Goal: Task Accomplishment & Management: Use online tool/utility

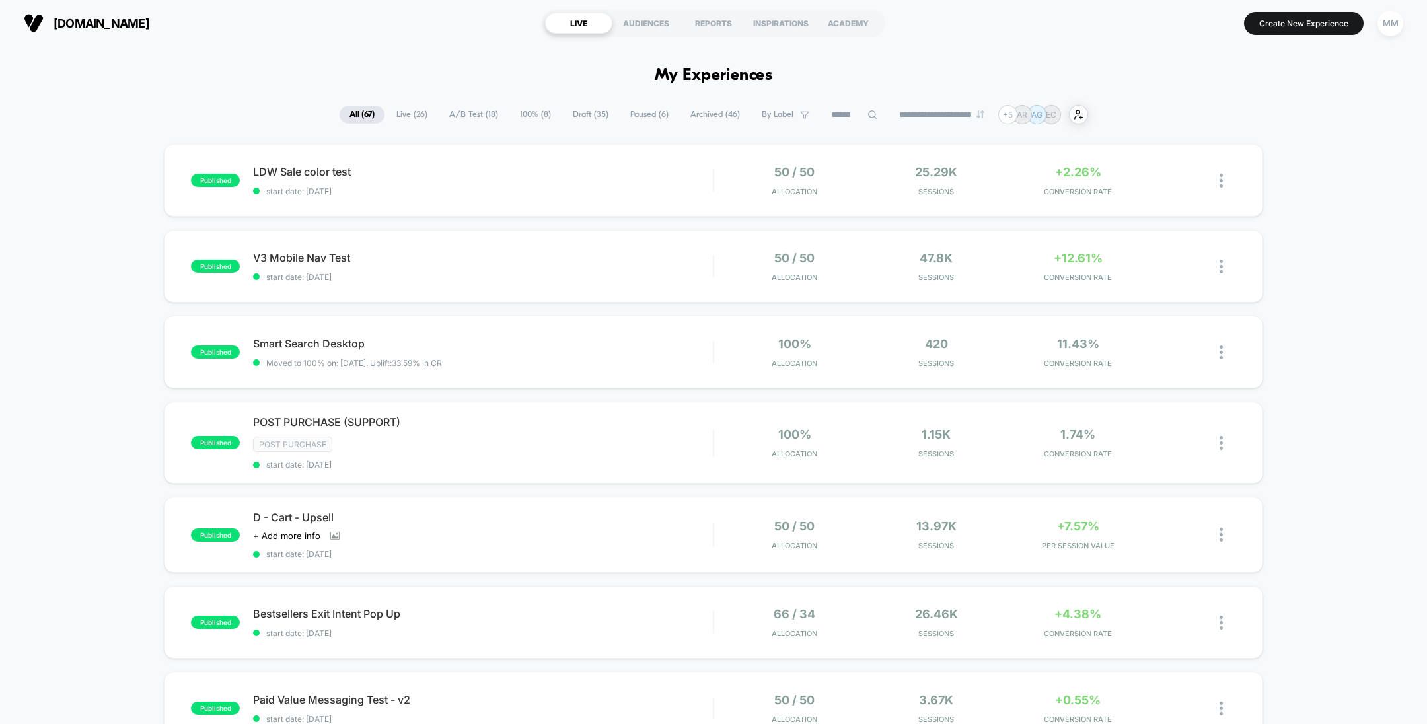
click at [591, 111] on span "Draft ( 35 )" at bounding box center [591, 115] width 56 height 18
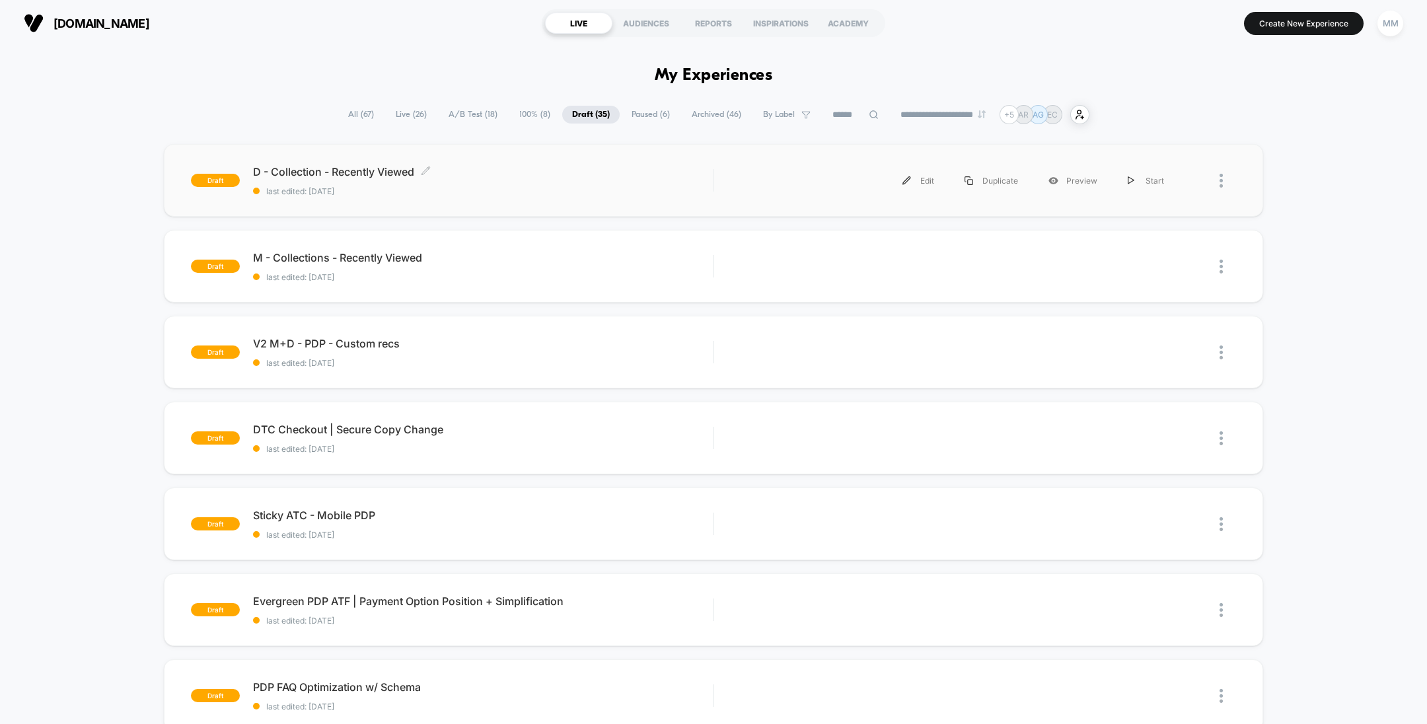
click at [606, 186] on span "last edited: 8/20/2025" at bounding box center [483, 191] width 460 height 10
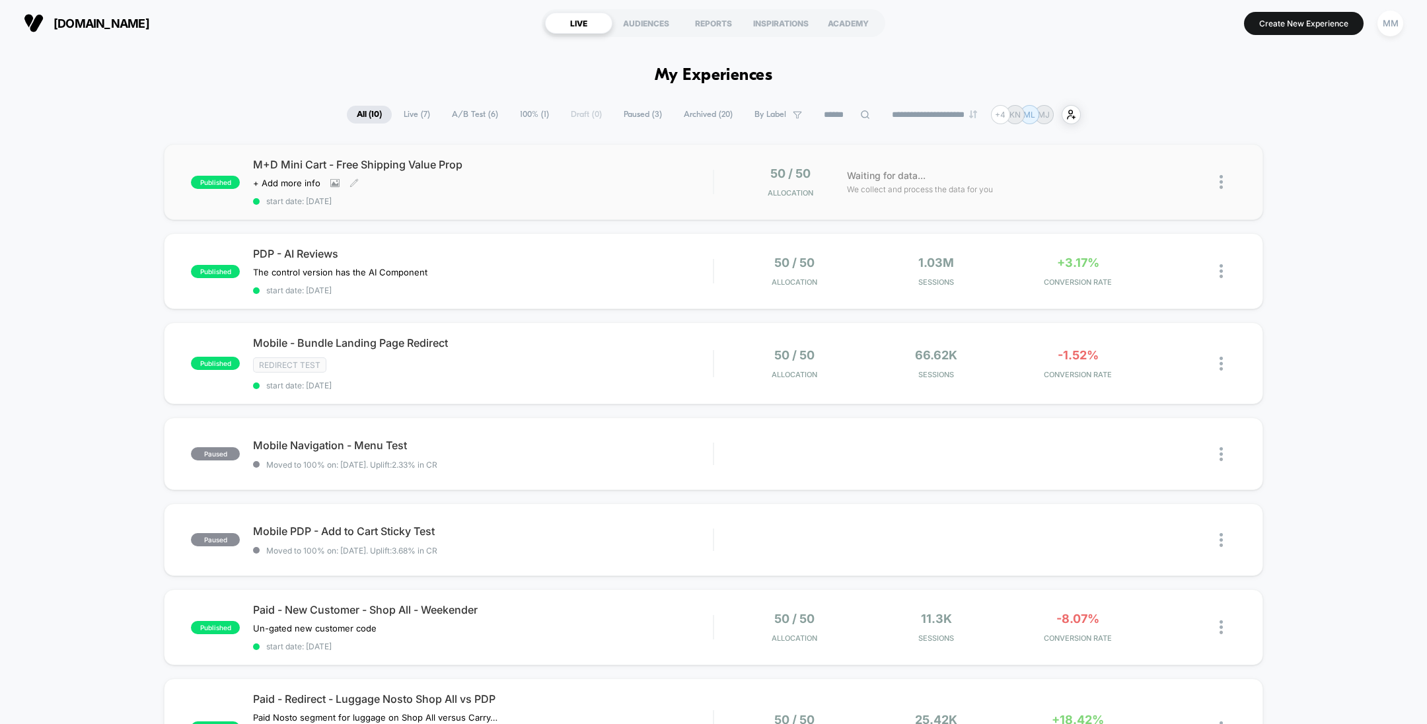
click at [575, 167] on span "M+D Mini Cart - Free Shipping Value Prop" at bounding box center [483, 164] width 460 height 13
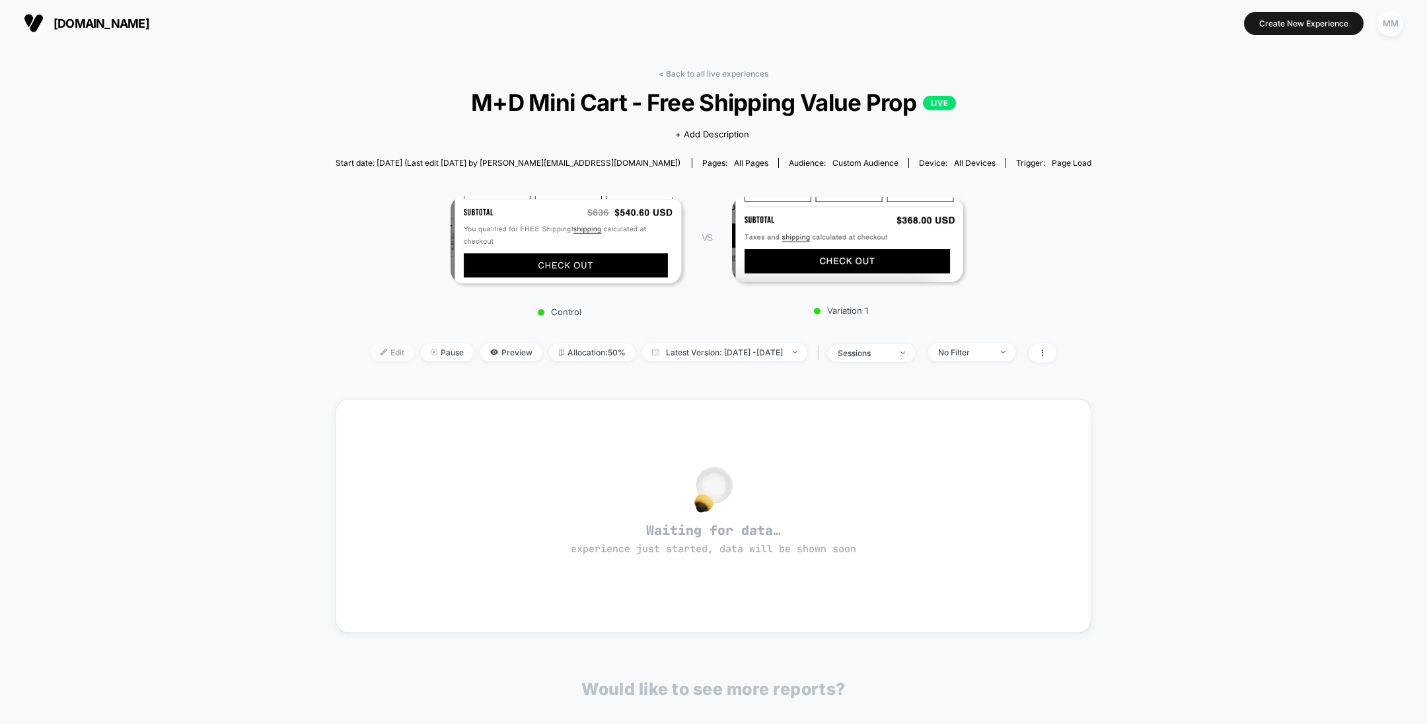
click at [371, 352] on span "Edit" at bounding box center [393, 353] width 44 height 18
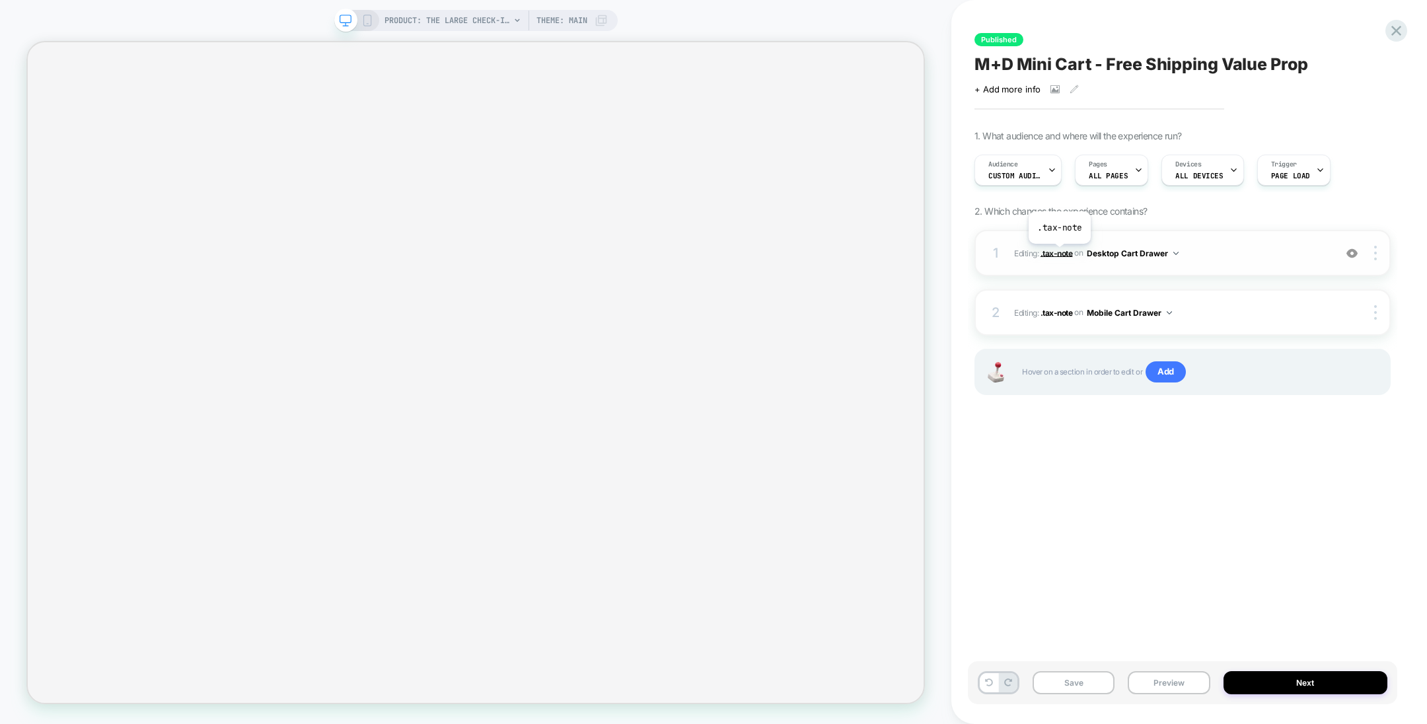
click at [951, 253] on span ".tax-note" at bounding box center [1057, 253] width 32 height 10
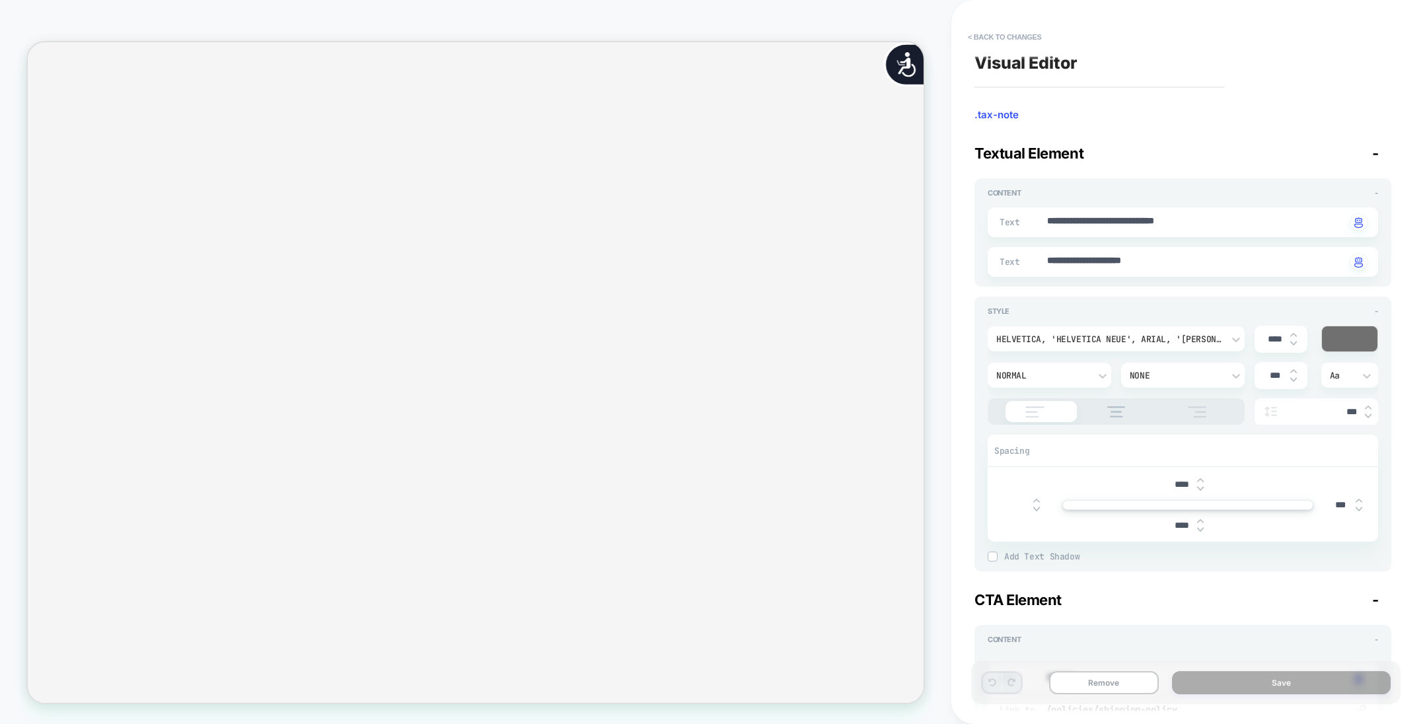
scroll to position [0, 2414]
click at [951, 32] on button "< Back to changes" at bounding box center [1005, 36] width 87 height 21
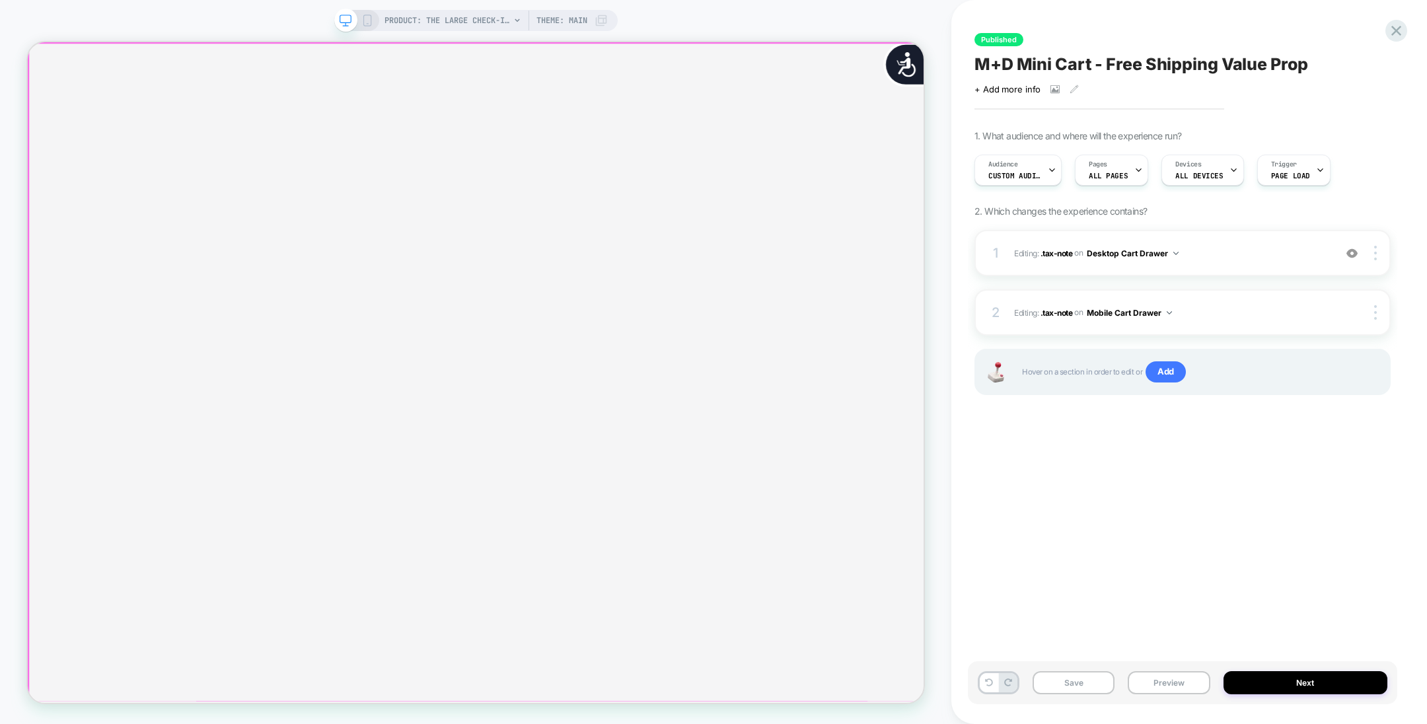
click at [863, 56] on div at bounding box center [625, 56] width 1195 height 0
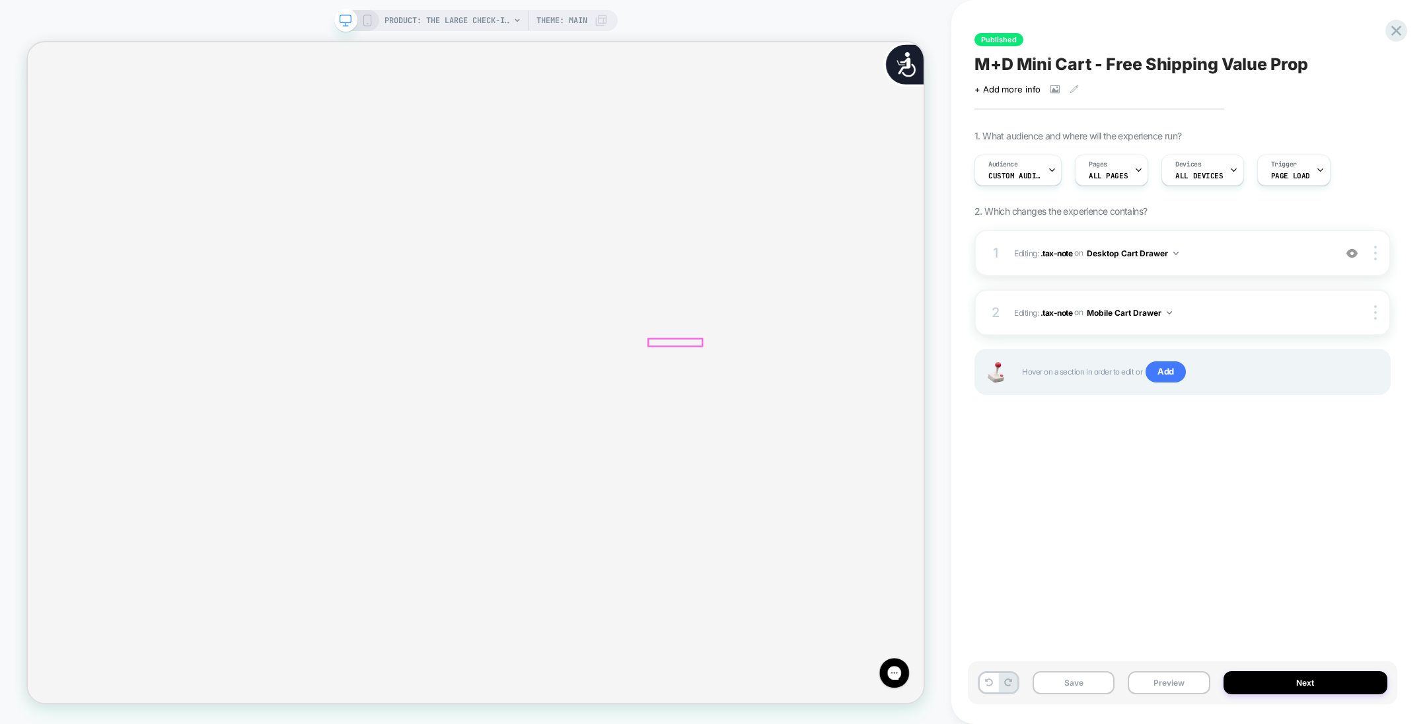
click at [951, 250] on span ".tax-note" at bounding box center [1057, 253] width 32 height 10
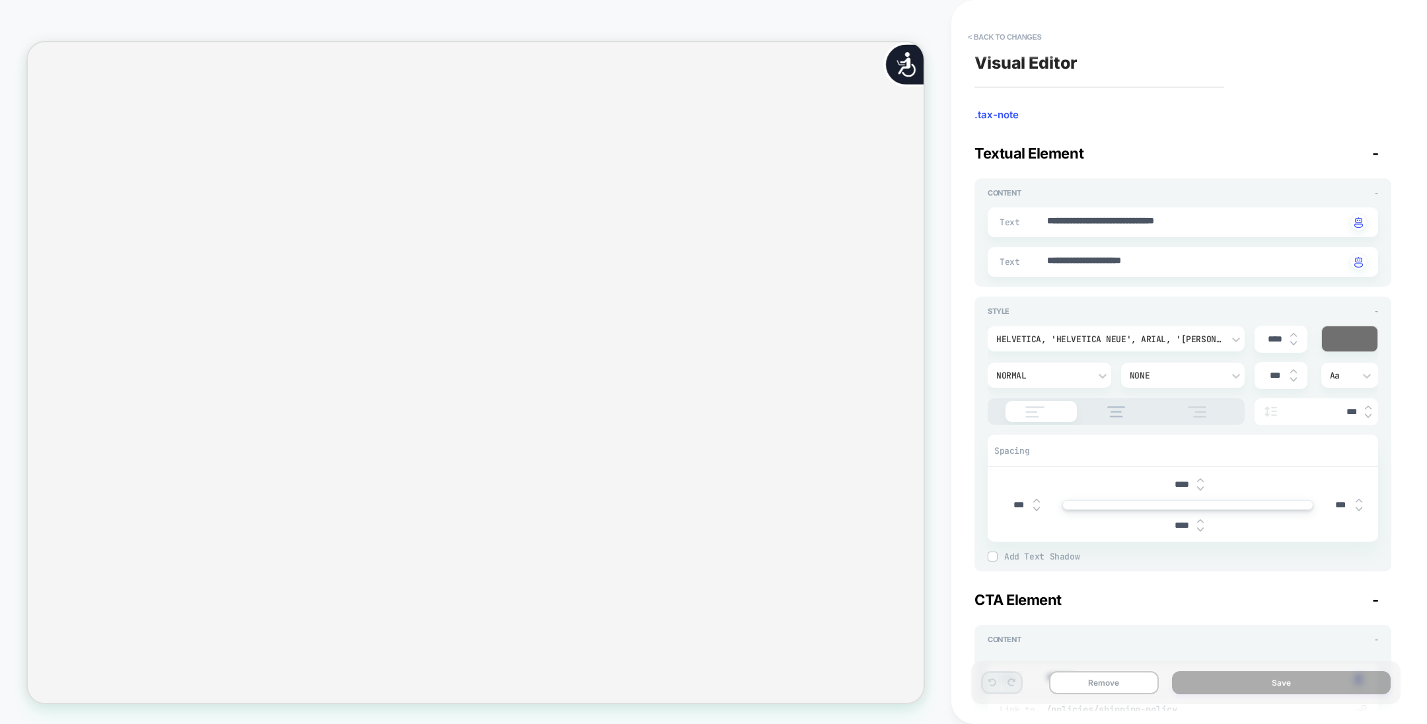
scroll to position [0, 2414]
type textarea "*"
type textarea "**********"
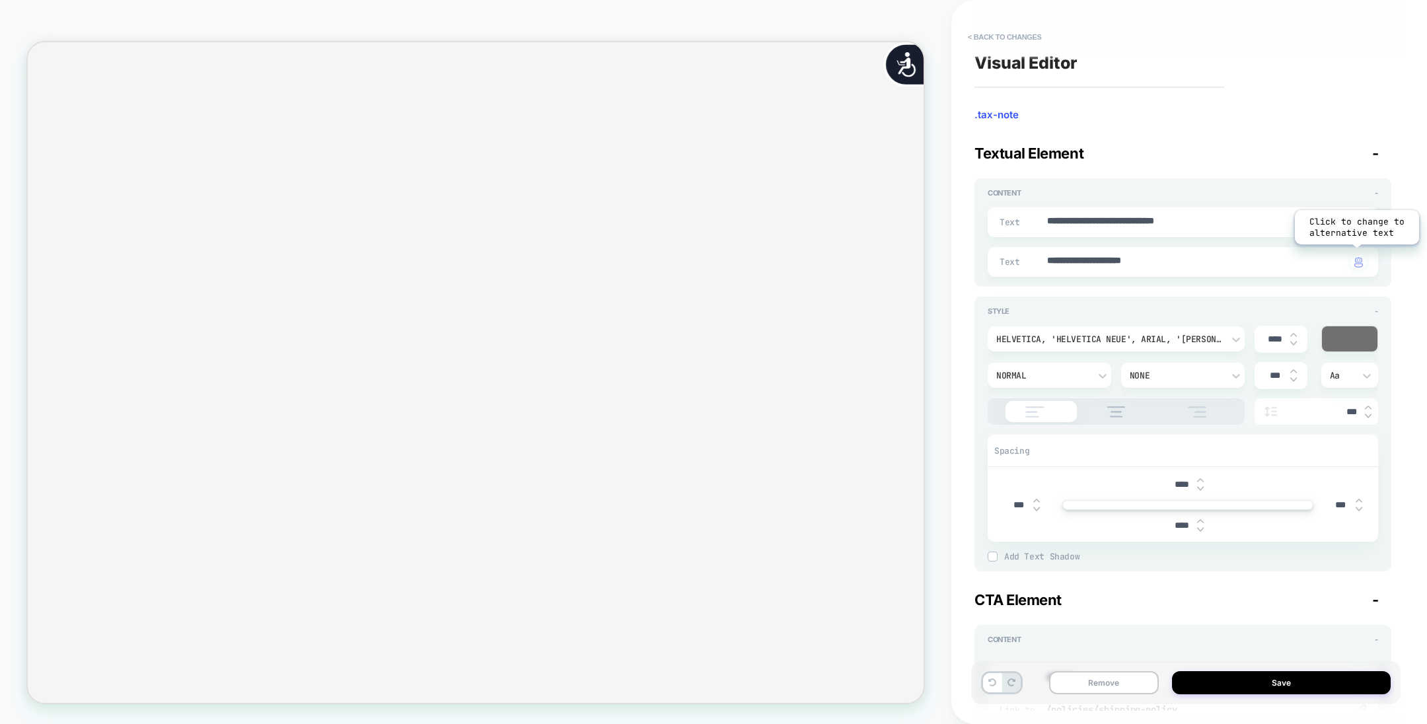
click at [951, 260] on div "button" at bounding box center [1359, 262] width 17 height 17
click at [951, 482] on button at bounding box center [992, 682] width 19 height 19
drag, startPoint x: 1170, startPoint y: 262, endPoint x: 1026, endPoint y: 256, distance: 144.8
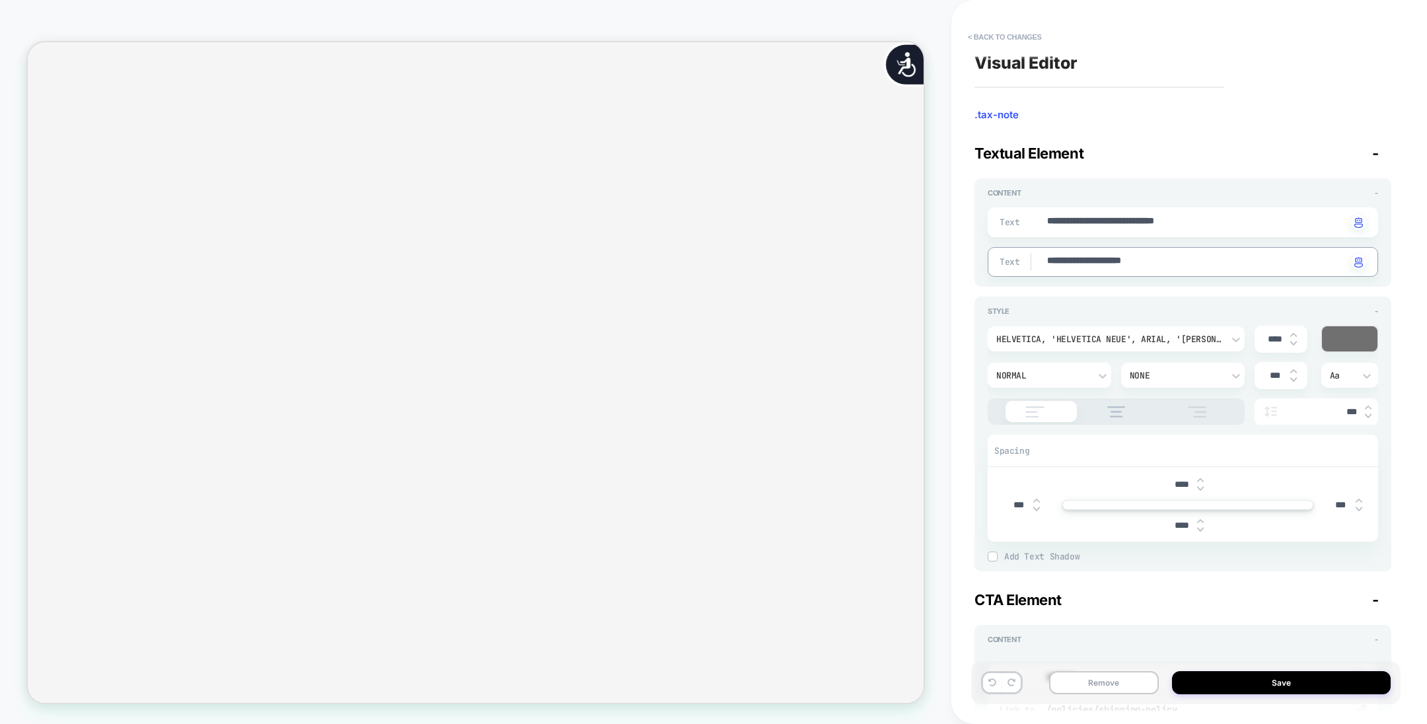
type textarea "*"
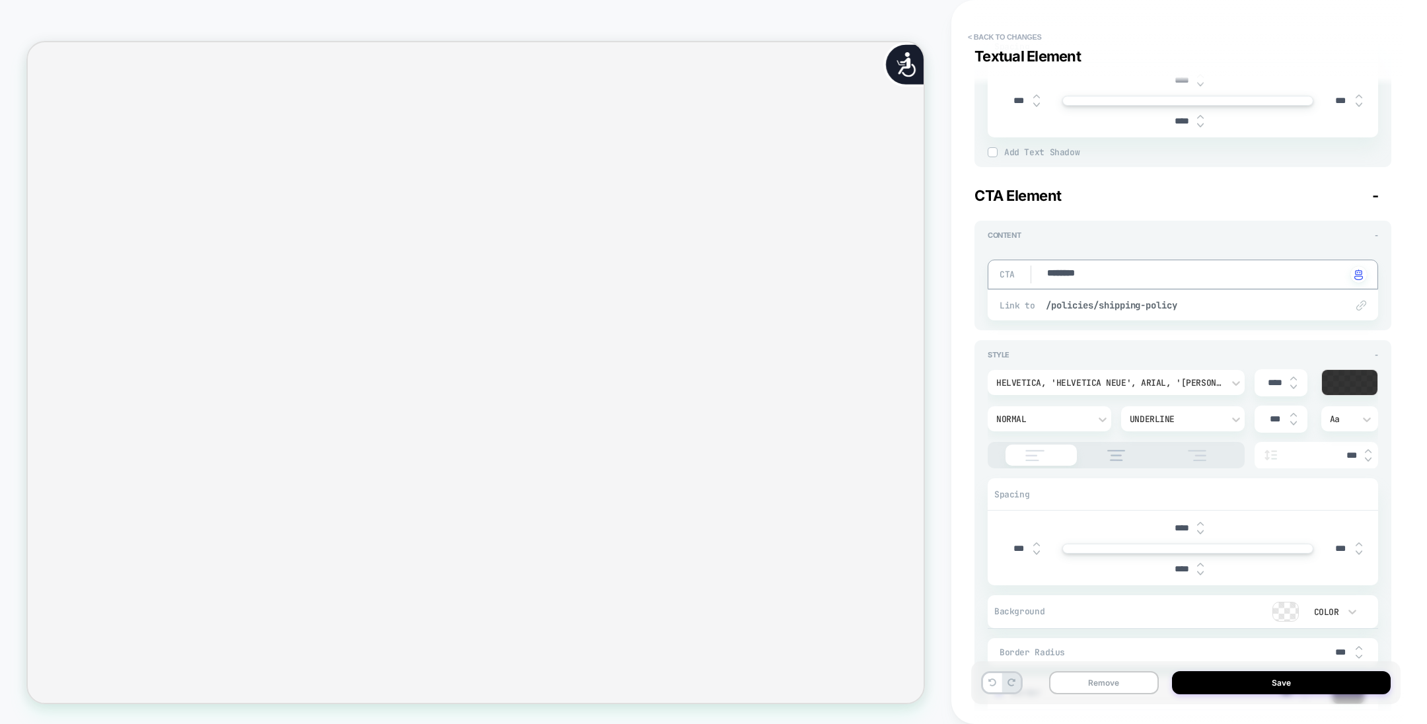
scroll to position [0, 2414]
type textarea "*"
type textarea "*********"
type textarea "*"
type textarea "*********"
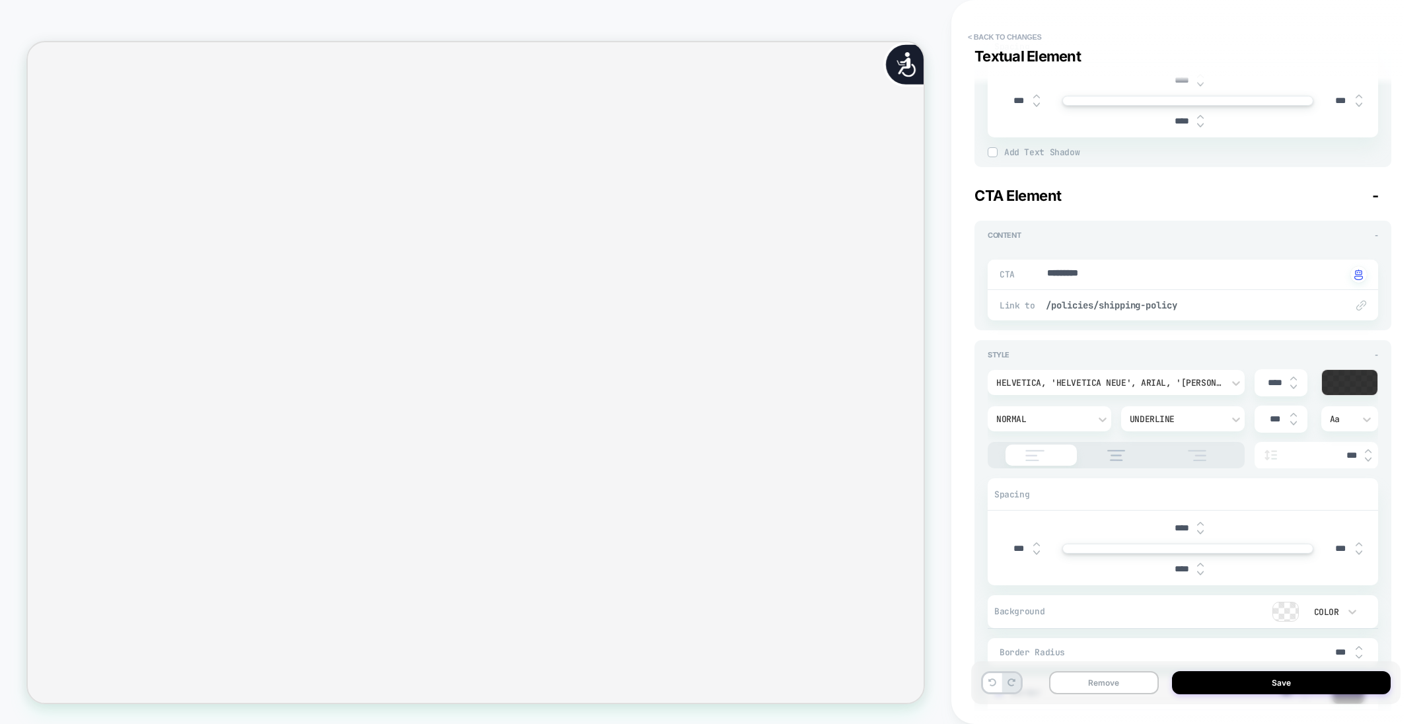
click at [950, 413] on div "PRODUCT: The Large Check-In Roller in Glossy Lavender PRODUCT: The Large Check-…" at bounding box center [476, 362] width 952 height 698
type textarea "*"
type textarea "********"
type textarea "*"
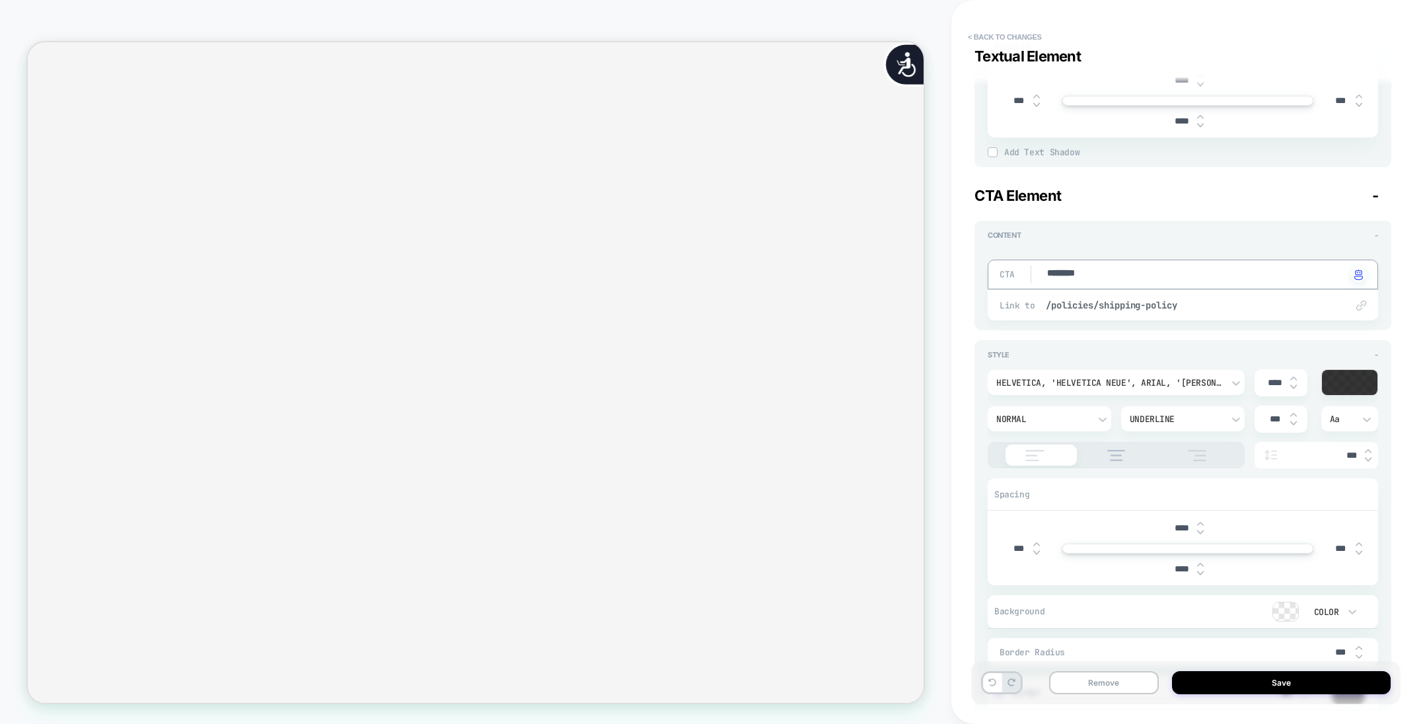
scroll to position [0, 1207]
type textarea "*********"
type textarea "*"
type textarea "**********"
type textarea "*"
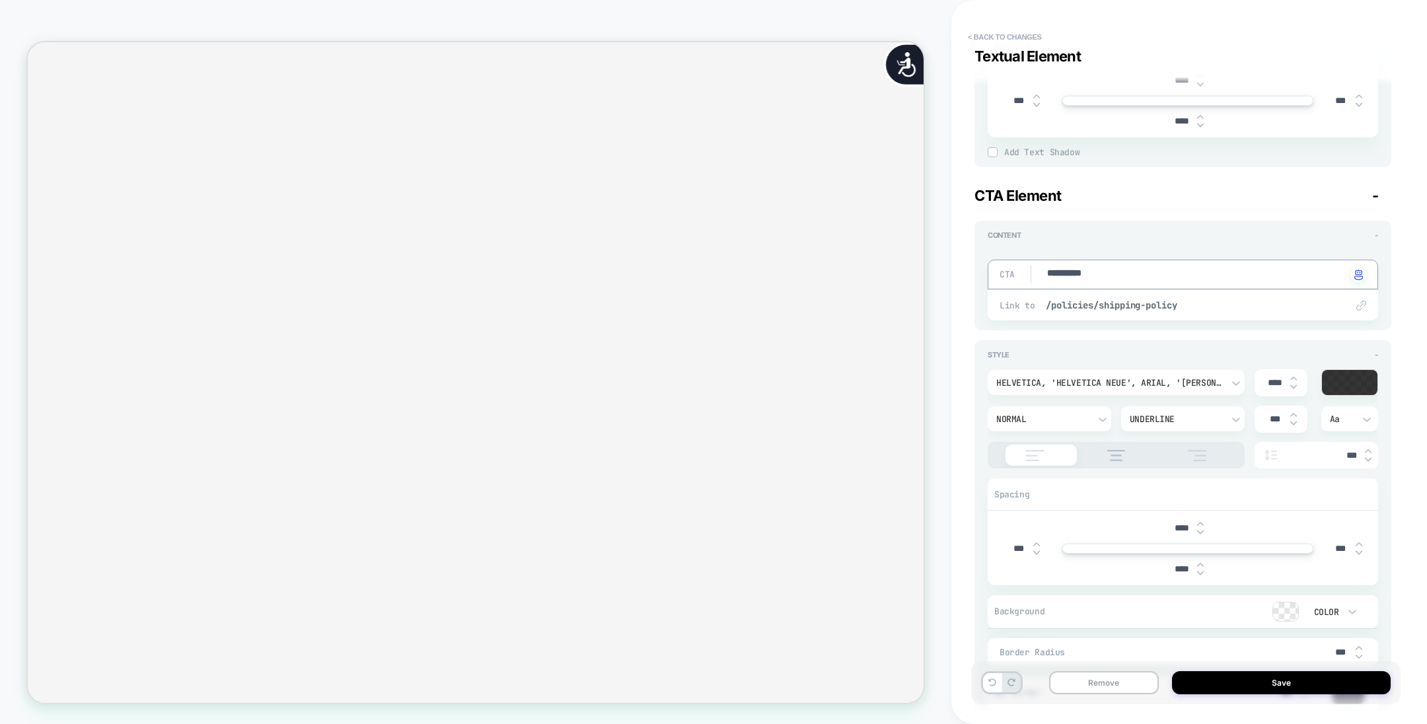
type textarea "**********"
type textarea "*"
type textarea "**********"
type textarea "*"
type textarea "**********"
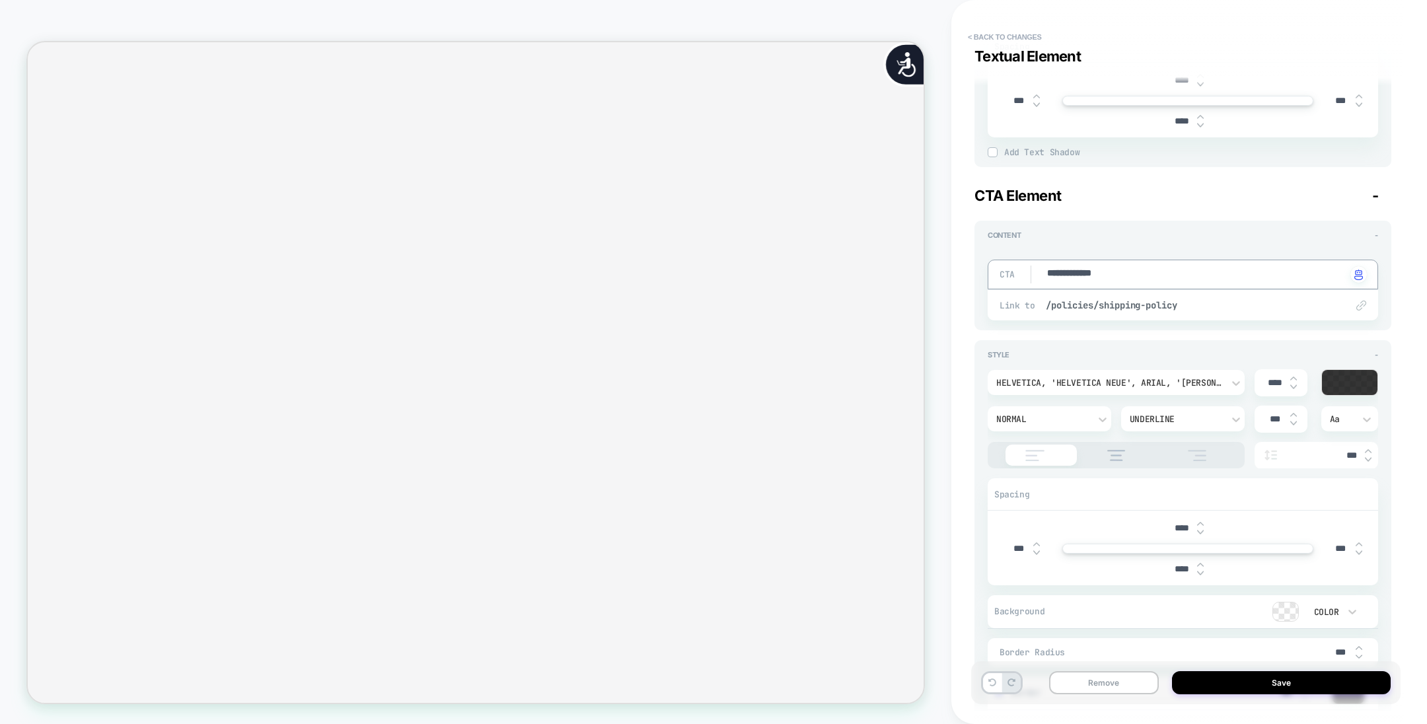
type textarea "*"
type textarea "**********"
type textarea "*"
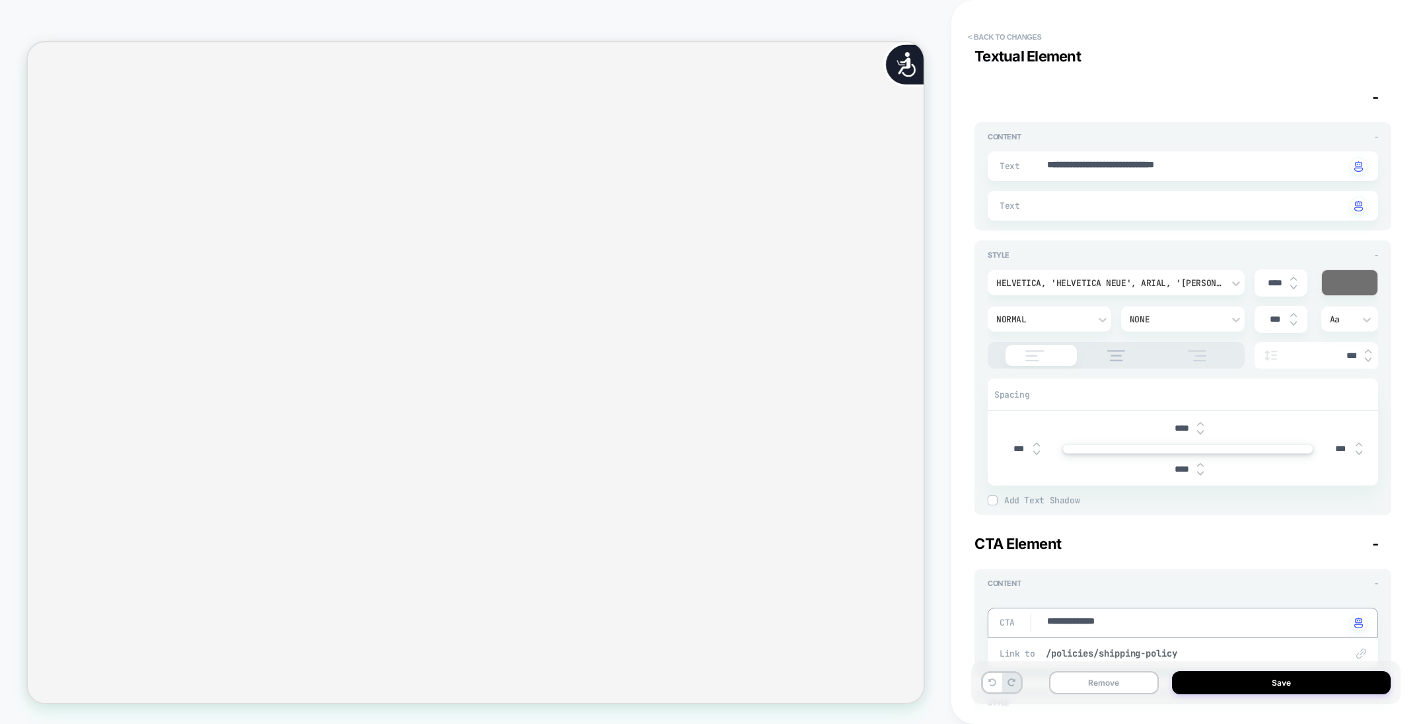
scroll to position [52, 0]
type textarea "**********"
type textarea "*"
type textarea "**********"
type textarea "*"
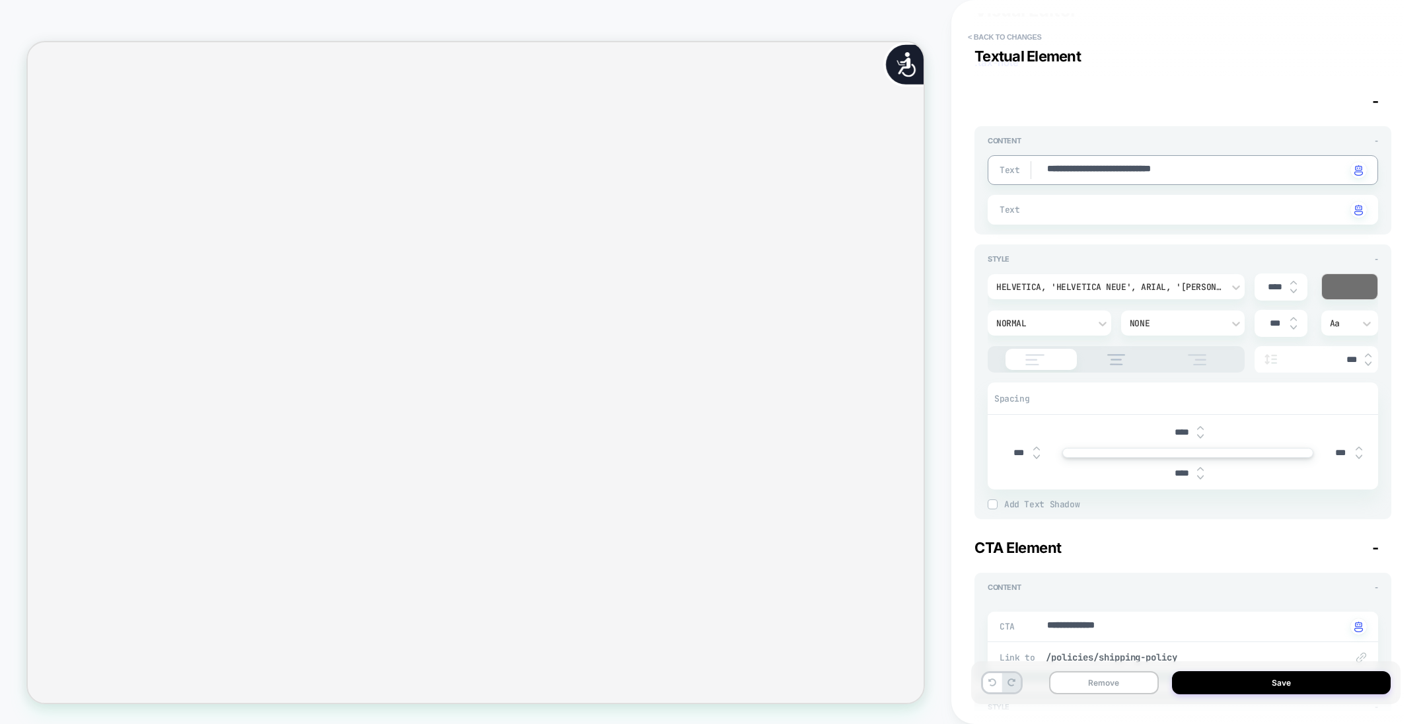
type textarea "**********"
type textarea "*"
type textarea "**********"
type textarea "*"
type textarea "**********"
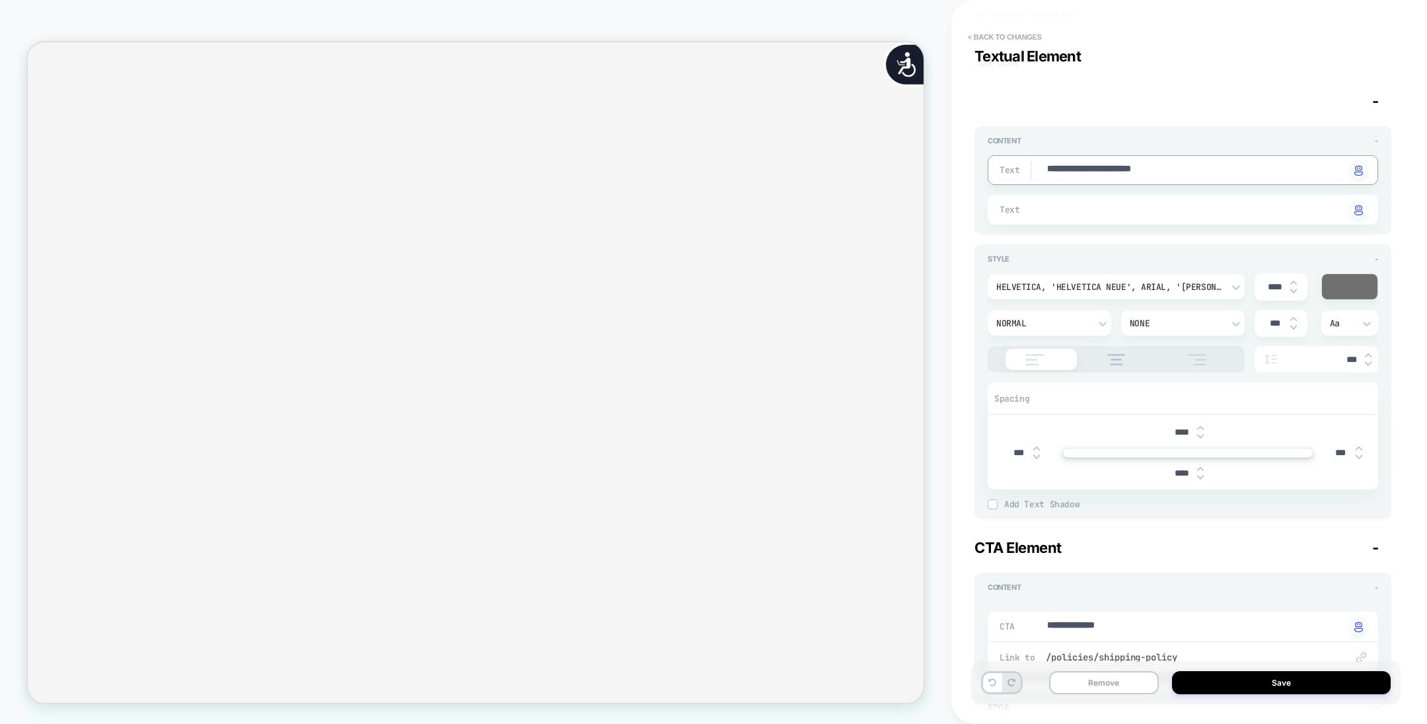
type textarea "*"
type textarea "**********"
type textarea "*"
type textarea "**********"
type textarea "*"
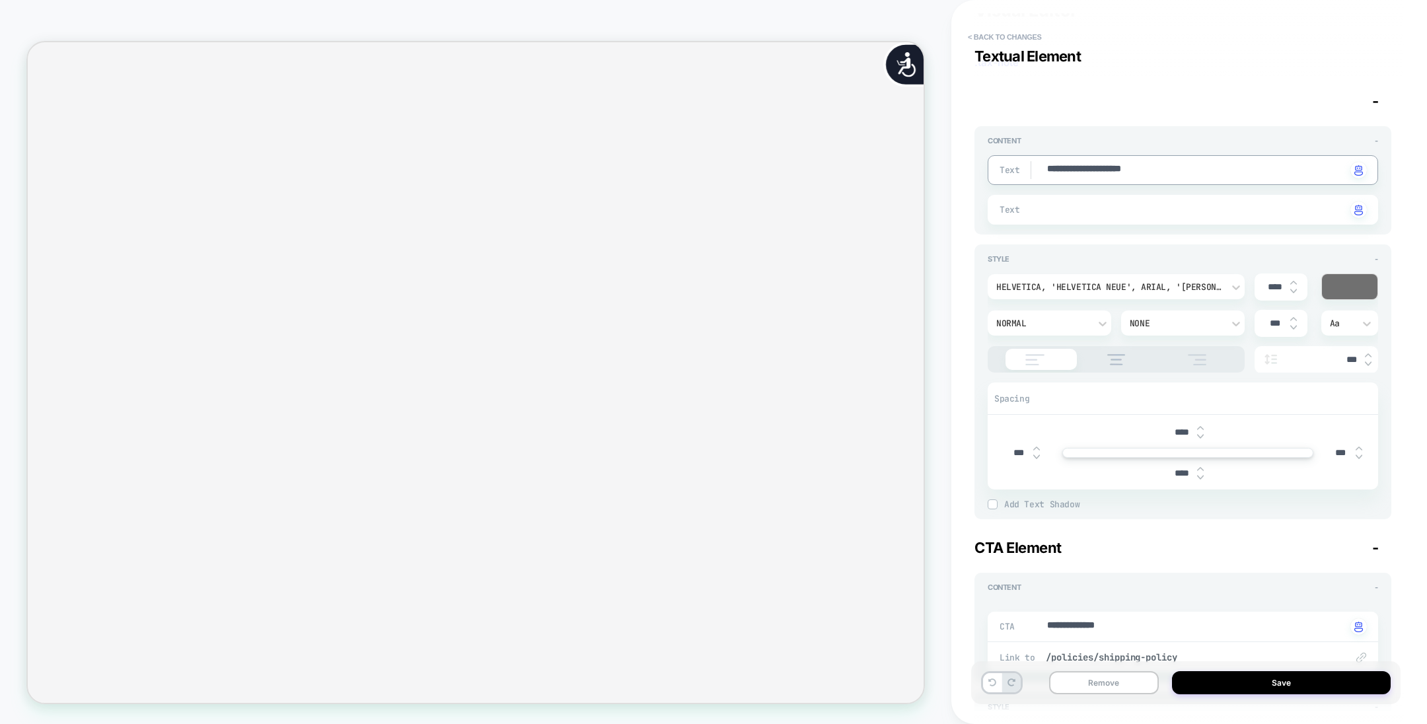
type textarea "**********"
type textarea "*"
type textarea "**********"
type textarea "*"
type textarea "**********"
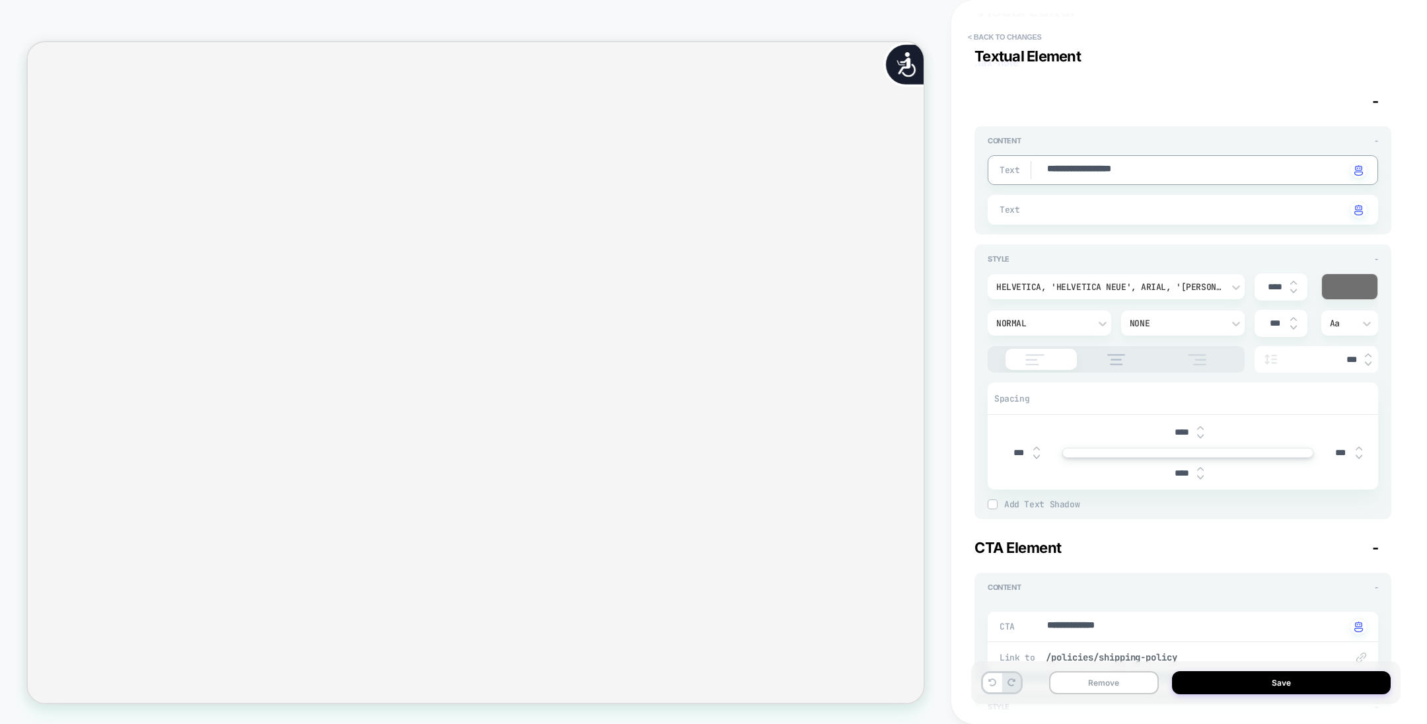
type textarea "*"
type textarea "**********"
type textarea "*"
type textarea "**********"
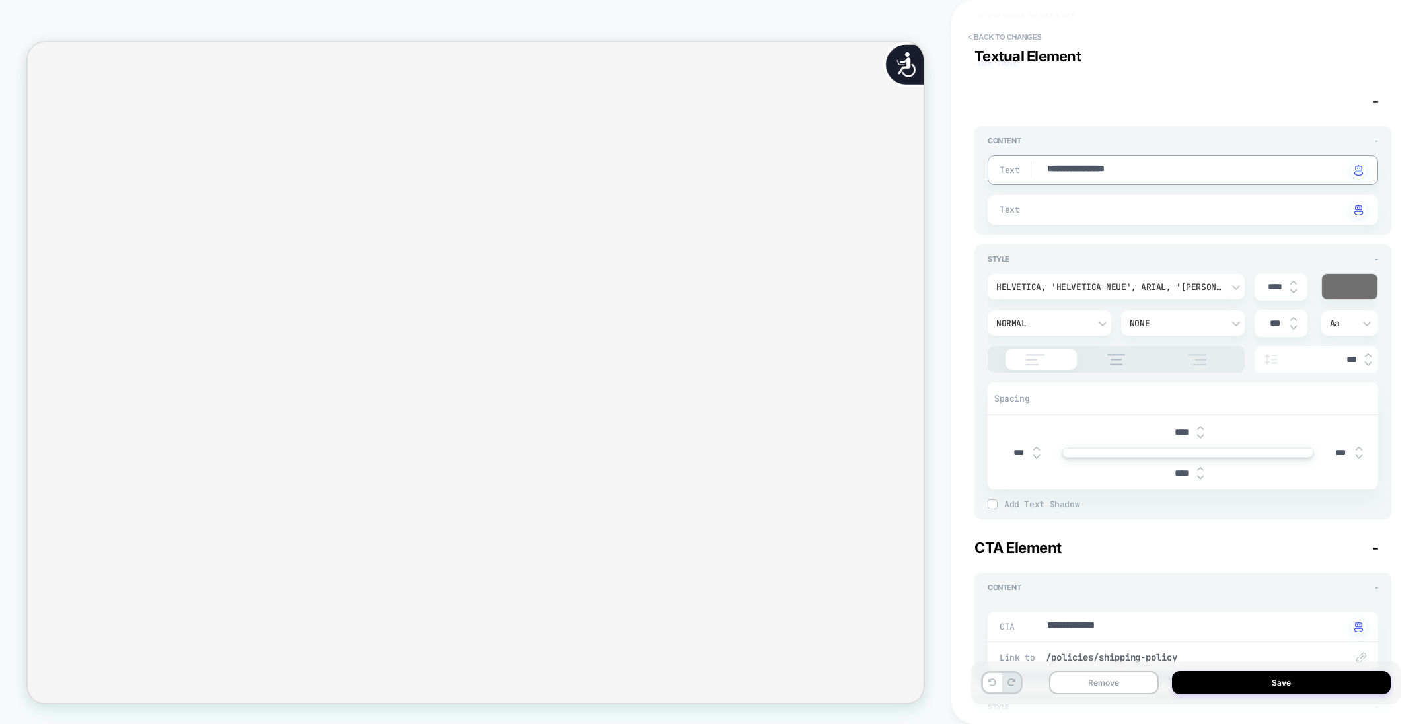
type textarea "*"
type textarea "**********"
type textarea "*"
type textarea "**********"
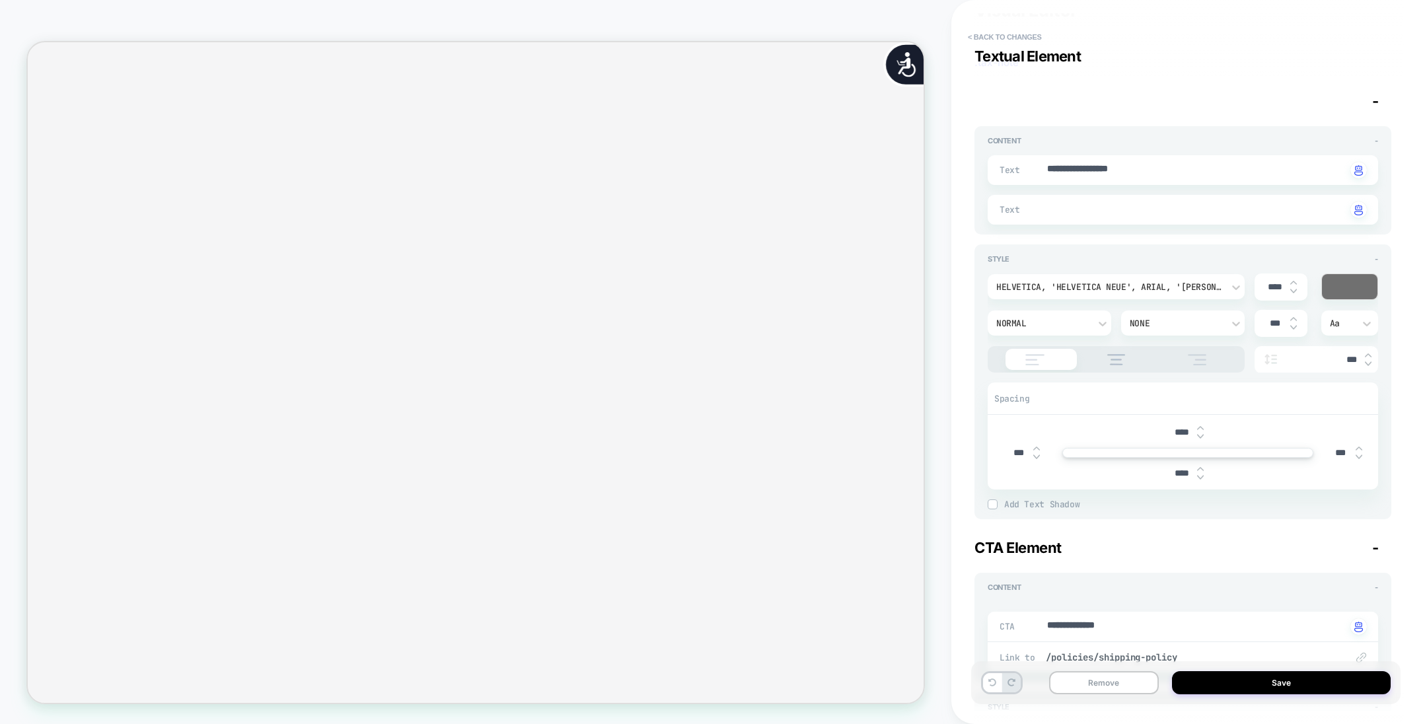
scroll to position [0, 1207]
type textarea "*"
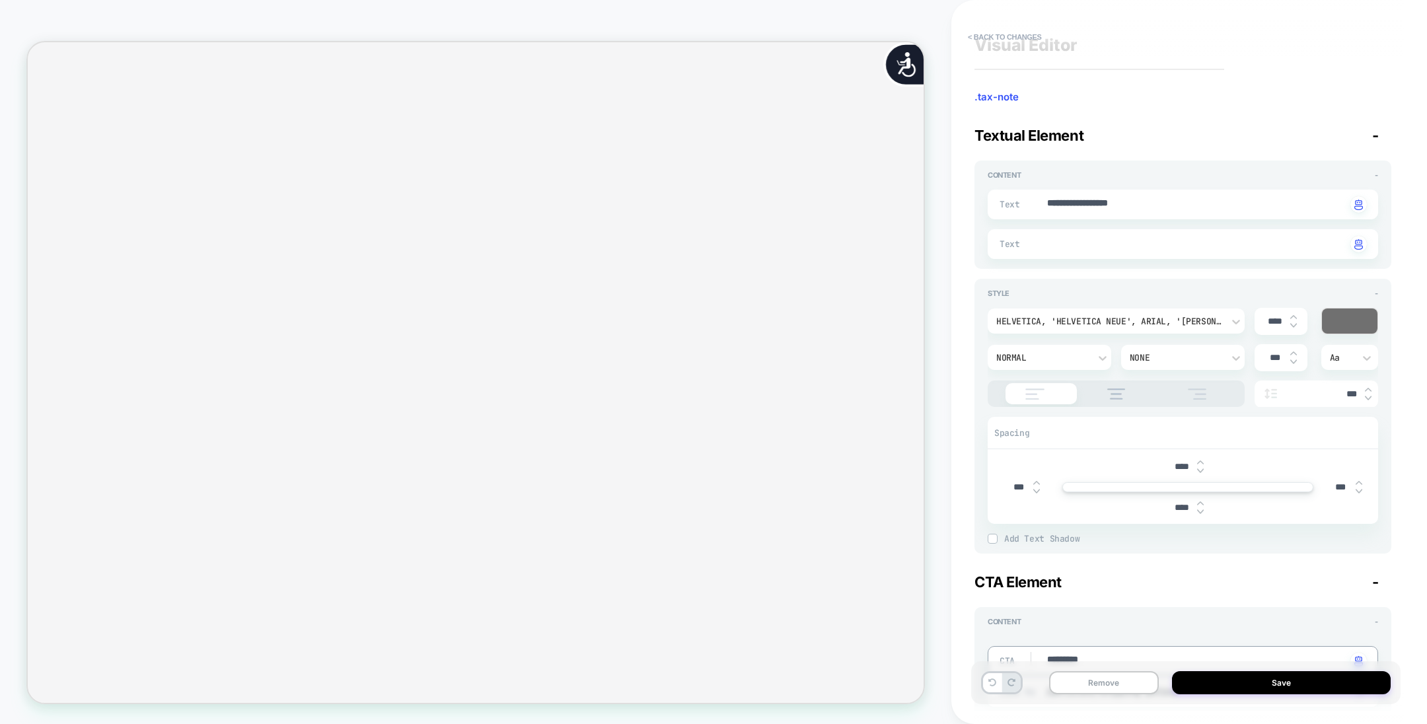
scroll to position [0, 0]
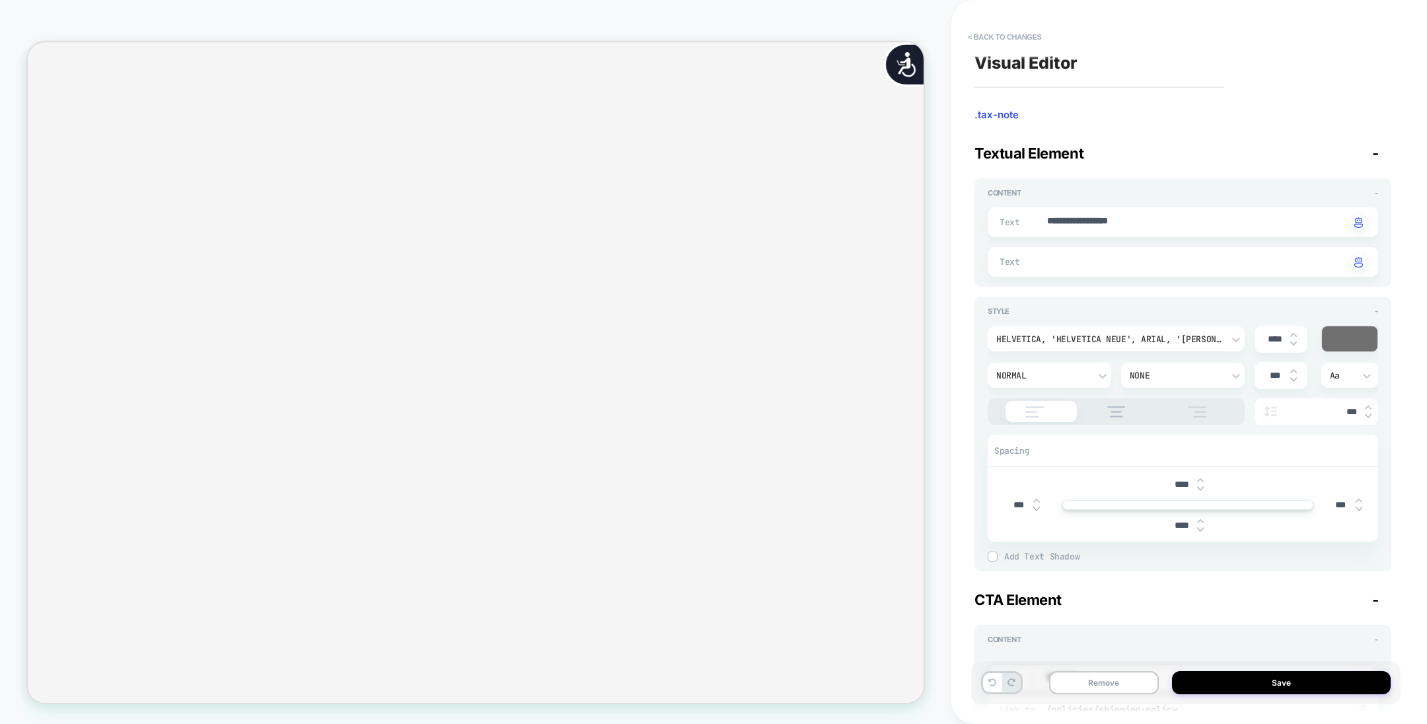
type textarea "*********"
type textarea "**********"
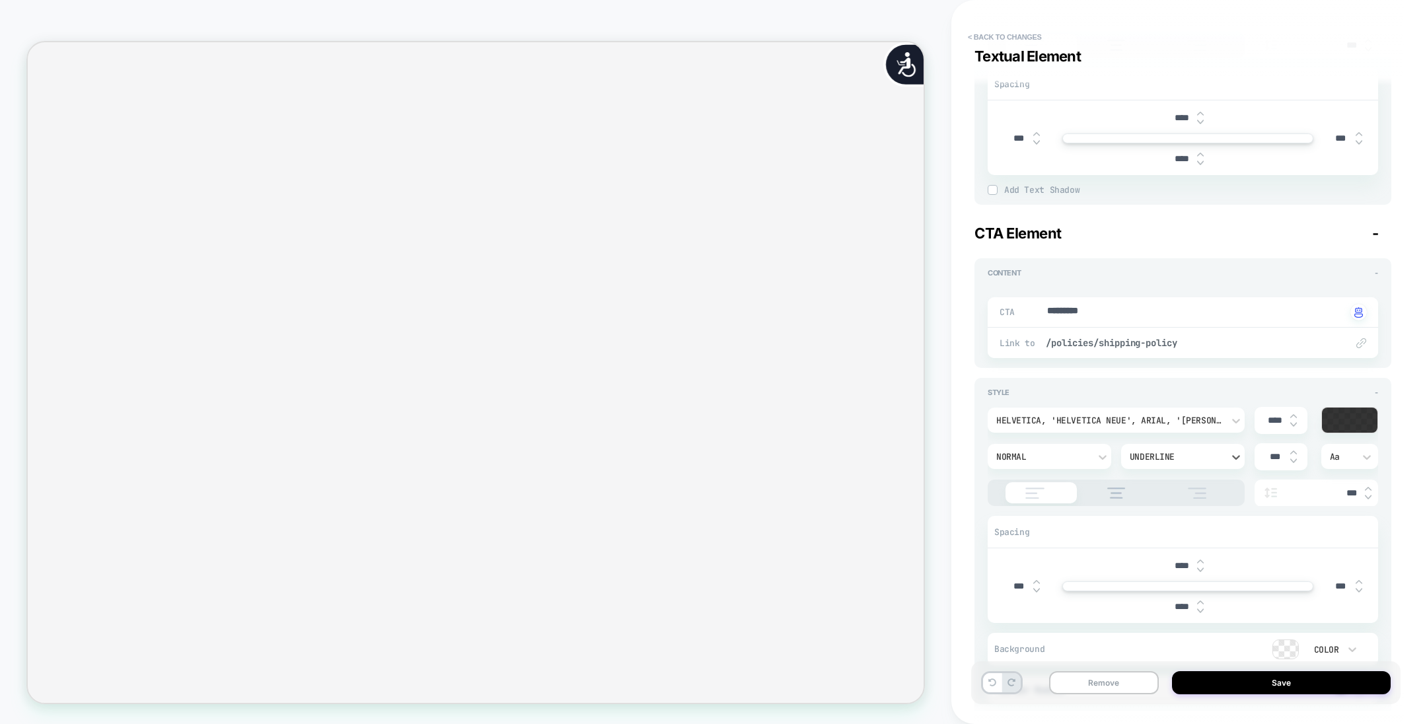
click at [951, 450] on div "Underline" at bounding box center [1176, 457] width 106 height 14
click at [951, 482] on div "None" at bounding box center [1183, 490] width 113 height 28
click at [951, 341] on span "/policies/shipping-policy" at bounding box center [1189, 343] width 287 height 12
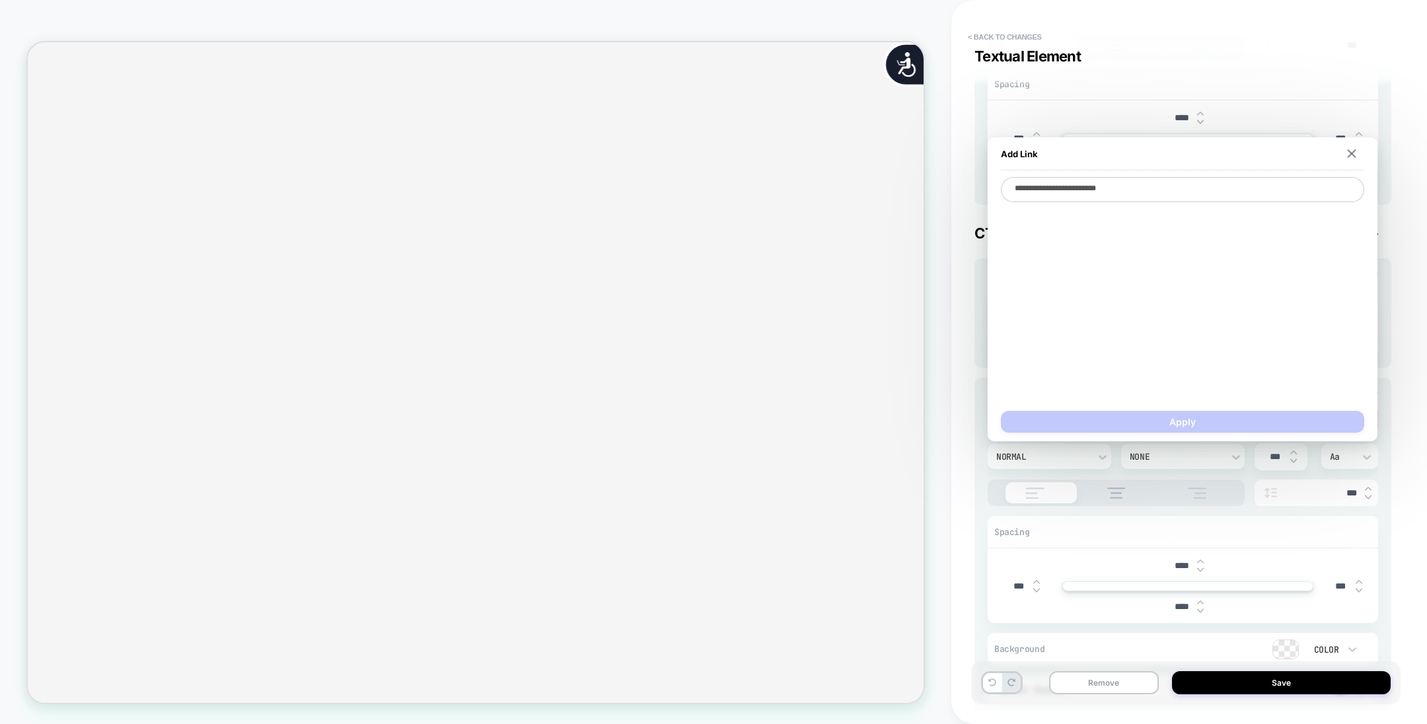
click at [951, 373] on div "**********" at bounding box center [1190, 362] width 476 height 724
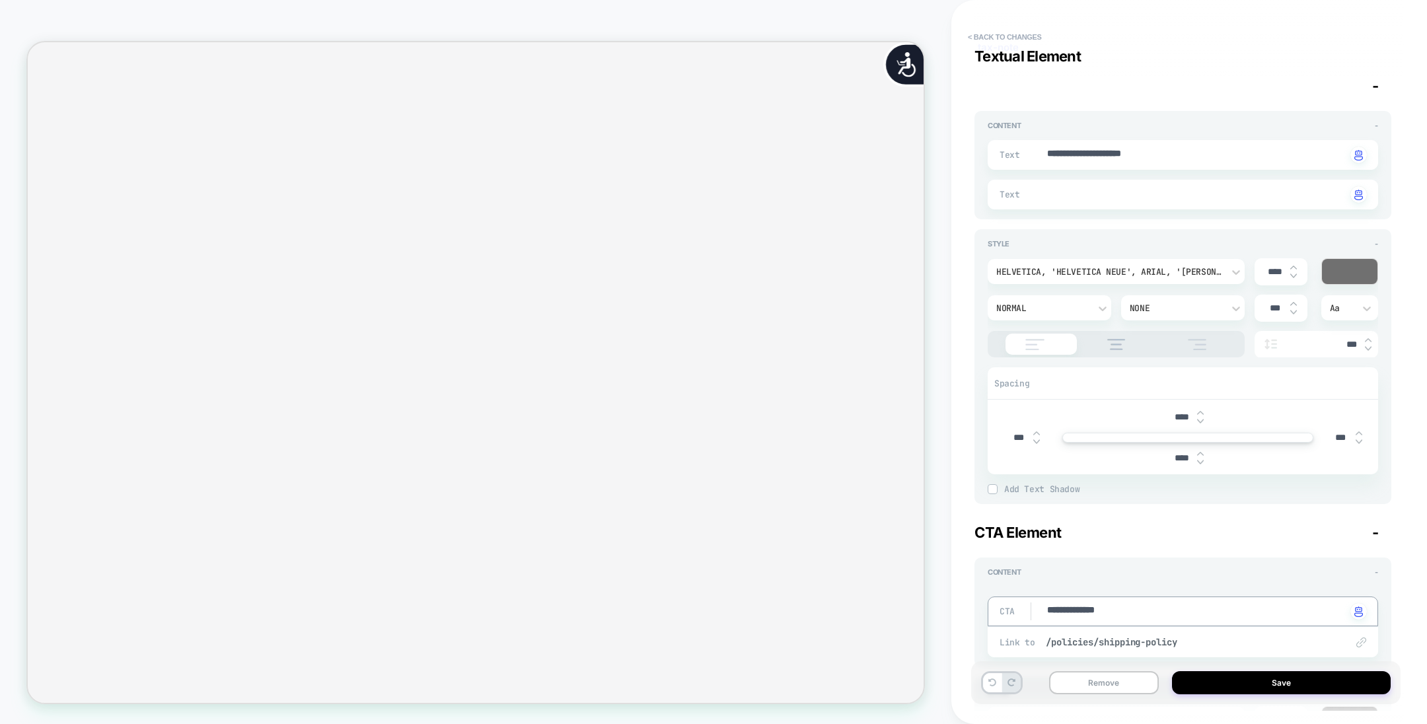
scroll to position [66, 0]
type textarea "**********"
click at [951, 301] on div "**********" at bounding box center [1190, 362] width 476 height 724
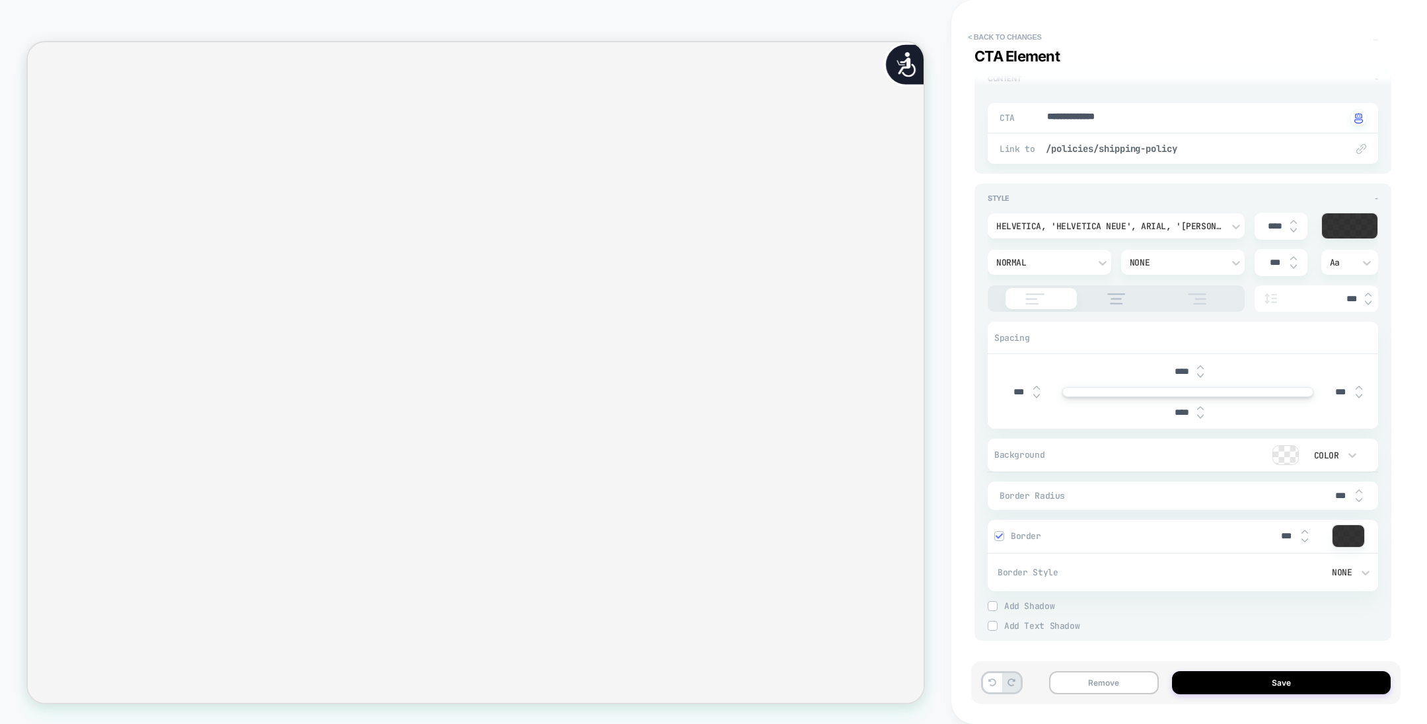
scroll to position [0, 1207]
click at [951, 262] on div "Normal" at bounding box center [1043, 262] width 93 height 11
click at [951, 404] on div "Medium" at bounding box center [1049, 406] width 113 height 28
click at [951, 266] on div "Medium" at bounding box center [1043, 262] width 93 height 11
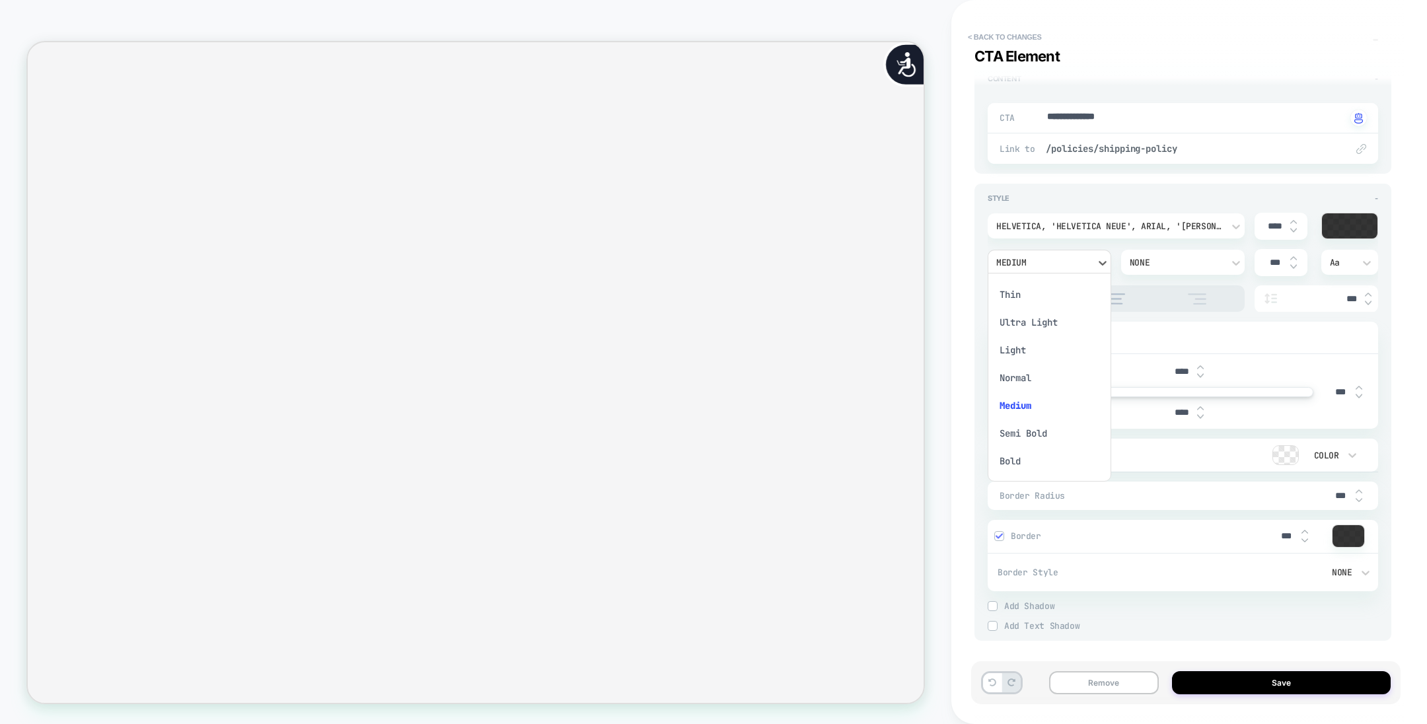
click at [951, 441] on div "Semi Bold" at bounding box center [1049, 434] width 113 height 28
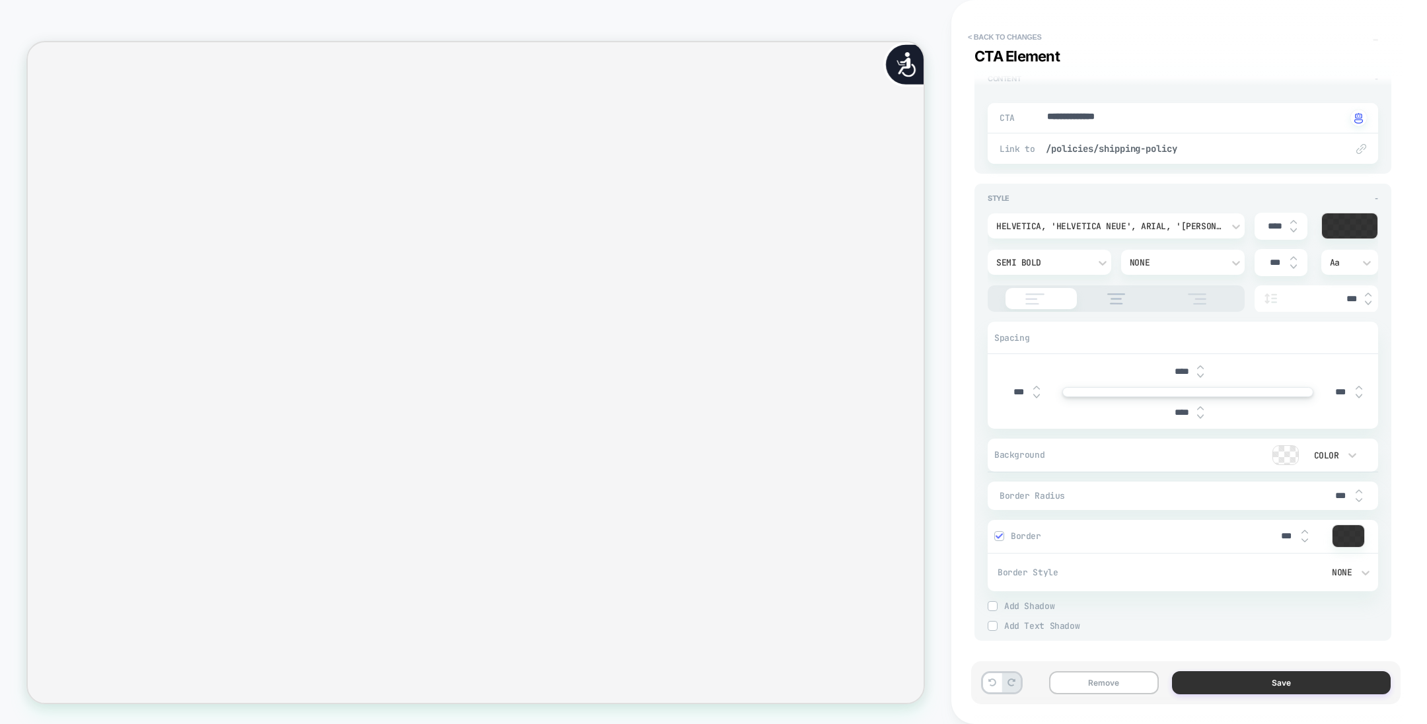
scroll to position [0, 1207]
click at [951, 482] on button "Save" at bounding box center [1281, 682] width 219 height 23
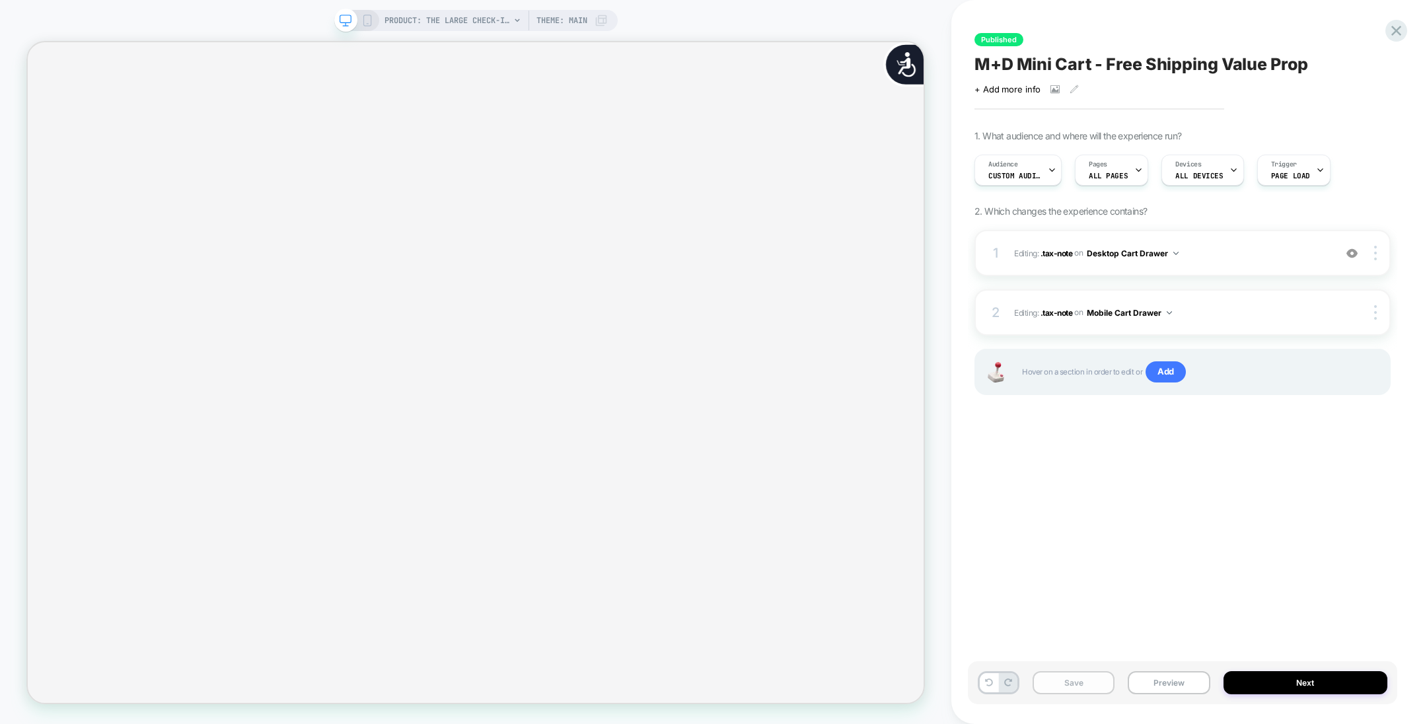
click at [951, 482] on button "Save" at bounding box center [1074, 682] width 82 height 23
click at [951, 256] on img at bounding box center [1352, 253] width 11 height 11
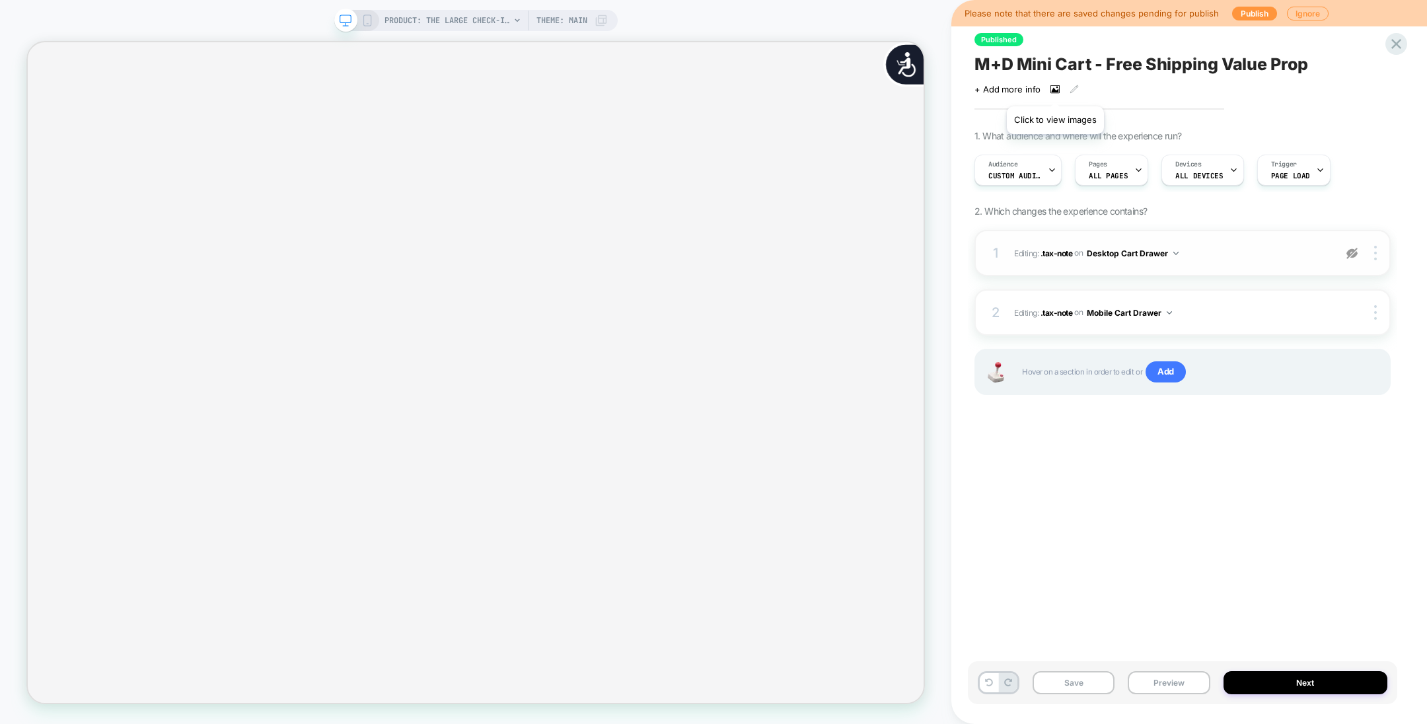
click at [951, 91] on icon at bounding box center [1055, 89] width 7 height 5
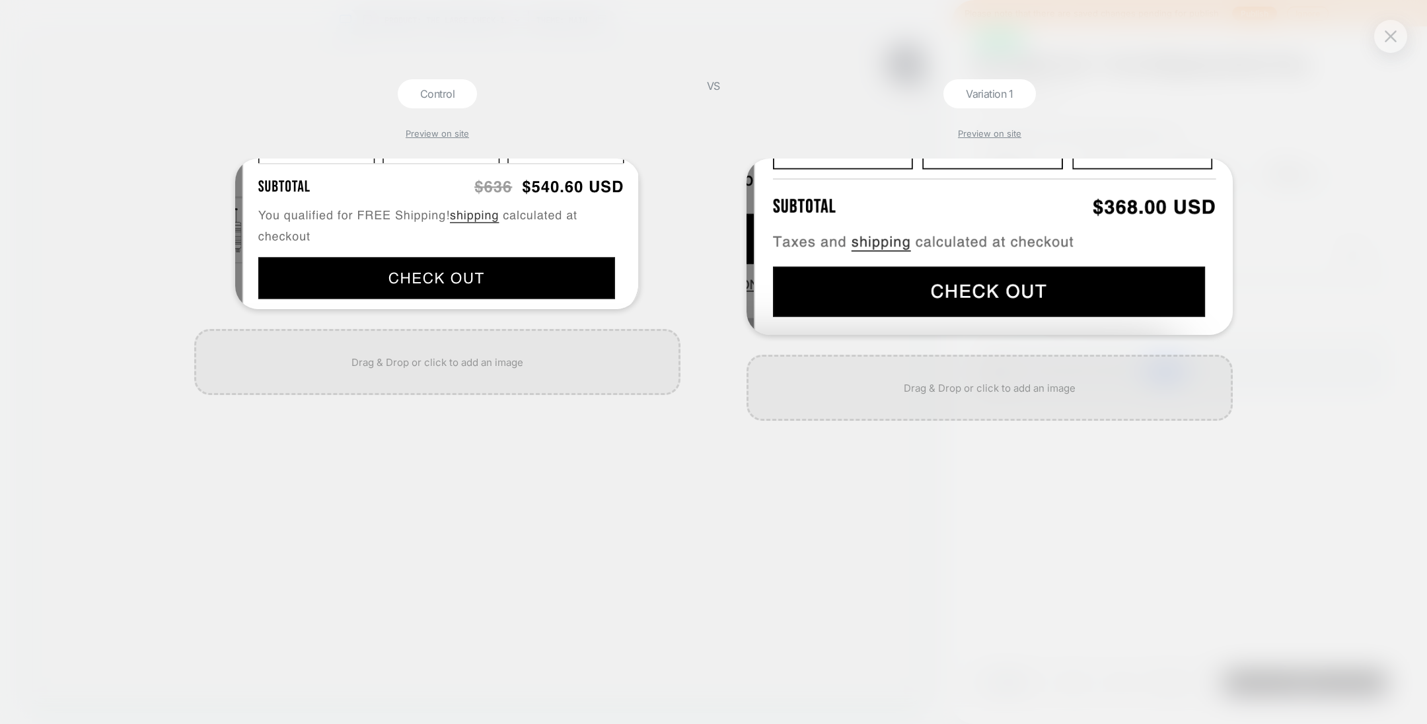
scroll to position [0, 0]
click at [660, 180] on icon at bounding box center [658, 181] width 17 height 17
click at [691, 253] on button "Yes" at bounding box center [693, 260] width 65 height 20
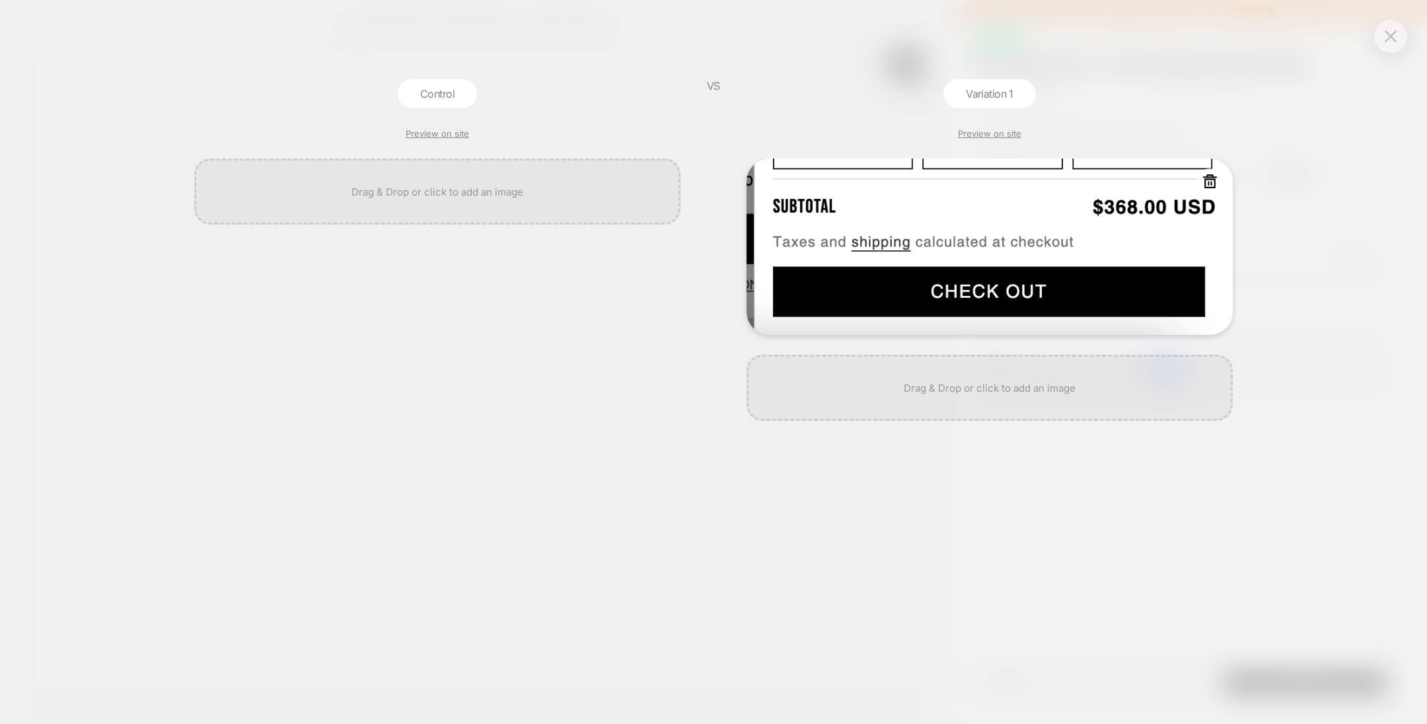
click at [951, 184] on icon at bounding box center [1210, 181] width 17 height 17
click at [951, 264] on button "Yes" at bounding box center [1245, 260] width 65 height 20
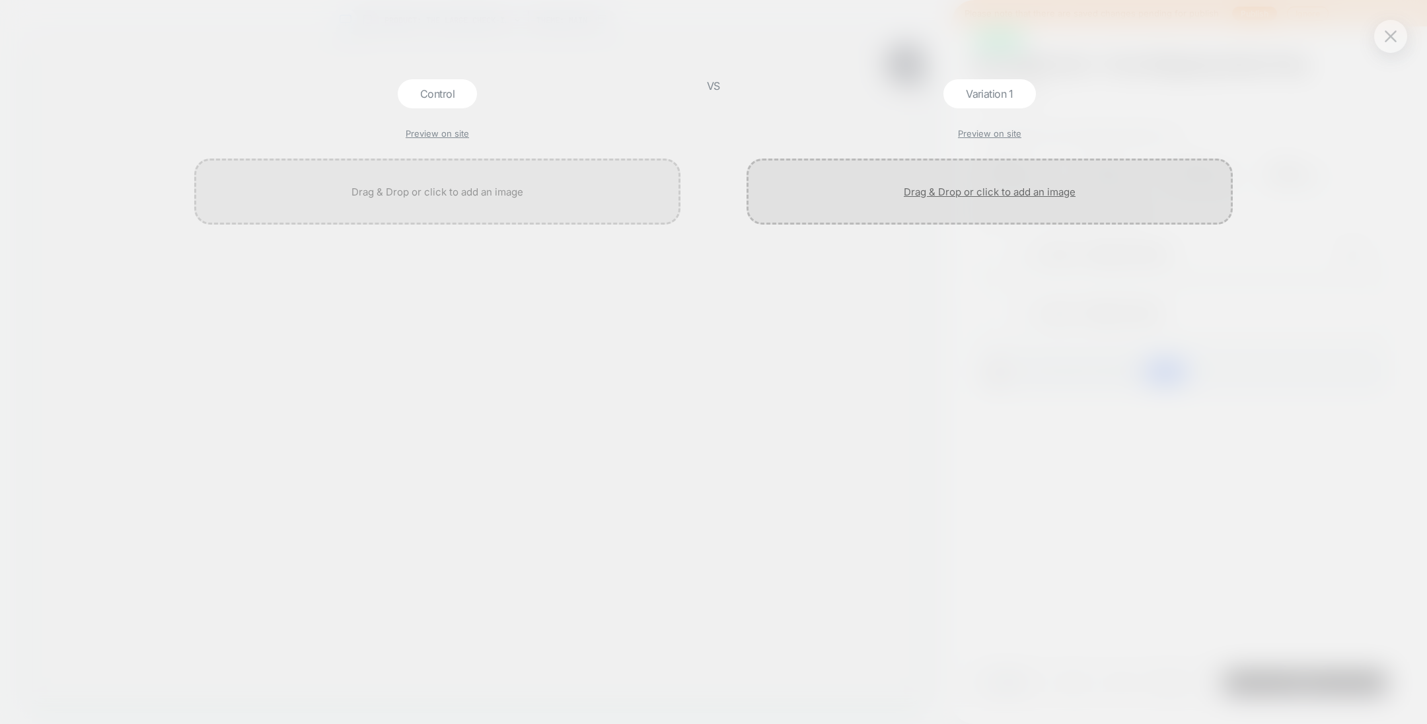
click at [951, 176] on div at bounding box center [990, 192] width 486 height 66
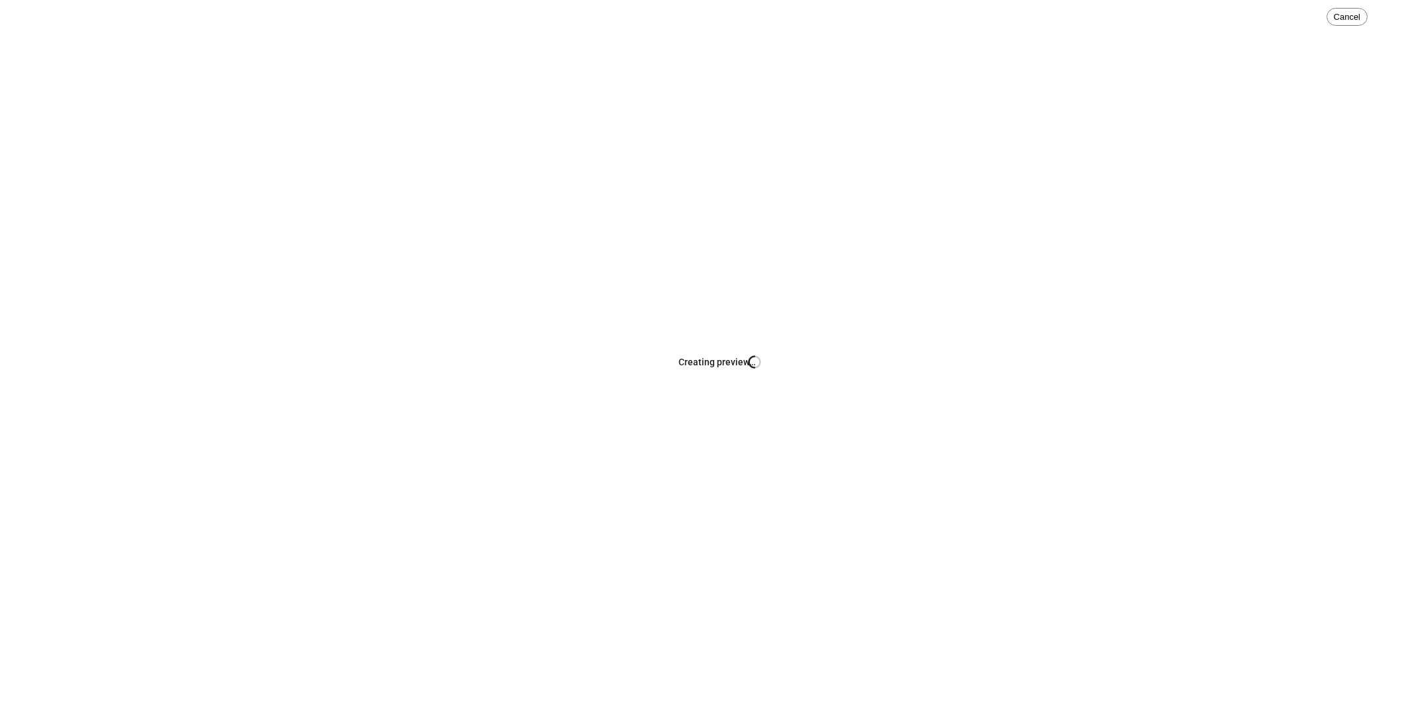
scroll to position [0, 0]
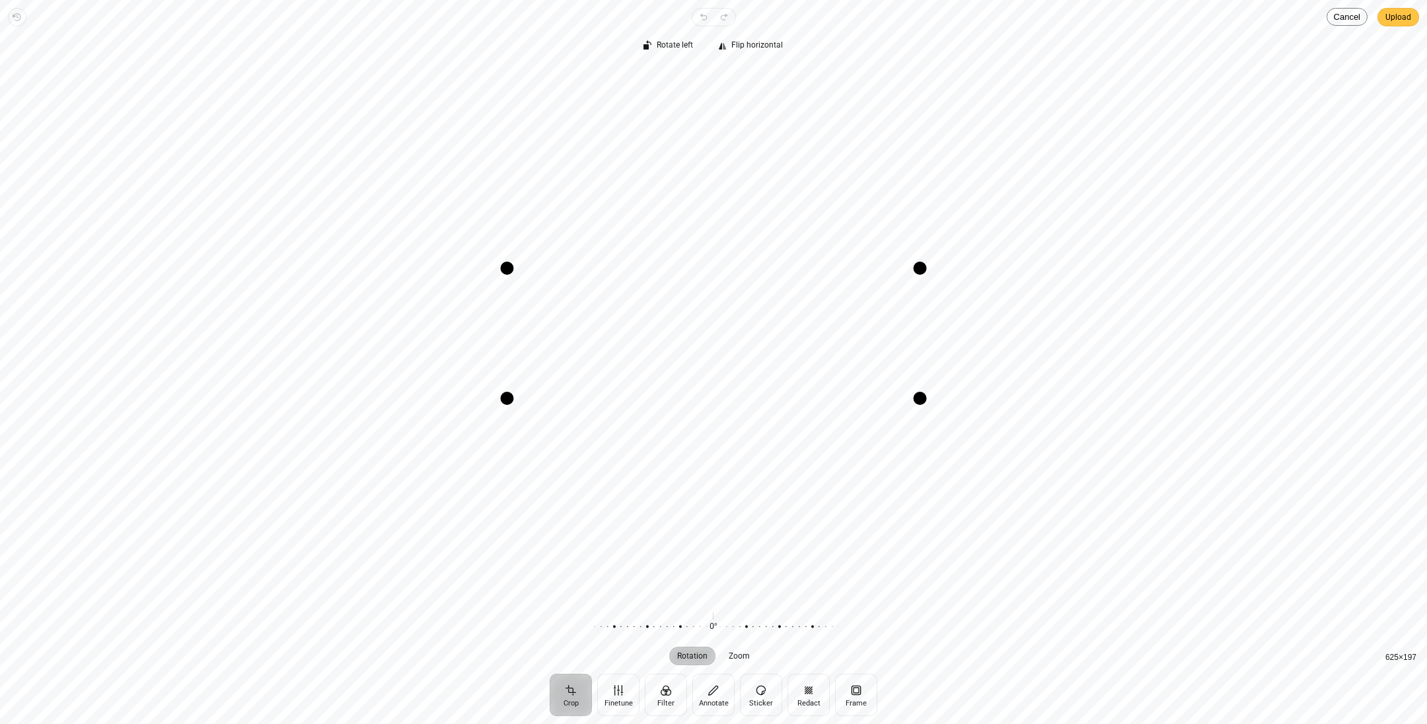
click at [951, 19] on span "Upload" at bounding box center [1399, 17] width 26 height 16
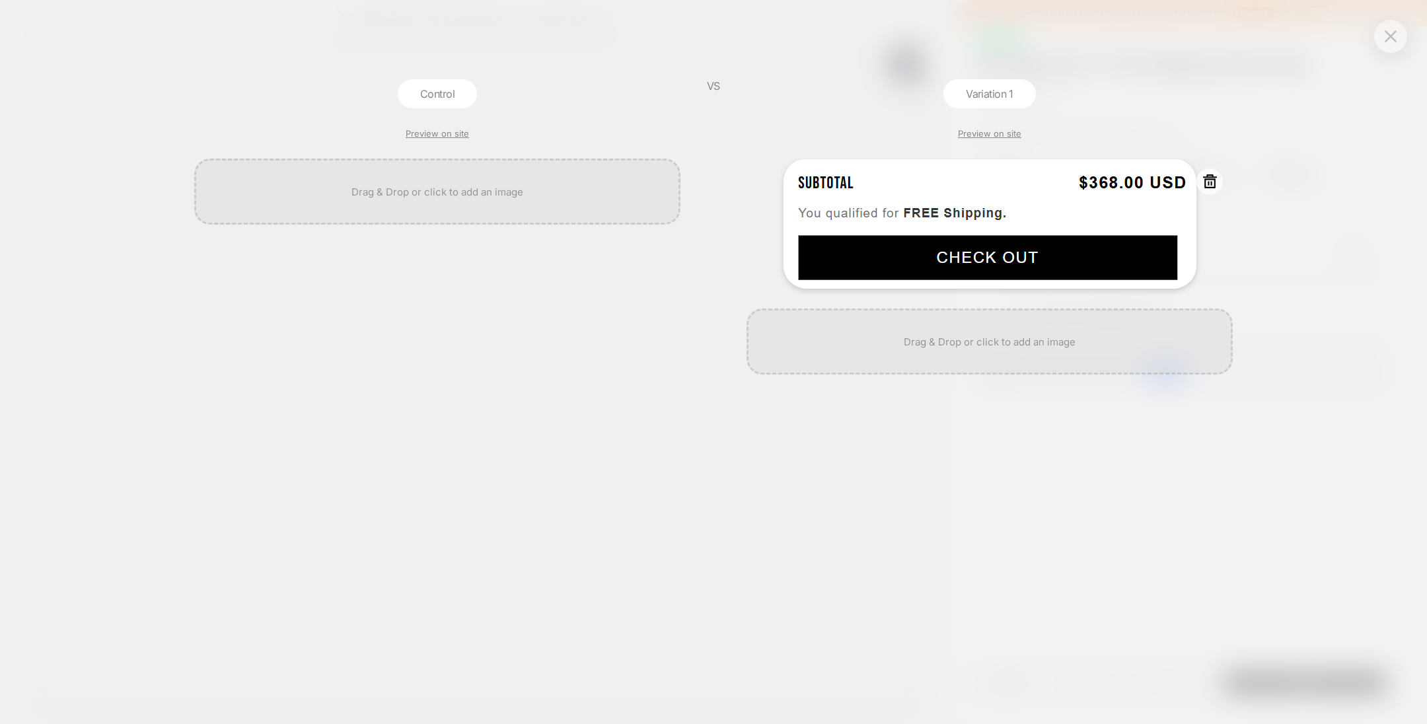
scroll to position [0, 1207]
click at [475, 186] on div at bounding box center [437, 192] width 486 height 66
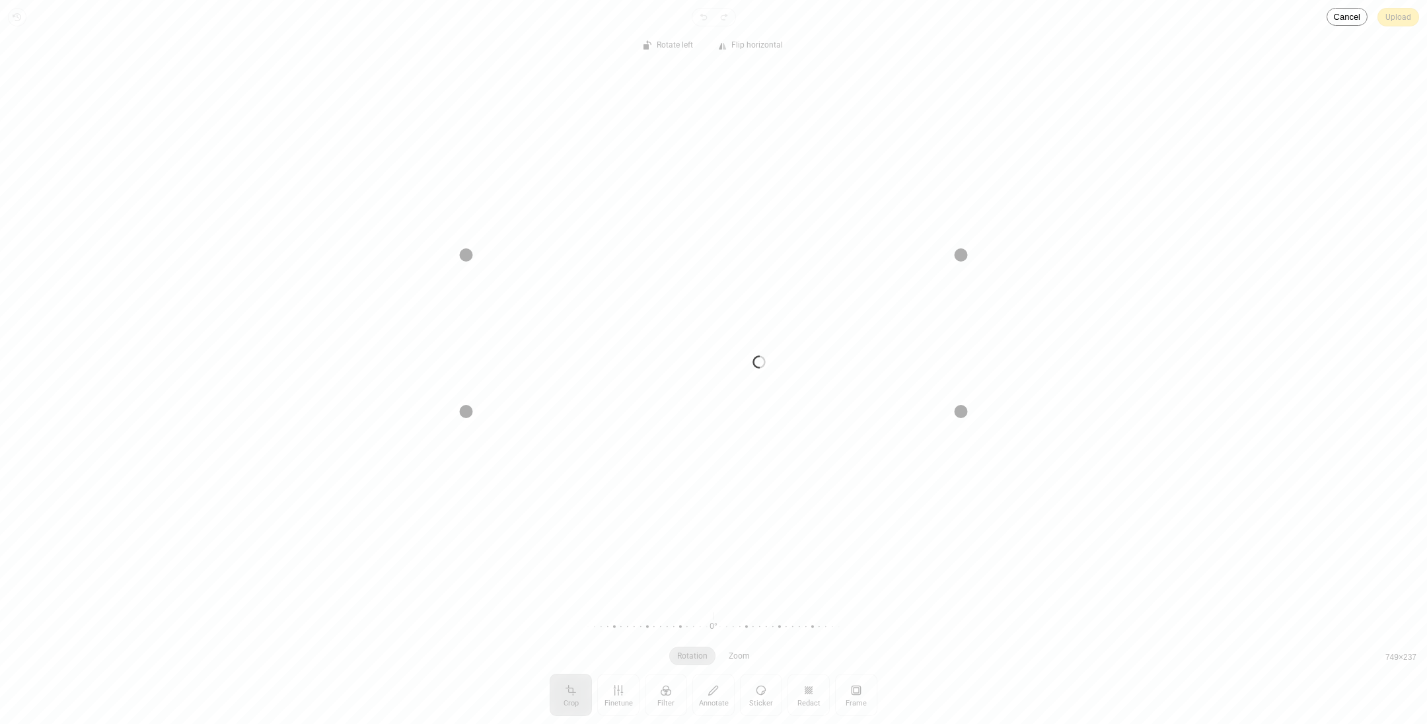
scroll to position [0, 0]
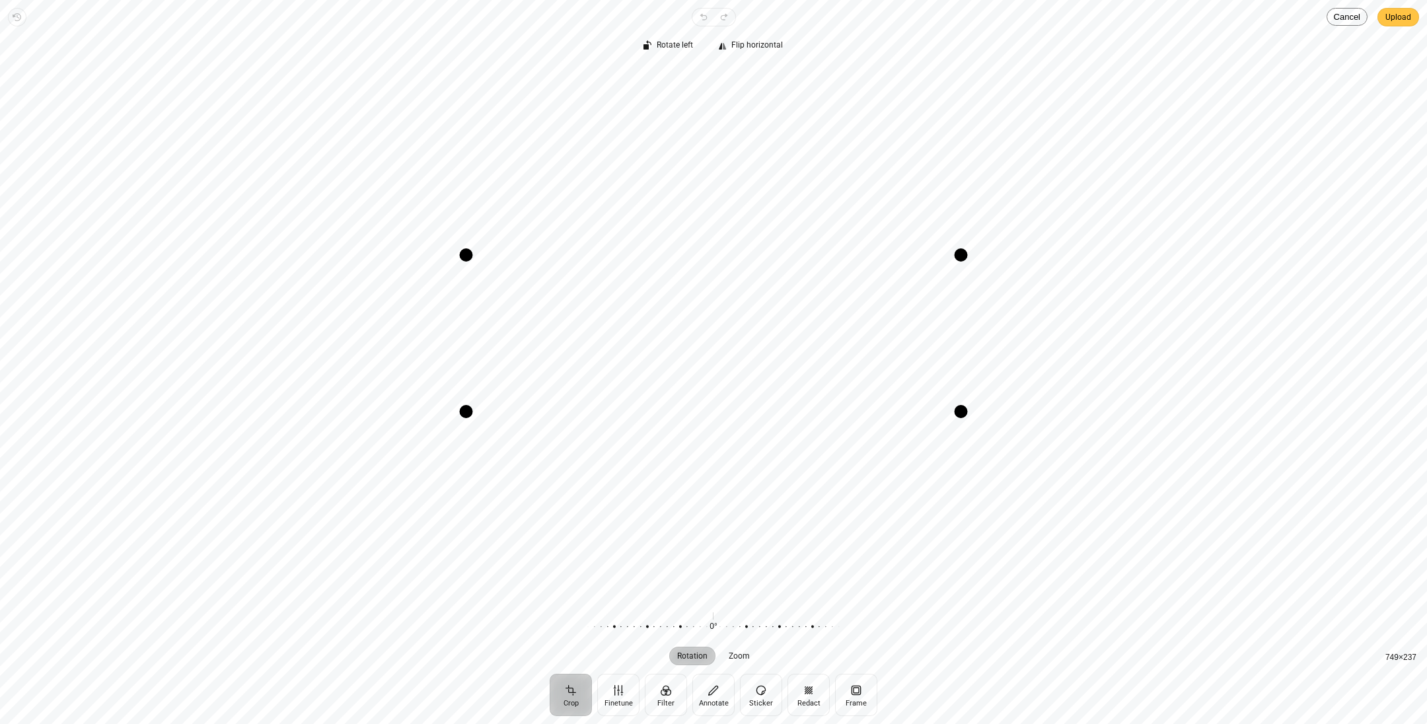
click at [951, 12] on span "Upload" at bounding box center [1399, 17] width 26 height 16
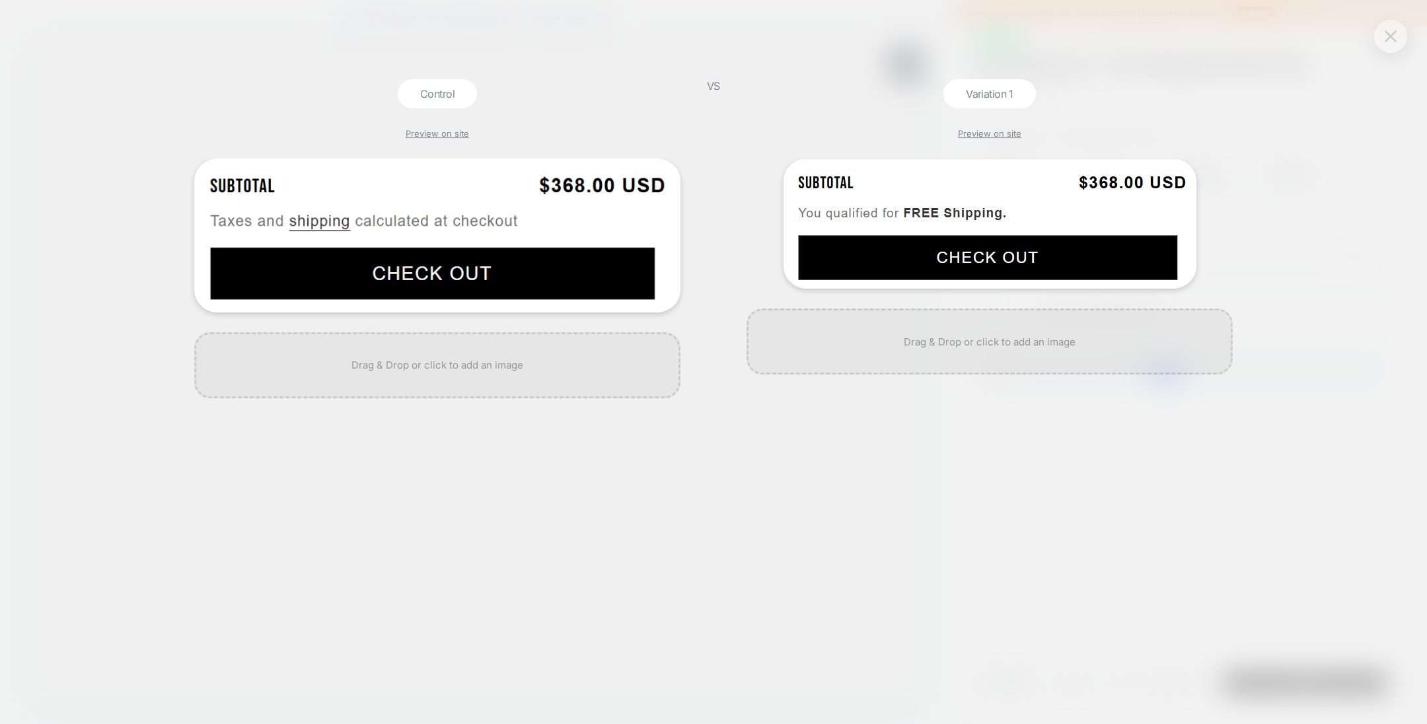
click at [951, 41] on img at bounding box center [1391, 35] width 12 height 11
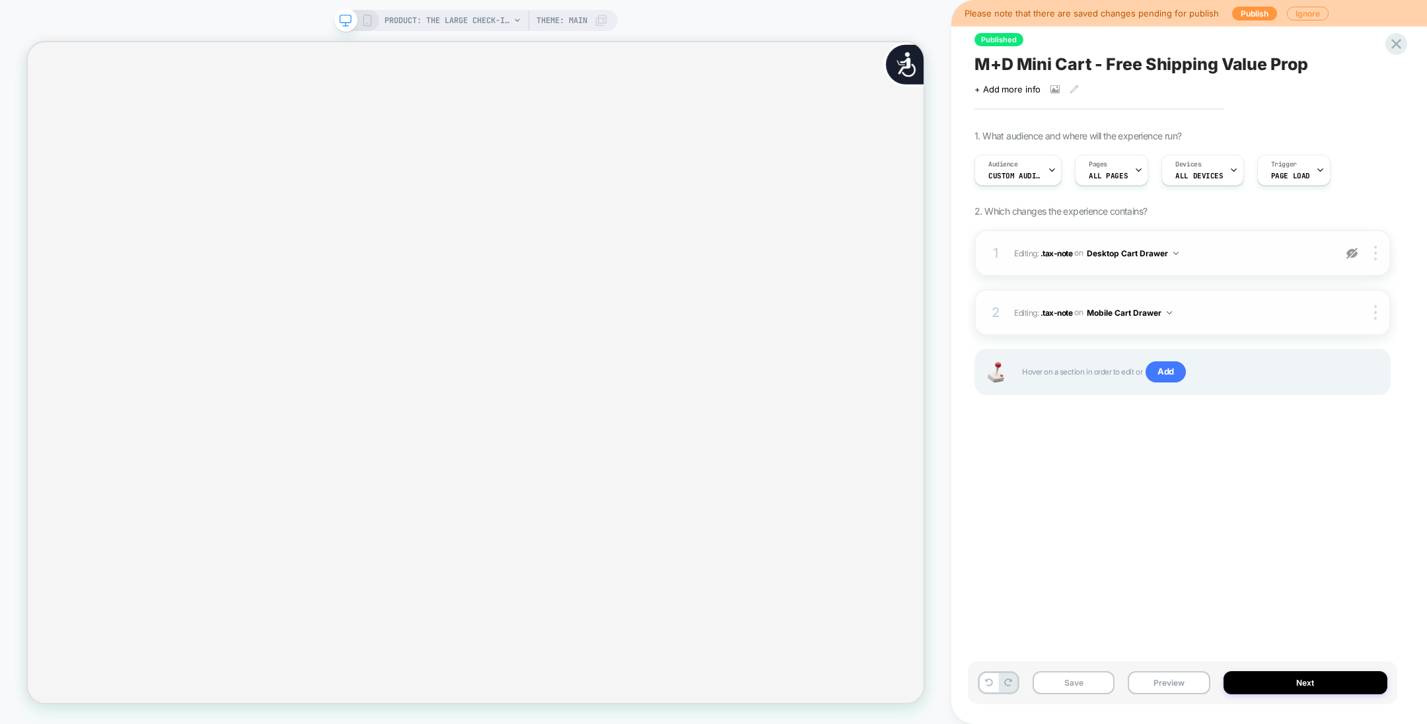
scroll to position [0, 1207]
click at [951, 482] on button "Save" at bounding box center [1074, 682] width 82 height 23
click at [363, 22] on icon at bounding box center [367, 21] width 12 height 12
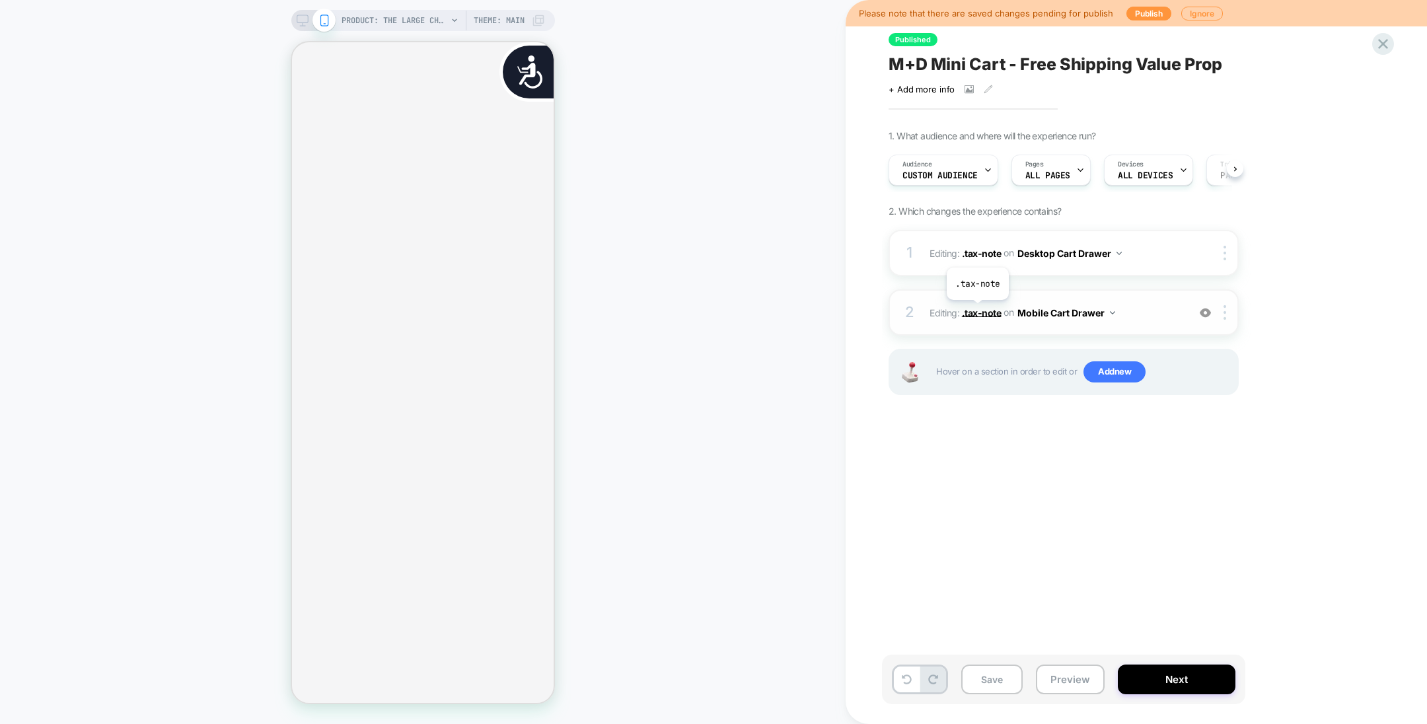
click at [951, 309] on span ".tax-note" at bounding box center [982, 312] width 40 height 11
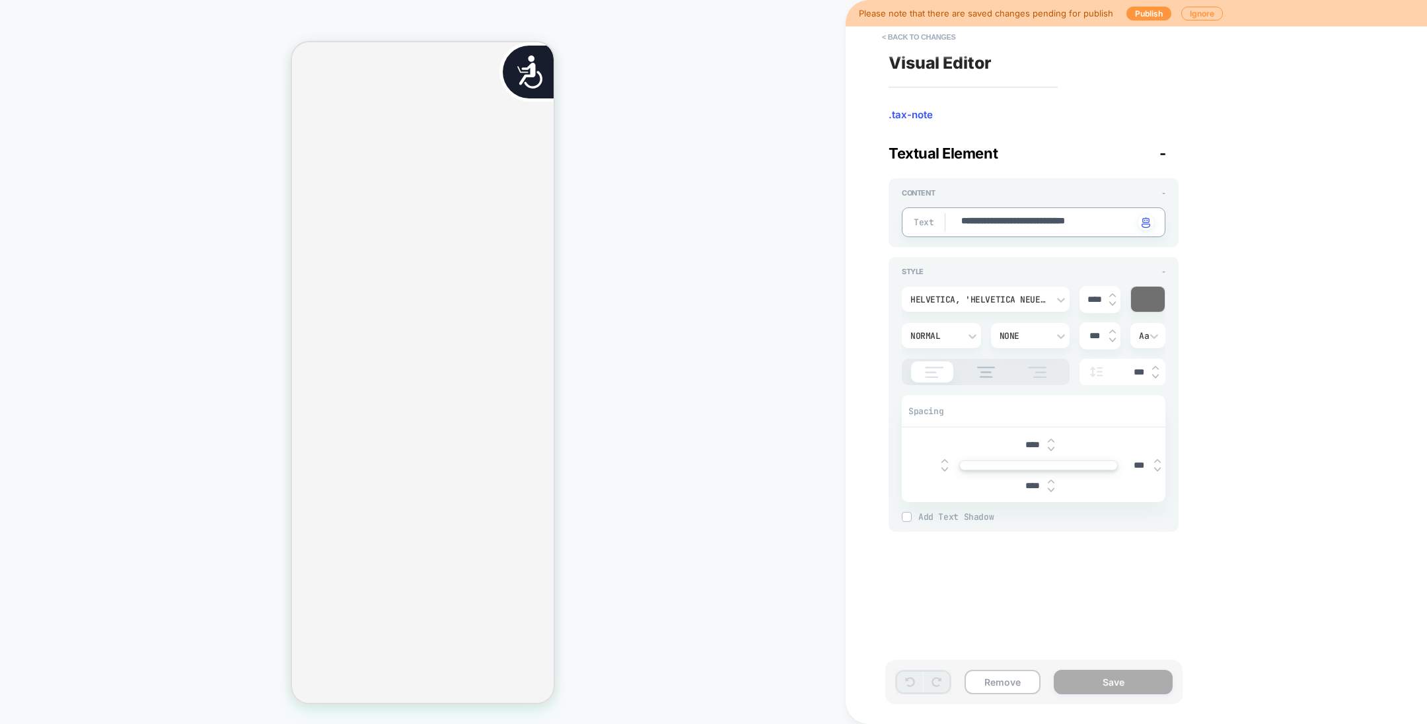
drag, startPoint x: 1122, startPoint y: 222, endPoint x: 1058, endPoint y: 220, distance: 64.1
click at [948, 337] on div "Normal" at bounding box center [935, 335] width 49 height 11
click at [942, 482] on div "Semi Bold" at bounding box center [941, 520] width 68 height 28
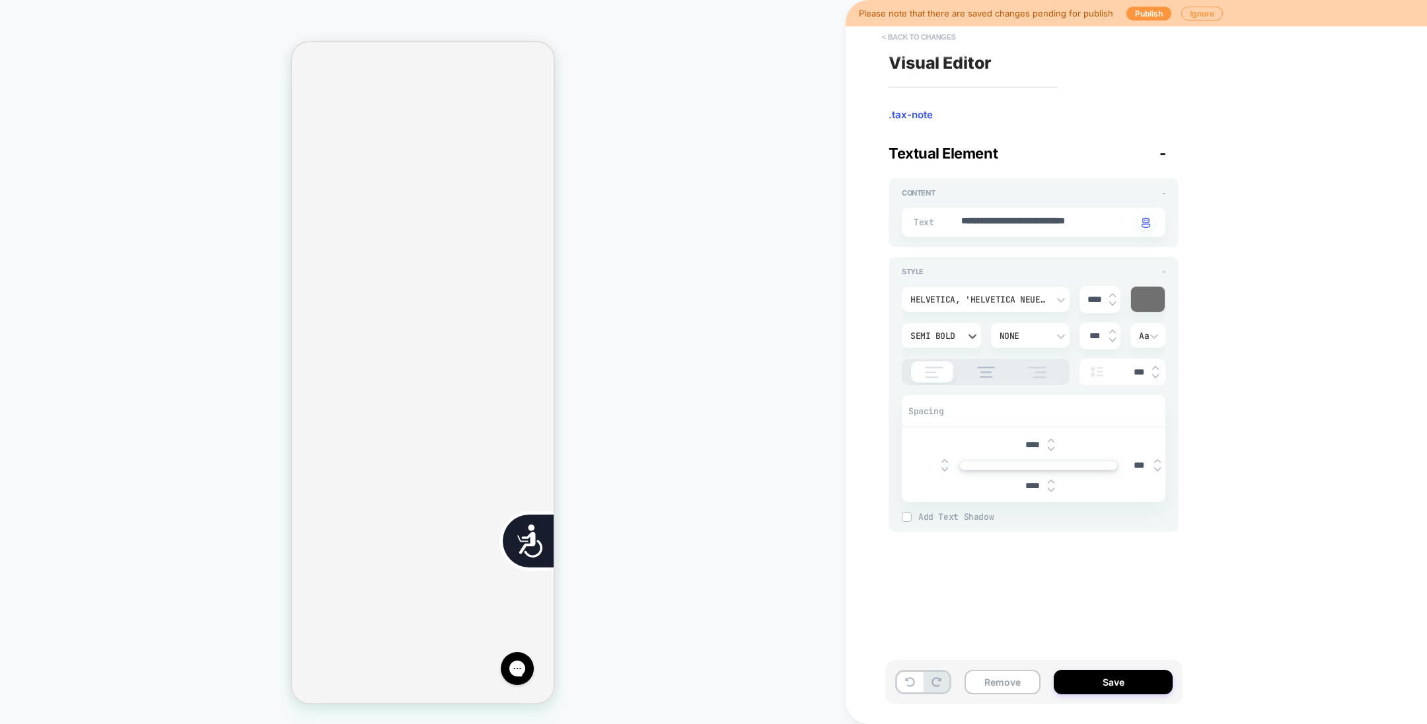
click at [928, 32] on button "< Back to changes" at bounding box center [919, 36] width 87 height 21
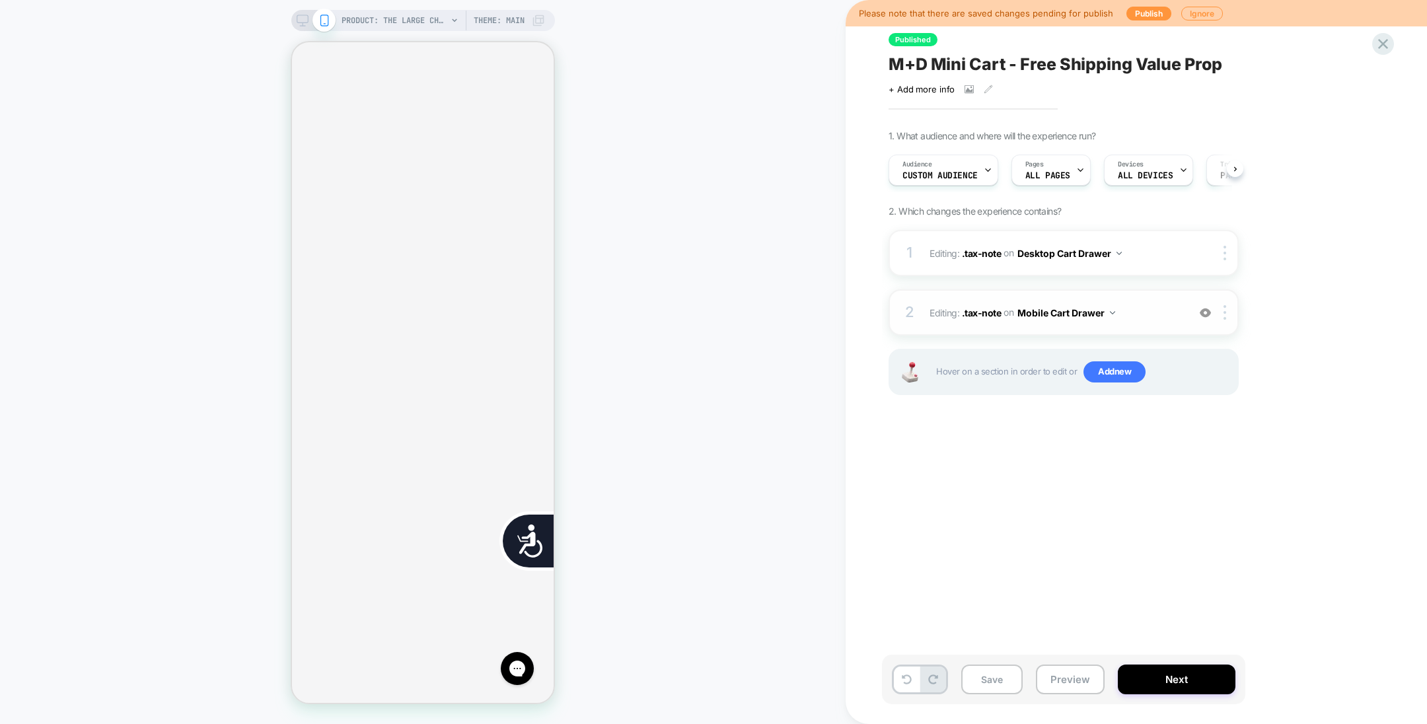
click at [951, 313] on img at bounding box center [1205, 312] width 11 height 11
click at [951, 313] on span ".tax-note" at bounding box center [982, 312] width 40 height 11
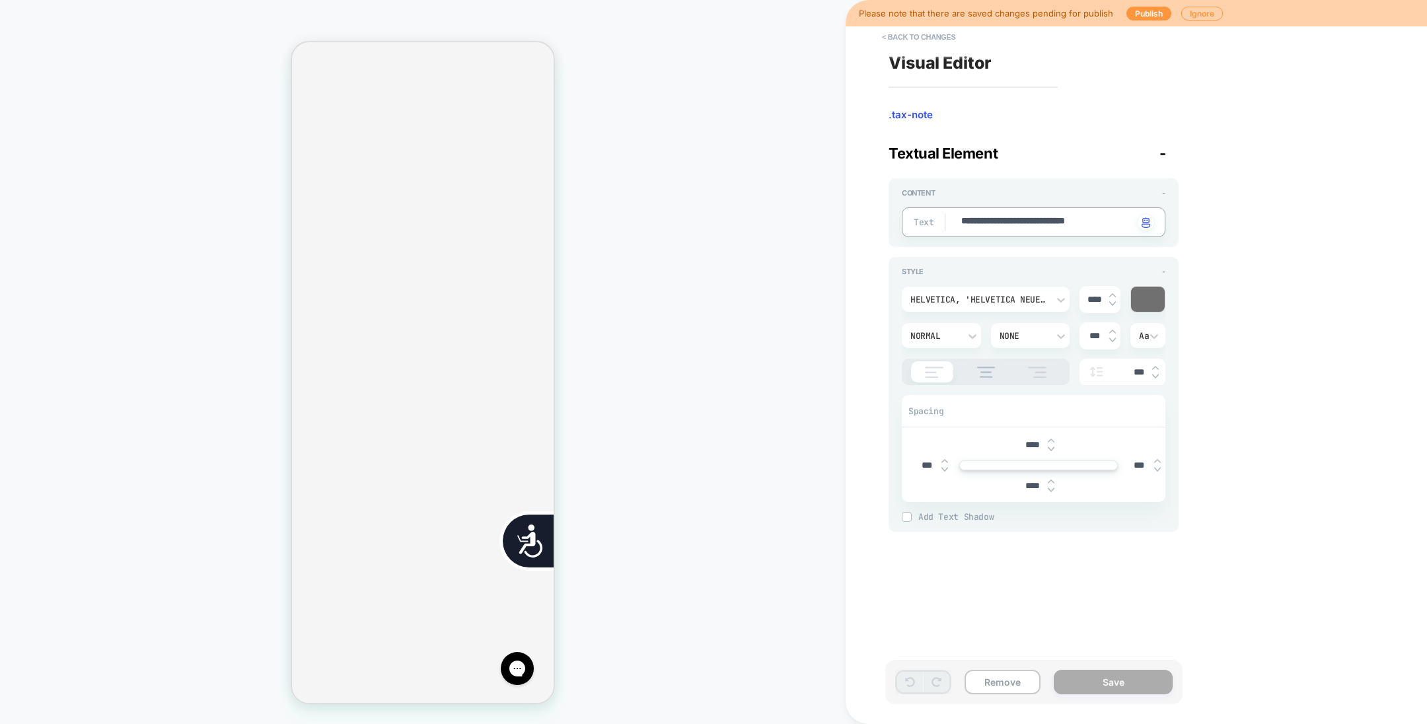
scroll to position [0, 0]
click at [951, 336] on div "Normal" at bounding box center [935, 335] width 49 height 11
click at [942, 482] on div "Semi Bold" at bounding box center [941, 520] width 68 height 28
click at [951, 482] on button "Save" at bounding box center [1113, 682] width 119 height 24
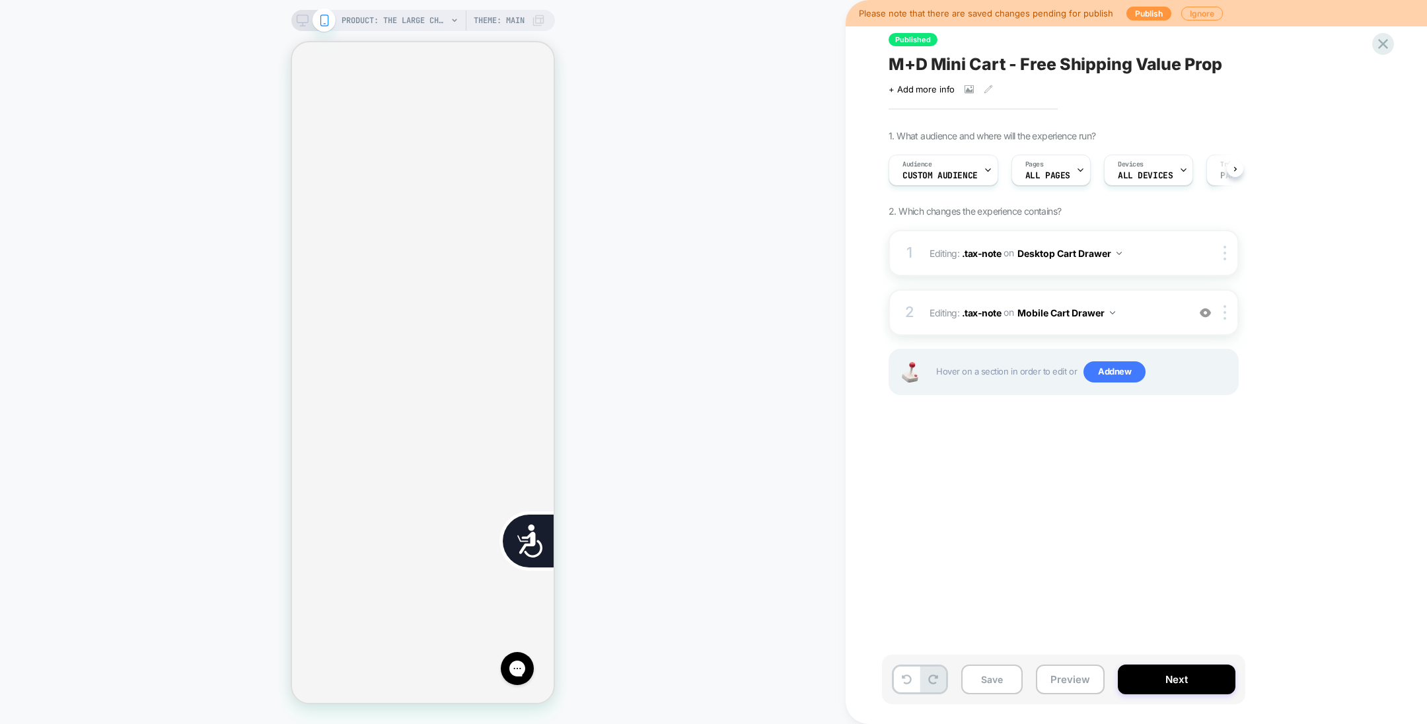
scroll to position [0, 0]
click at [951, 313] on img at bounding box center [1205, 312] width 11 height 11
click at [951, 309] on span ".tax-note" at bounding box center [982, 312] width 40 height 11
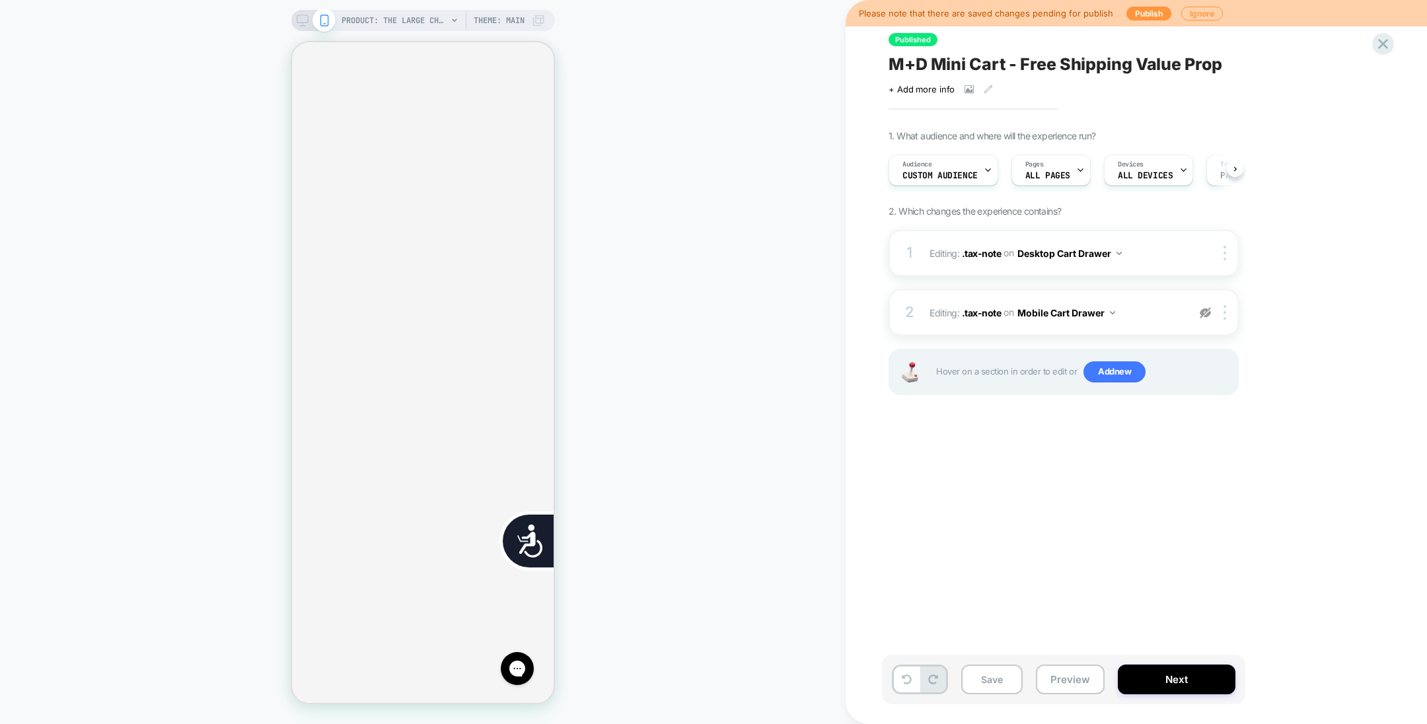
click at [951, 313] on img at bounding box center [1205, 312] width 11 height 11
click at [951, 312] on span ".tax-note" at bounding box center [982, 312] width 40 height 11
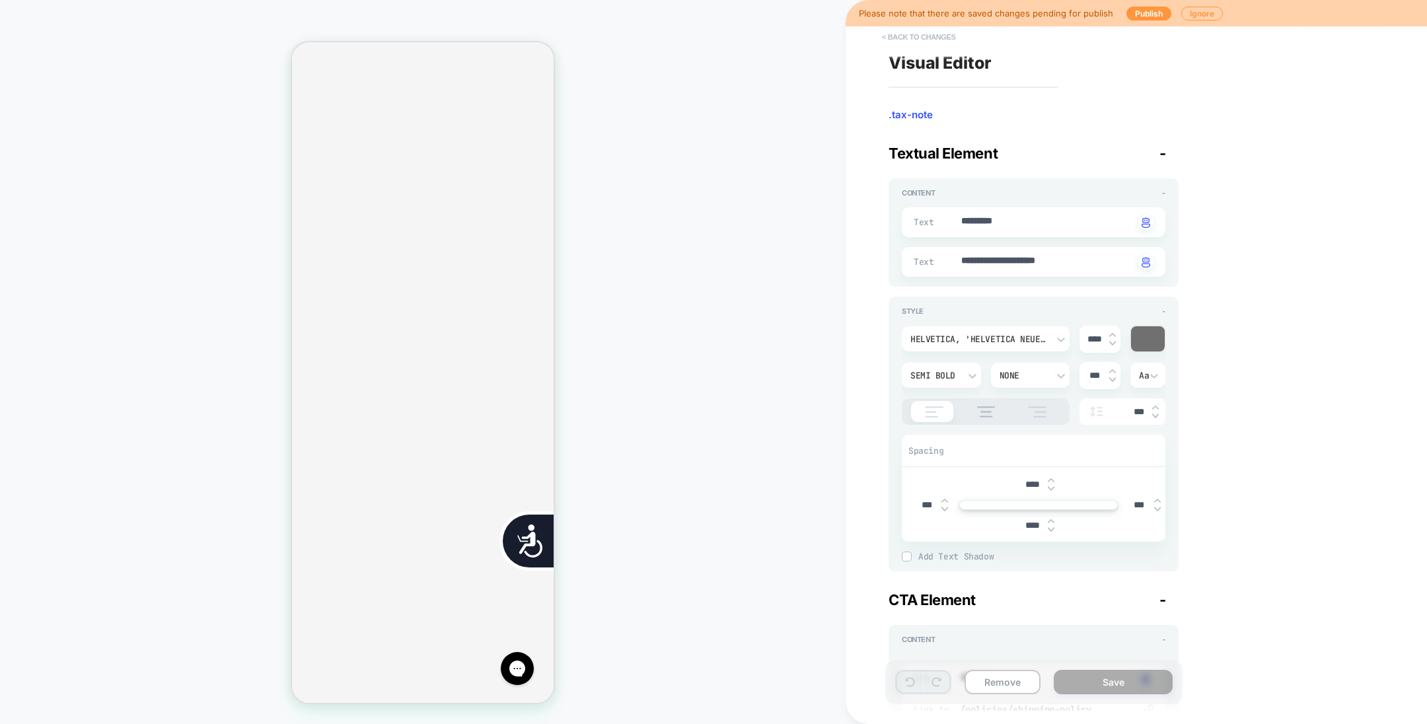
click at [911, 32] on button "< Back to changes" at bounding box center [919, 36] width 87 height 21
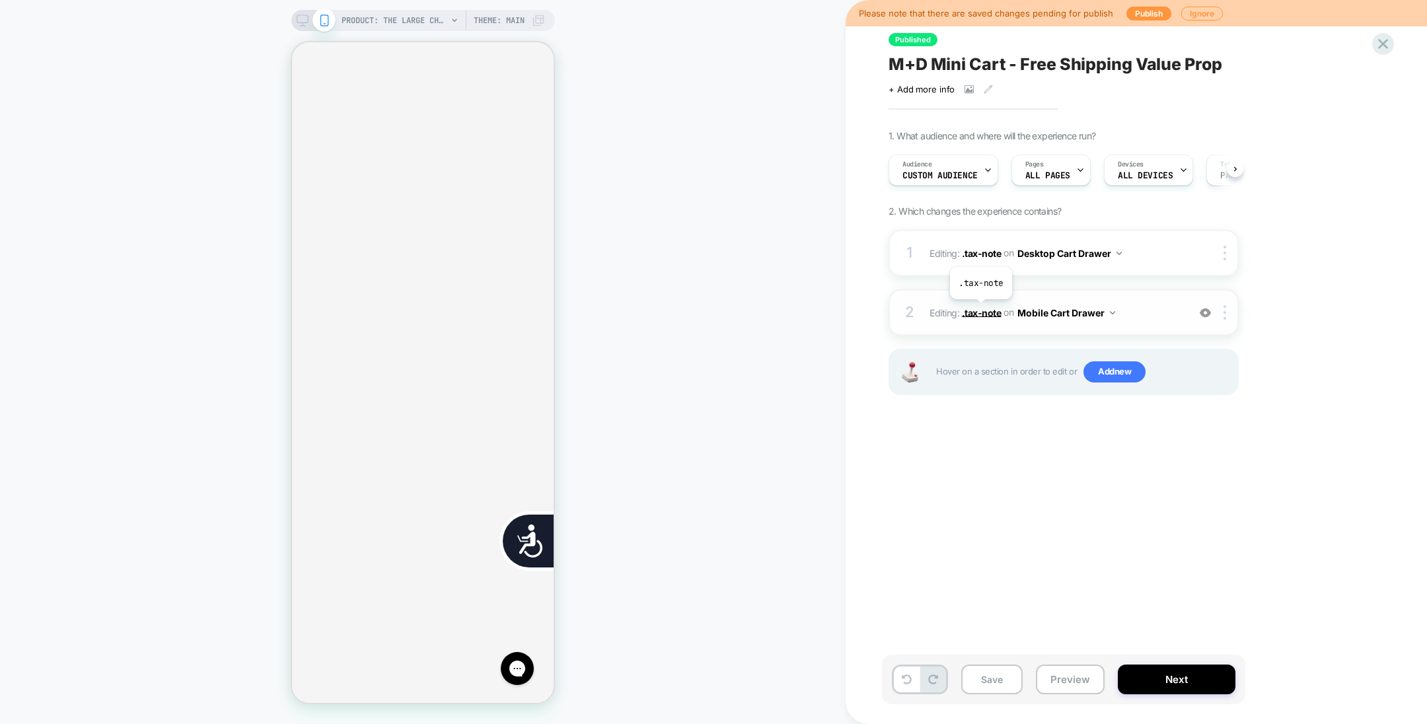
click at [951, 309] on span ".tax-note" at bounding box center [982, 312] width 40 height 11
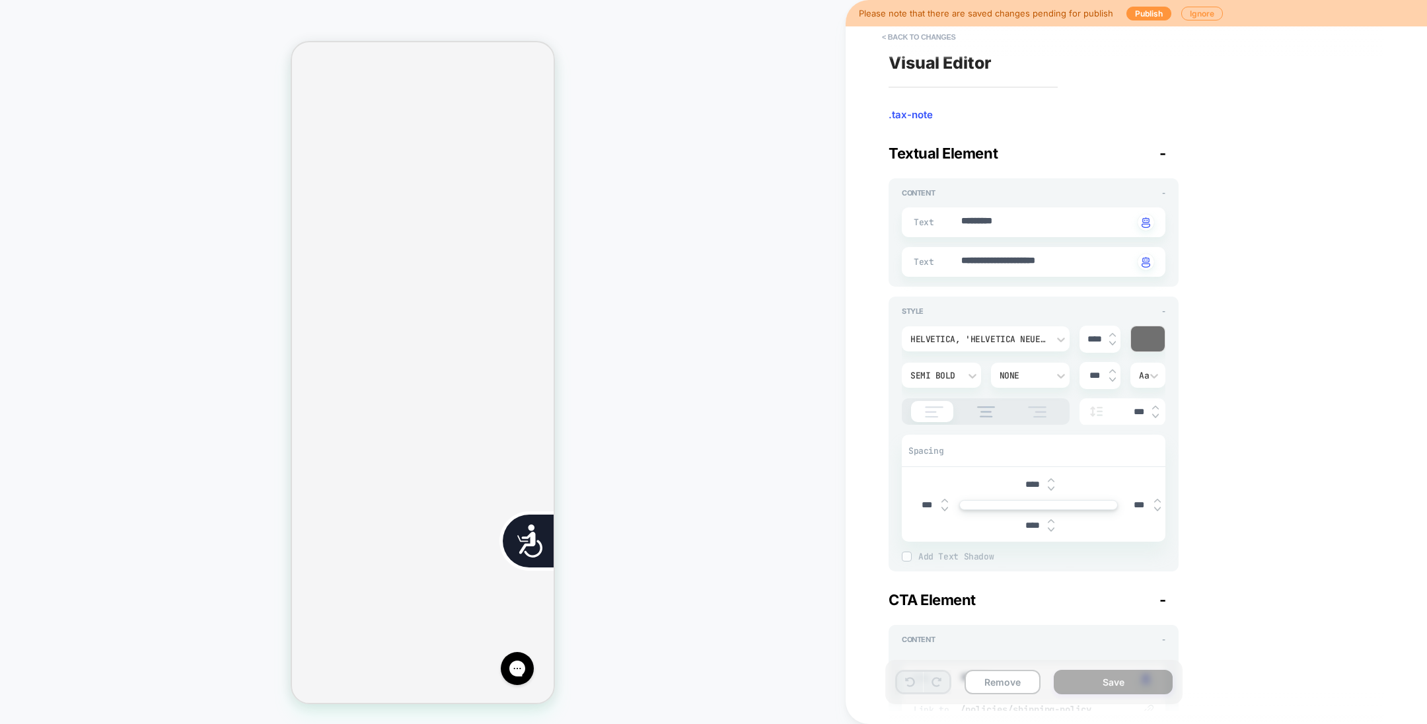
scroll to position [0, 535]
type textarea "*"
type textarea "***"
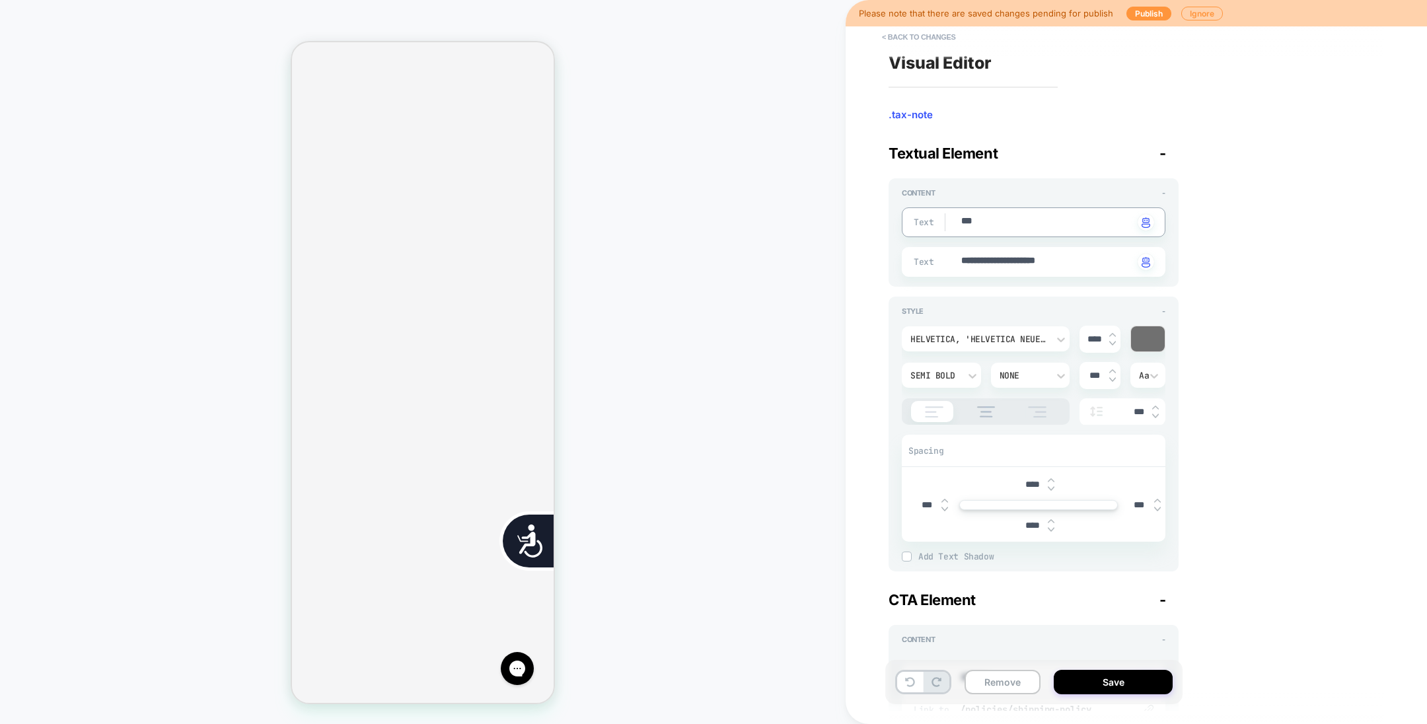
scroll to position [0, 0]
type textarea "*"
type textarea "***"
type textarea "*"
type textarea "*****"
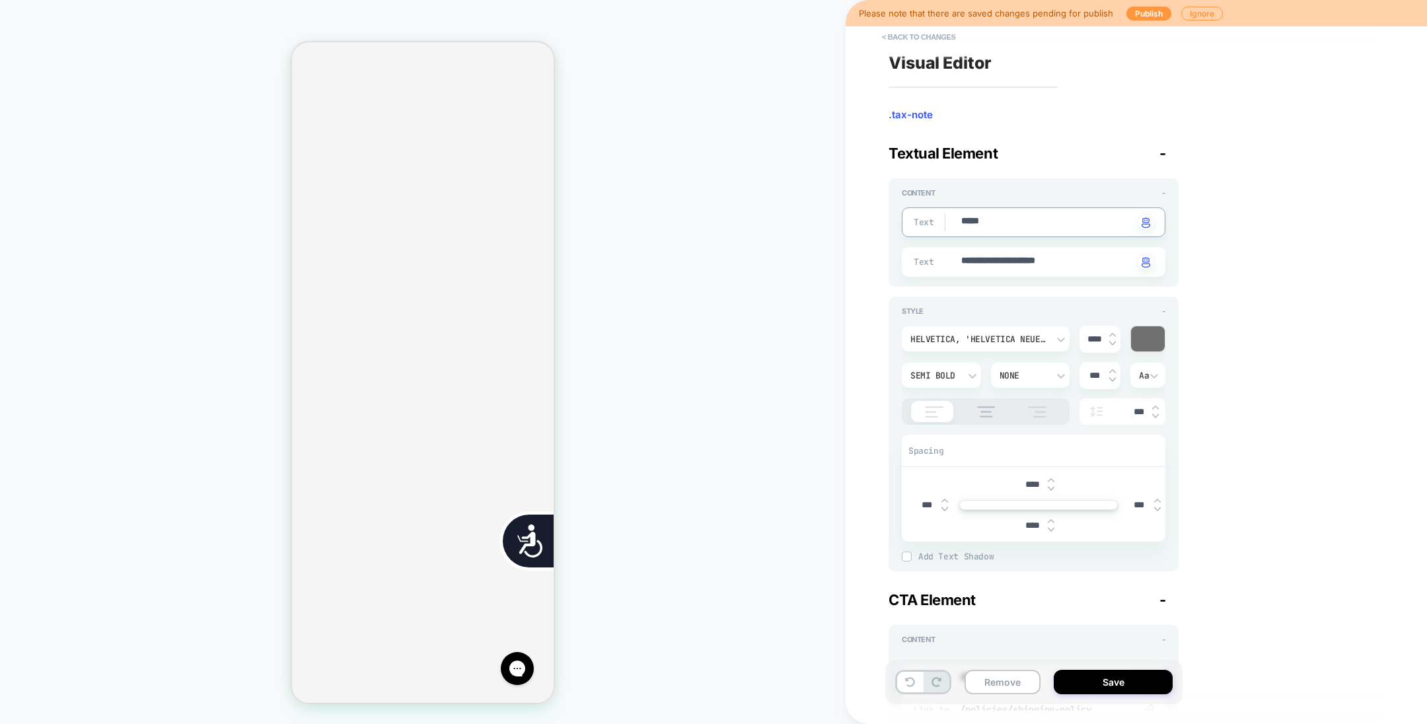
type textarea "*"
type textarea "******"
type textarea "*"
type textarea "*******"
type textarea "*"
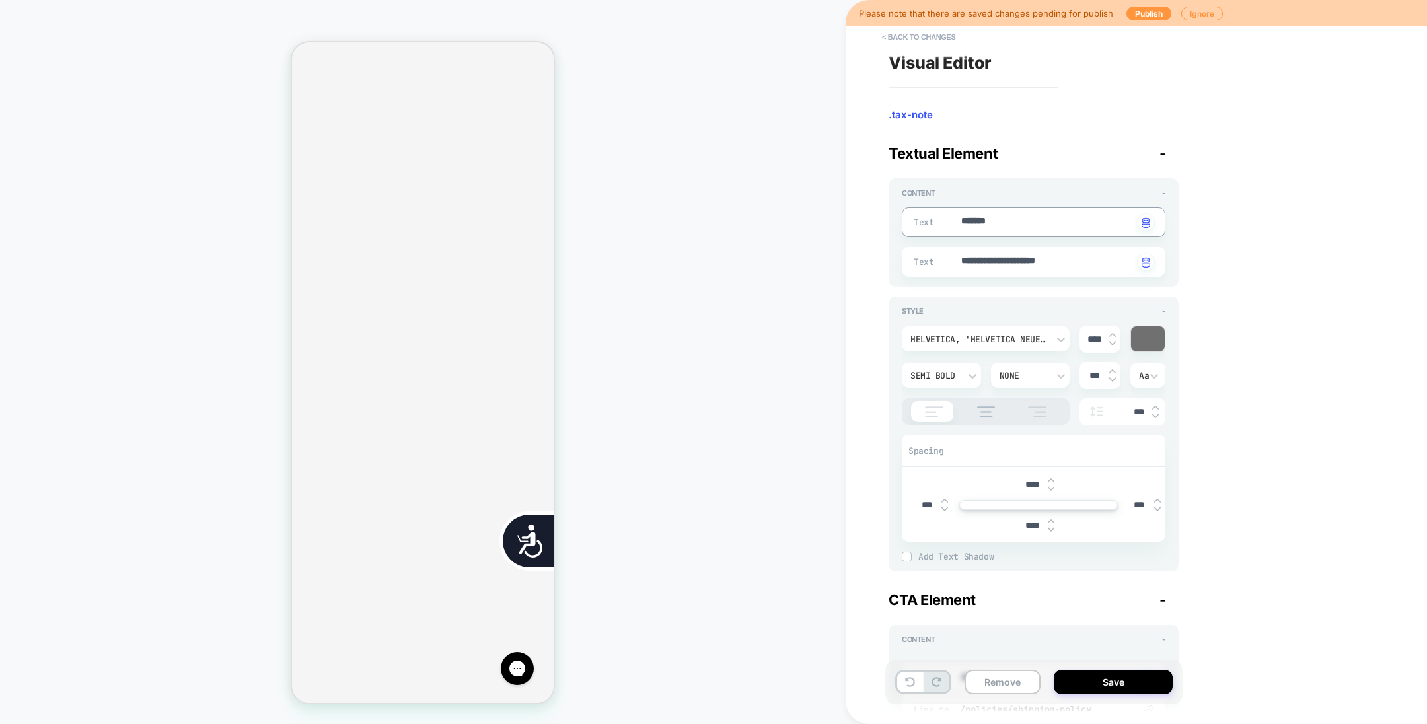
type textarea "********"
type textarea "*"
type textarea "*********"
type textarea "*"
type textarea "**********"
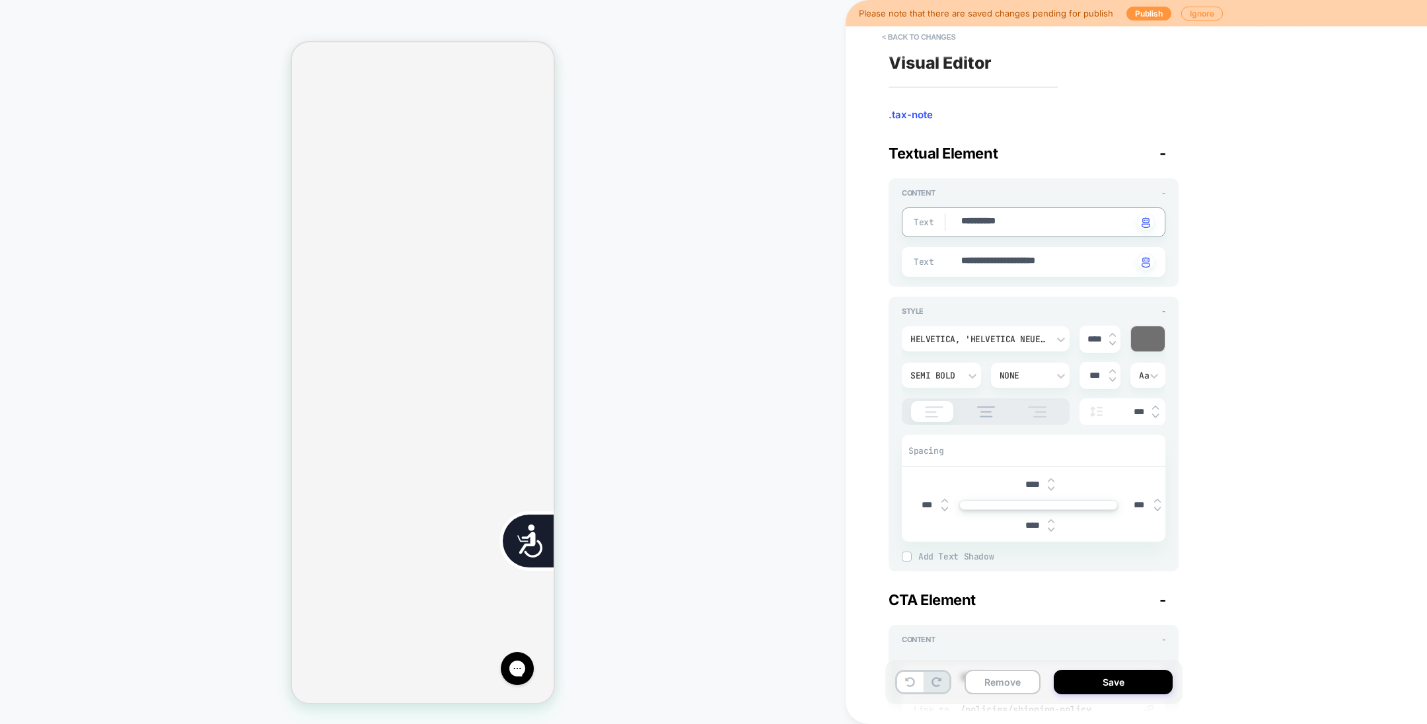
type textarea "*"
type textarea "**********"
type textarea "*"
type textarea "**********"
type textarea "*"
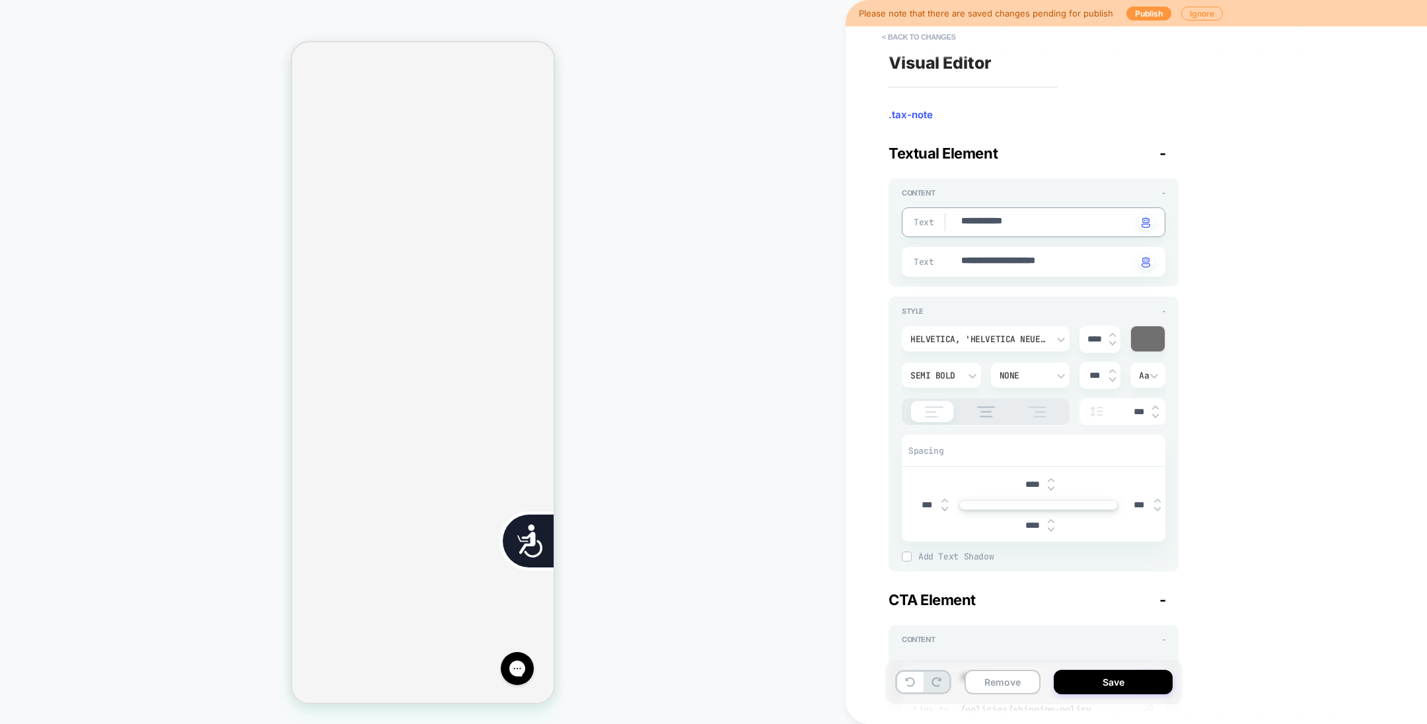
type textarea "**********"
type textarea "*"
type textarea "**********"
type textarea "*"
type textarea "**********"
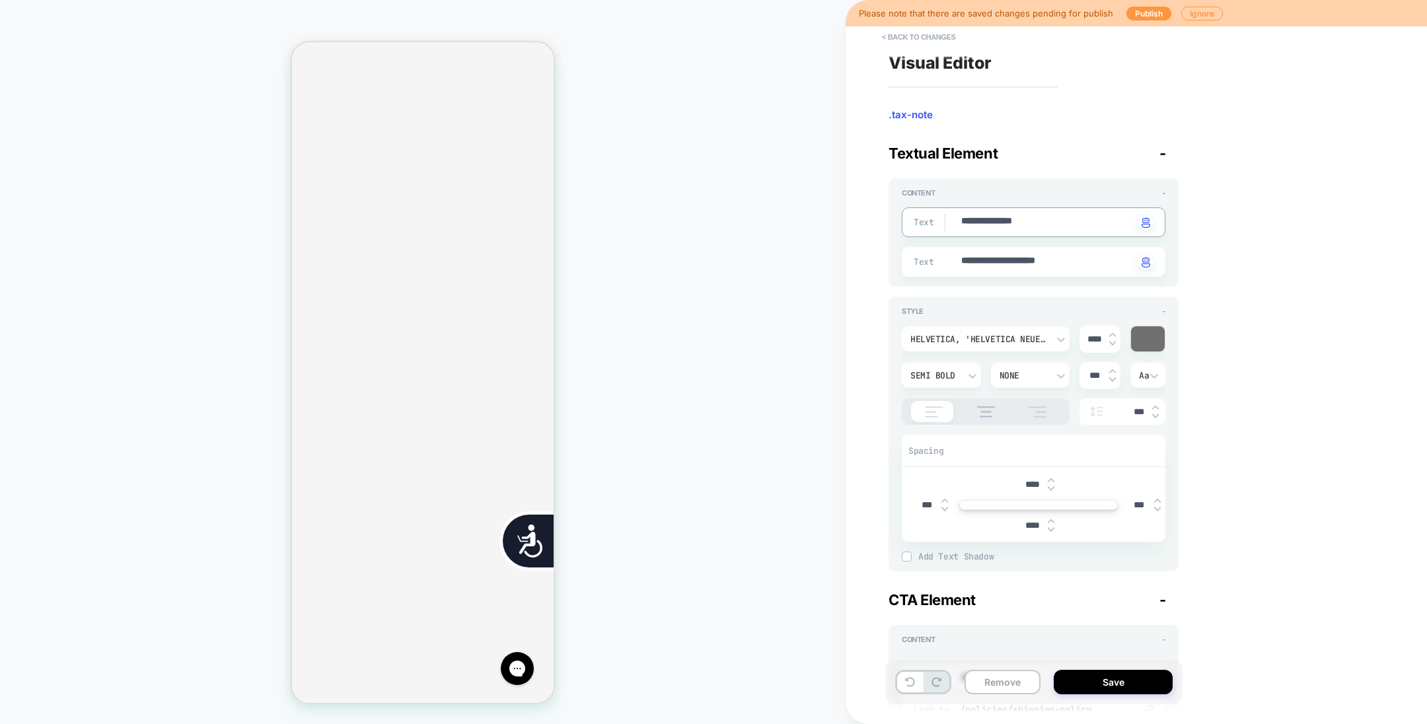
type textarea "*"
type textarea "**********"
type textarea "*"
type textarea "**********"
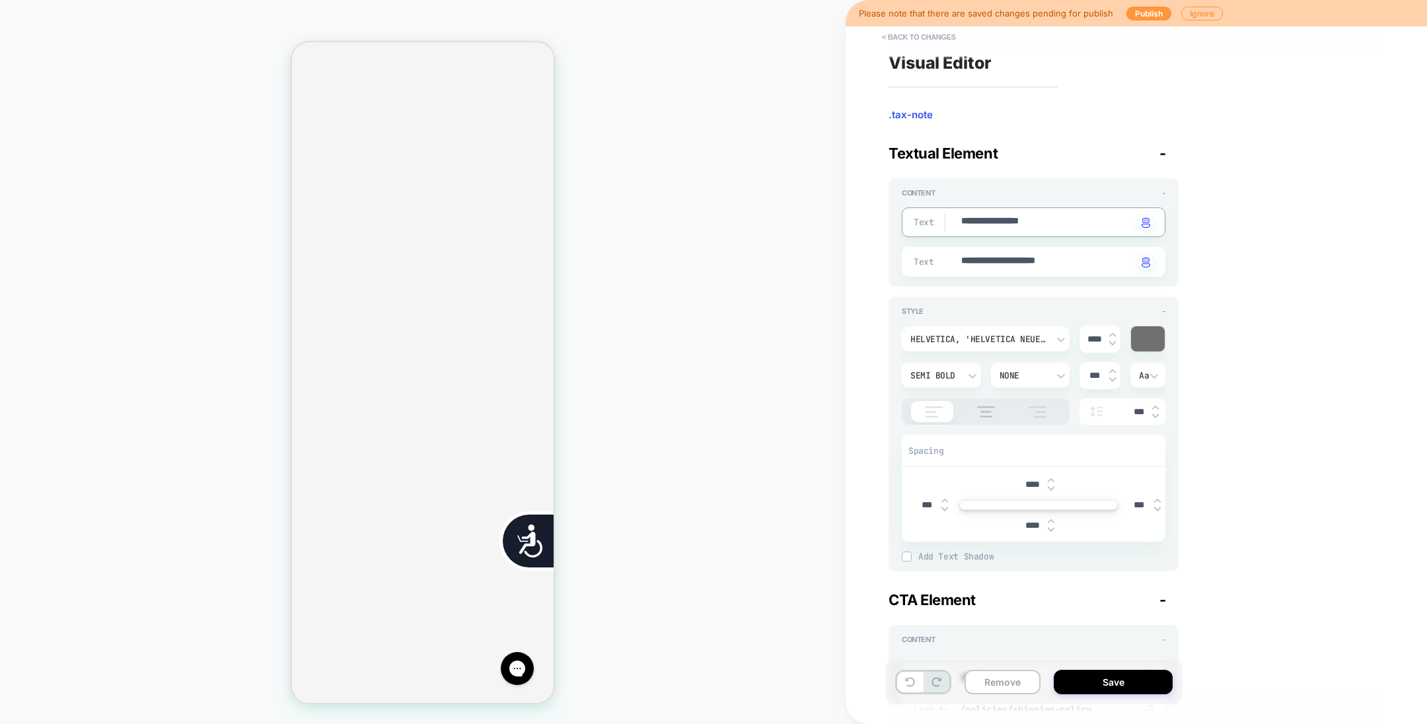
type textarea "*"
type textarea "**********"
type textarea "*"
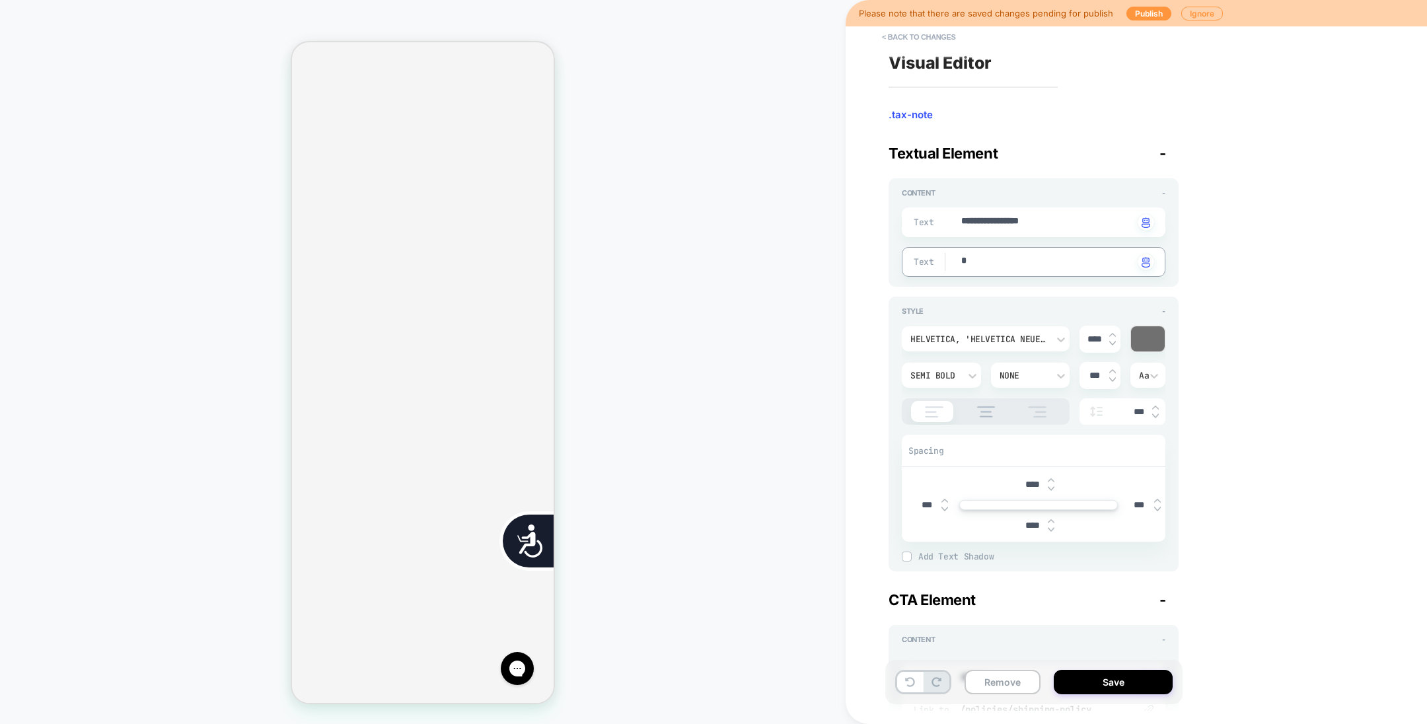
type textarea "**"
type textarea "*"
type textarea "***"
type textarea "*"
type textarea "****"
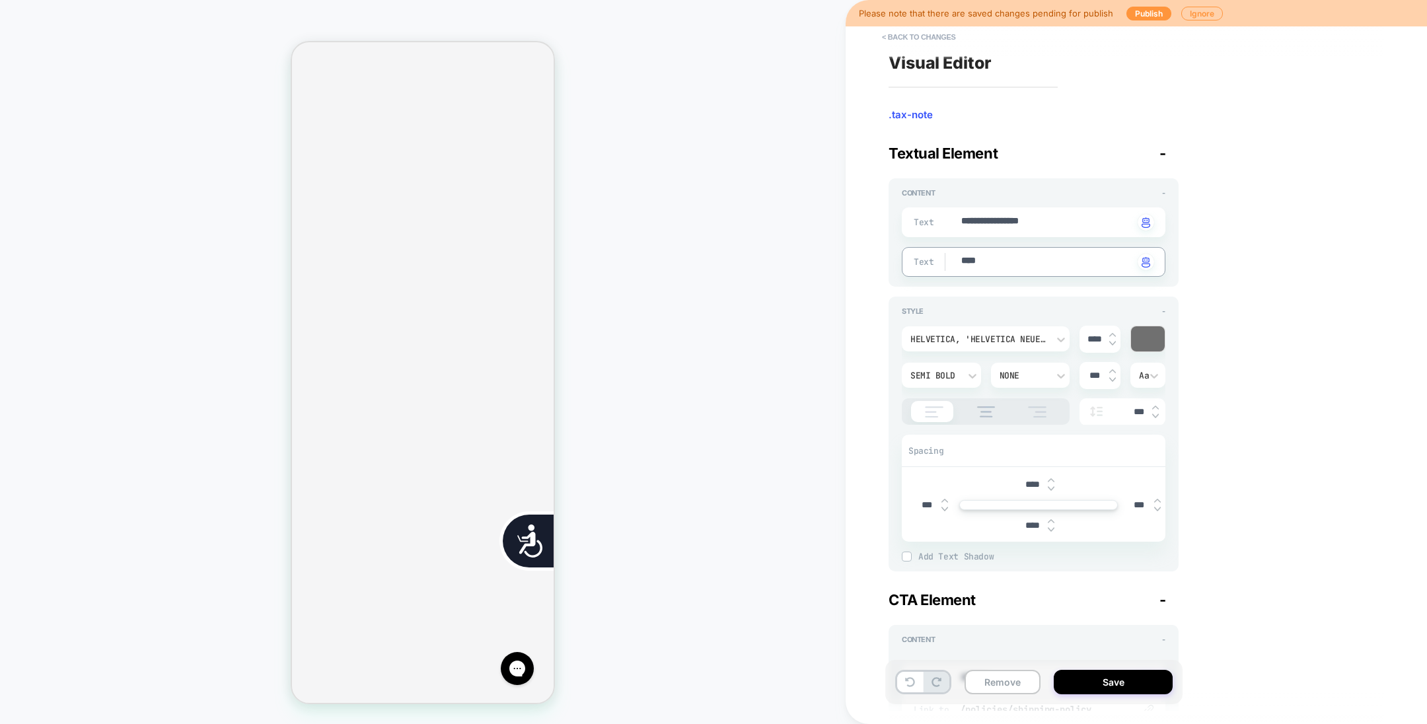
type textarea "*"
type textarea "****"
type textarea "*"
type textarea "******"
type textarea "*"
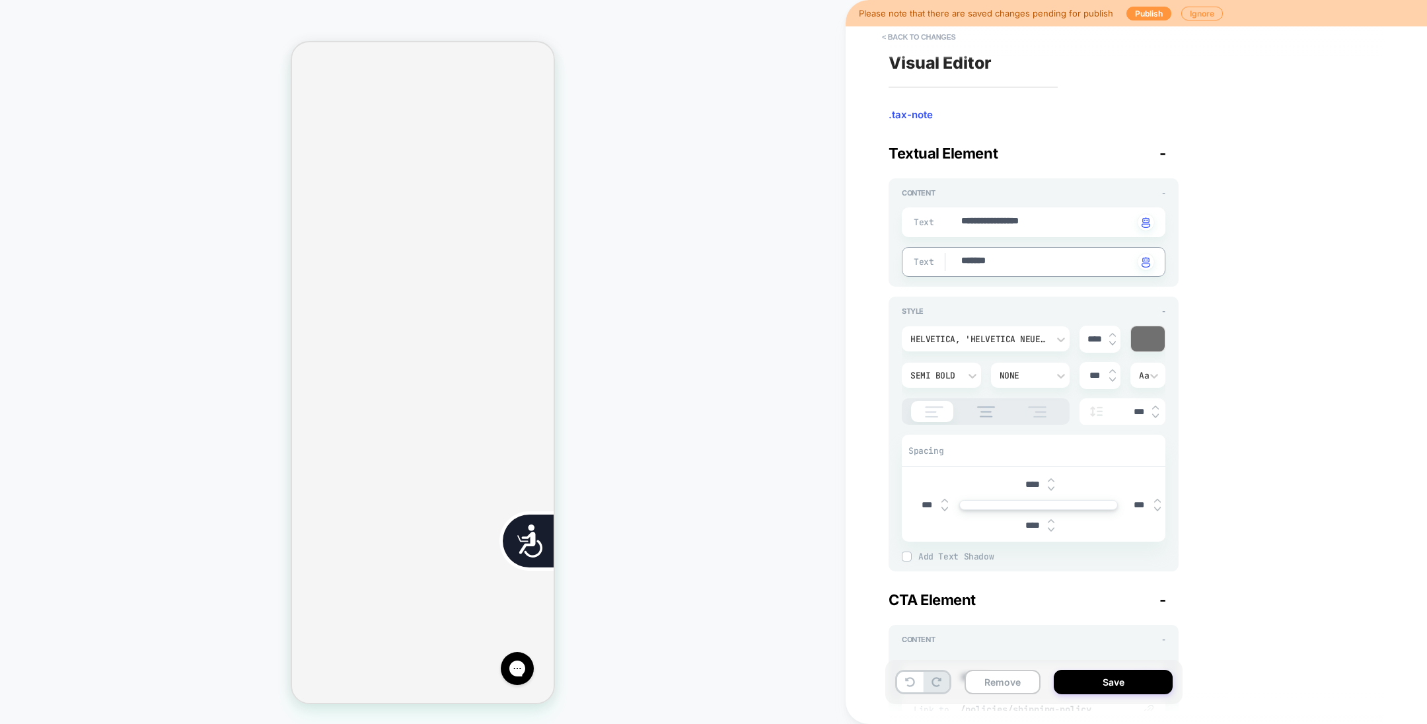
type textarea "********"
type textarea "*"
type textarea "*********"
type textarea "*"
type textarea "**********"
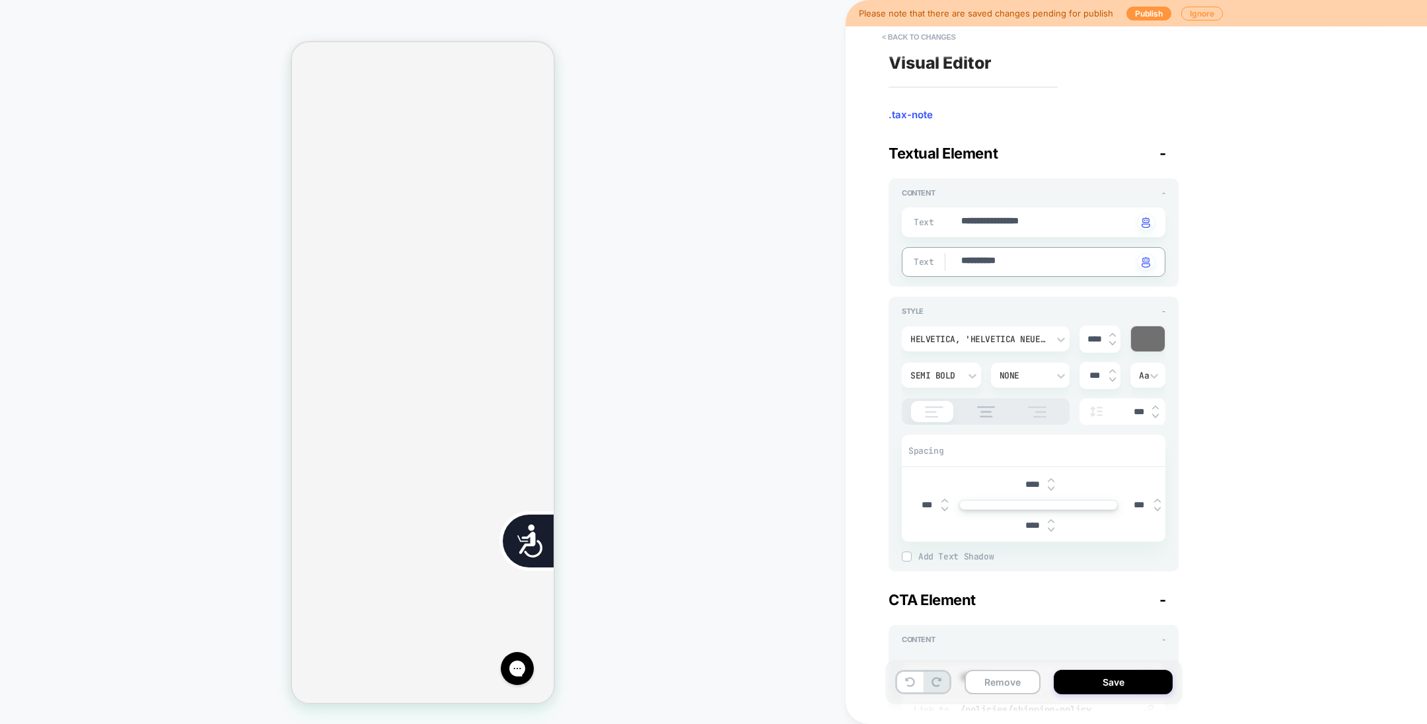
scroll to position [0, 535]
type textarea "*"
type textarea "**********"
type textarea "*"
type textarea "**********"
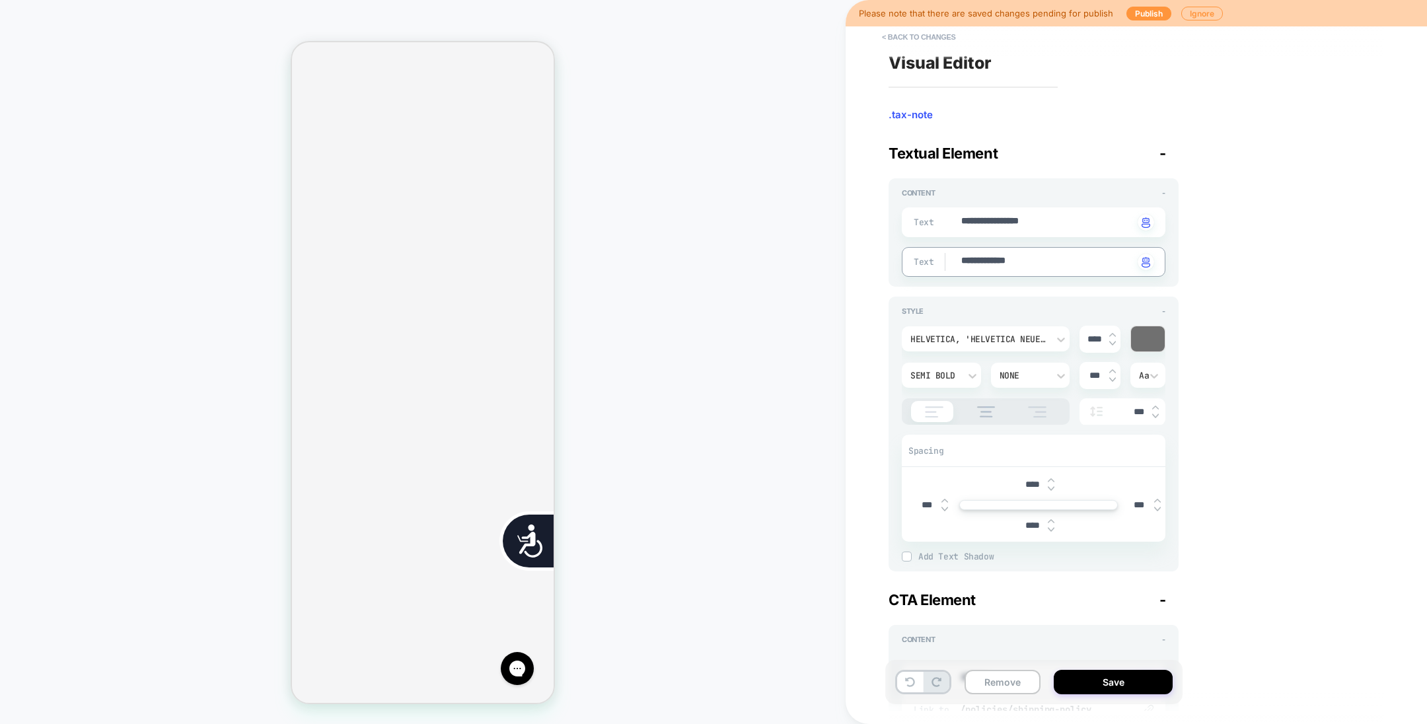
type textarea "*"
type textarea "**********"
type textarea "*"
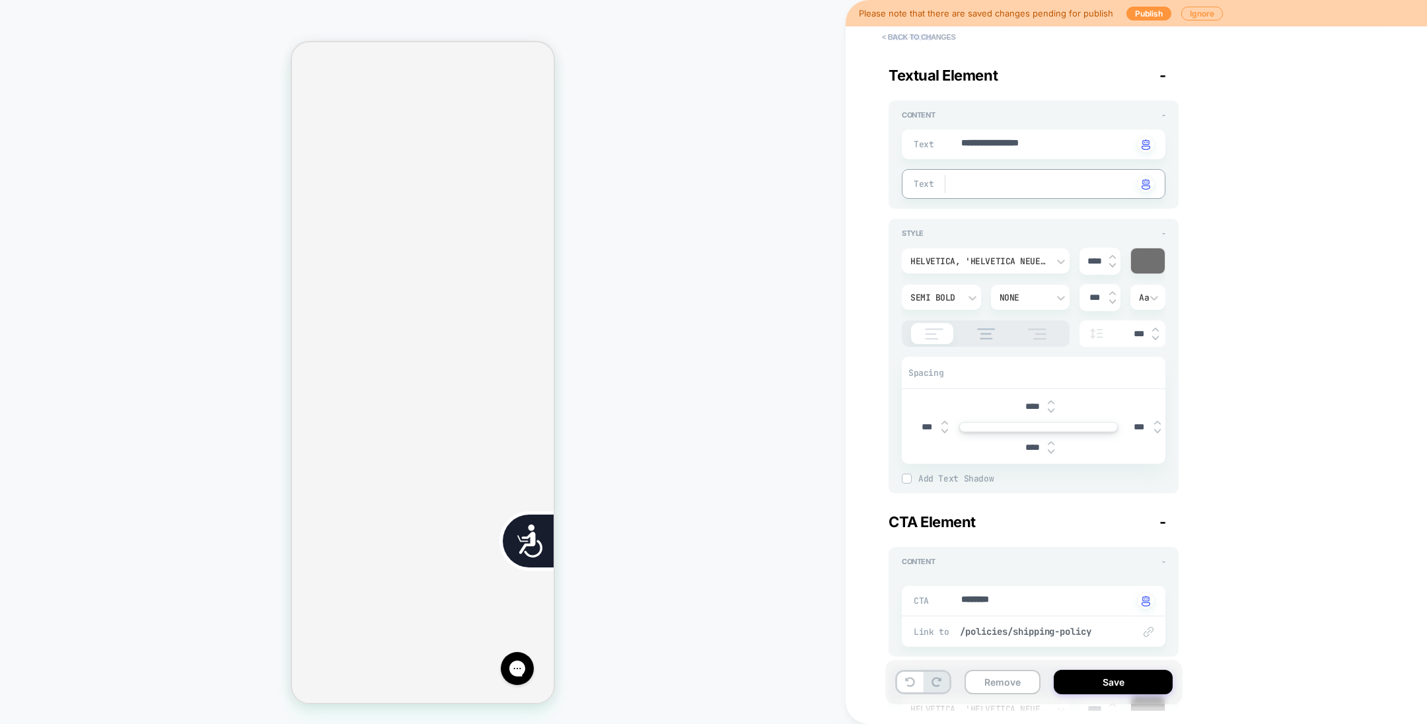
type textarea "*"
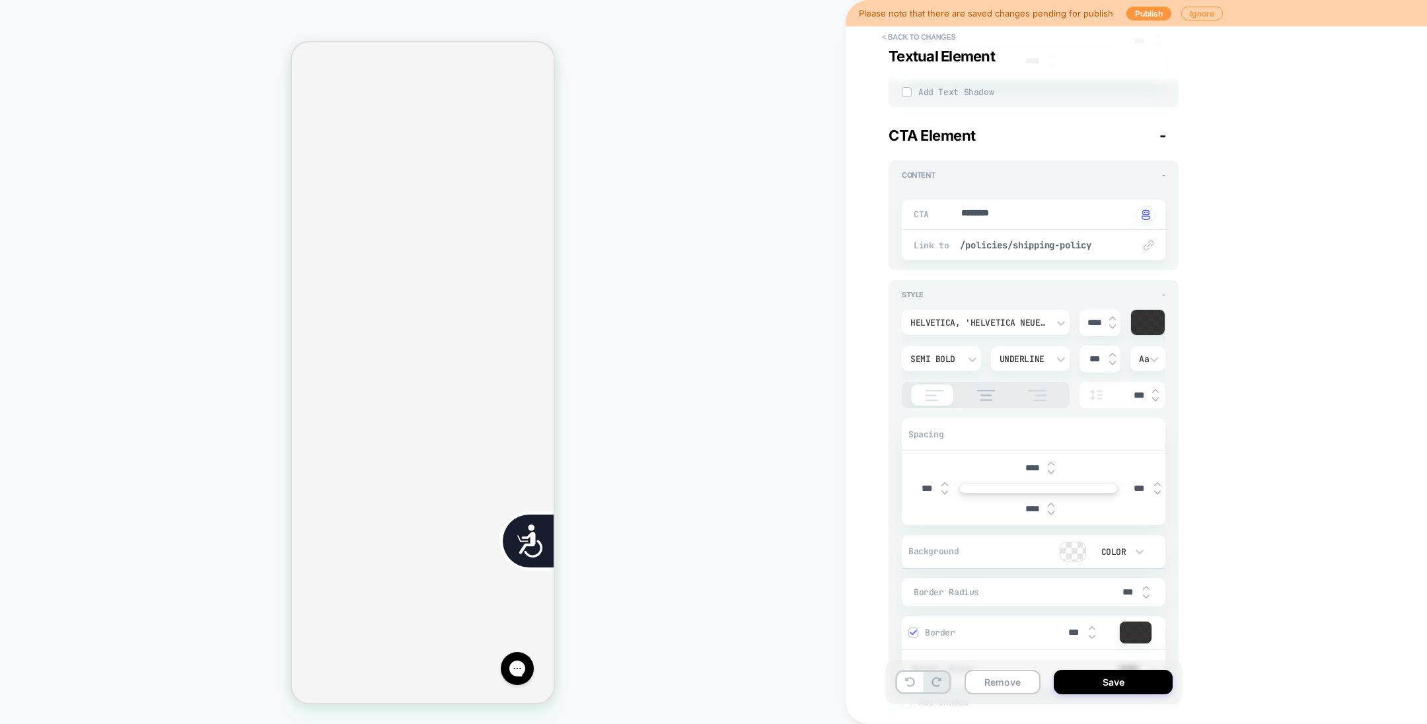
scroll to position [472, 0]
type textarea "*"
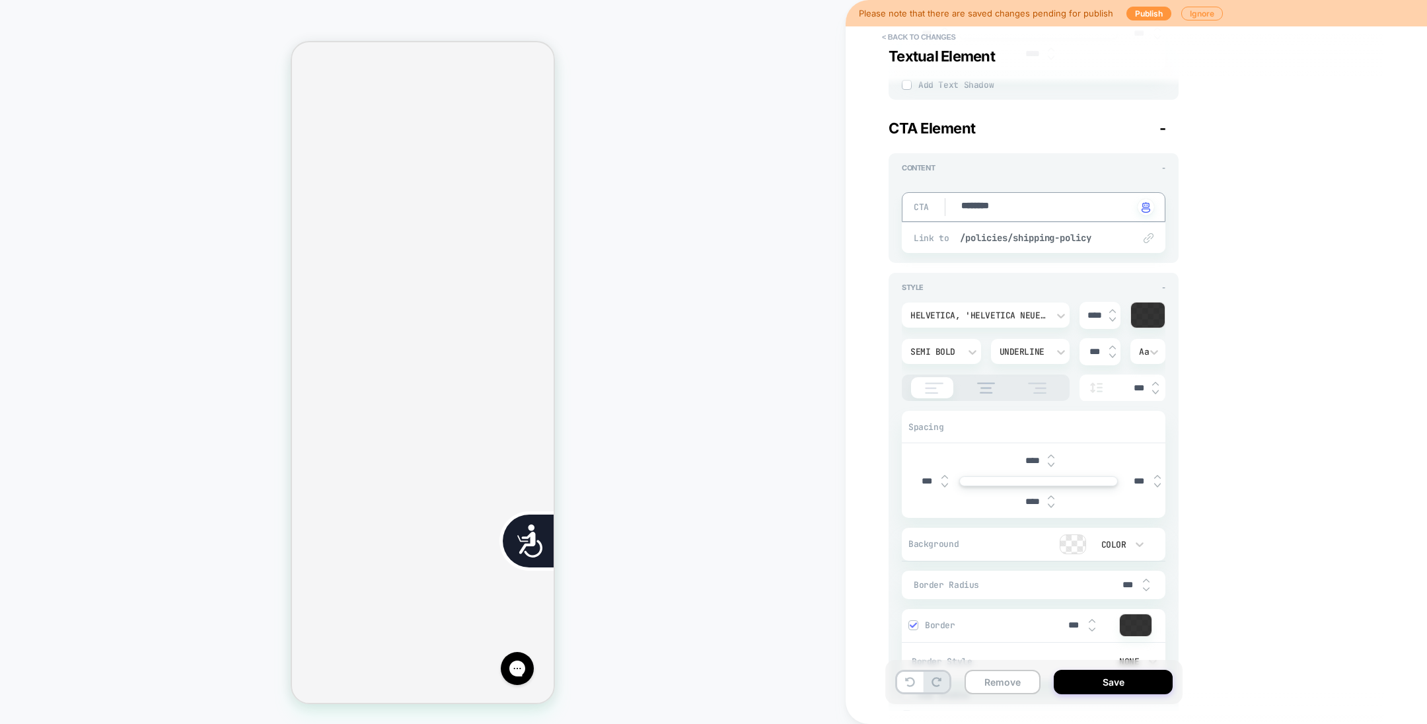
type textarea "*********"
type textarea "*"
type textarea "**********"
type textarea "*"
type textarea "**********"
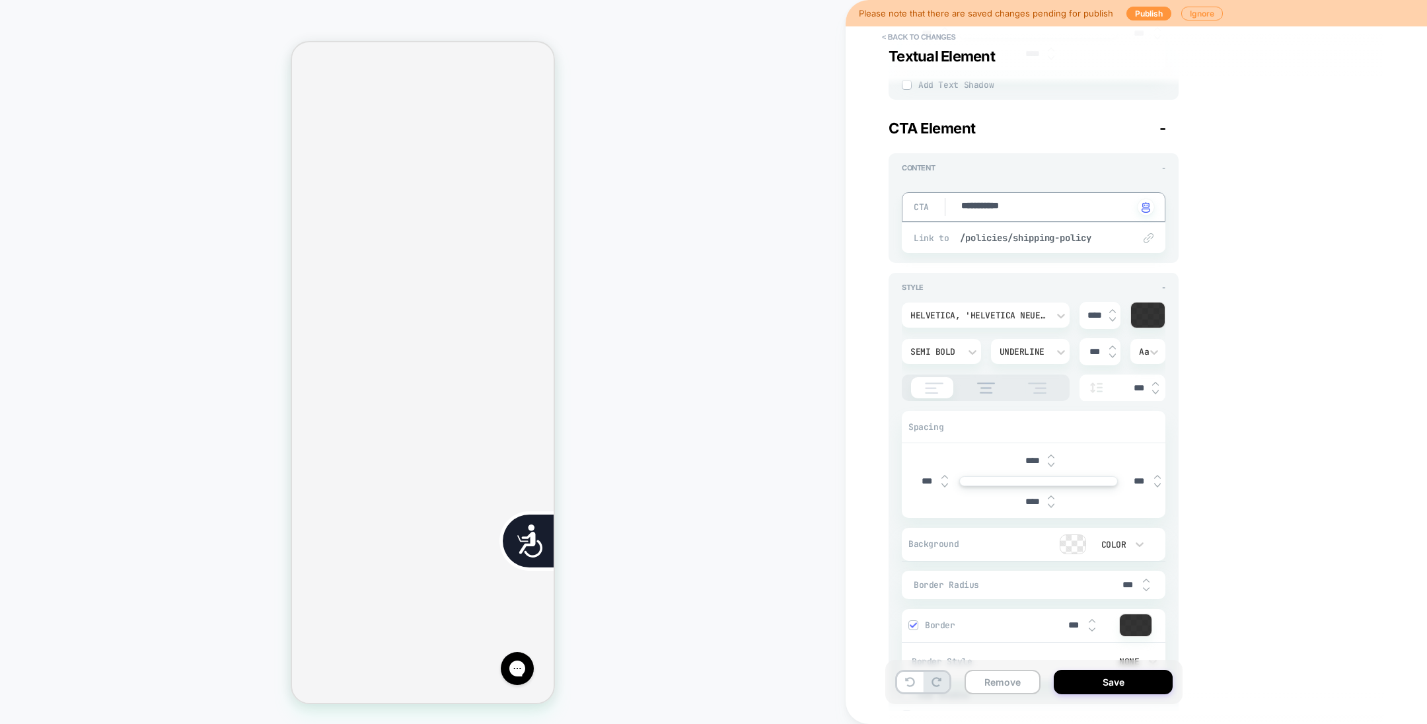
type textarea "*"
type textarea "**********"
type textarea "*"
type textarea "**********"
type textarea "*"
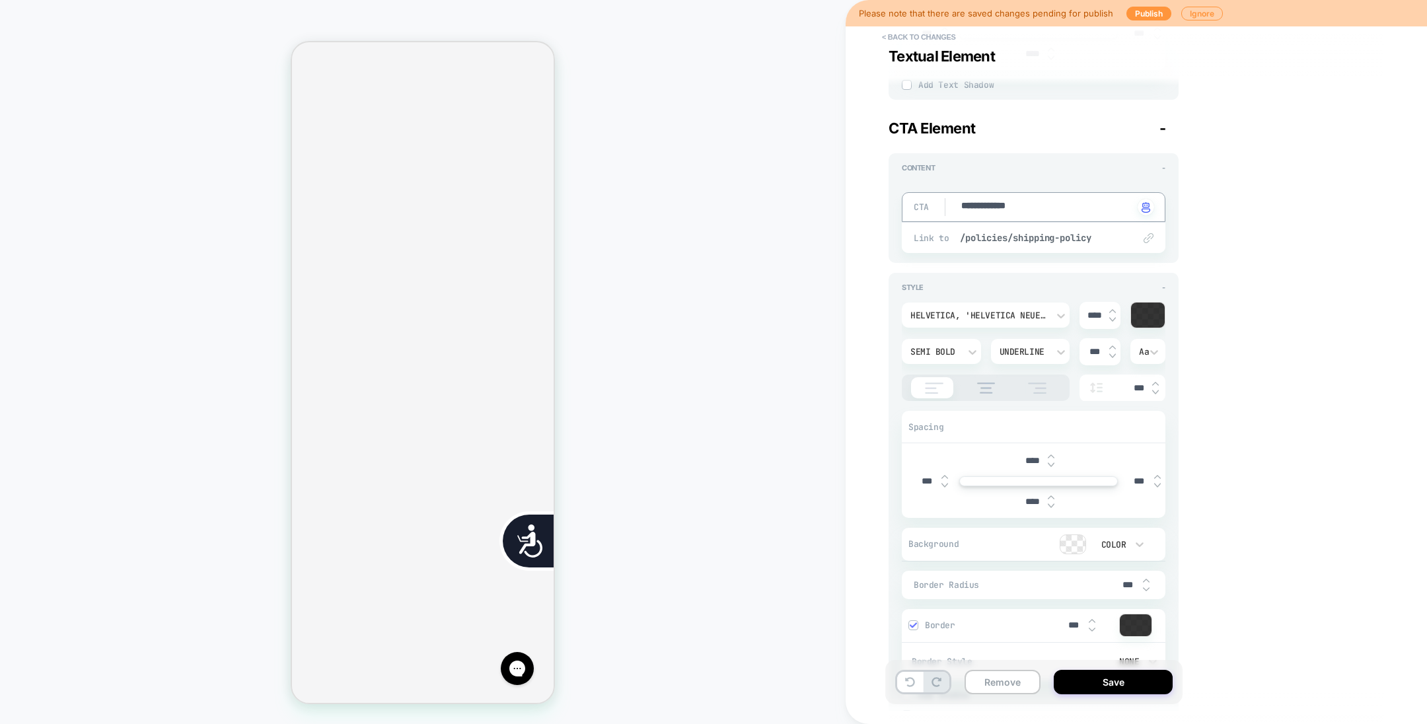
type textarea "**********"
type textarea "*"
type textarea "**********"
type textarea "*"
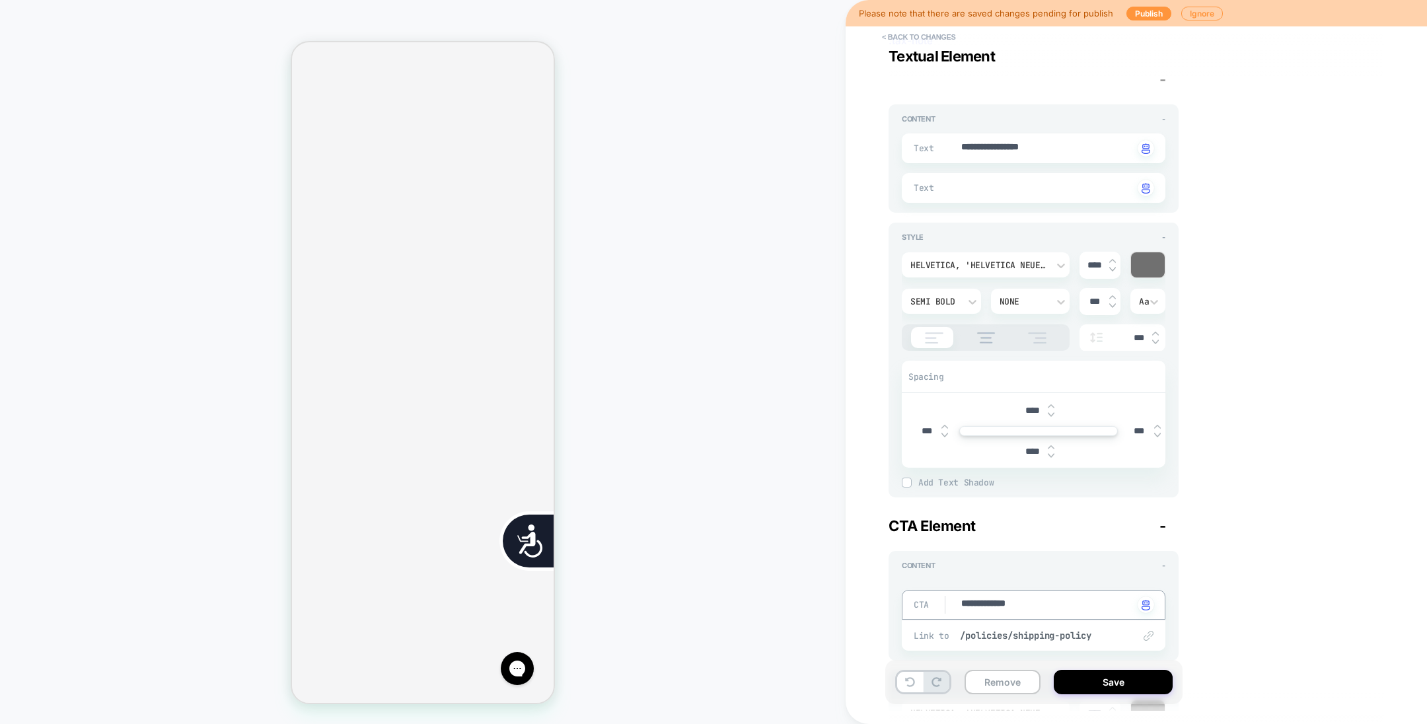
scroll to position [70, 0]
type textarea "**********"
type textarea "*"
type textarea "**********"
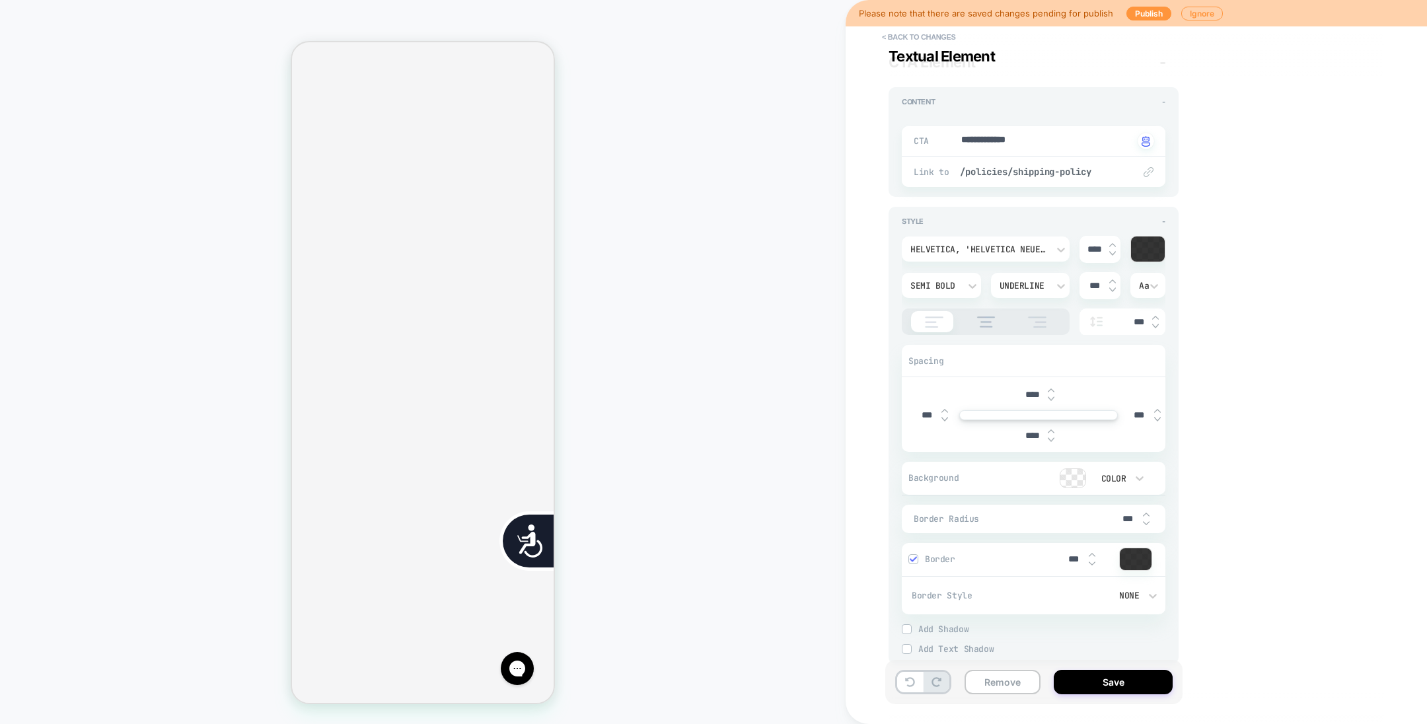
type textarea "*"
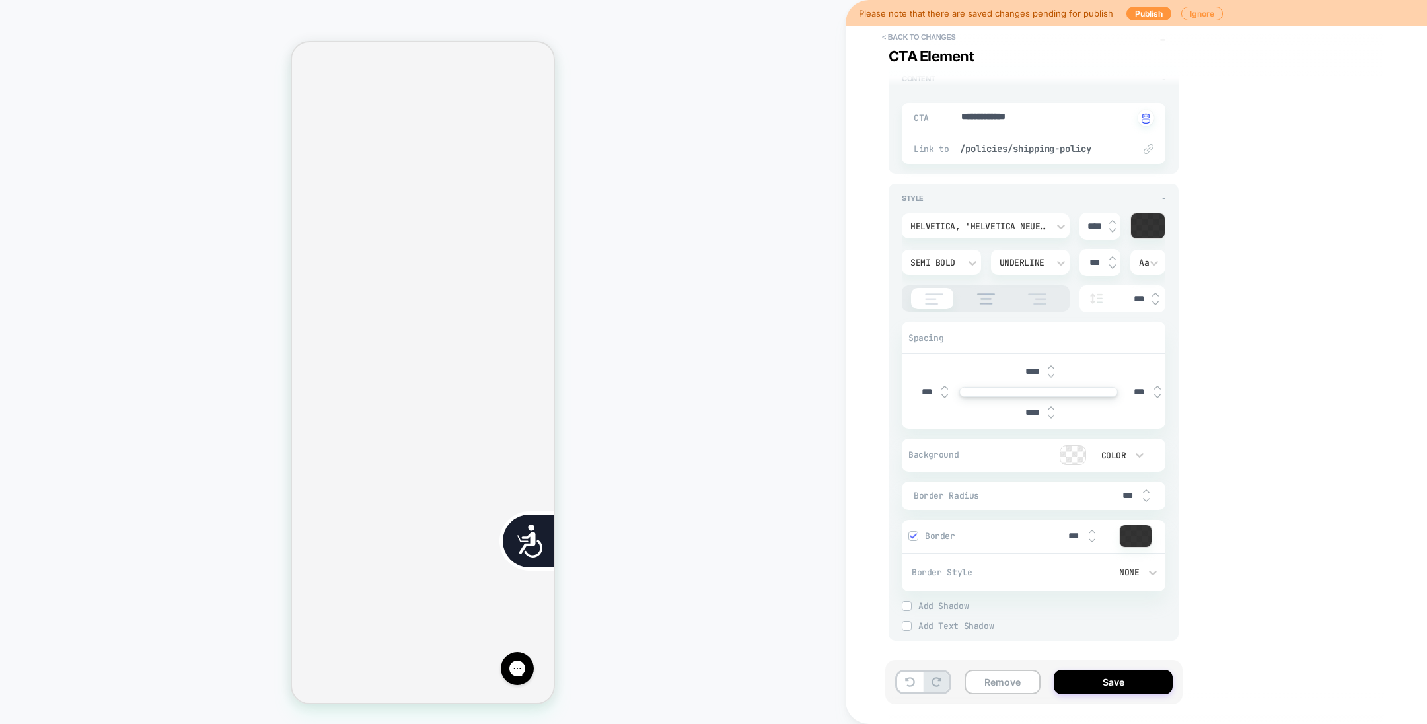
type textarea "**********"
click at [951, 256] on div "Underline" at bounding box center [1024, 263] width 62 height 14
click at [951, 287] on div "None" at bounding box center [1030, 295] width 68 height 28
click at [951, 482] on button "Save" at bounding box center [1113, 682] width 119 height 24
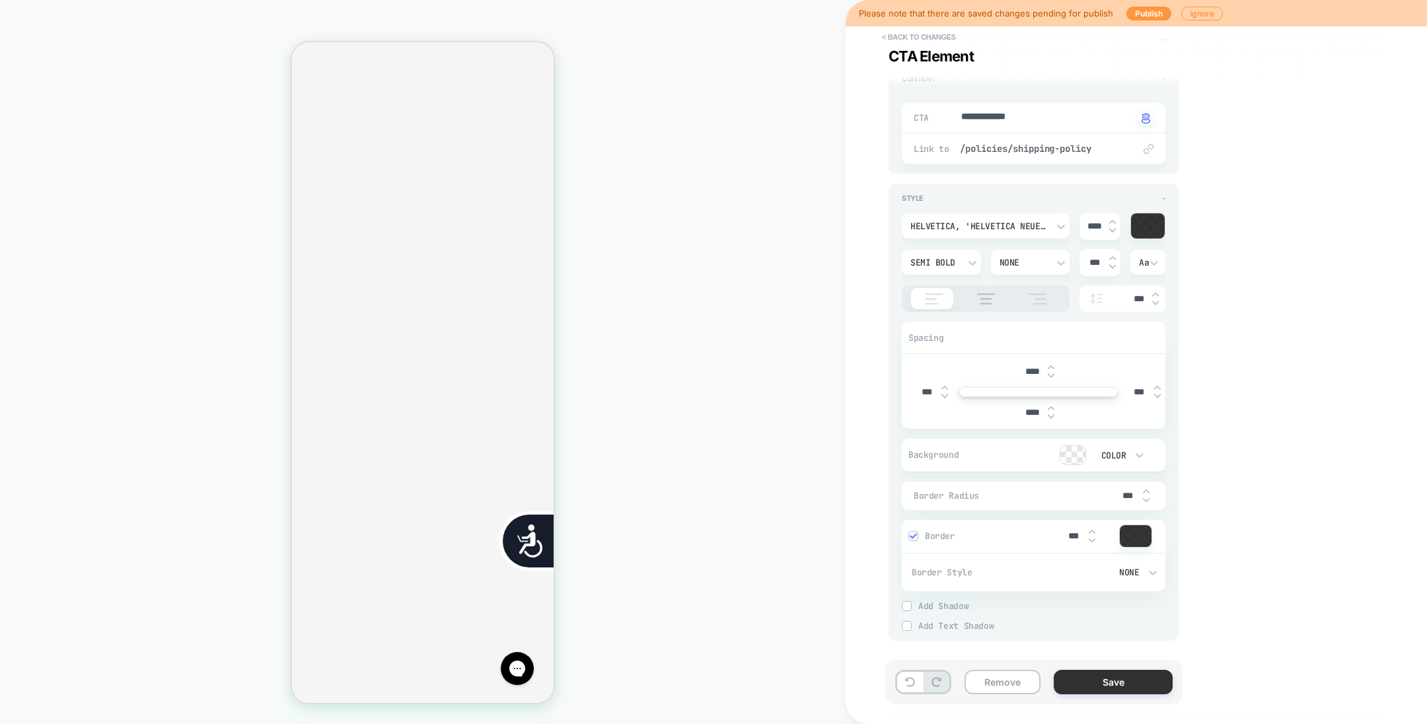
type textarea "*"
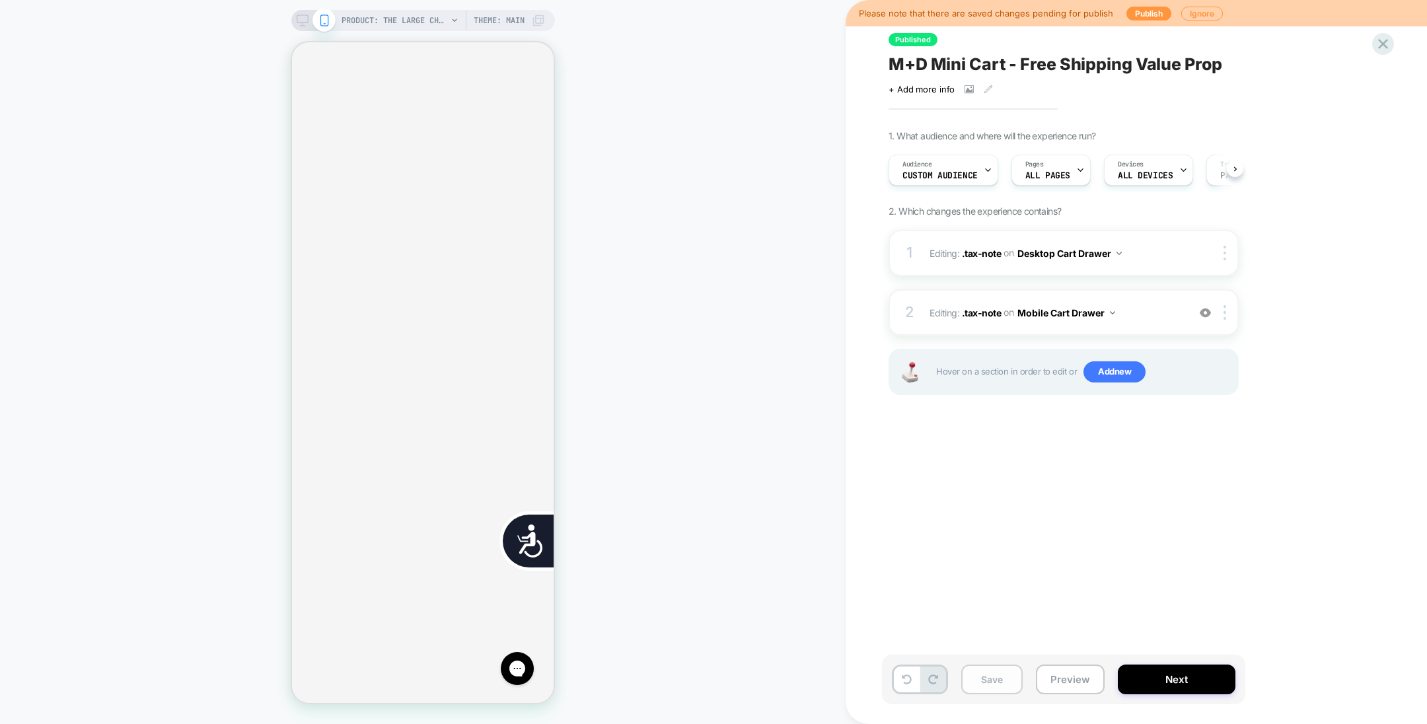
click at [951, 482] on button "Save" at bounding box center [992, 680] width 61 height 30
click at [951, 56] on span "M+D Mini Cart - Free Shipping Value Prop" at bounding box center [1056, 64] width 334 height 20
click at [951, 56] on textarea "**********" at bounding box center [1108, 64] width 439 height 20
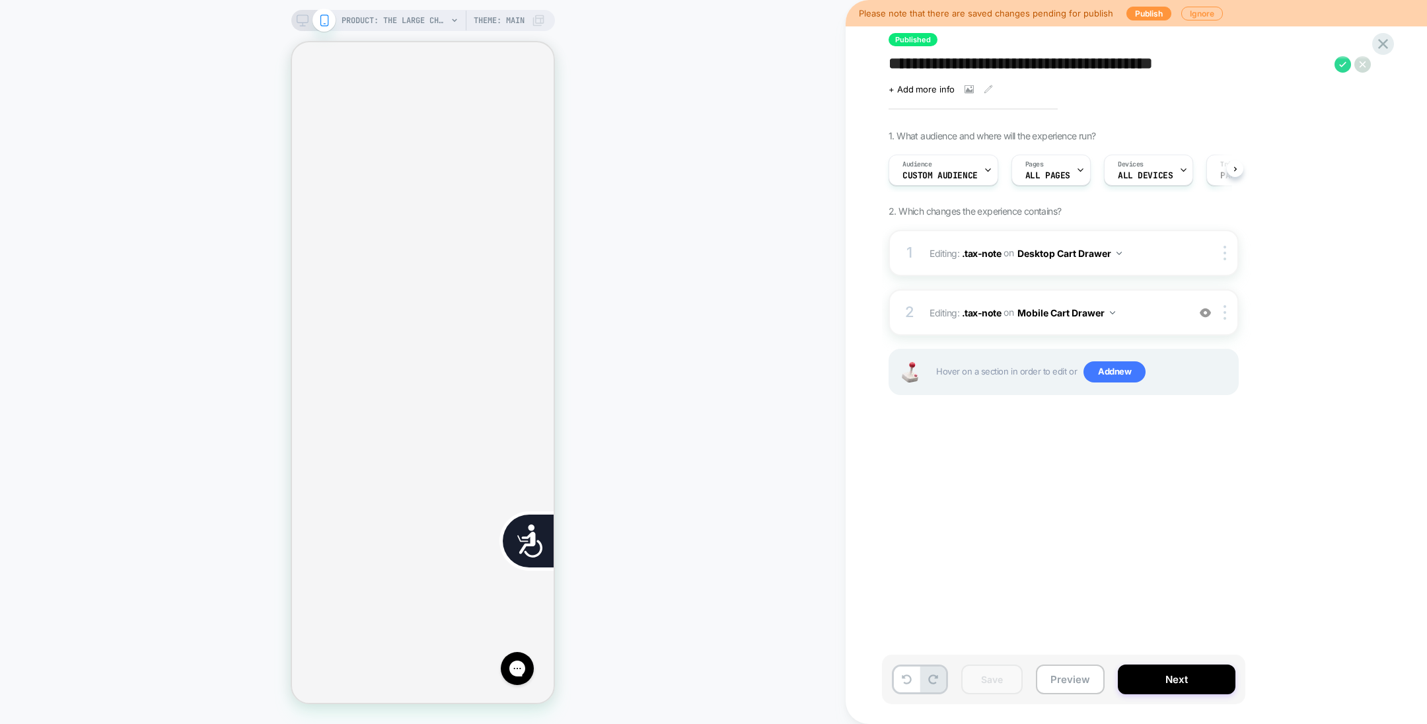
click at [951, 344] on div "**********" at bounding box center [1137, 362] width 582 height 724
click at [951, 67] on icon at bounding box center [1343, 64] width 17 height 17
click at [951, 213] on div "1. What audience and where will the experience run? Audience Custom Audience Pa…" at bounding box center [1130, 279] width 482 height 298
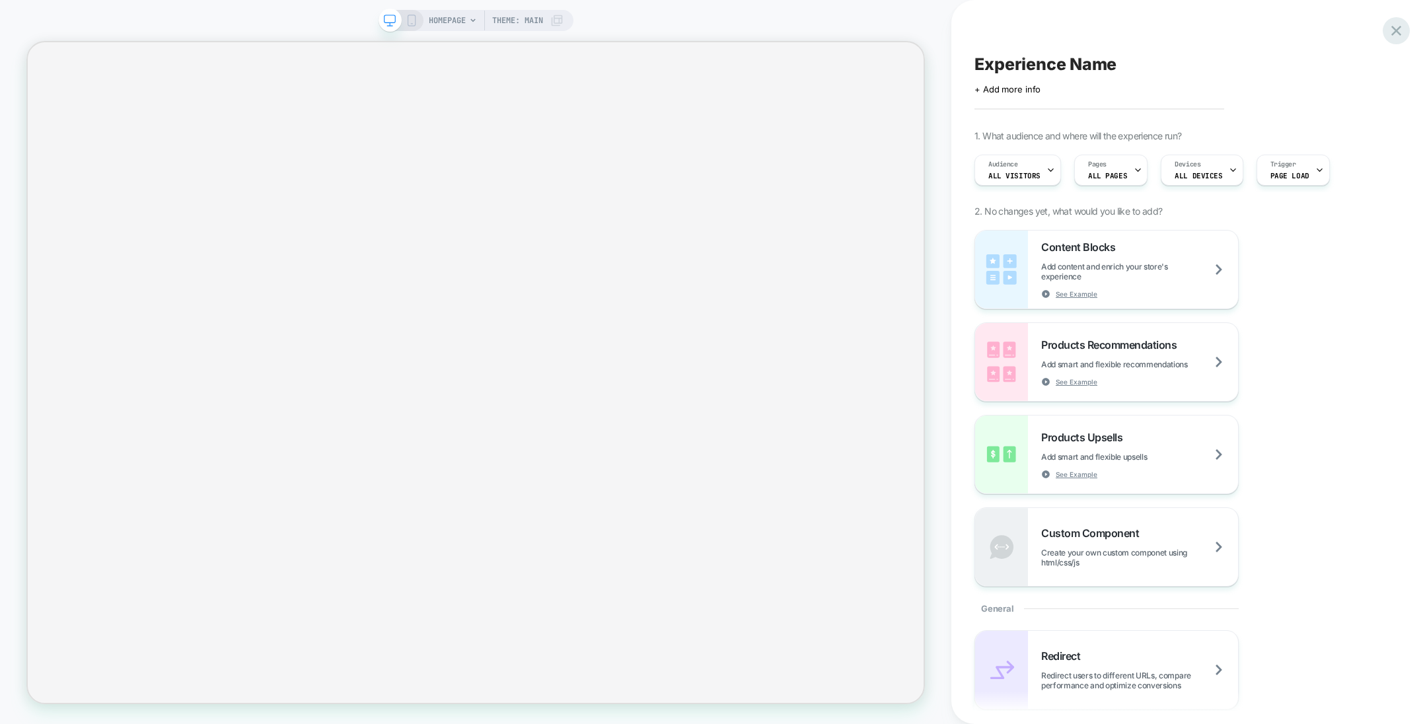
click at [951, 34] on icon at bounding box center [1397, 31] width 18 height 18
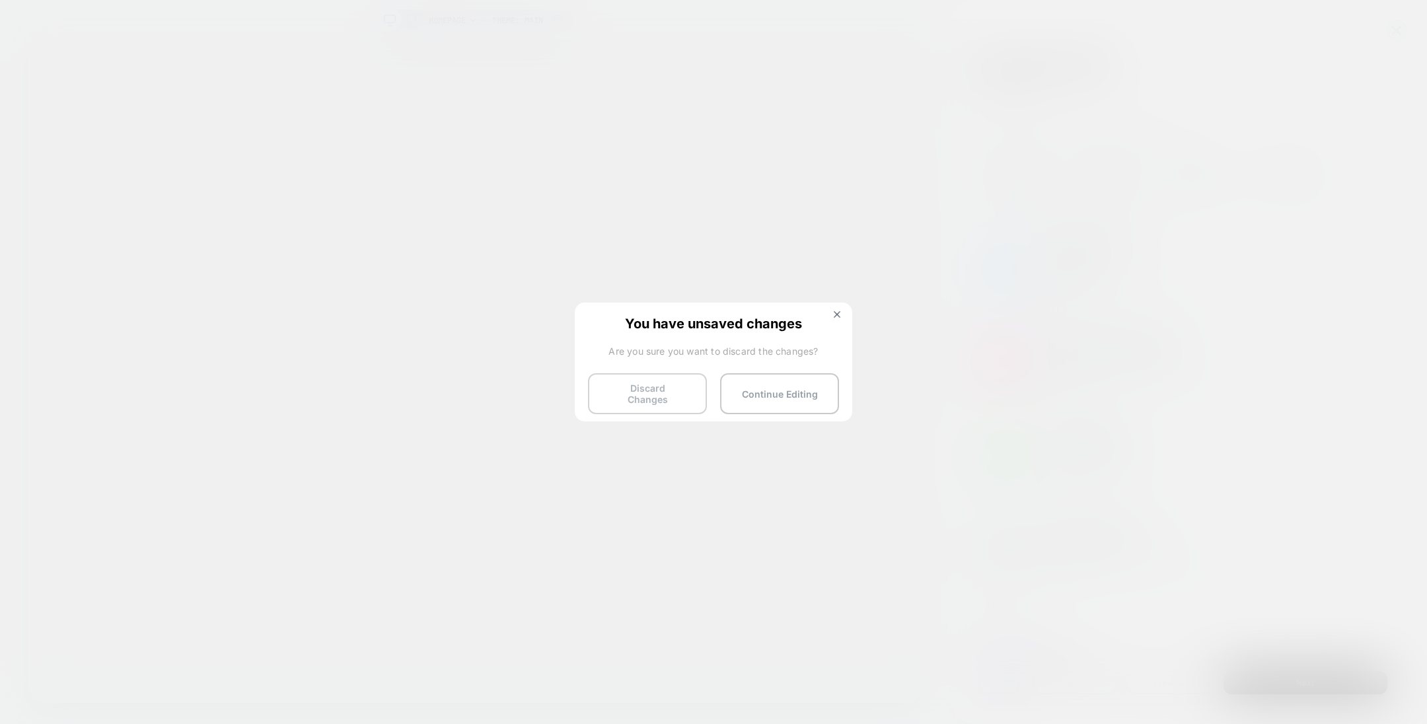
click at [642, 395] on button "Discard Changes" at bounding box center [647, 393] width 119 height 41
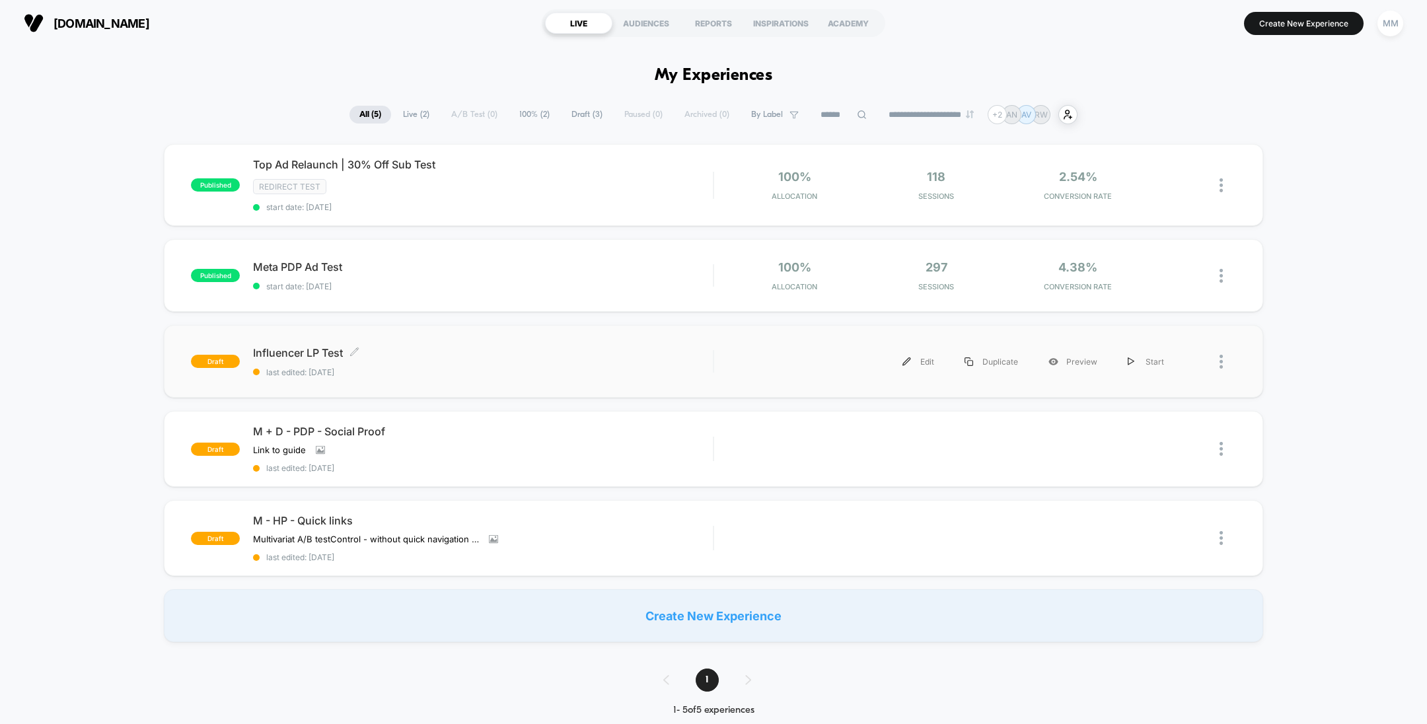
click at [537, 362] on div "Influencer LP Test Click to edit experience details Click to edit experience de…" at bounding box center [483, 361] width 460 height 31
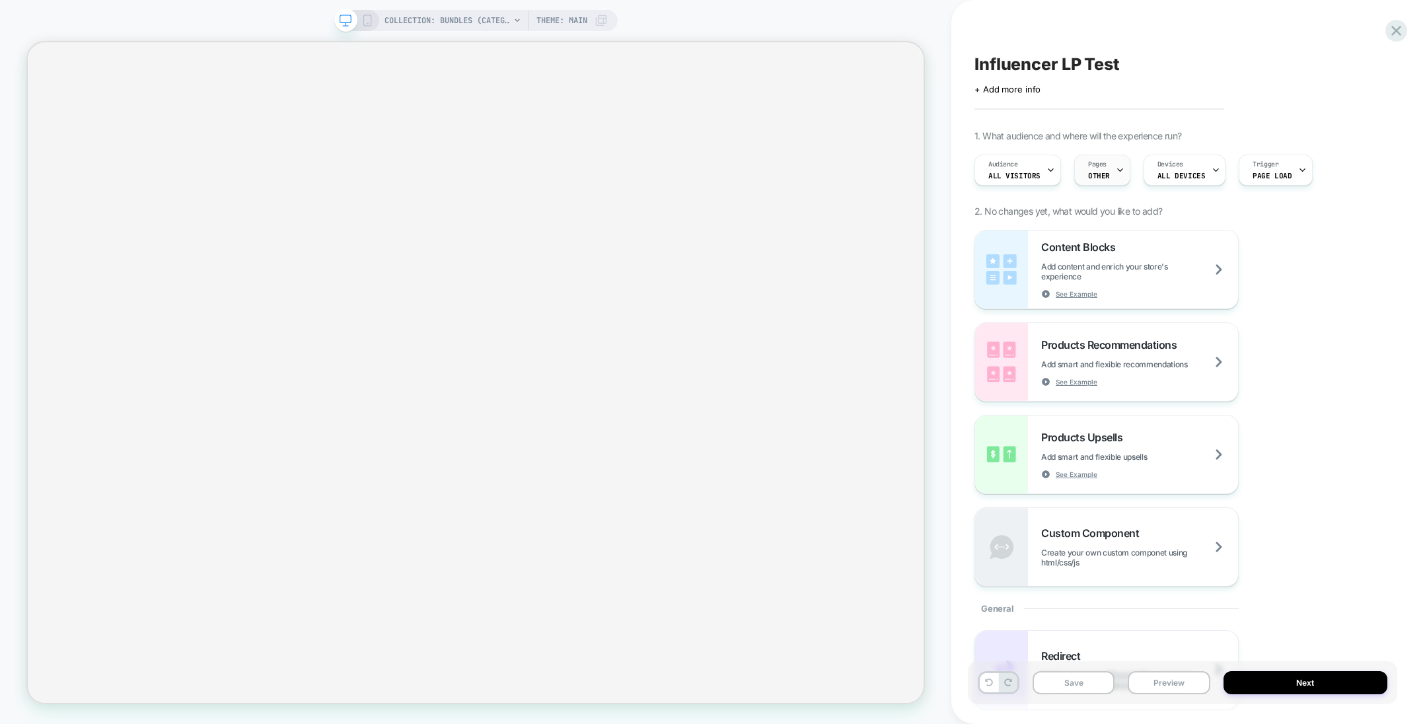
click at [951, 168] on span "Pages" at bounding box center [1097, 164] width 19 height 9
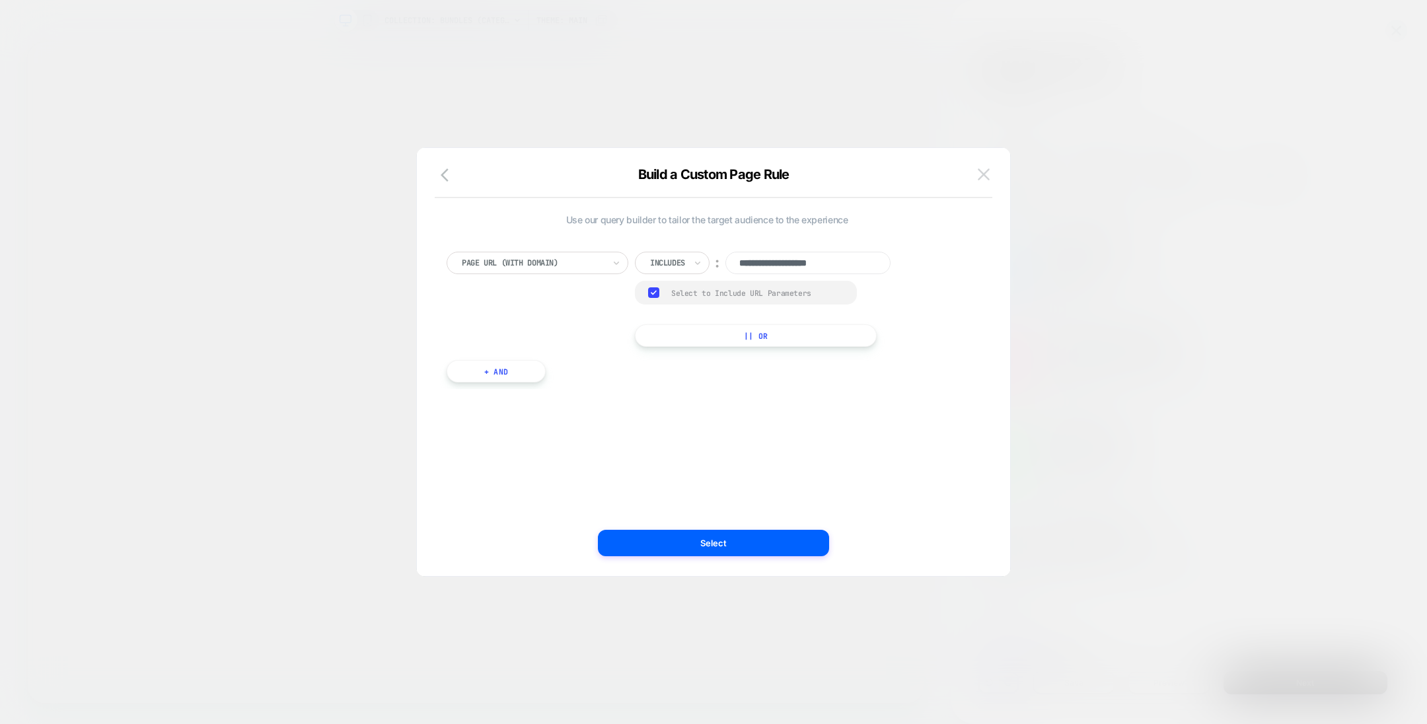
click at [951, 172] on img at bounding box center [984, 174] width 12 height 11
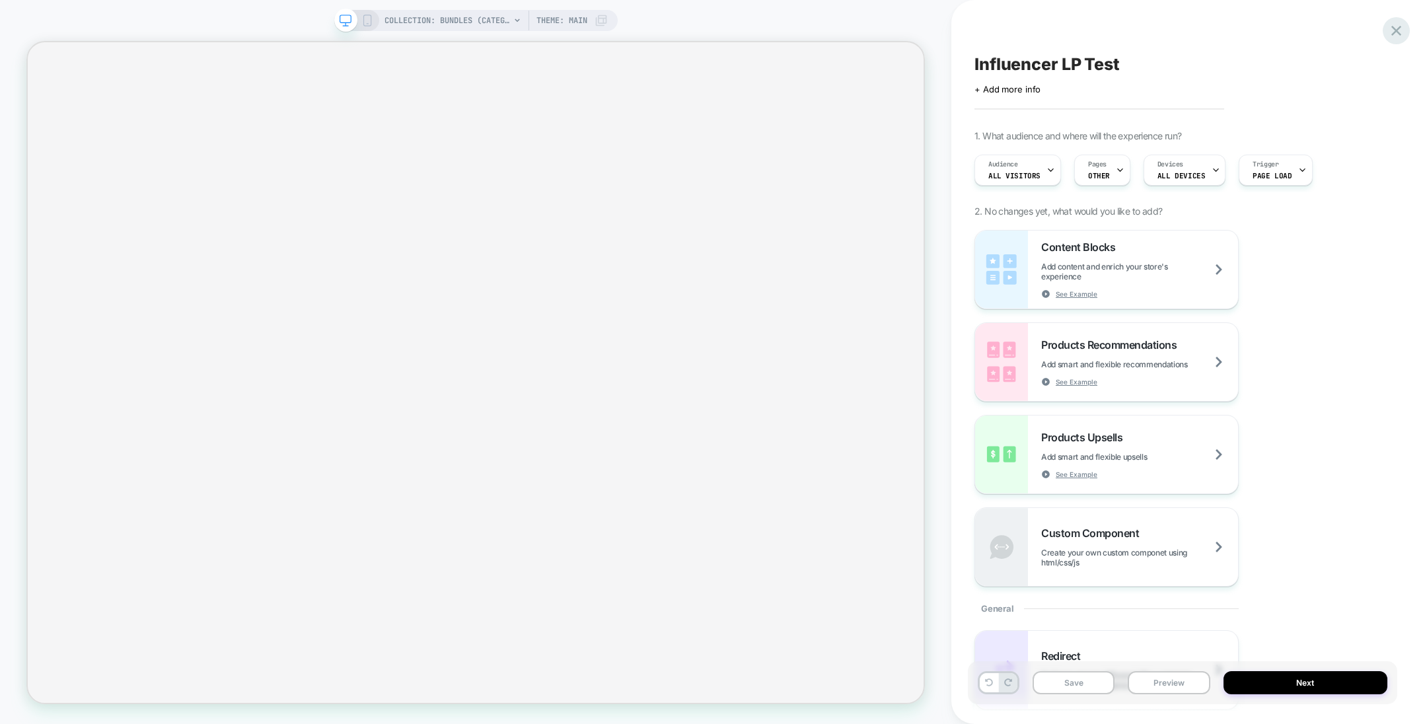
click at [951, 32] on icon at bounding box center [1397, 31] width 10 height 10
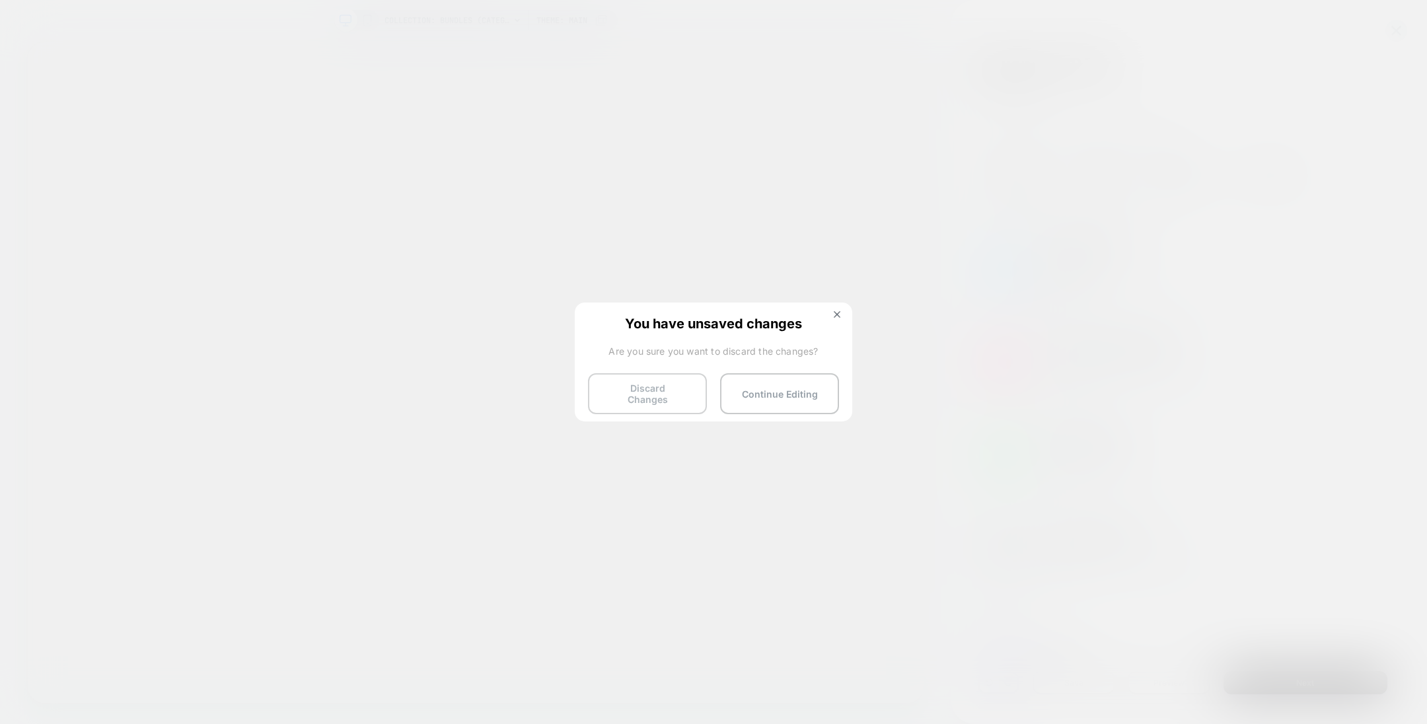
click at [681, 395] on button "Discard Changes" at bounding box center [647, 393] width 119 height 41
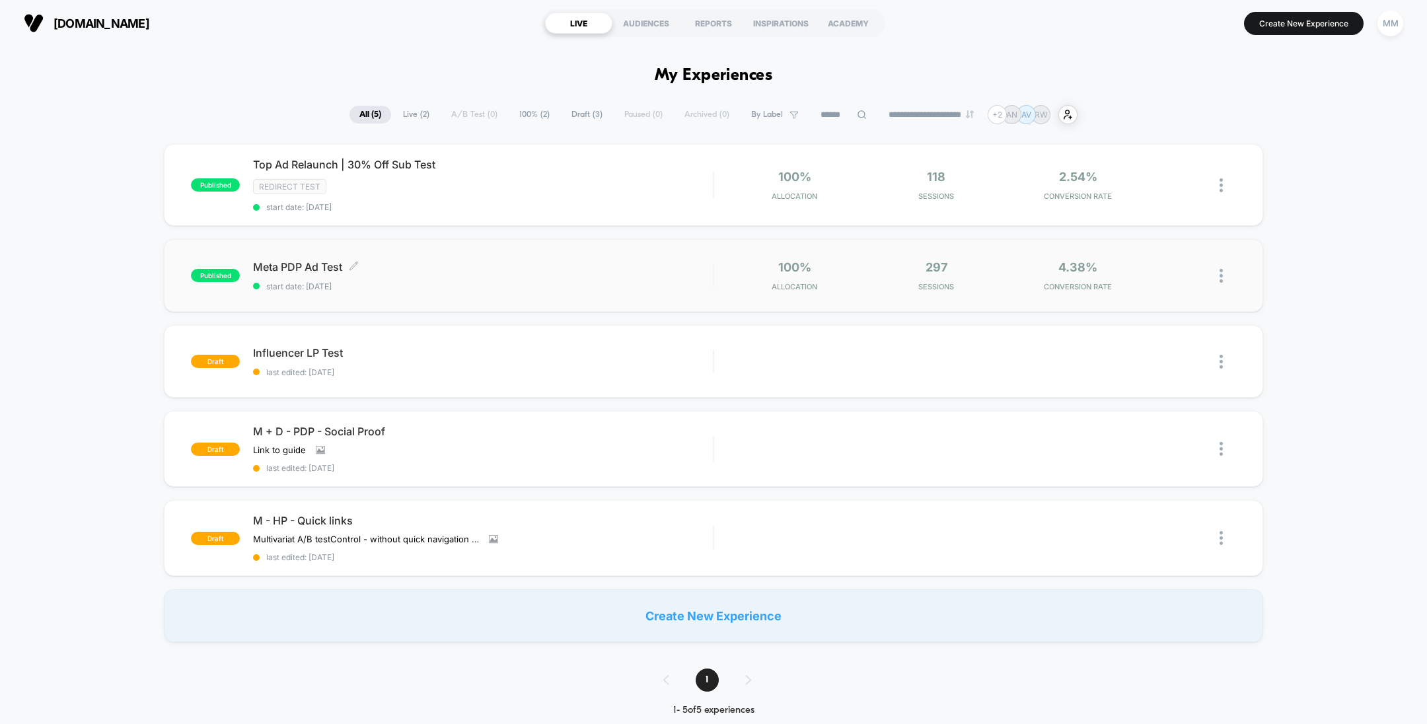
click at [531, 264] on span "Meta PDP Ad Test Click to edit experience details" at bounding box center [483, 266] width 460 height 13
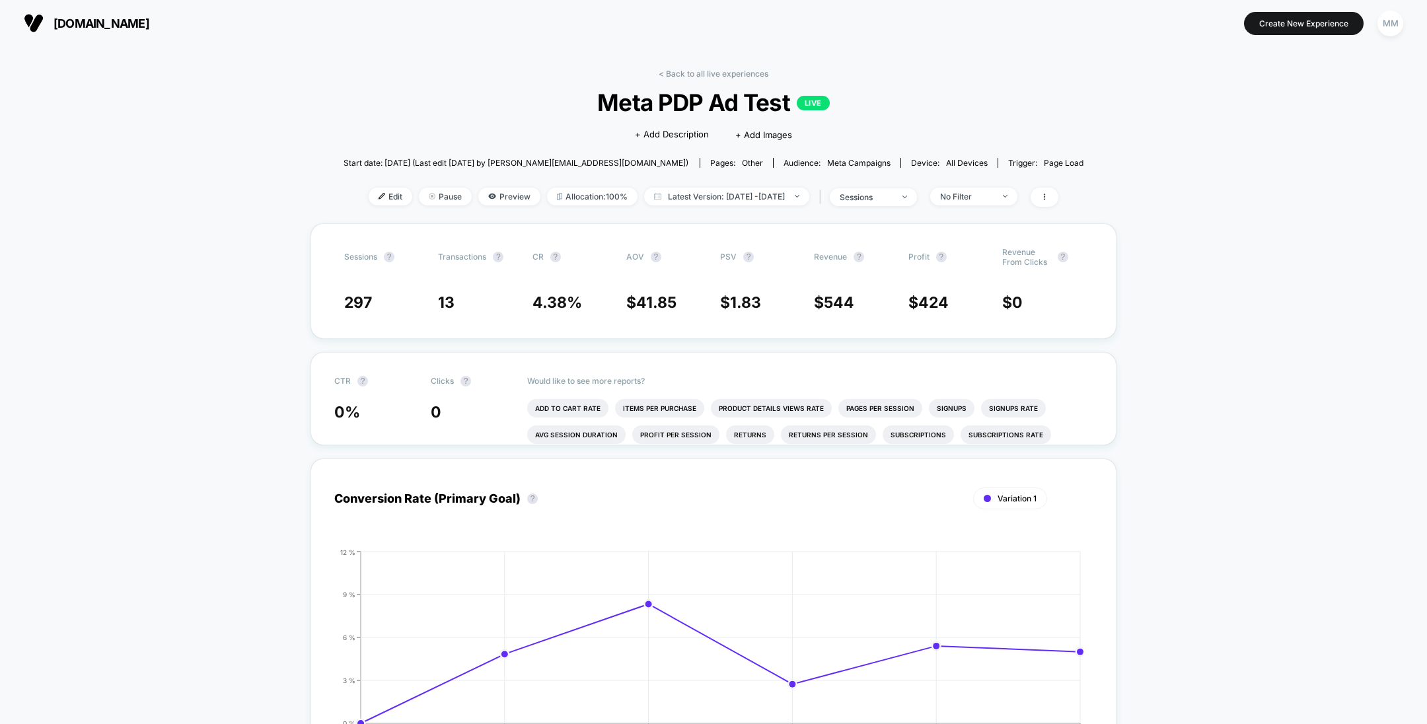
click at [705, 76] on link "< Back to all live experiences" at bounding box center [714, 74] width 110 height 10
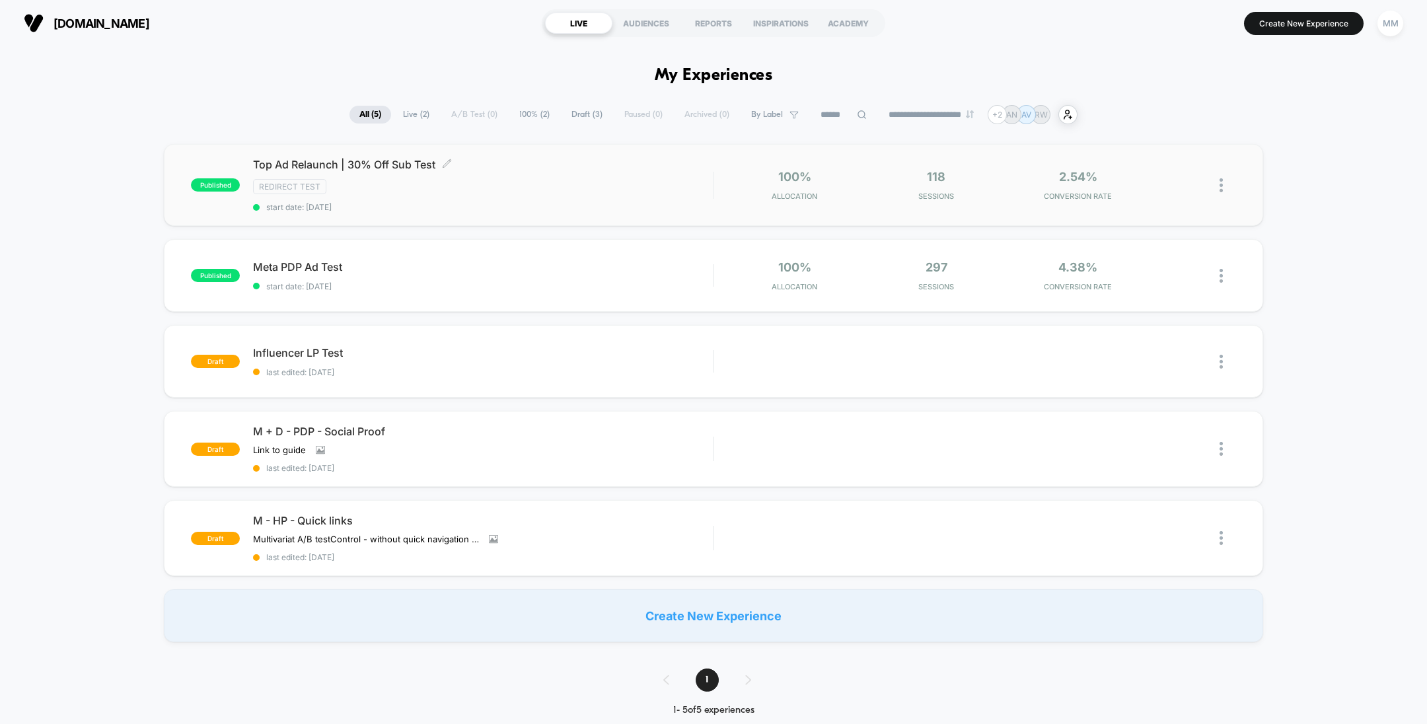
click at [547, 184] on div "Redirect Test" at bounding box center [483, 186] width 460 height 15
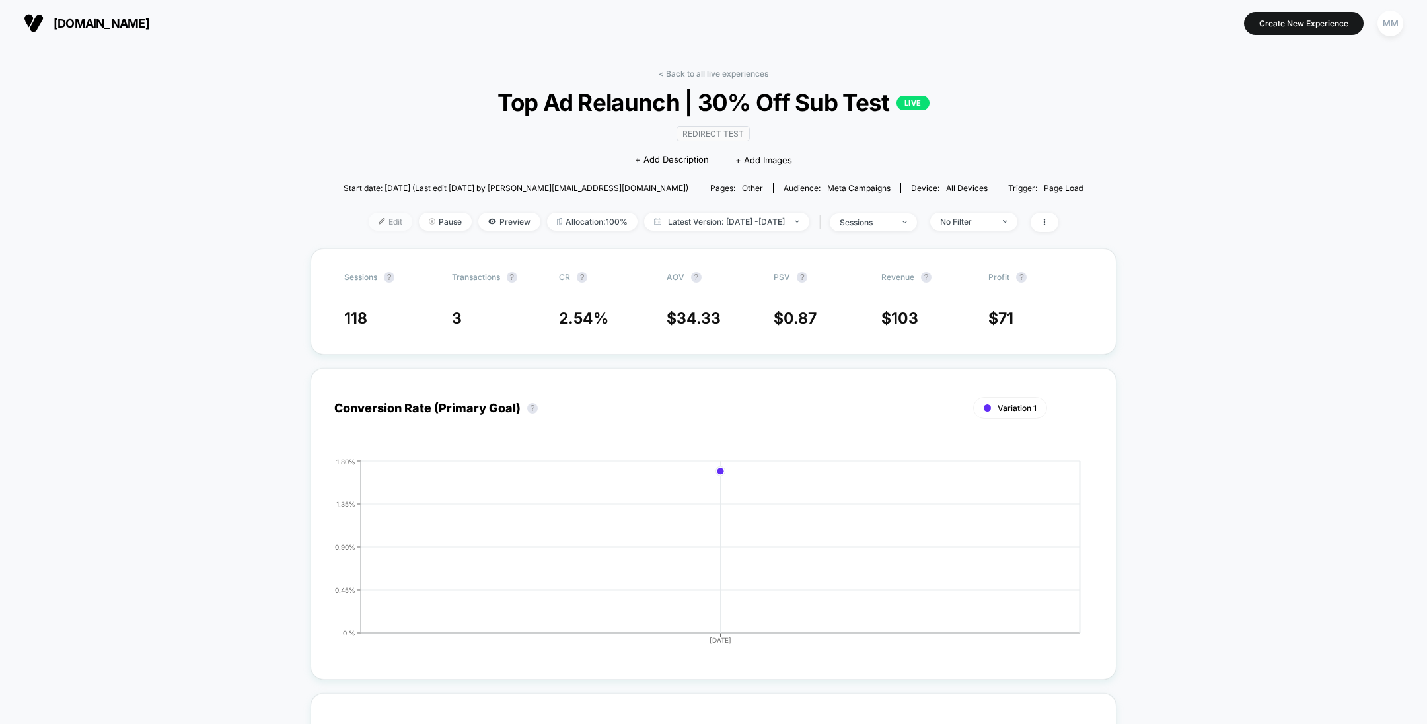
click at [370, 219] on span "Edit" at bounding box center [391, 222] width 44 height 18
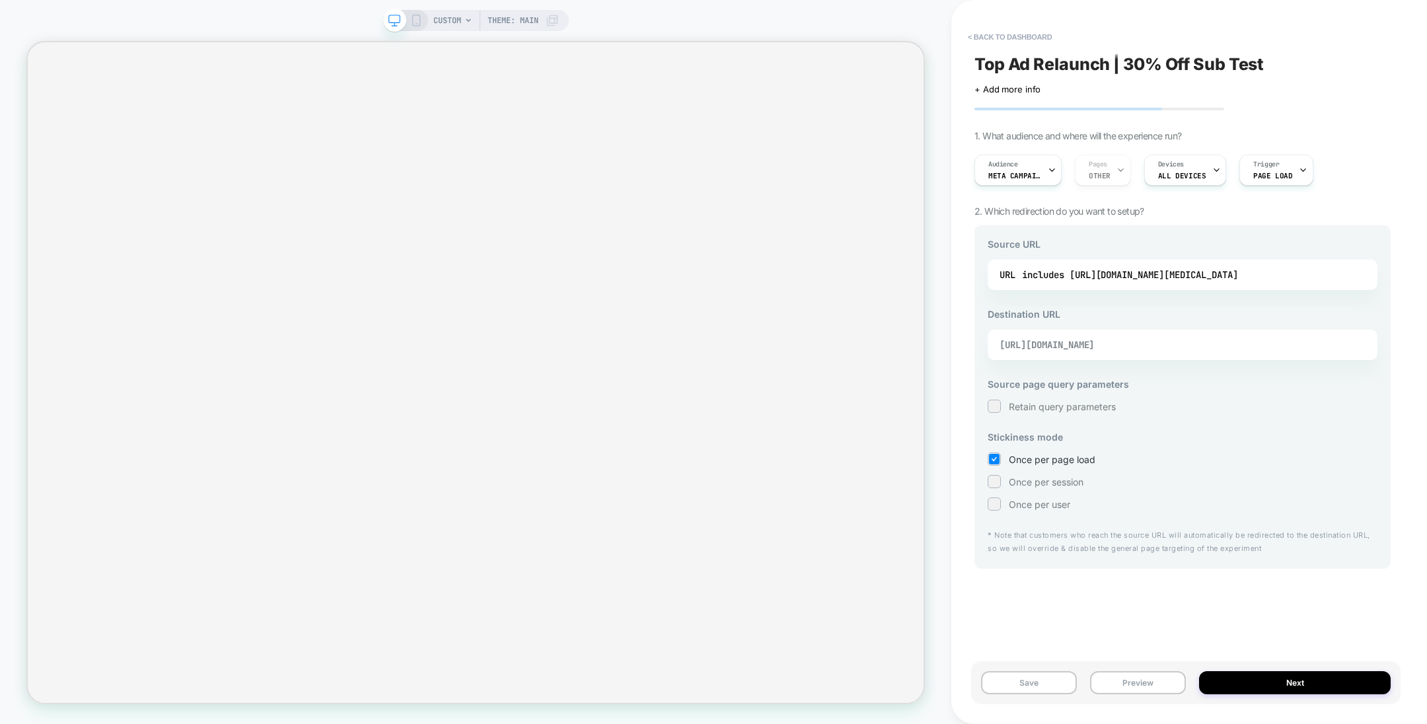
click at [951, 342] on span "https://mechewellness.com/pages/30-subscribe-save-sleep" at bounding box center [1166, 345] width 333 height 12
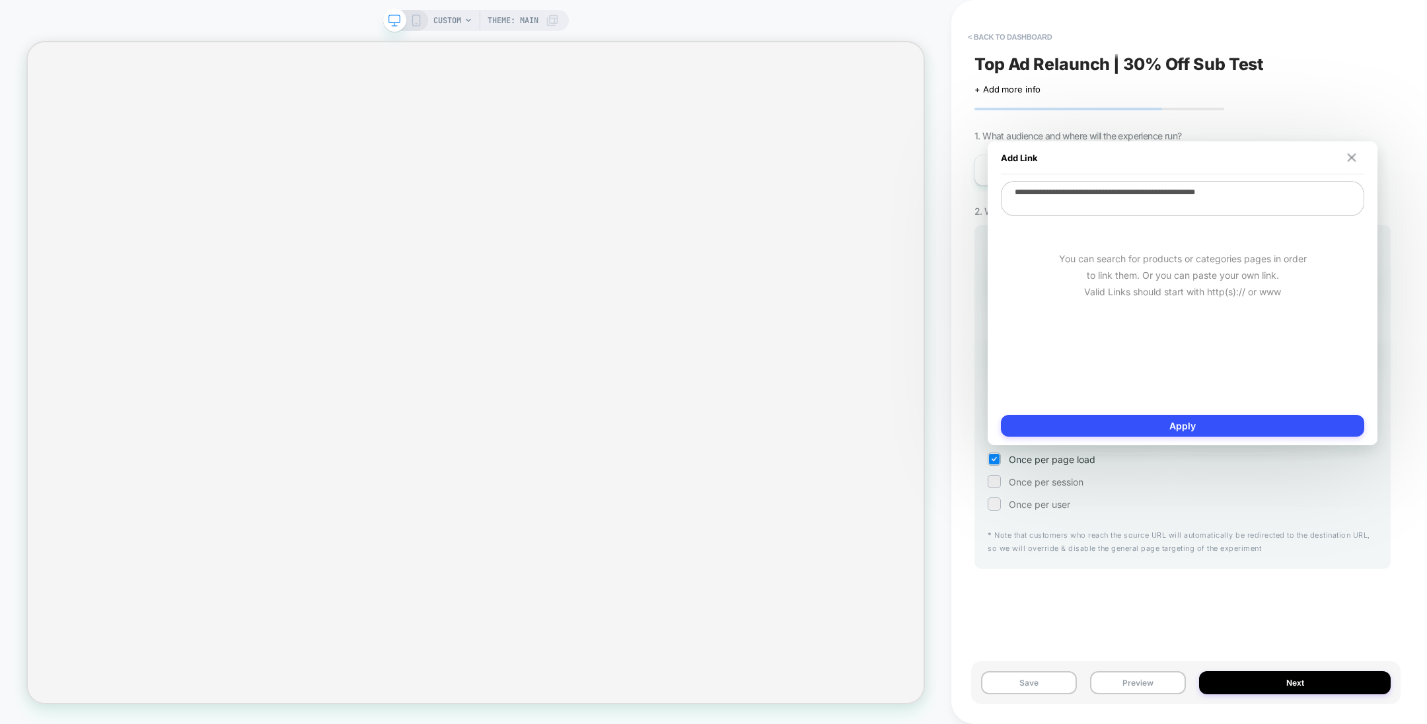
click at [951, 159] on img at bounding box center [1352, 157] width 9 height 9
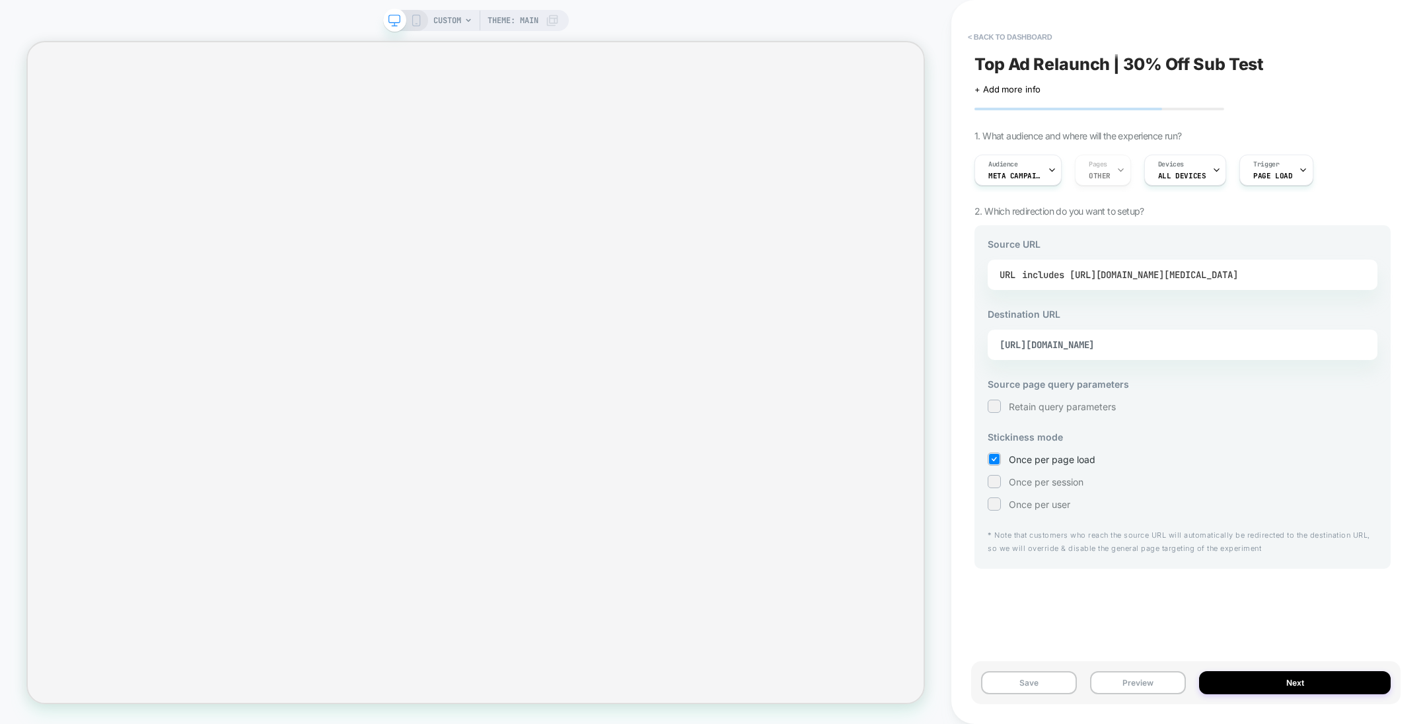
click at [951, 282] on div "includes https://mechewellness.com/pages/sleep-cortisol" at bounding box center [1130, 275] width 216 height 20
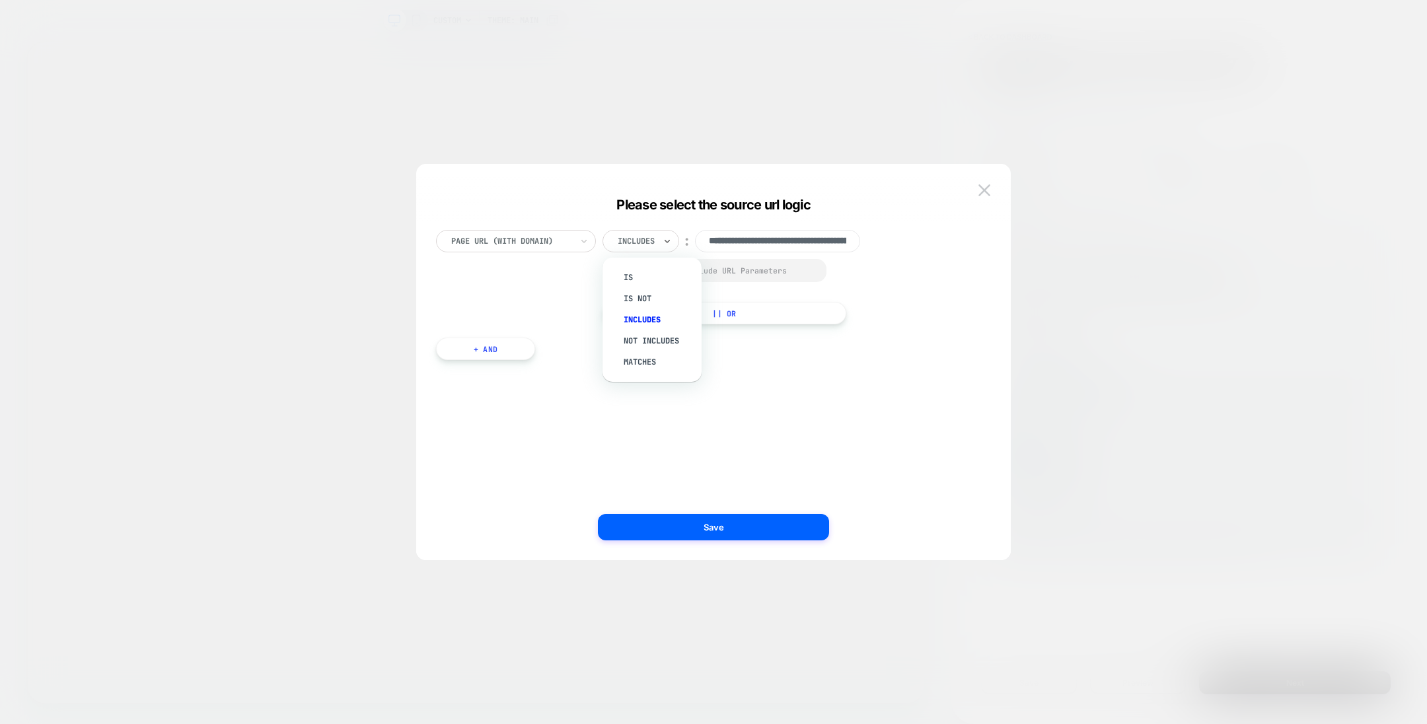
click at [652, 244] on div at bounding box center [636, 241] width 37 height 12
click at [647, 278] on div "Is" at bounding box center [659, 277] width 86 height 21
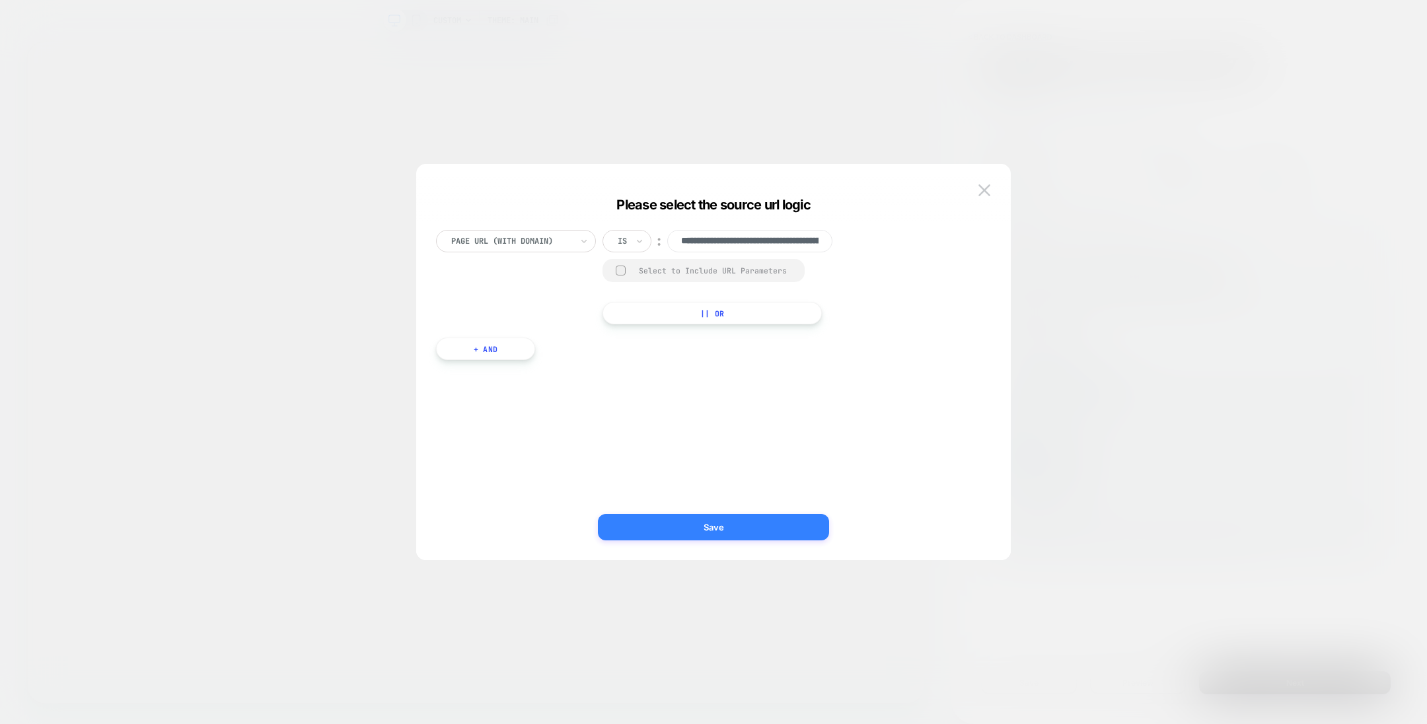
click at [703, 482] on button "Save" at bounding box center [713, 527] width 231 height 26
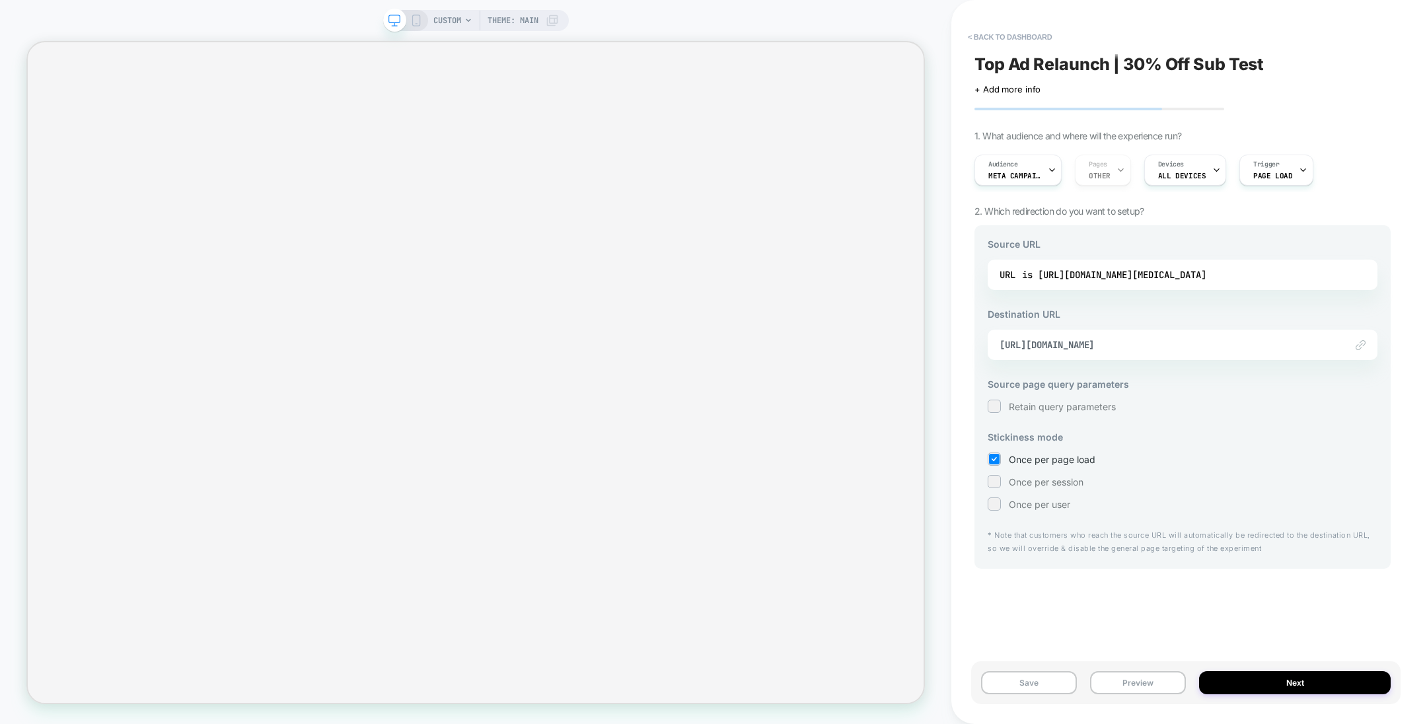
click at [951, 352] on div "Link to https://mechewellness.com/pages/30-subscribe-save-sleep" at bounding box center [1183, 345] width 390 height 30
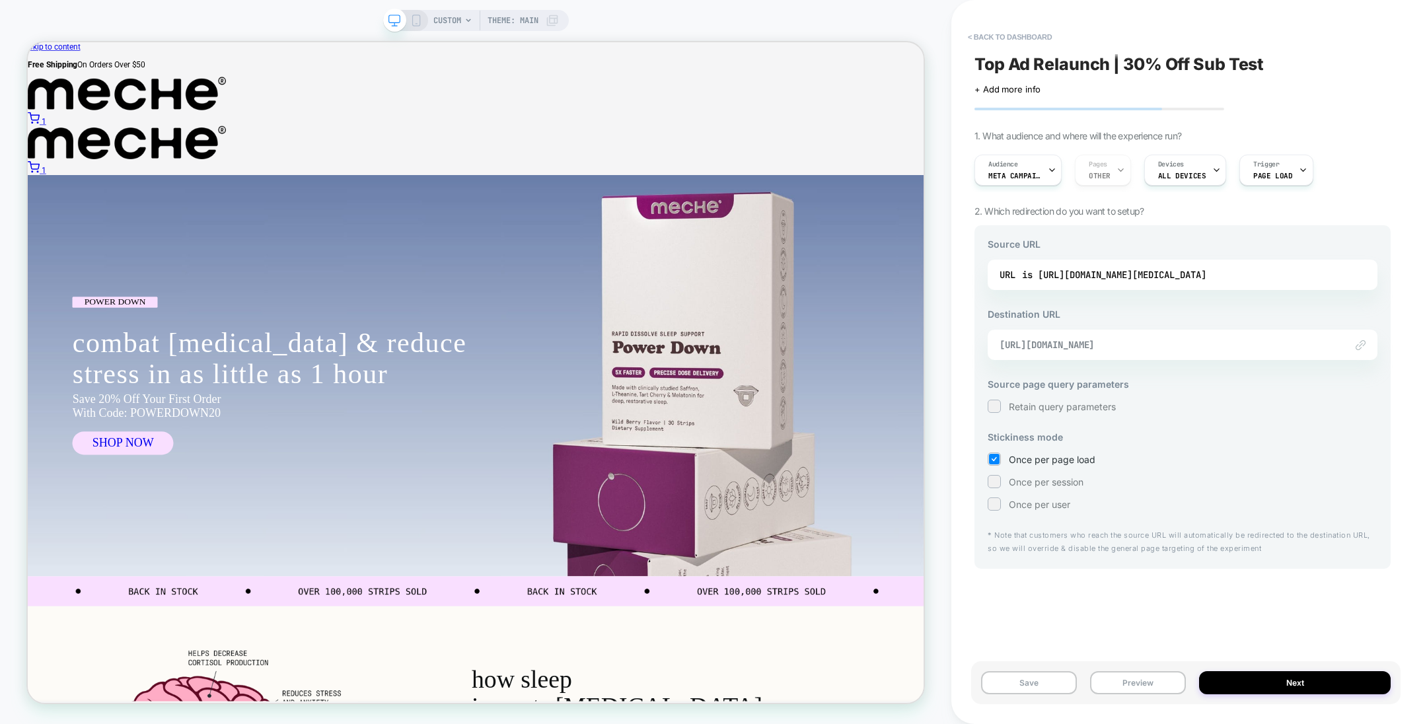
click at [951, 351] on span "https://mechewellness.com/pages/30-subscribe-save-sleep" at bounding box center [1166, 345] width 333 height 12
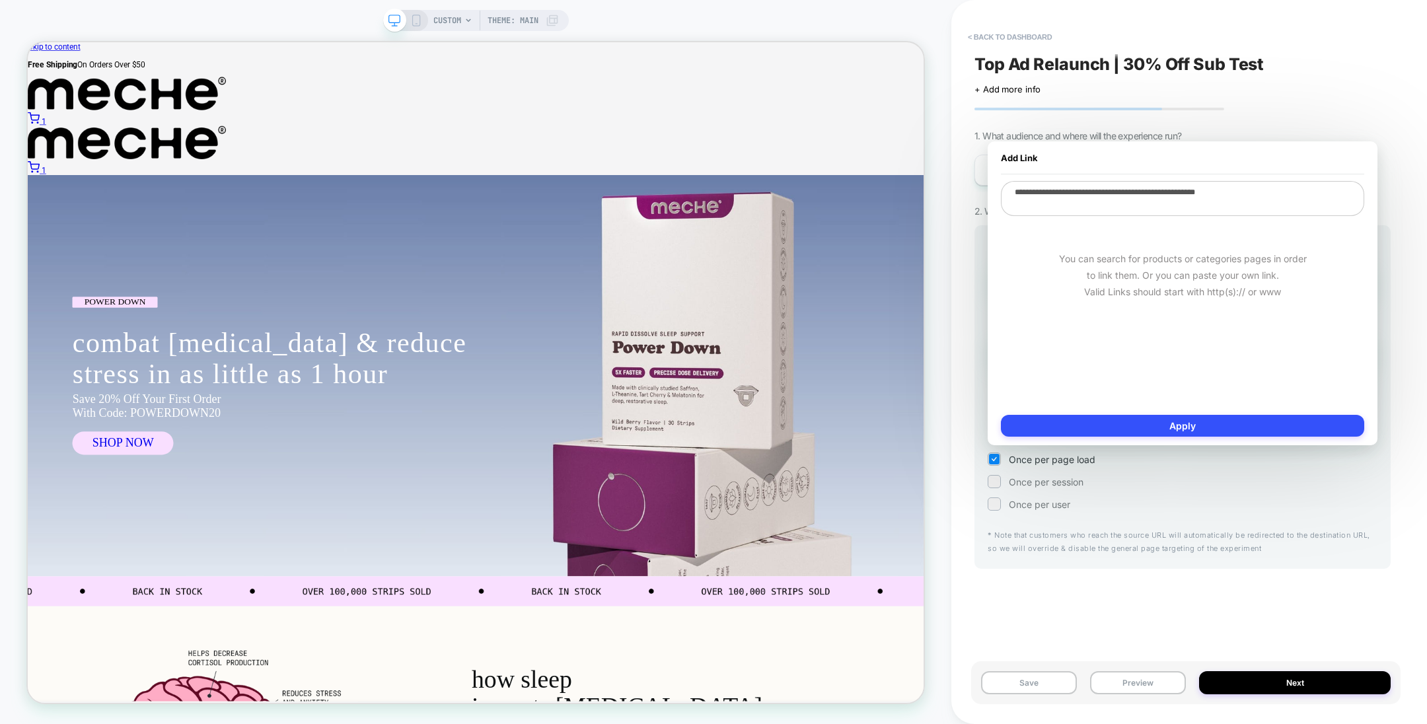
click at [951, 351] on div "**********" at bounding box center [1182, 293] width 363 height 225
click at [951, 188] on textarea "**********" at bounding box center [1182, 198] width 363 height 35
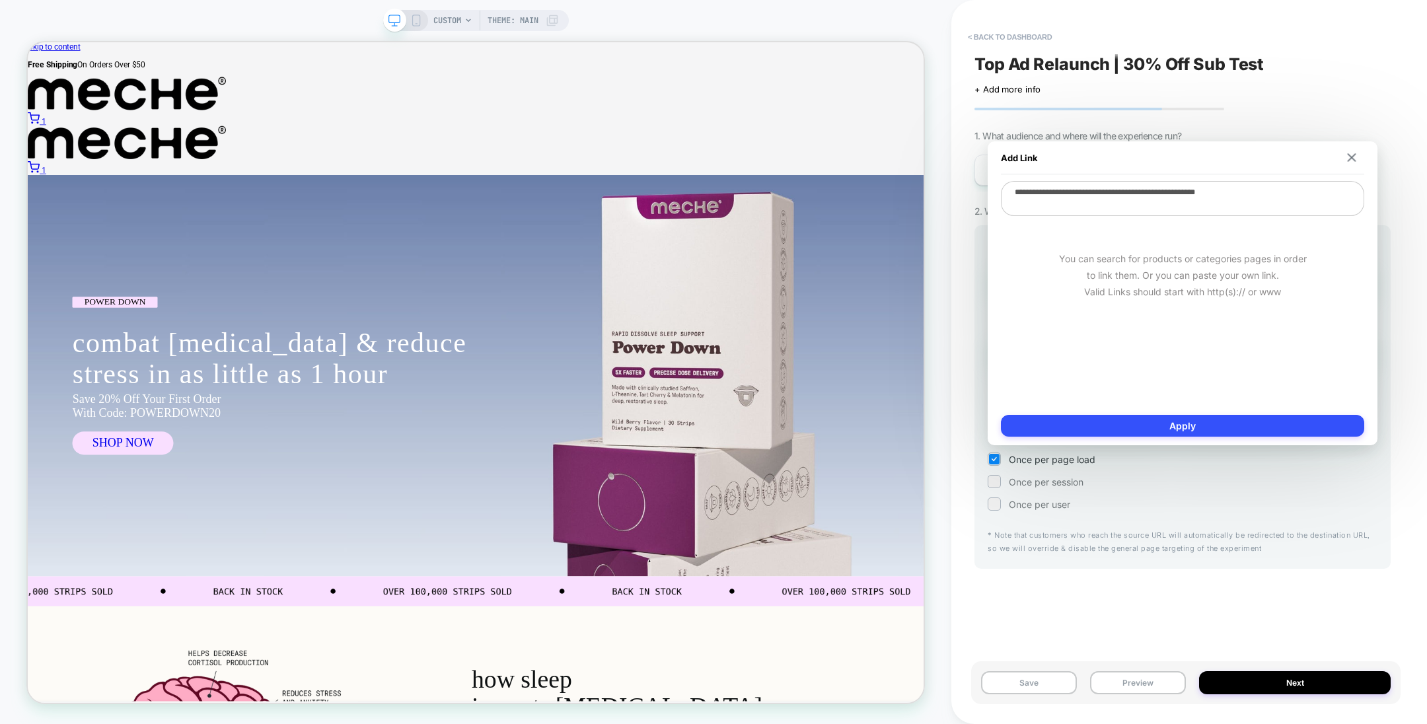
click at [951, 266] on div "Top Ad Relaunch | 30% Off Sub Test Click to edit experience details + Add more …" at bounding box center [1183, 362] width 430 height 698
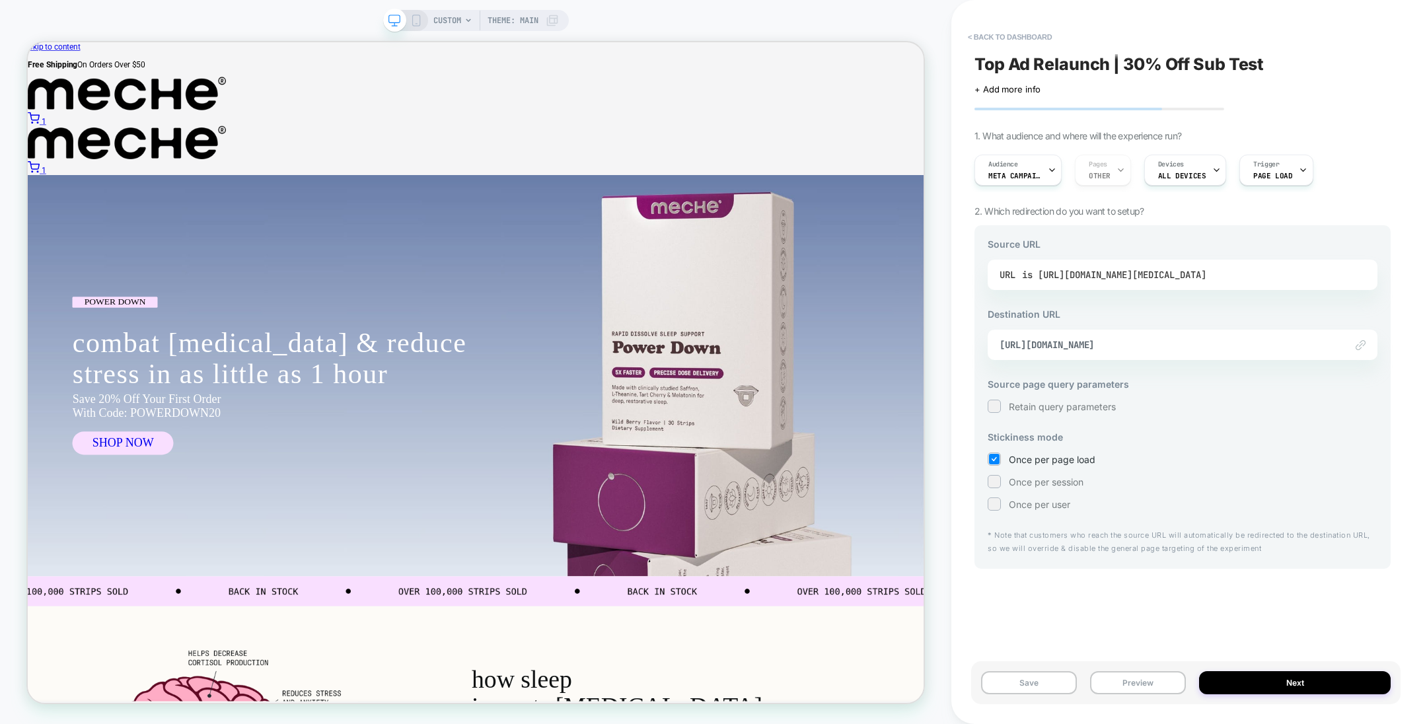
click at [951, 276] on div "is https://mechewellness.com/pages/sleep-cortisol" at bounding box center [1114, 275] width 184 height 20
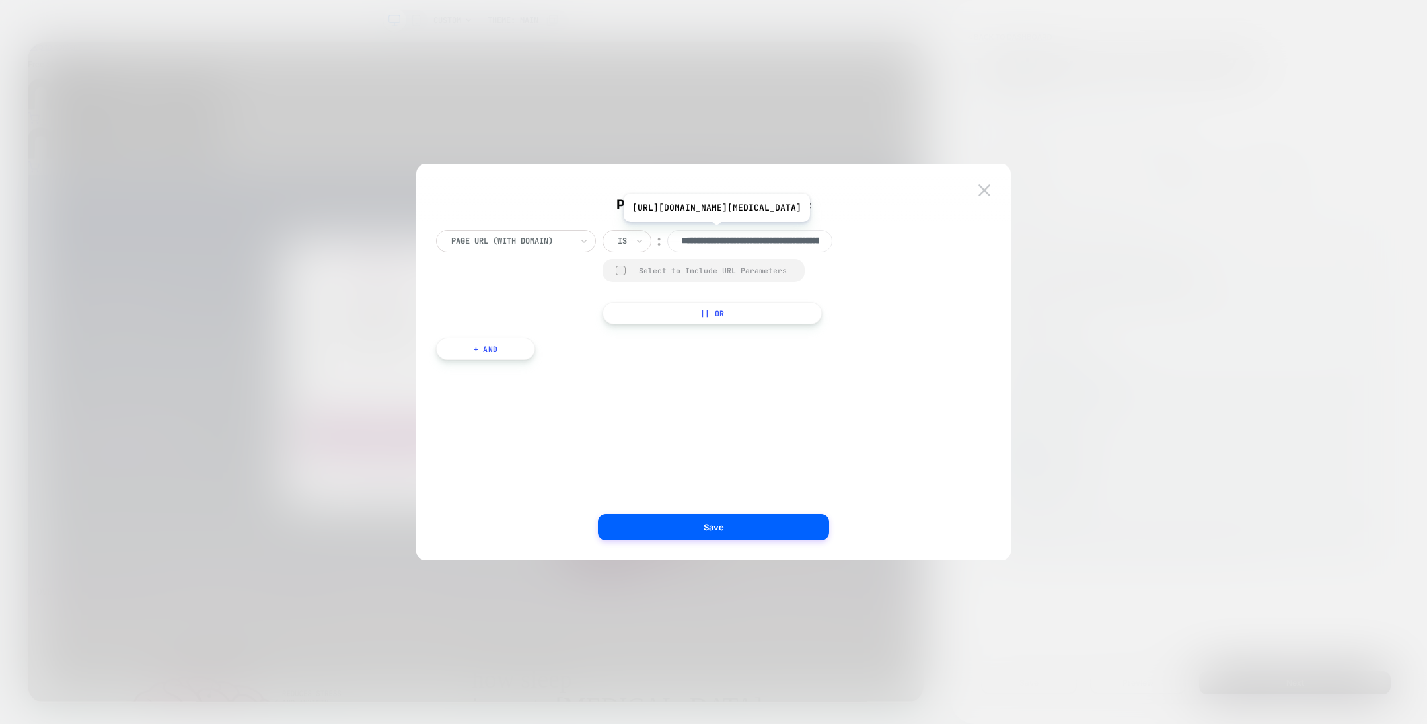
click at [710, 242] on input "**********" at bounding box center [749, 241] width 165 height 22
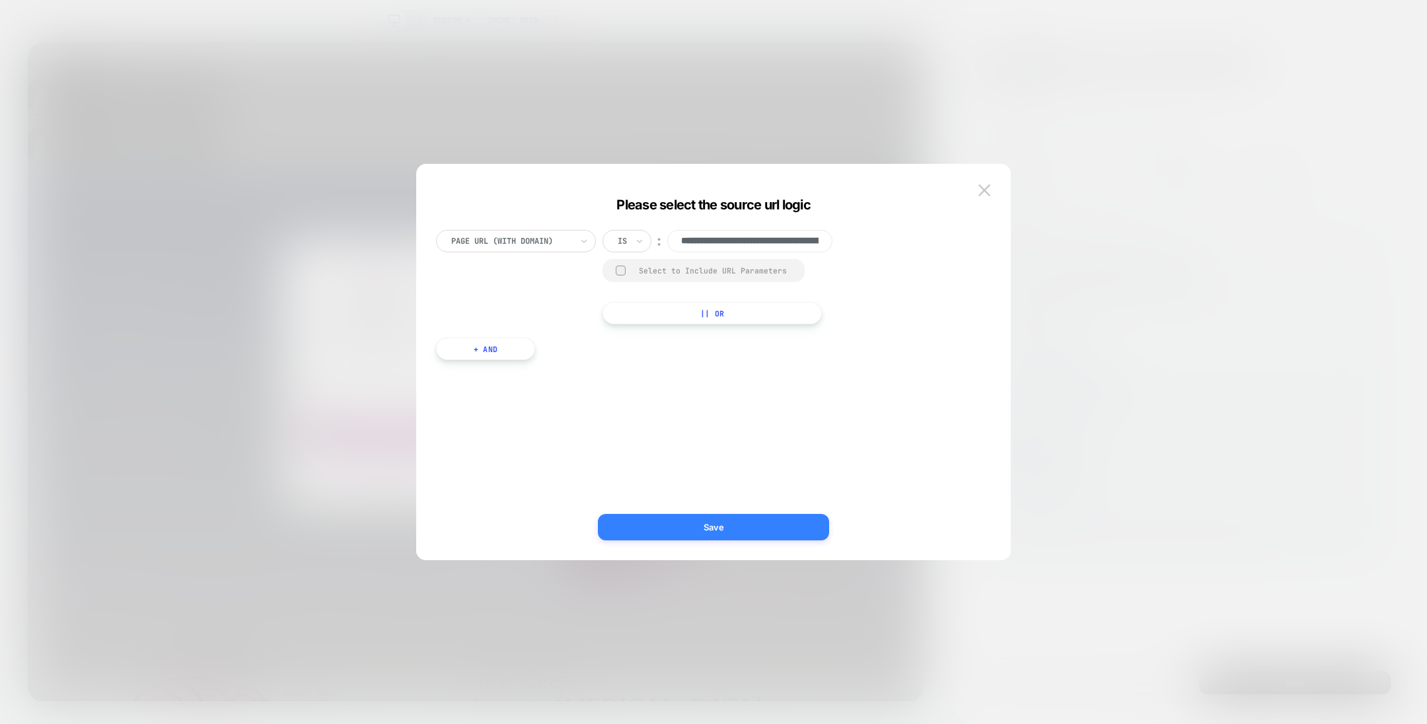
click at [702, 482] on button "Save" at bounding box center [713, 527] width 231 height 26
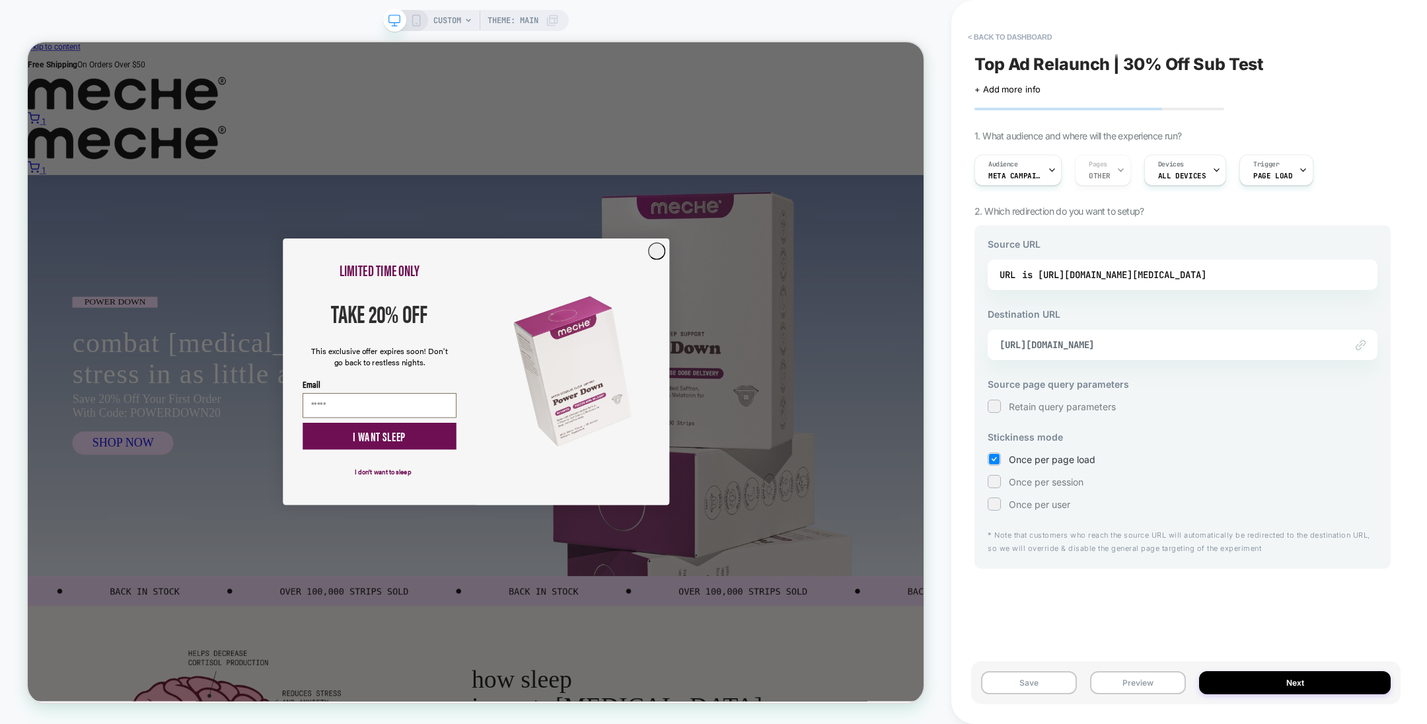
click at [951, 482] on div at bounding box center [994, 481] width 10 height 10
click at [951, 482] on button "Preview" at bounding box center [1138, 682] width 96 height 23
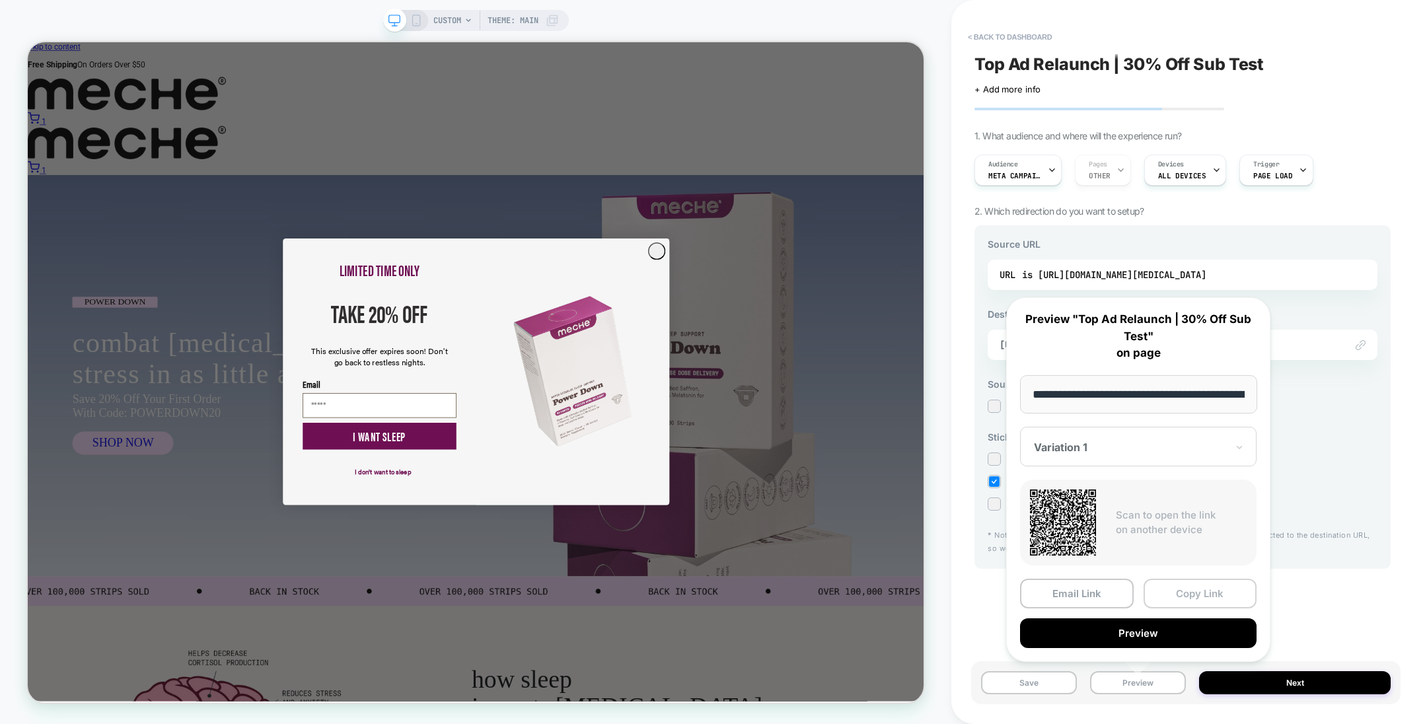
click at [951, 482] on button "Copy Link" at bounding box center [1201, 594] width 114 height 30
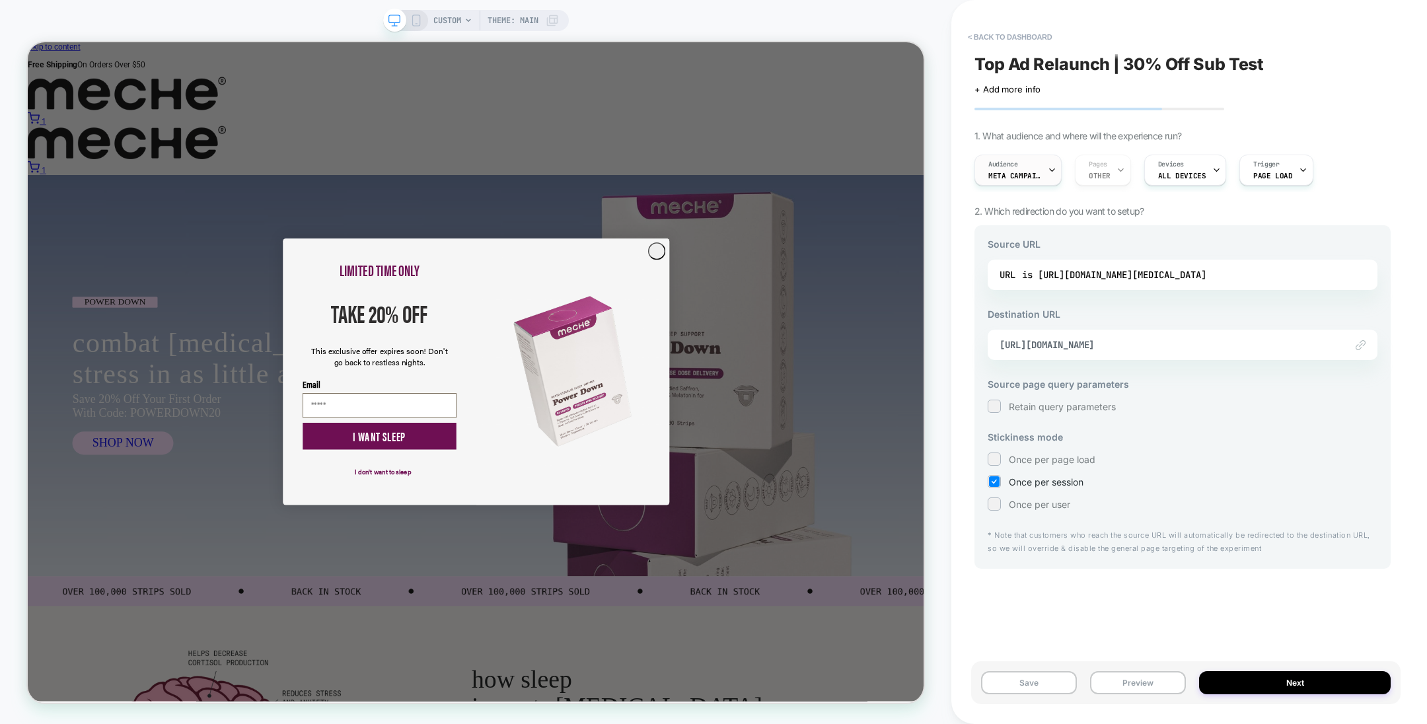
click at [951, 168] on span "Audience" at bounding box center [1004, 164] width 30 height 9
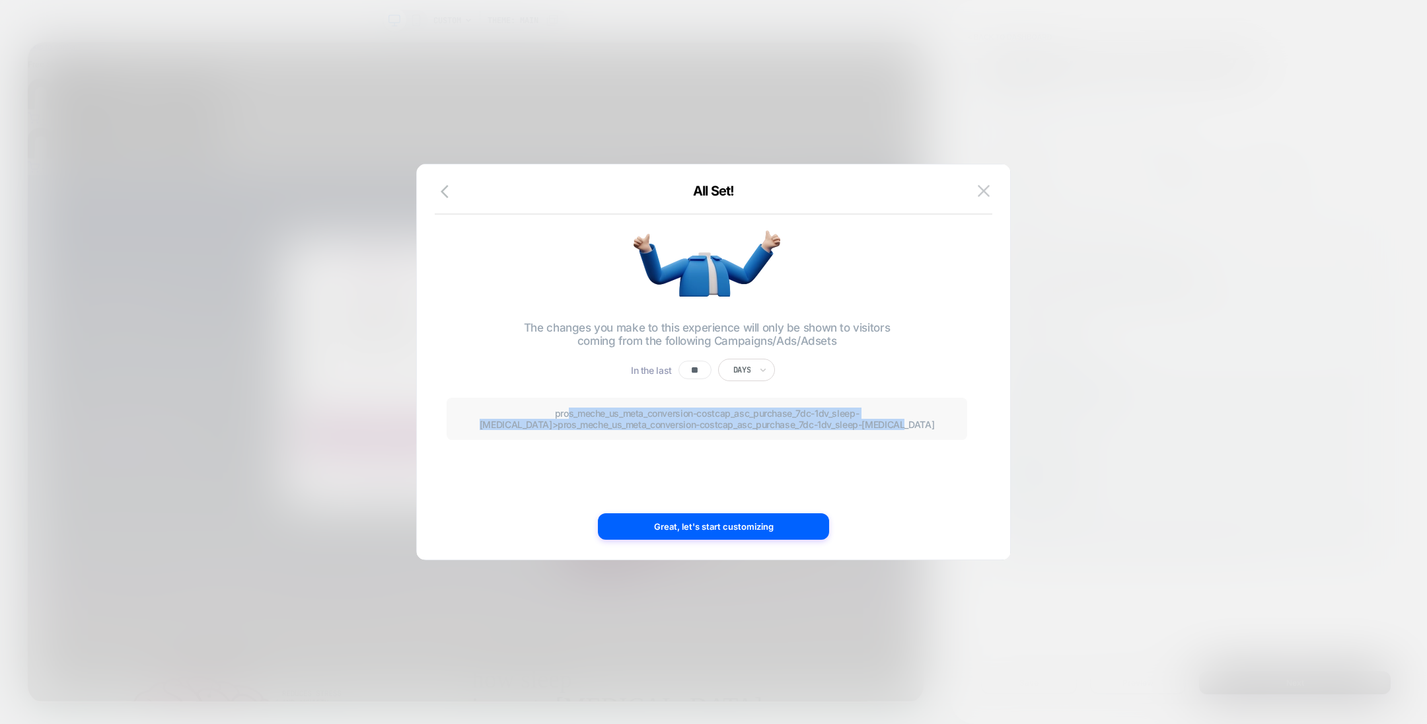
drag, startPoint x: 805, startPoint y: 426, endPoint x: 470, endPoint y: 402, distance: 335.9
click at [470, 402] on div "pros_meche_us_meta_conversion-costcap_asc_purchase_7dc-1dv_sleep-cortisol > pro…" at bounding box center [707, 419] width 521 height 42
copy p "os_meche_us_meta_conversion-costcap_asc_purchase_7dc-1dv_sleep-cortisol > pros_…"
click at [667, 482] on button "Great, let's start customizing" at bounding box center [713, 526] width 231 height 26
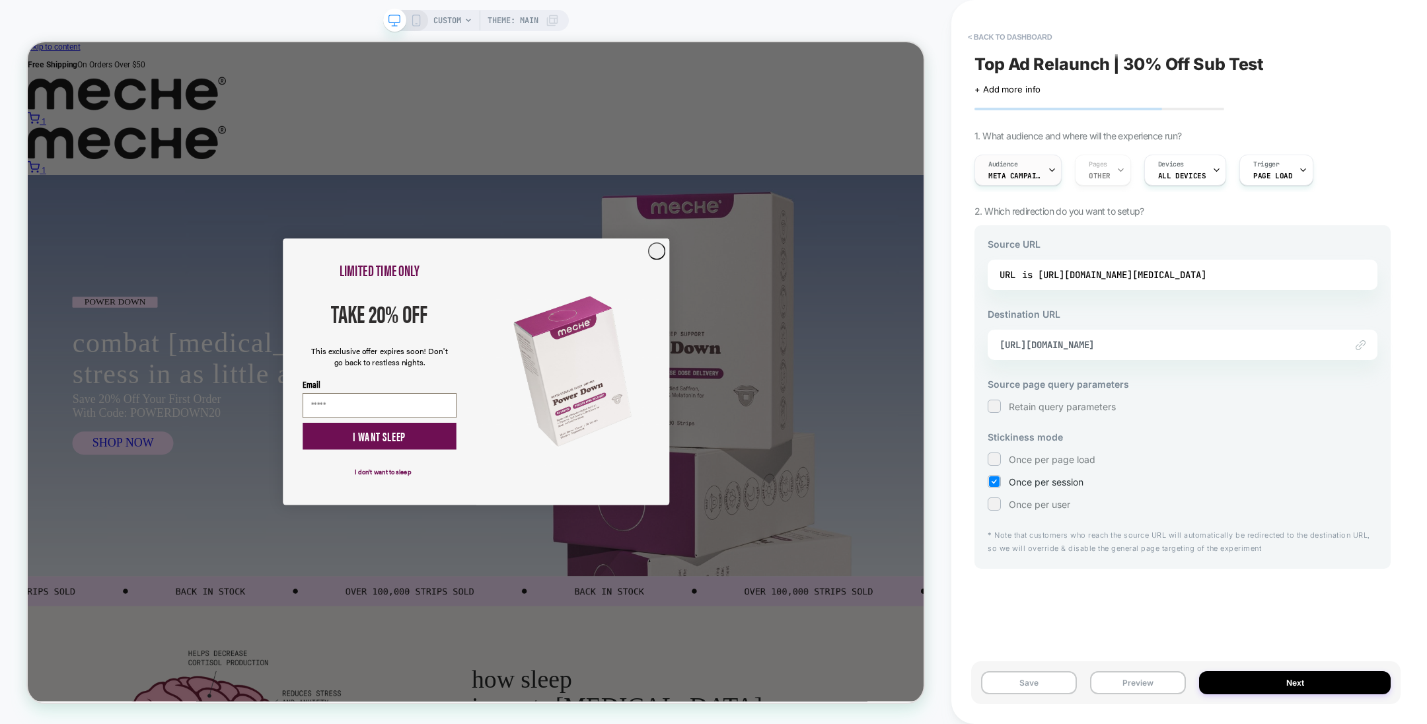
click at [951, 172] on span "Meta campaigns" at bounding box center [1015, 175] width 53 height 9
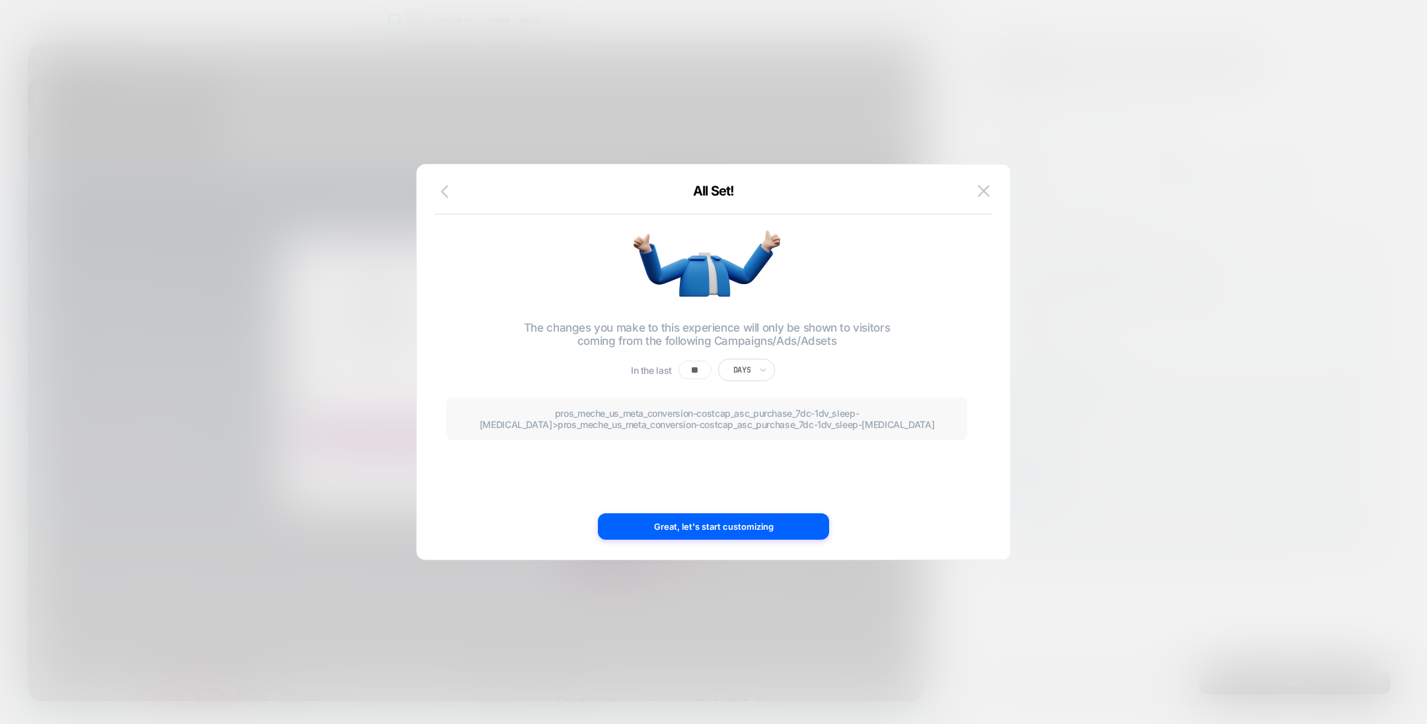
click at [442, 191] on icon "button" at bounding box center [445, 191] width 8 height 13
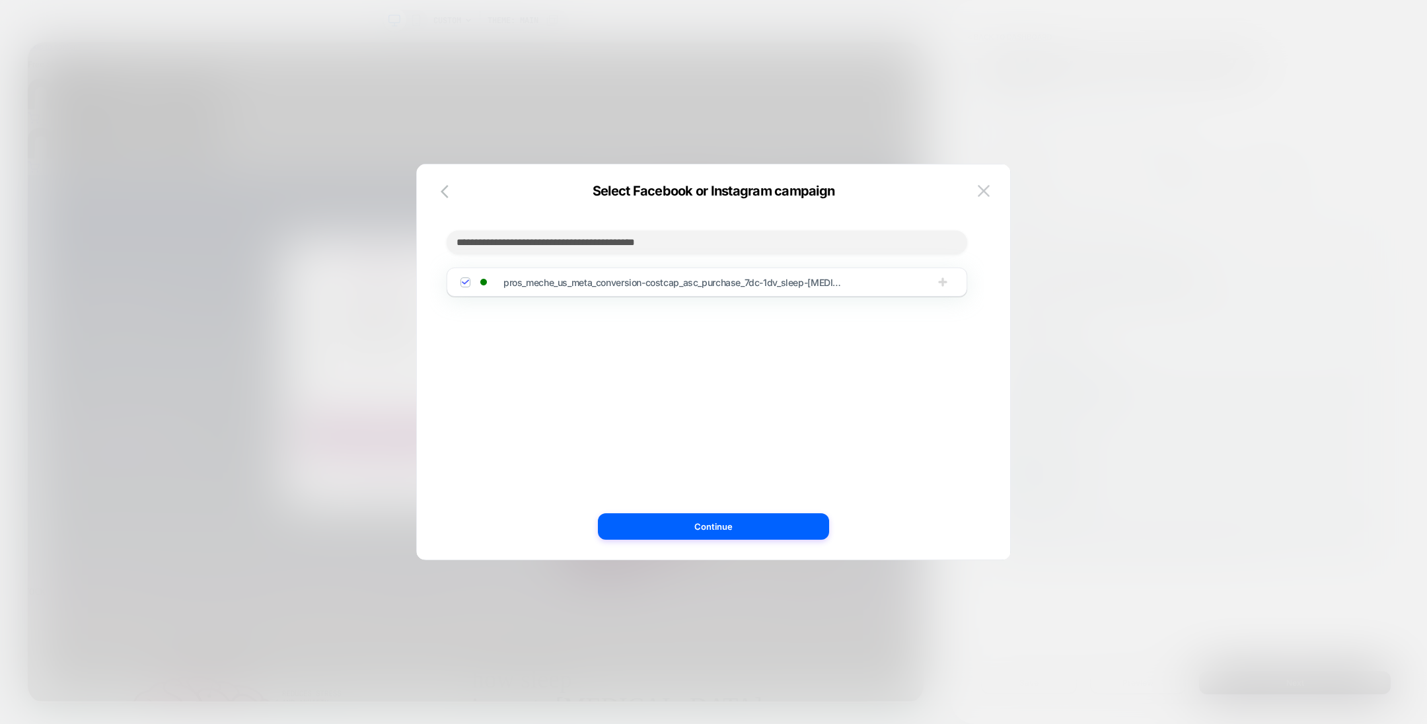
click at [847, 282] on span "pros_meche_us_meta_conversion-costcap_asc_purchase_7dc-1dv_sleep-cortisol" at bounding box center [676, 282] width 344 height 11
drag, startPoint x: 866, startPoint y: 320, endPoint x: 614, endPoint y: 315, distance: 251.8
click at [614, 315] on div "pros_meche_us_meta_conversion-costcap_asc_purchase_7dc-1dv_sleep-cortisol" at bounding box center [707, 317] width 494 height 29
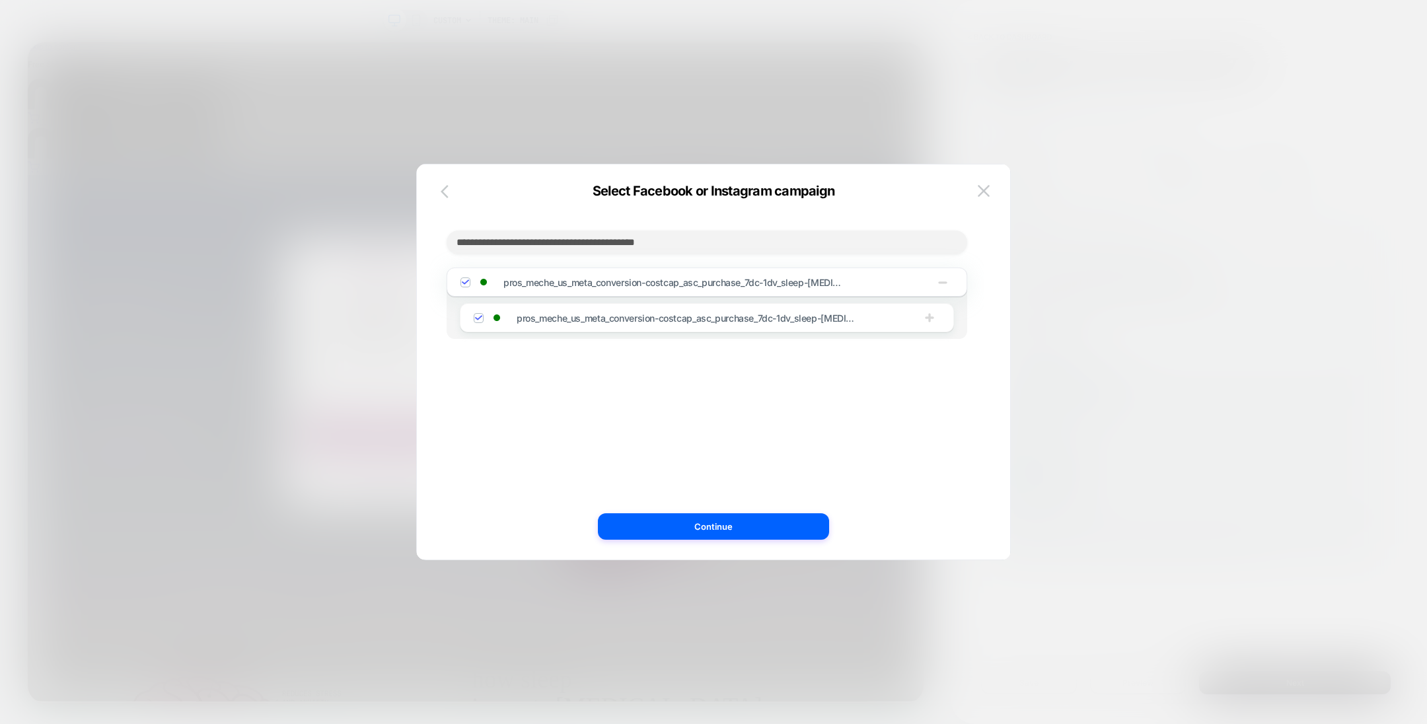
click at [443, 184] on icon "button" at bounding box center [449, 192] width 16 height 16
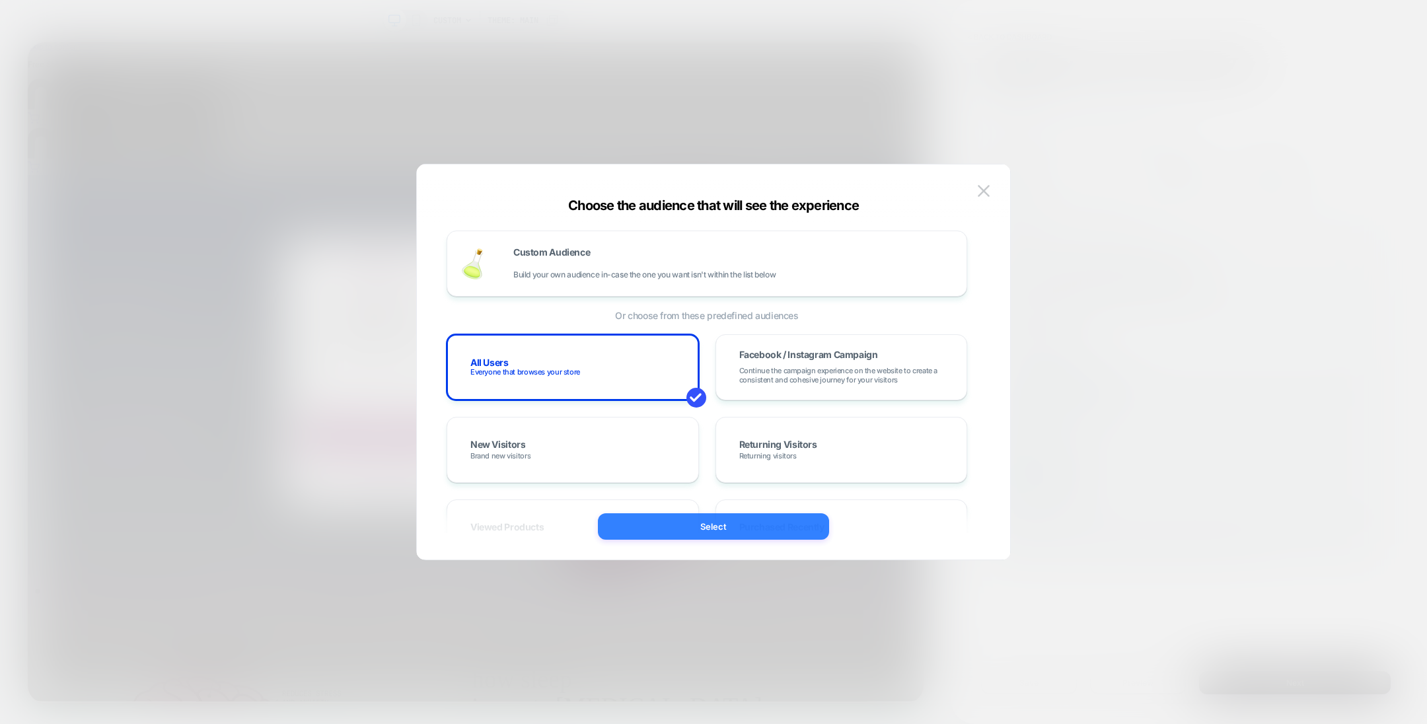
click at [672, 482] on button "Select" at bounding box center [713, 526] width 231 height 26
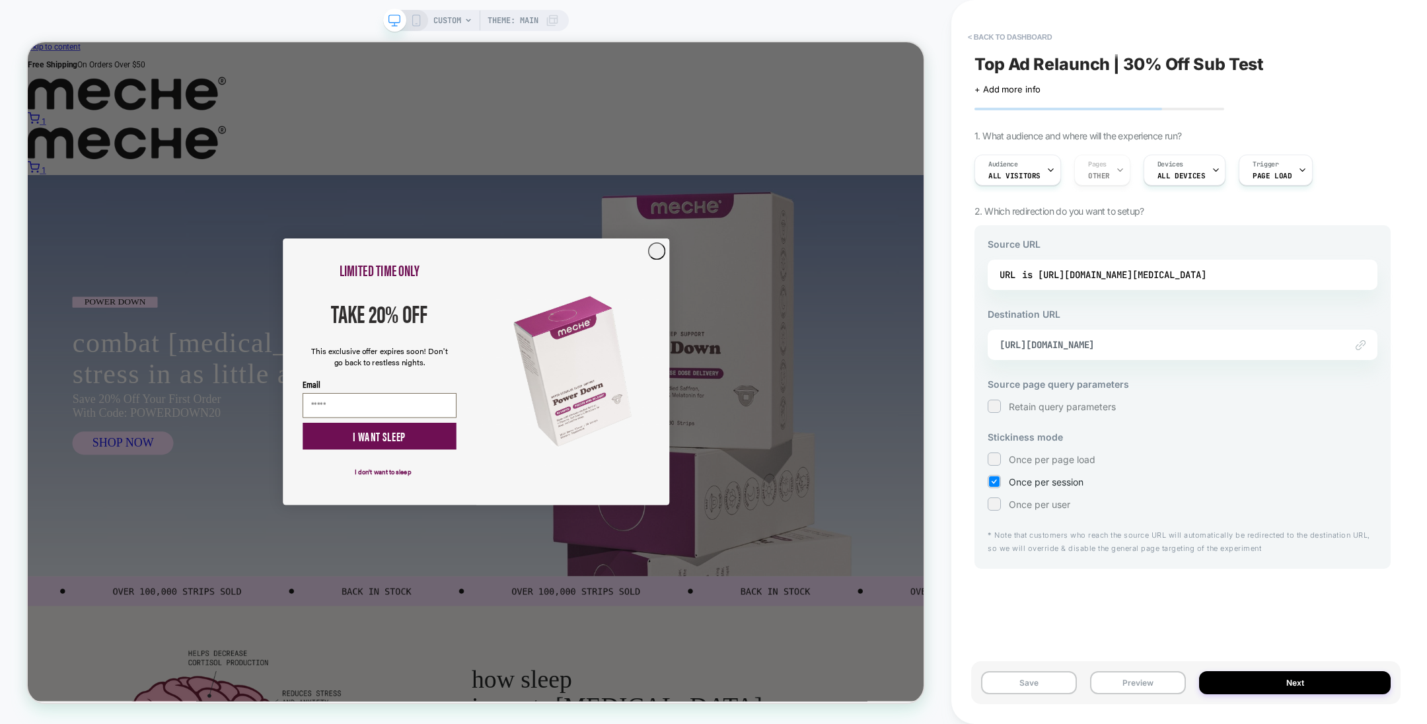
click at [951, 482] on div "Top Ad Relaunch | 30% Off Sub Test Click to edit experience details + Add more …" at bounding box center [1183, 362] width 430 height 698
click at [951, 482] on button "Preview" at bounding box center [1138, 682] width 96 height 23
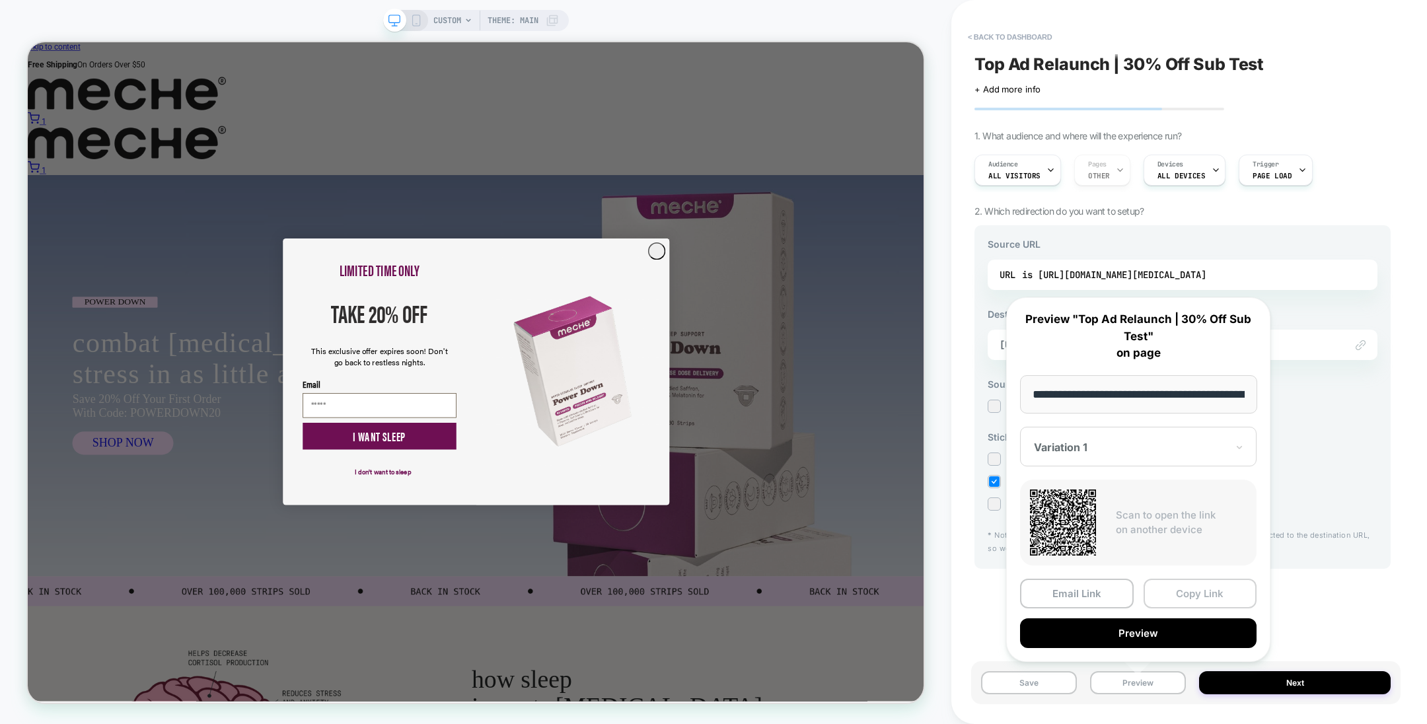
click at [951, 482] on button "Copy Link" at bounding box center [1201, 594] width 114 height 30
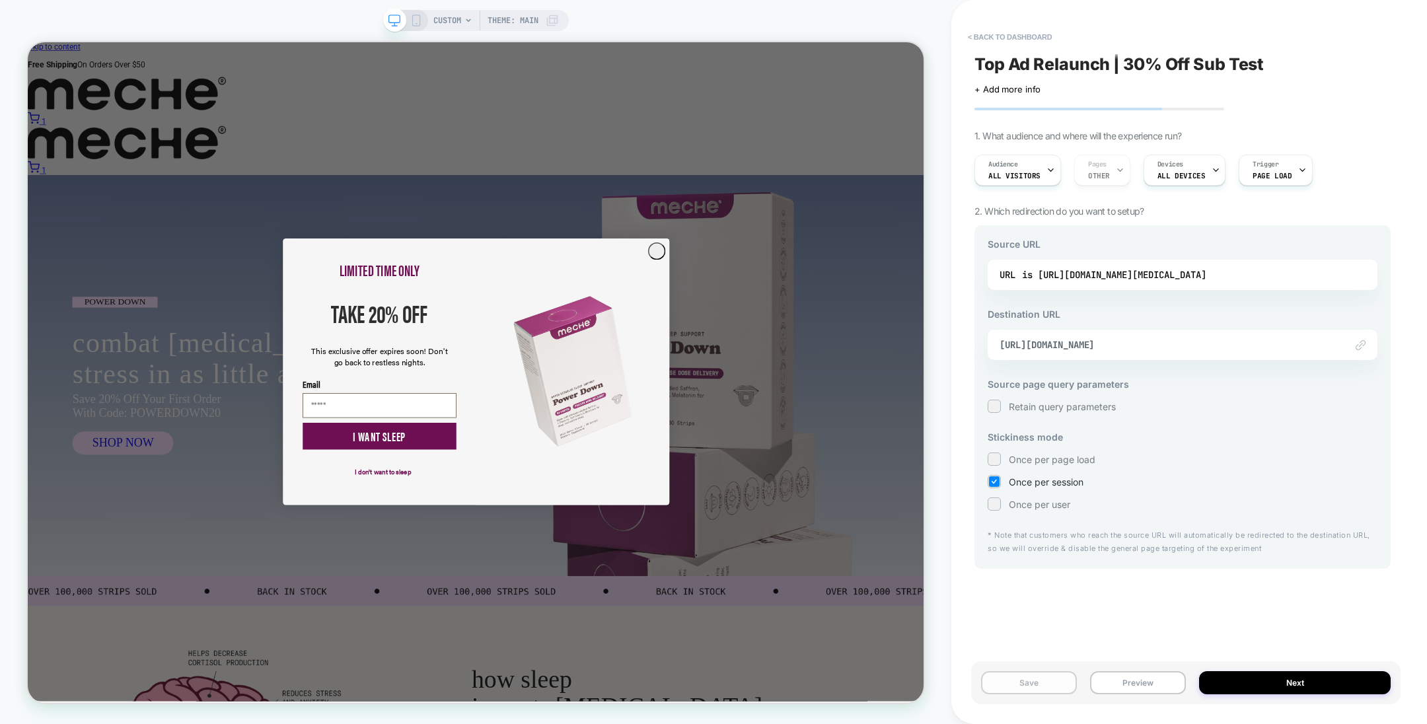
click at [951, 482] on button "Save" at bounding box center [1029, 682] width 96 height 23
click at [951, 172] on span "All Visitors" at bounding box center [1015, 175] width 52 height 9
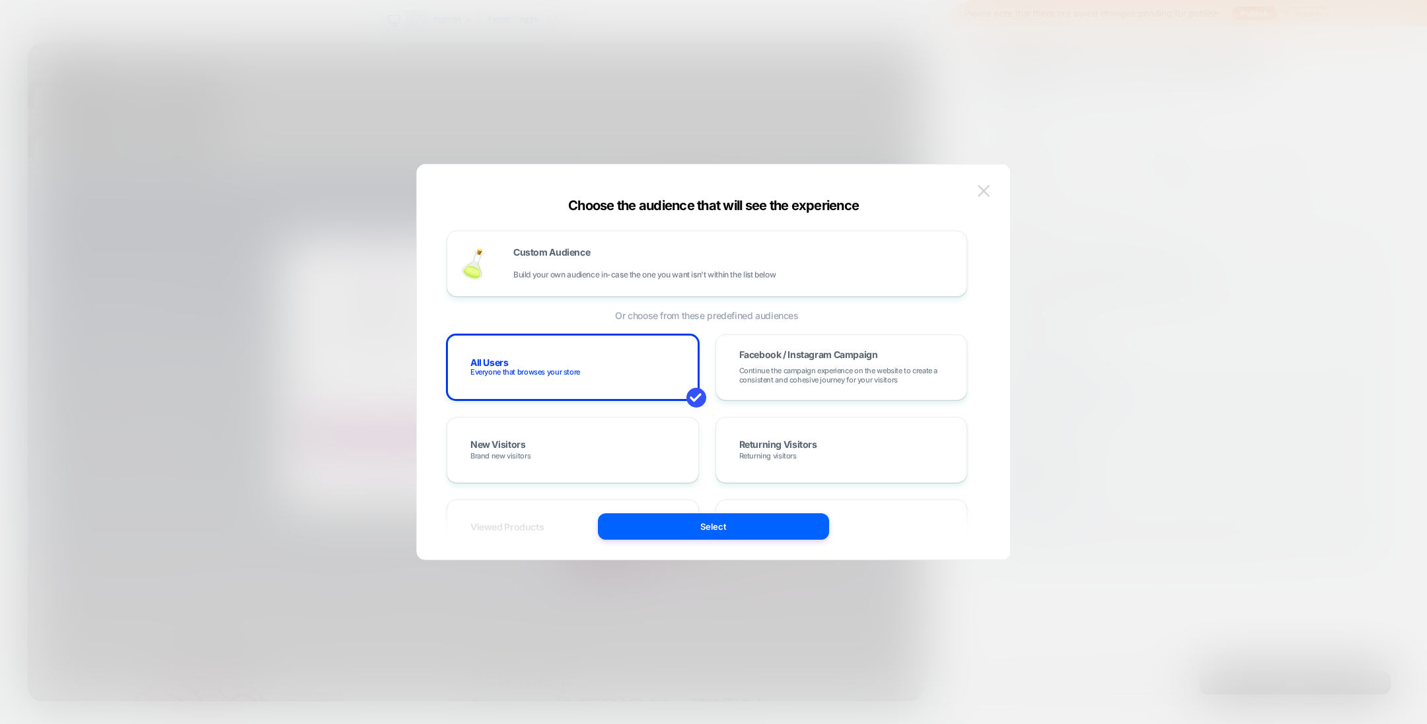
click at [951, 194] on img at bounding box center [984, 190] width 12 height 11
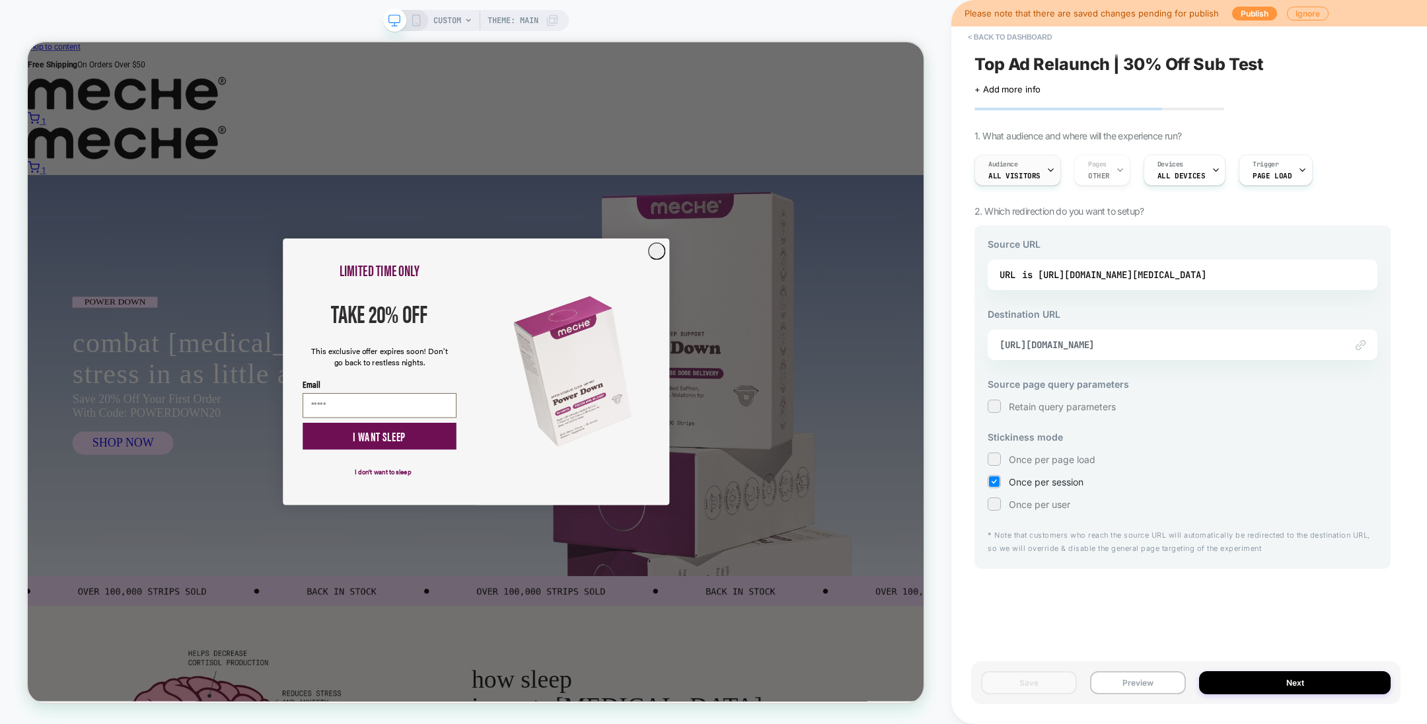
click at [951, 163] on span "Audience" at bounding box center [1004, 164] width 30 height 9
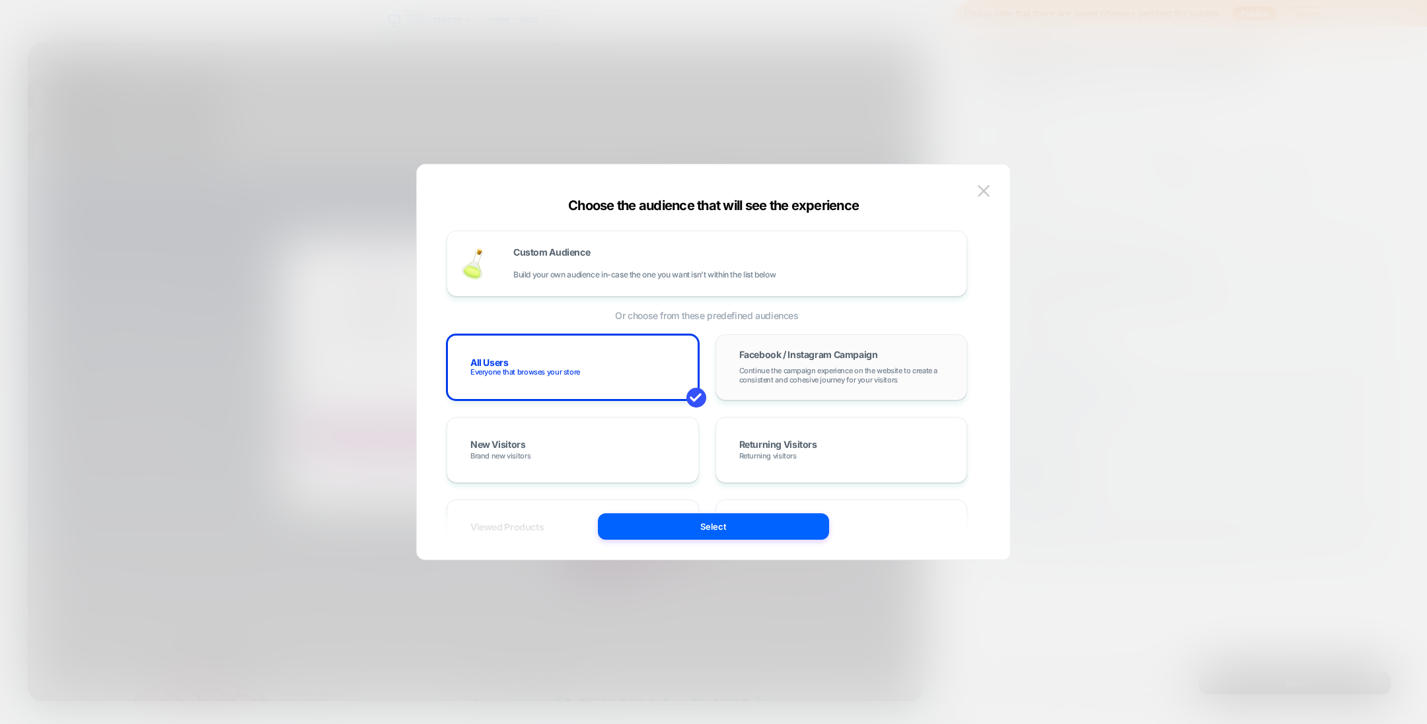
click at [761, 383] on span "Continue the campaign experience on the website to create a consistent and cohe…" at bounding box center [841, 375] width 205 height 19
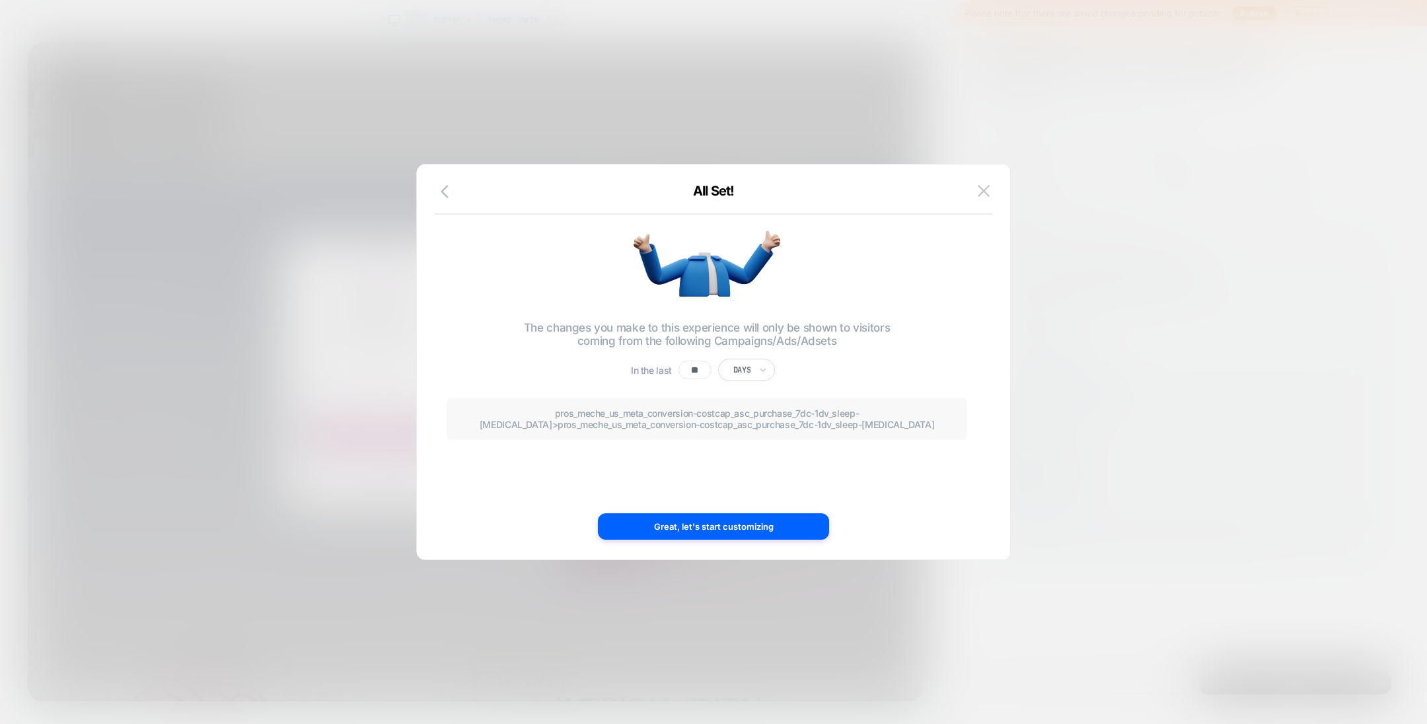
click at [652, 416] on span "pros_meche_us_meta_conversion-costcap_asc_purchase_7dc-1dv_sleep-cortisol" at bounding box center [669, 419] width 379 height 22
click at [441, 190] on icon "button" at bounding box center [449, 192] width 16 height 16
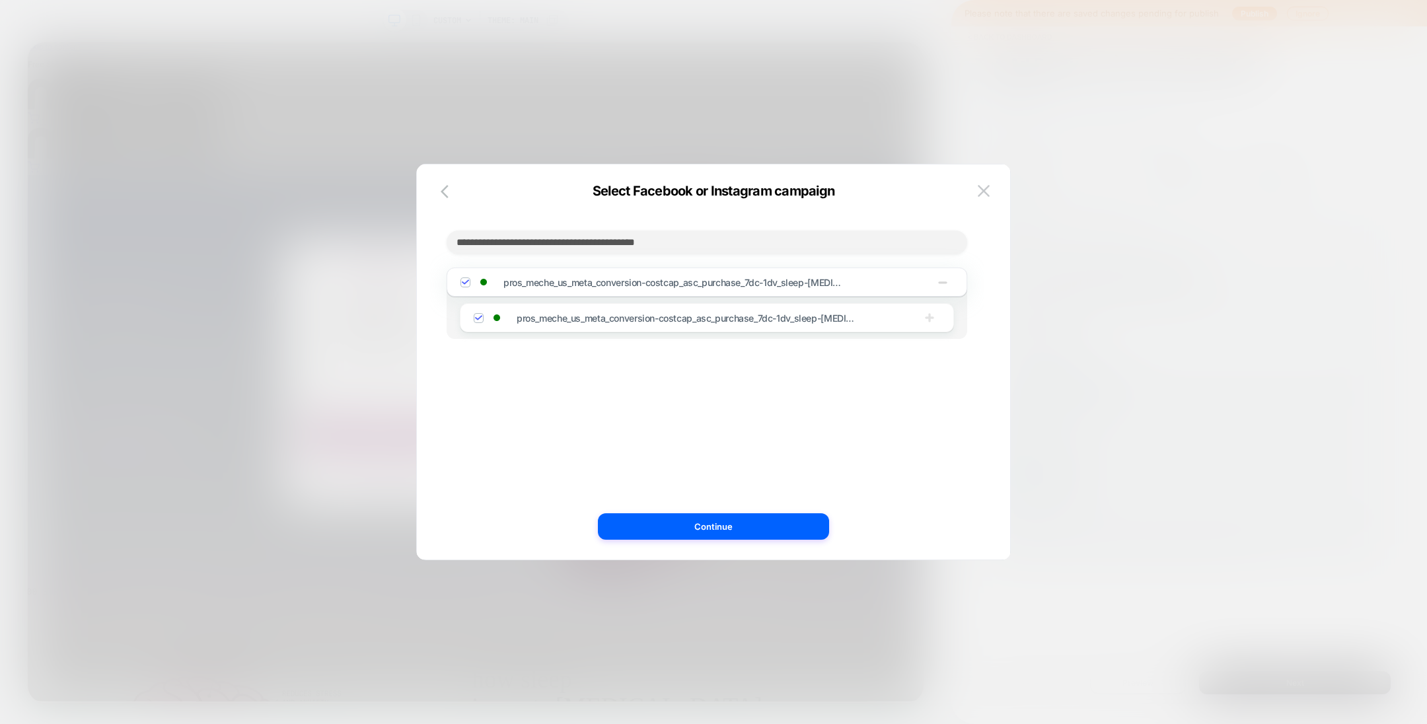
click at [930, 322] on icon "button" at bounding box center [929, 317] width 9 height 9
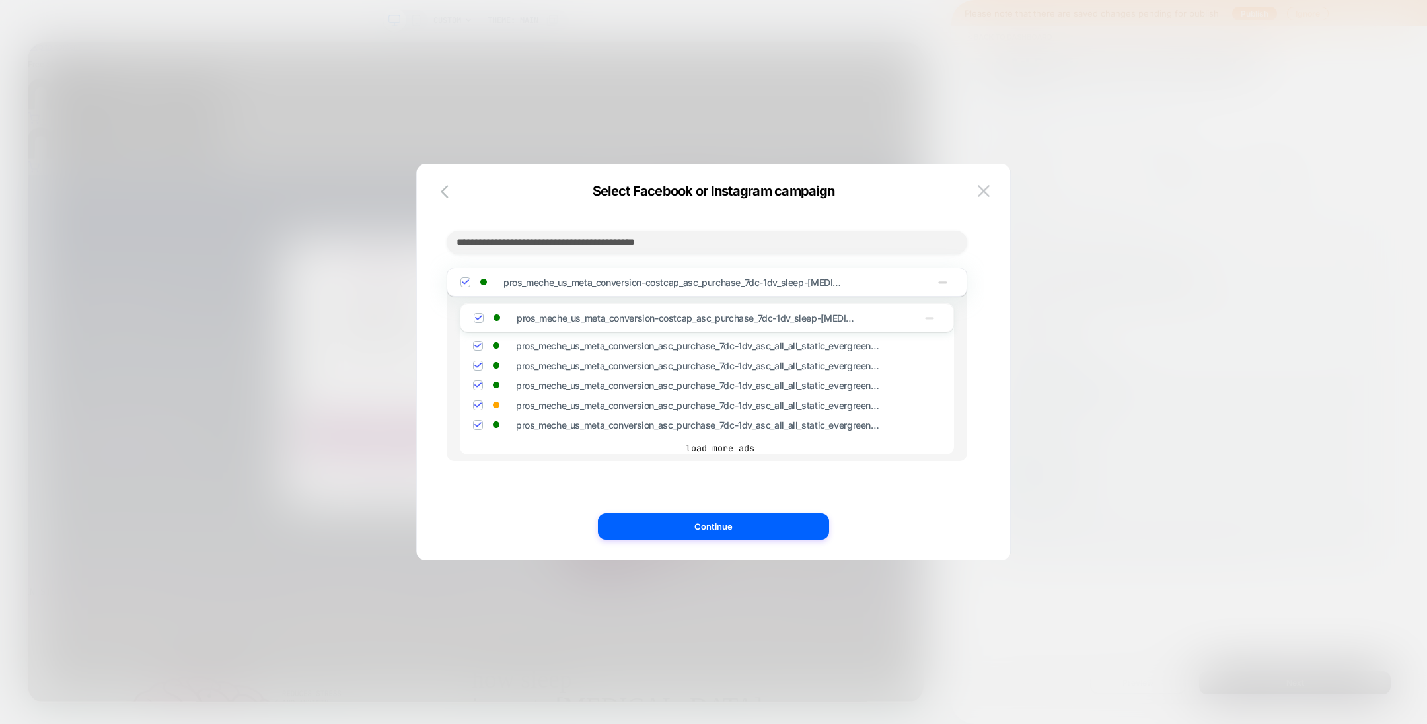
click at [480, 347] on img at bounding box center [477, 345] width 7 height 7
click at [478, 364] on img at bounding box center [477, 365] width 7 height 7
click at [476, 389] on img at bounding box center [477, 385] width 7 height 7
click at [478, 406] on img at bounding box center [477, 405] width 7 height 7
click at [478, 424] on img at bounding box center [477, 425] width 7 height 7
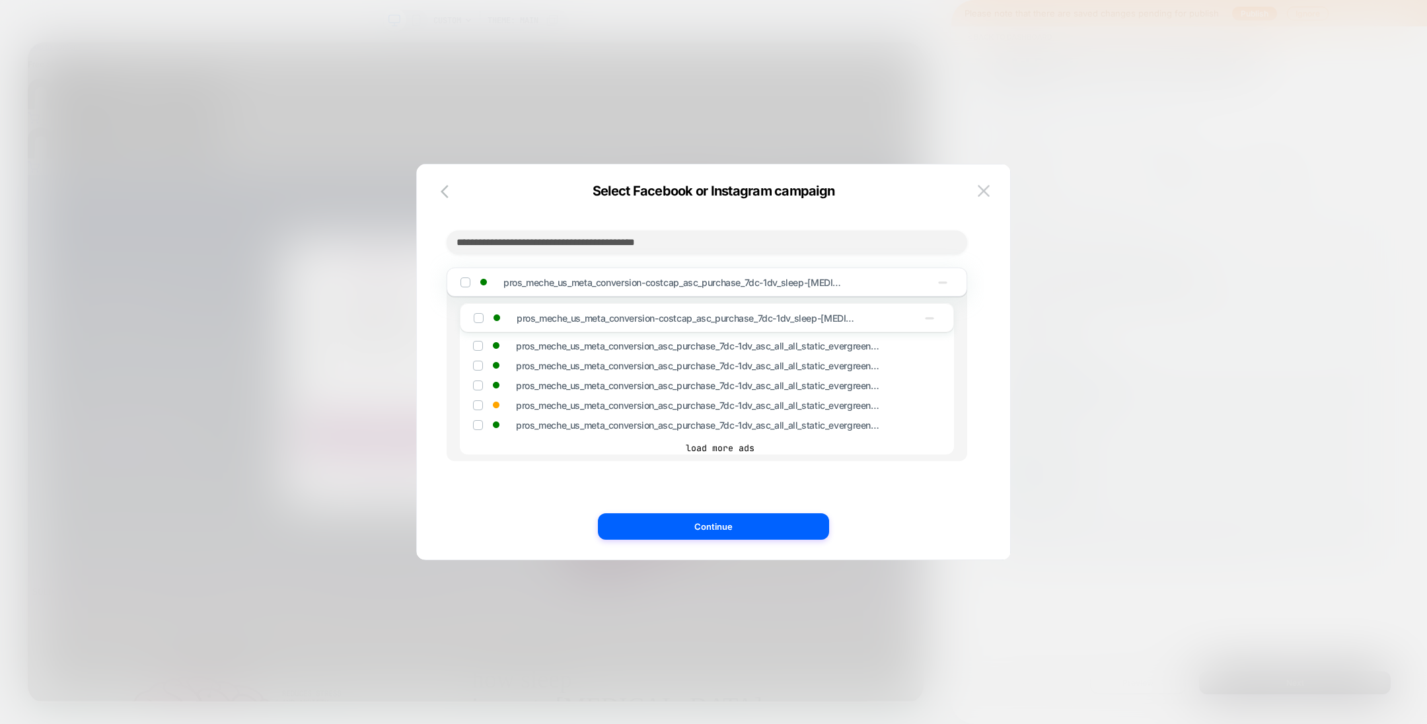
click at [946, 284] on icon "button" at bounding box center [942, 283] width 9 height 2
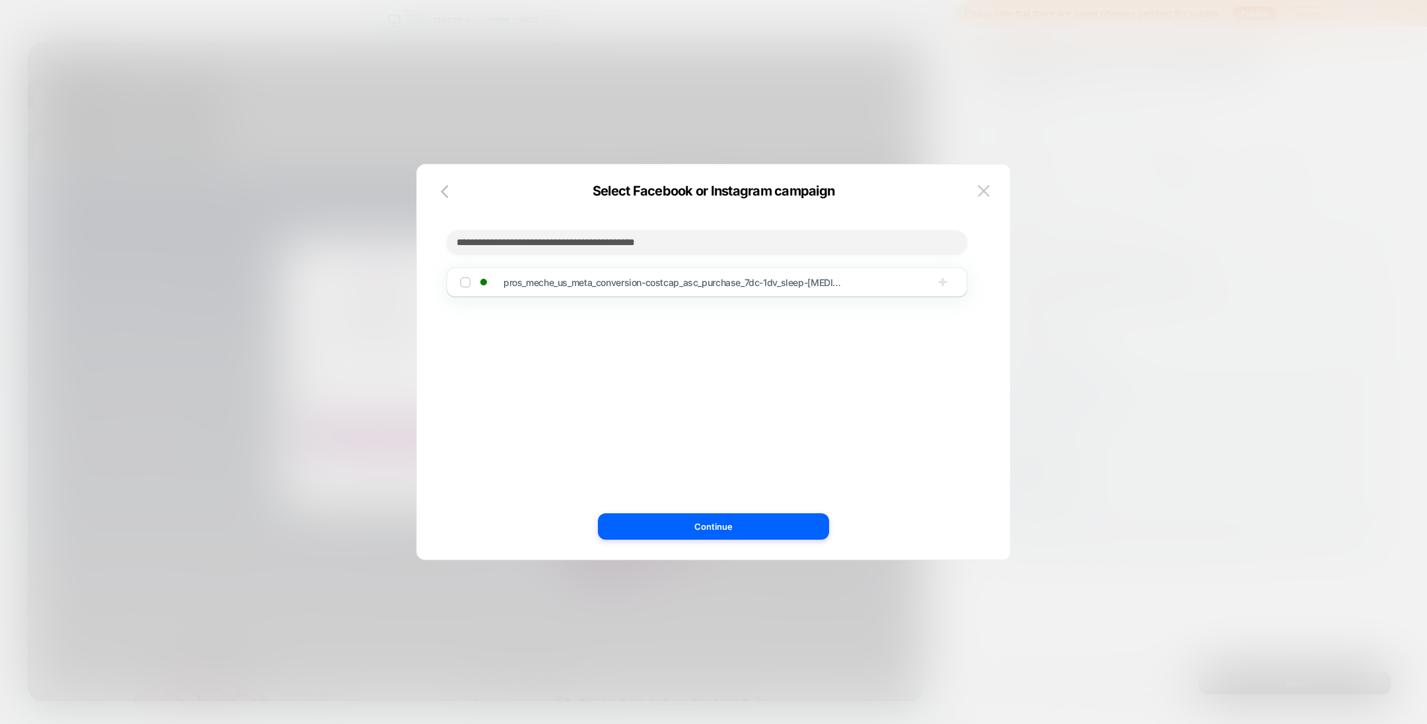
click at [463, 284] on img at bounding box center [465, 282] width 7 height 7
click at [946, 287] on icon "button" at bounding box center [942, 282] width 13 height 13
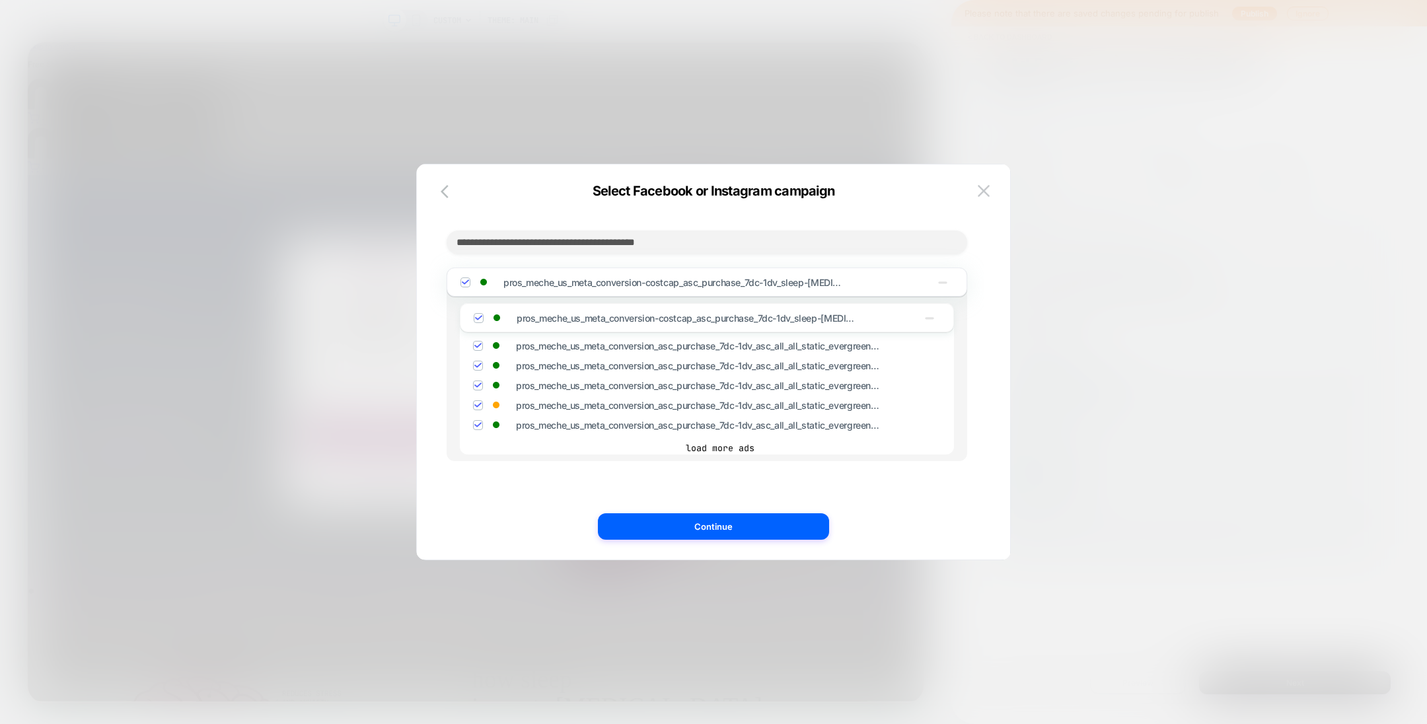
click at [927, 319] on icon "button" at bounding box center [929, 318] width 9 height 2
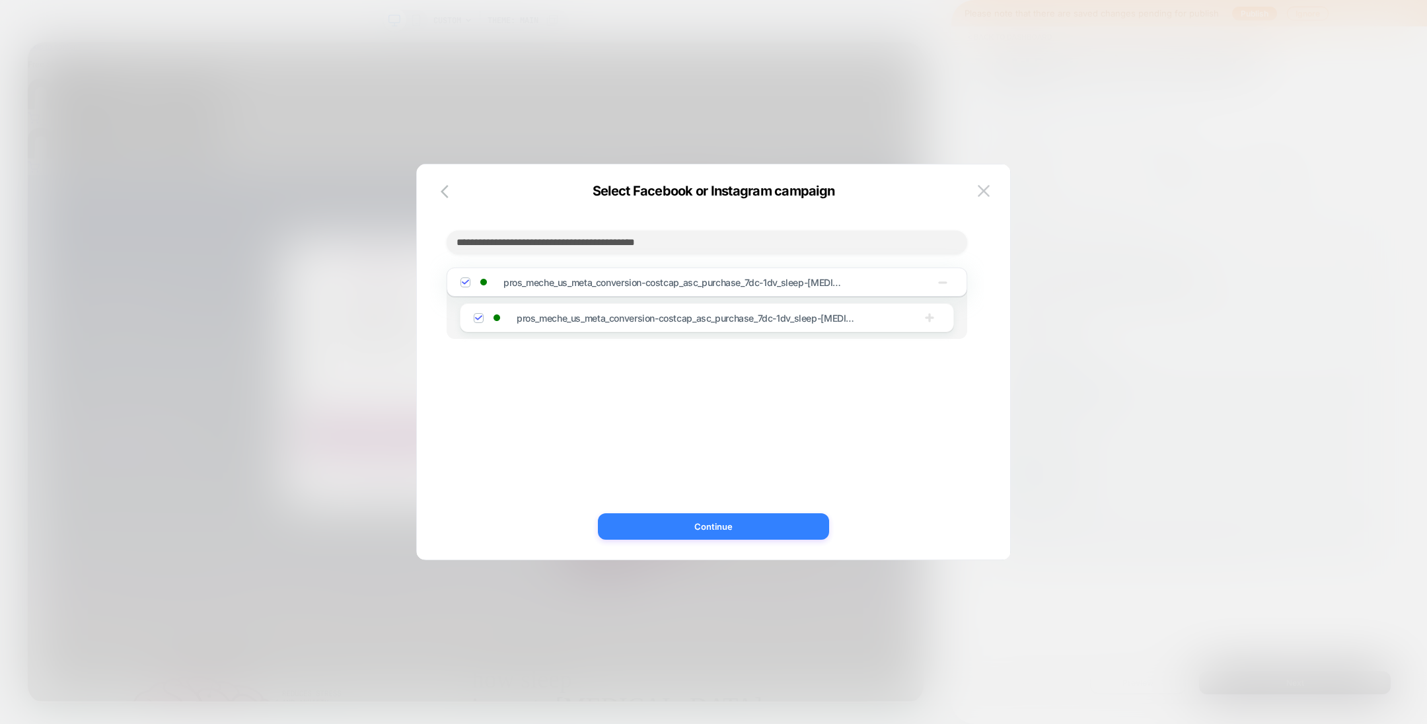
click at [732, 482] on button "Continue" at bounding box center [713, 526] width 231 height 26
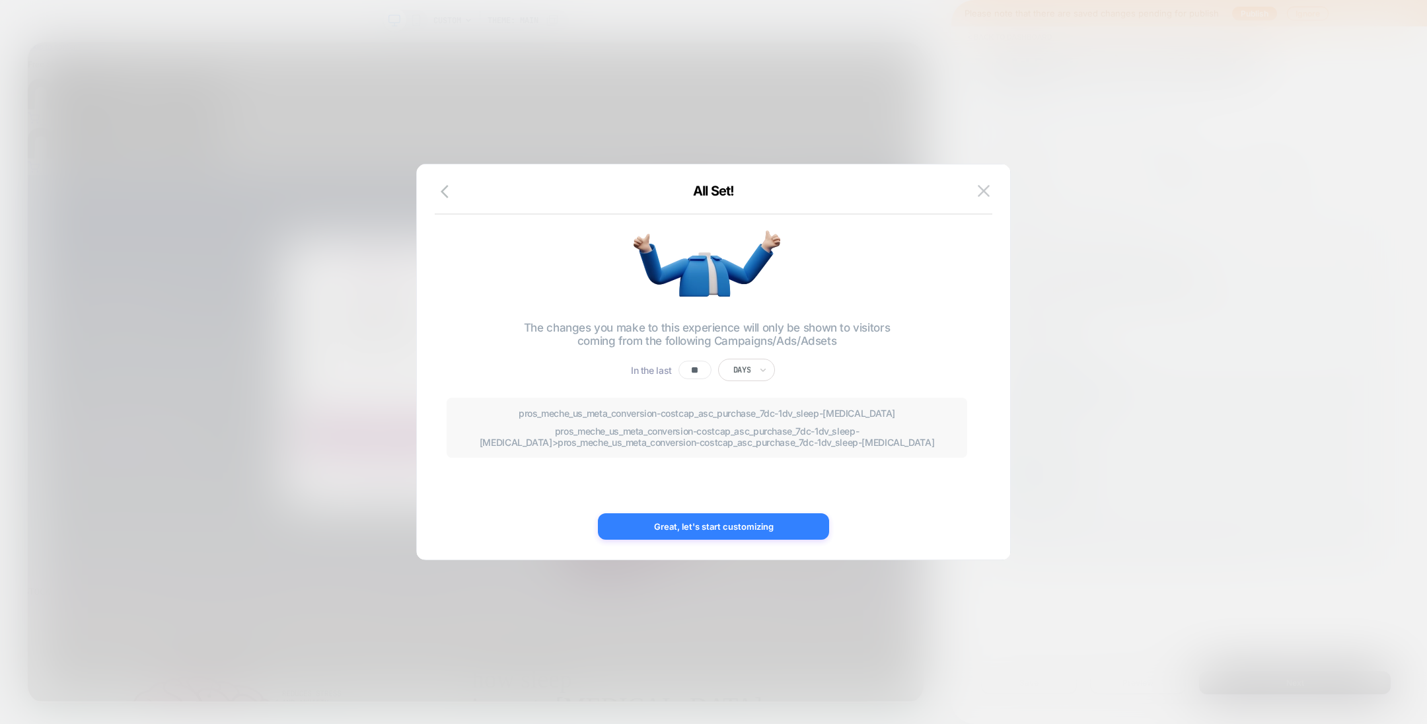
click at [732, 482] on button "Great, let's start customizing" at bounding box center [713, 526] width 231 height 26
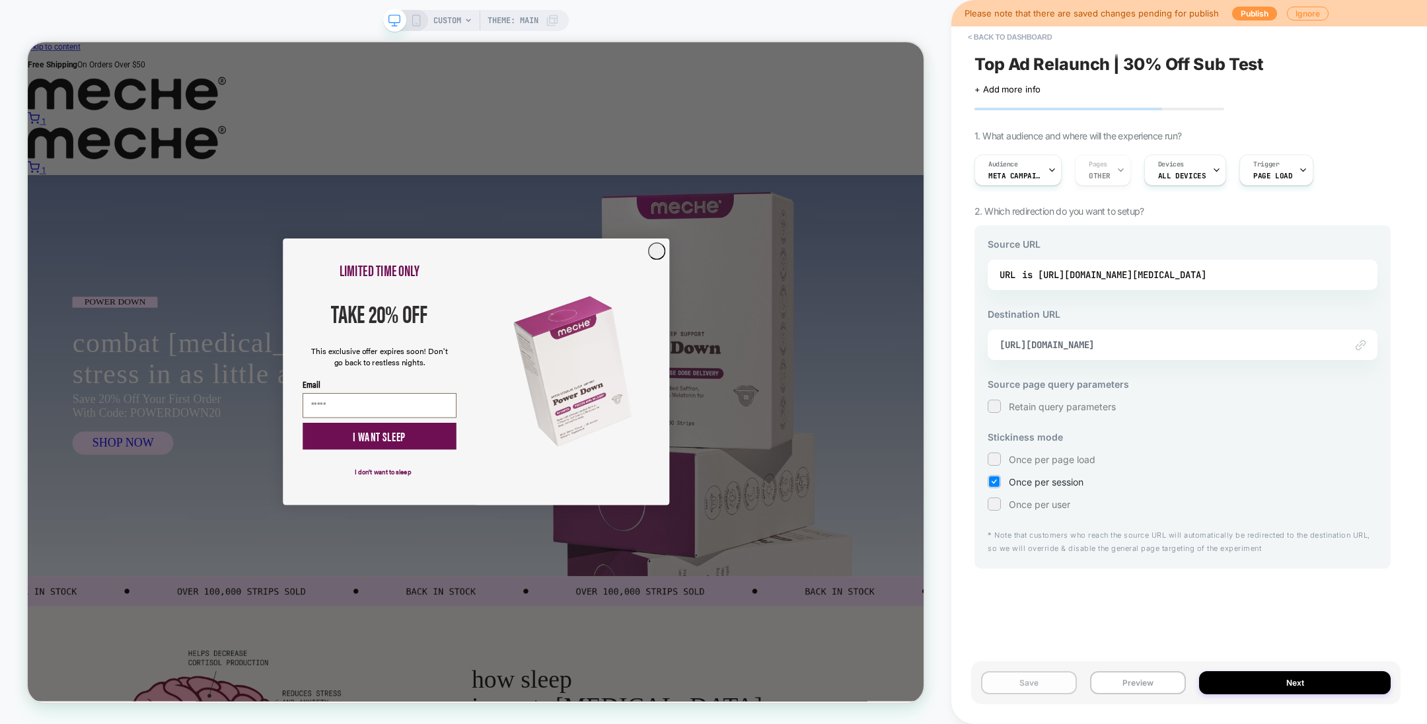
click at [951, 482] on button "Save" at bounding box center [1029, 682] width 96 height 23
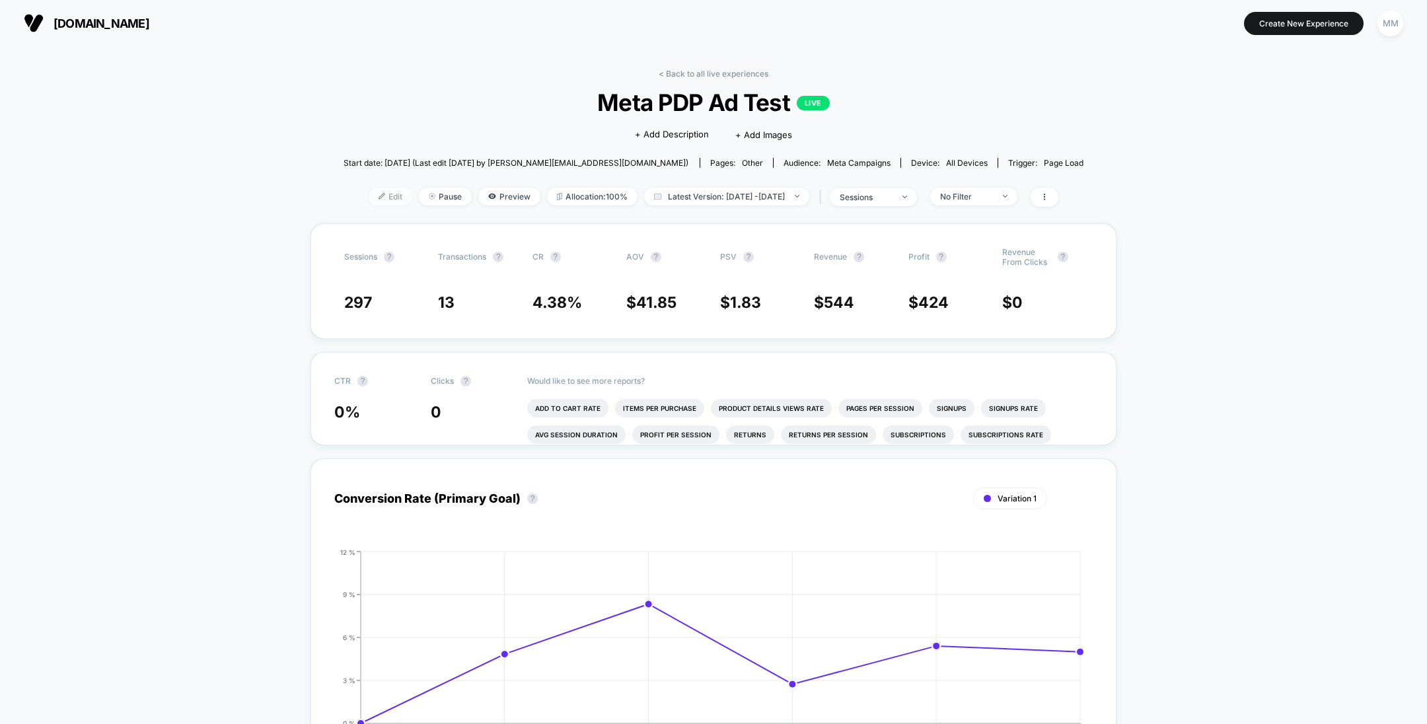
click at [381, 196] on span "Edit" at bounding box center [391, 197] width 44 height 18
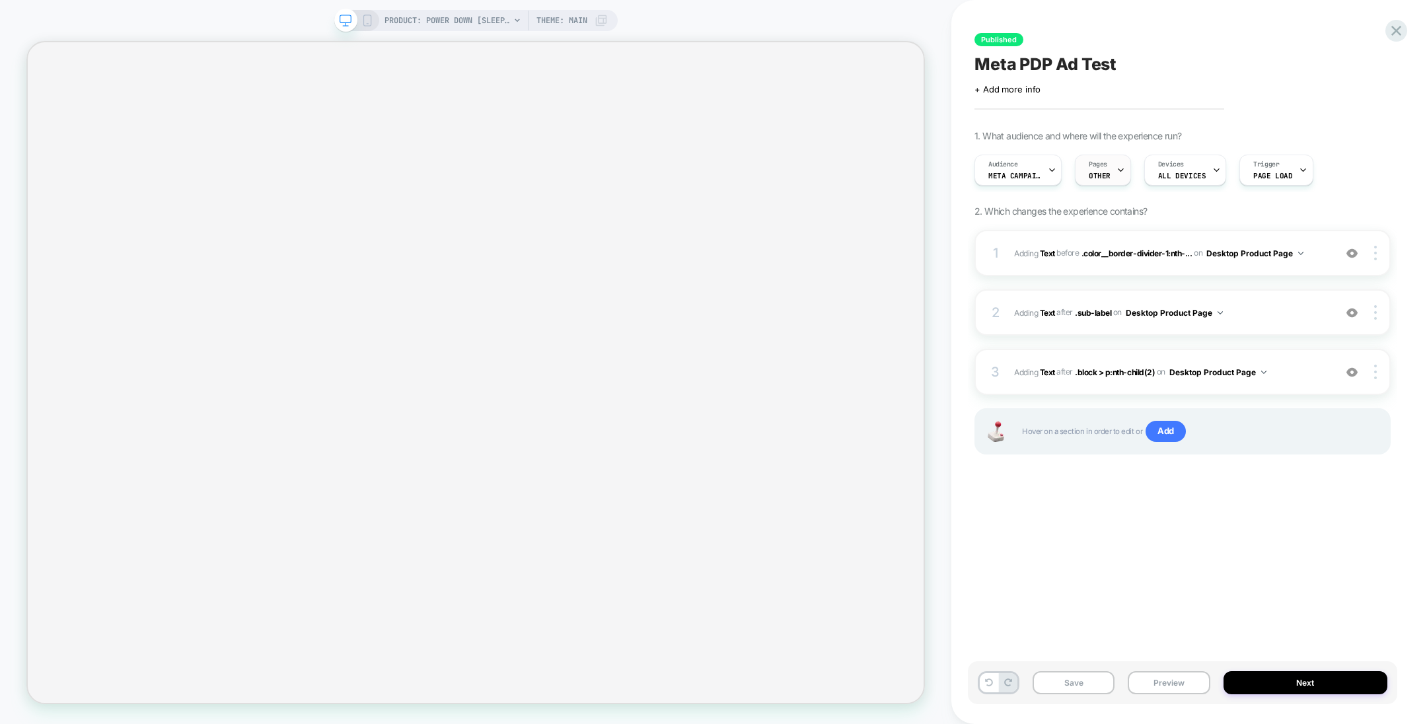
click at [1096, 175] on span "OTHER" at bounding box center [1100, 175] width 22 height 9
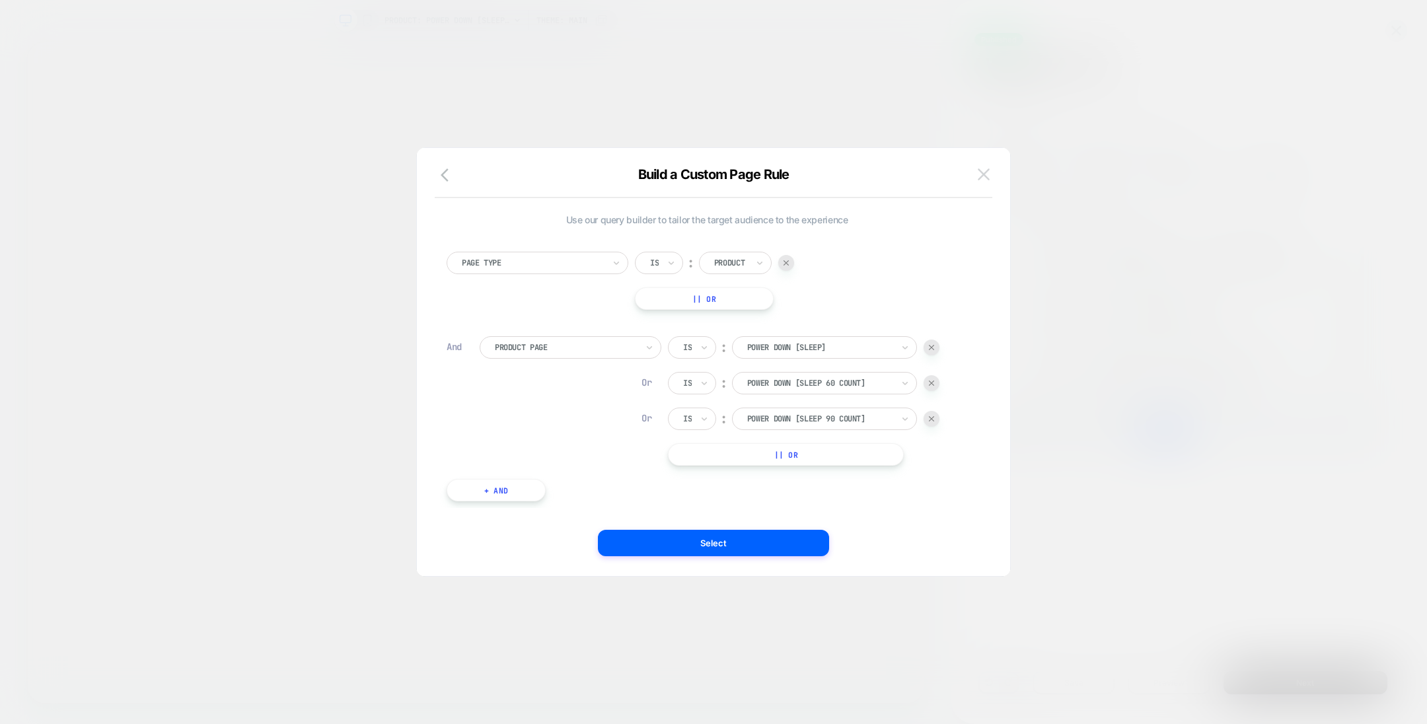
click at [985, 178] on img at bounding box center [984, 174] width 12 height 11
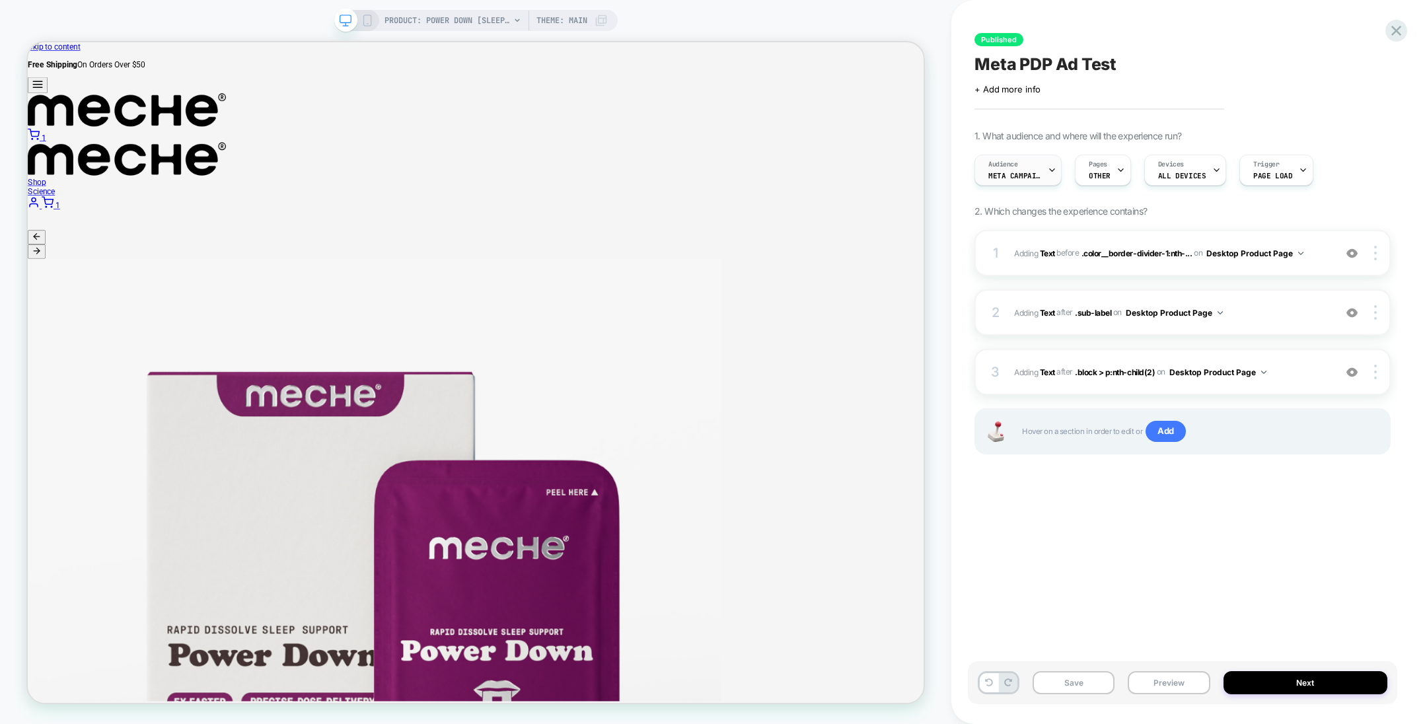
click at [1033, 172] on span "Meta campaigns" at bounding box center [1015, 175] width 53 height 9
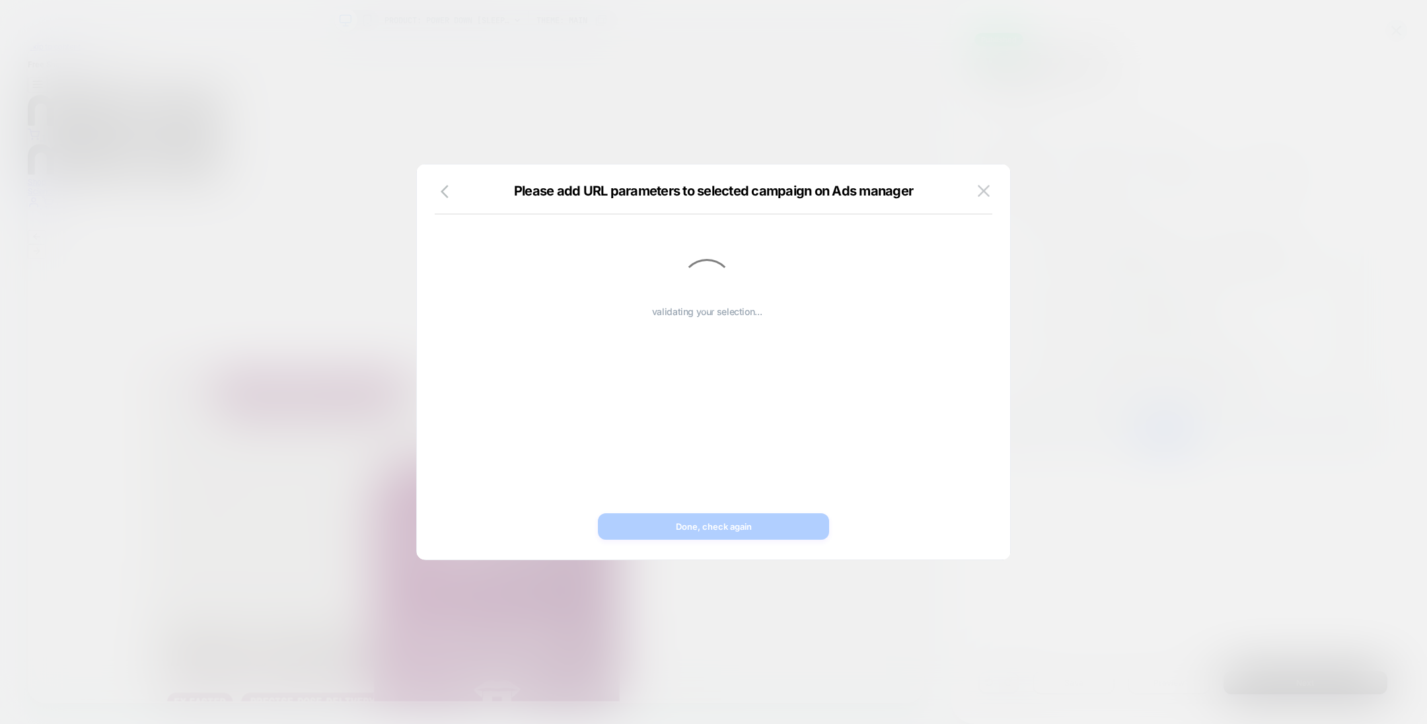
click at [1070, 227] on div at bounding box center [713, 362] width 1427 height 724
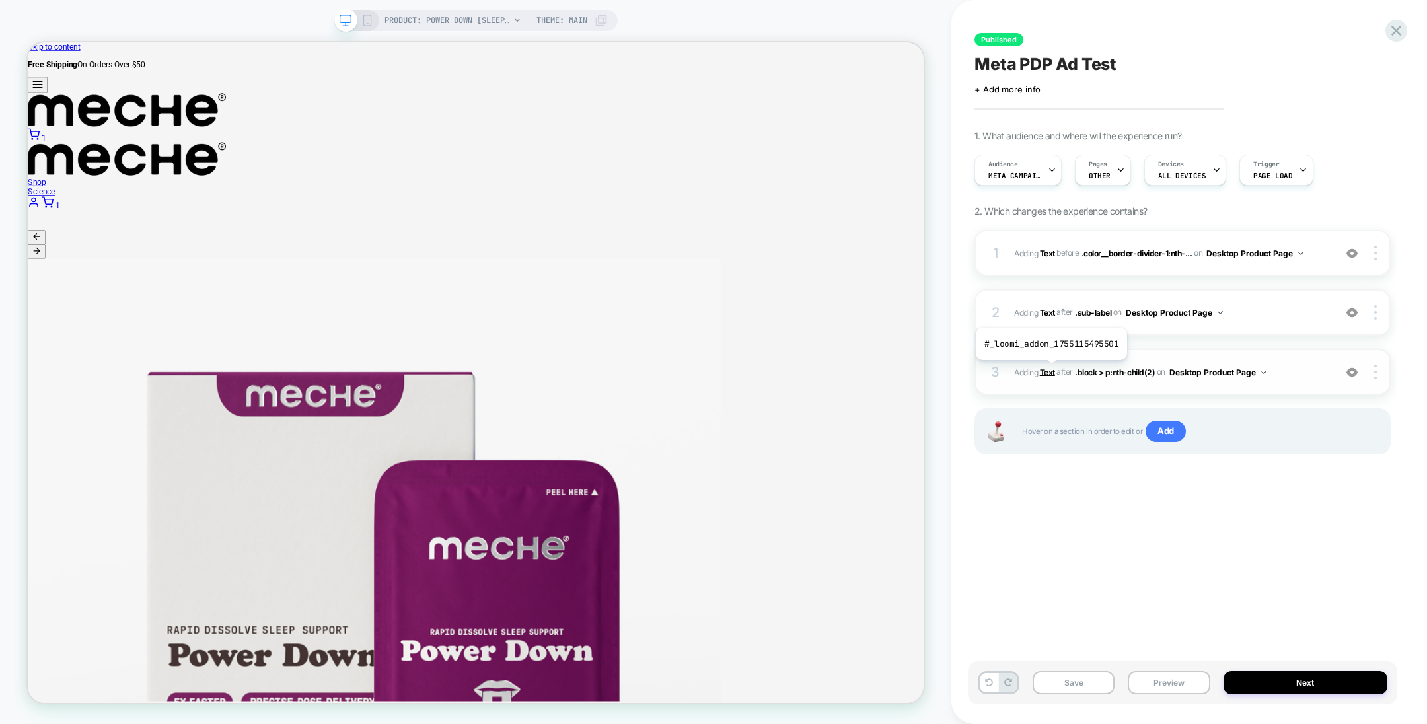
click at [1050, 370] on b "Text" at bounding box center [1047, 372] width 15 height 10
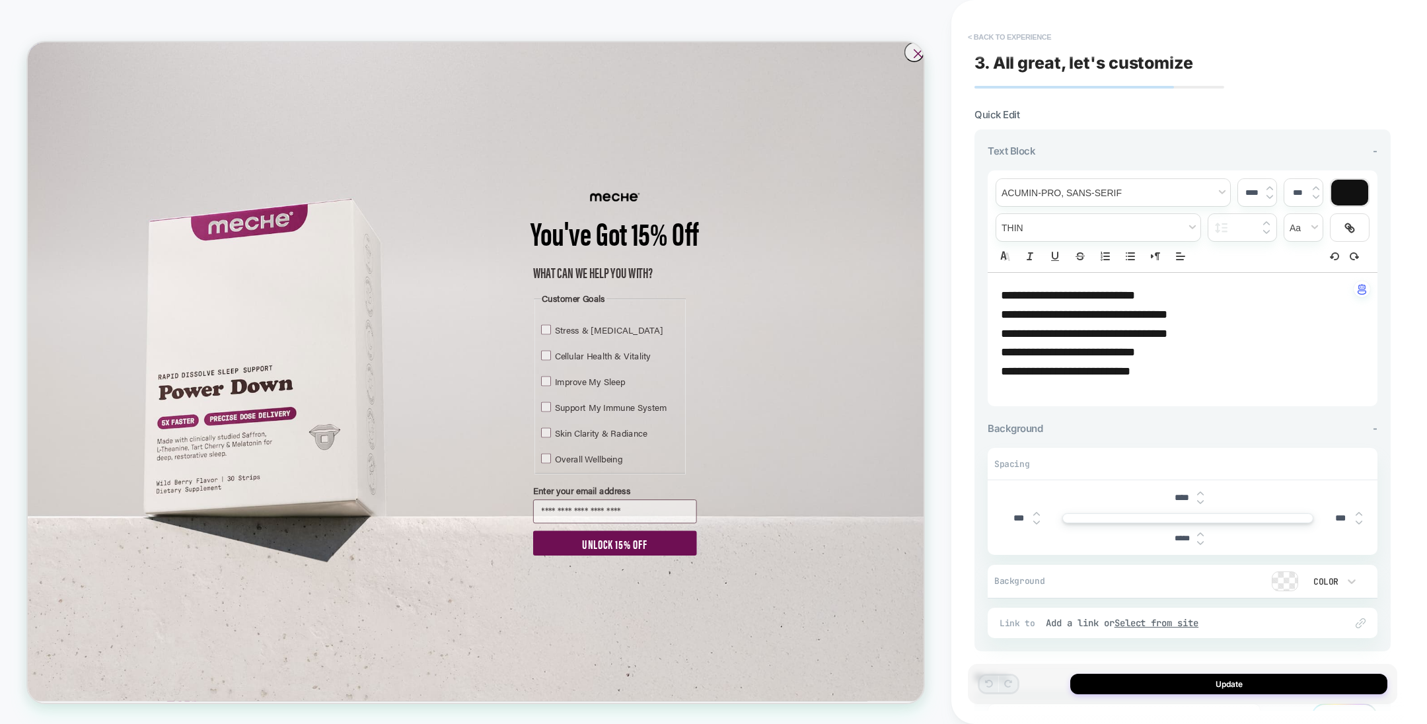
click at [1034, 31] on button "< Back to experience" at bounding box center [1010, 36] width 96 height 21
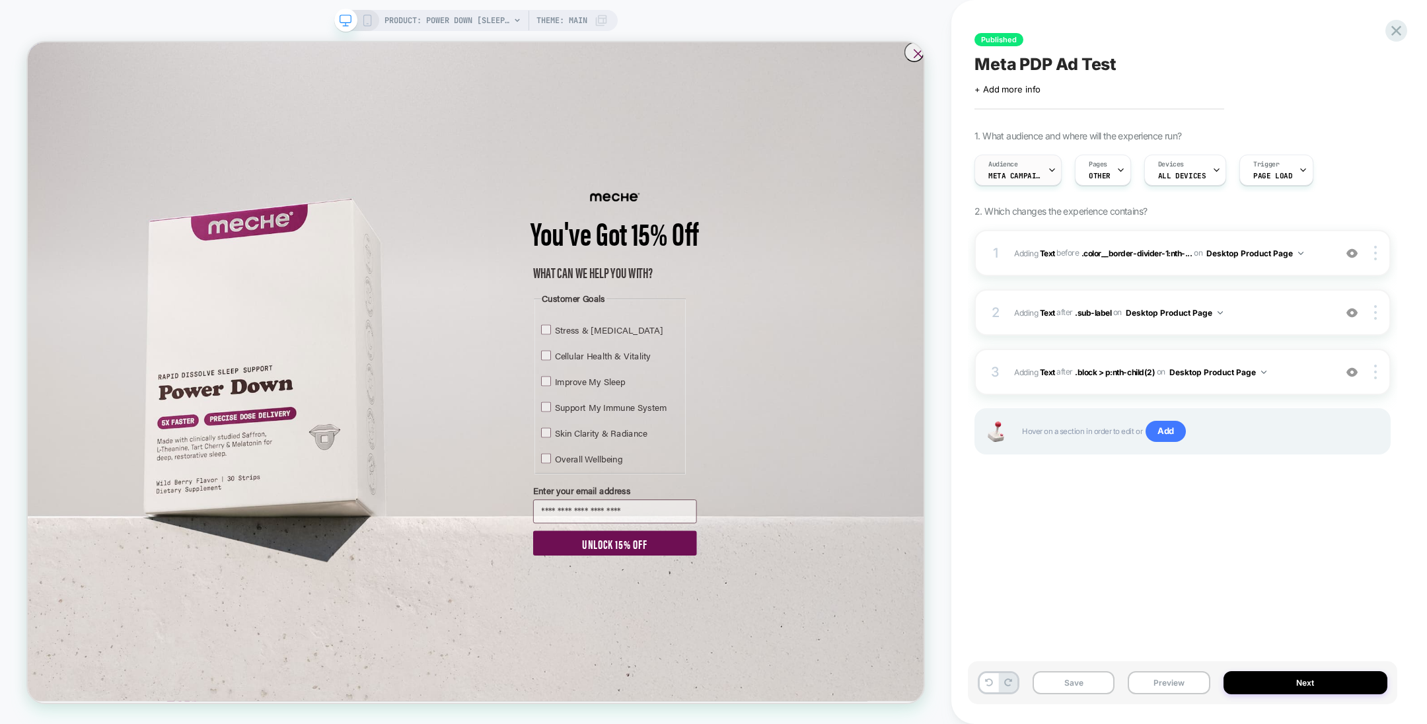
click at [1029, 162] on div "Audience Meta campaigns" at bounding box center [1014, 170] width 79 height 30
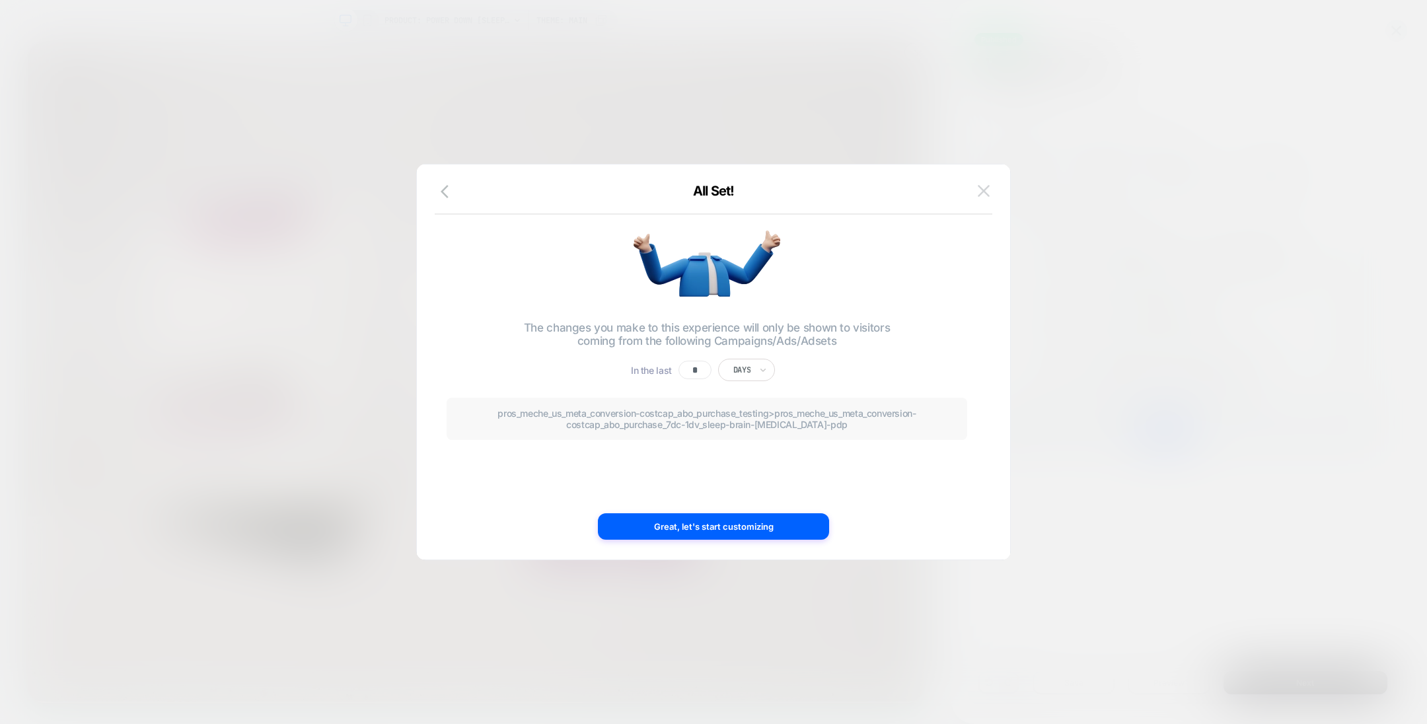
click at [987, 198] on button at bounding box center [984, 191] width 20 height 20
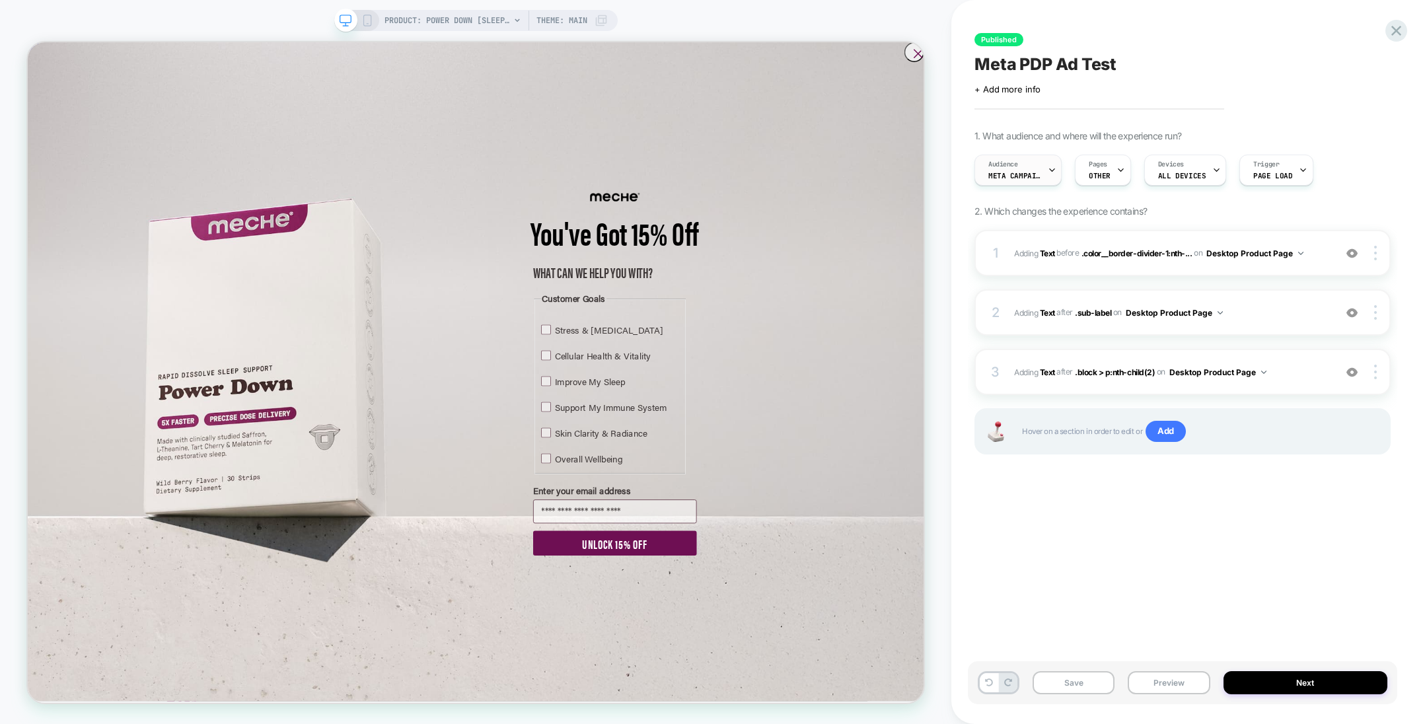
click at [1020, 180] on span "Meta campaigns" at bounding box center [1015, 175] width 53 height 9
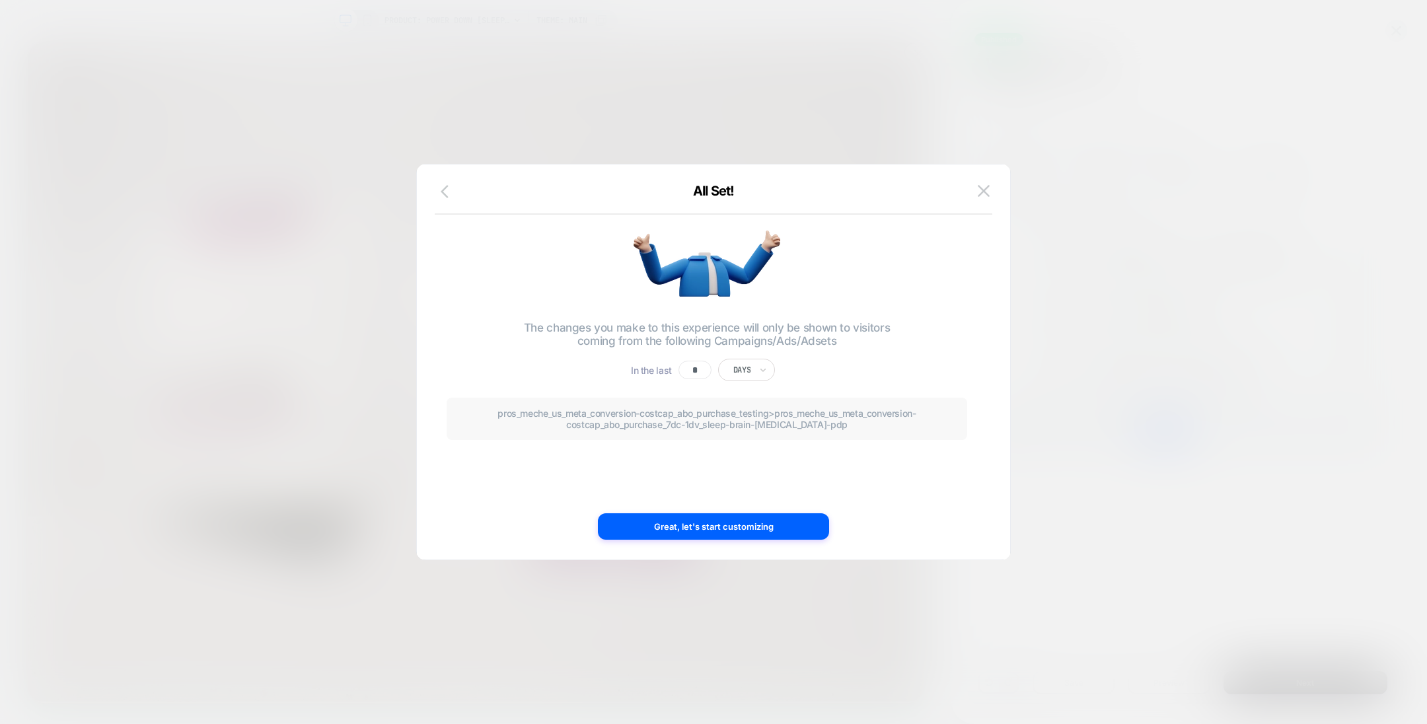
click at [449, 188] on icon "button" at bounding box center [449, 192] width 16 height 16
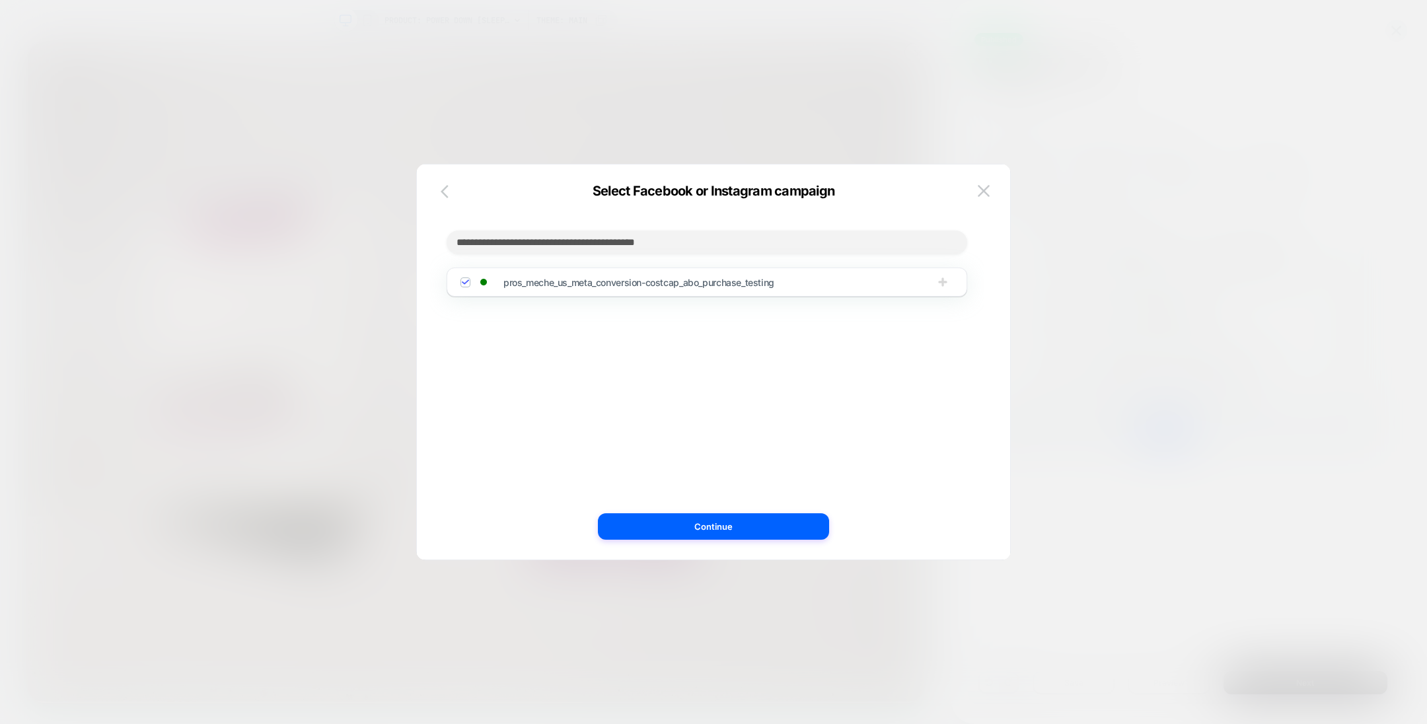
click at [449, 188] on icon "button" at bounding box center [449, 192] width 16 height 16
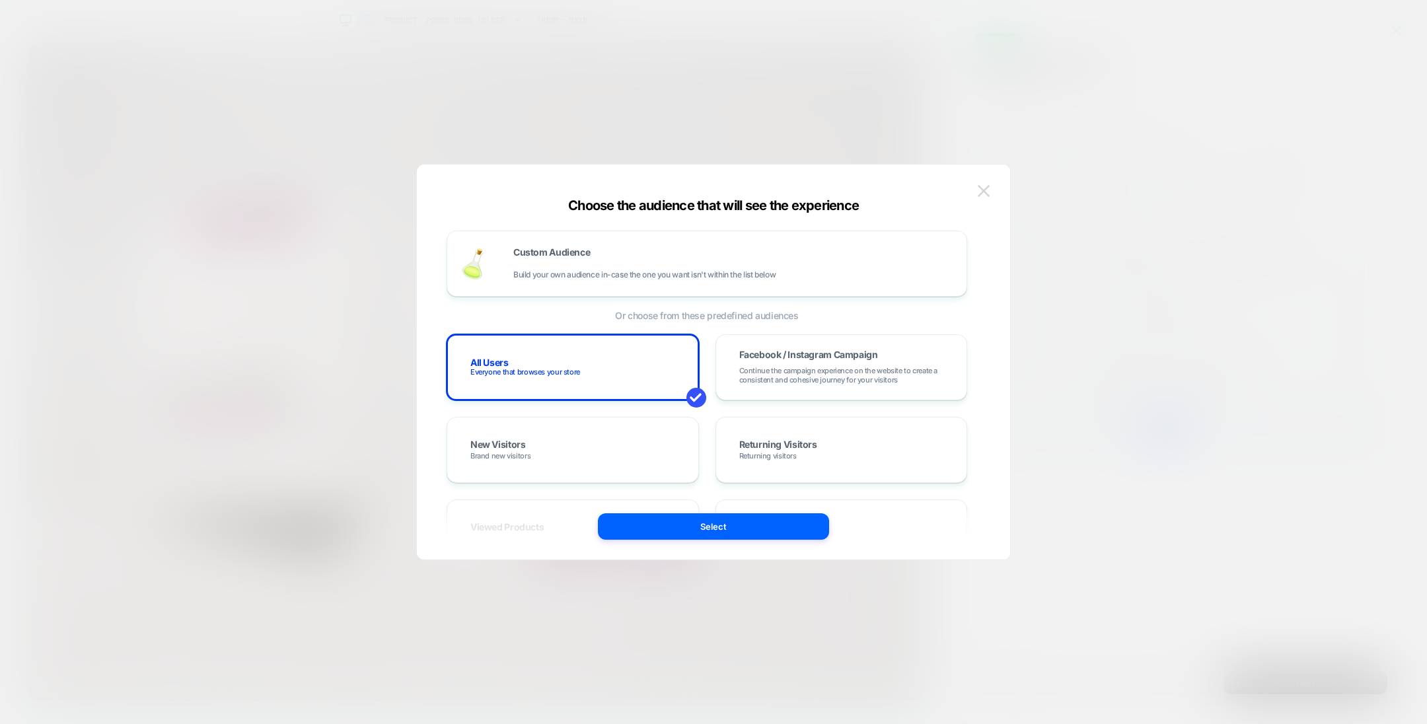
click at [979, 194] on img at bounding box center [984, 190] width 12 height 11
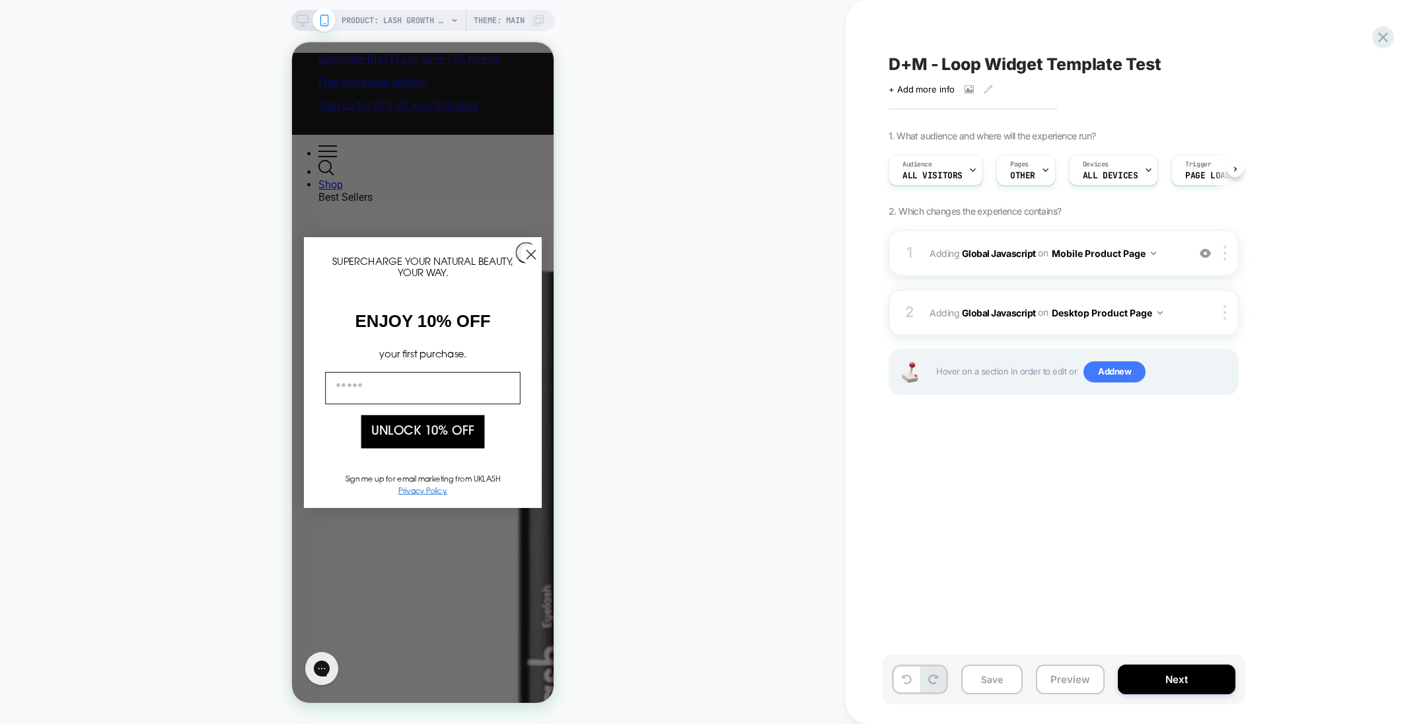
scroll to position [0, 1]
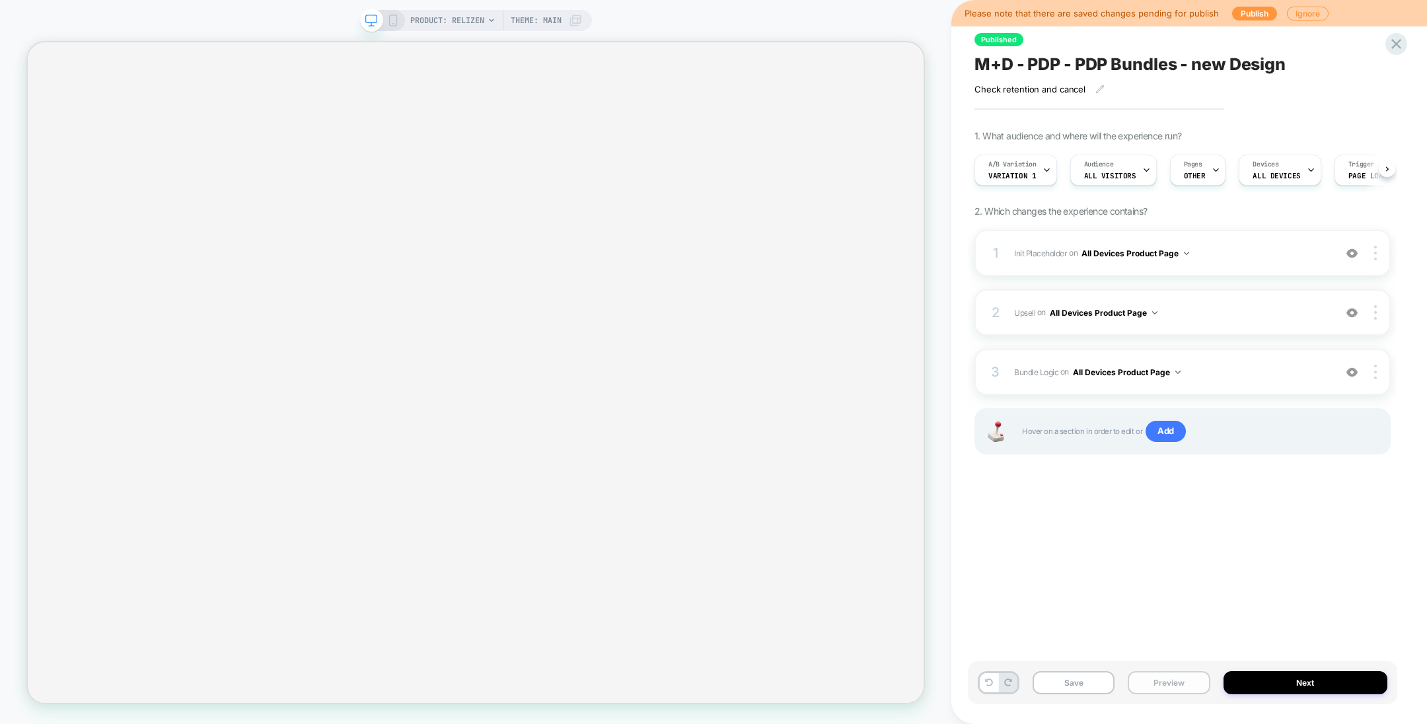
click at [1177, 686] on button "Preview" at bounding box center [1169, 682] width 82 height 23
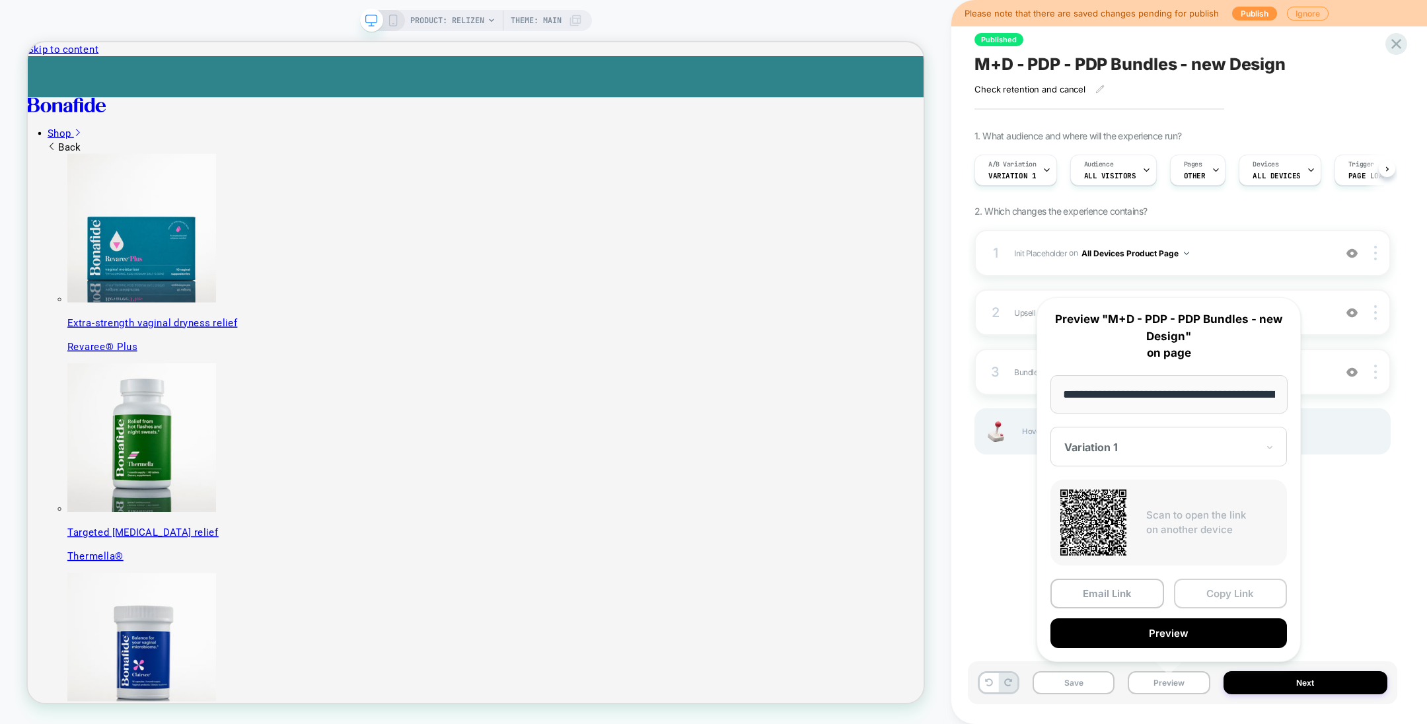
click at [1239, 599] on button "Copy Link" at bounding box center [1231, 594] width 114 height 30
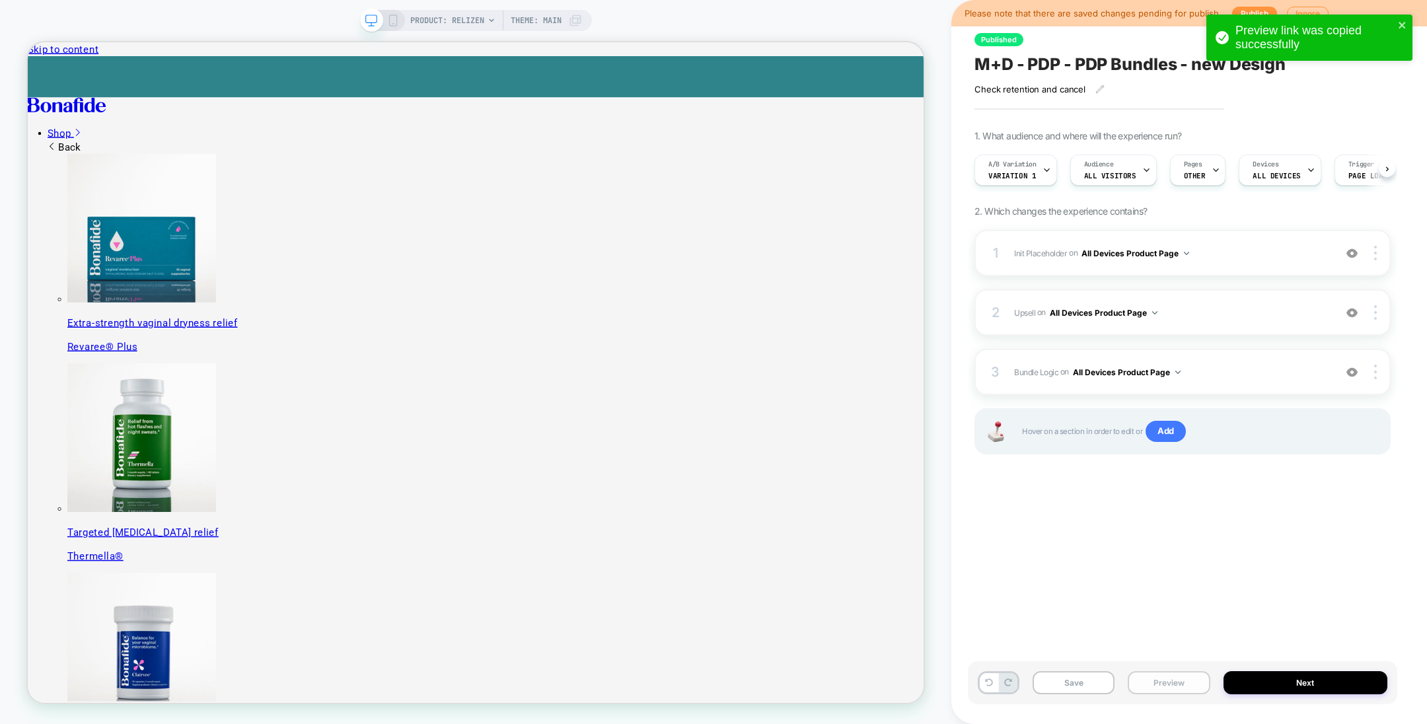
click at [1184, 688] on button "Preview" at bounding box center [1169, 682] width 82 height 23
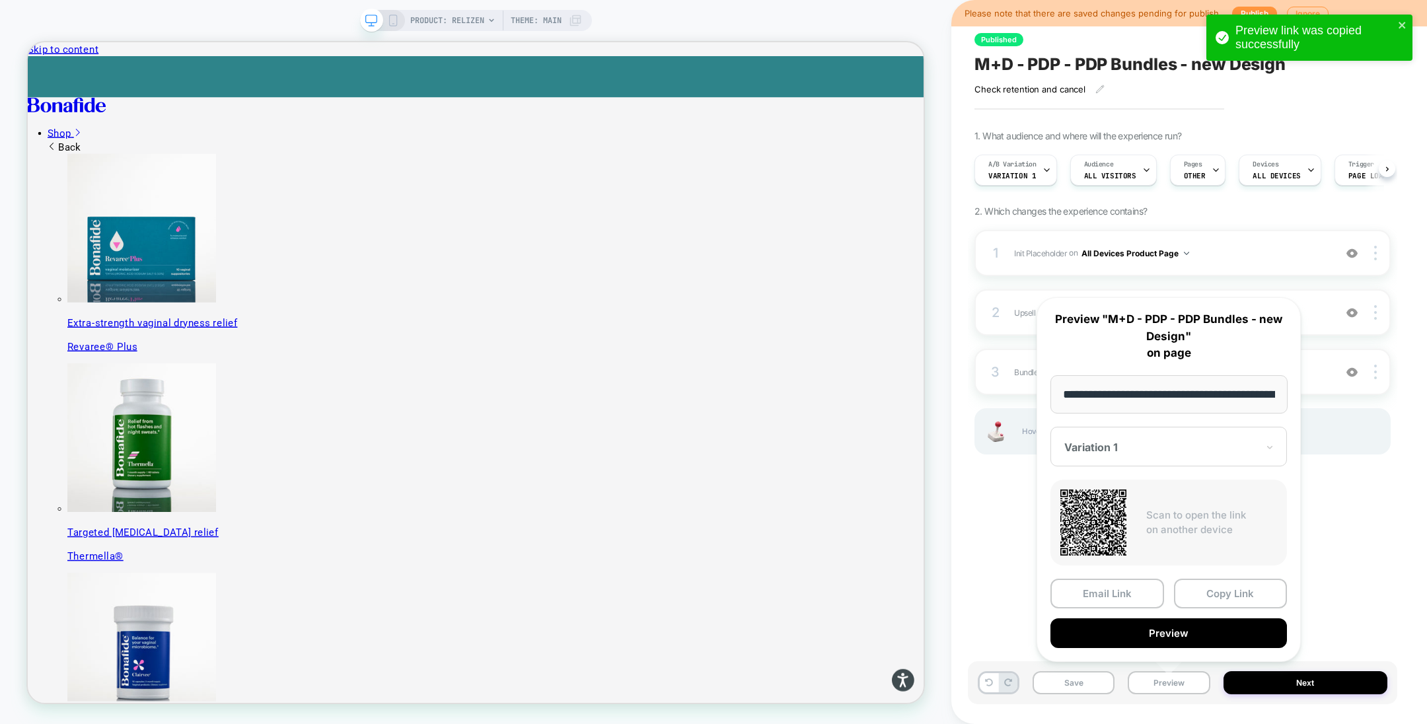
click at [967, 527] on div "Published M+D - PDP - PDP Bundles - new Design Check retention and cancel Click…" at bounding box center [1190, 362] width 476 height 724
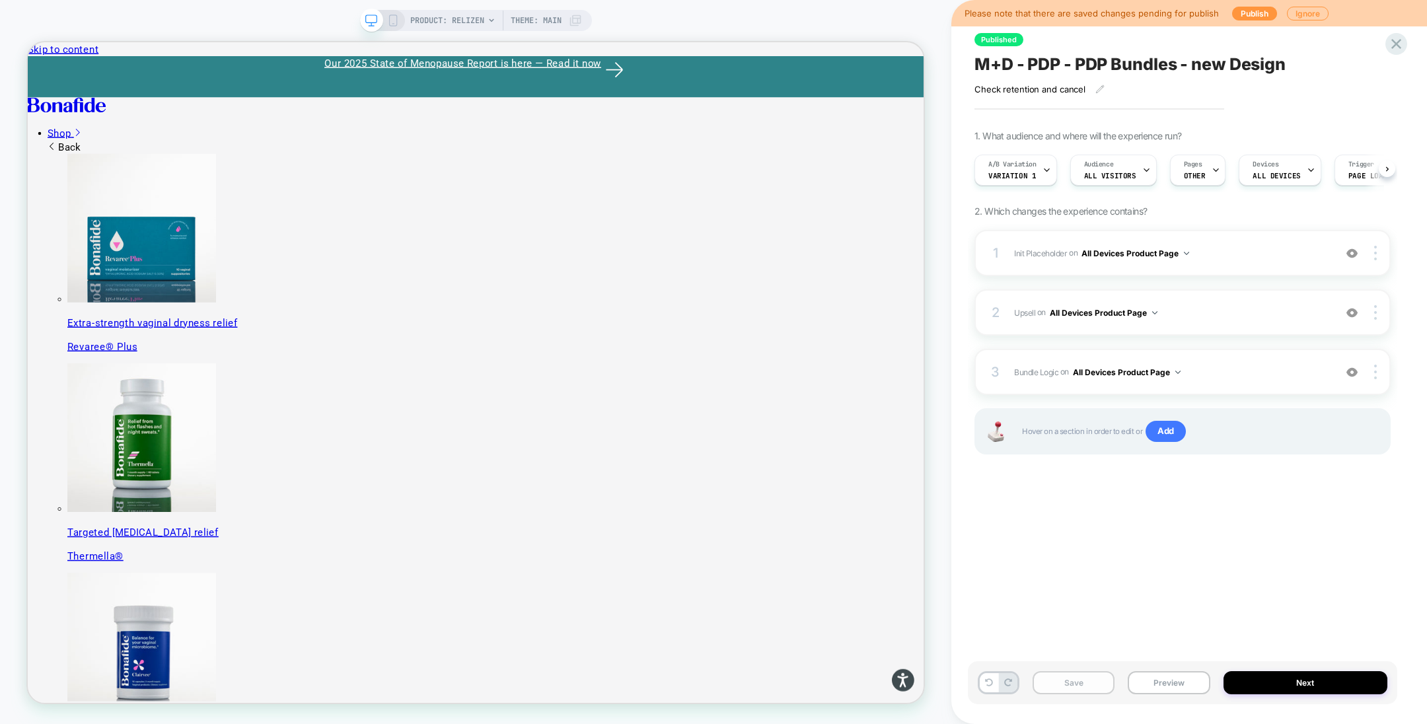
click at [1066, 687] on button "Save" at bounding box center [1074, 682] width 82 height 23
click at [1038, 373] on span "Bundle Logic" at bounding box center [1036, 372] width 44 height 10
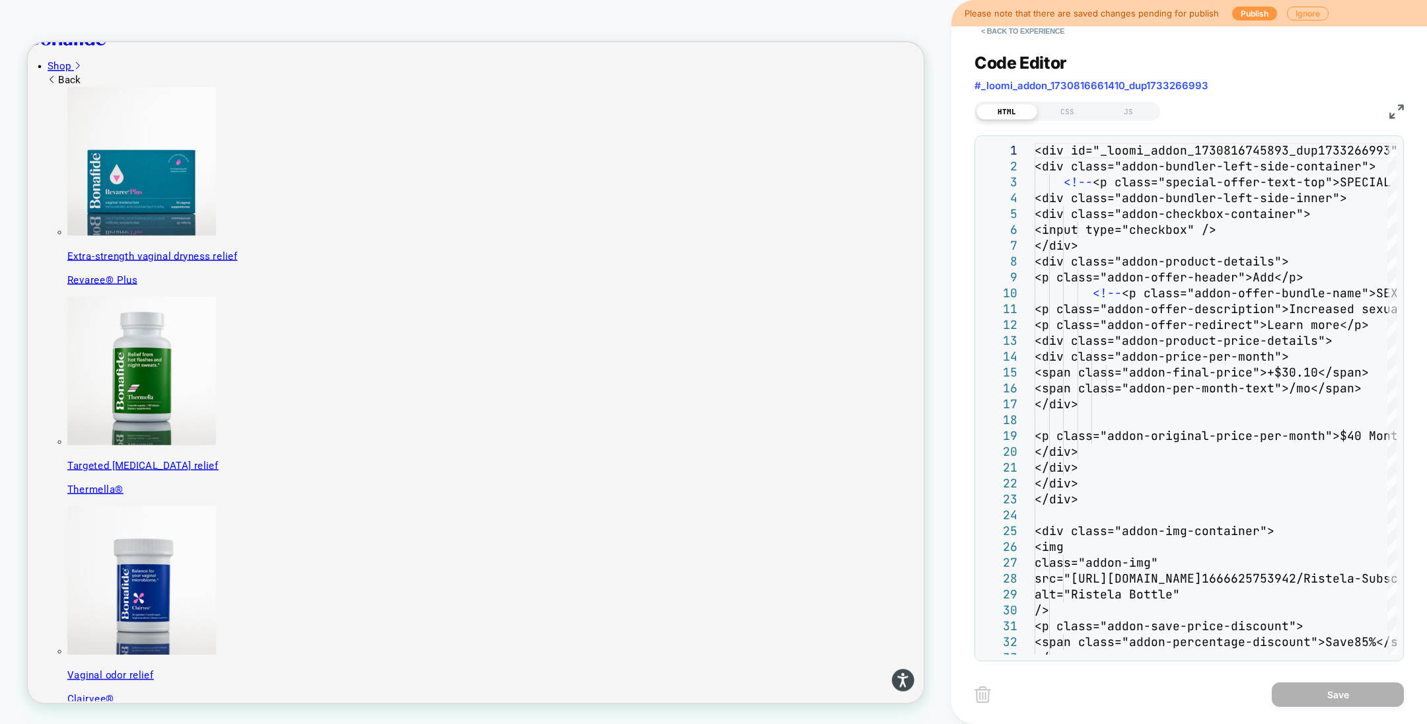
scroll to position [84, 0]
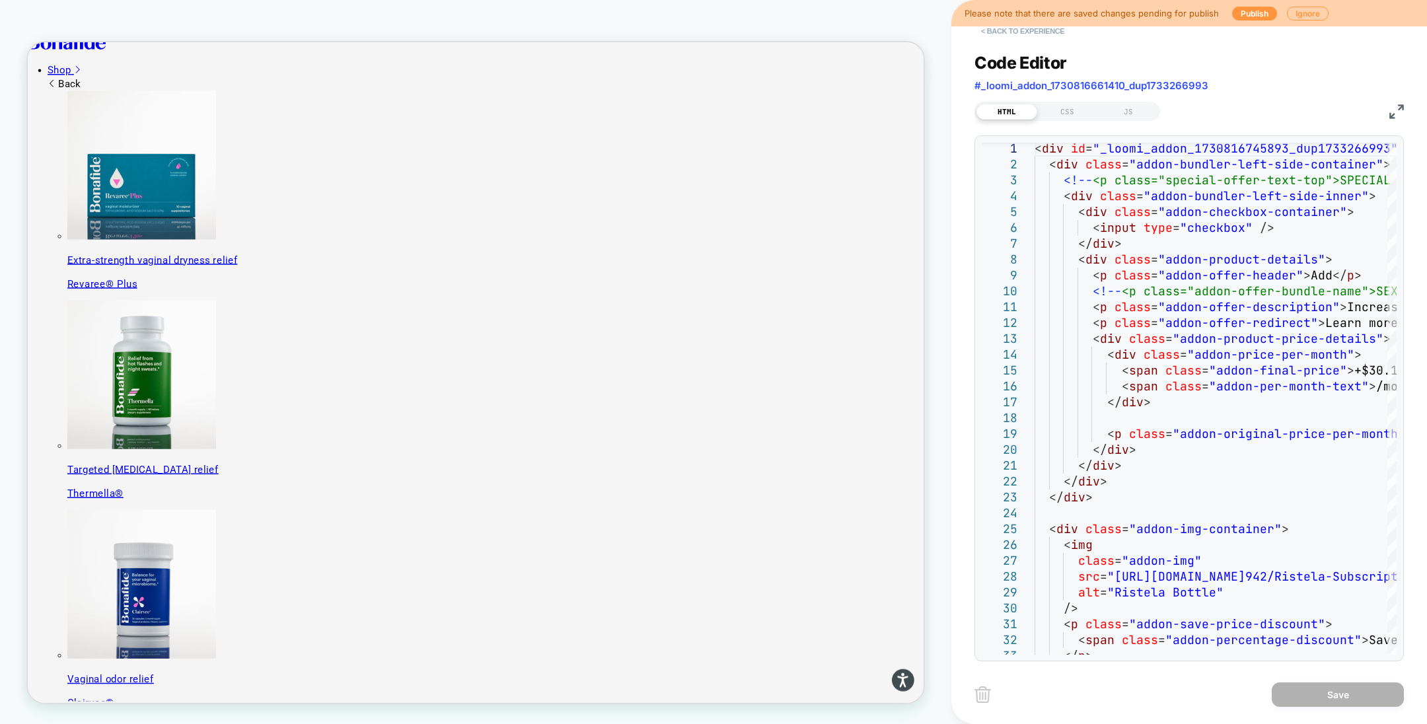
click at [1010, 36] on button "< Back to experience" at bounding box center [1023, 30] width 96 height 21
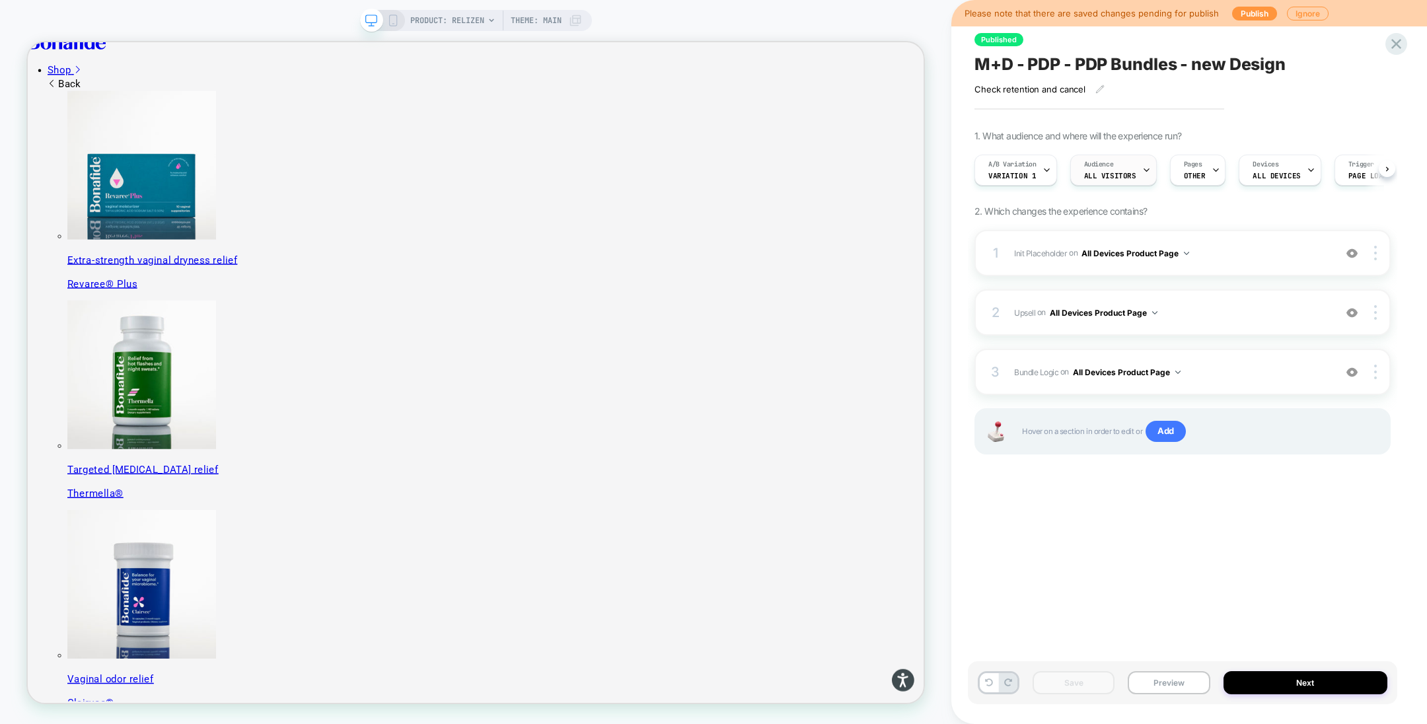
scroll to position [0, 0]
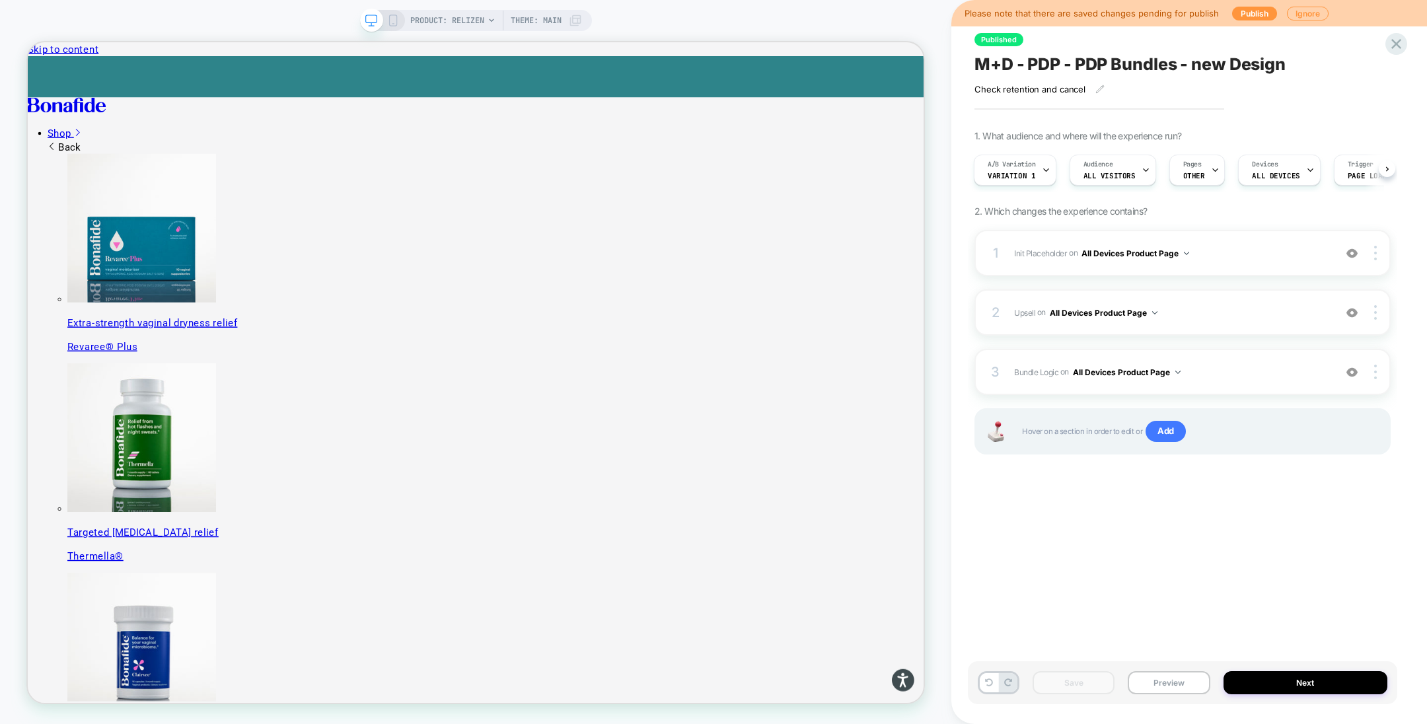
click at [950, 535] on div "PRODUCT: Relizen Theme: MAIN" at bounding box center [476, 362] width 952 height 698
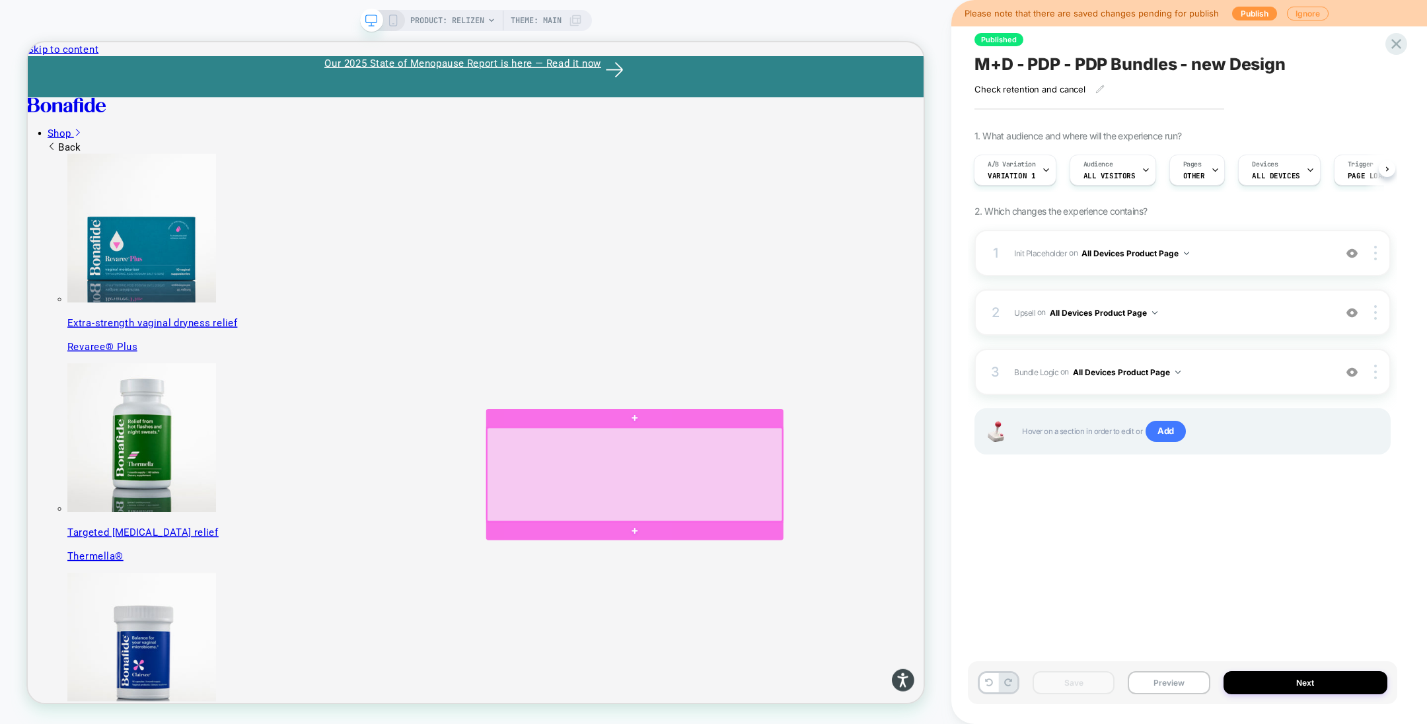
click at [808, 623] on div at bounding box center [837, 618] width 394 height 125
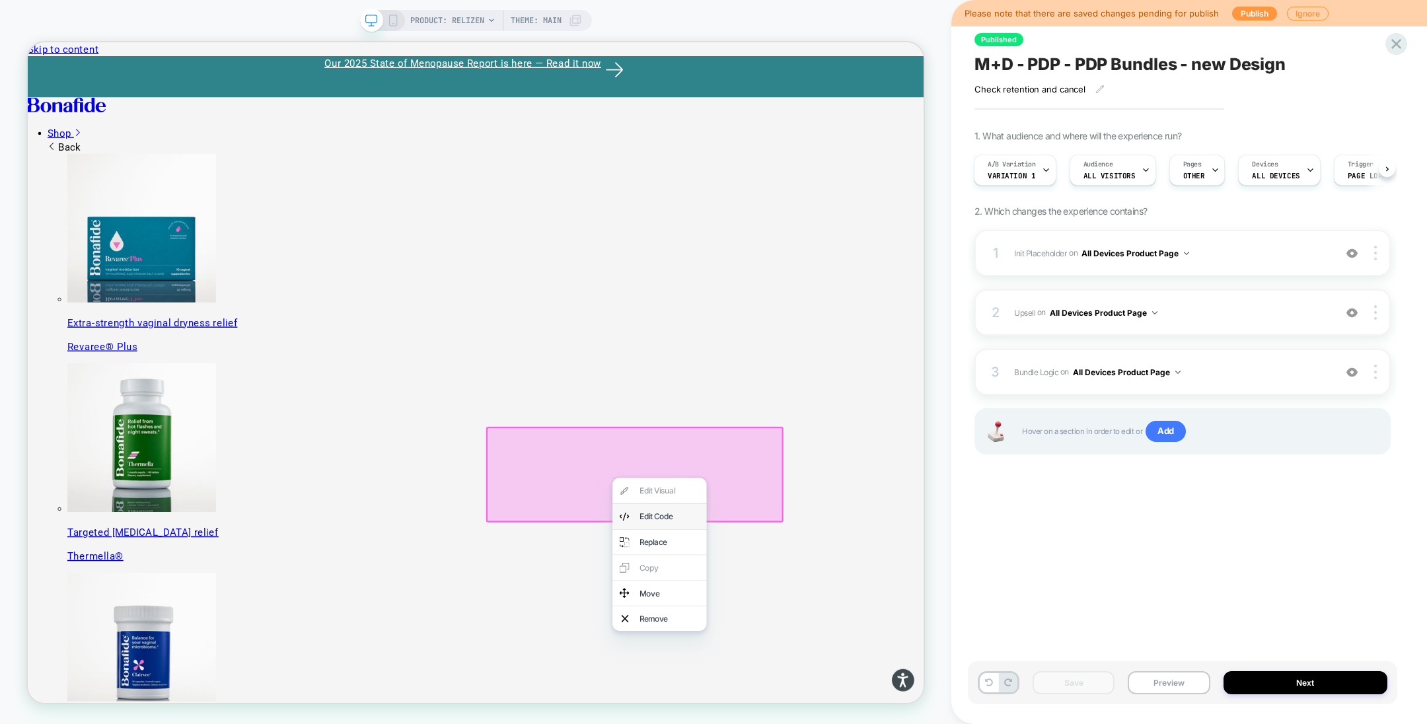
click at [895, 675] on div "Edit Code" at bounding box center [883, 674] width 81 height 15
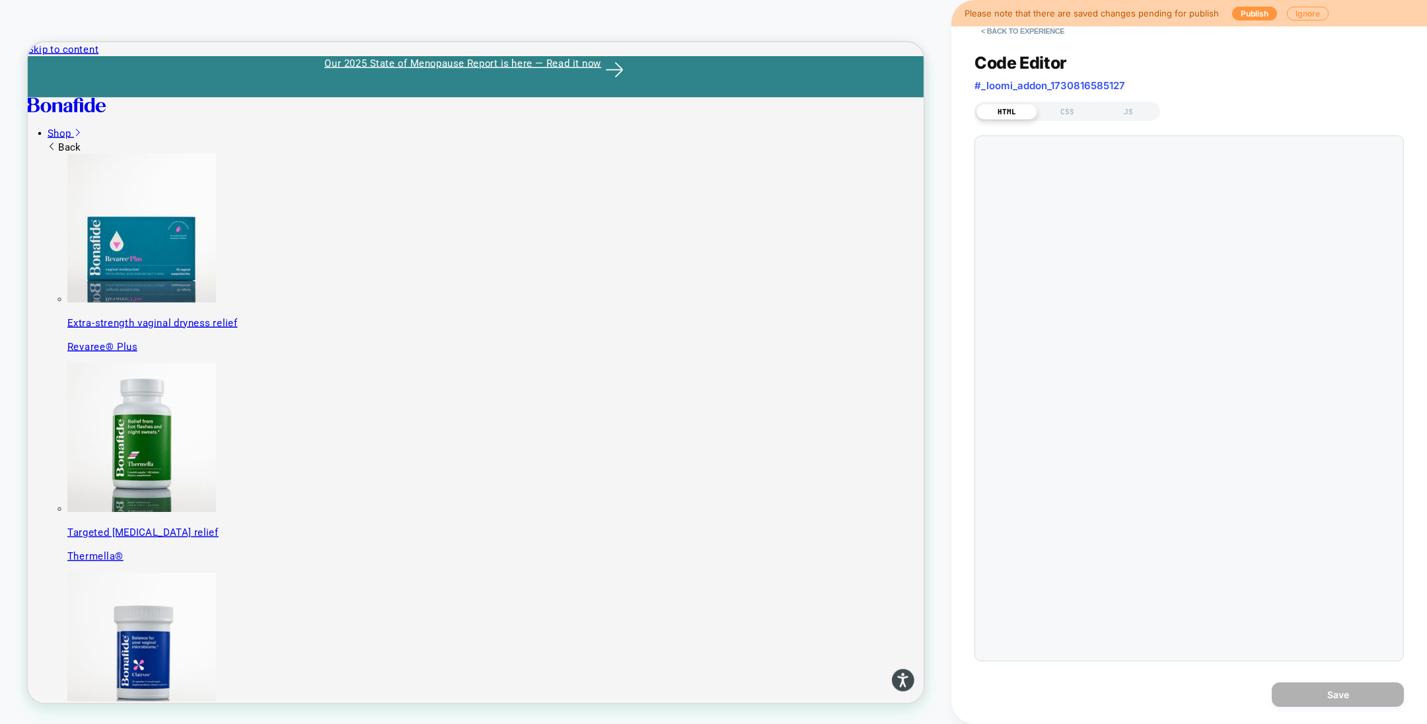
scroll to position [135, 0]
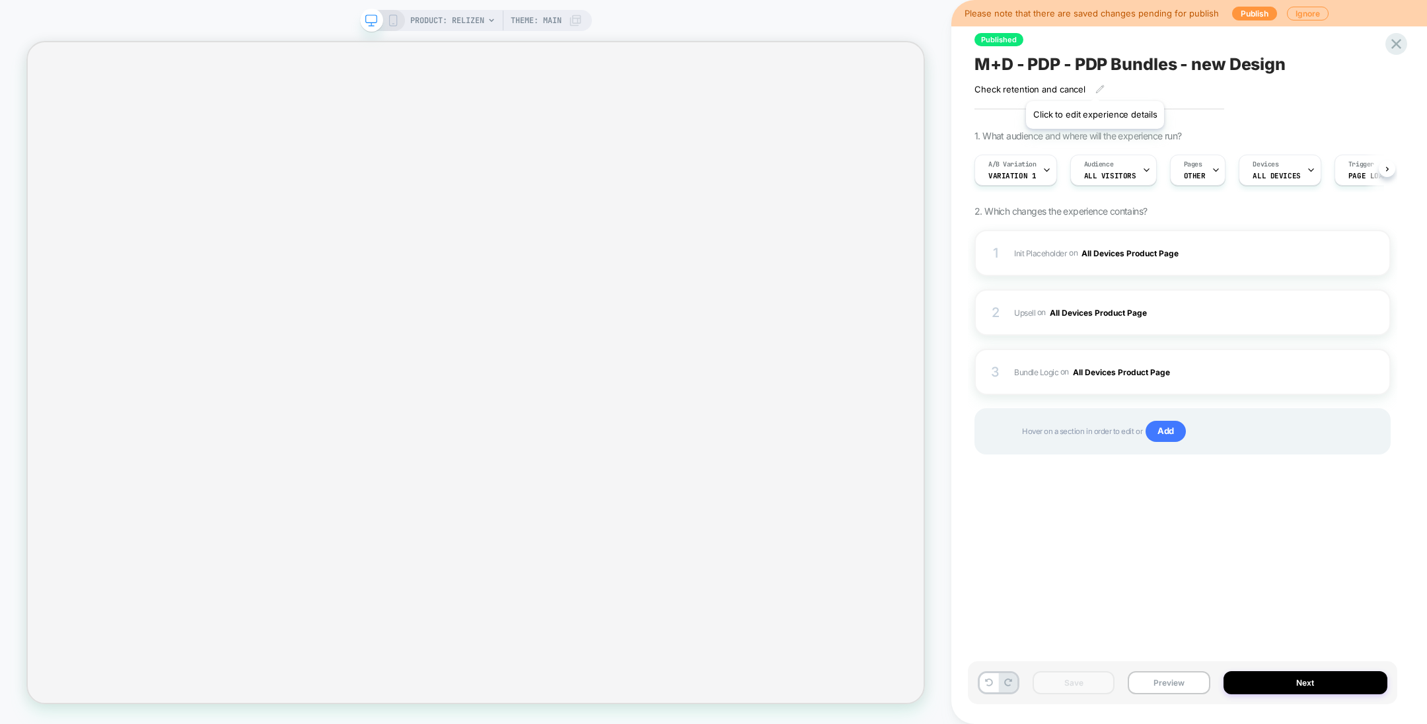
click at [1088, 69] on span "M+D - PDP - PDP Bundles - new Design" at bounding box center [1130, 64] width 311 height 20
click at [1088, 69] on textarea "**********" at bounding box center [1060, 64] width 171 height 20
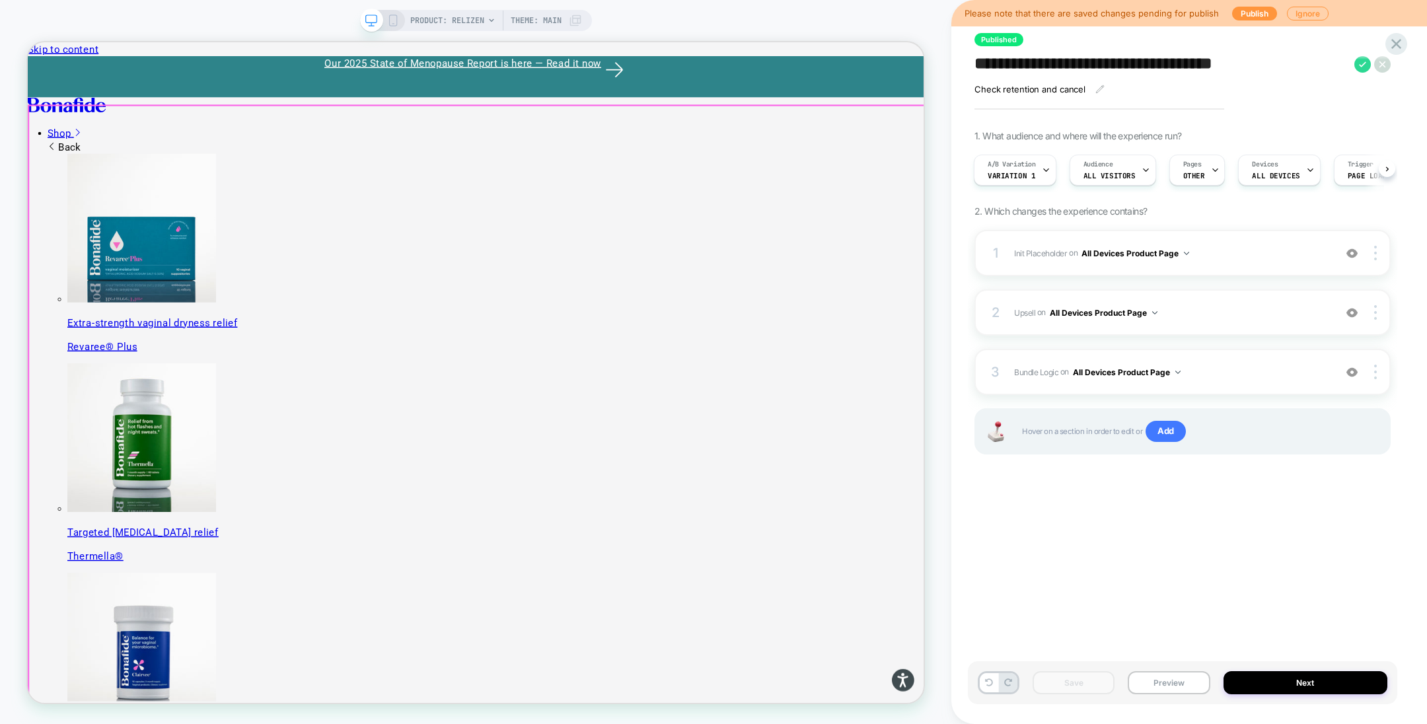
click at [687, 20] on div "PRODUCT: Relizen Theme: MAIN" at bounding box center [476, 362] width 952 height 698
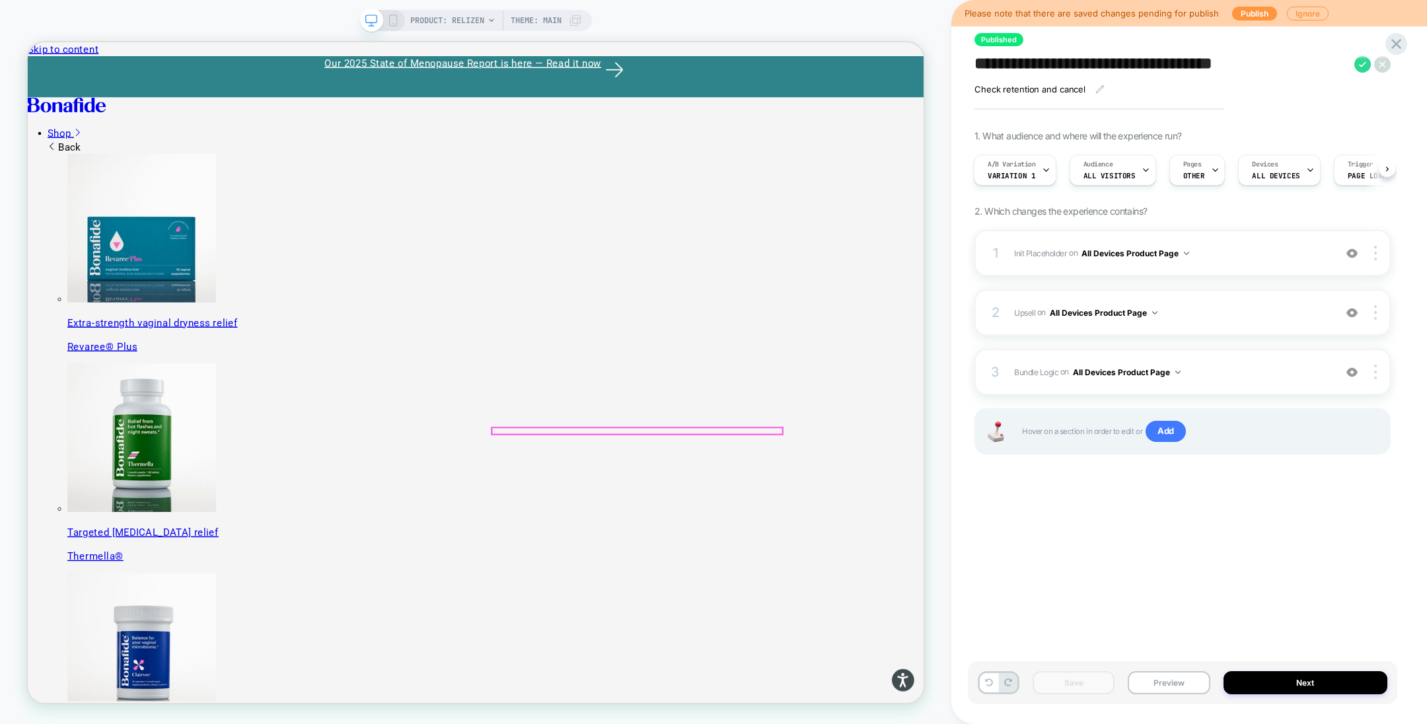
scroll to position [145, 0]
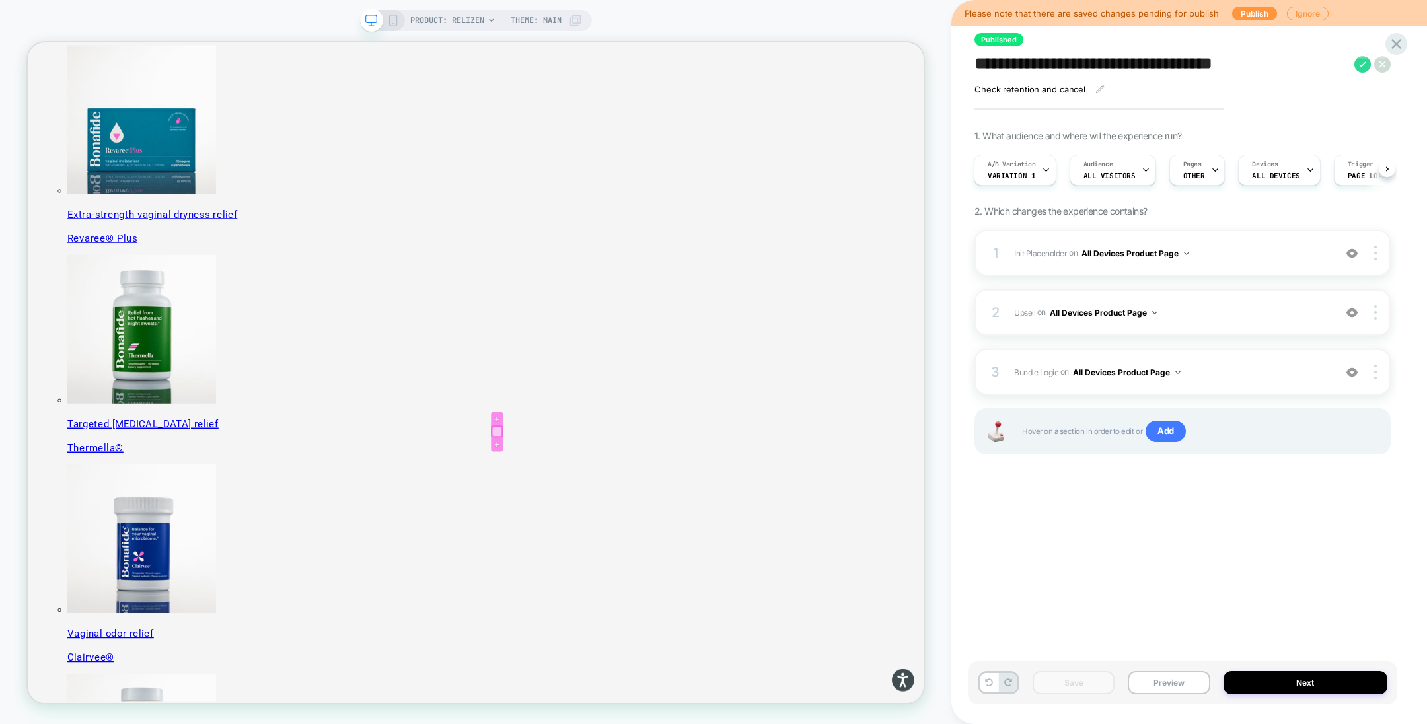
click at [652, 561] on div at bounding box center [653, 561] width 13 height 13
click at [991, 546] on div "**********" at bounding box center [1183, 362] width 430 height 698
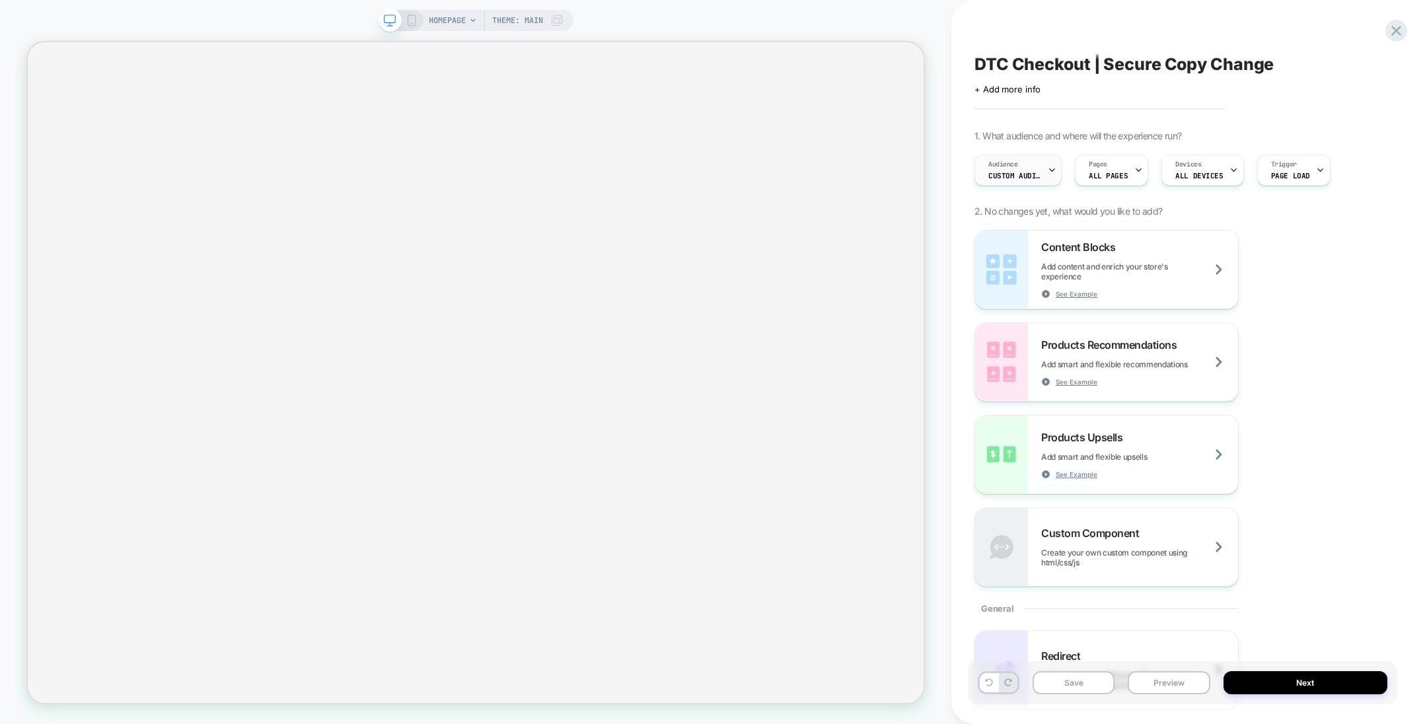
click at [1016, 169] on div "Audience Custom Audience" at bounding box center [1014, 170] width 79 height 30
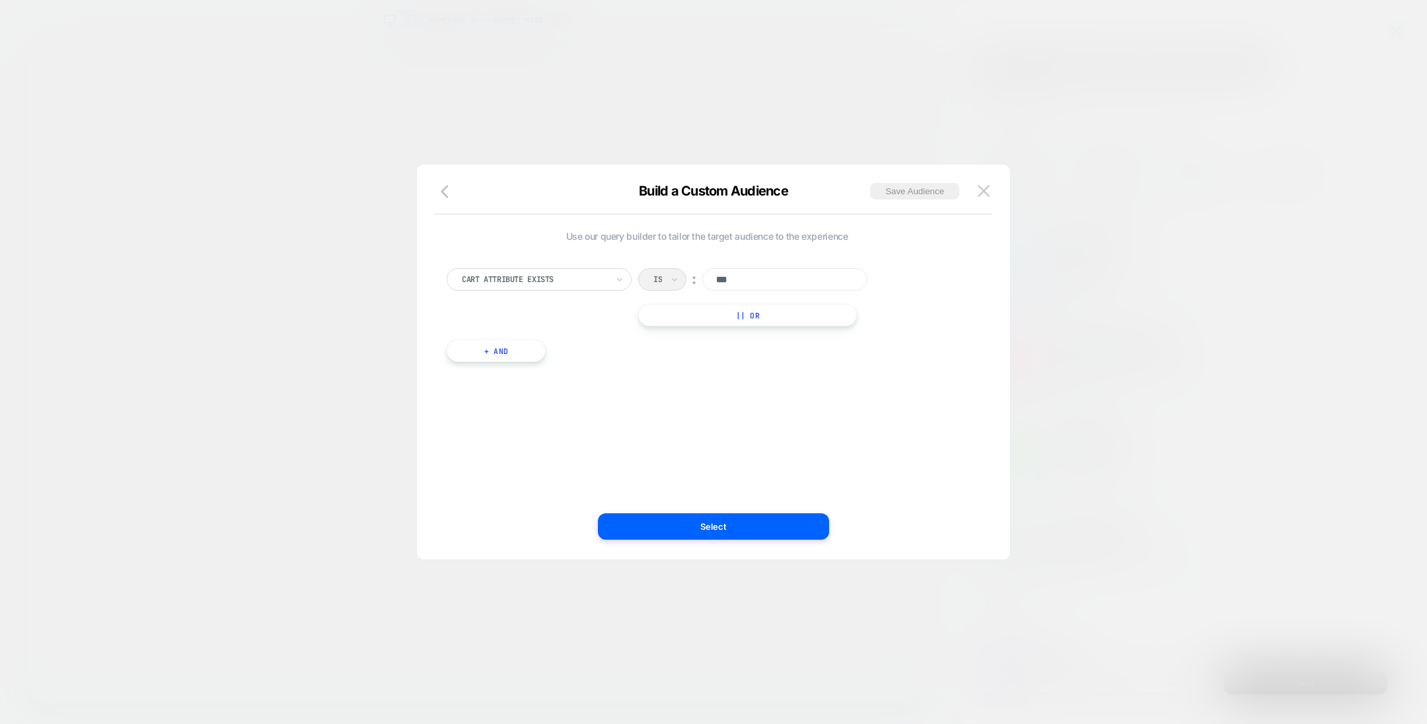
click at [662, 273] on div "Is ︰ ***" at bounding box center [764, 279] width 252 height 22
click at [619, 280] on icon at bounding box center [619, 279] width 5 height 3
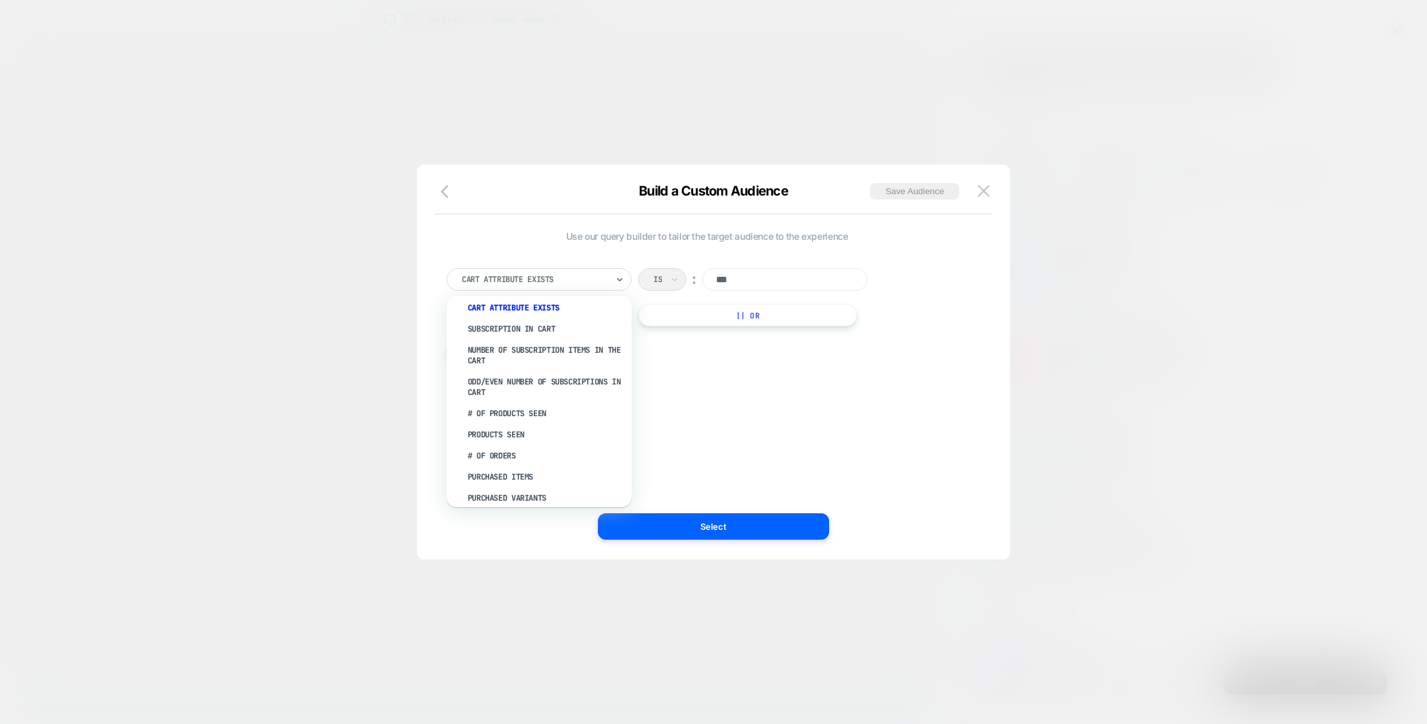
scroll to position [347, 0]
click at [582, 372] on div "Odd/Even Number of Subscriptions in Cart" at bounding box center [546, 385] width 172 height 32
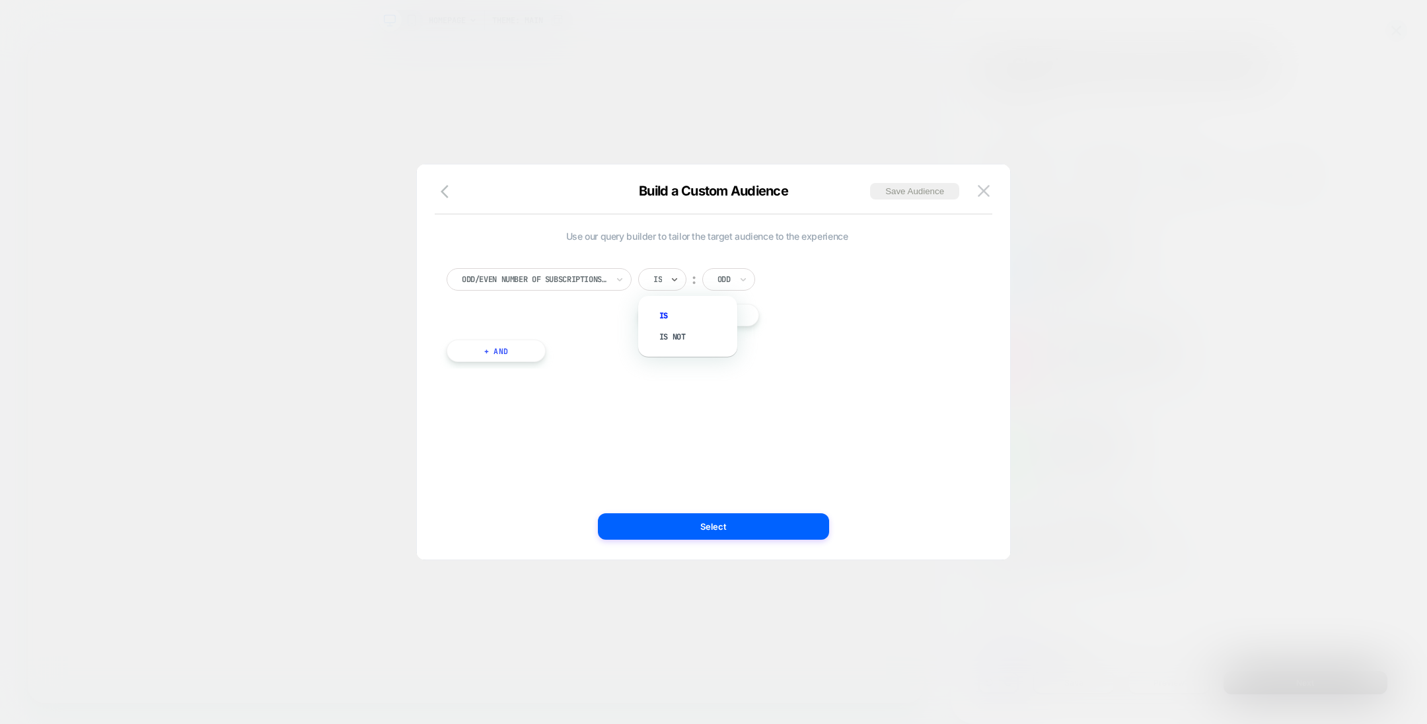
click at [654, 274] on input "text" at bounding box center [656, 280] width 5 height 12
click at [593, 282] on div at bounding box center [534, 280] width 145 height 12
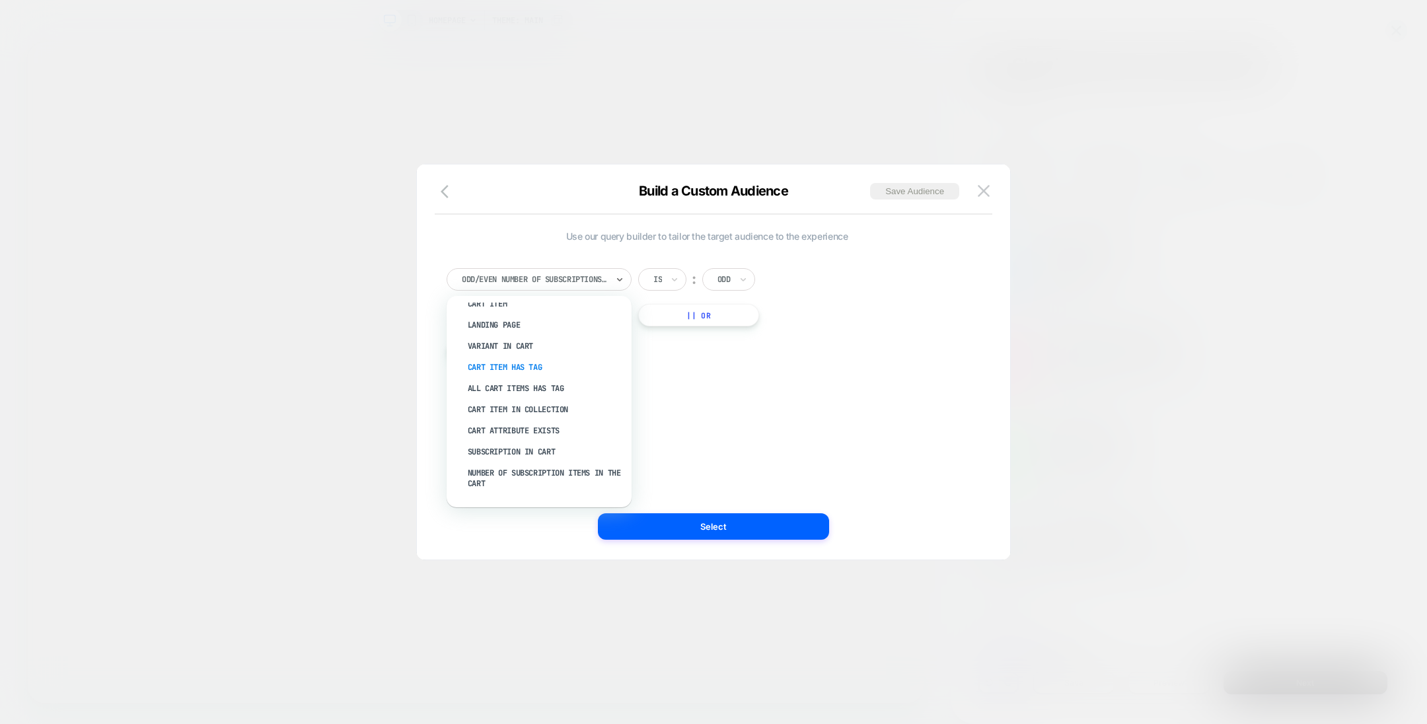
scroll to position [228, 0]
click at [532, 420] on div "Cart Attribute Exists" at bounding box center [546, 424] width 172 height 21
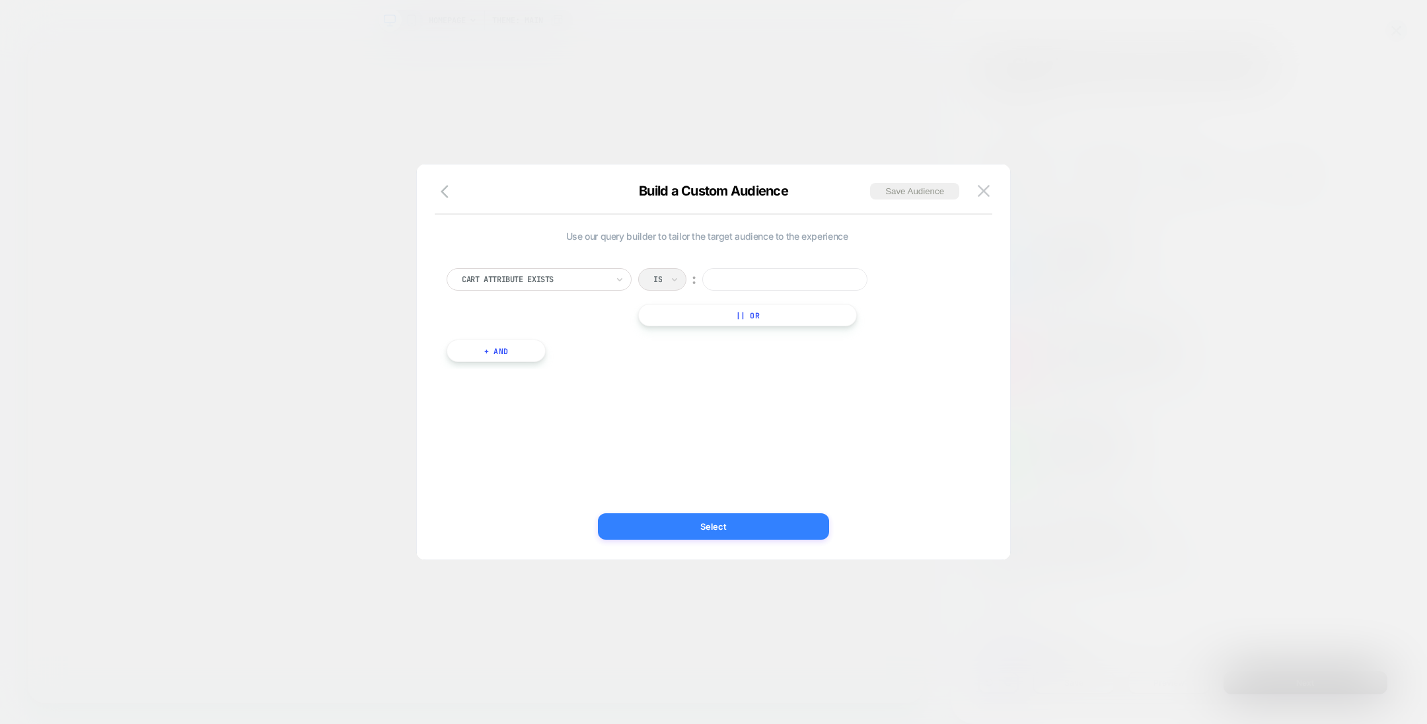
click at [687, 529] on button "Select" at bounding box center [713, 526] width 231 height 26
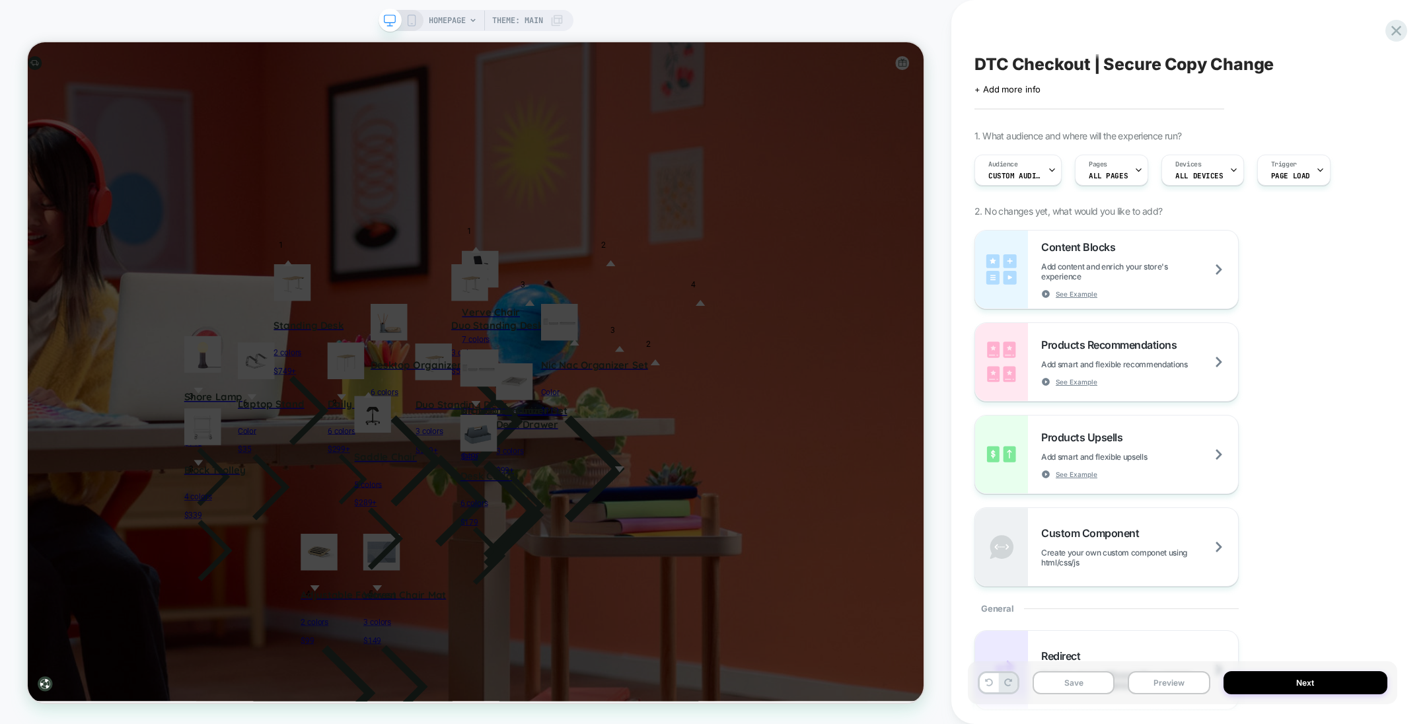
scroll to position [0, 0]
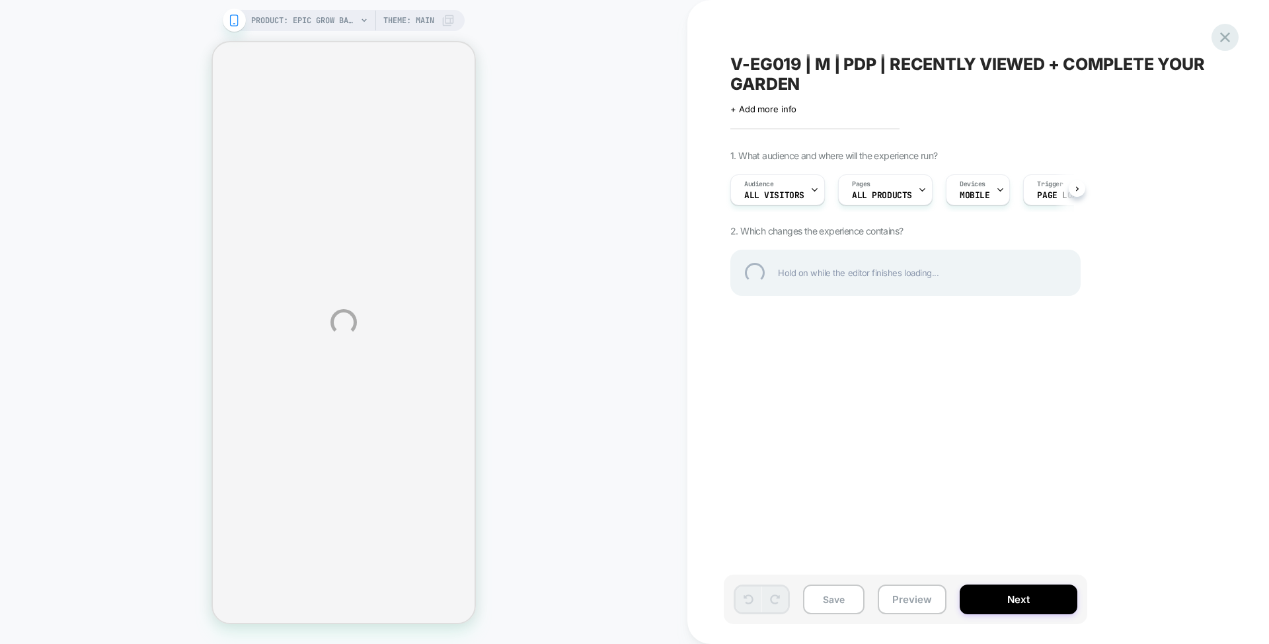
click at [1217, 34] on div at bounding box center [1224, 37] width 27 height 27
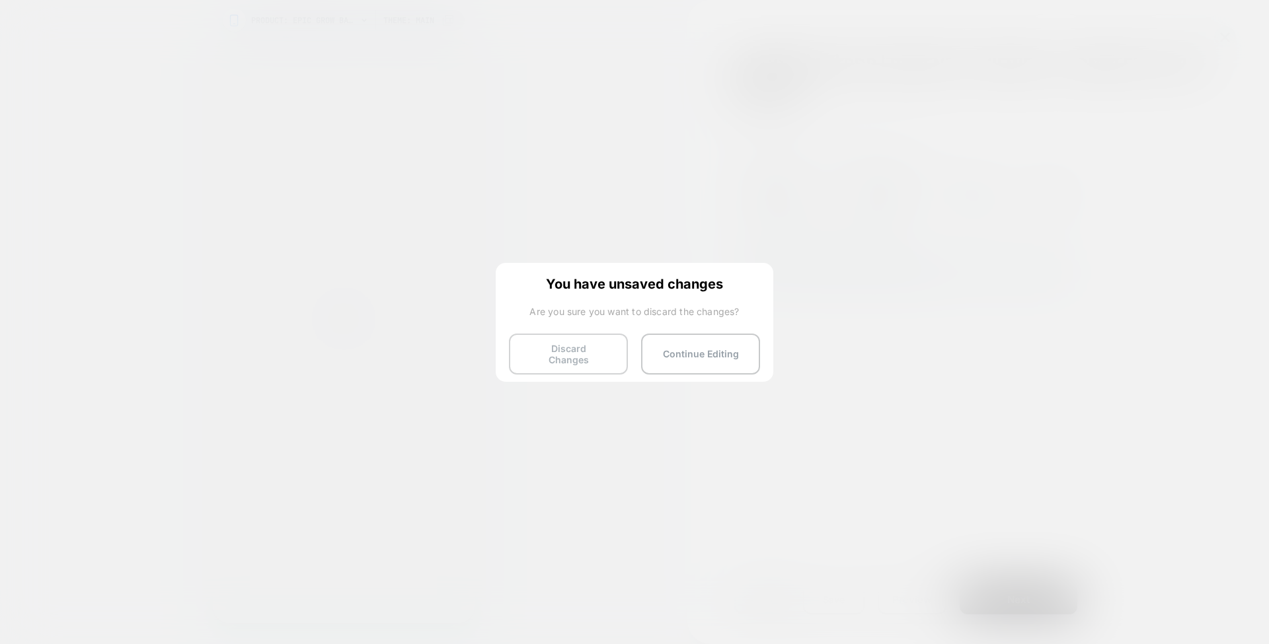
click at [556, 354] on button "Discard Changes" at bounding box center [568, 354] width 119 height 41
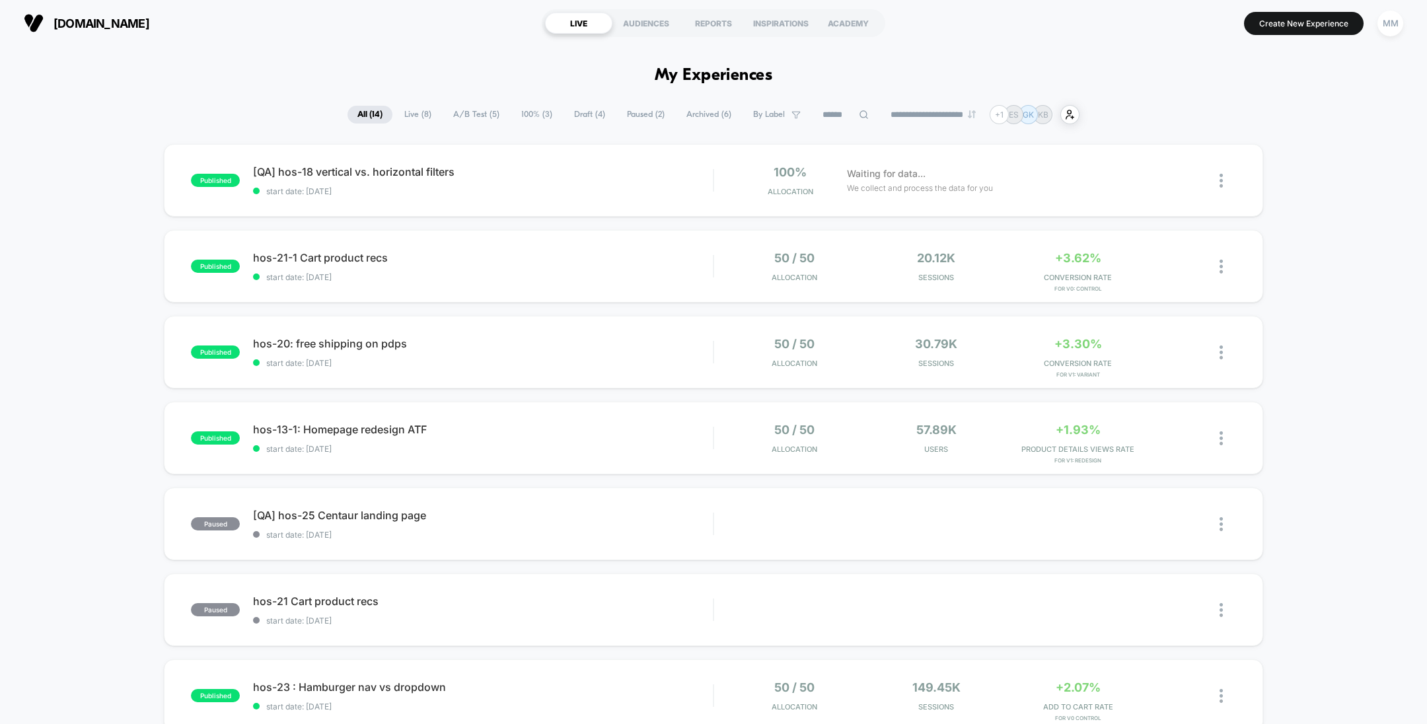
click at [576, 115] on span "Draft ( 4 )" at bounding box center [589, 115] width 51 height 18
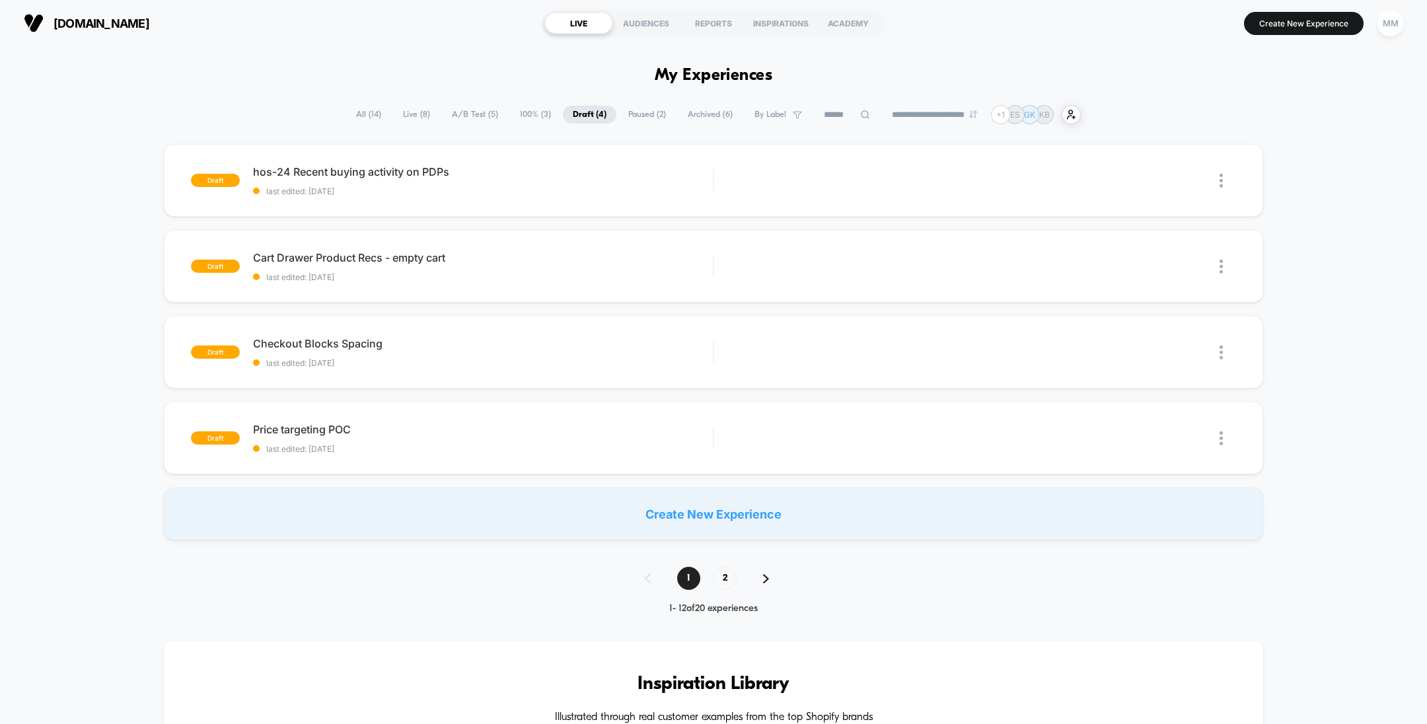
click at [472, 108] on span "A/B Test ( 5 )" at bounding box center [475, 115] width 66 height 18
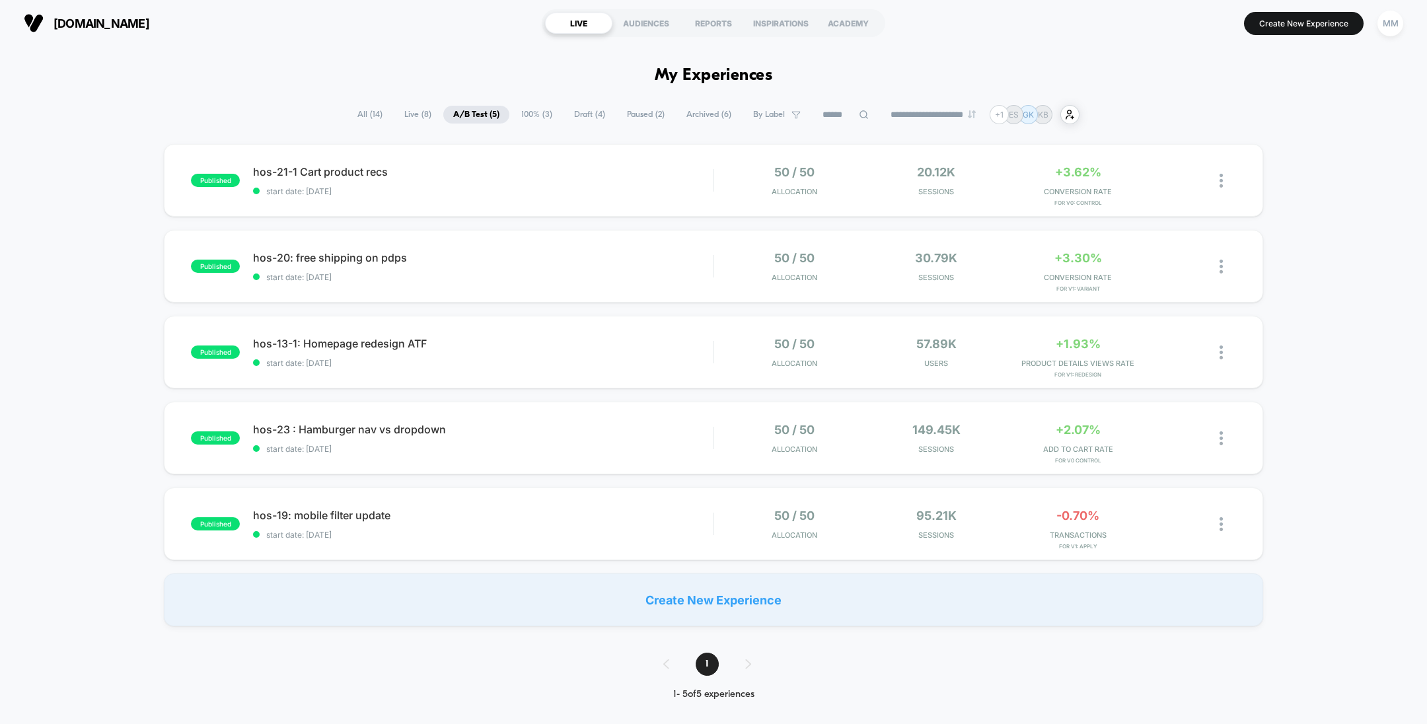
click at [528, 115] on span "100% ( 3 )" at bounding box center [536, 115] width 51 height 18
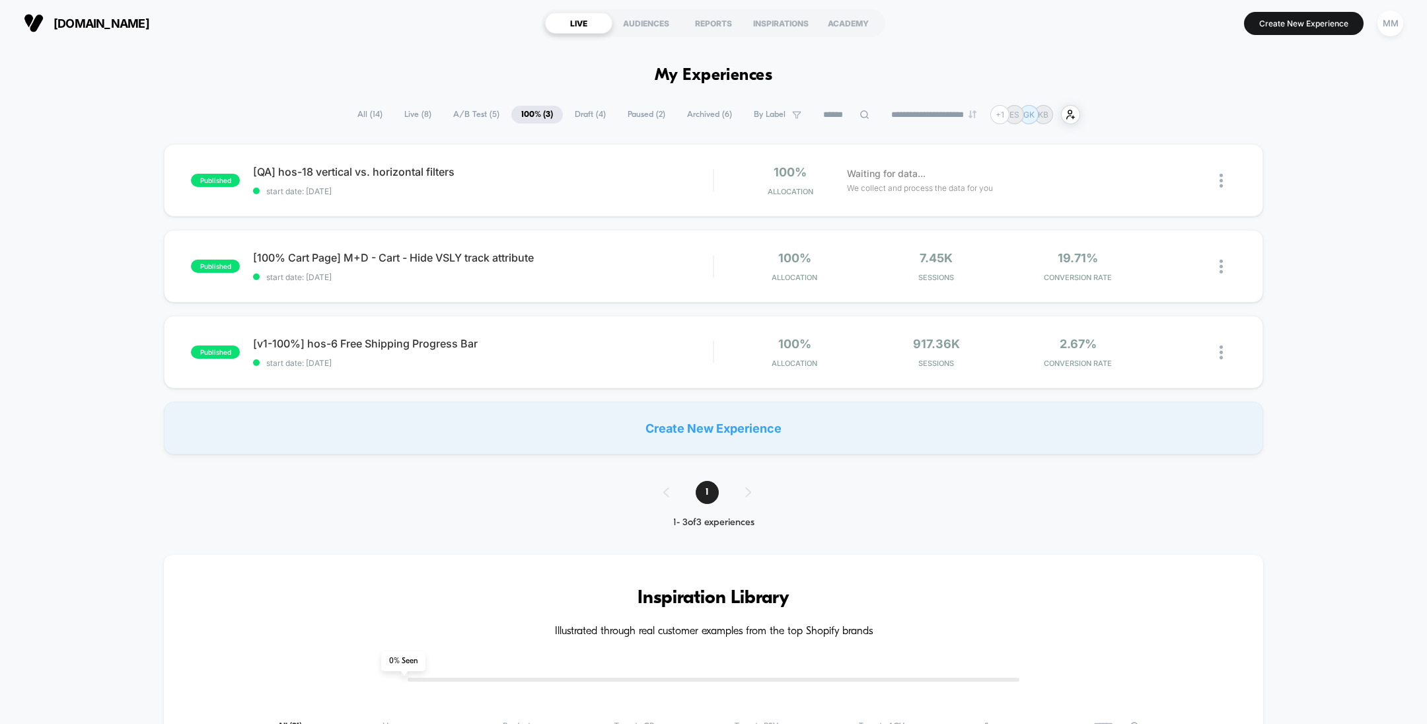
click at [415, 106] on span "Live ( 8 )" at bounding box center [418, 115] width 47 height 18
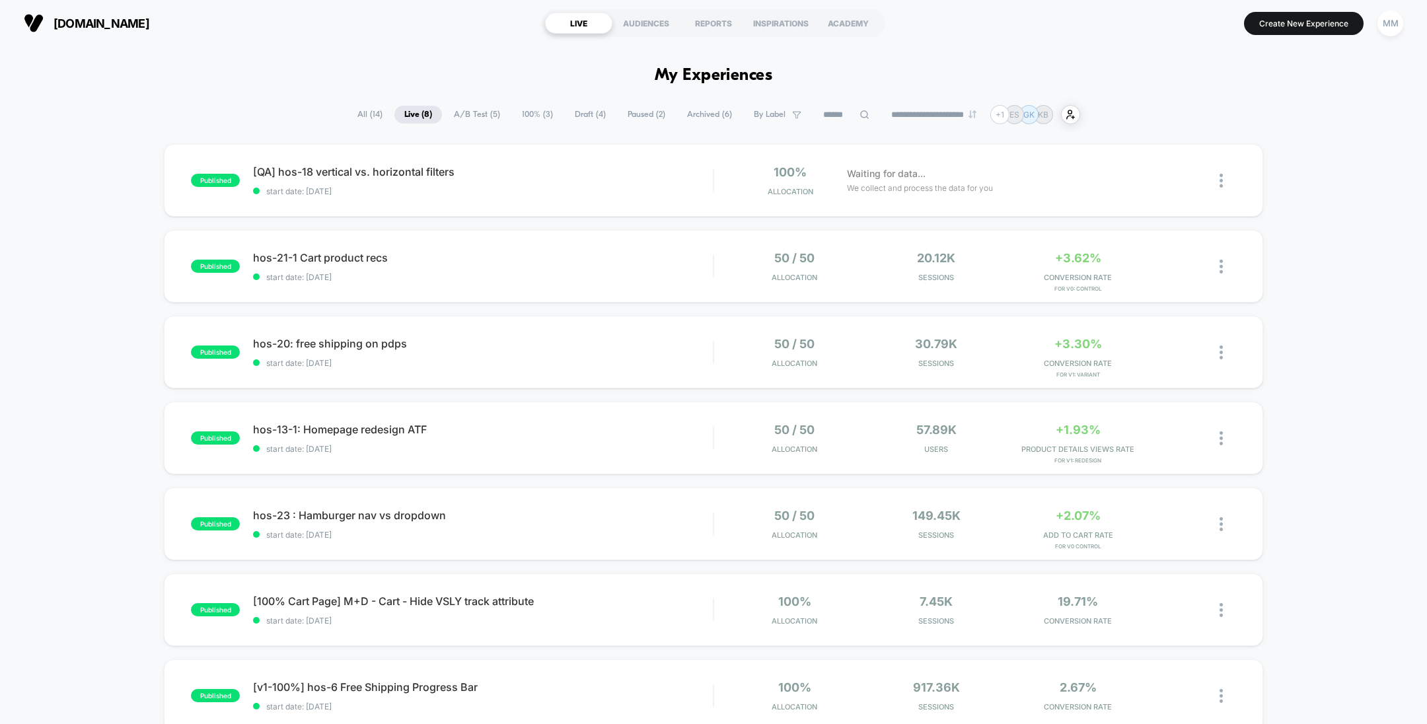
click at [830, 108] on input at bounding box center [846, 115] width 66 height 16
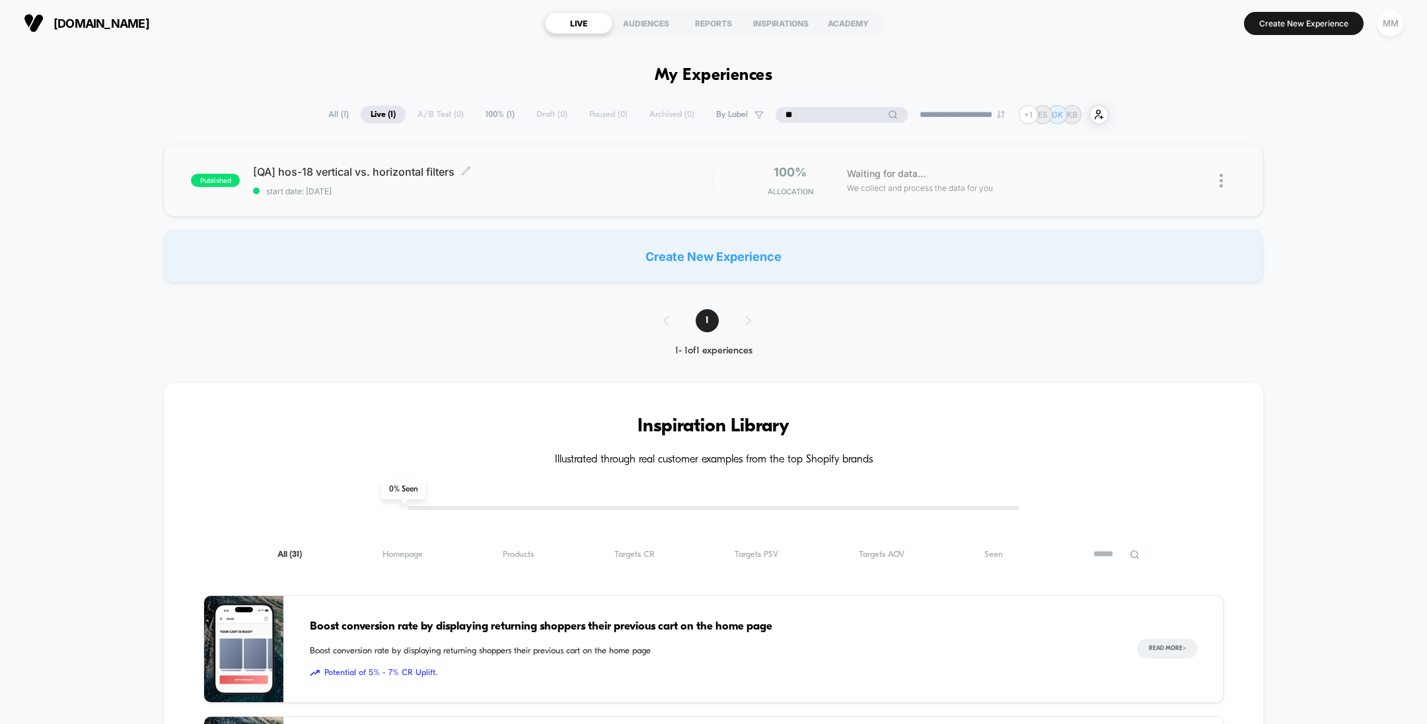
type input "**"
click at [605, 174] on span "[QA] hos-18 vertical vs. horizontal filters Click to edit experience details" at bounding box center [483, 171] width 460 height 13
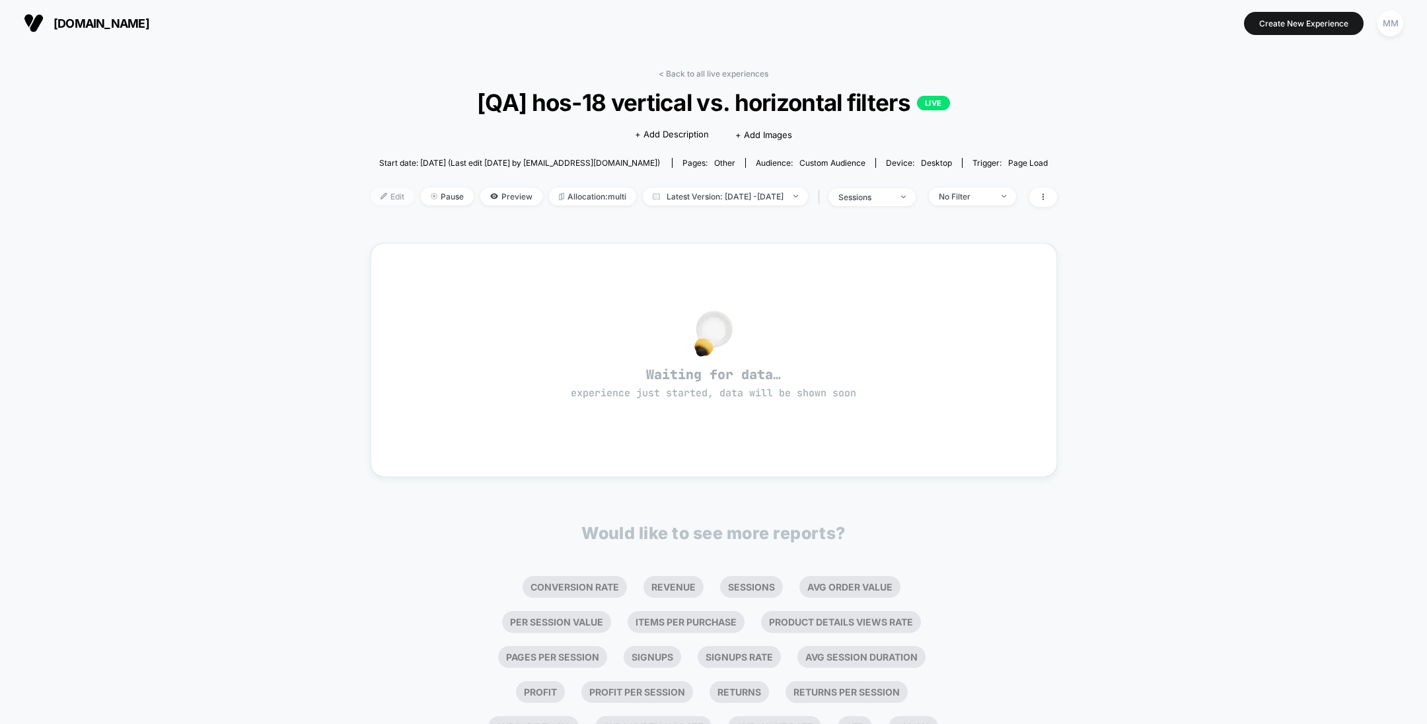
click at [377, 192] on span "Edit" at bounding box center [393, 197] width 44 height 18
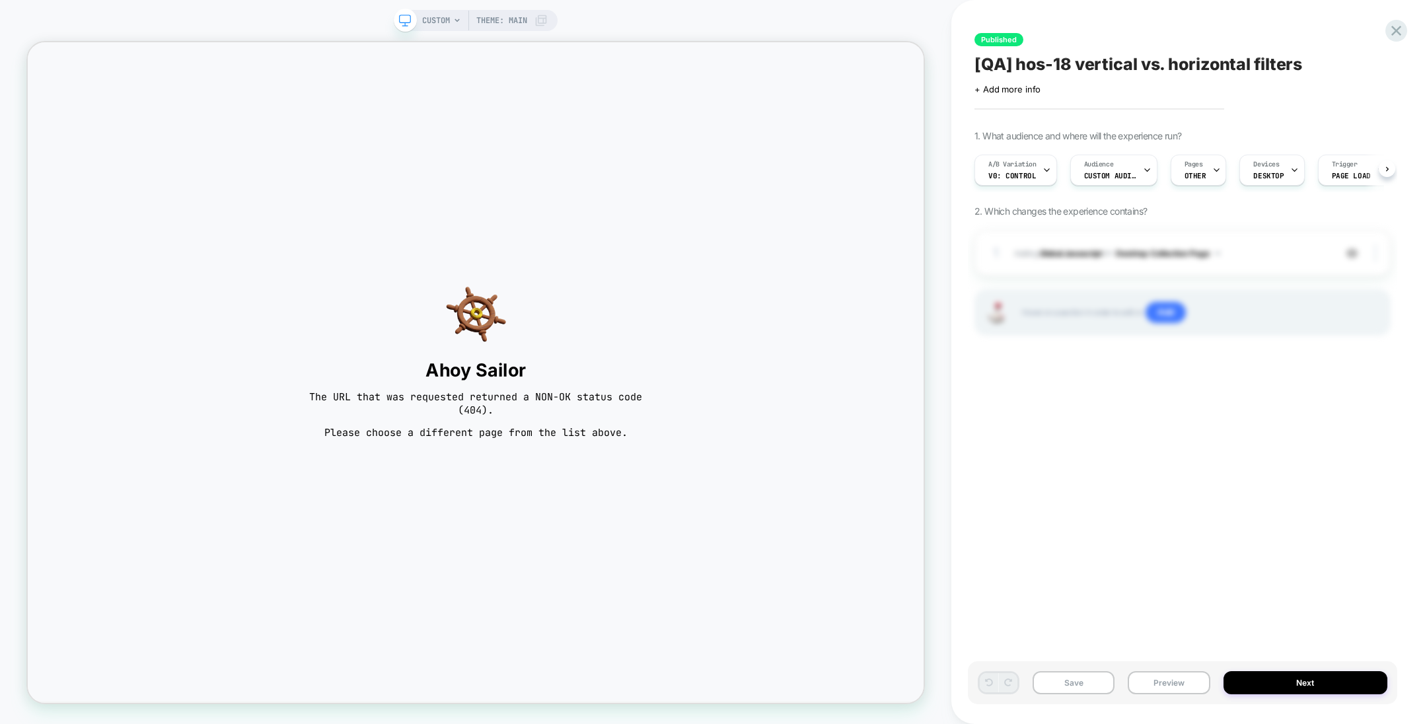
click at [458, 14] on div "CUSTOM Theme: MAIN" at bounding box center [485, 20] width 126 height 21
click at [447, 18] on span "CUSTOM" at bounding box center [436, 20] width 28 height 21
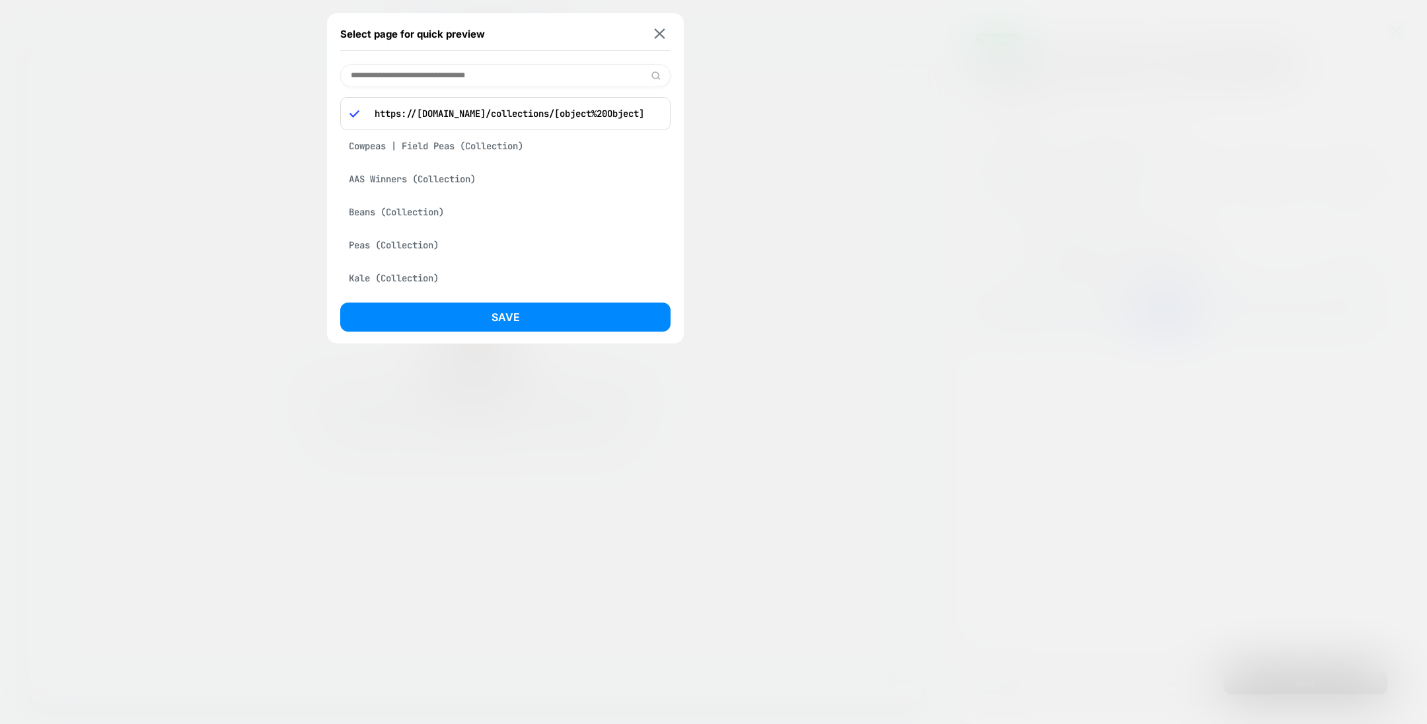
click at [468, 145] on div "Cowpeas | Field Peas (Collection)" at bounding box center [505, 145] width 330 height 25
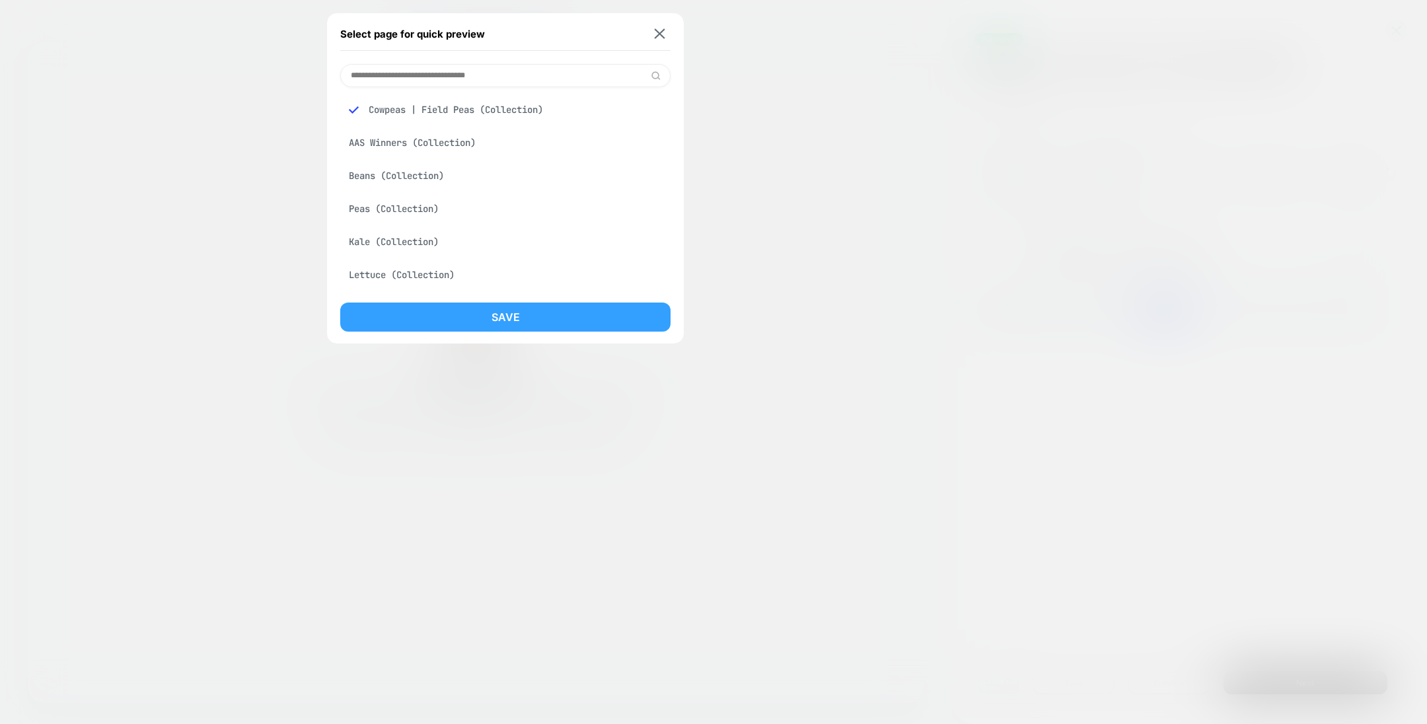
click at [509, 313] on button "Save" at bounding box center [505, 317] width 330 height 29
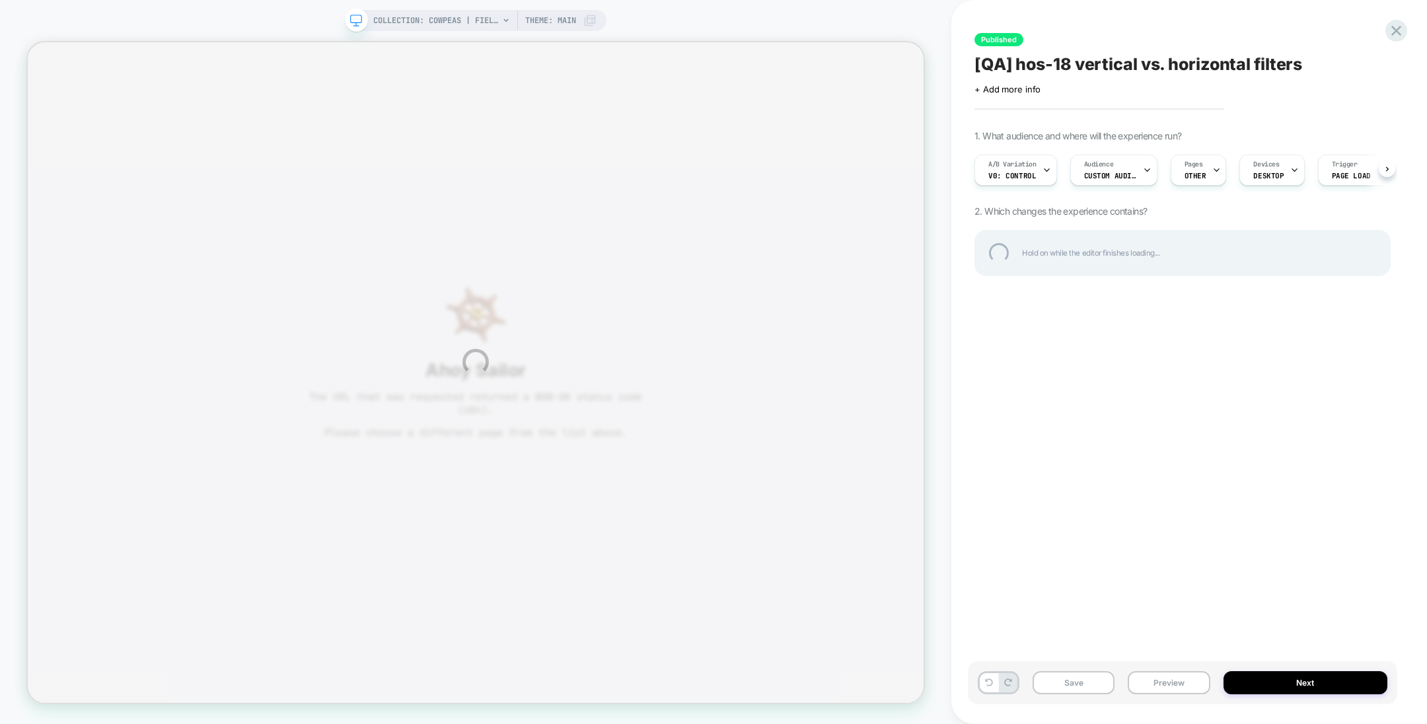
click at [1215, 172] on div "COLLECTION: Cowpeas | Field Peas (Category) COLLECTION: Cowpeas | Field Peas (C…" at bounding box center [713, 362] width 1427 height 724
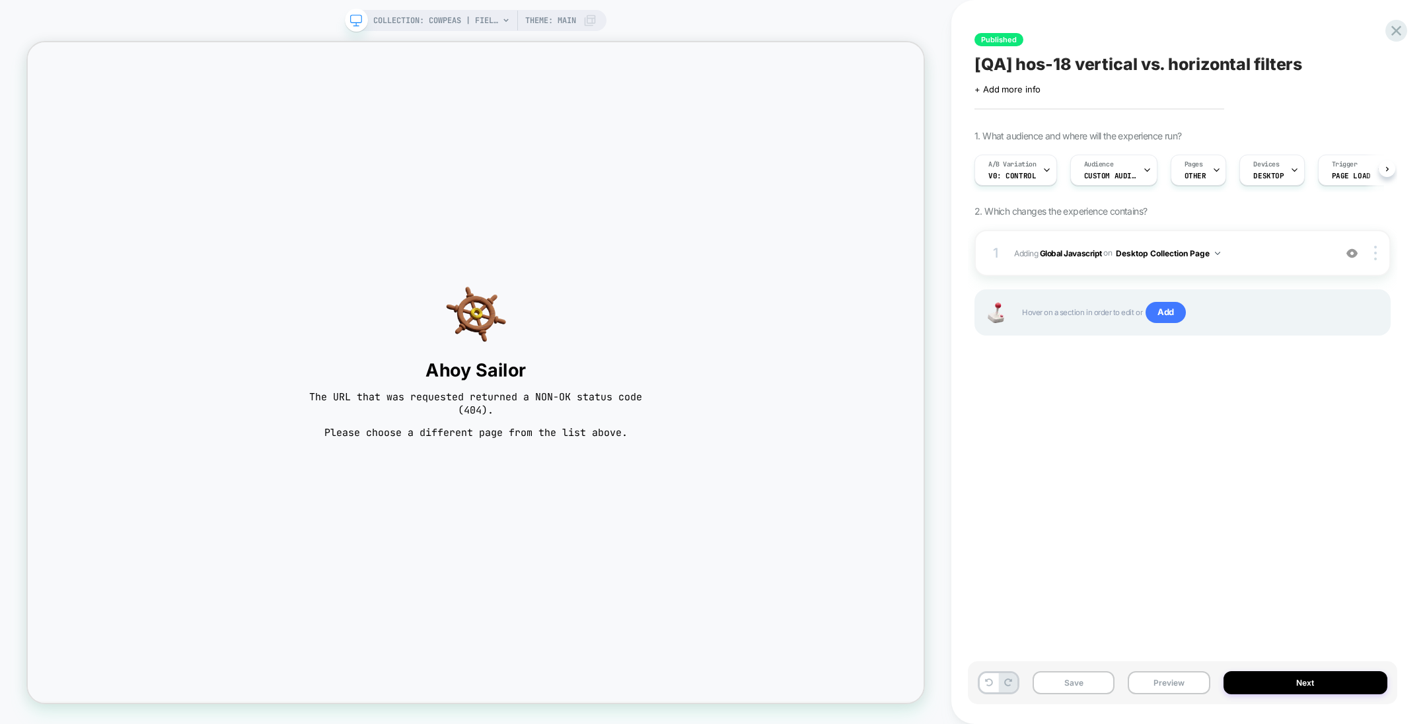
scroll to position [0, 1]
click at [1191, 174] on span "OTHER" at bounding box center [1195, 175] width 22 height 9
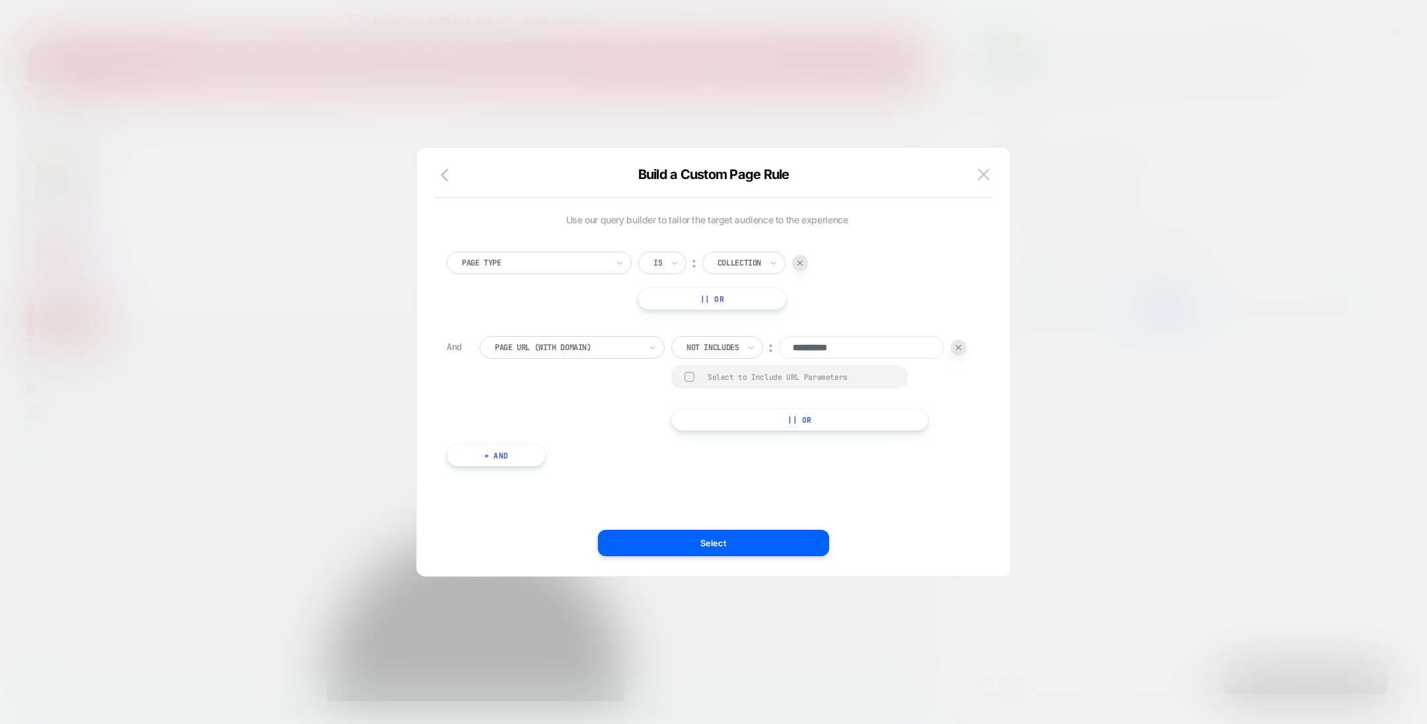
scroll to position [0, 0]
click at [985, 176] on img at bounding box center [984, 174] width 12 height 11
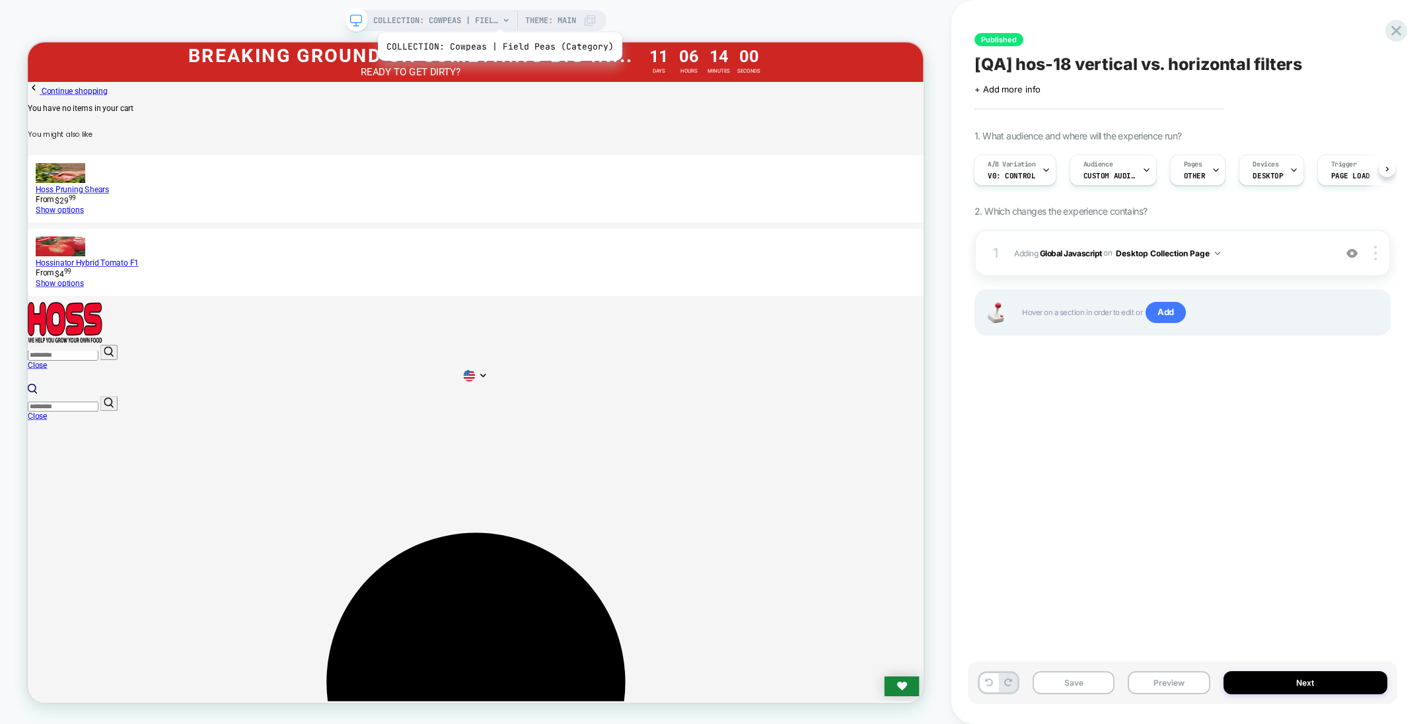
click at [497, 16] on span "COLLECTION: Cowpeas | Field Peas (Category)" at bounding box center [436, 20] width 126 height 21
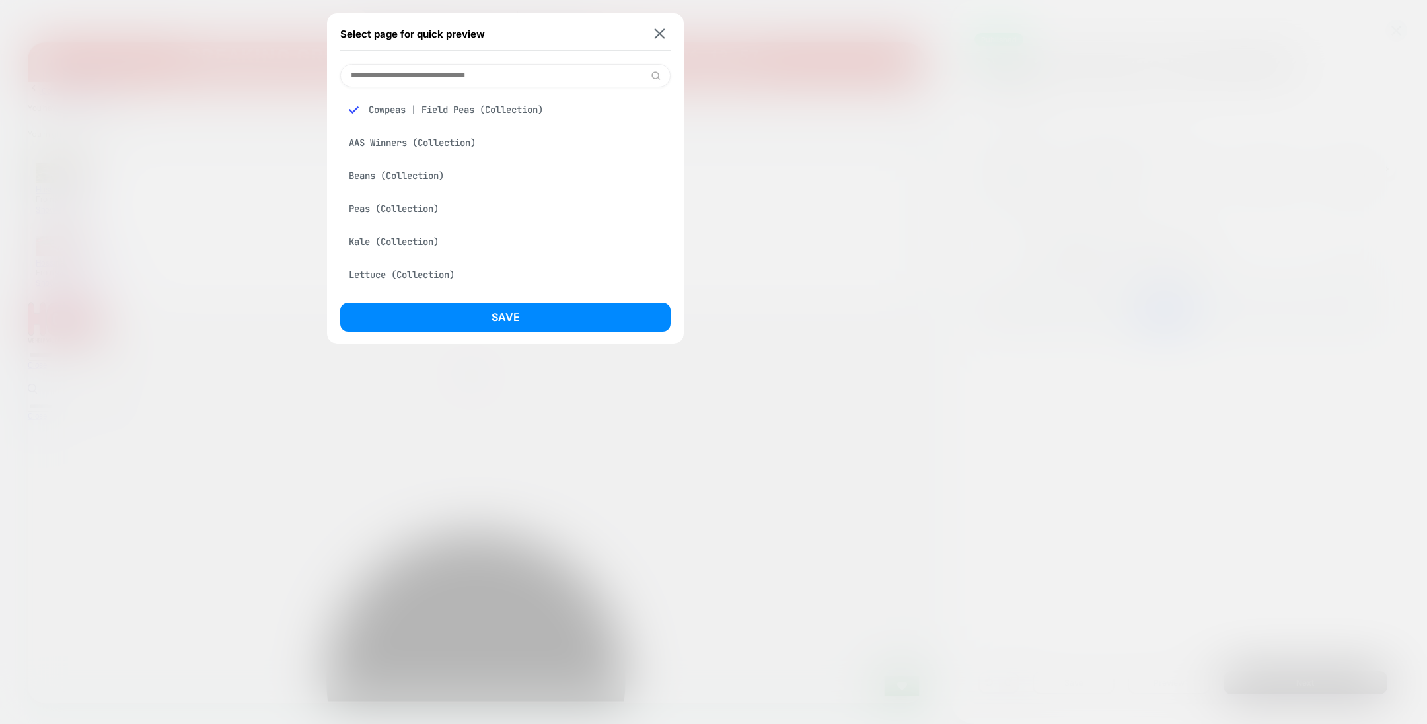
click at [527, 77] on input at bounding box center [505, 75] width 330 height 23
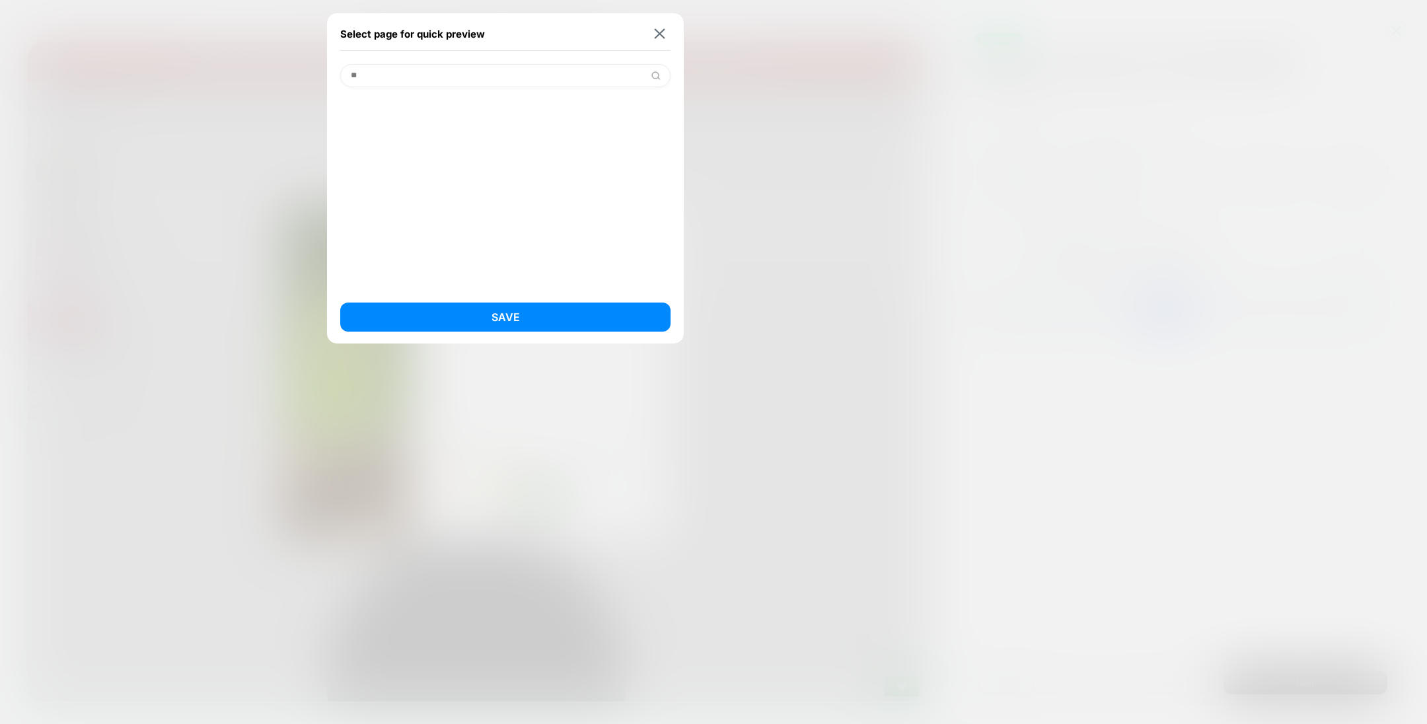
type input "*"
click at [144, 99] on div at bounding box center [713, 362] width 1427 height 724
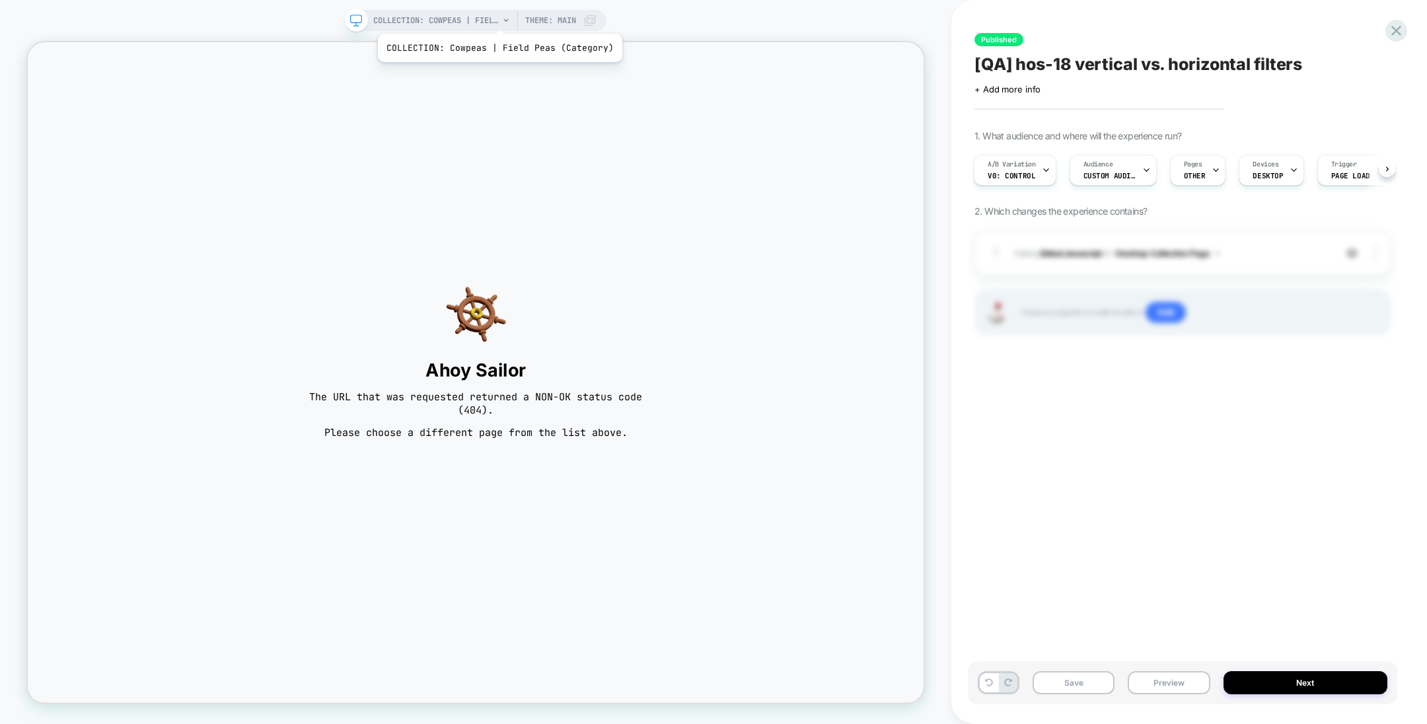
click at [497, 17] on span "COLLECTION: Cowpeas | Field Peas (Category)" at bounding box center [436, 20] width 126 height 21
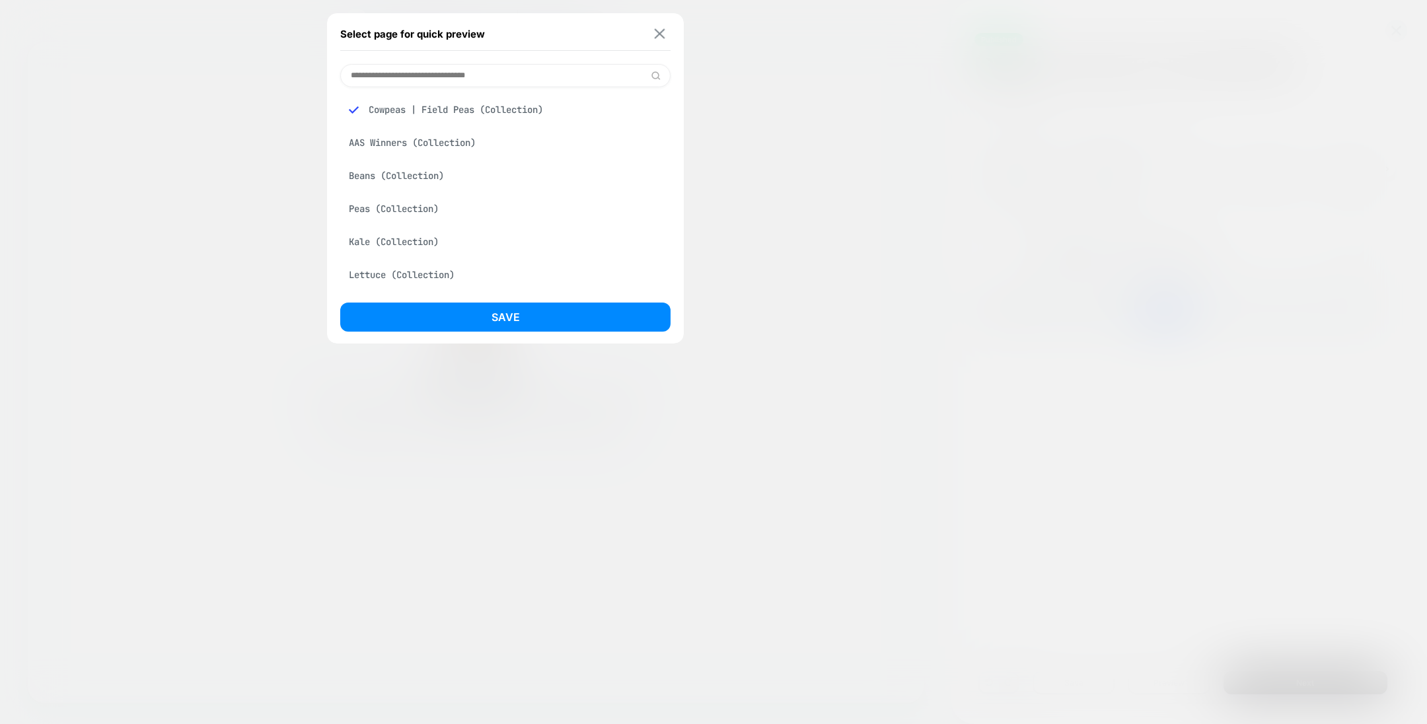
click at [662, 30] on img at bounding box center [660, 34] width 11 height 10
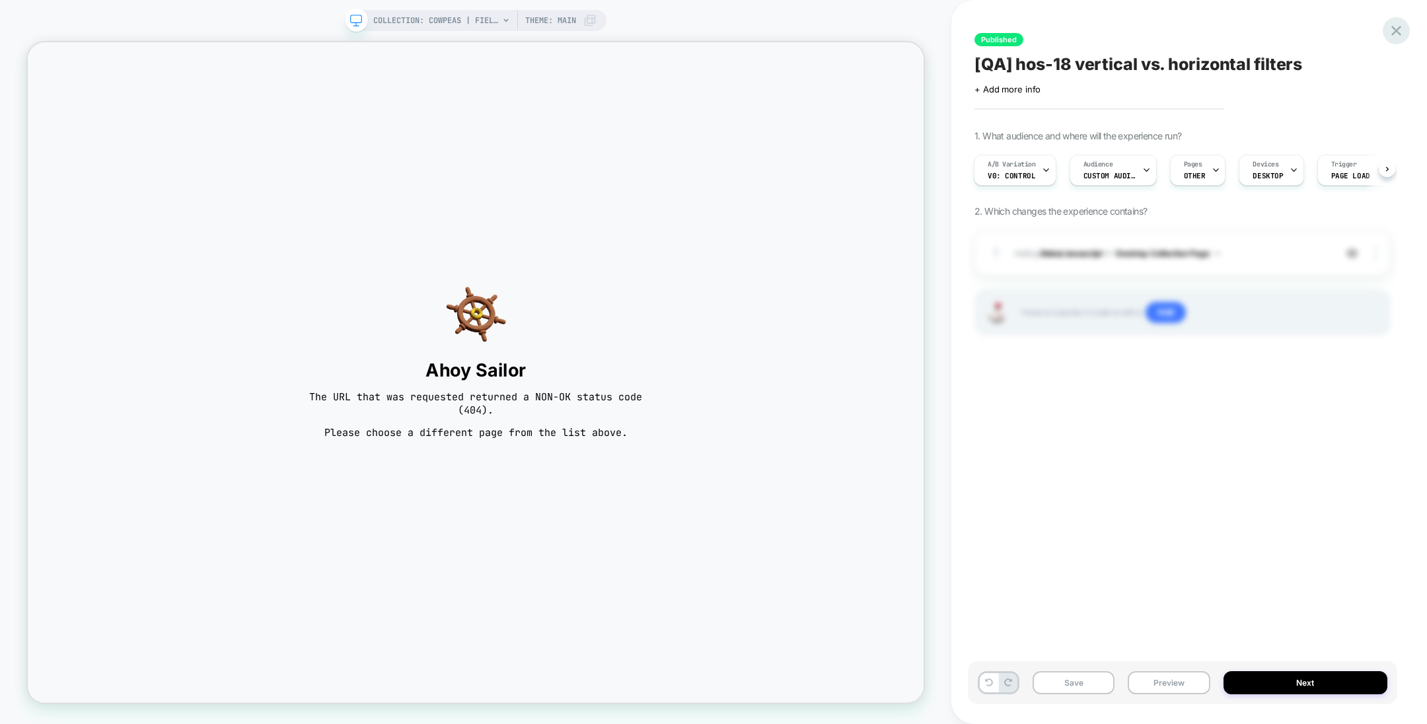
click at [1406, 27] on div at bounding box center [1396, 30] width 27 height 27
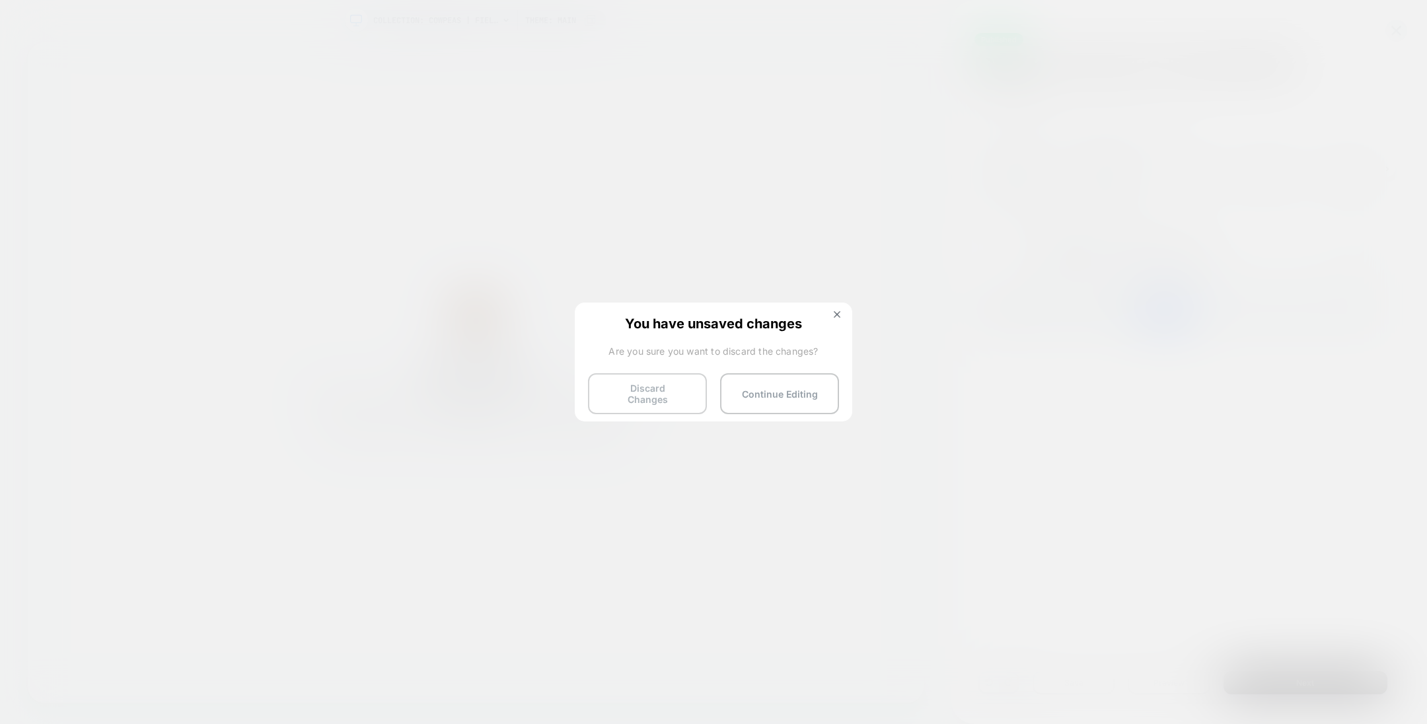
click at [690, 399] on button "Discard Changes" at bounding box center [647, 393] width 119 height 41
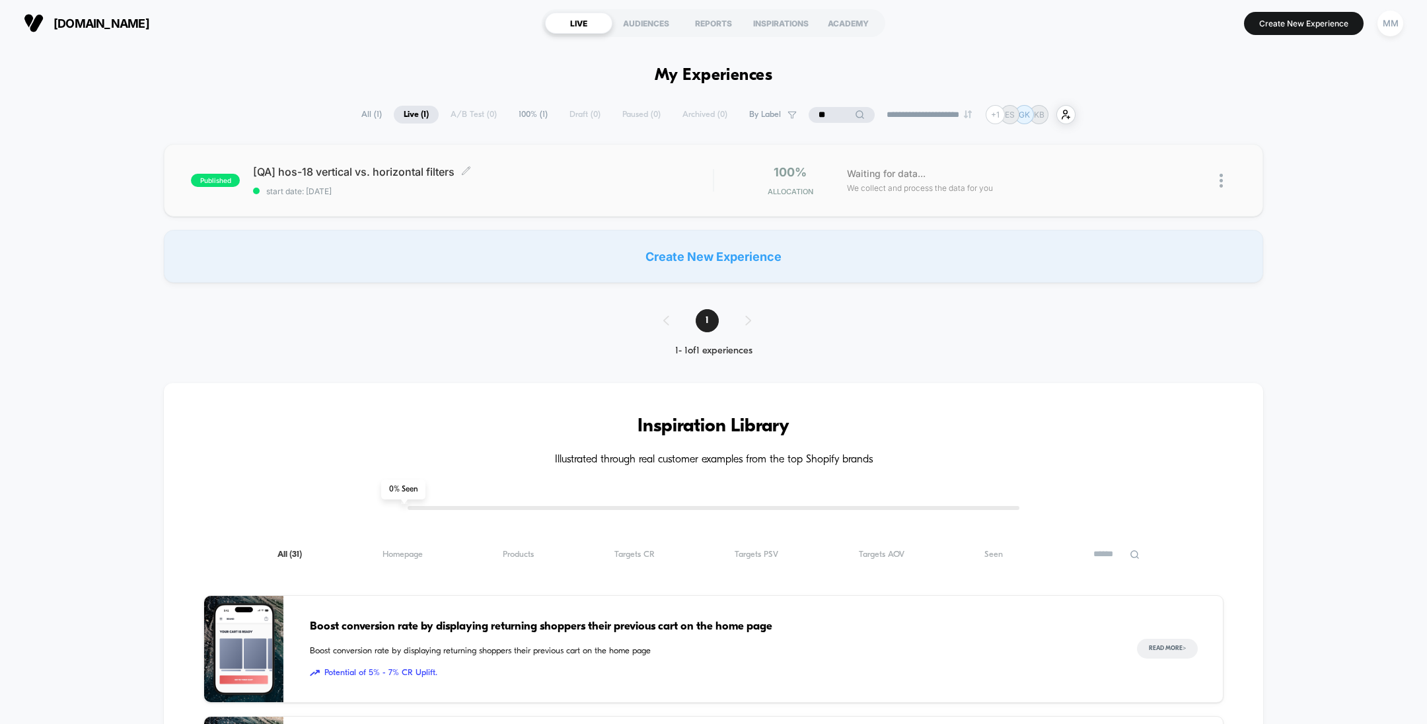
click at [589, 182] on div "[QA] hos-18 vertical vs. horizontal filters Click to edit experience details Cl…" at bounding box center [483, 180] width 460 height 31
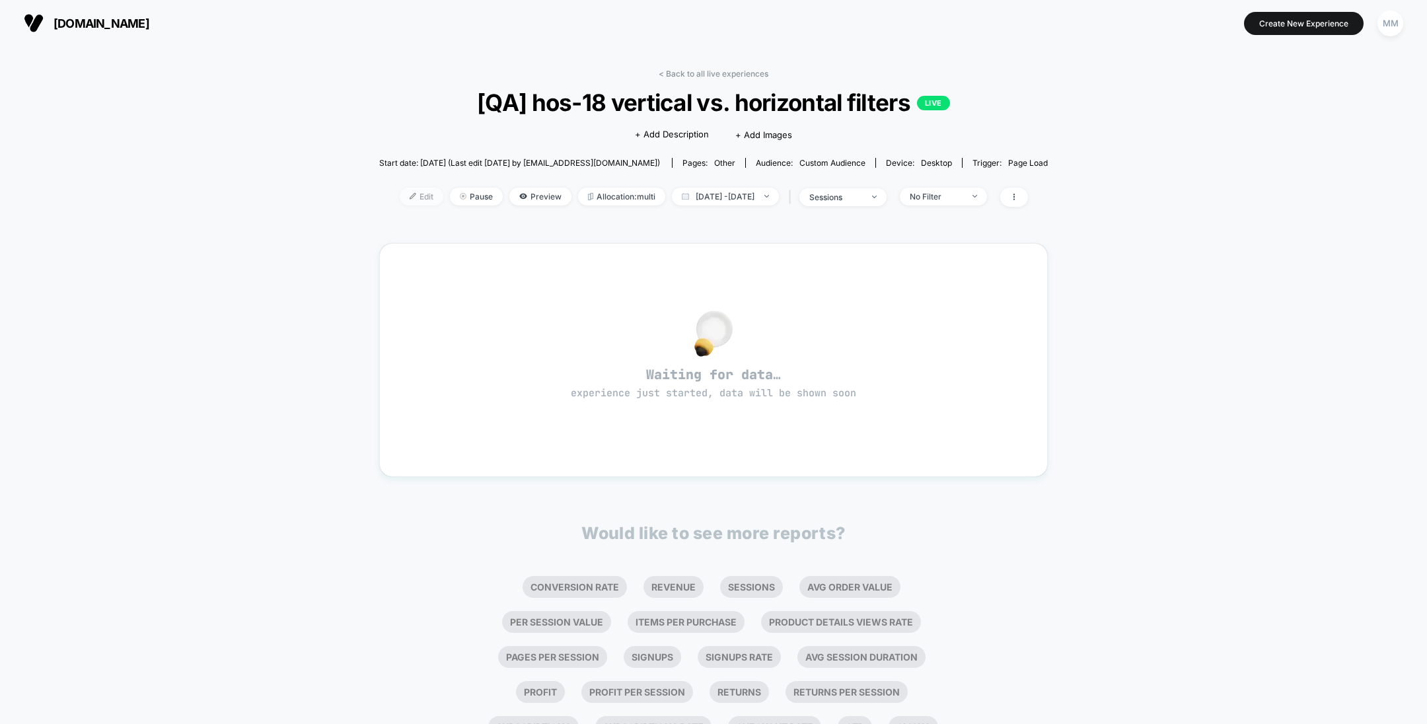
click at [400, 194] on span "Edit" at bounding box center [422, 197] width 44 height 18
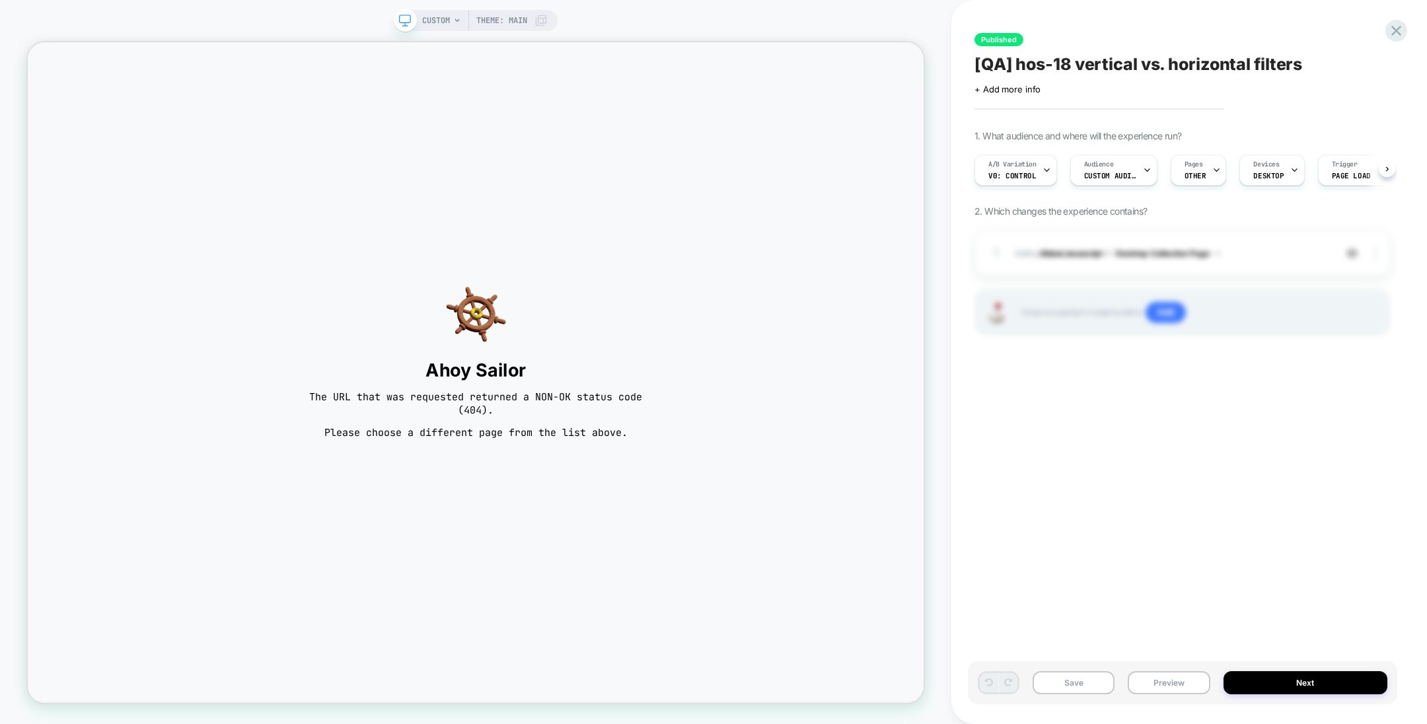
click at [445, 19] on span "CUSTOM" at bounding box center [436, 20] width 28 height 21
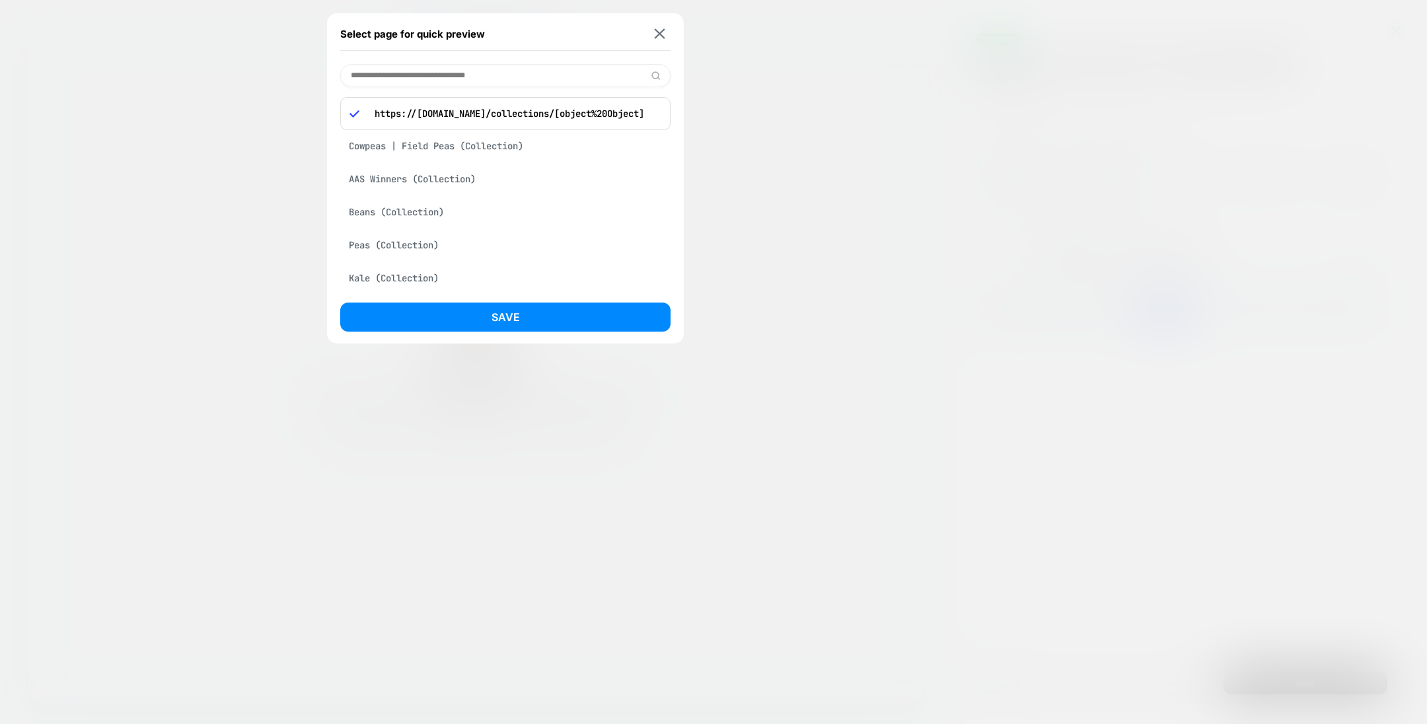
click at [520, 149] on div "Cowpeas | Field Peas (Collection)" at bounding box center [505, 145] width 330 height 25
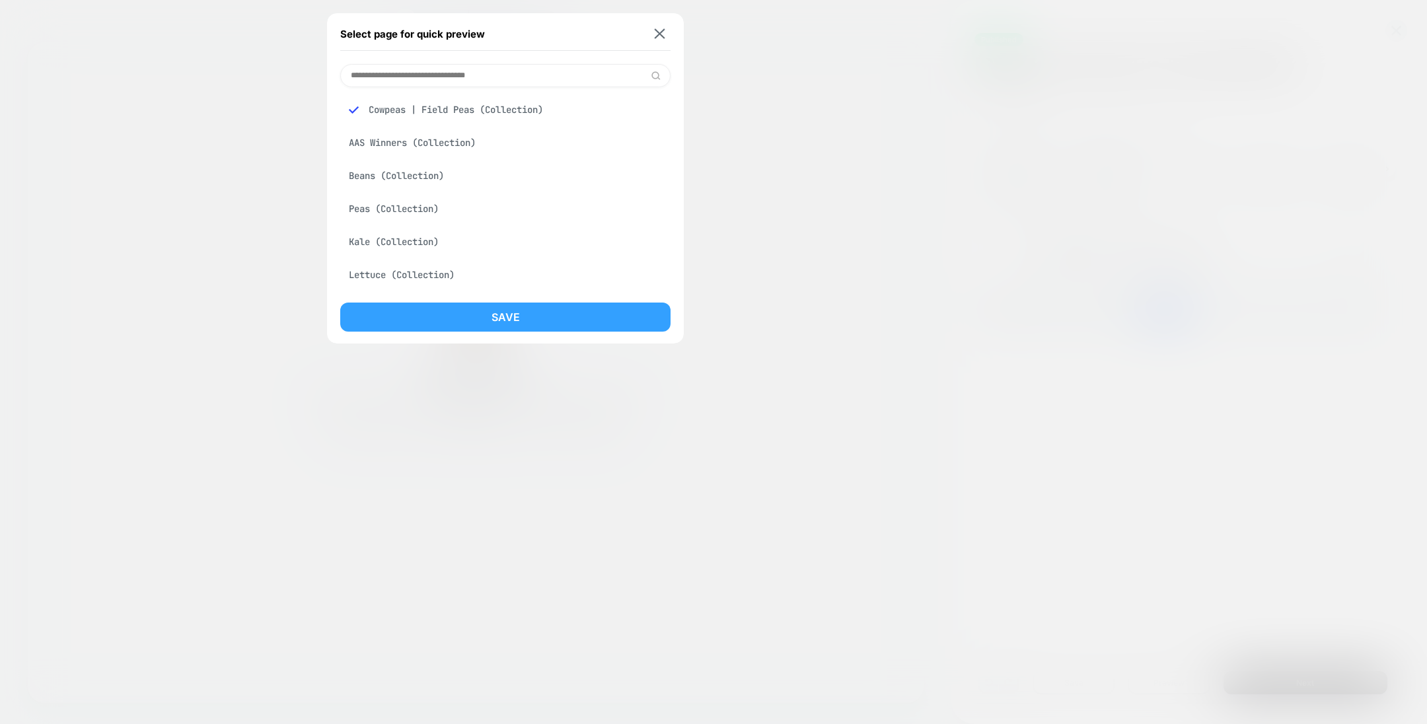
click at [482, 303] on button "Save" at bounding box center [505, 317] width 330 height 29
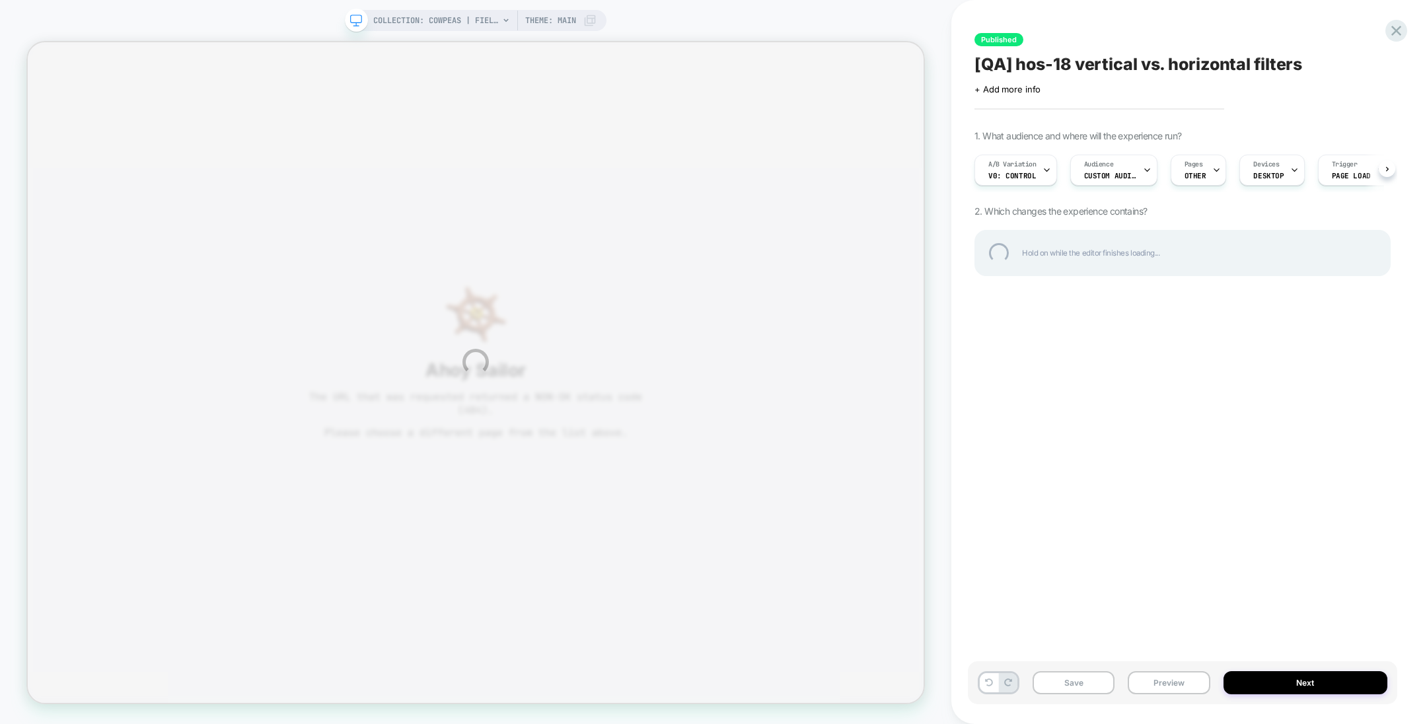
click at [1137, 170] on div "COLLECTION: Cowpeas | Field Peas (Category) COLLECTION: Cowpeas | Field Peas (C…" at bounding box center [713, 362] width 1427 height 724
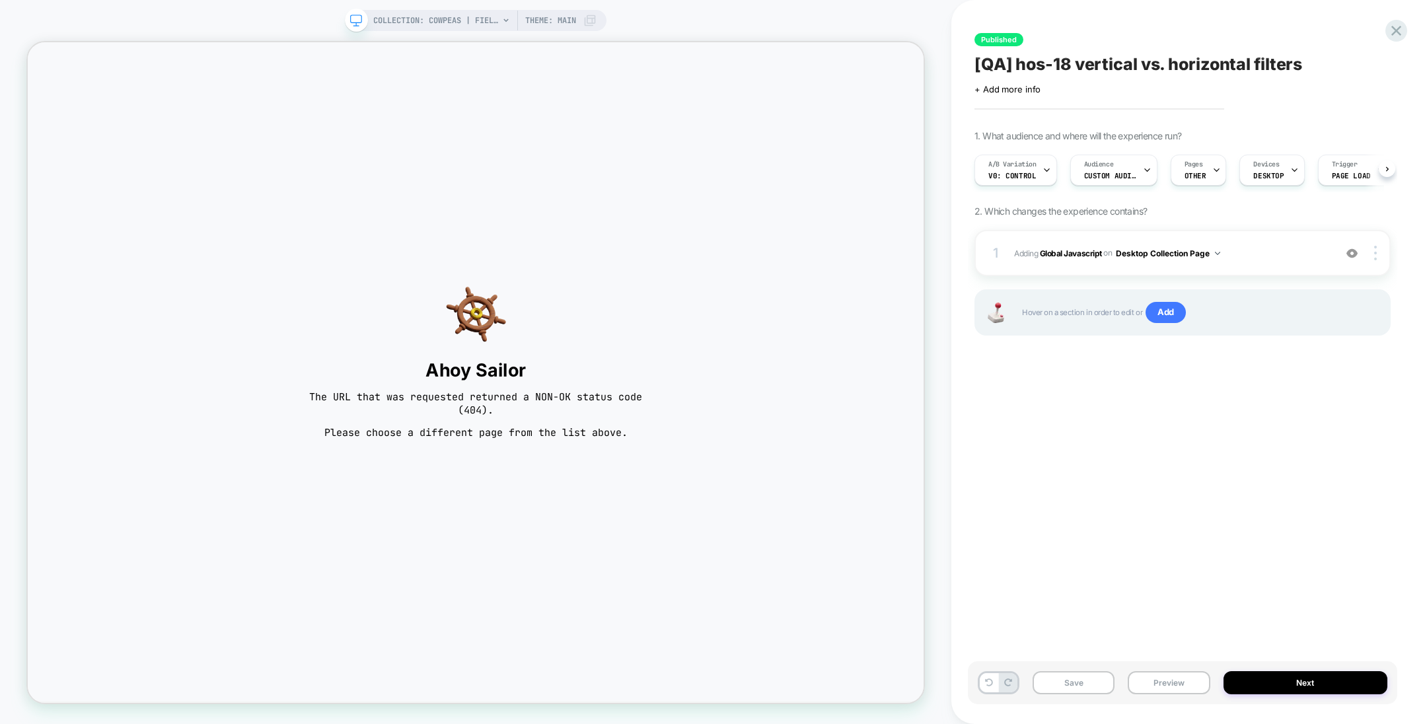
click at [1137, 170] on div "Audience Custom Audience" at bounding box center [1110, 170] width 79 height 30
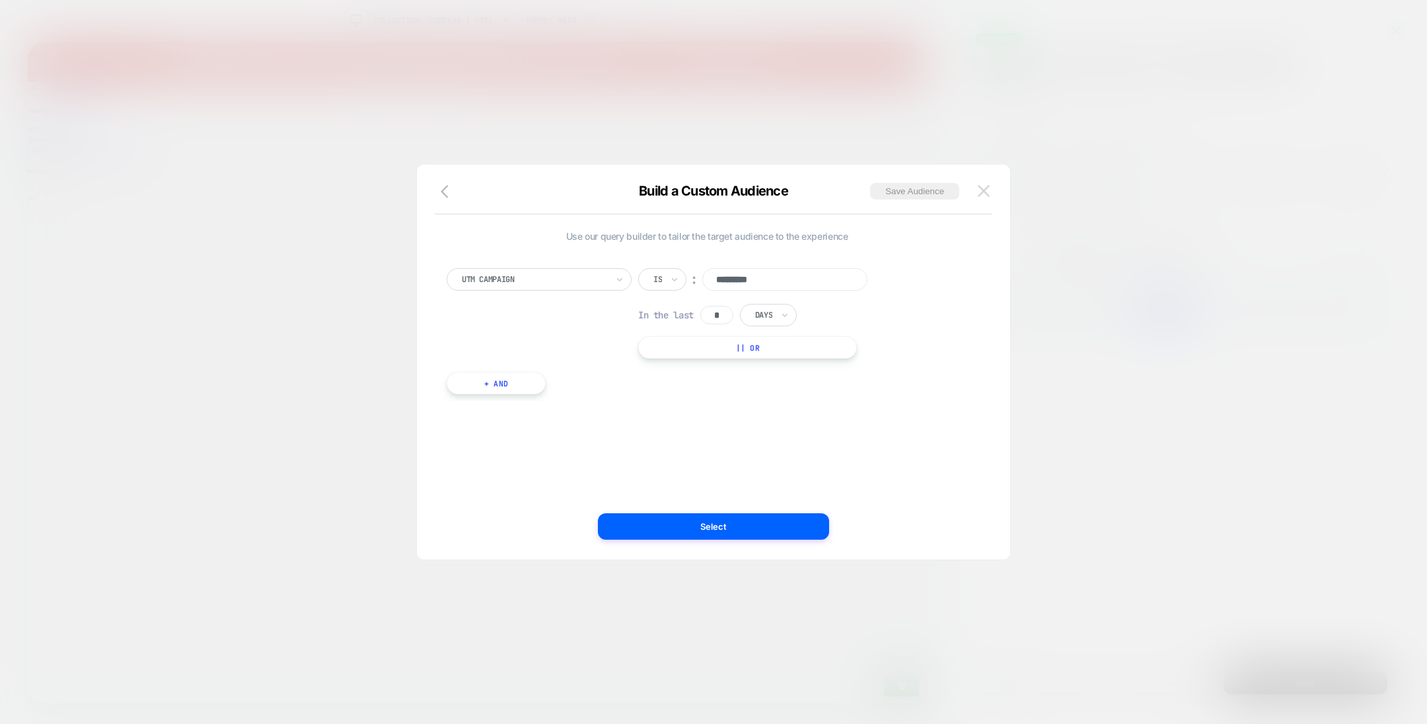
click at [980, 186] on img at bounding box center [984, 190] width 12 height 11
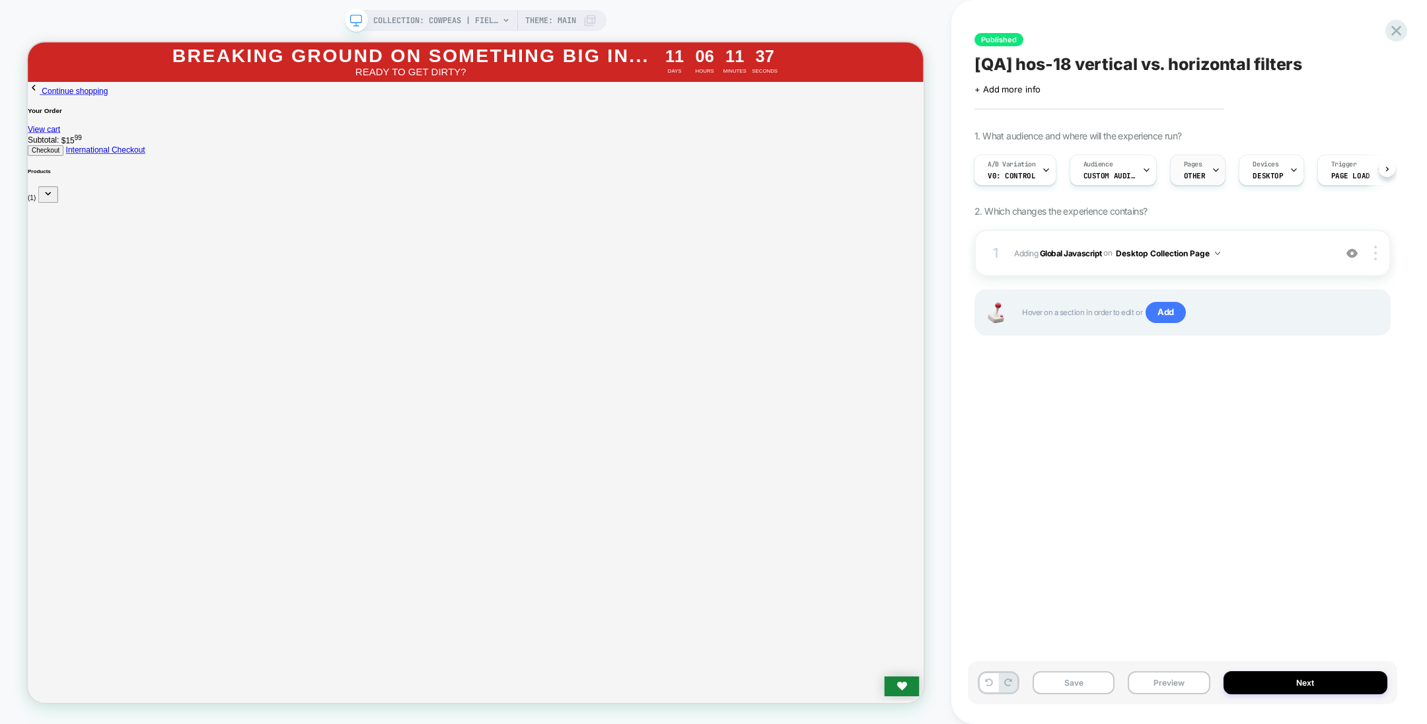
click at [1190, 169] on span "Pages" at bounding box center [1193, 164] width 19 height 9
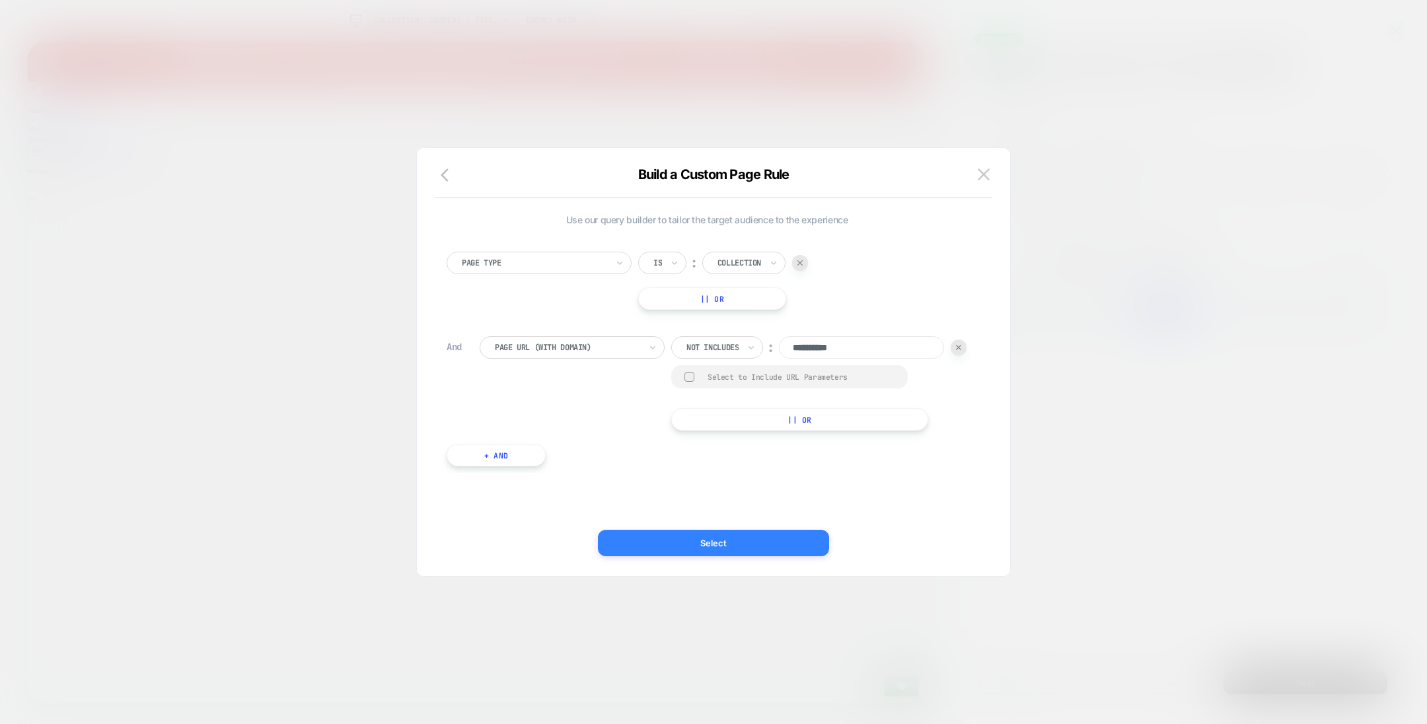
click at [720, 539] on button "Select" at bounding box center [713, 543] width 231 height 26
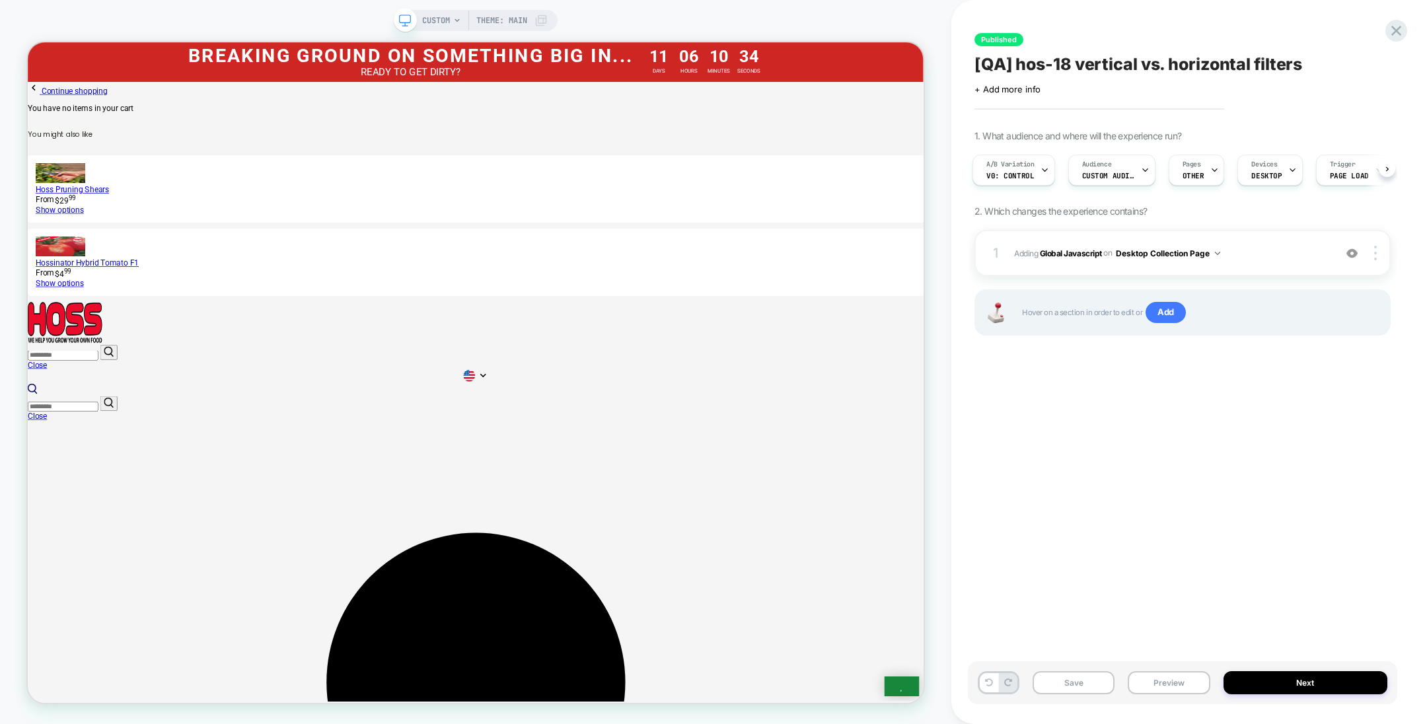
click at [433, 23] on span "CUSTOM" at bounding box center [436, 20] width 28 height 21
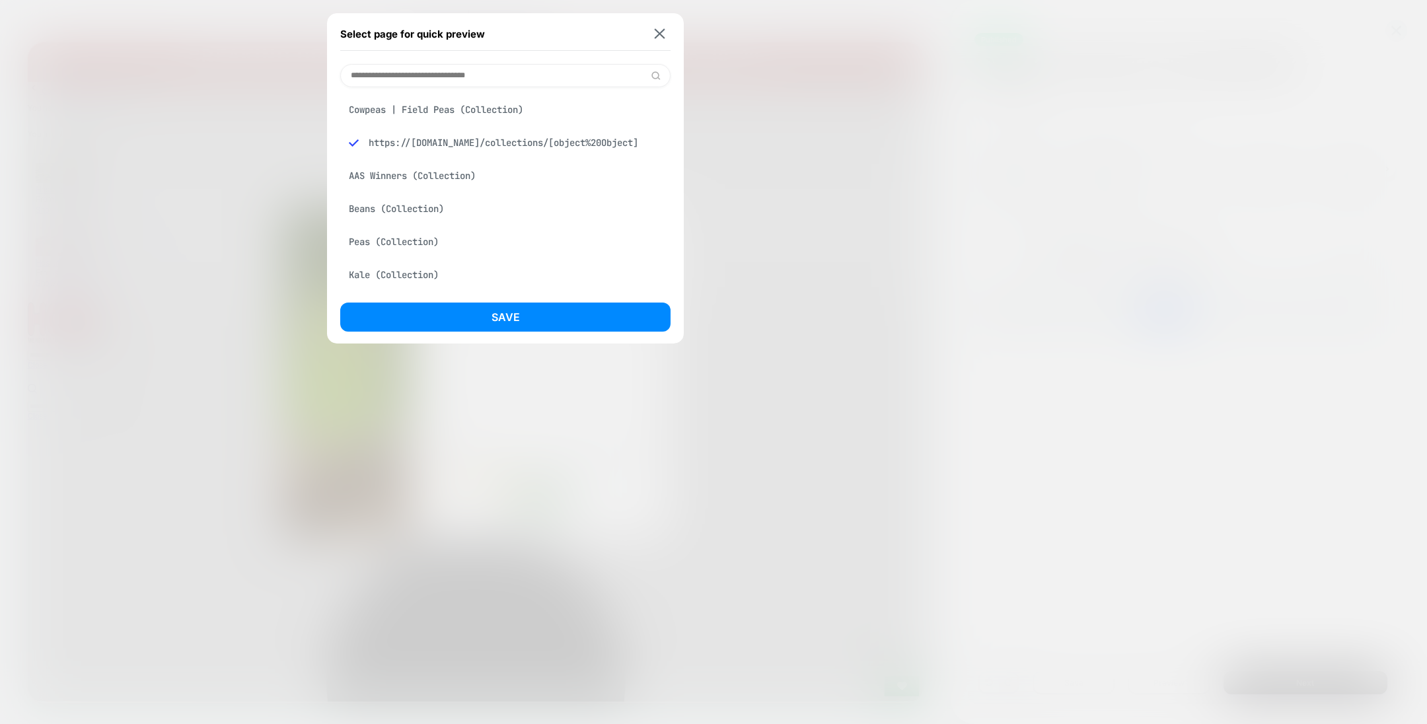
click at [473, 113] on div "Cowpeas | Field Peas (Collection)" at bounding box center [505, 109] width 330 height 25
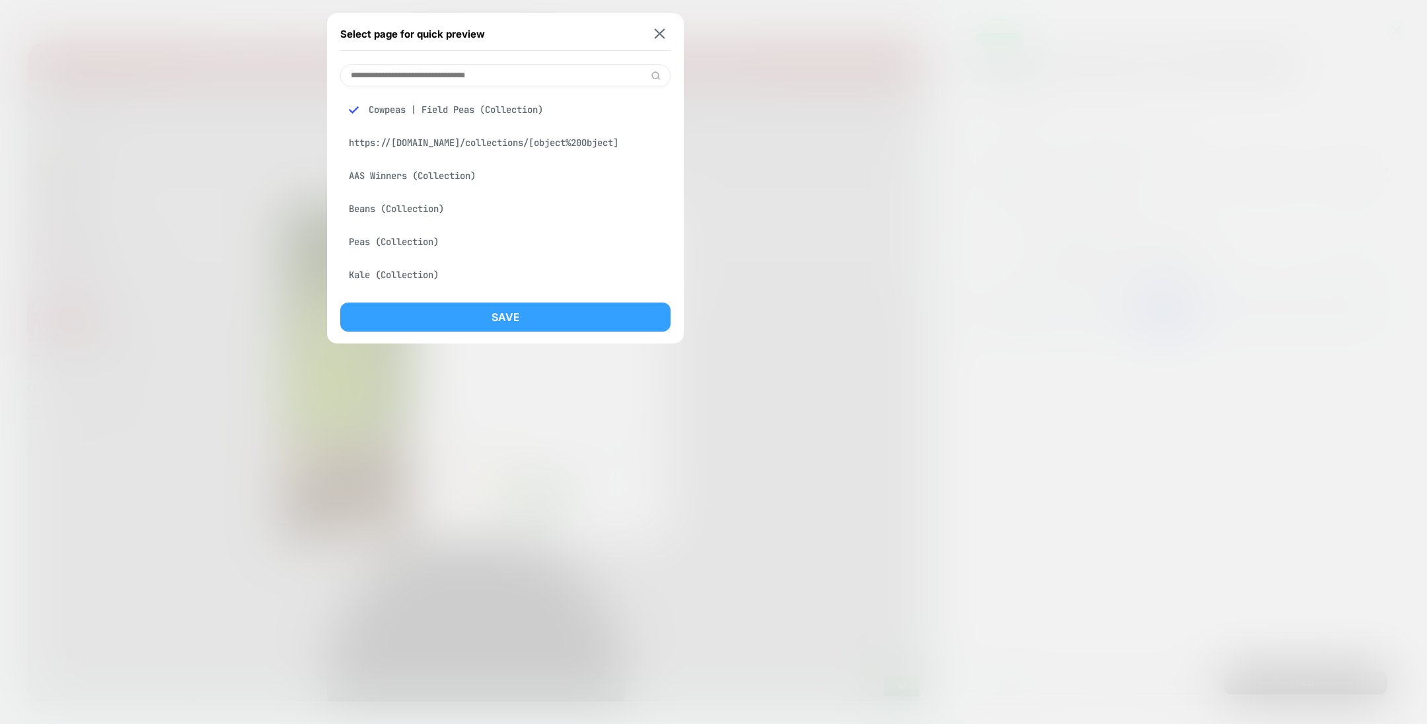
click at [590, 319] on button "Save" at bounding box center [505, 317] width 330 height 29
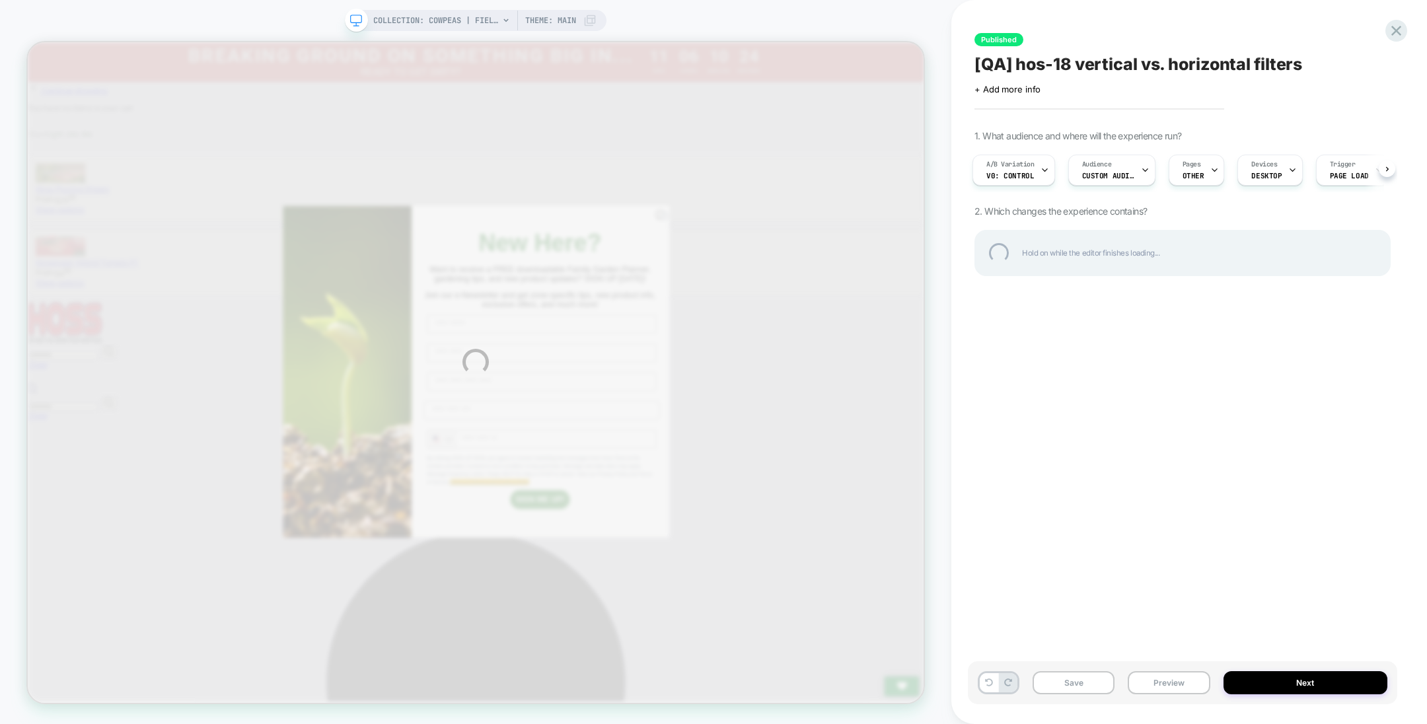
click at [1208, 172] on div "COLLECTION: Cowpeas | Field Peas (Category) COLLECTION: Cowpeas | Field Peas (C…" at bounding box center [713, 362] width 1427 height 724
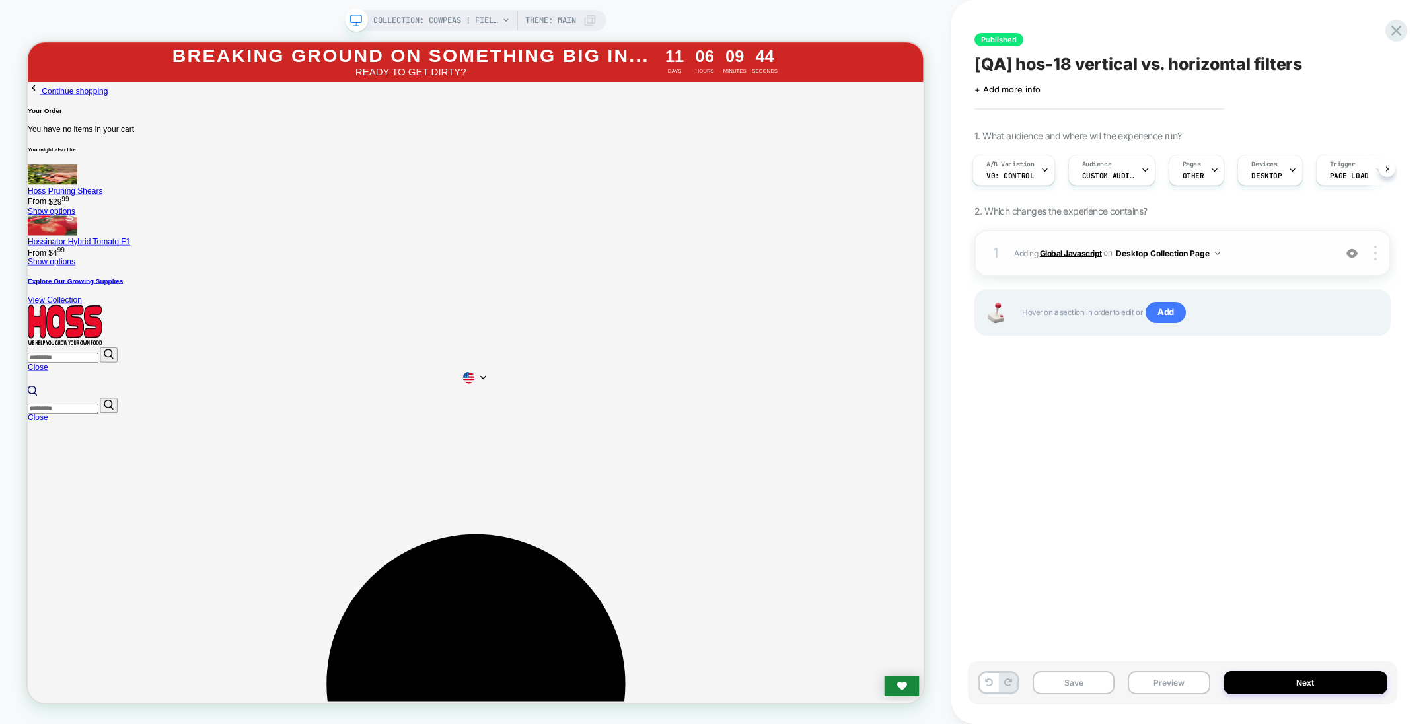
click at [1088, 248] on b "Global Javascript" at bounding box center [1071, 253] width 62 height 10
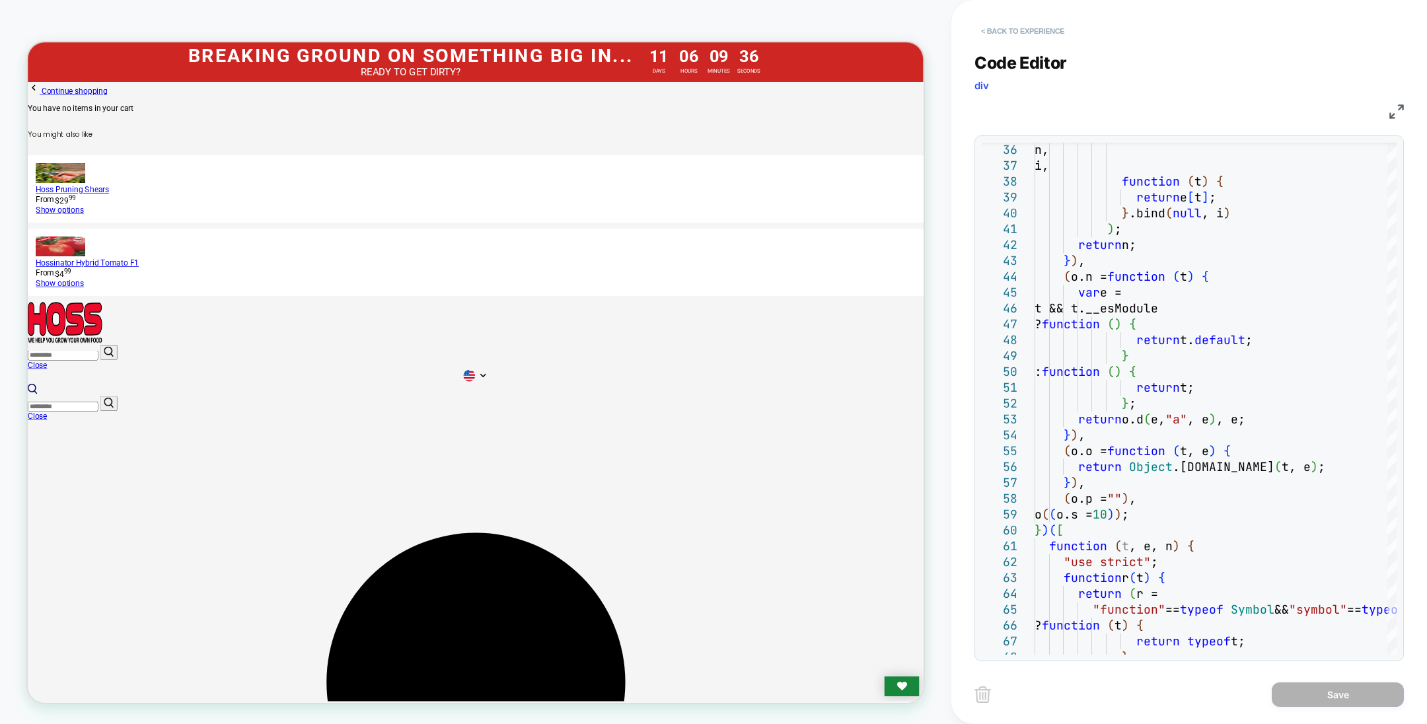
click at [1023, 29] on button "< Back to experience" at bounding box center [1023, 30] width 96 height 21
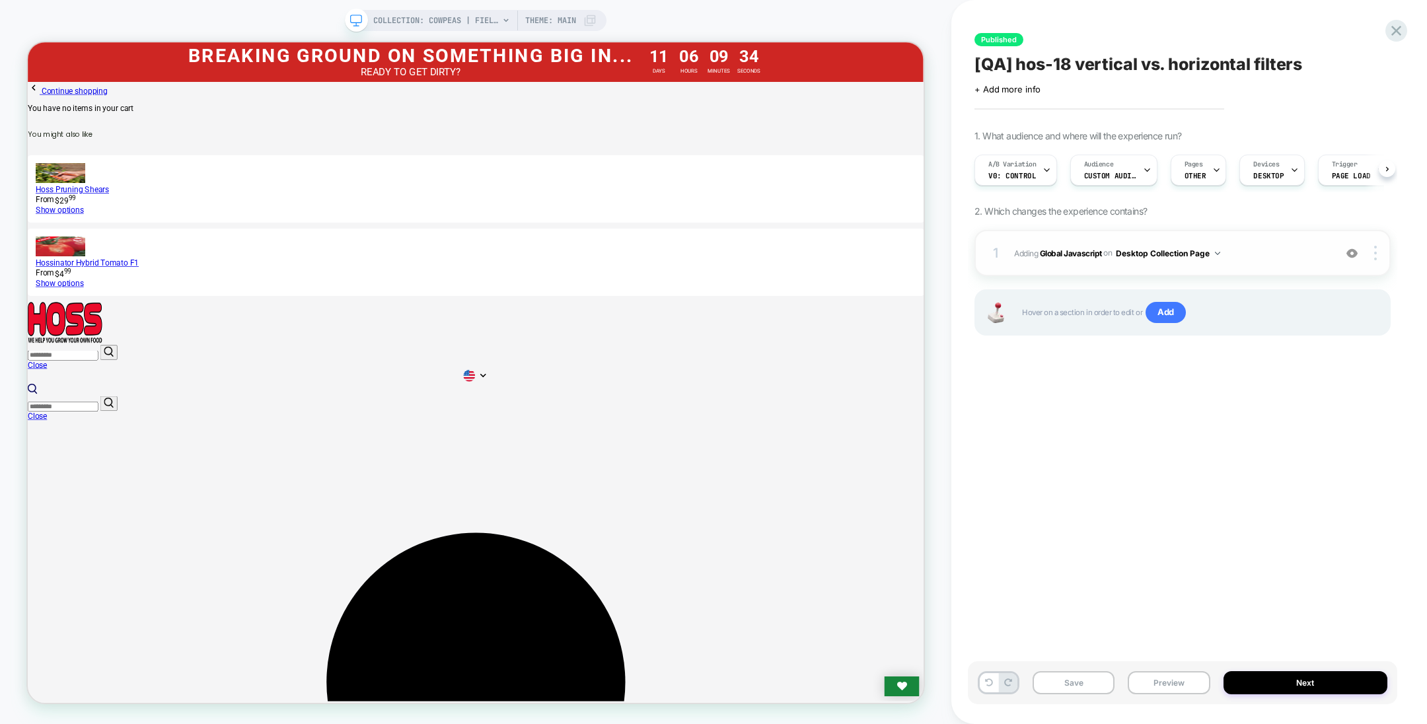
click at [1352, 252] on img at bounding box center [1352, 253] width 11 height 11
click at [1065, 254] on b "Global Javascript" at bounding box center [1071, 253] width 62 height 10
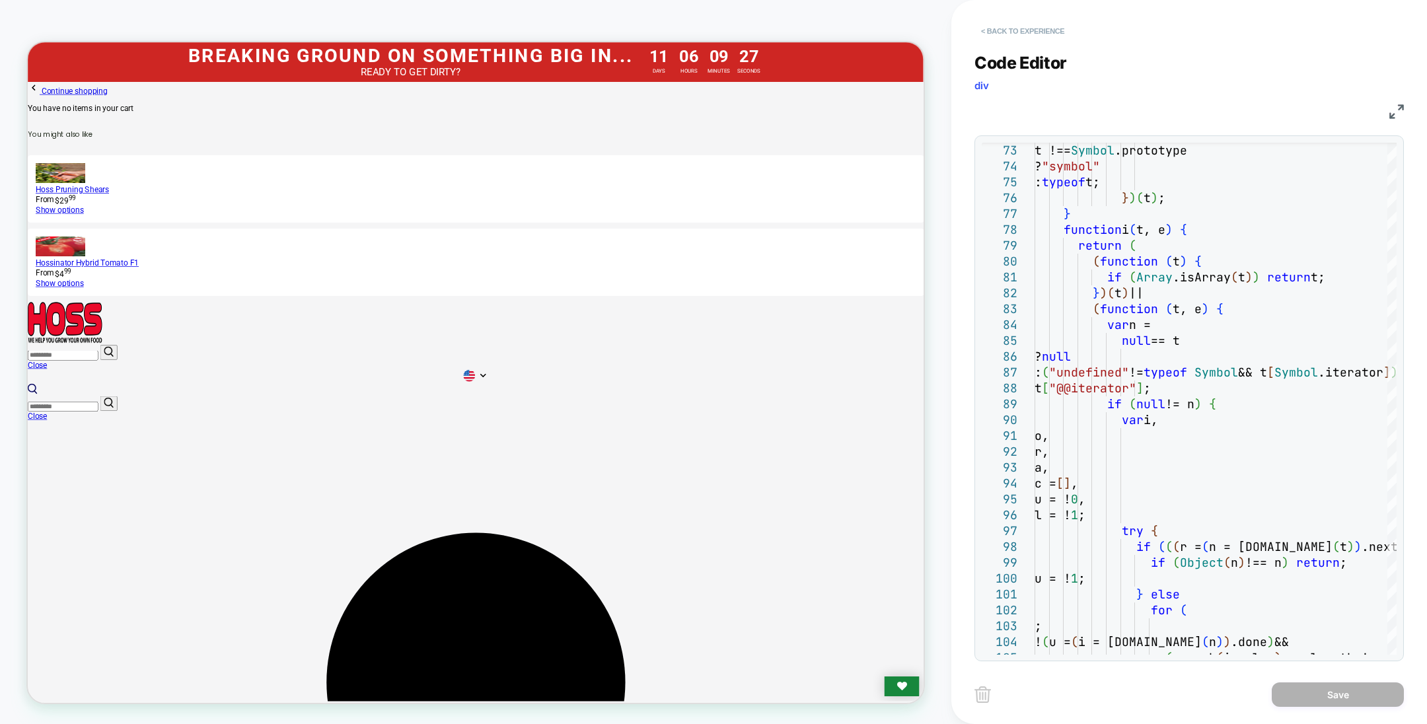
click at [1024, 24] on button "< Back to experience" at bounding box center [1023, 30] width 96 height 21
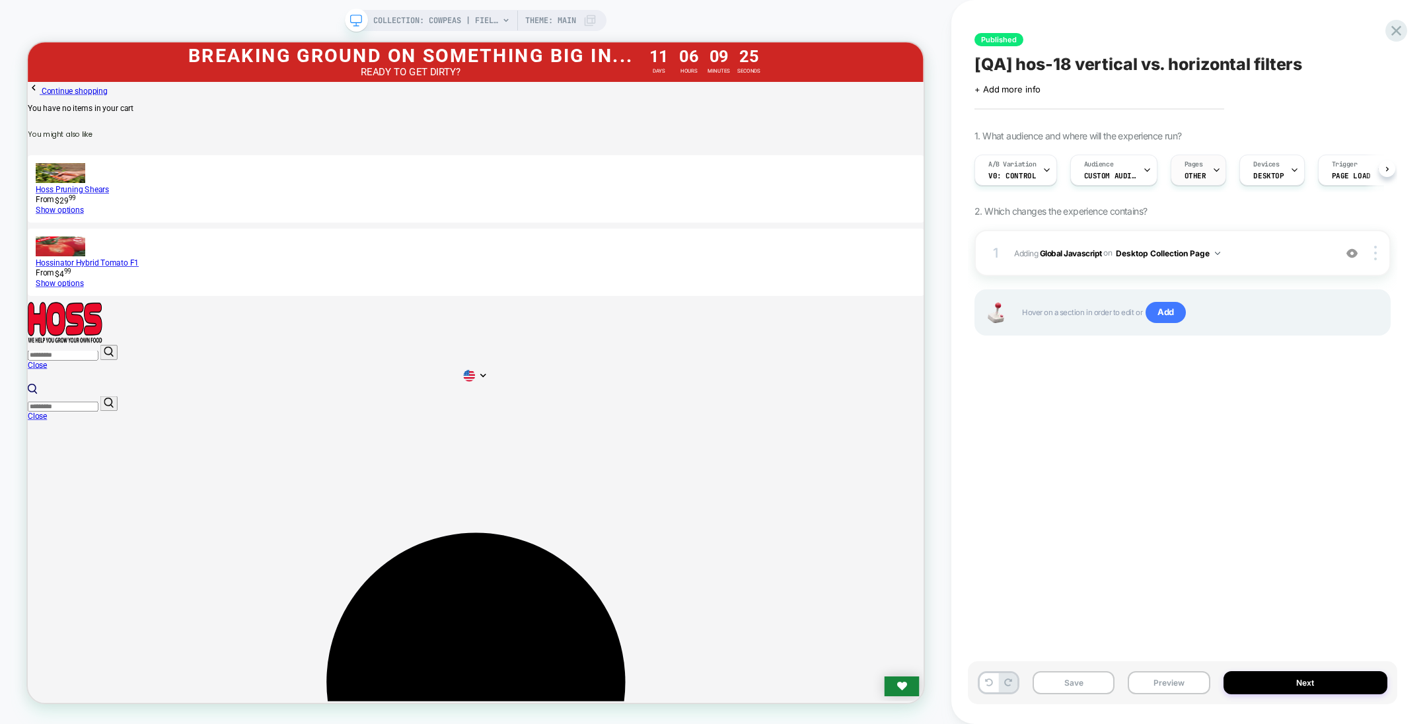
click at [1213, 175] on div at bounding box center [1217, 170] width 9 height 30
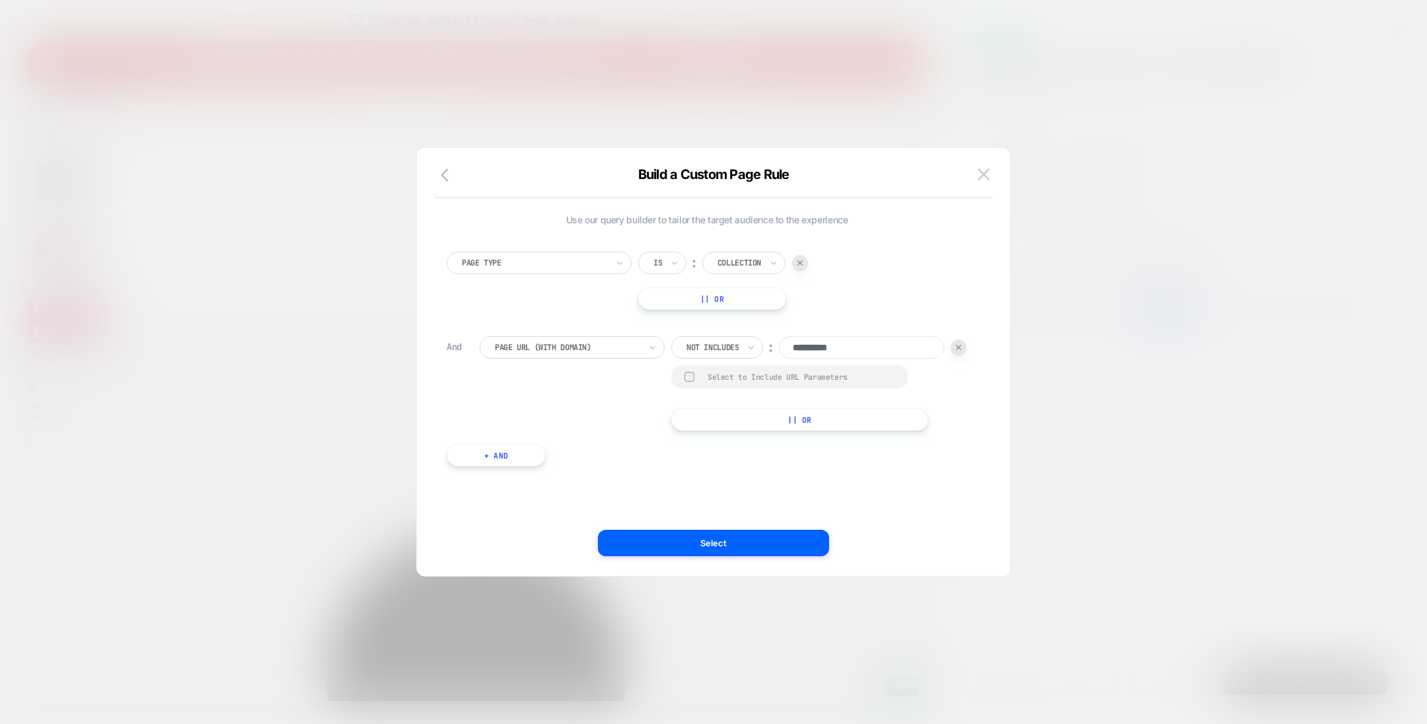
click at [956, 350] on img at bounding box center [958, 347] width 5 height 5
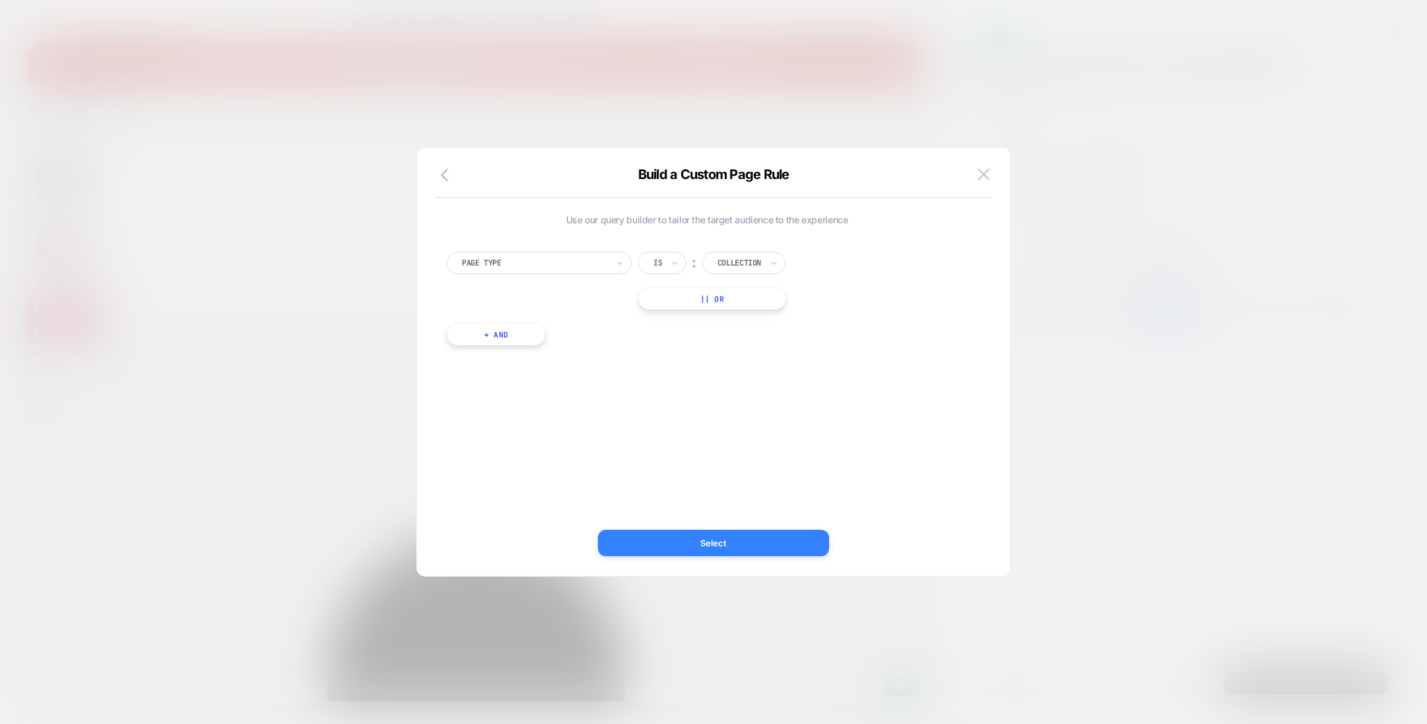
click at [700, 547] on button "Select" at bounding box center [713, 543] width 231 height 26
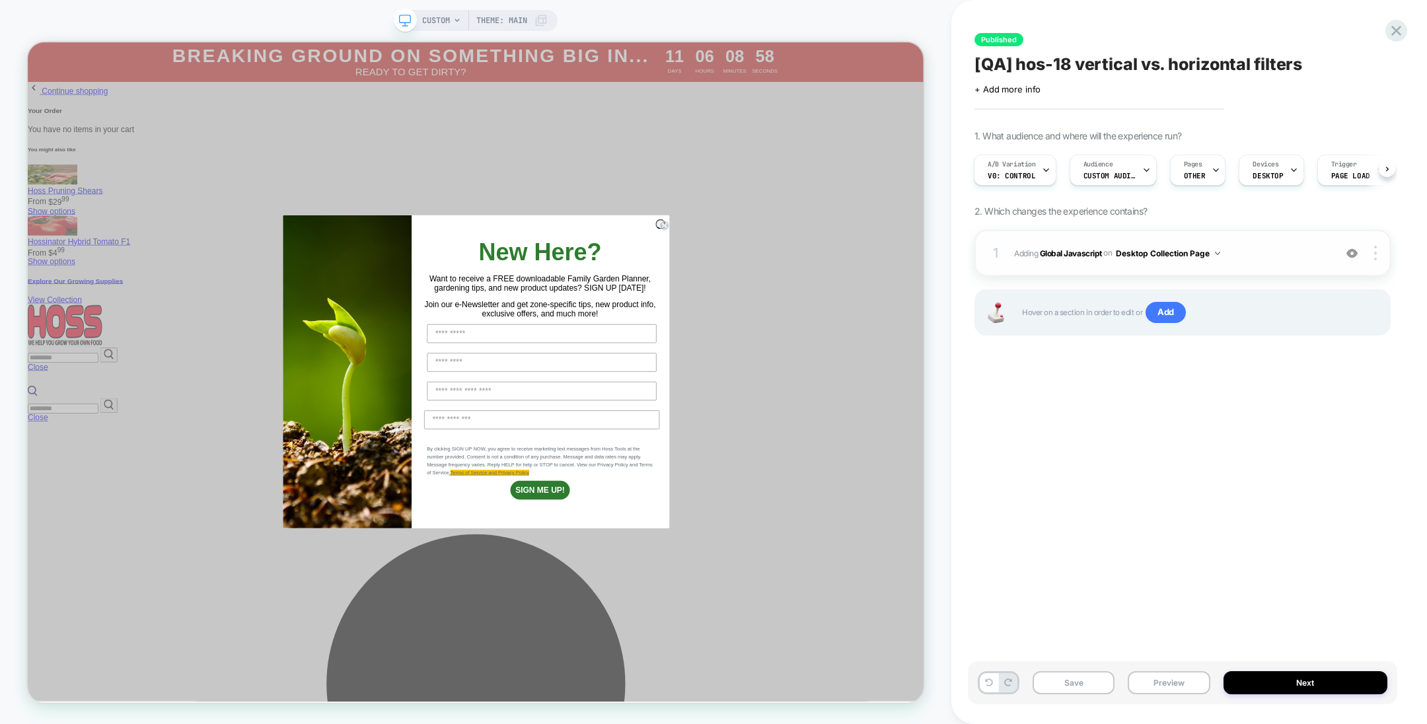
click at [1349, 250] on img at bounding box center [1352, 253] width 11 height 11
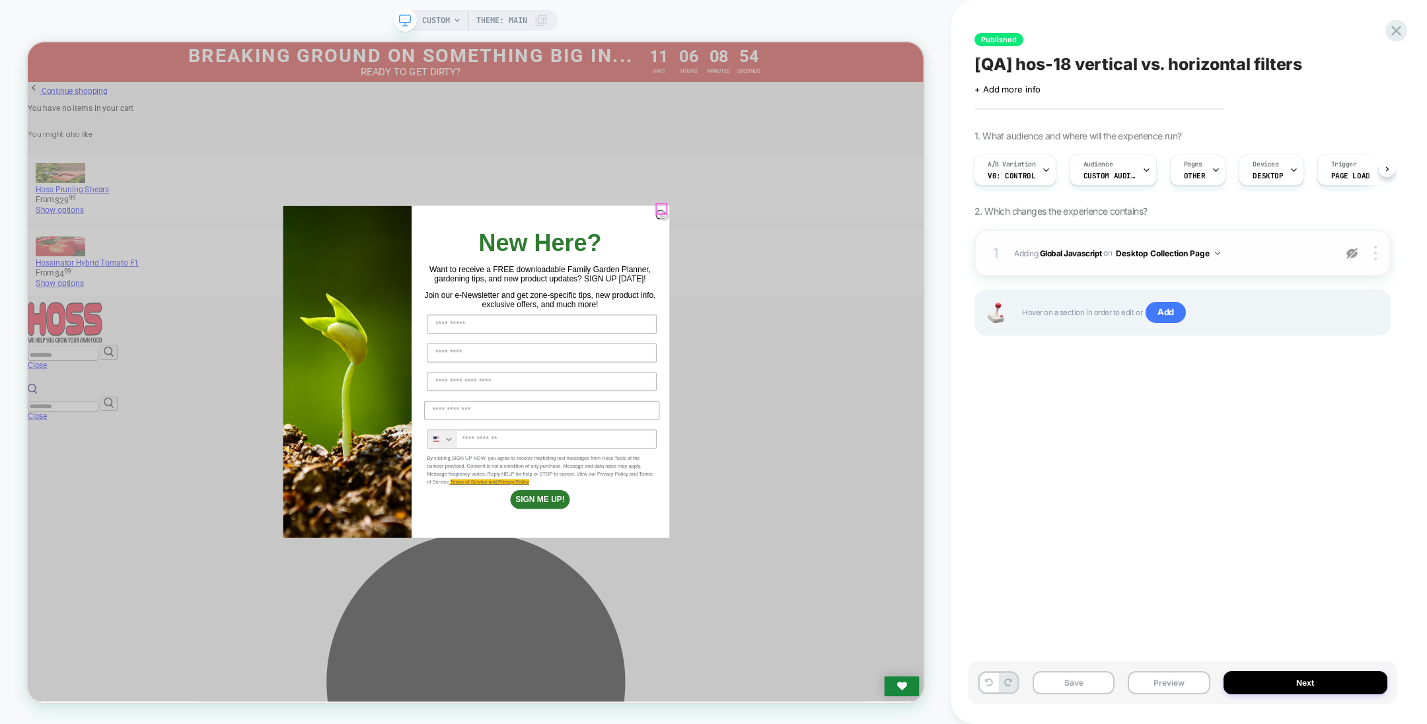
click at [870, 268] on circle "Close dialog" at bounding box center [876, 274] width 13 height 13
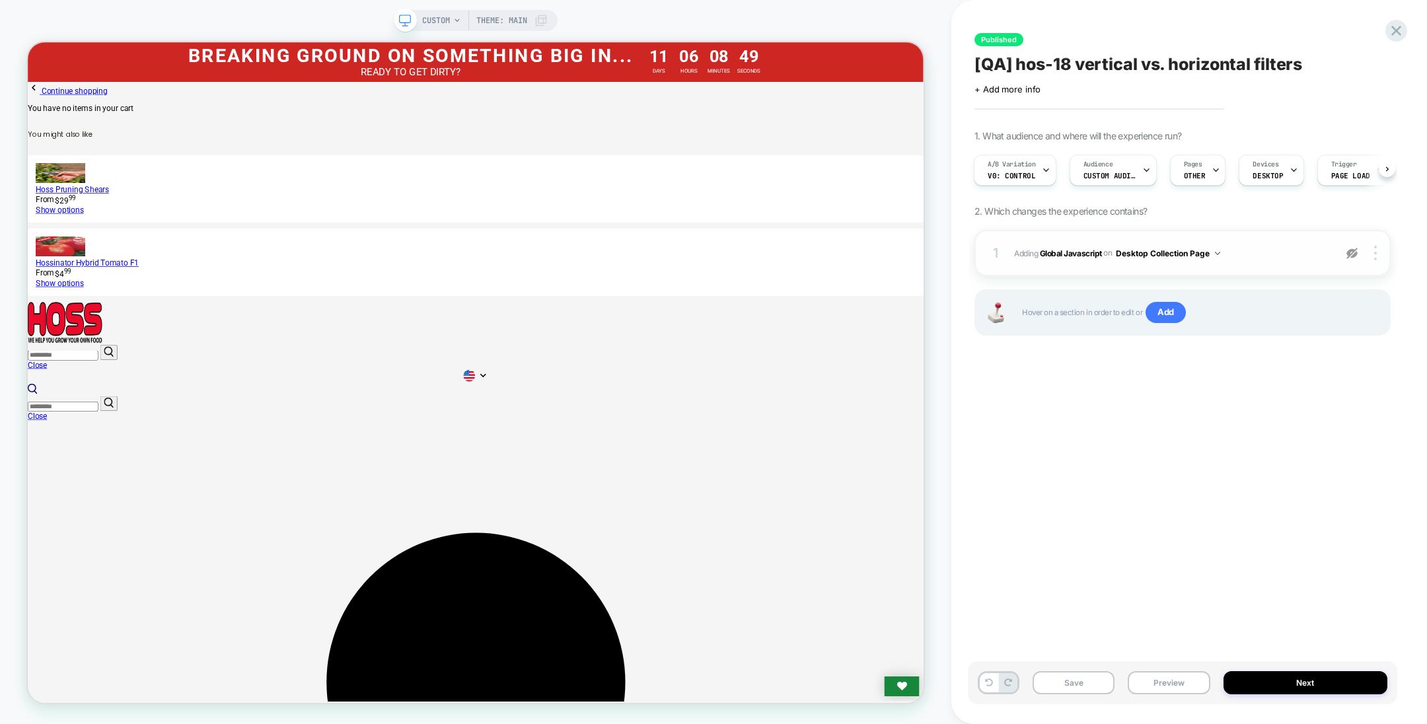
click at [441, 17] on span "CUSTOM" at bounding box center [436, 20] width 28 height 21
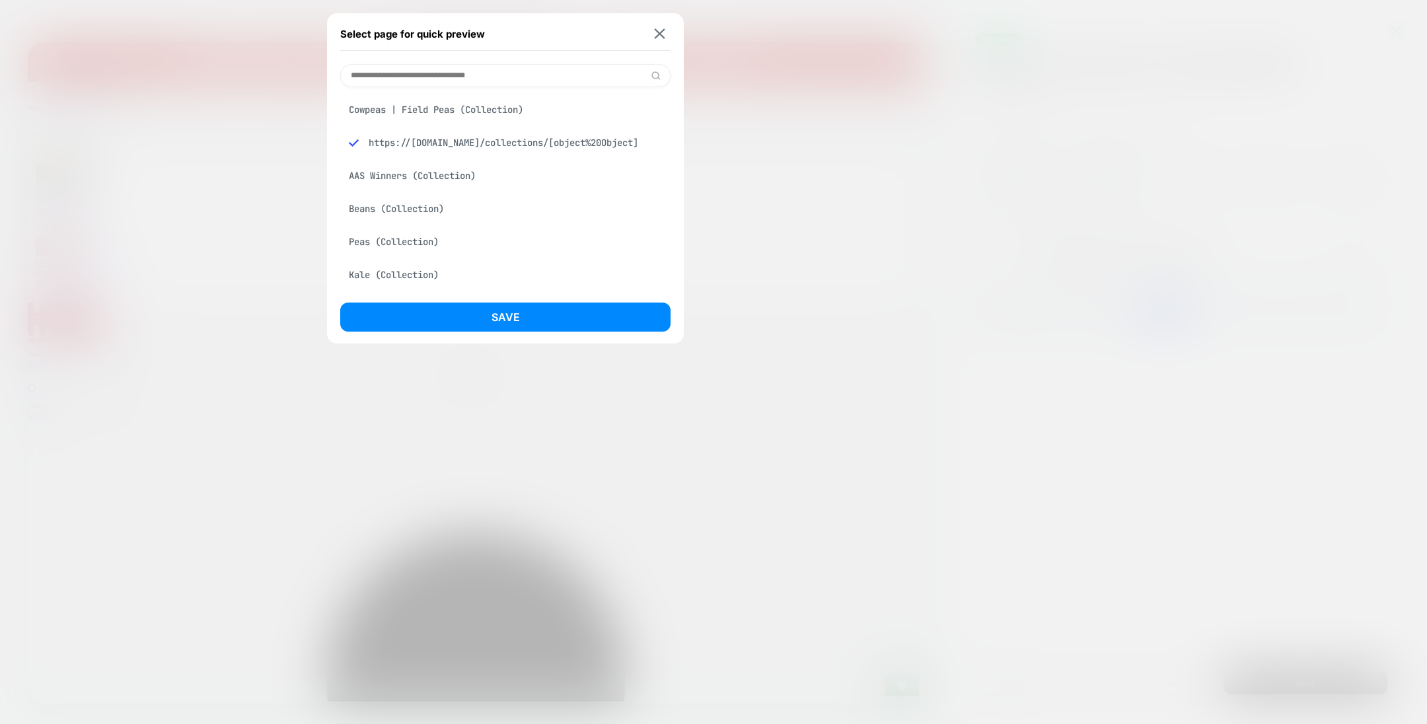
click at [461, 182] on div "AAS Winners (Collection)" at bounding box center [505, 175] width 330 height 25
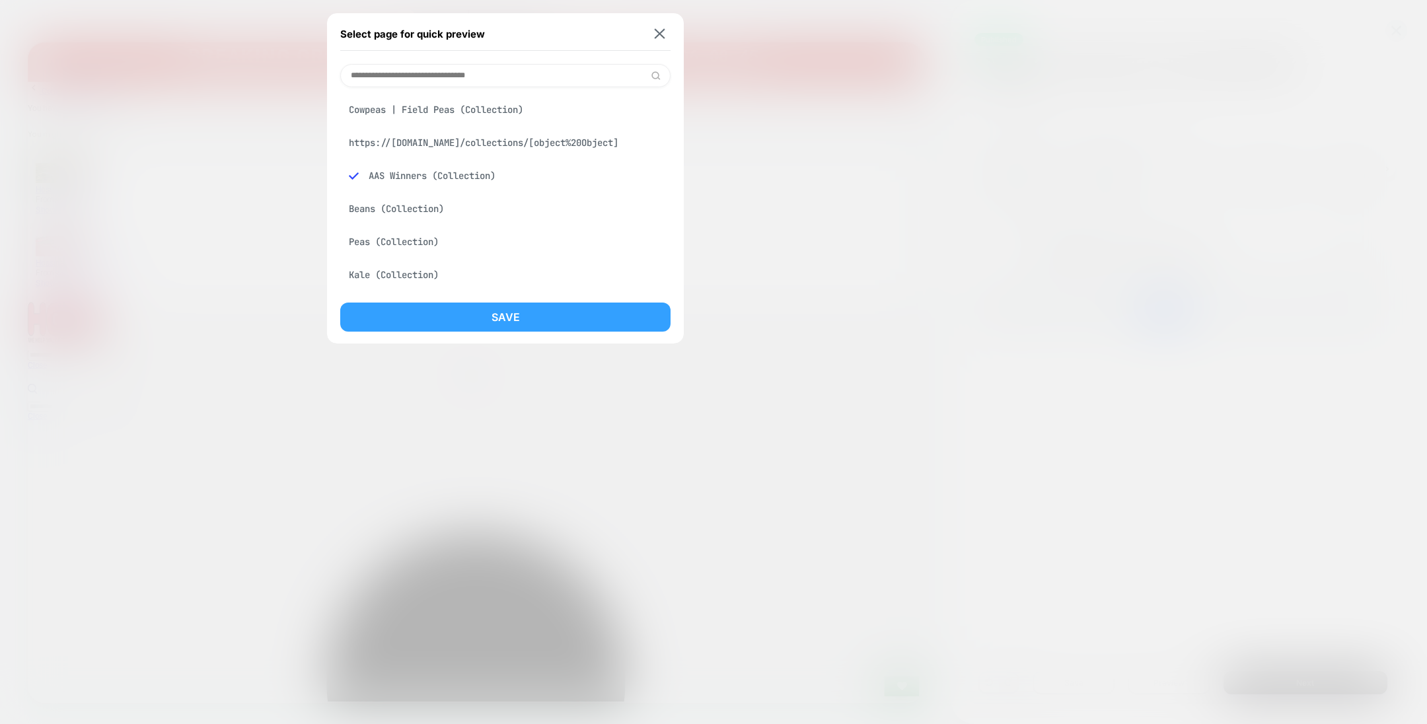
click at [473, 326] on button "Save" at bounding box center [505, 317] width 330 height 29
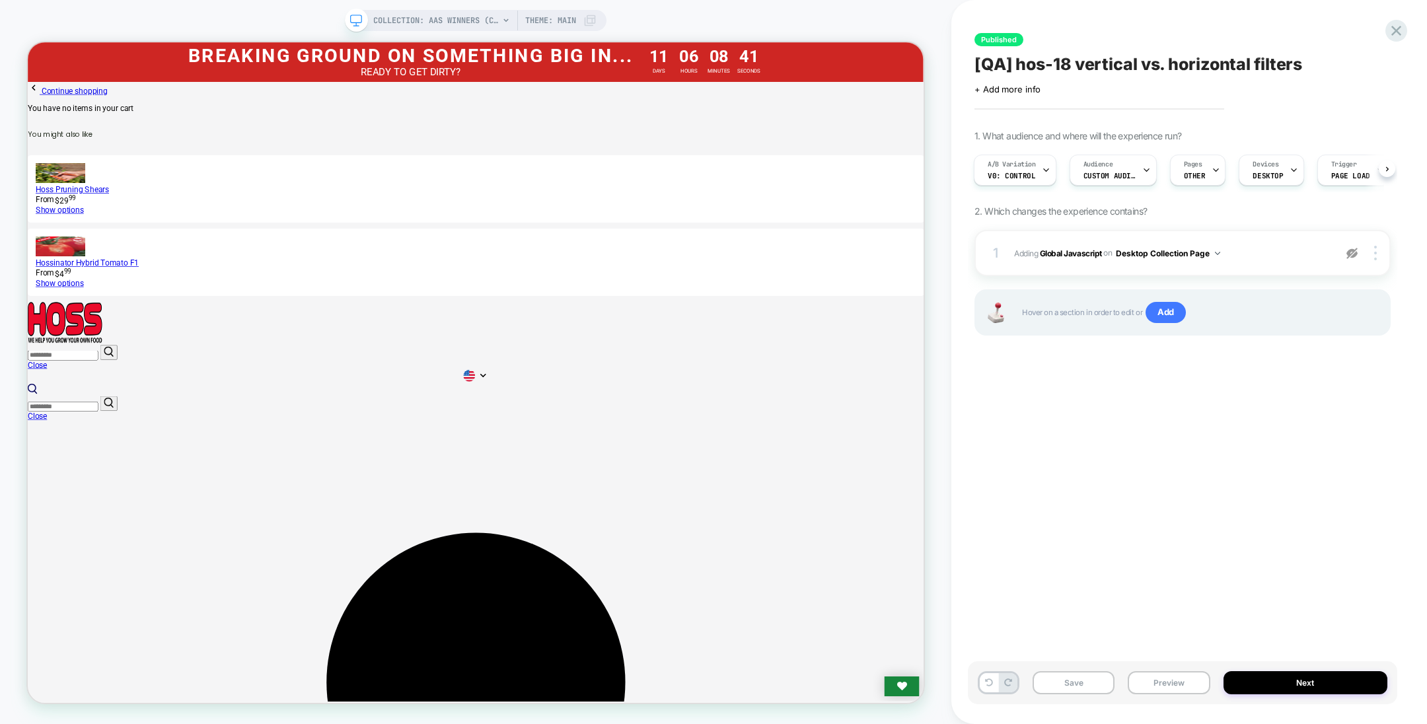
scroll to position [0, 1]
click at [1352, 250] on img at bounding box center [1352, 253] width 11 height 11
click at [1071, 248] on b "Global Javascript" at bounding box center [1071, 253] width 62 height 10
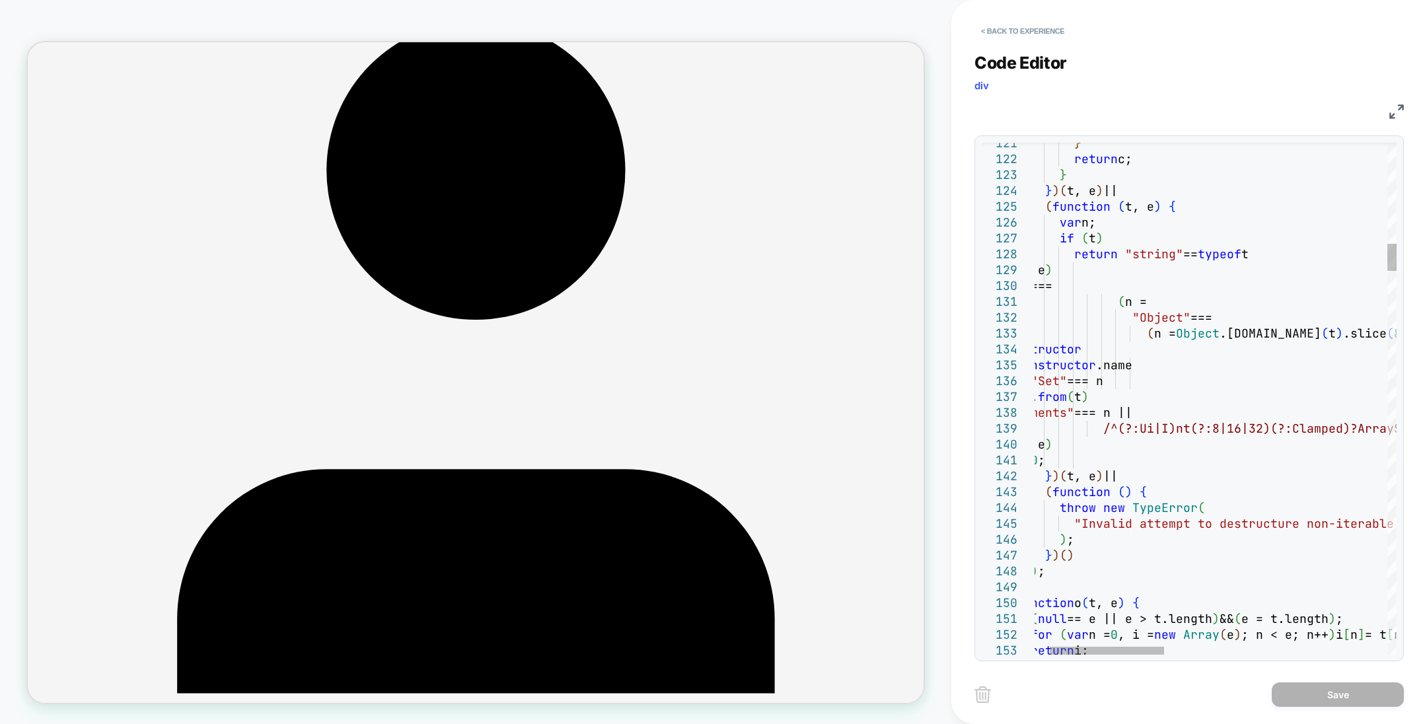
scroll to position [0, 0]
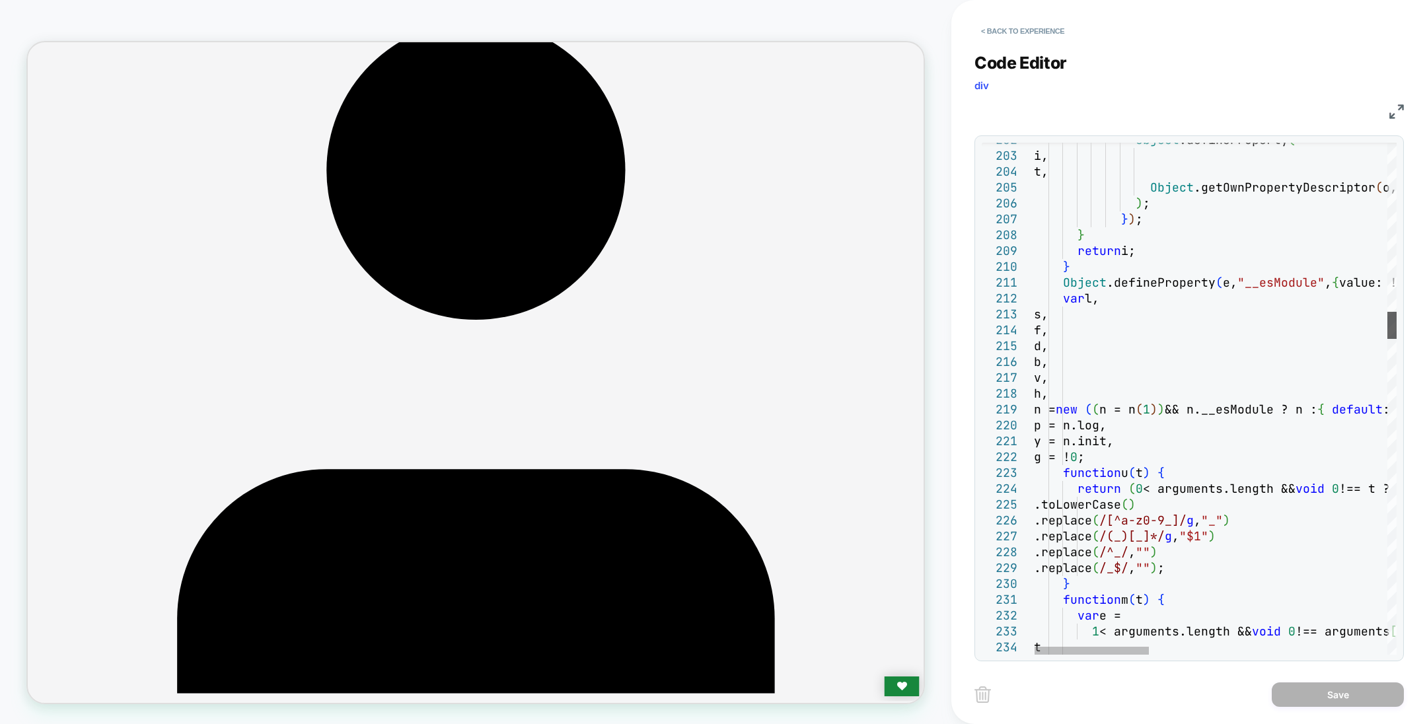
click at [1388, 325] on div at bounding box center [1392, 325] width 9 height 27
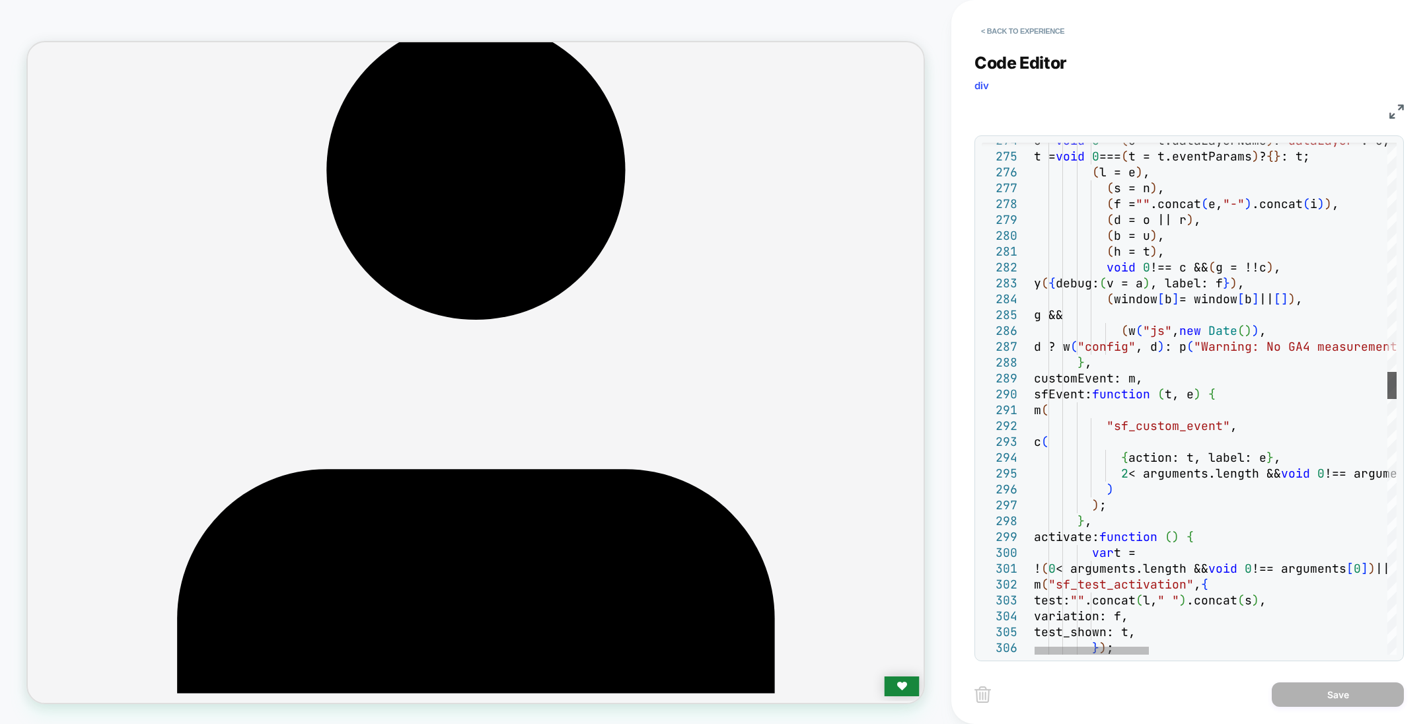
click at [1397, 387] on div at bounding box center [1392, 385] width 9 height 27
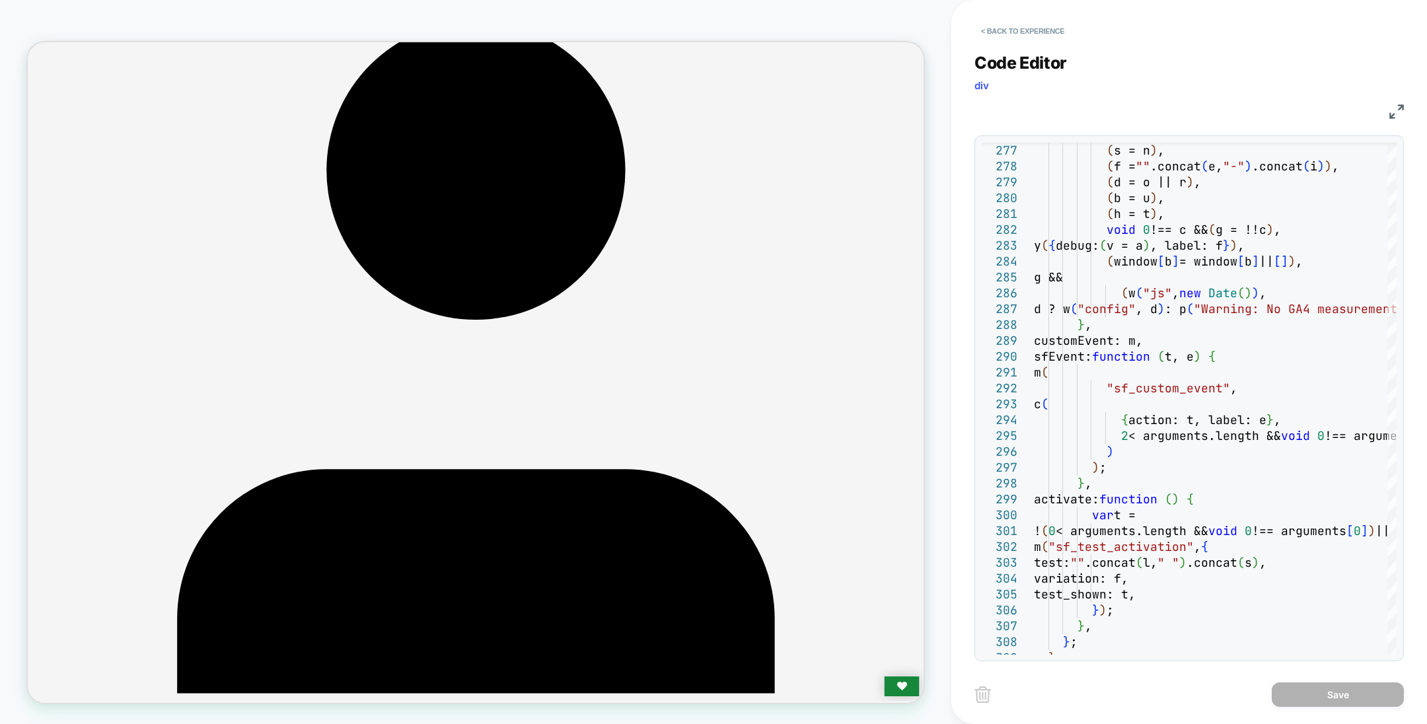
click at [1398, 387] on div "277 278 279 280 281 282 283 284 285 286 287 288 289 290 291 292 293 294 295 296…" at bounding box center [1190, 398] width 430 height 526
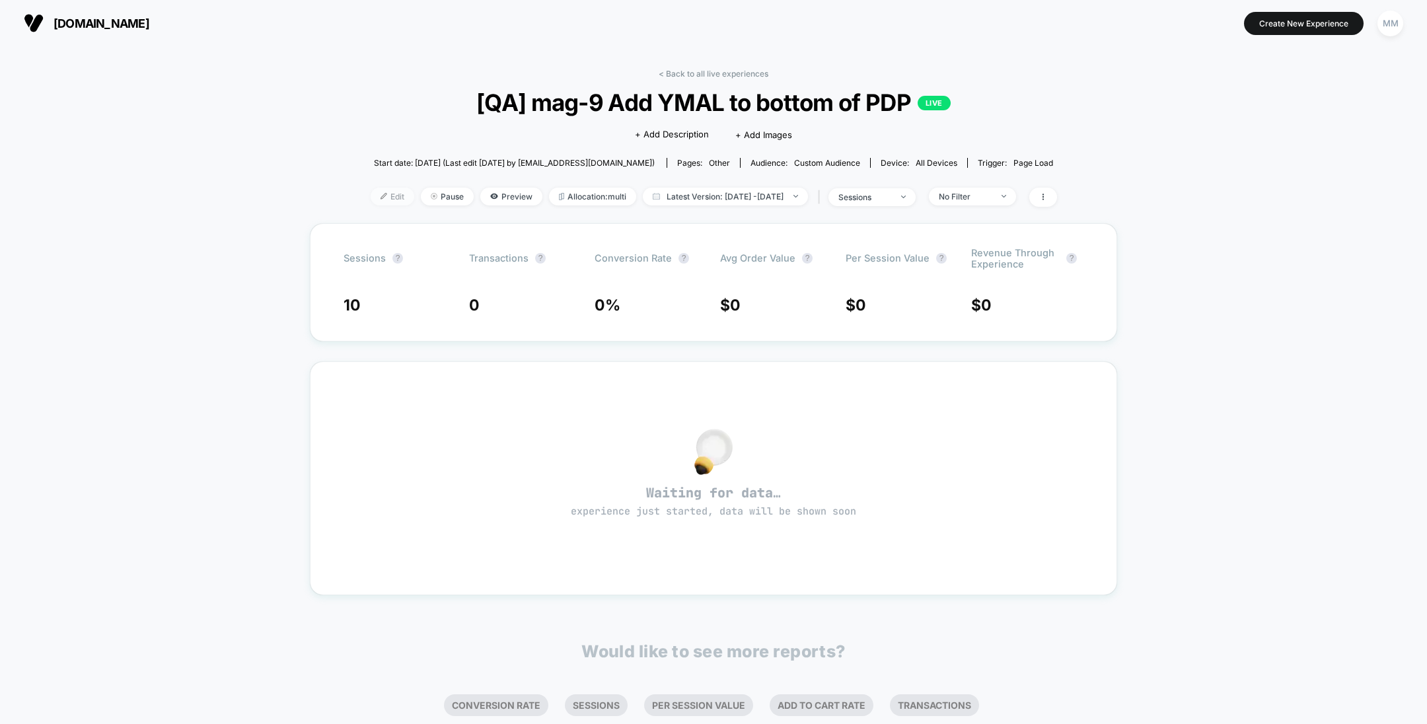
click at [373, 198] on span "Edit" at bounding box center [393, 197] width 44 height 18
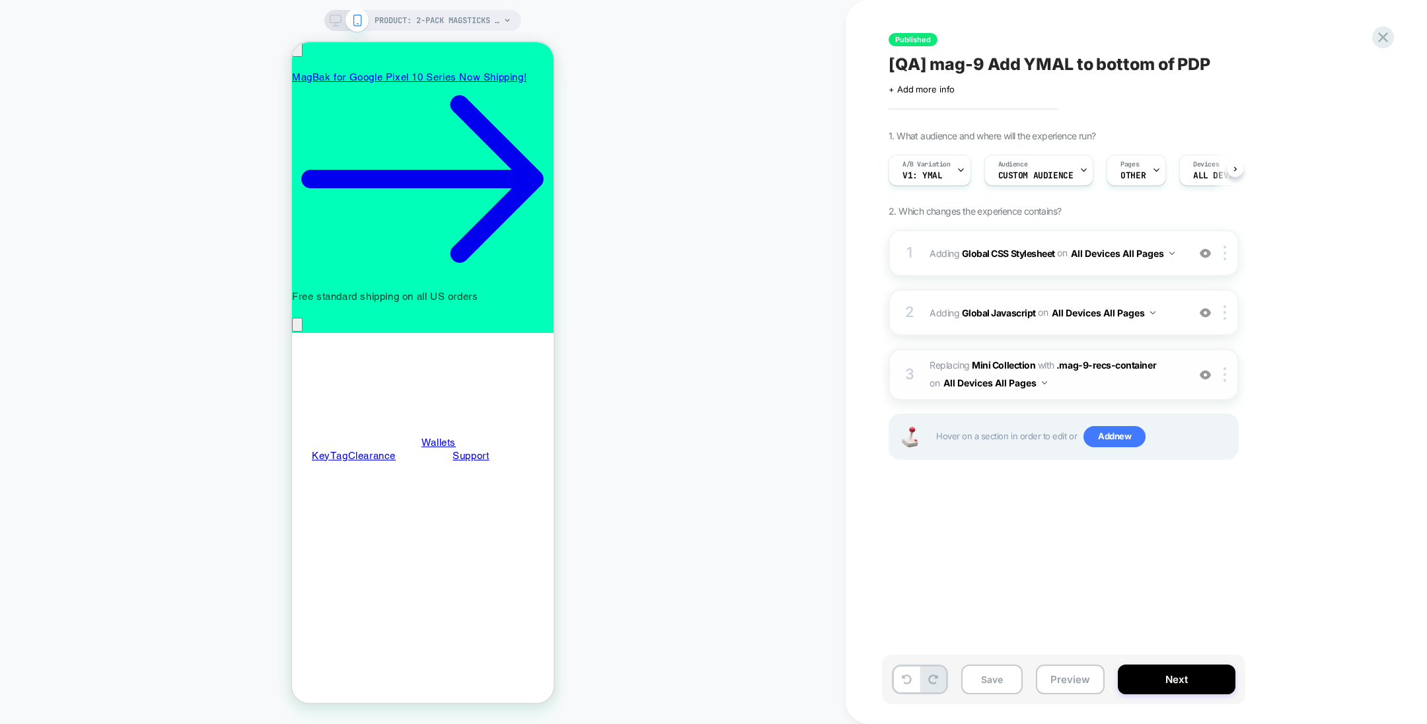
click at [1207, 371] on img at bounding box center [1205, 374] width 11 height 11
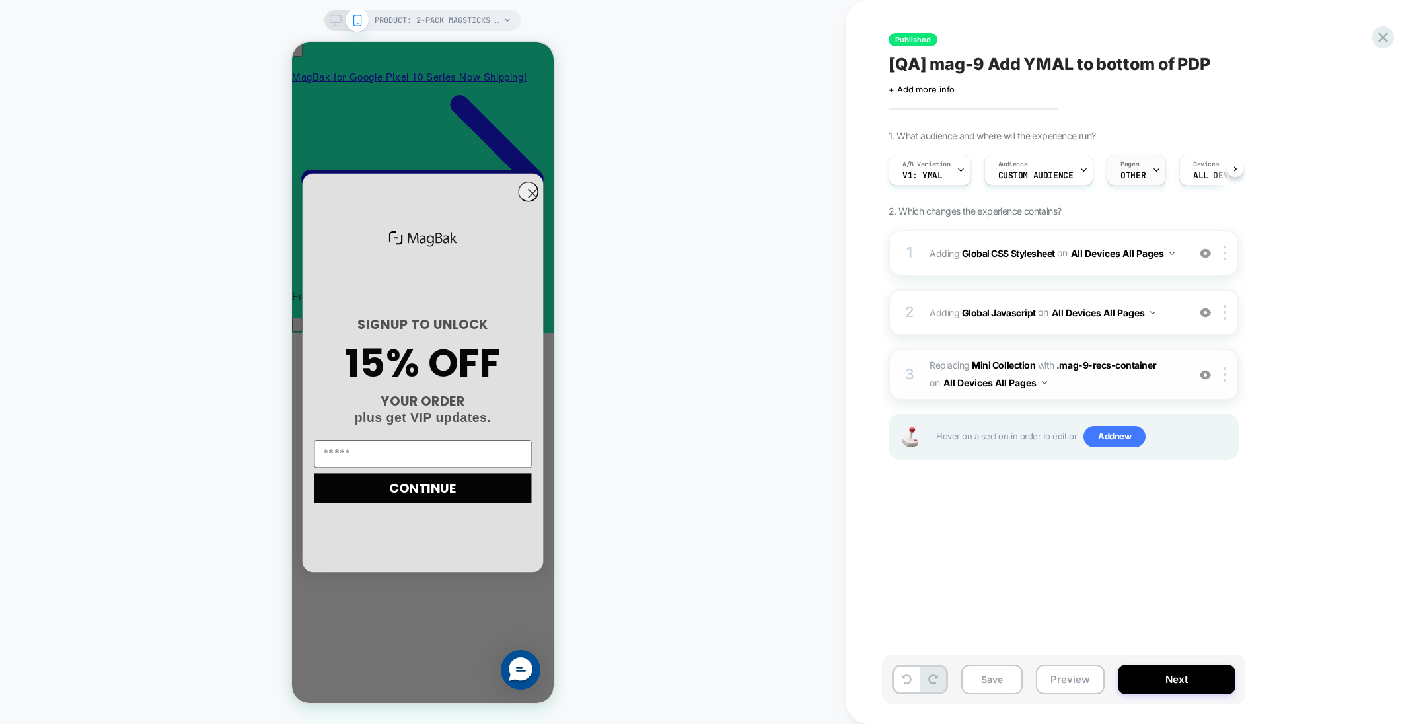
click at [1132, 171] on span "OTHER" at bounding box center [1133, 175] width 25 height 9
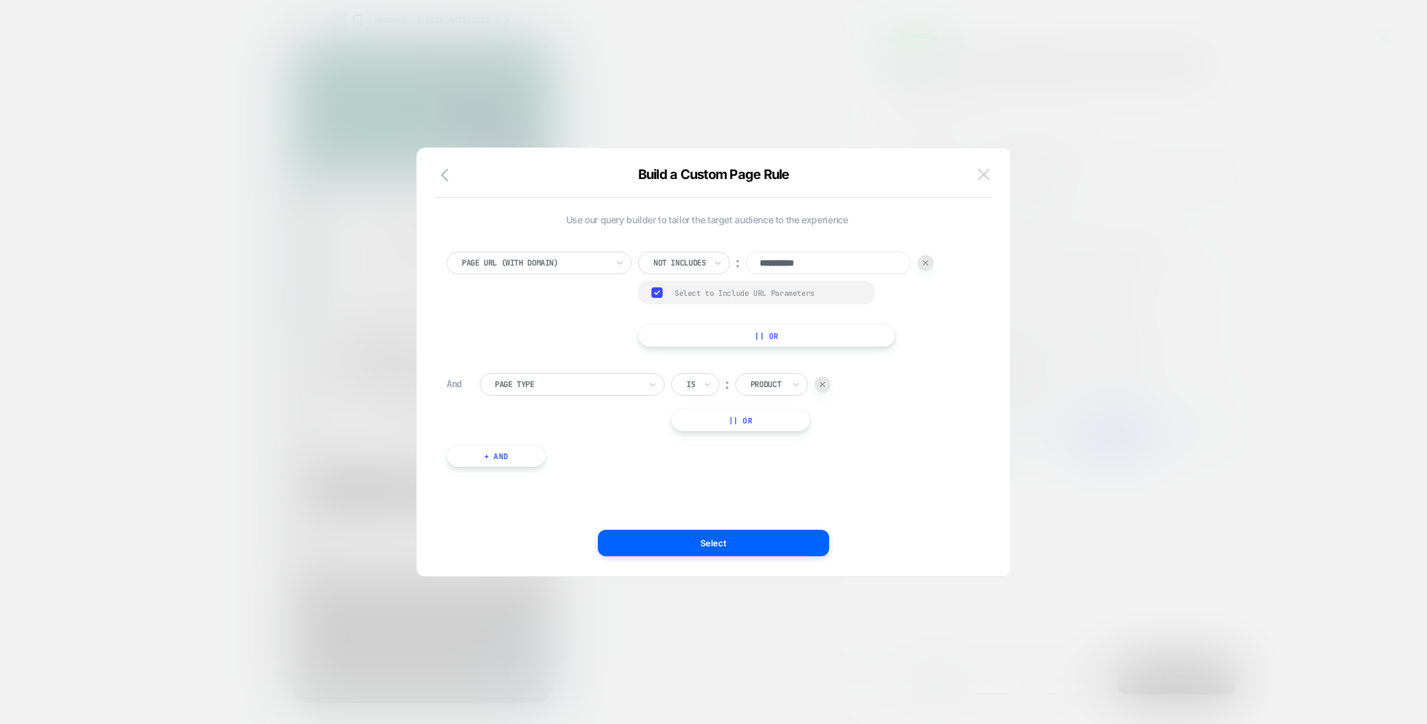
click at [985, 176] on img at bounding box center [984, 174] width 12 height 11
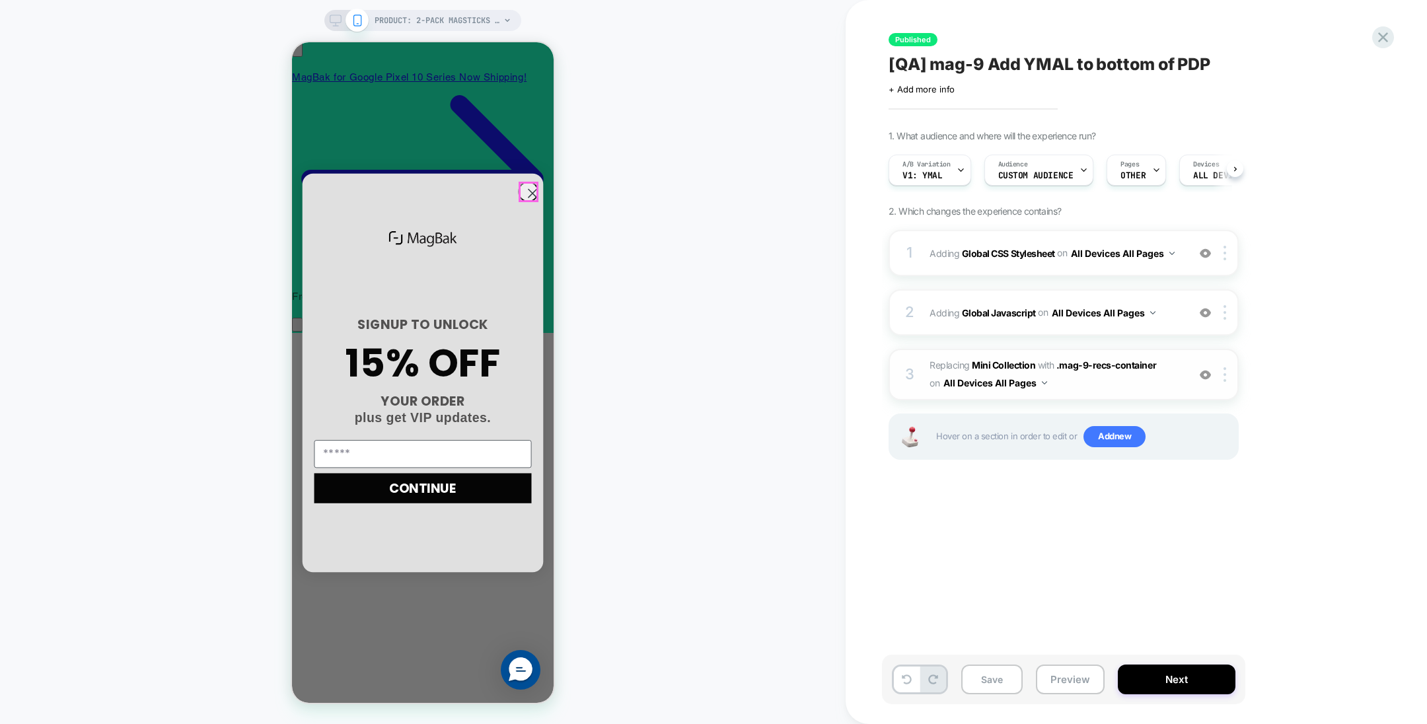
click at [525, 190] on circle "Close dialog" at bounding box center [532, 193] width 19 height 19
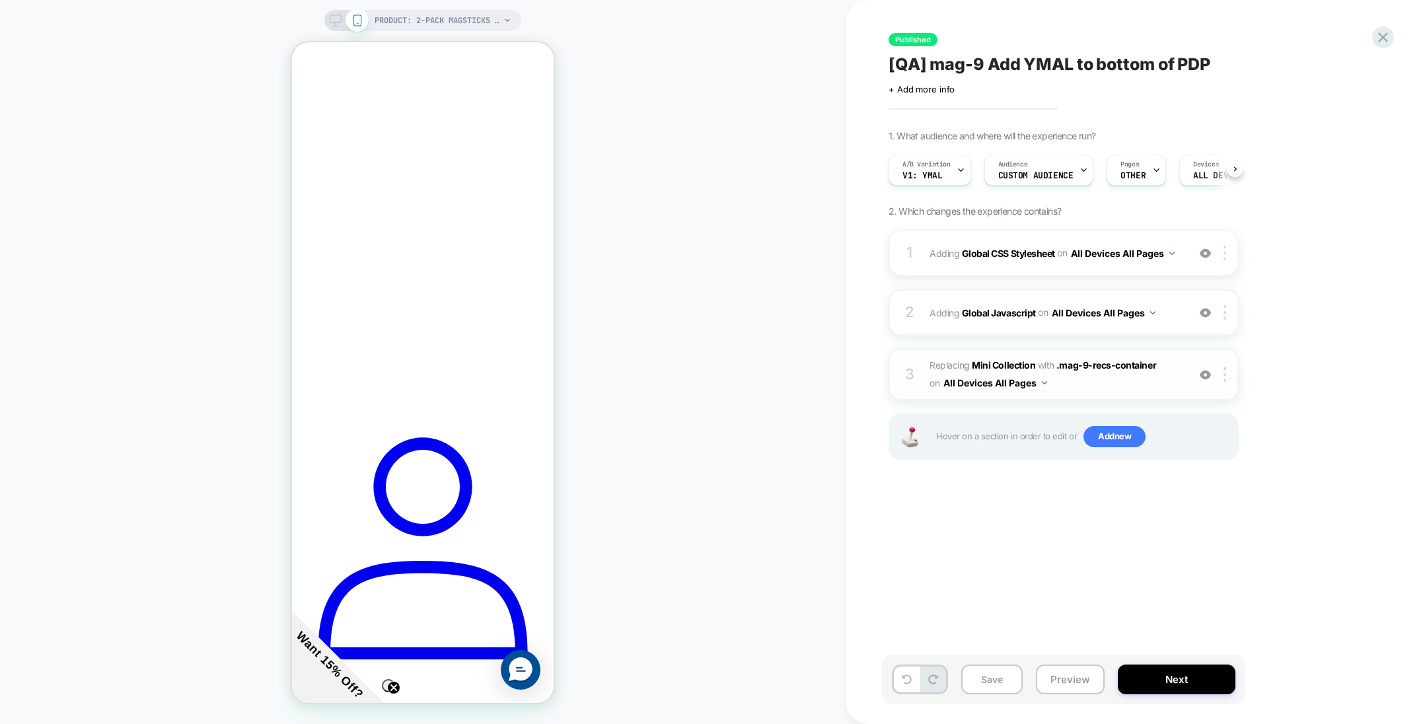
click at [1208, 373] on img at bounding box center [1205, 374] width 11 height 11
click at [1208, 315] on img at bounding box center [1205, 312] width 11 height 11
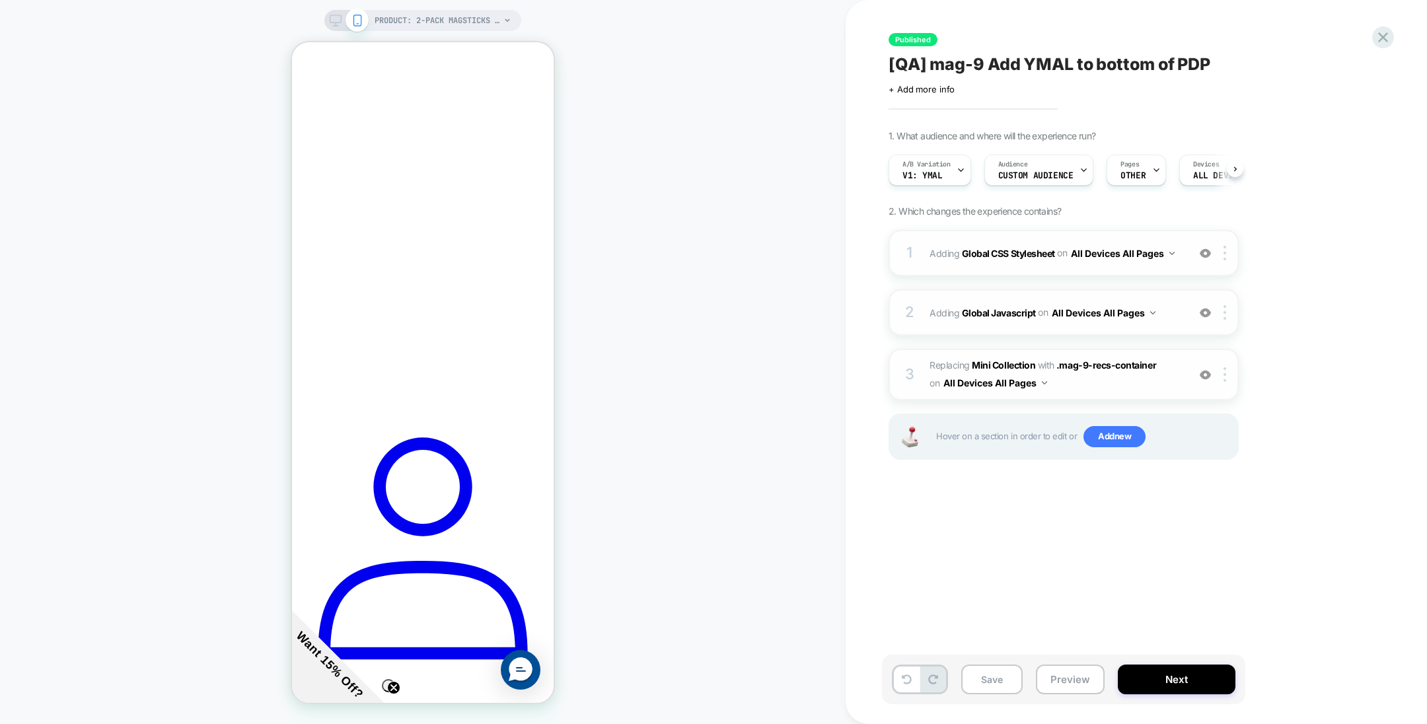
scroll to position [0, 0]
click at [1209, 252] on img at bounding box center [1205, 253] width 11 height 11
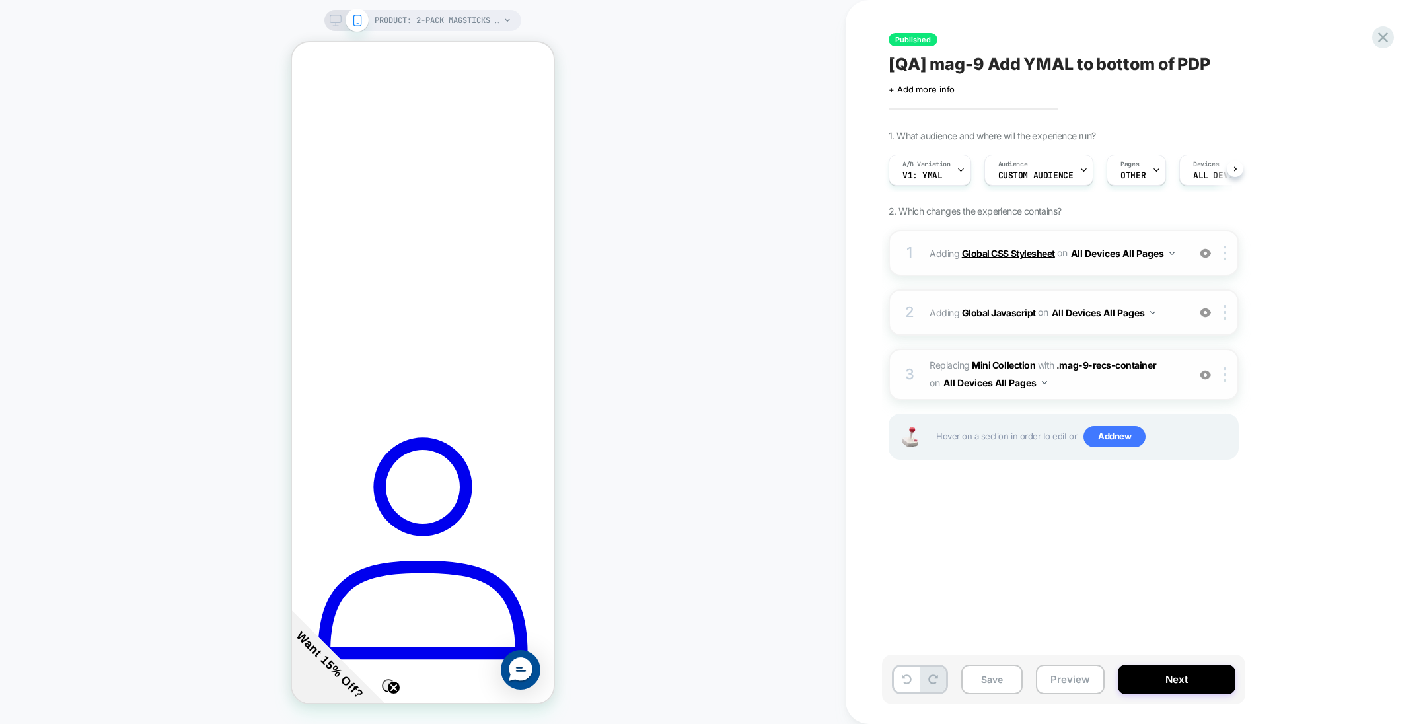
click at [1019, 256] on b "Global CSS Stylesheet" at bounding box center [1008, 252] width 93 height 11
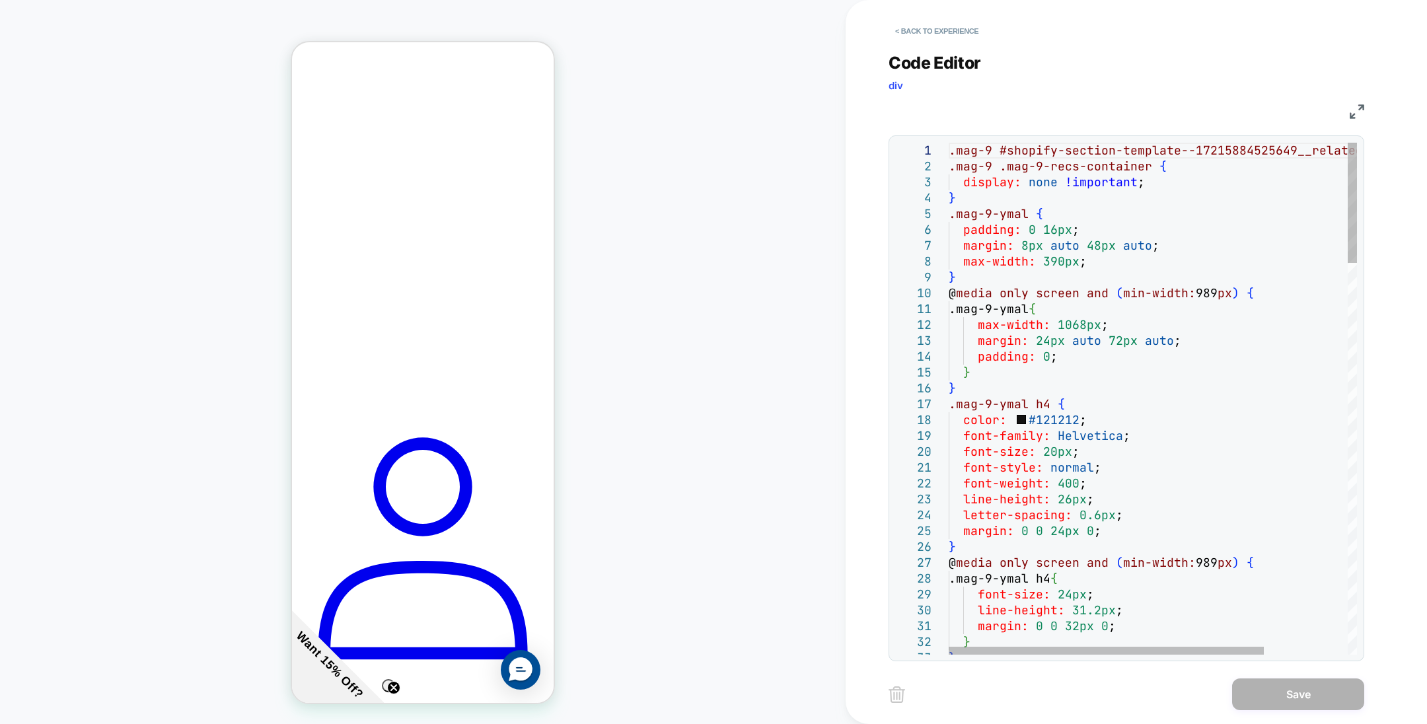
scroll to position [0, 189]
click at [929, 34] on button "< Back to experience" at bounding box center [937, 30] width 96 height 21
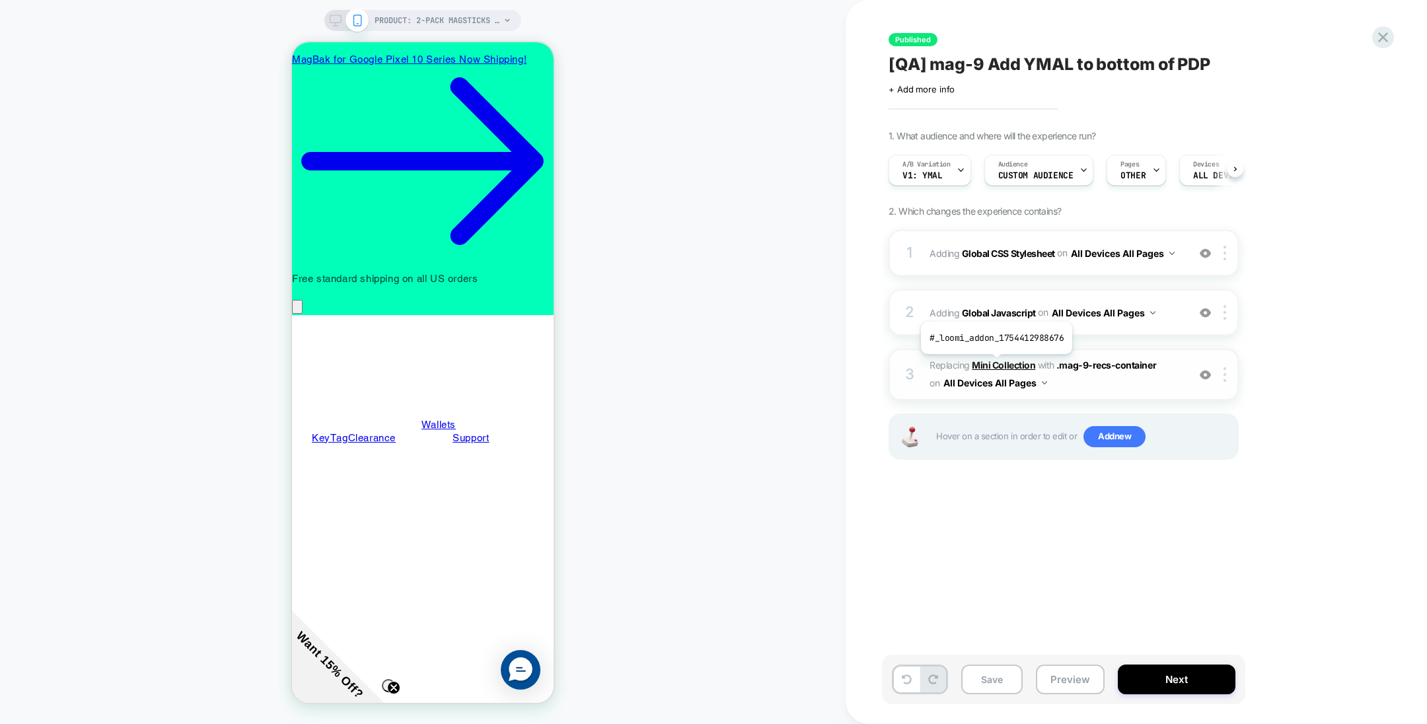
click at [995, 363] on b "Mini Collection" at bounding box center [1003, 364] width 63 height 11
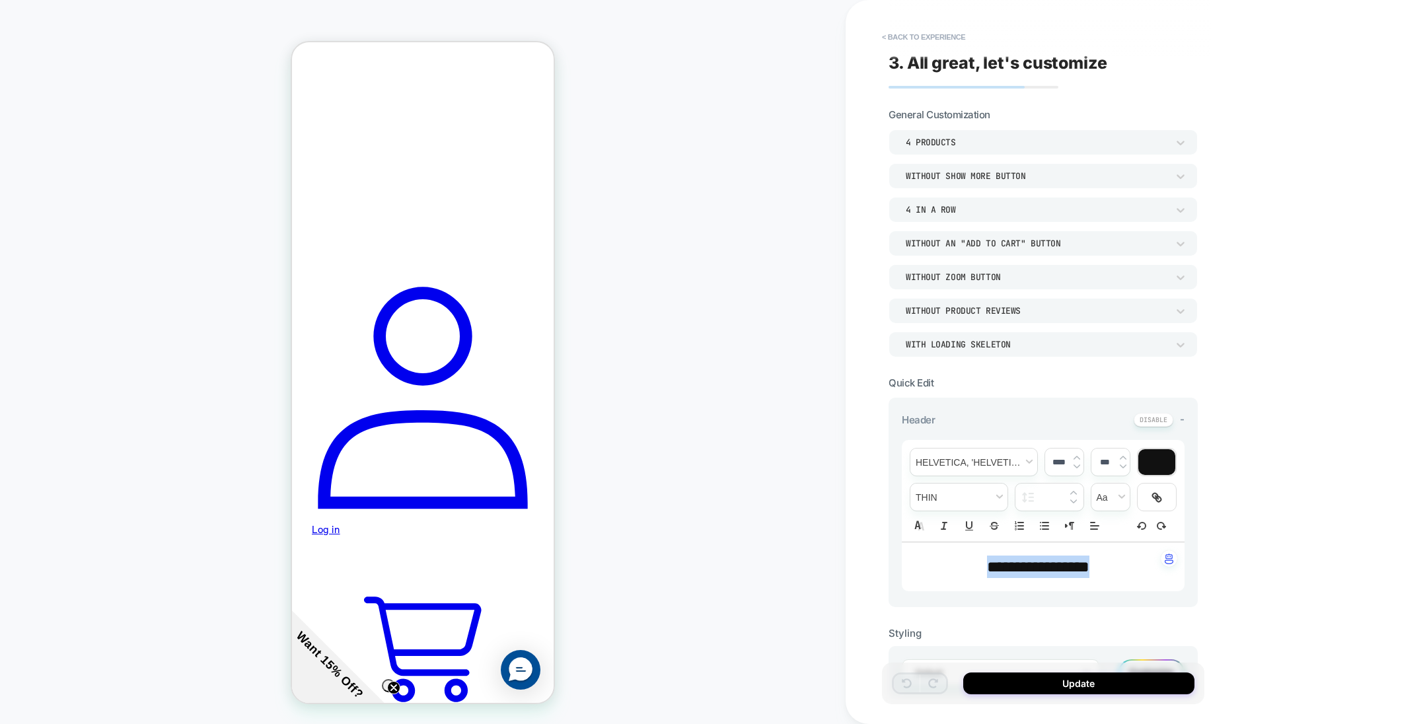
drag, startPoint x: 1110, startPoint y: 569, endPoint x: 960, endPoint y: 564, distance: 150.1
click at [960, 564] on p "**********" at bounding box center [1038, 567] width 246 height 22
type input "****"
drag, startPoint x: 960, startPoint y: 564, endPoint x: 912, endPoint y: 563, distance: 48.3
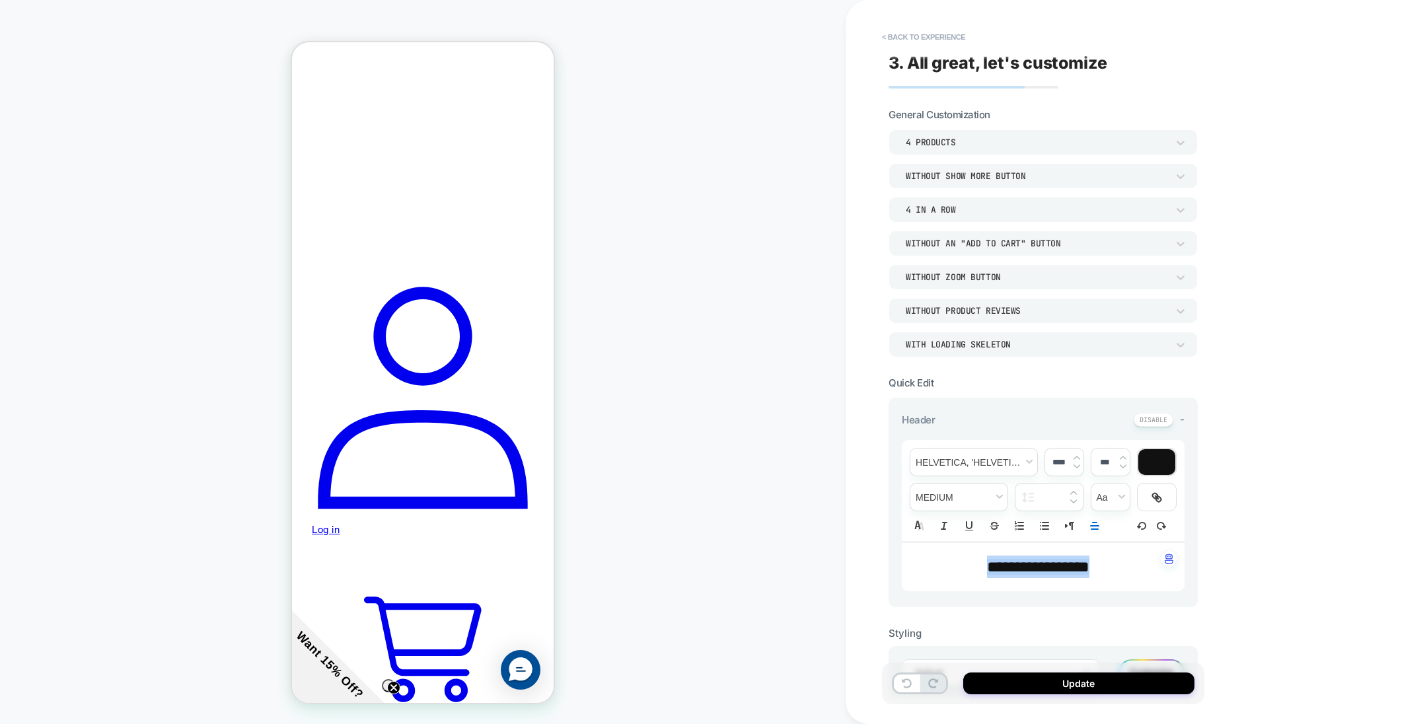
click at [912, 563] on div "**********" at bounding box center [1043, 567] width 283 height 49
click at [1159, 465] on div at bounding box center [1157, 462] width 37 height 26
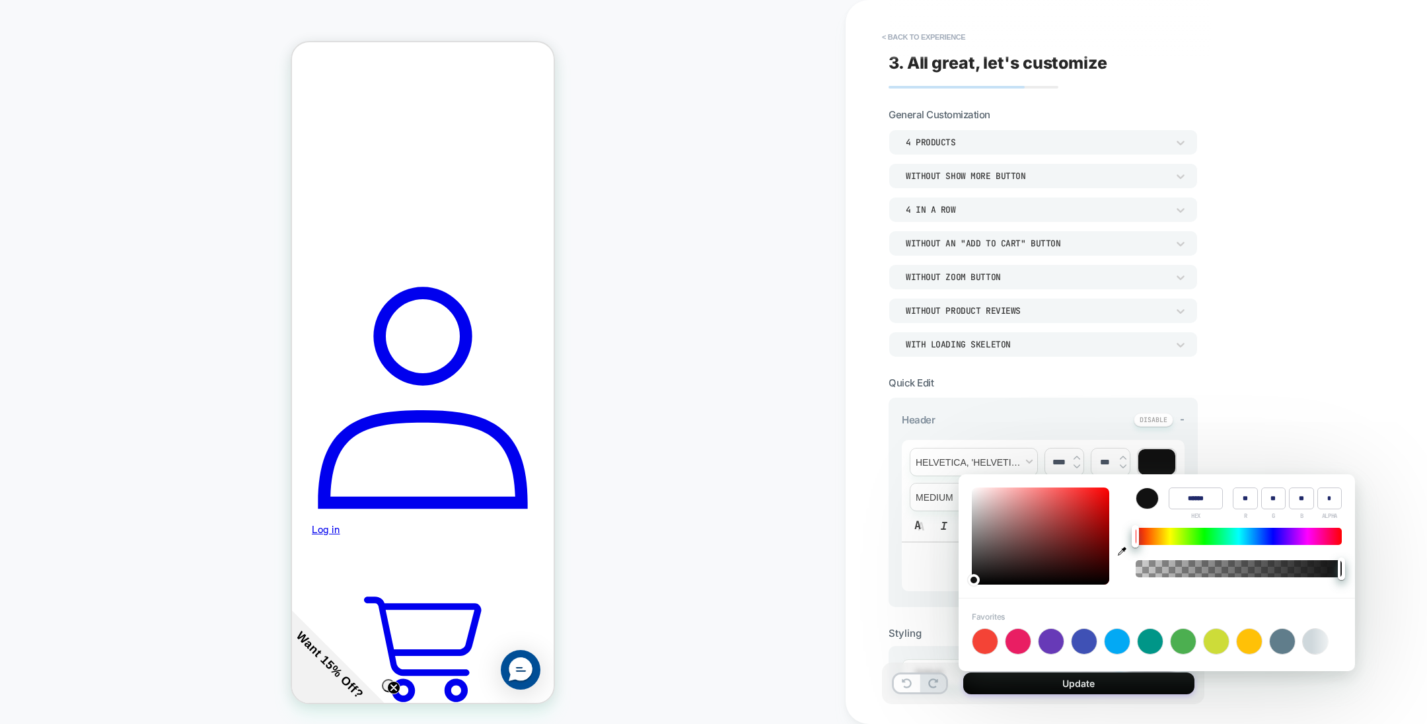
type input "******"
type input "***"
type input "**"
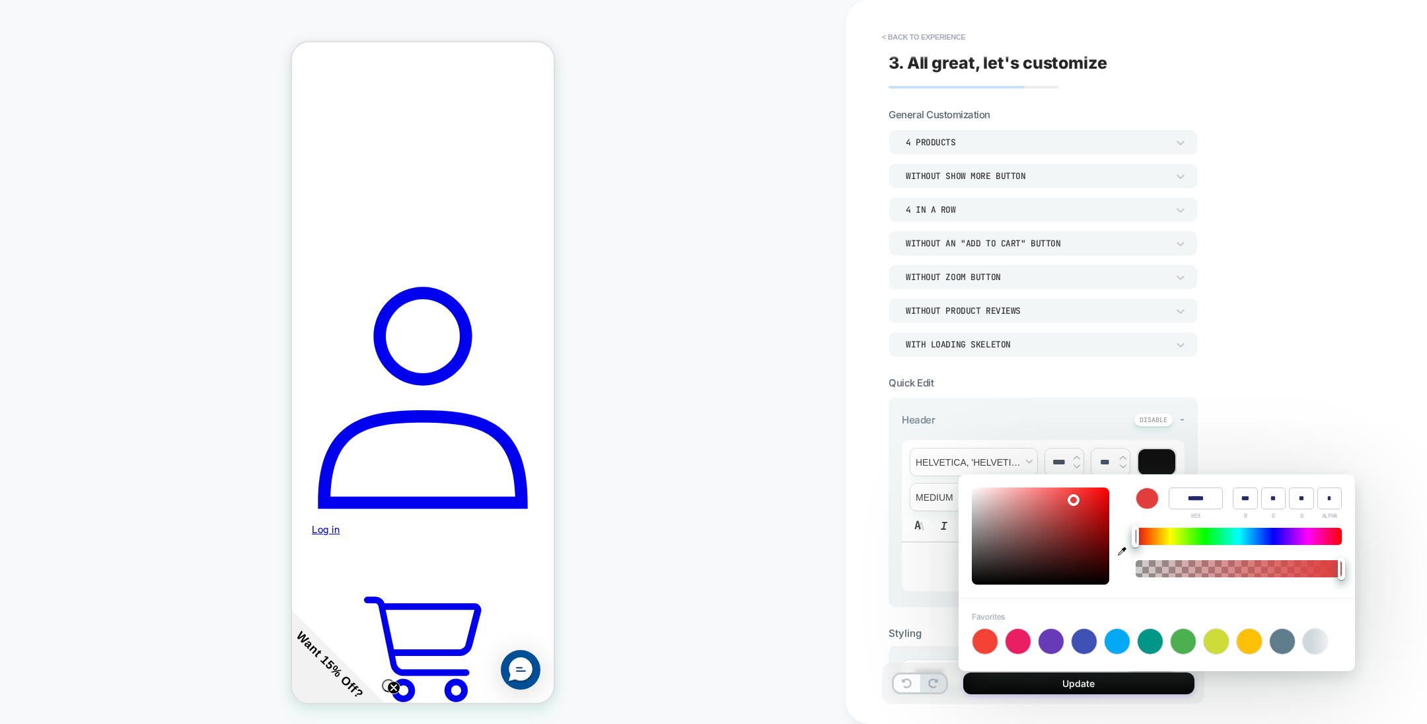
click at [1073, 498] on div at bounding box center [1040, 536] width 137 height 97
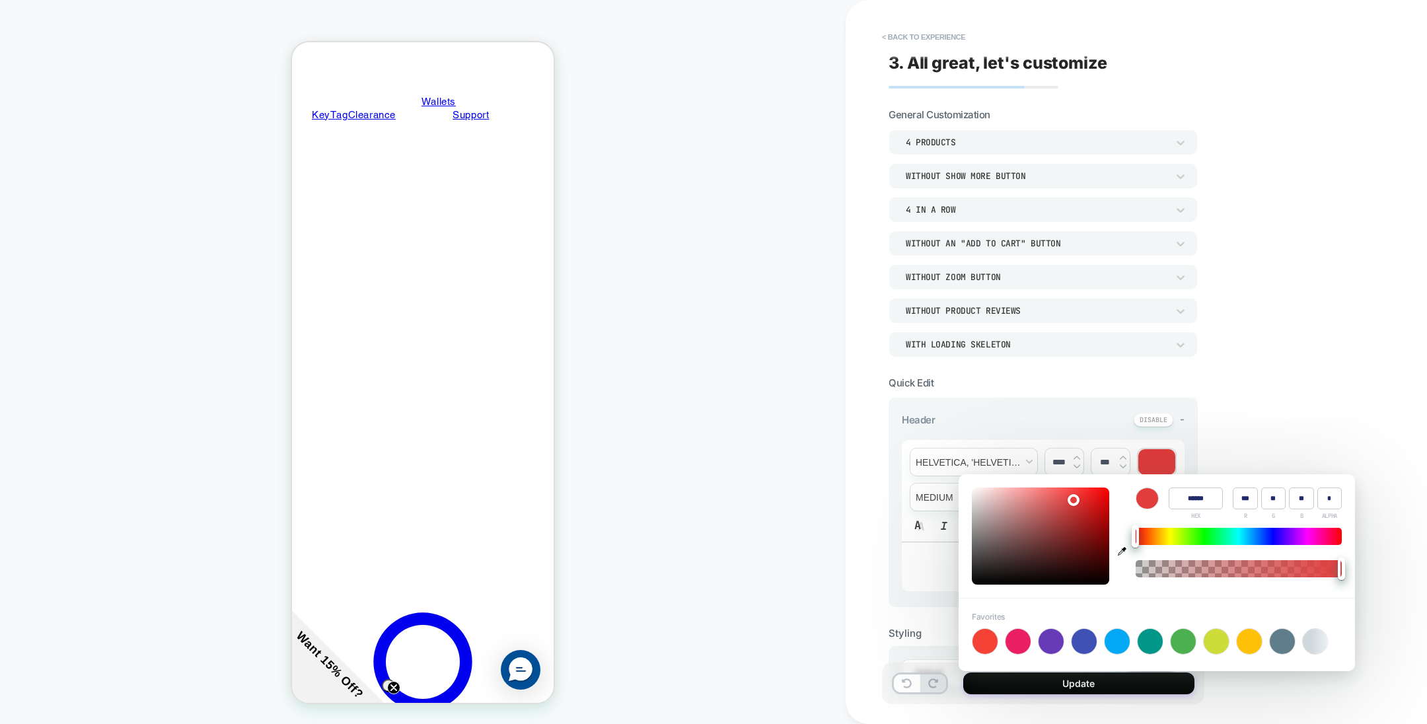
scroll to position [699, 0]
click at [1026, 373] on div "**********" at bounding box center [1043, 725] width 309 height 1234
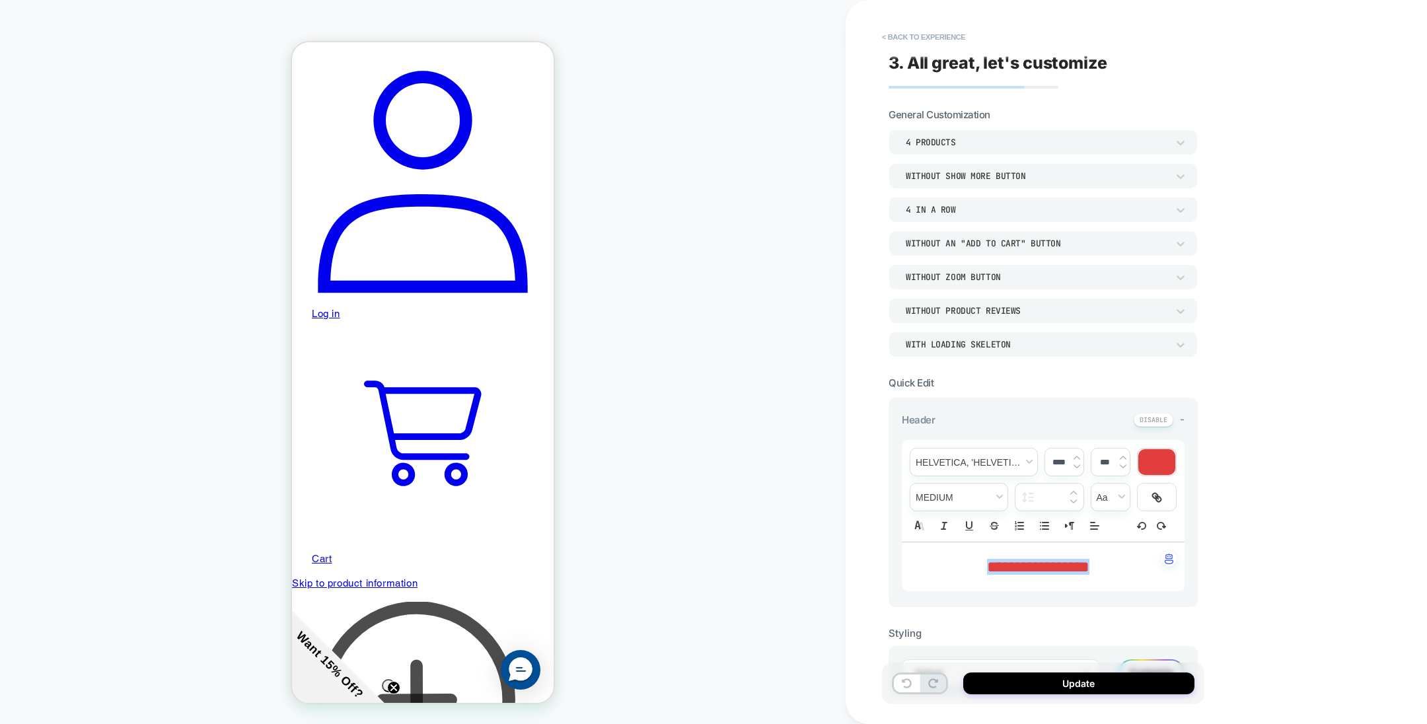
scroll to position [0, 0]
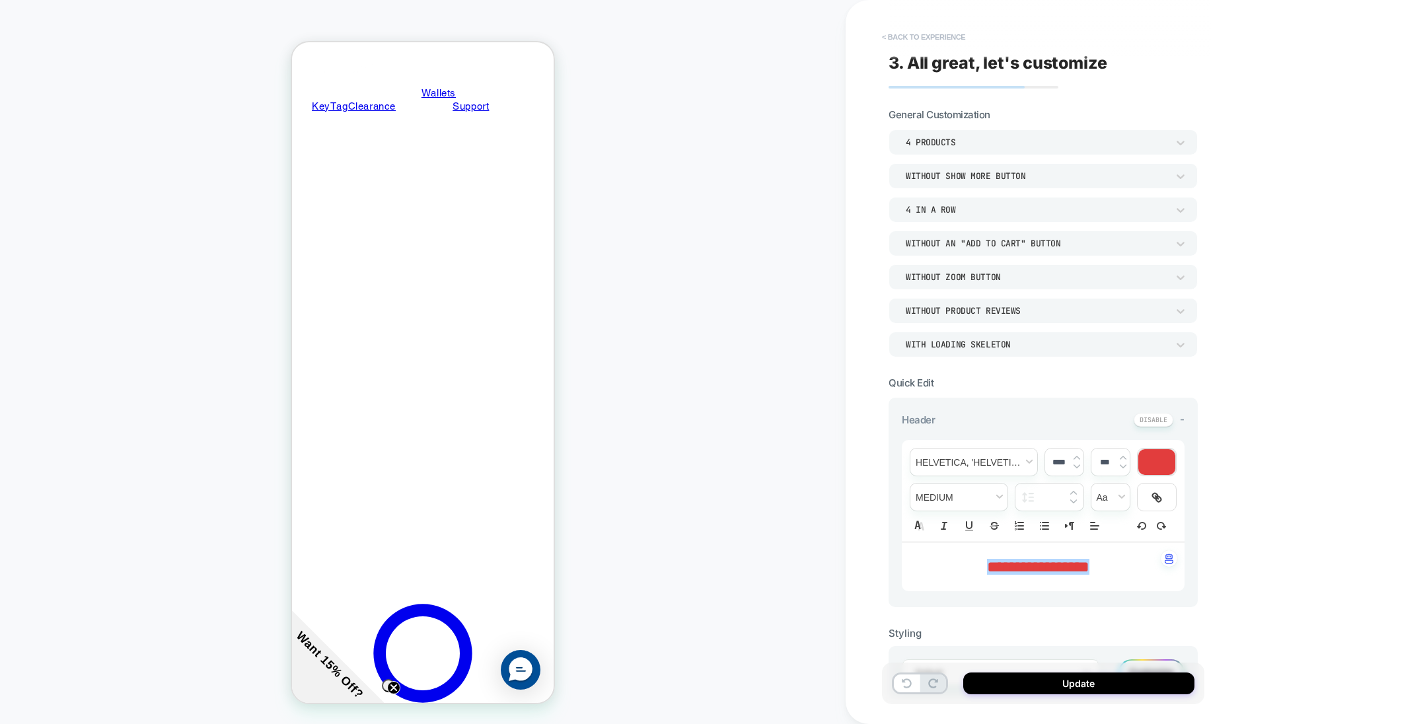
click at [936, 39] on button "< Back to experience" at bounding box center [924, 36] width 96 height 21
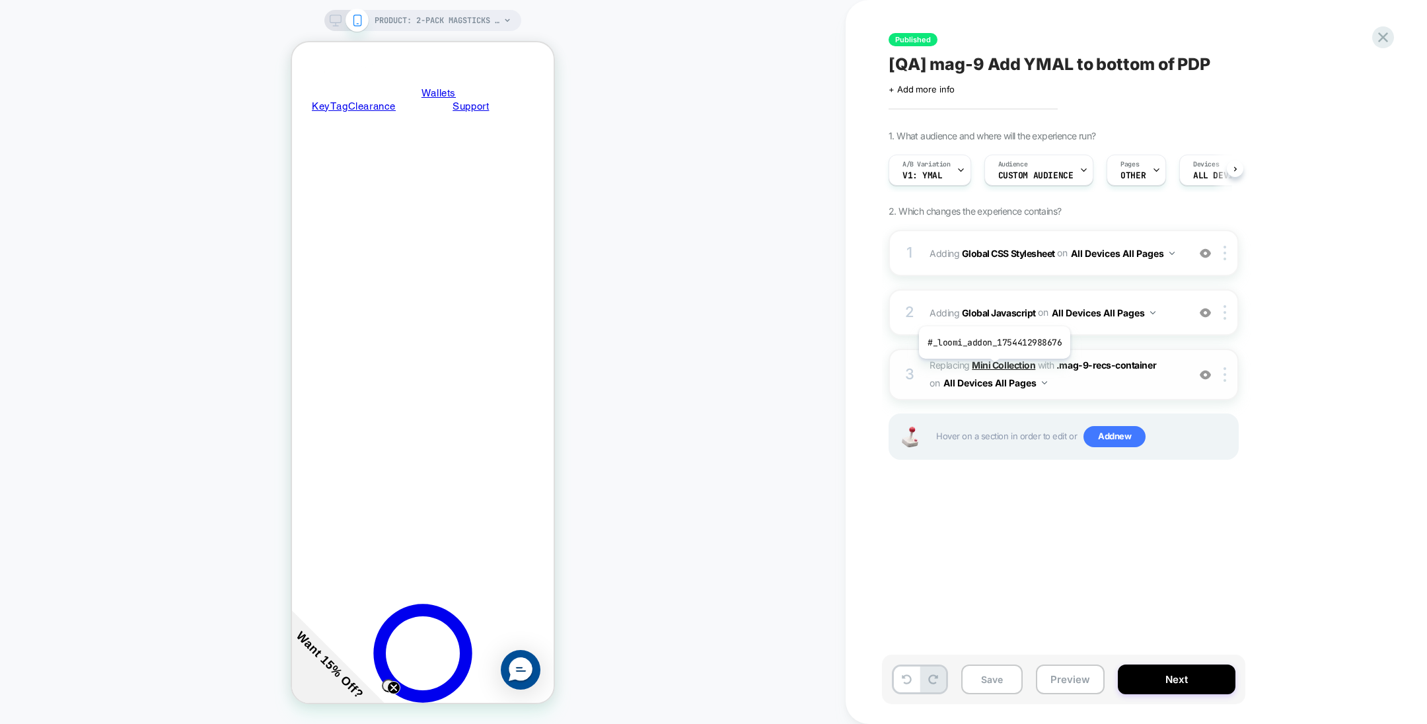
click at [993, 367] on b "Mini Collection" at bounding box center [1003, 364] width 63 height 11
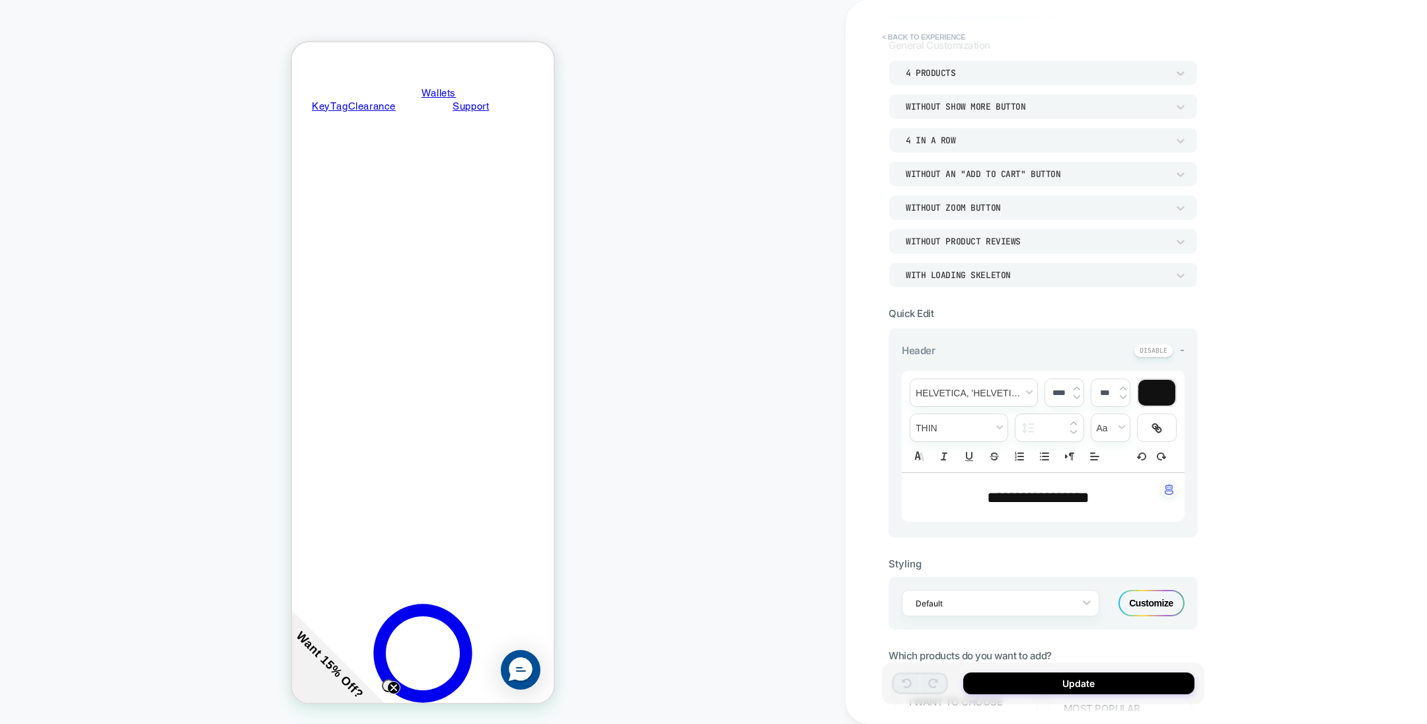
click at [932, 32] on button "< Back to experience" at bounding box center [924, 36] width 96 height 21
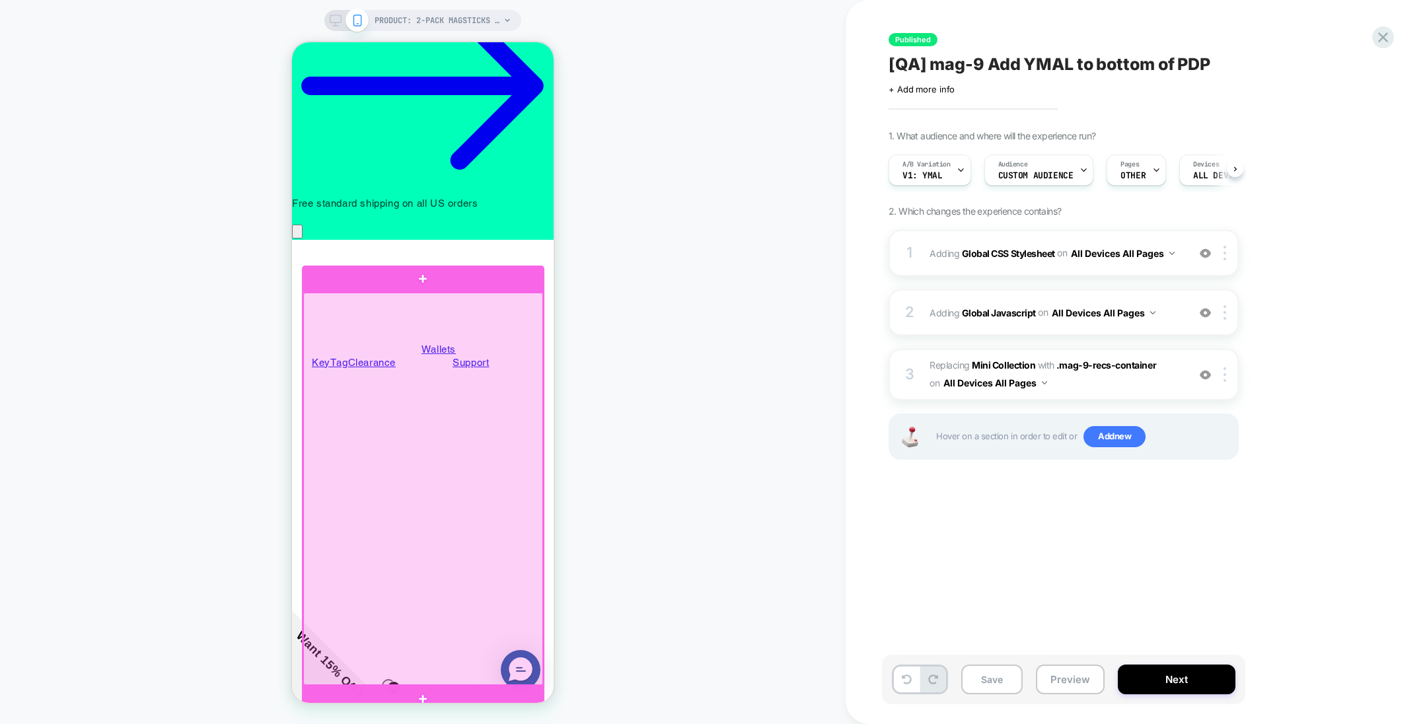
click at [488, 535] on div at bounding box center [423, 489] width 240 height 393
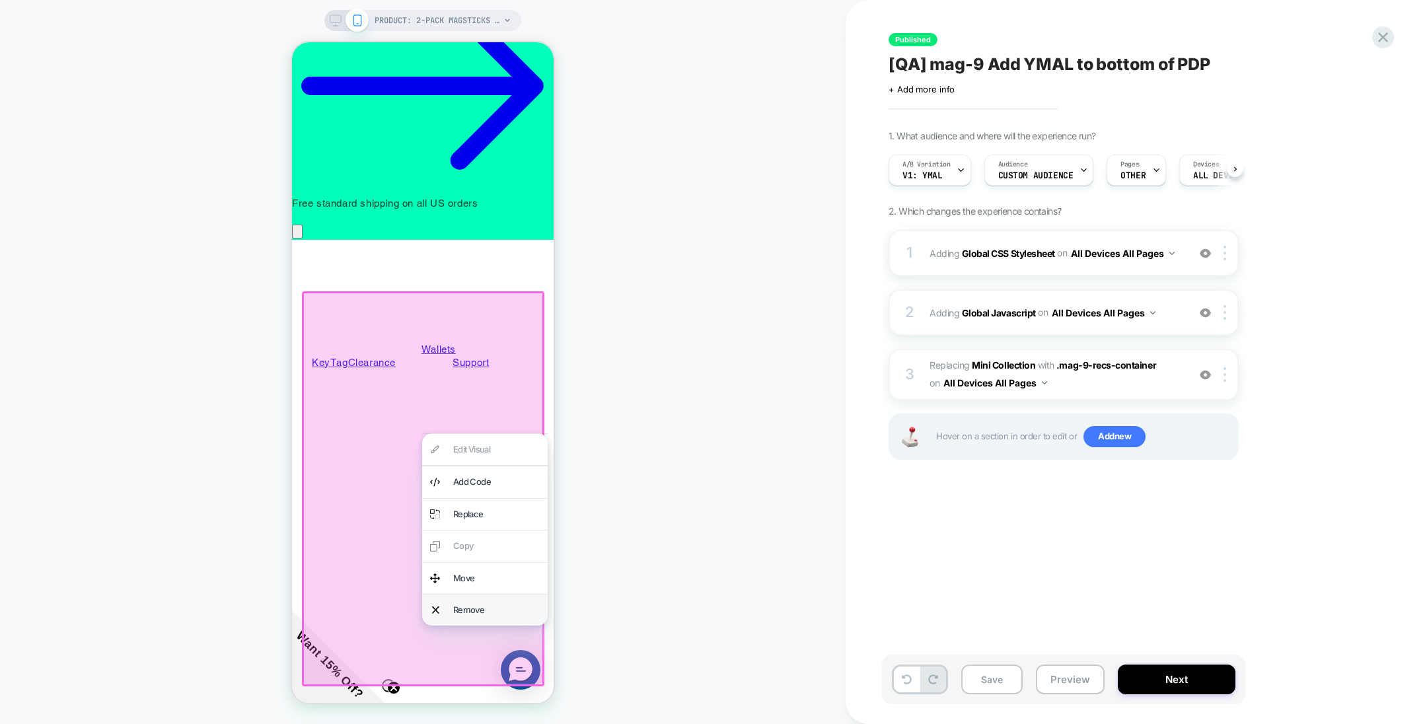
click at [481, 608] on div "Remove" at bounding box center [496, 610] width 87 height 15
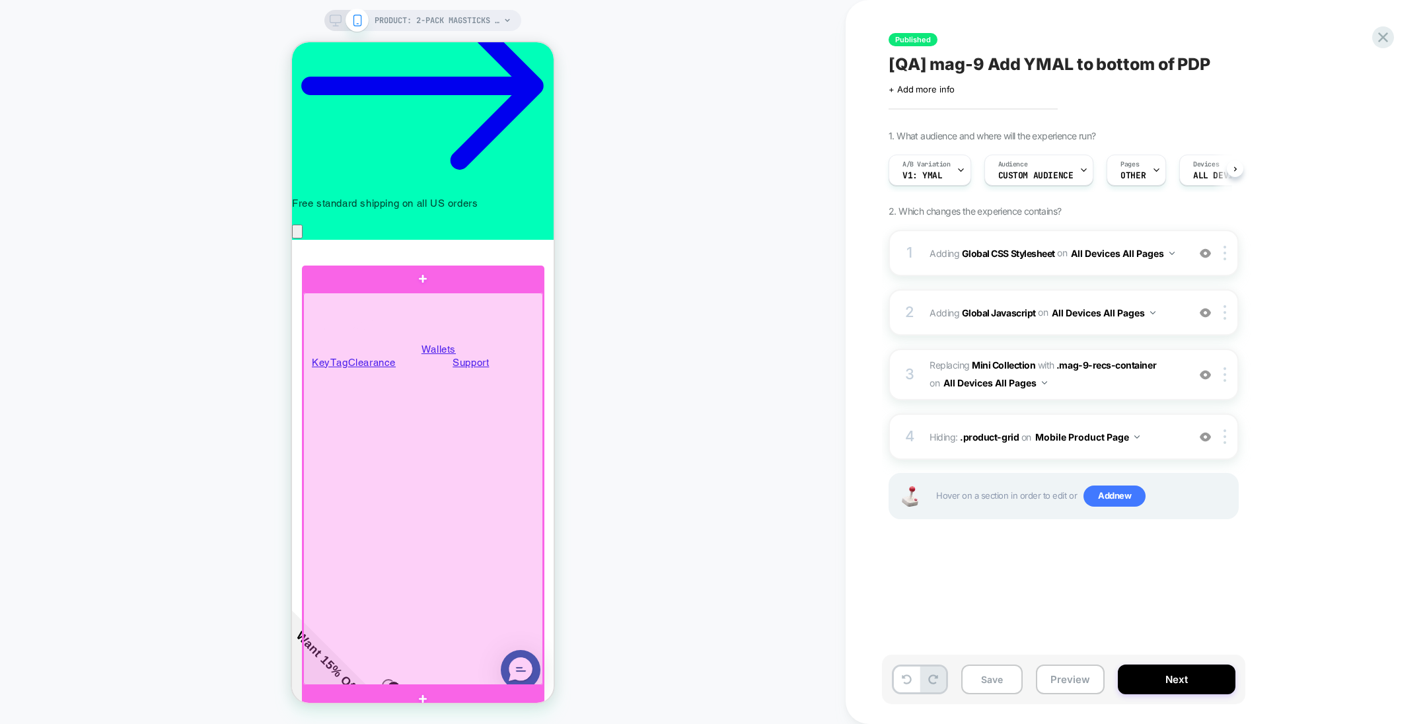
click at [481, 608] on div at bounding box center [423, 489] width 240 height 393
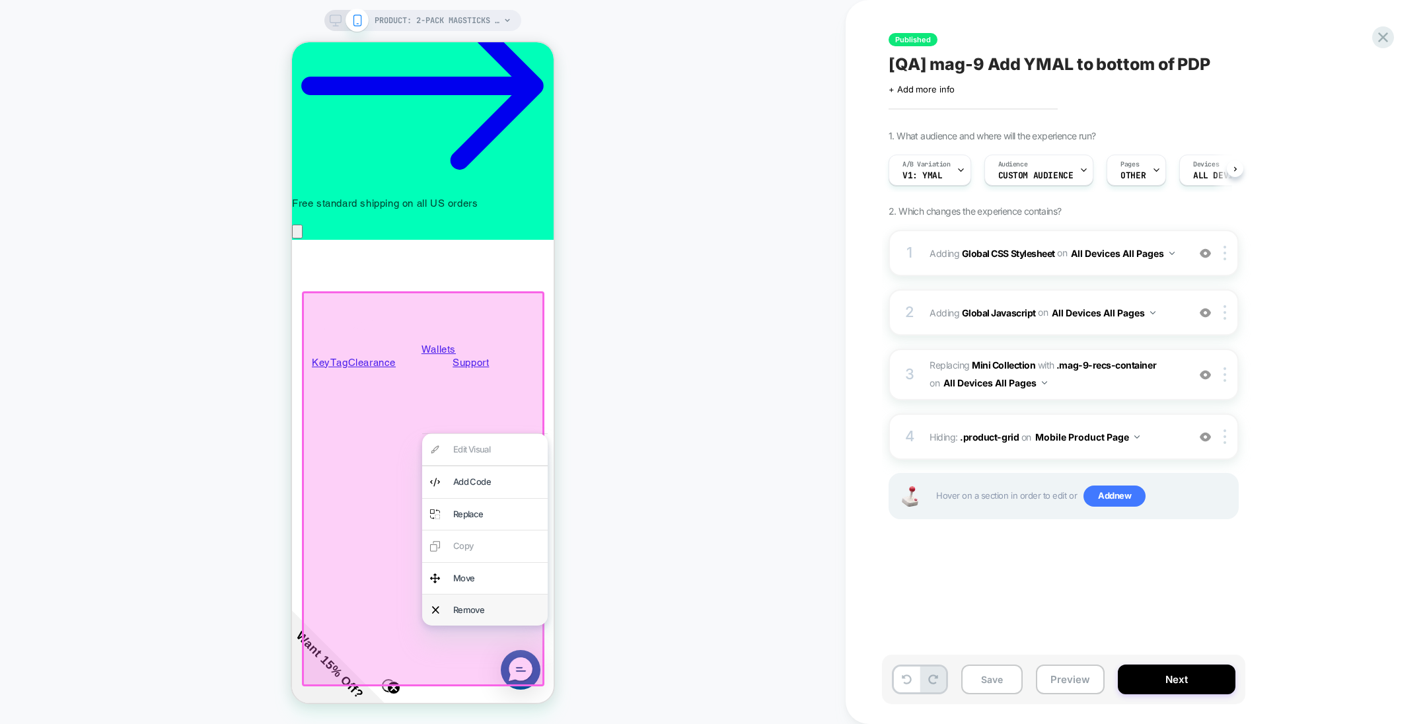
click at [492, 611] on div "Remove" at bounding box center [496, 610] width 87 height 15
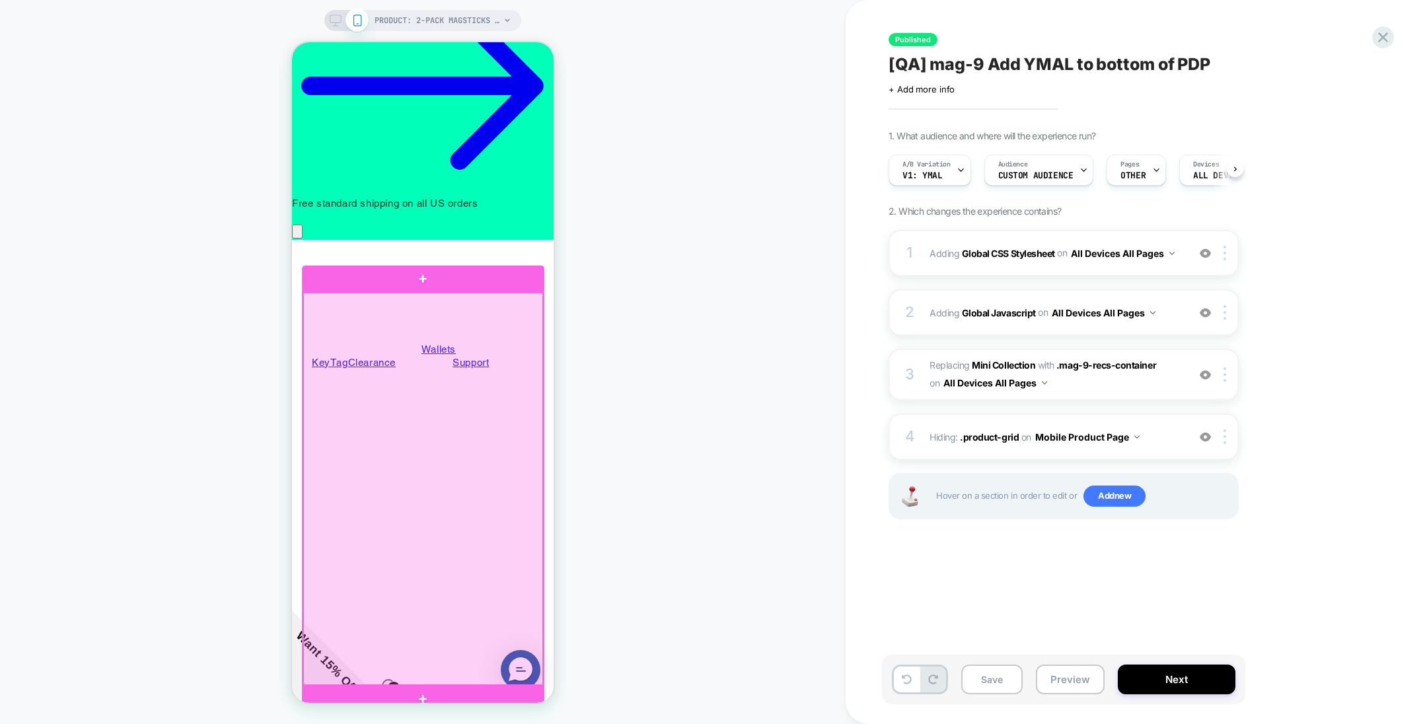
click at [492, 611] on div at bounding box center [423, 489] width 240 height 393
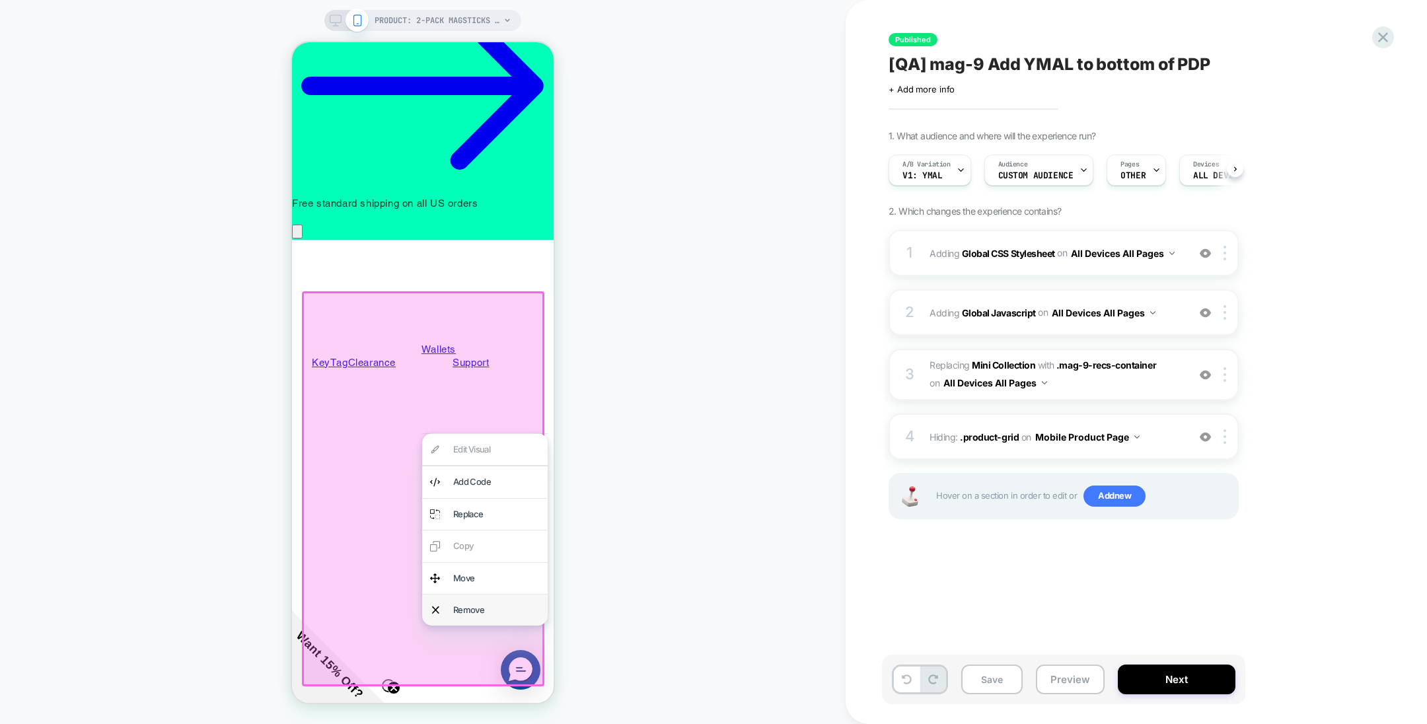
click at [502, 608] on div "Remove" at bounding box center [496, 610] width 87 height 15
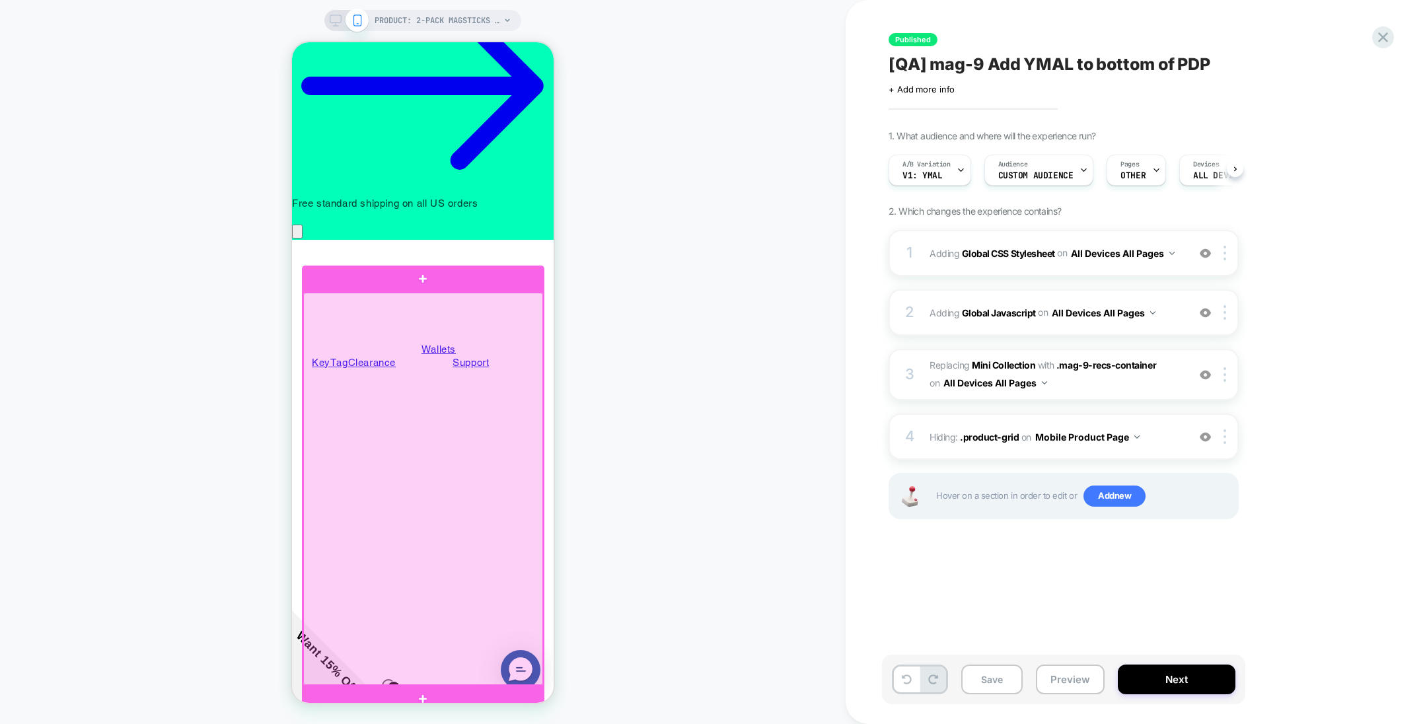
click at [445, 312] on div at bounding box center [423, 489] width 240 height 393
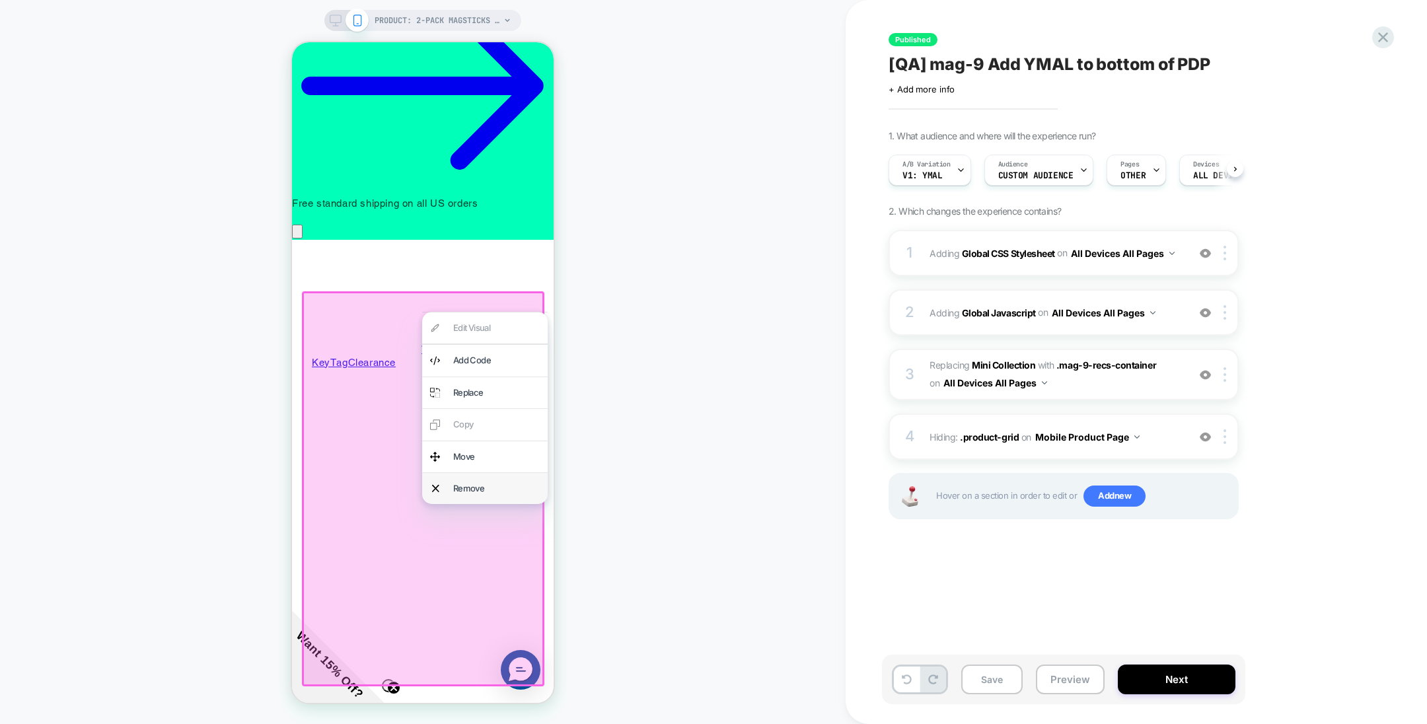
click at [449, 482] on div "Remove" at bounding box center [485, 488] width 126 height 31
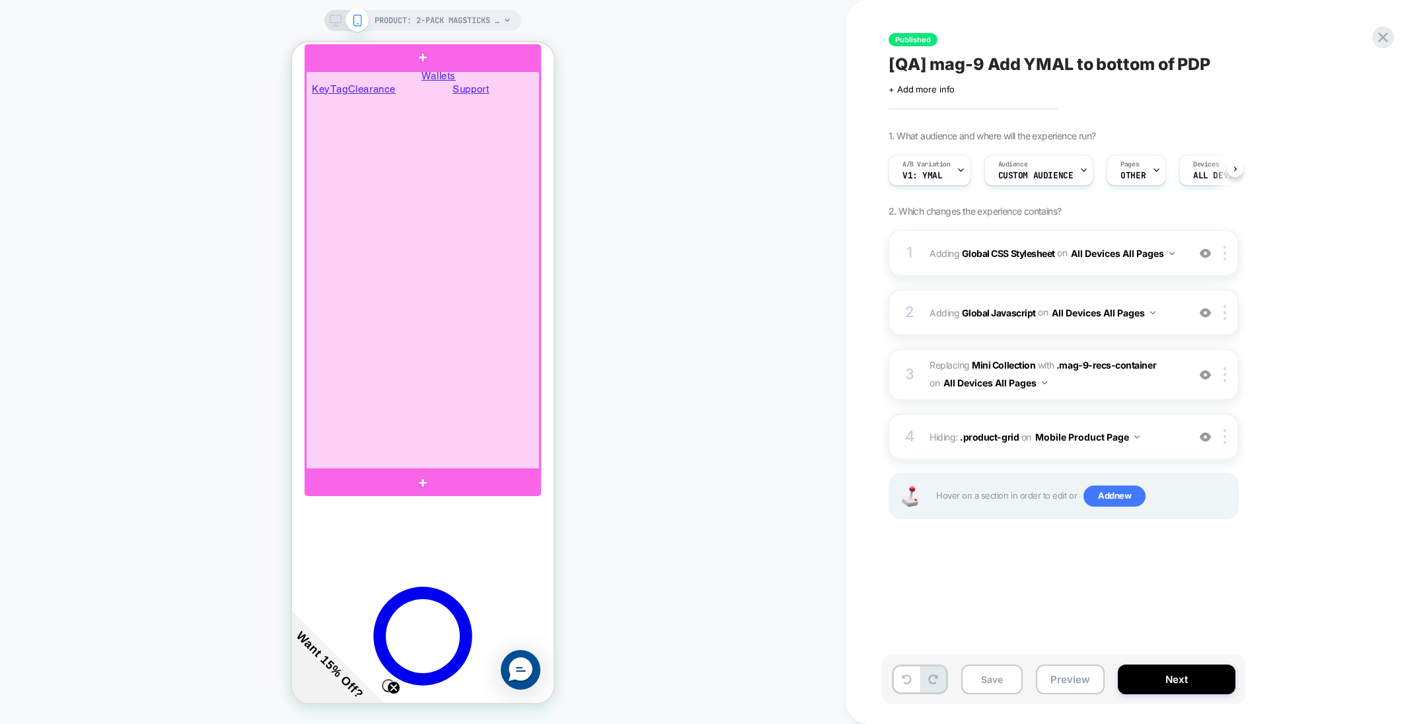
click at [422, 460] on div at bounding box center [423, 270] width 234 height 398
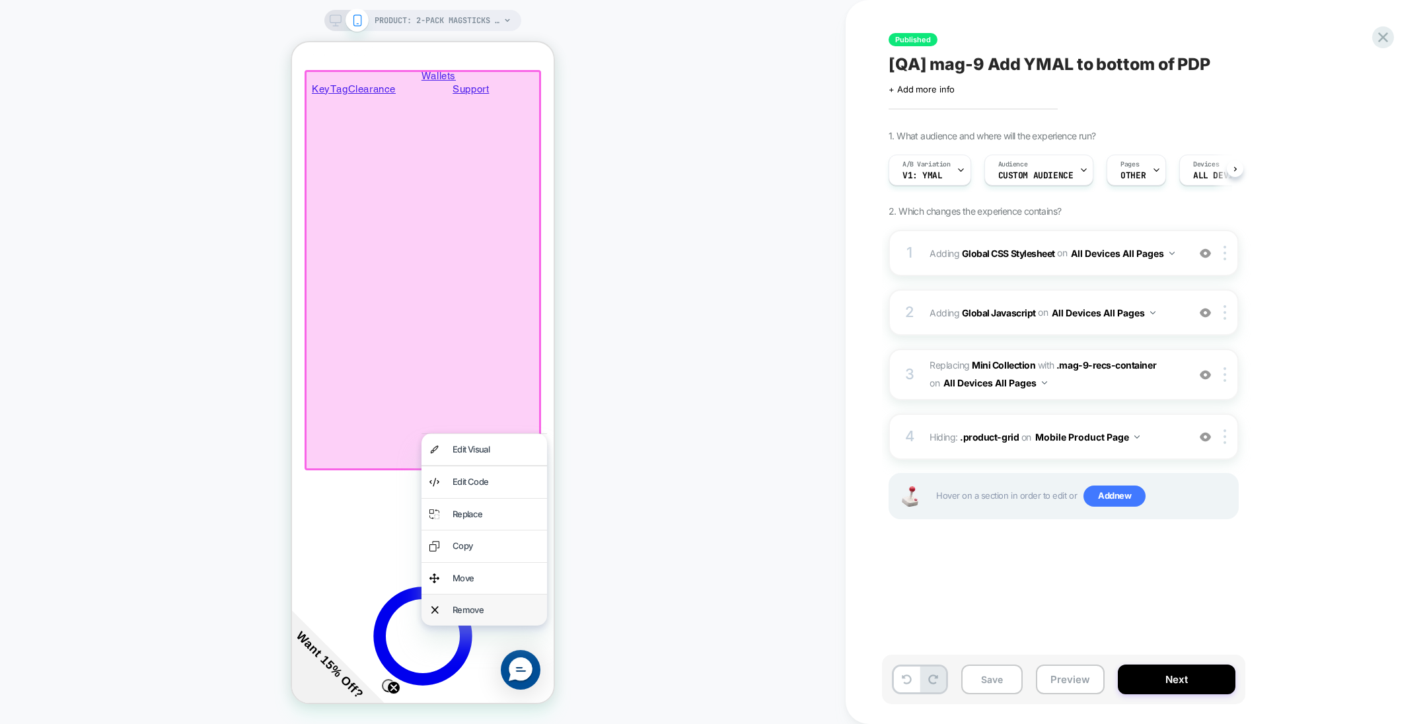
click at [463, 605] on div "Remove" at bounding box center [496, 610] width 87 height 15
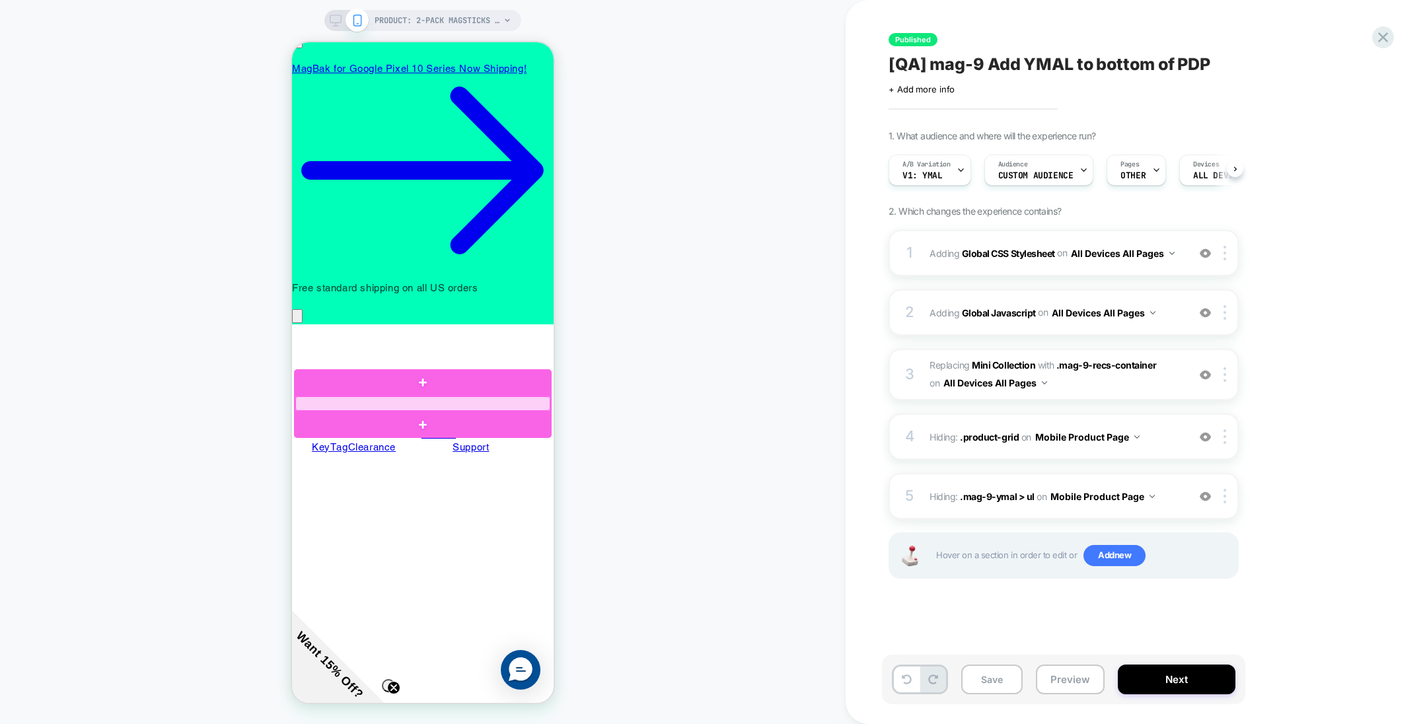
scroll to position [0, 189]
click at [484, 402] on div at bounding box center [422, 404] width 255 height 15
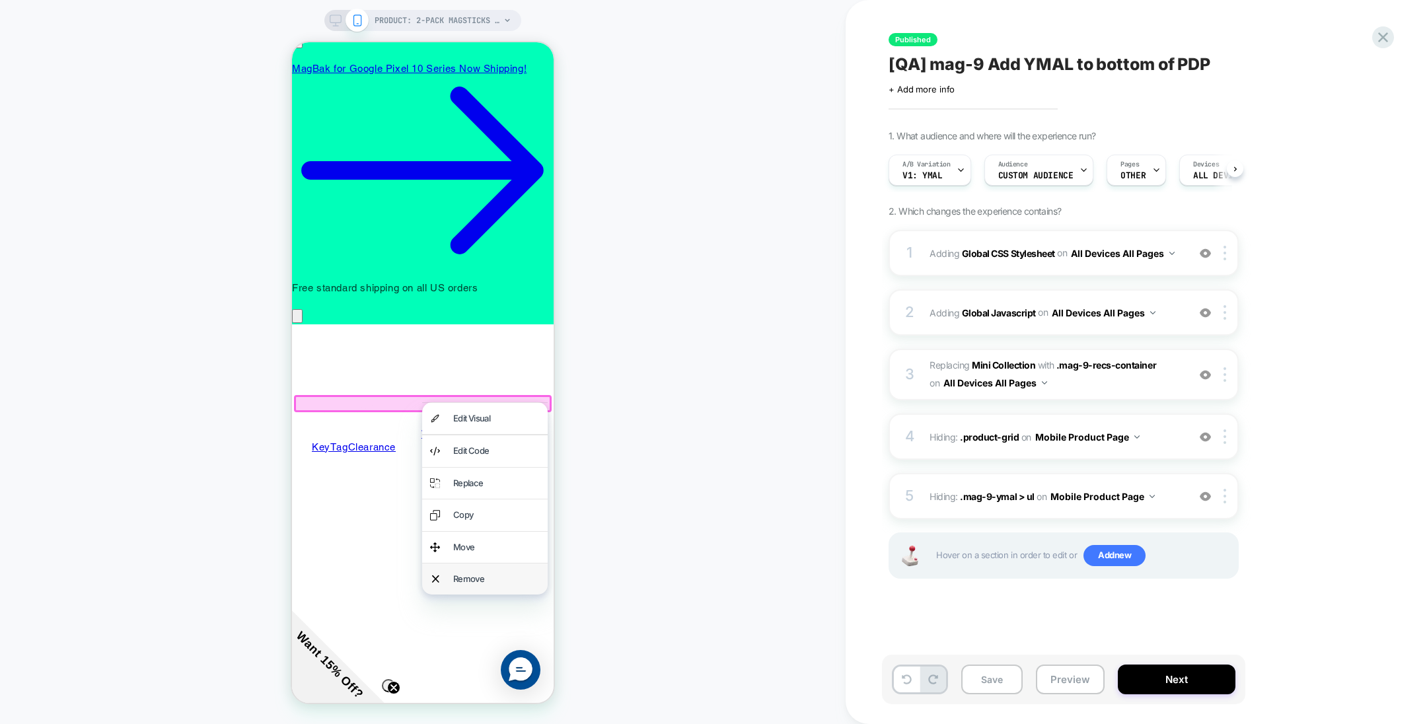
scroll to position [0, 0]
click at [496, 576] on div "Remove" at bounding box center [496, 579] width 87 height 15
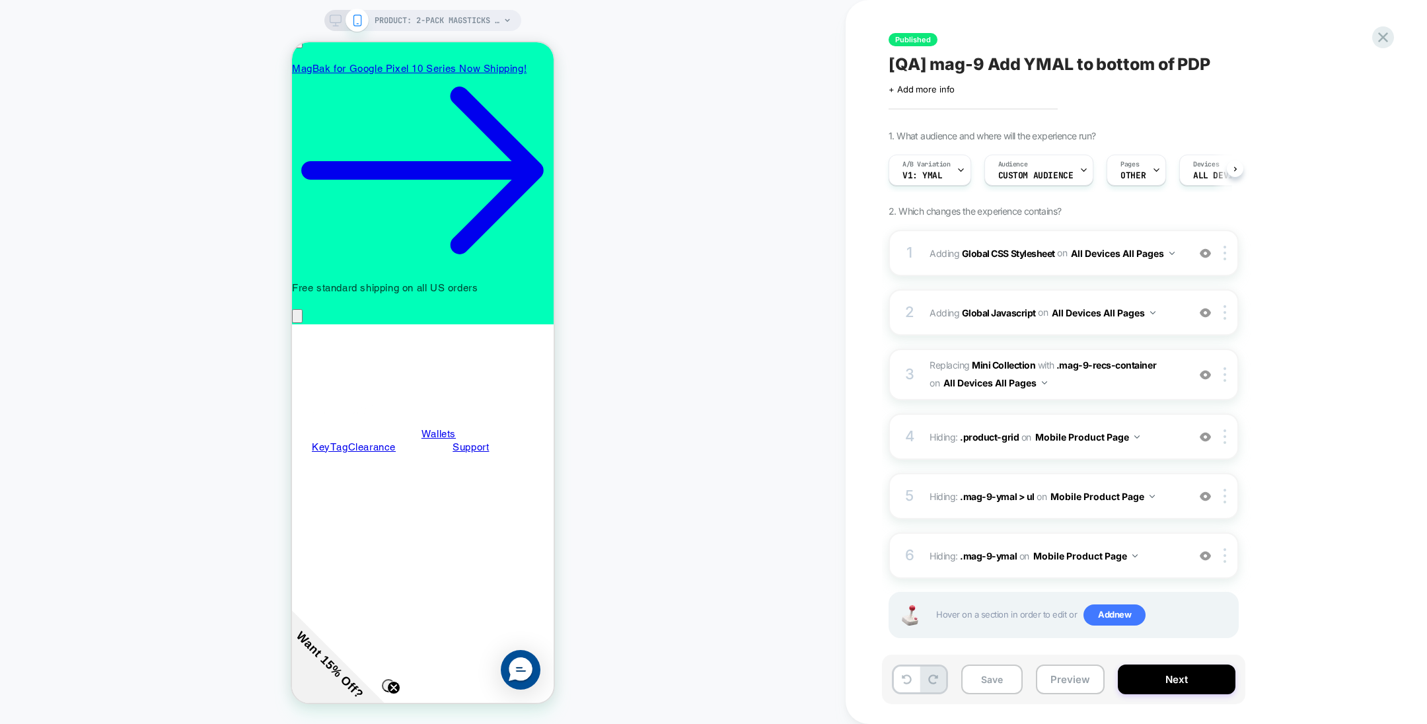
scroll to position [0, 189]
click at [1106, 623] on span "Add new" at bounding box center [1115, 615] width 62 height 21
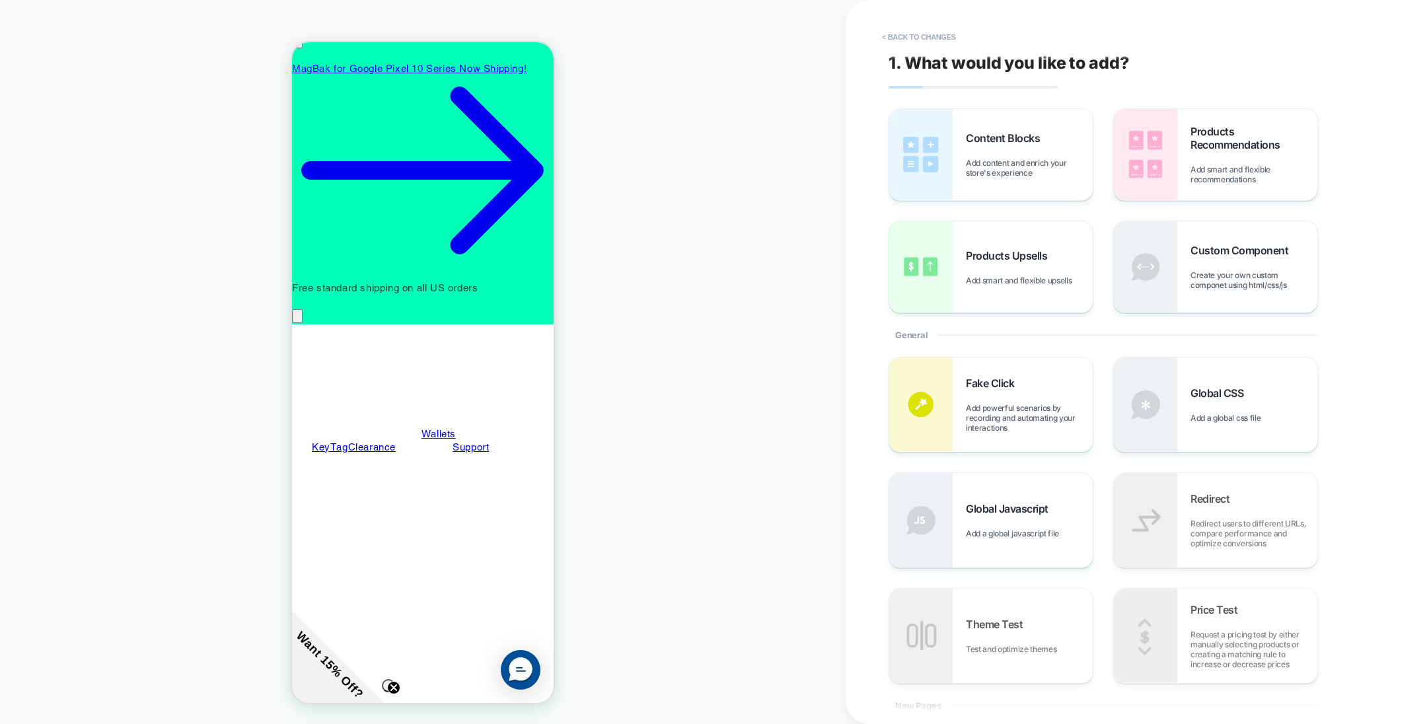
scroll to position [0, 0]
click at [1173, 171] on img at bounding box center [1145, 154] width 63 height 91
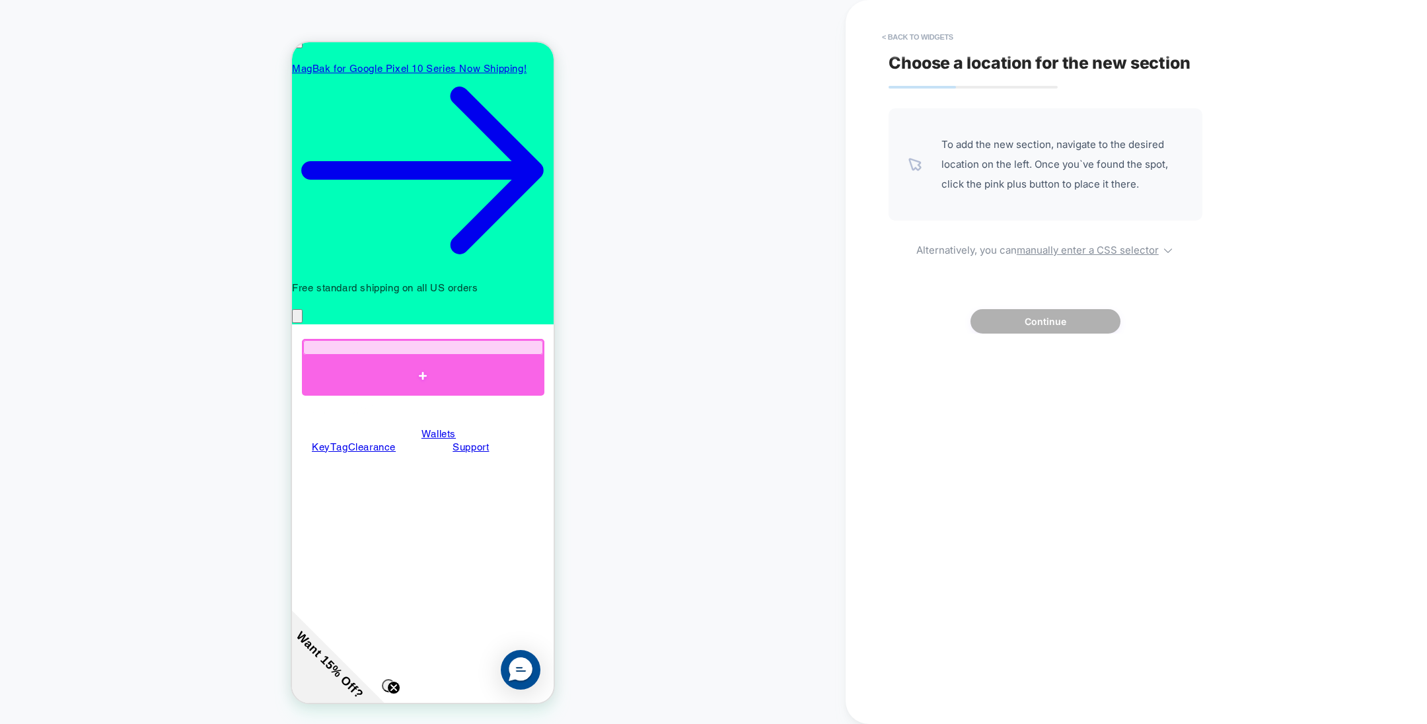
click at [454, 365] on div at bounding box center [423, 376] width 243 height 40
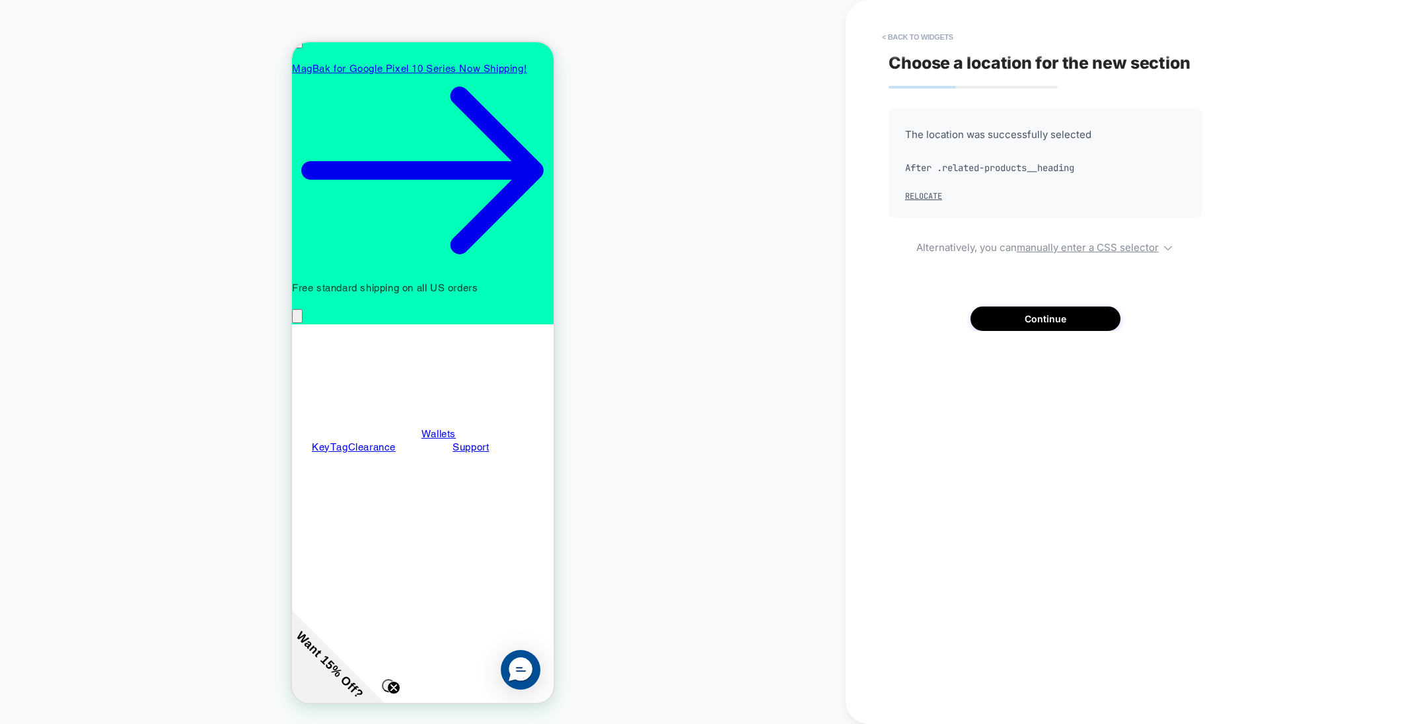
scroll to position [379, 0]
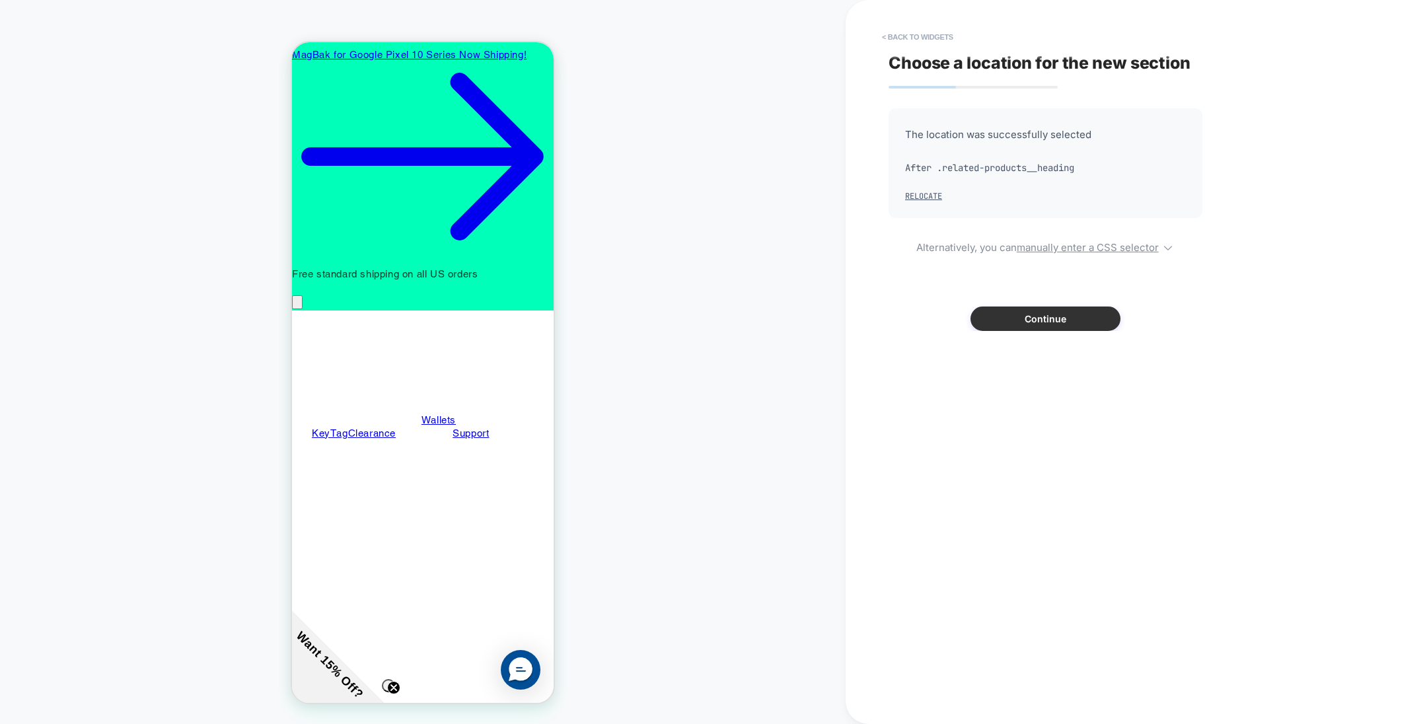
click at [1015, 310] on button "Continue" at bounding box center [1046, 319] width 150 height 24
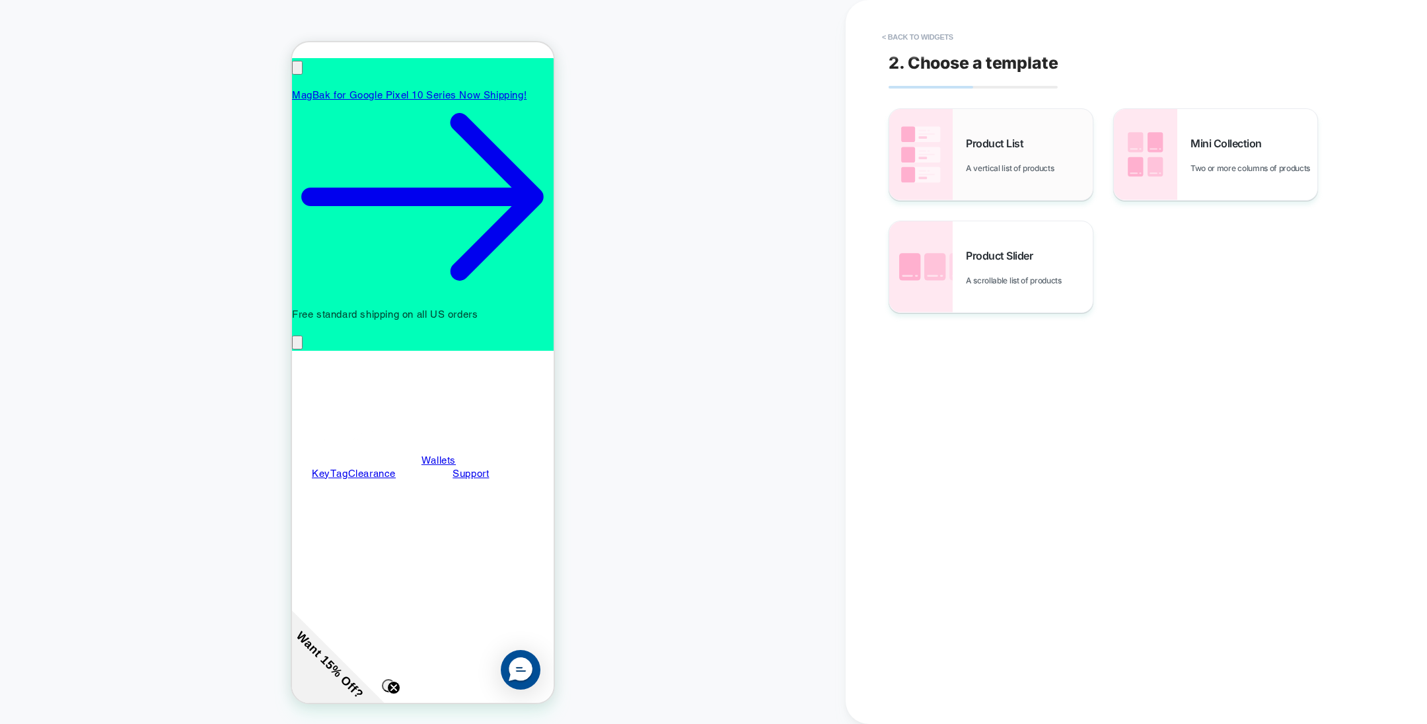
scroll to position [0, 189]
click at [969, 169] on span "A vertical list of products" at bounding box center [1013, 168] width 95 height 10
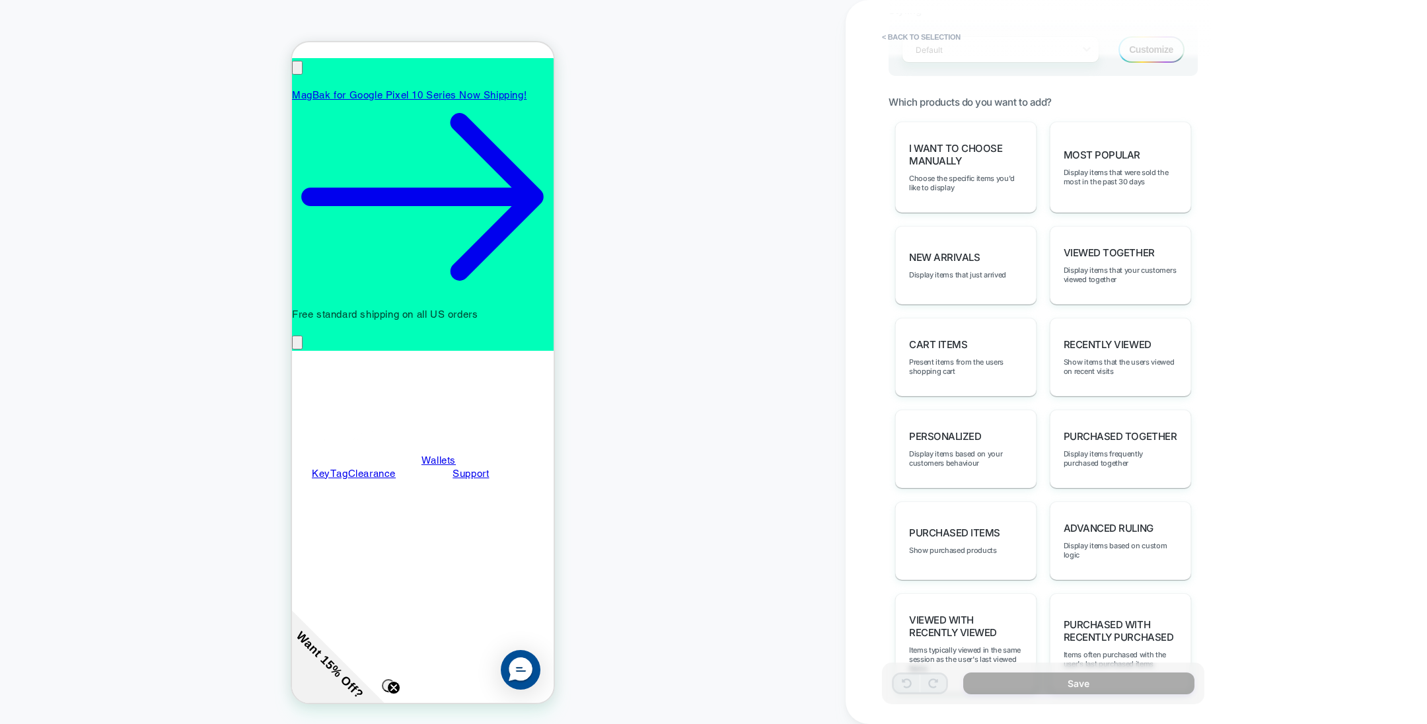
scroll to position [629, 0]
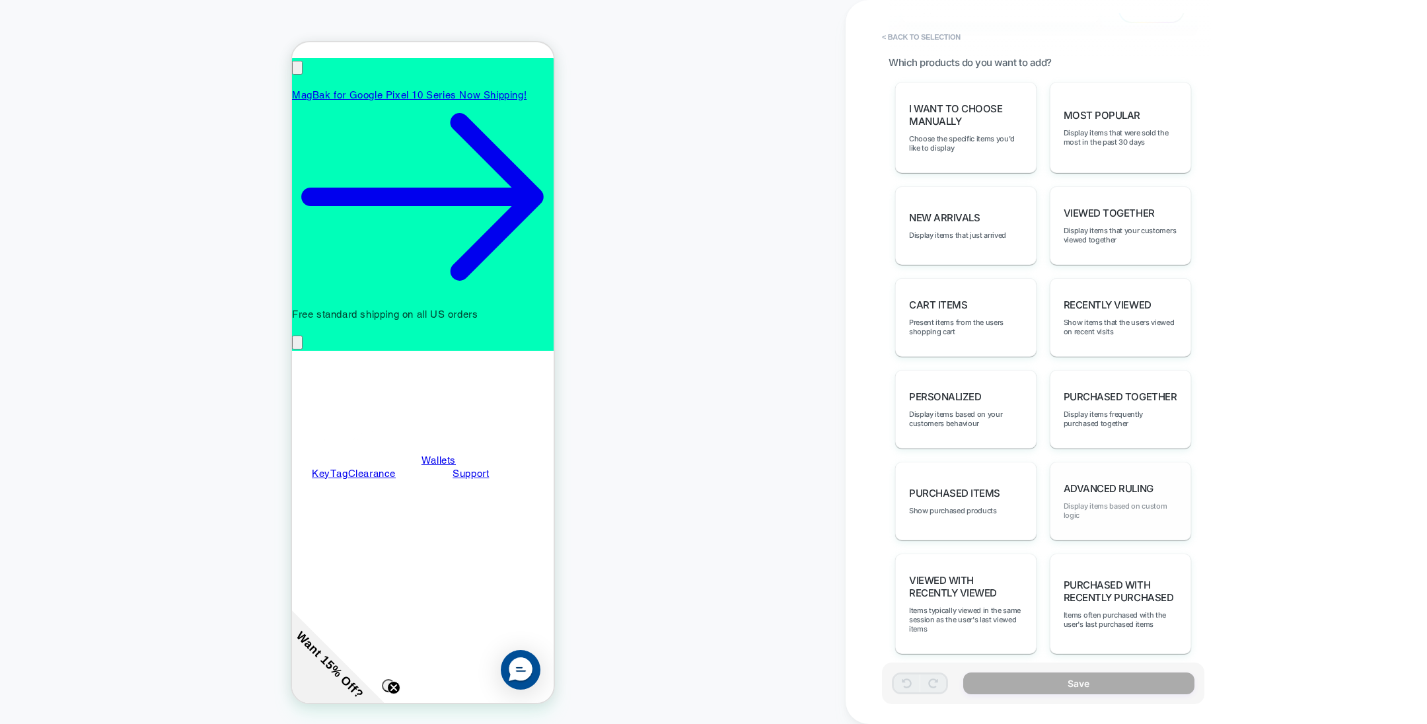
click at [1098, 502] on span "Display items based on custom logic" at bounding box center [1121, 511] width 114 height 19
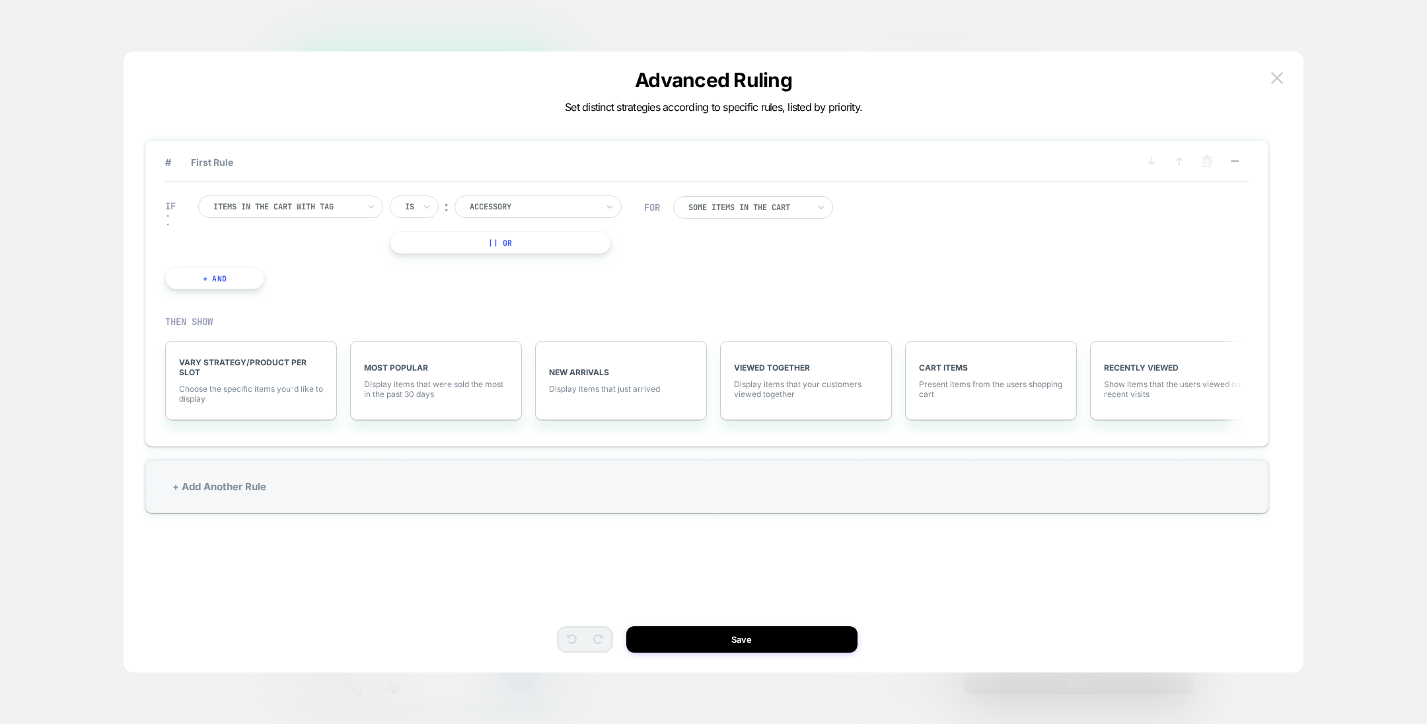
scroll to position [0, 0]
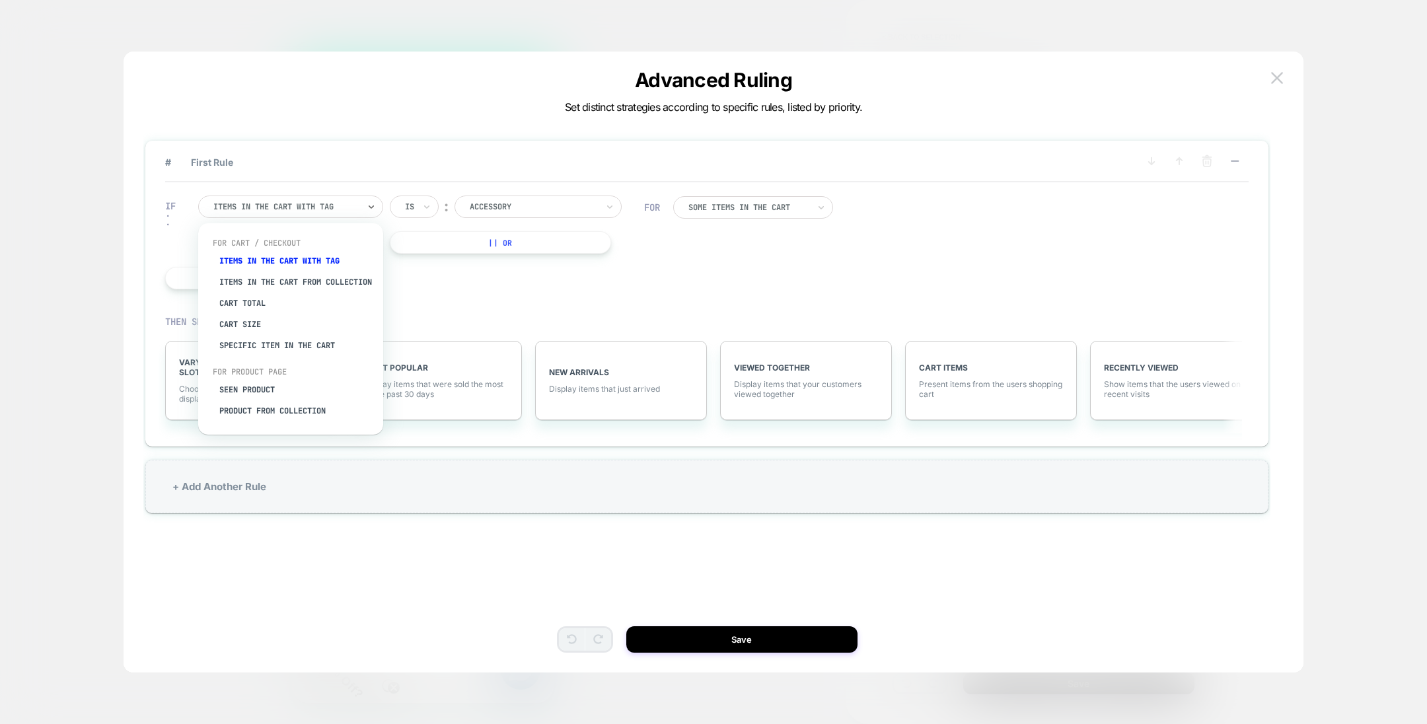
click at [356, 204] on div at bounding box center [285, 207] width 145 height 12
click at [278, 363] on div "Seen Product" at bounding box center [297, 367] width 172 height 21
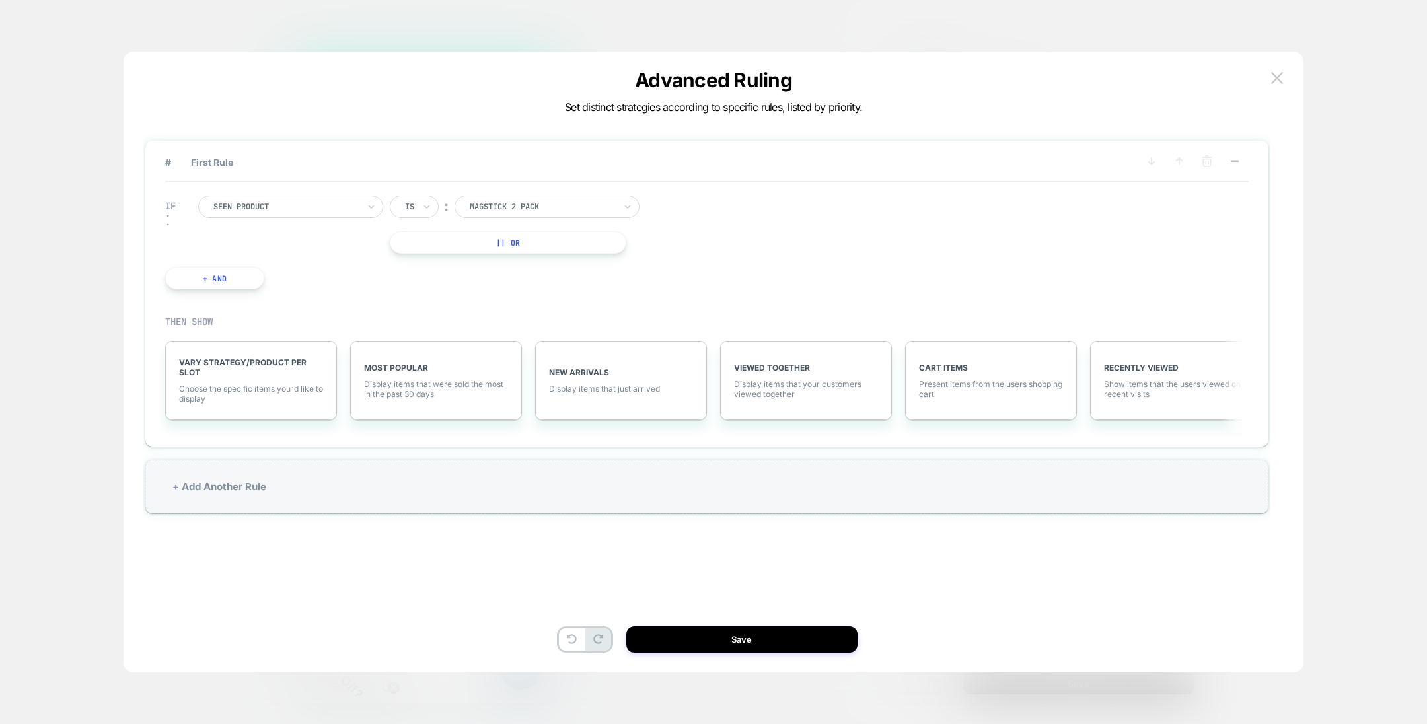
scroll to position [0, 0]
click at [506, 200] on div "magstick 2 pack" at bounding box center [543, 207] width 148 height 15
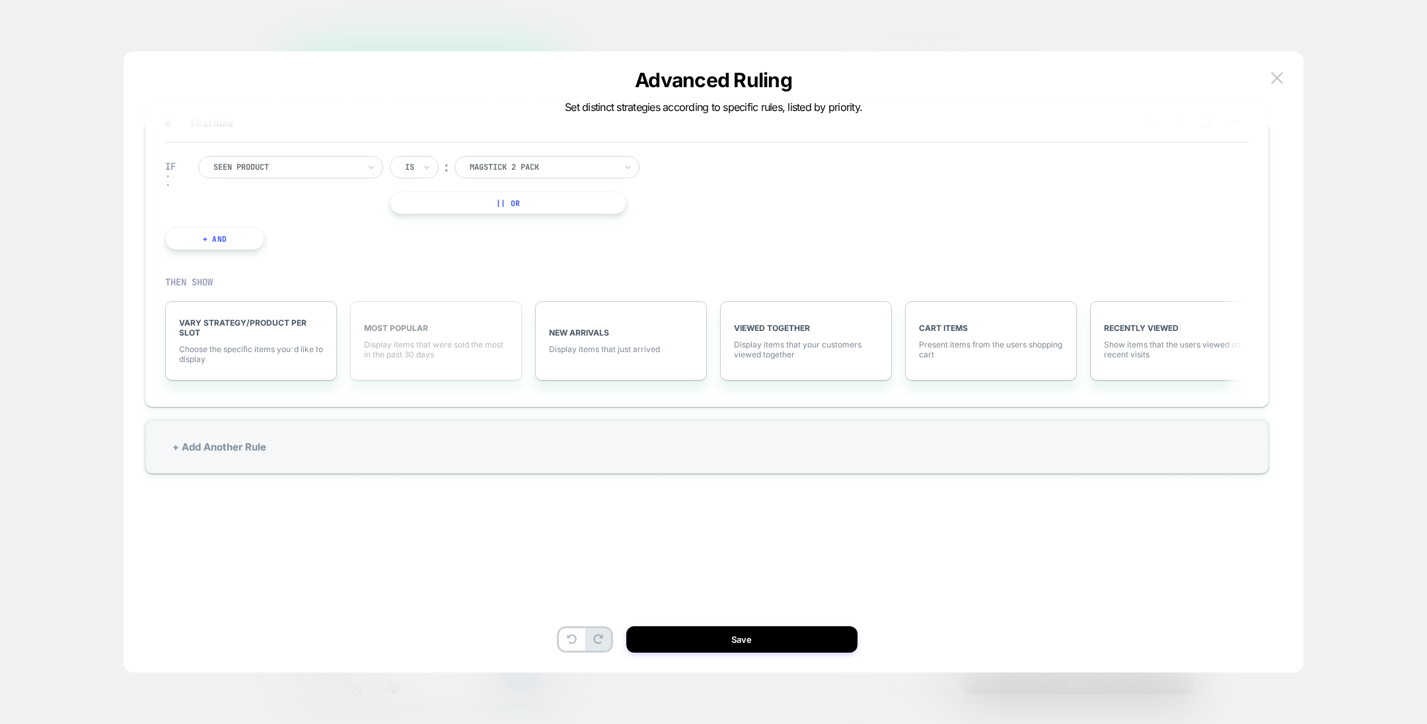
scroll to position [0, 189]
click at [315, 334] on span "VARY STRATEGY/PRODUCT PER SLOT" at bounding box center [251, 328] width 144 height 20
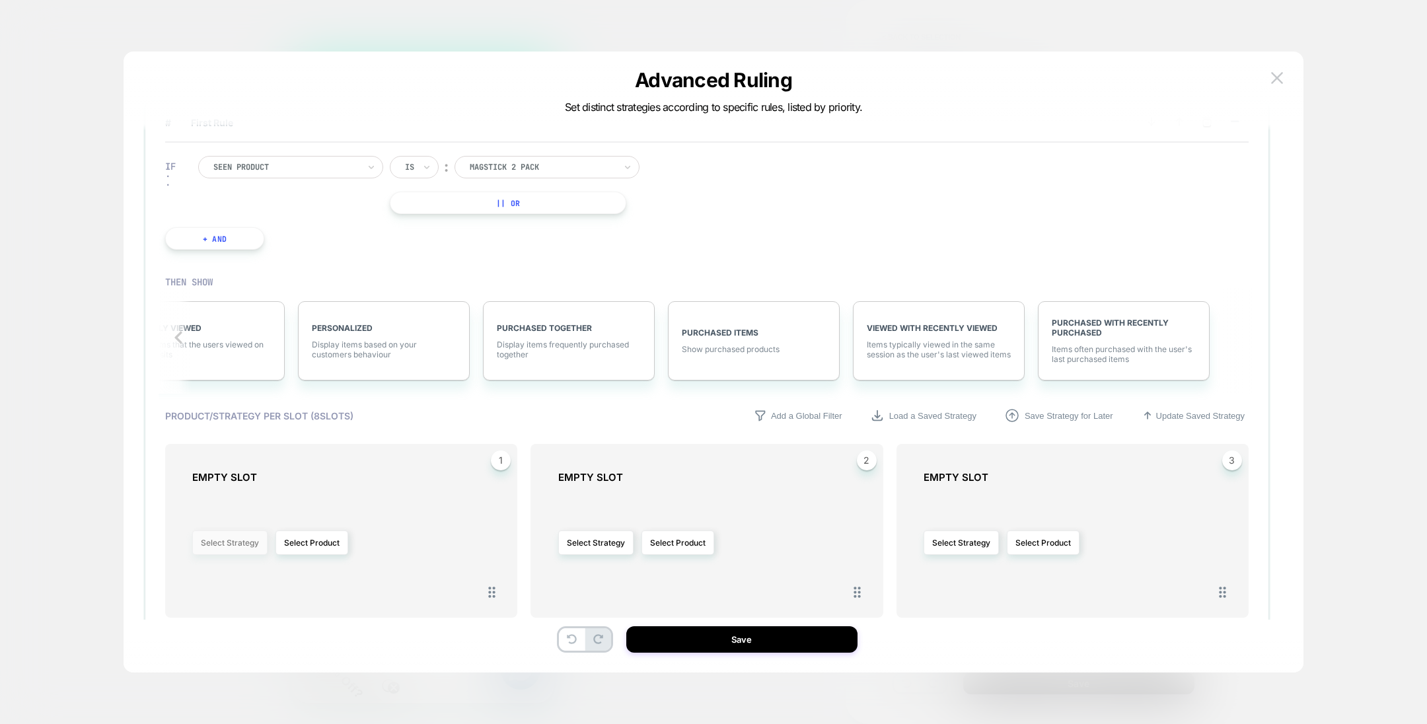
click at [232, 541] on button "Select Strategy" at bounding box center [229, 543] width 75 height 24
click at [417, 432] on div "Product/Strategy per slot ( 8 slots) Add a Global Filter Load a Saved Strategy …" at bounding box center [707, 695] width 1084 height 591
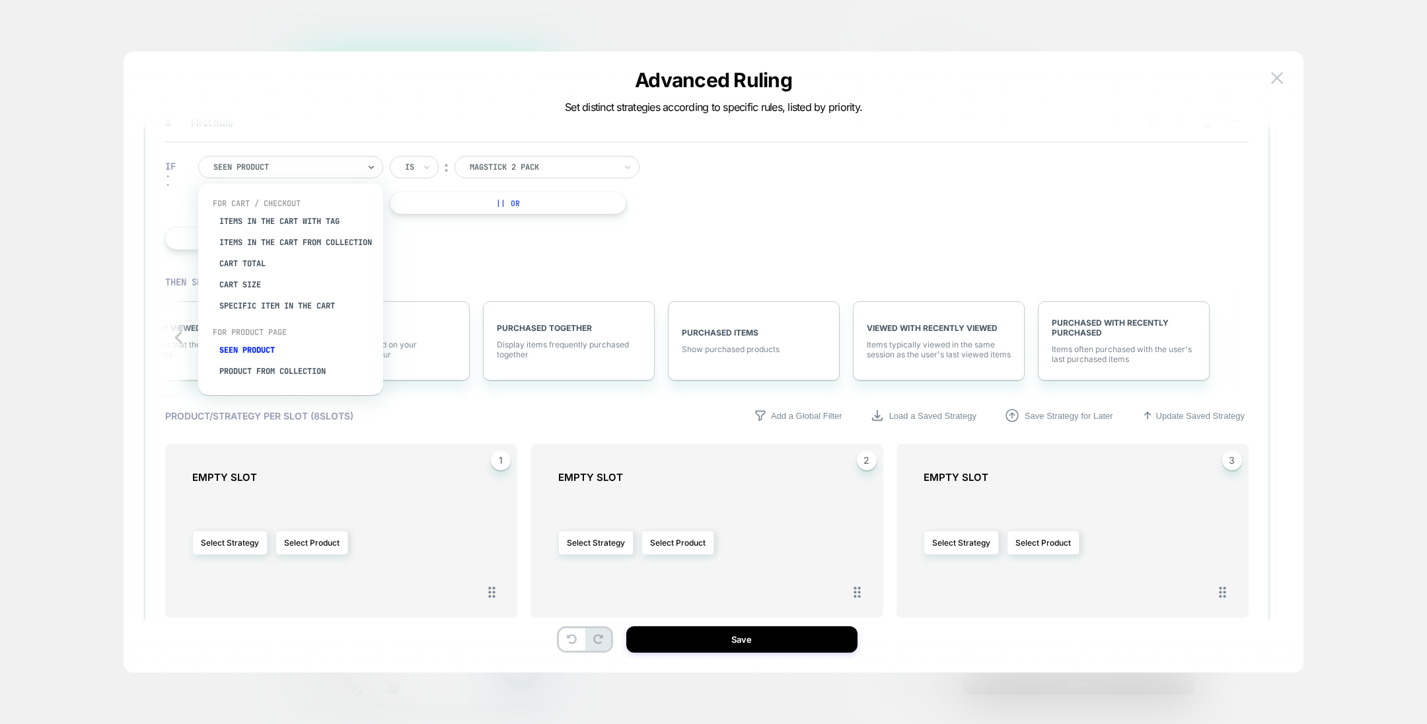
click at [361, 169] on div "Seen Product" at bounding box center [290, 167] width 185 height 22
click at [295, 346] on div "Product from collection" at bounding box center [297, 348] width 172 height 21
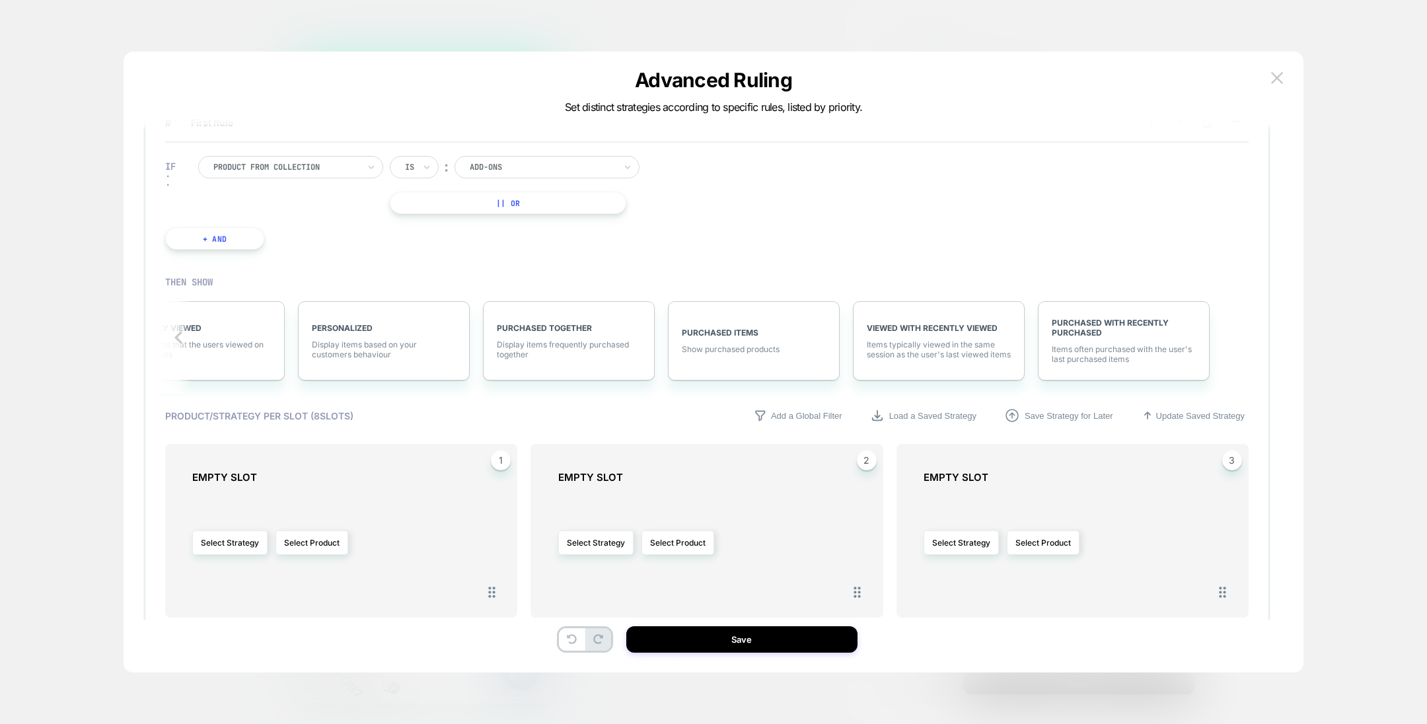
scroll to position [0, 189]
click at [387, 482] on div "EMPTY SLOT" at bounding box center [347, 477] width 311 height 13
click at [291, 537] on button "Select Product" at bounding box center [312, 543] width 73 height 24
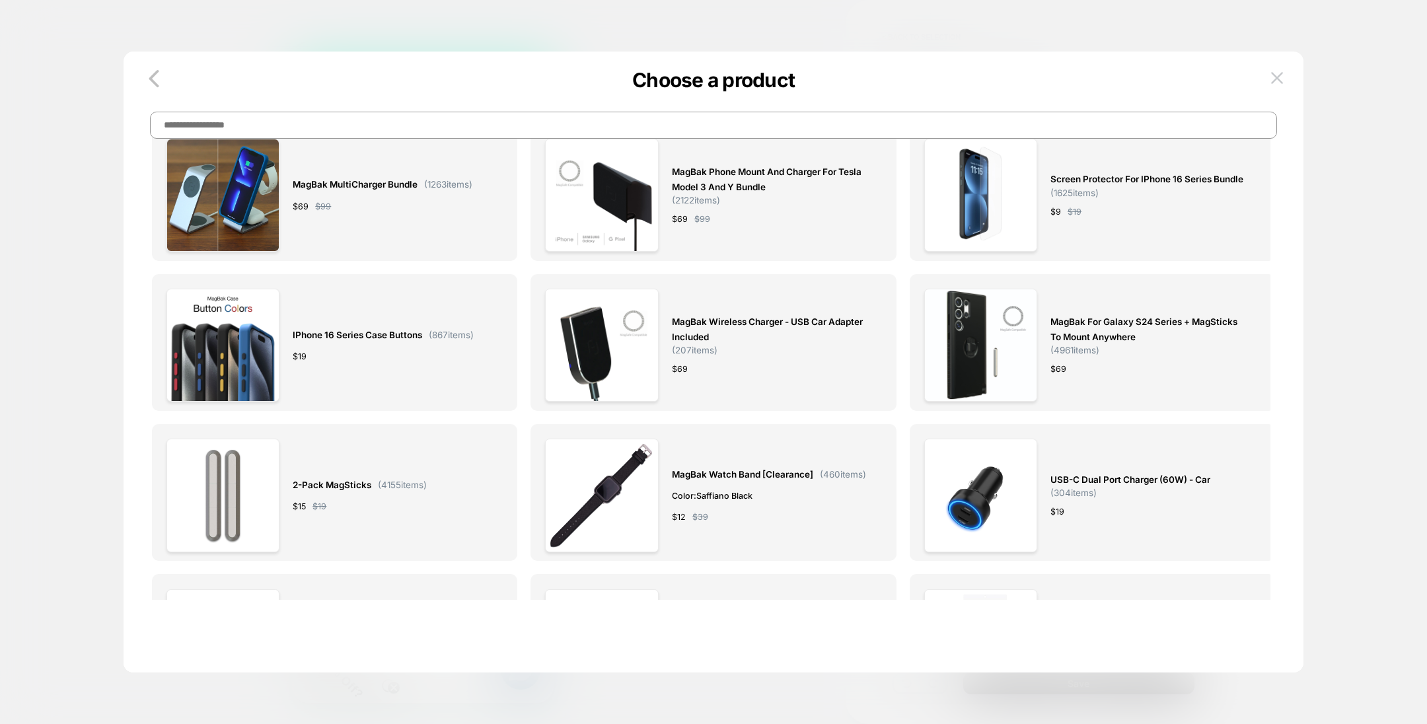
scroll to position [0, 189]
click at [157, 83] on icon "button" at bounding box center [154, 78] width 26 height 26
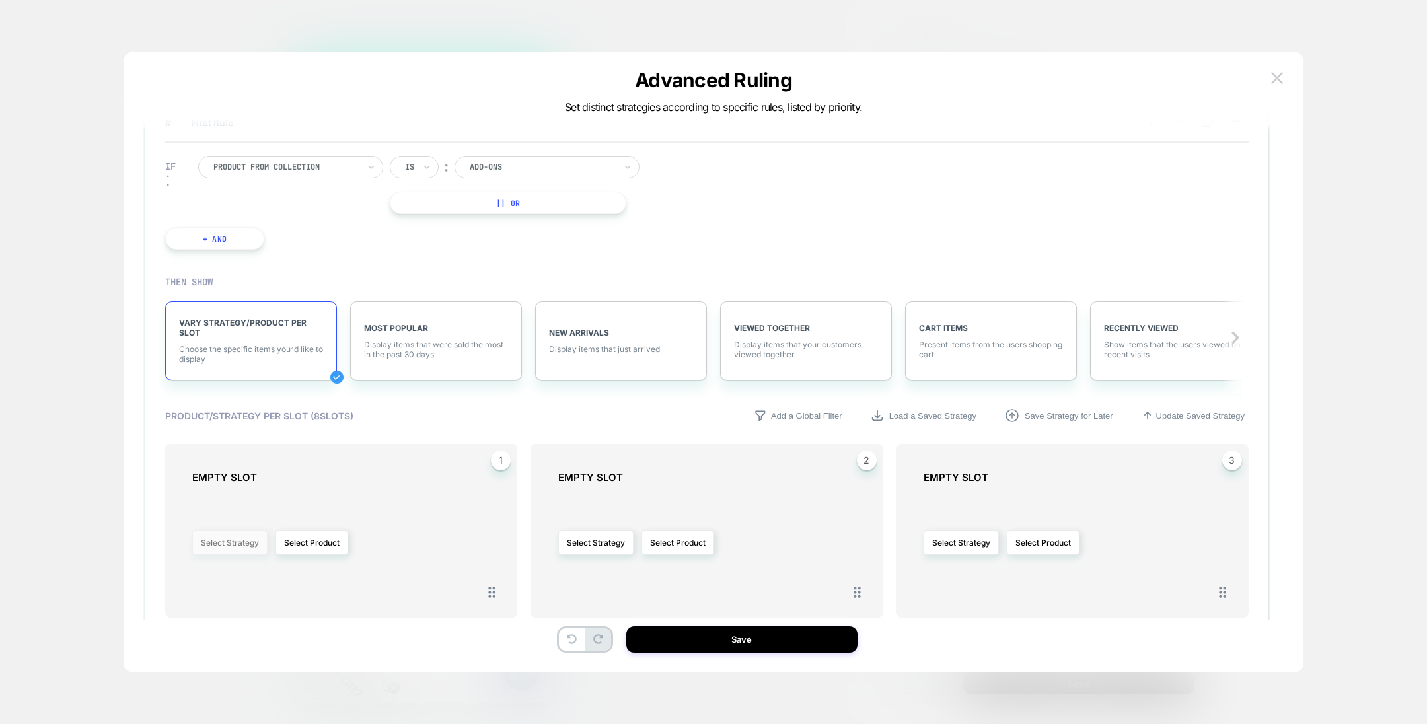
scroll to position [0, 0]
click at [228, 533] on button "Select Strategy" at bounding box center [229, 543] width 75 height 24
click at [196, 431] on span "personalized" at bounding box center [185, 433] width 49 height 10
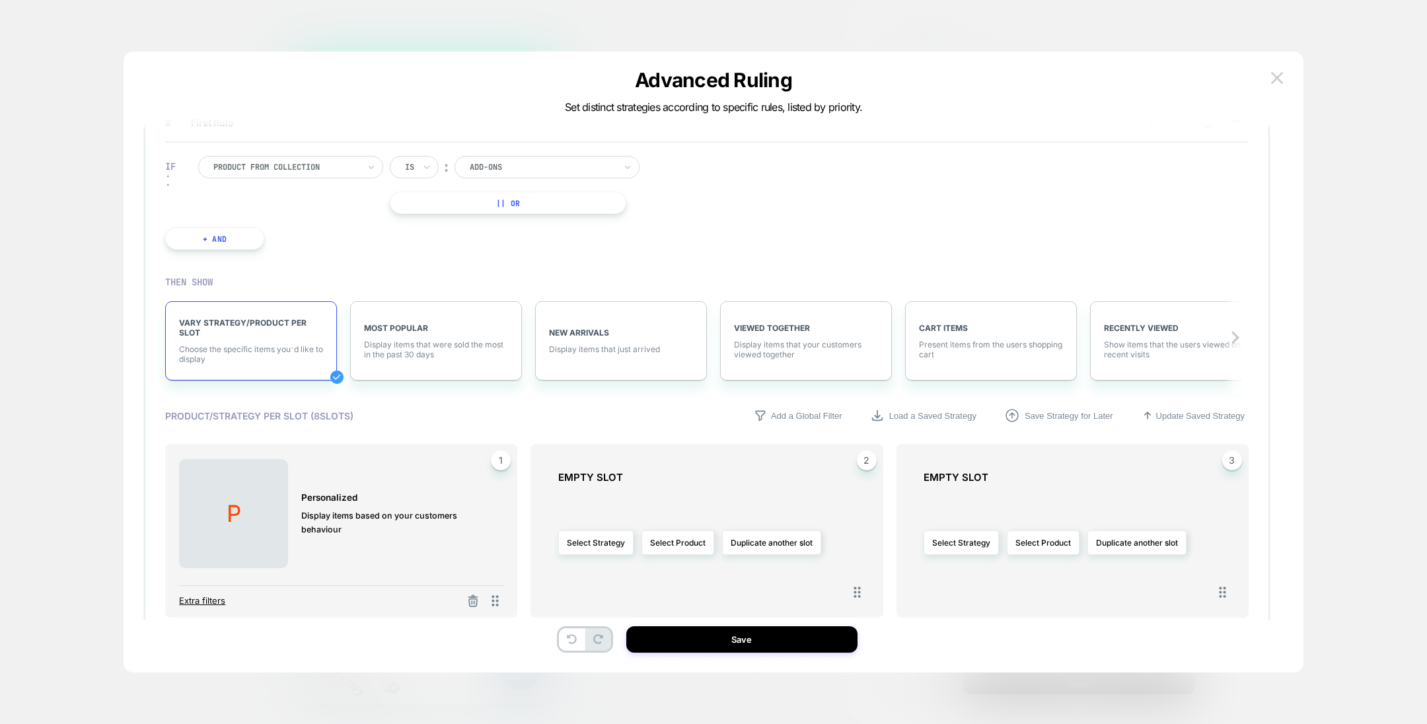
click at [204, 606] on span "Extra filters" at bounding box center [202, 600] width 46 height 11
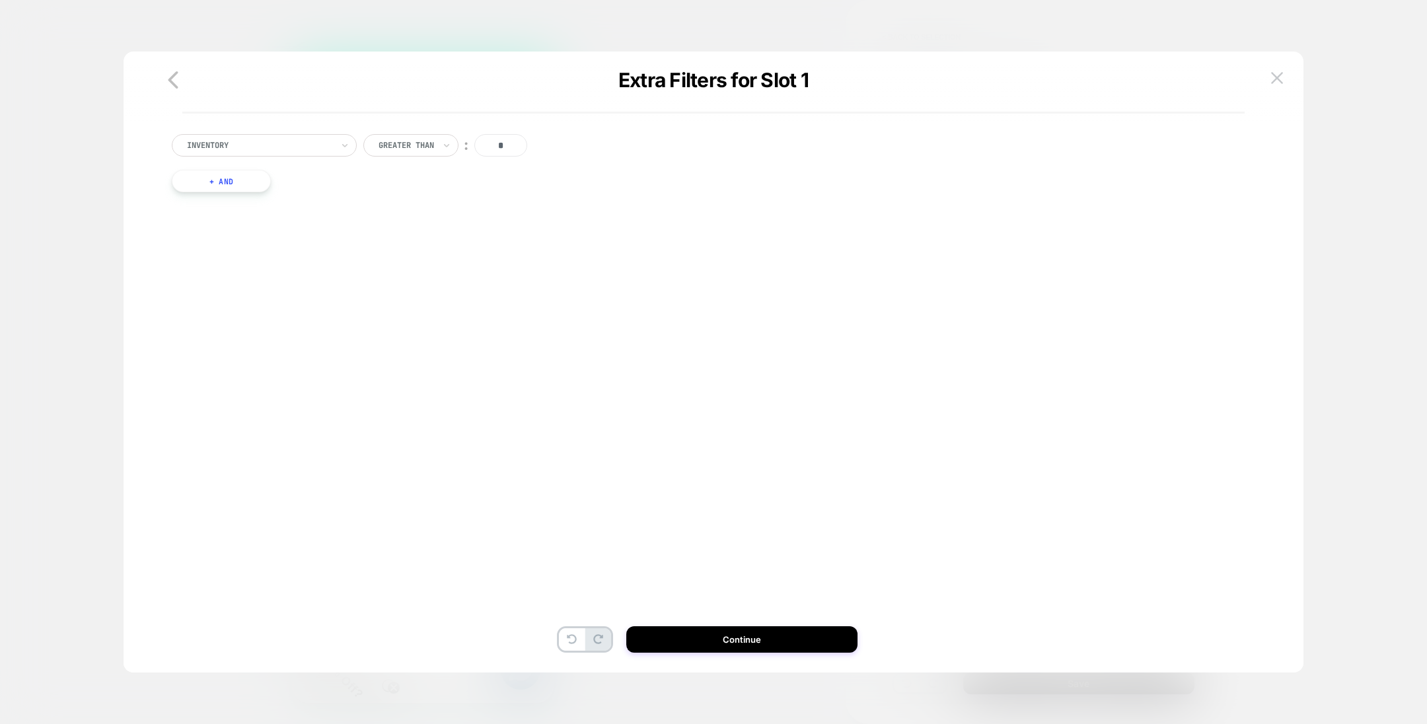
scroll to position [0, 189]
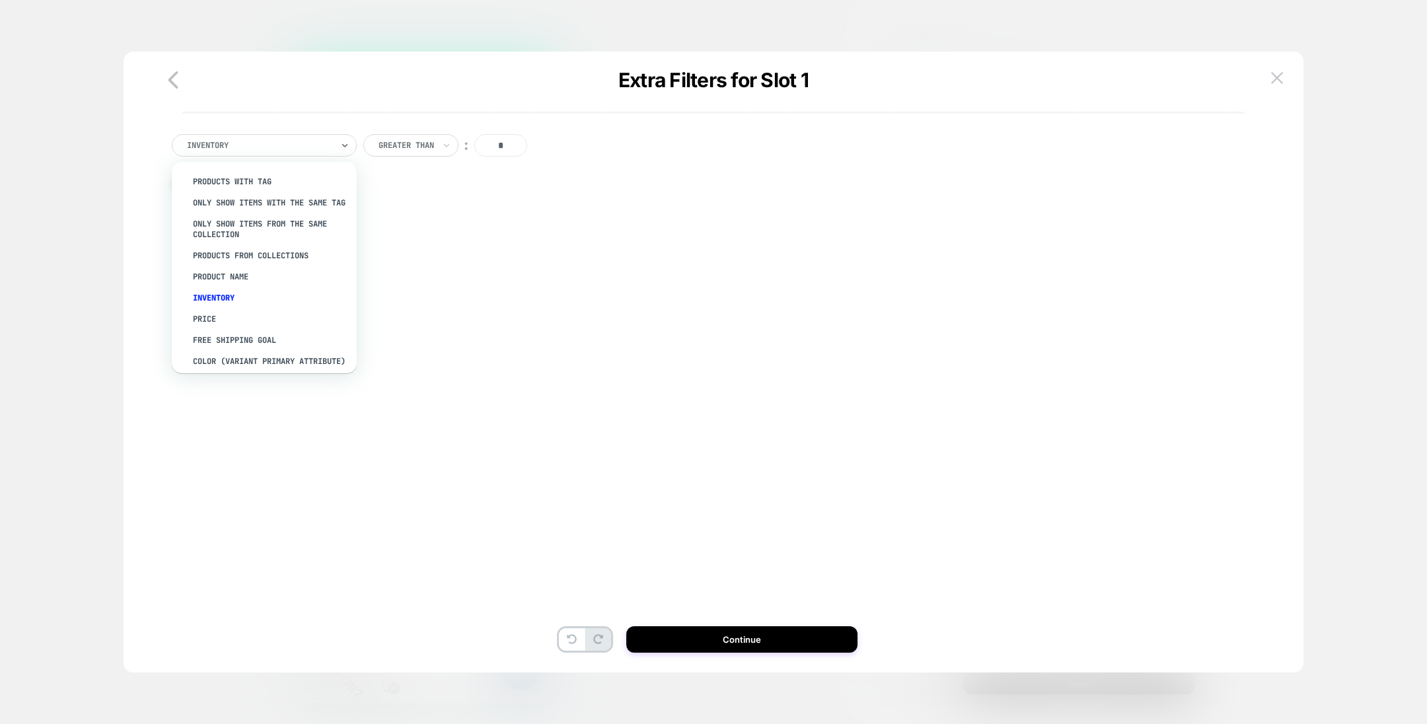
click at [315, 149] on div at bounding box center [259, 145] width 145 height 12
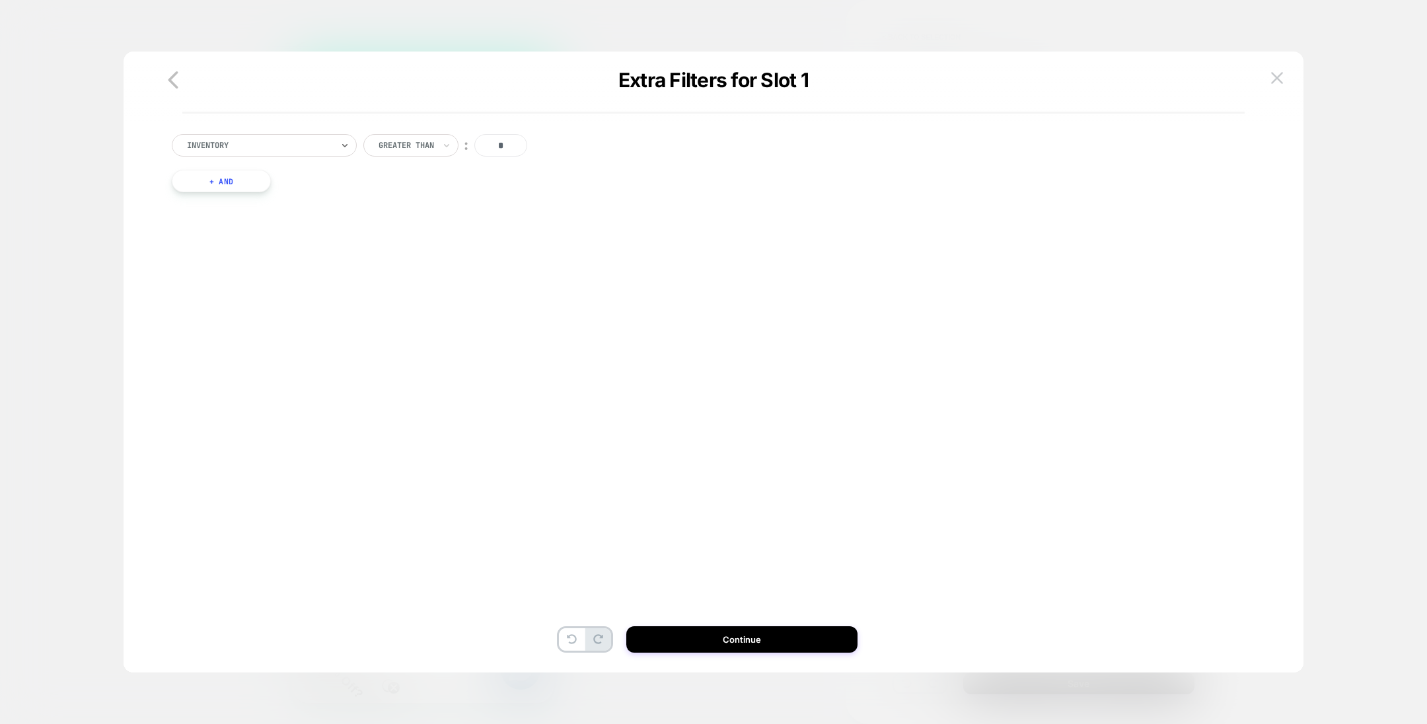
click at [315, 149] on div at bounding box center [259, 145] width 145 height 12
click at [250, 177] on button "+ And" at bounding box center [221, 181] width 99 height 22
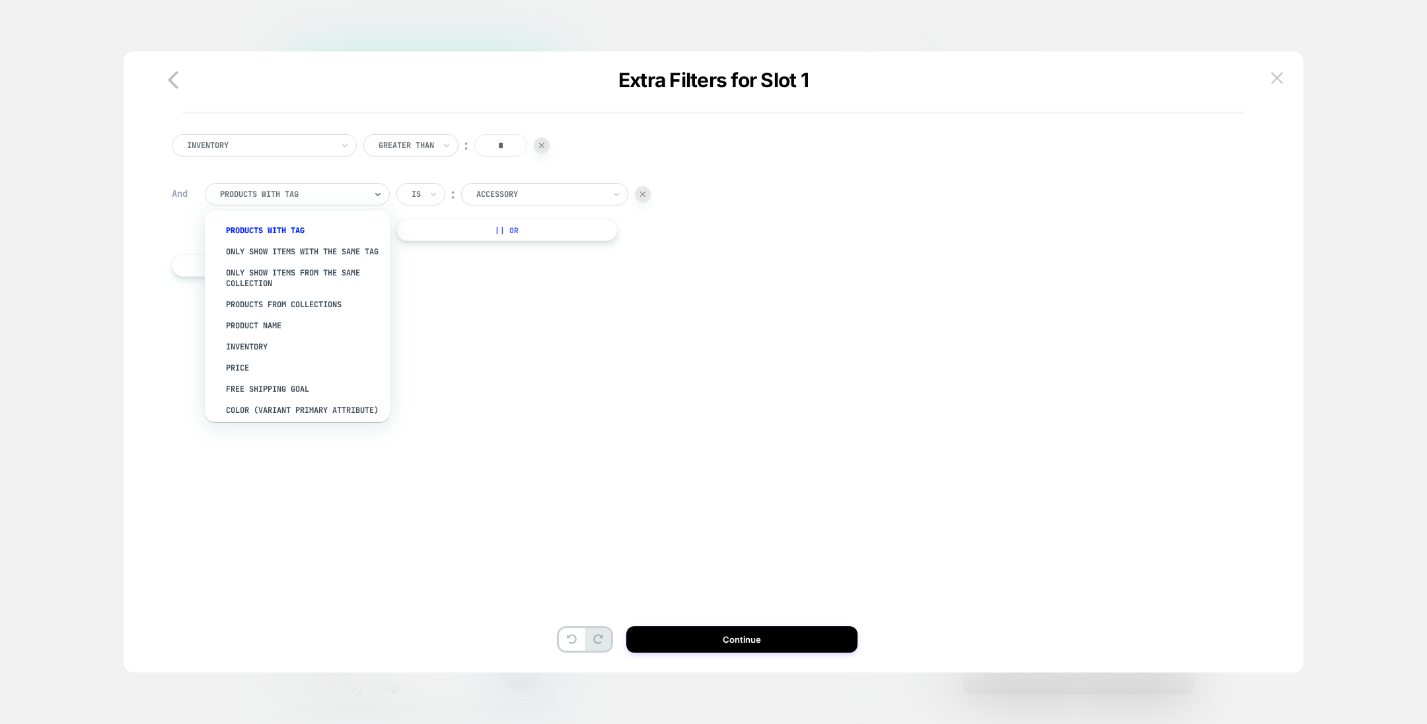
click at [317, 196] on div at bounding box center [292, 194] width 145 height 12
click at [325, 312] on div "PRODUCTS FROM COLLECTIONS" at bounding box center [304, 304] width 172 height 21
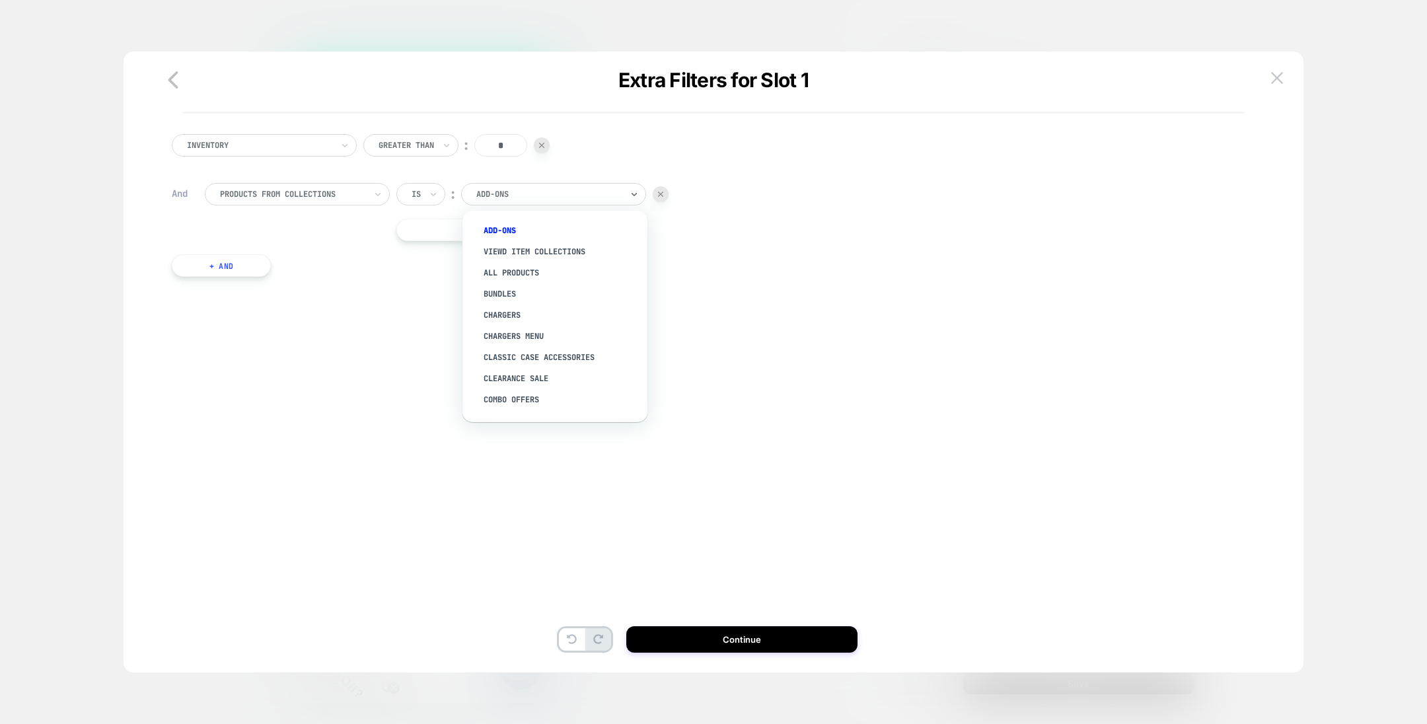
click at [516, 189] on div at bounding box center [548, 194] width 145 height 12
click at [432, 197] on icon at bounding box center [433, 194] width 9 height 13
click at [443, 250] on div "Is not" at bounding box center [453, 251] width 86 height 21
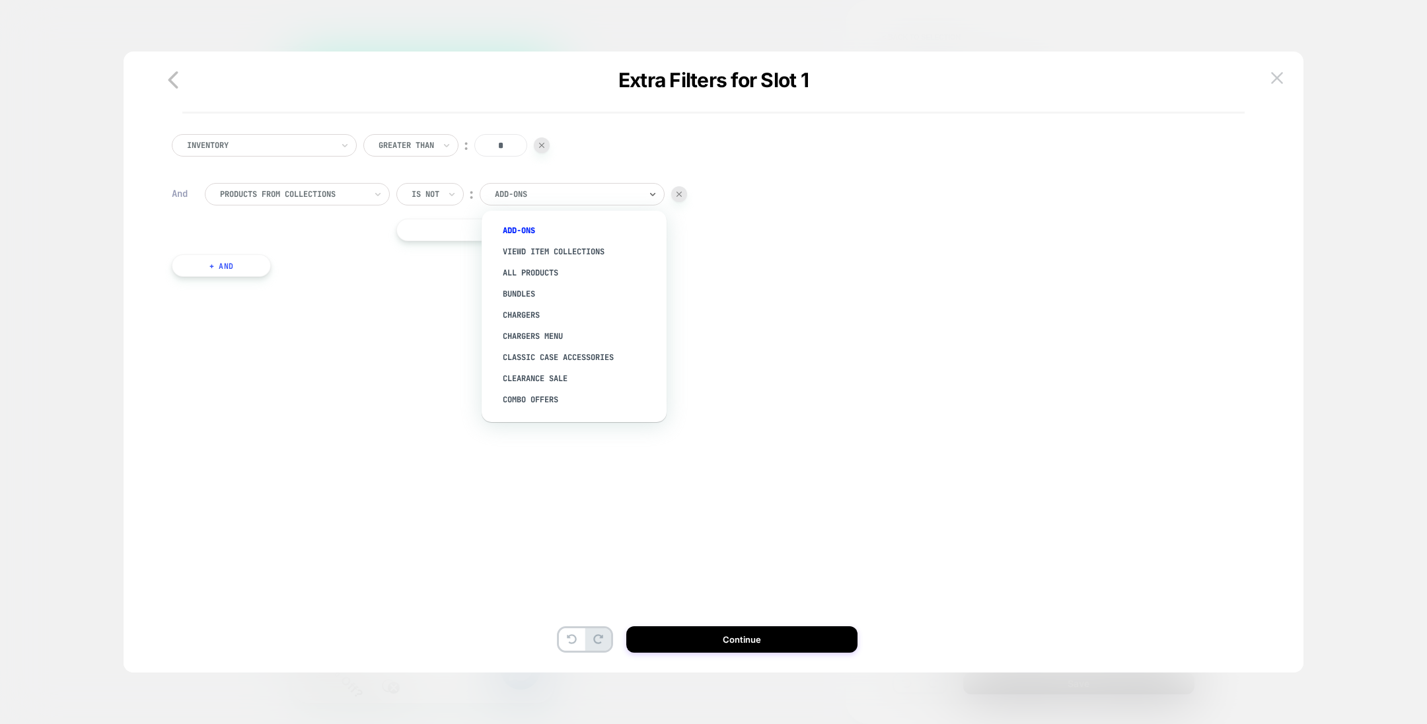
click at [544, 194] on div at bounding box center [567, 194] width 145 height 12
click at [579, 295] on div "MagBak for iPhone" at bounding box center [581, 302] width 172 height 21
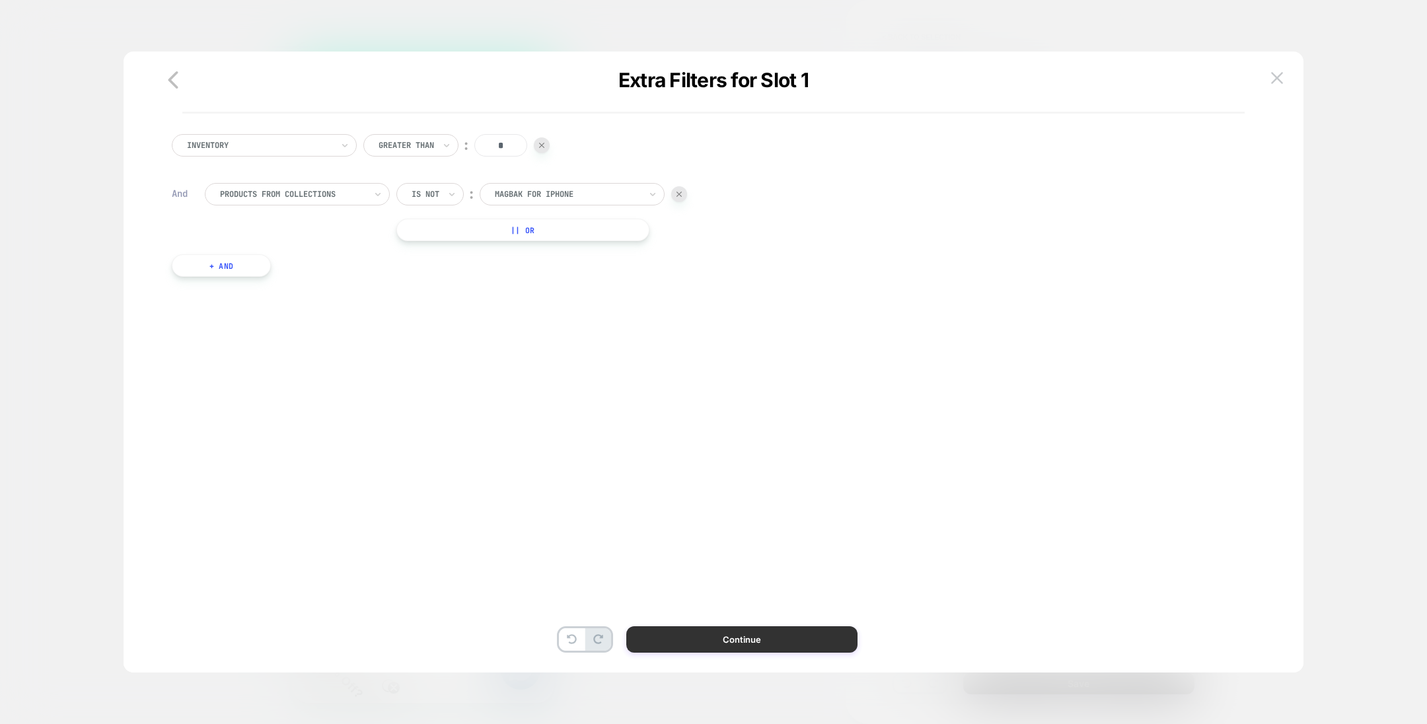
scroll to position [0, 0]
click at [684, 649] on button "Continue" at bounding box center [741, 639] width 231 height 26
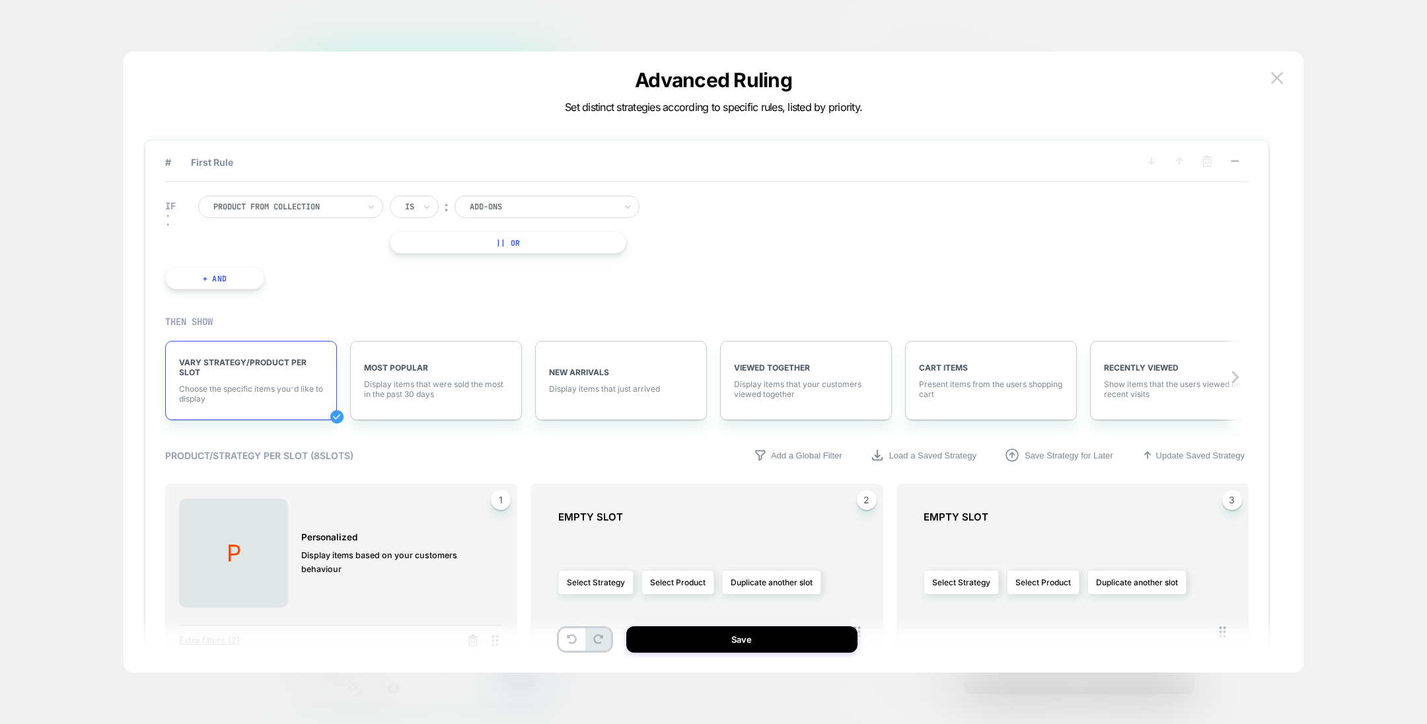
scroll to position [0, 189]
click at [718, 646] on button "Save" at bounding box center [741, 639] width 231 height 26
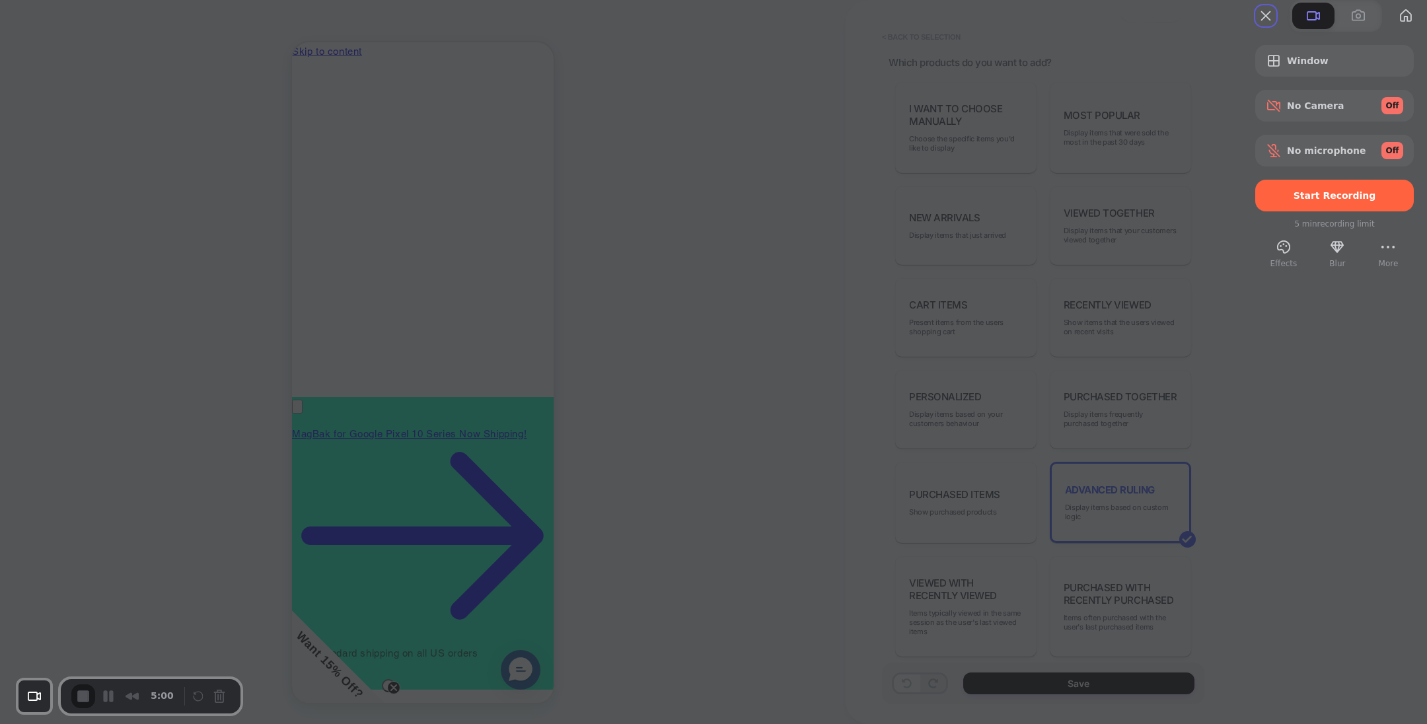
scroll to position [0, 0]
click at [1294, 201] on span "Start Recording" at bounding box center [1335, 195] width 83 height 11
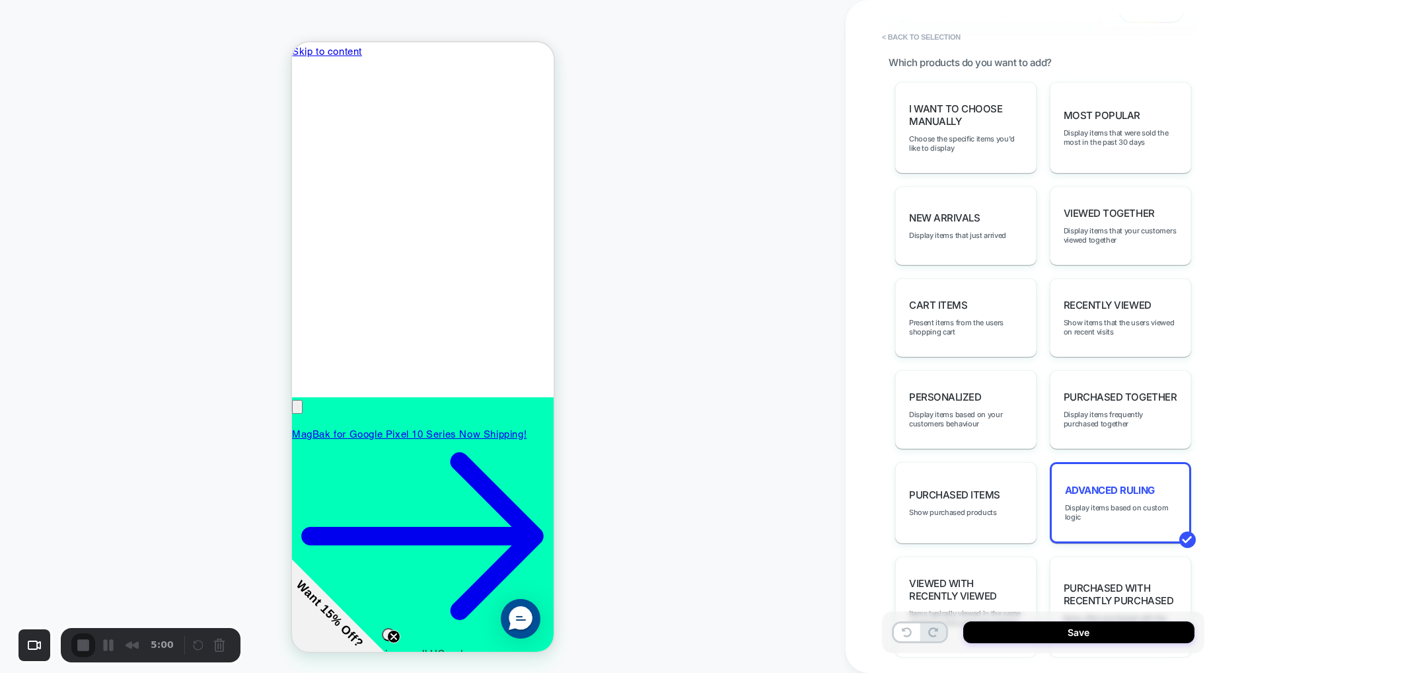
scroll to position [0, 0]
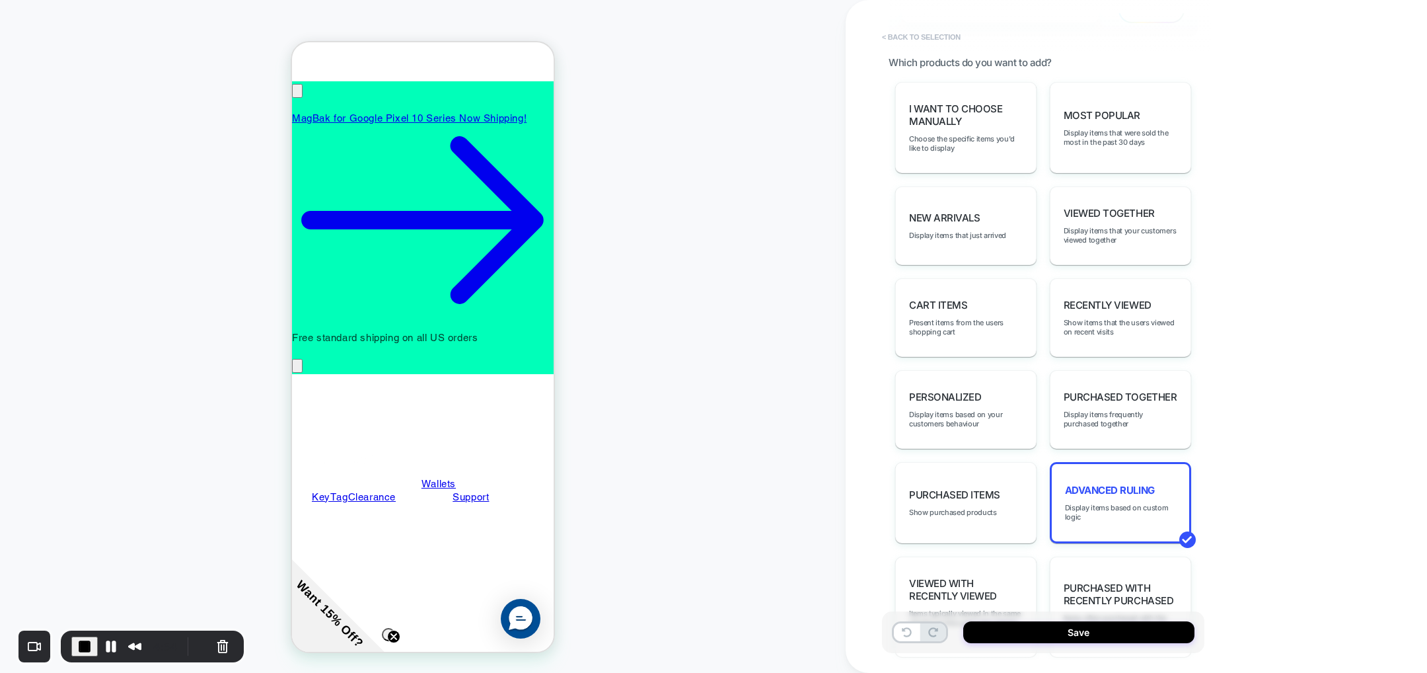
scroll to position [0, 189]
click at [923, 31] on button "< Back to selection" at bounding box center [922, 36] width 92 height 21
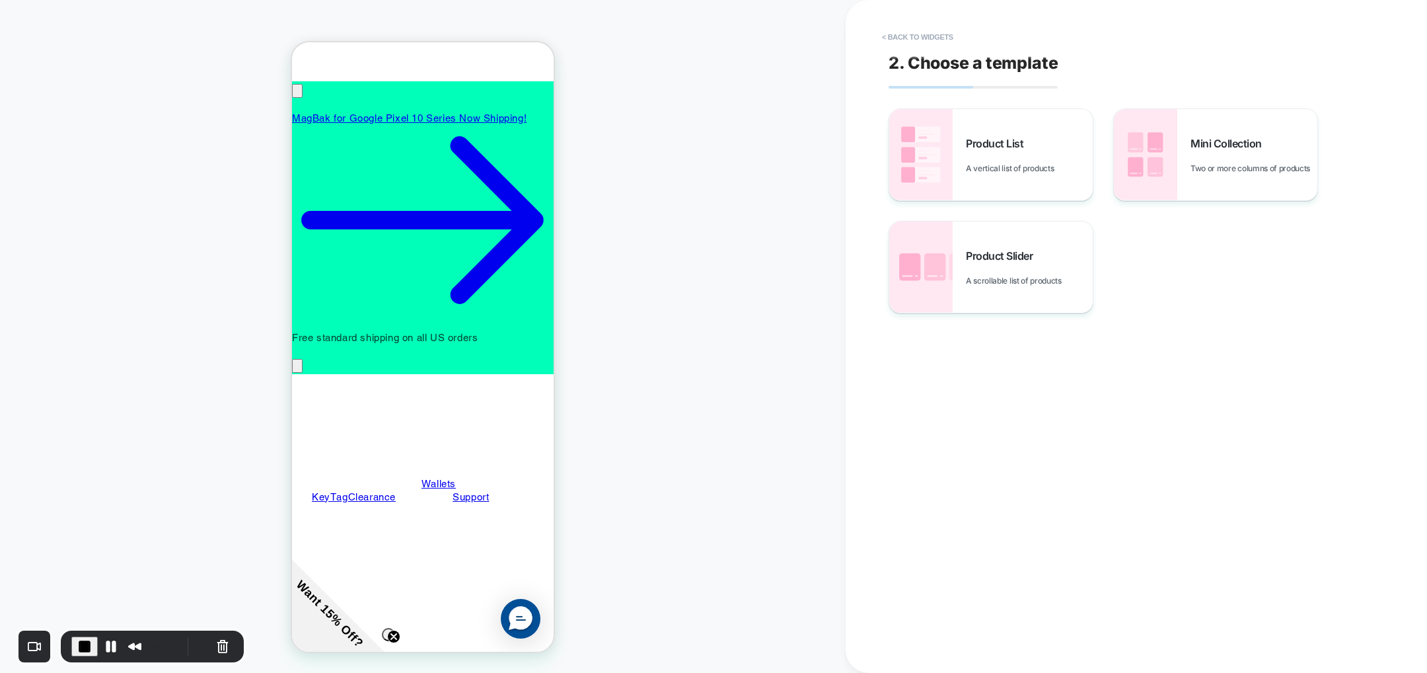
scroll to position [0, 0]
click at [923, 31] on button "< Back to widgets" at bounding box center [918, 36] width 85 height 21
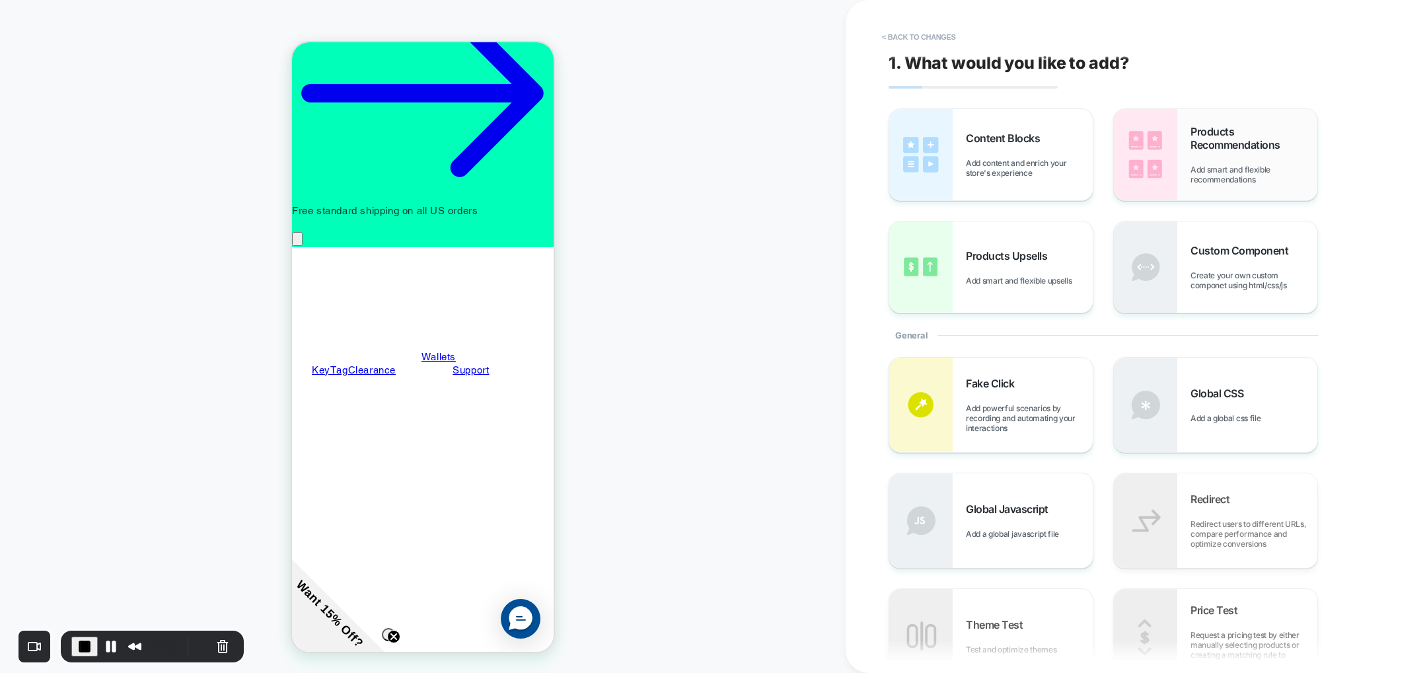
scroll to position [0, 189]
click at [1191, 159] on div "Products Recommendations Add smart and flexible recommendations" at bounding box center [1254, 154] width 127 height 59
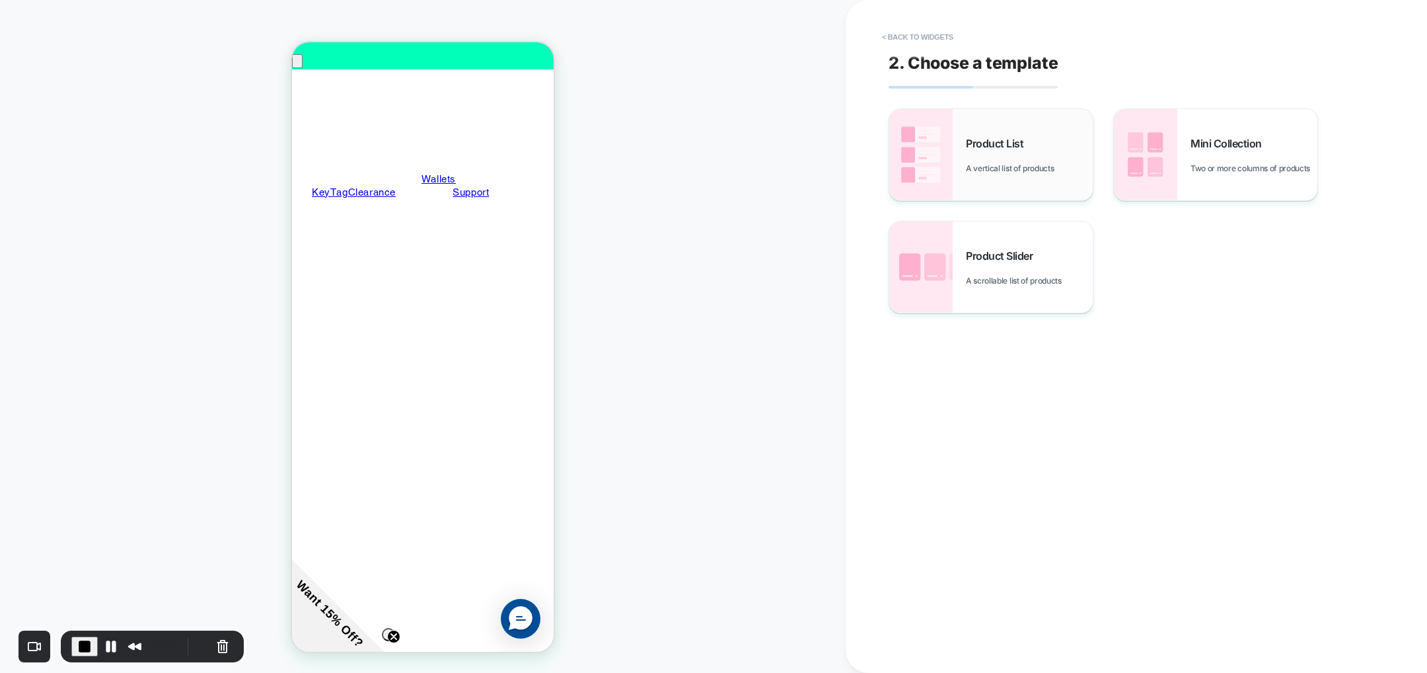
scroll to position [0, 0]
click at [1004, 170] on span "A vertical list of products" at bounding box center [1013, 168] width 95 height 10
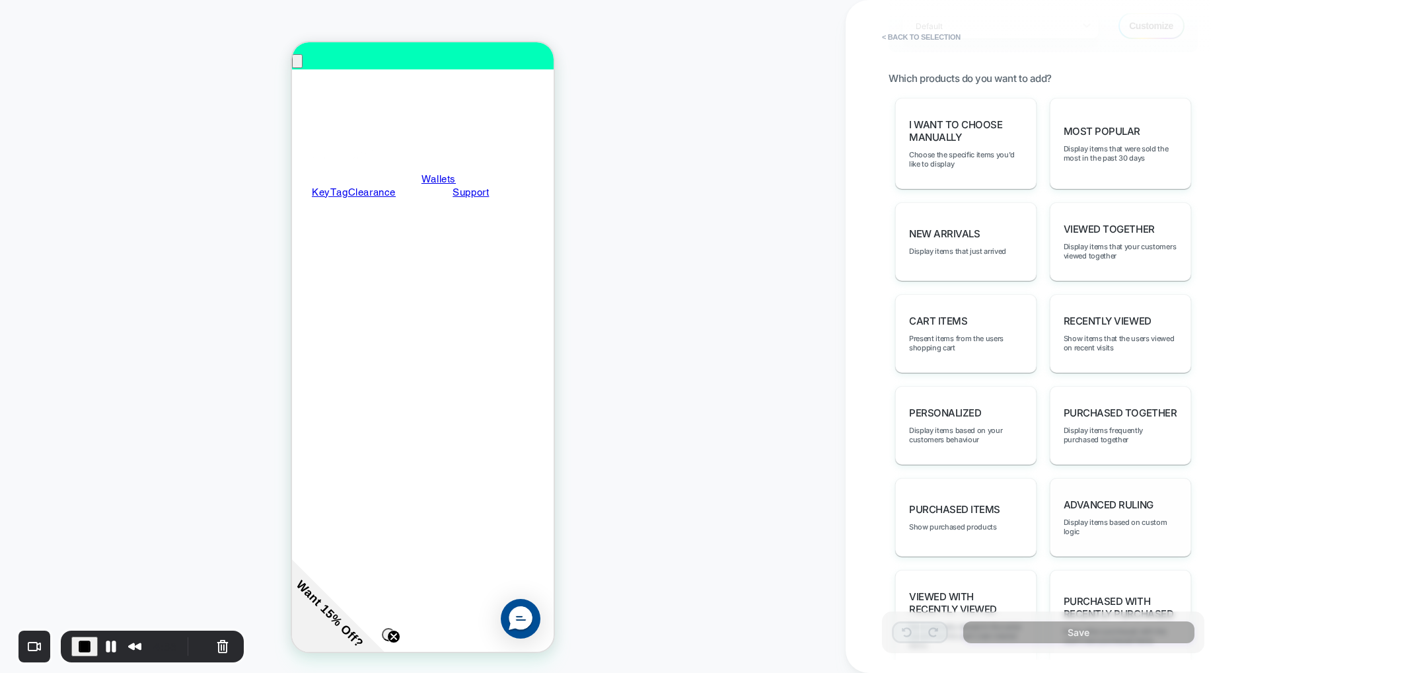
click at [1108, 498] on span "Advanced Ruling" at bounding box center [1109, 504] width 90 height 13
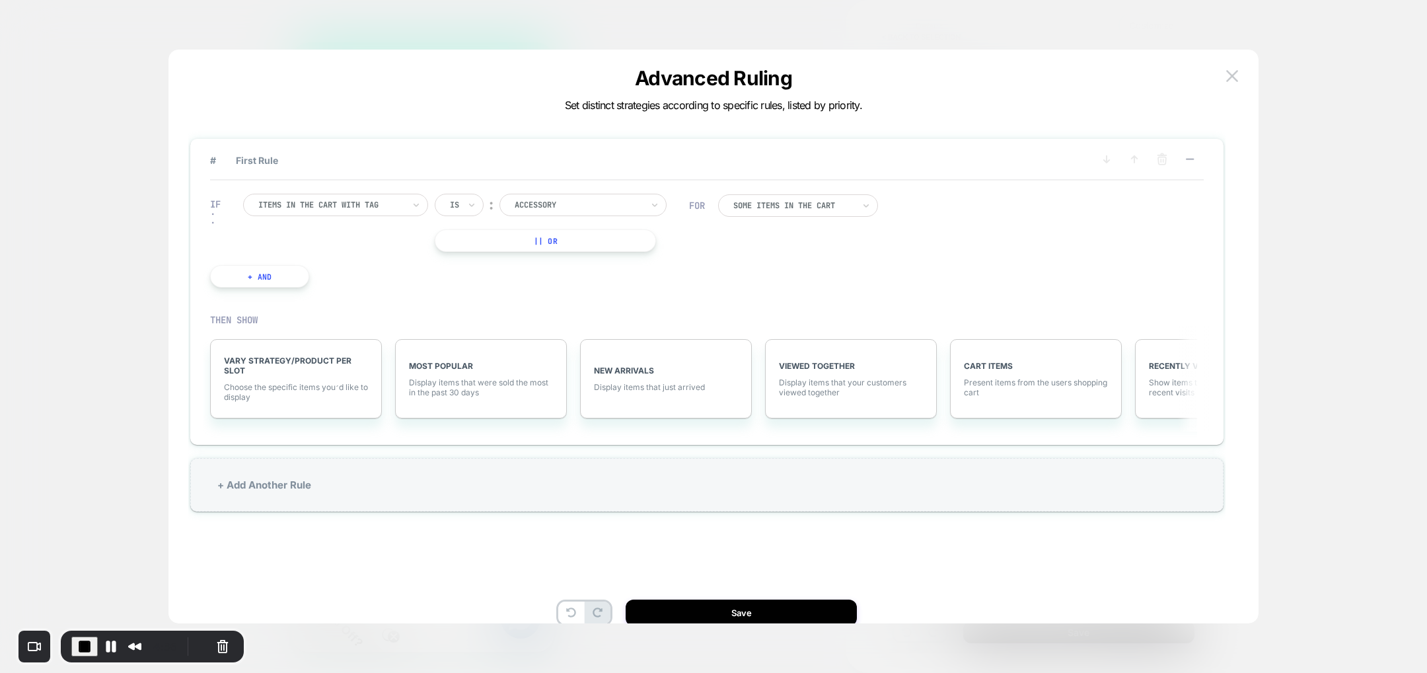
scroll to position [0, 189]
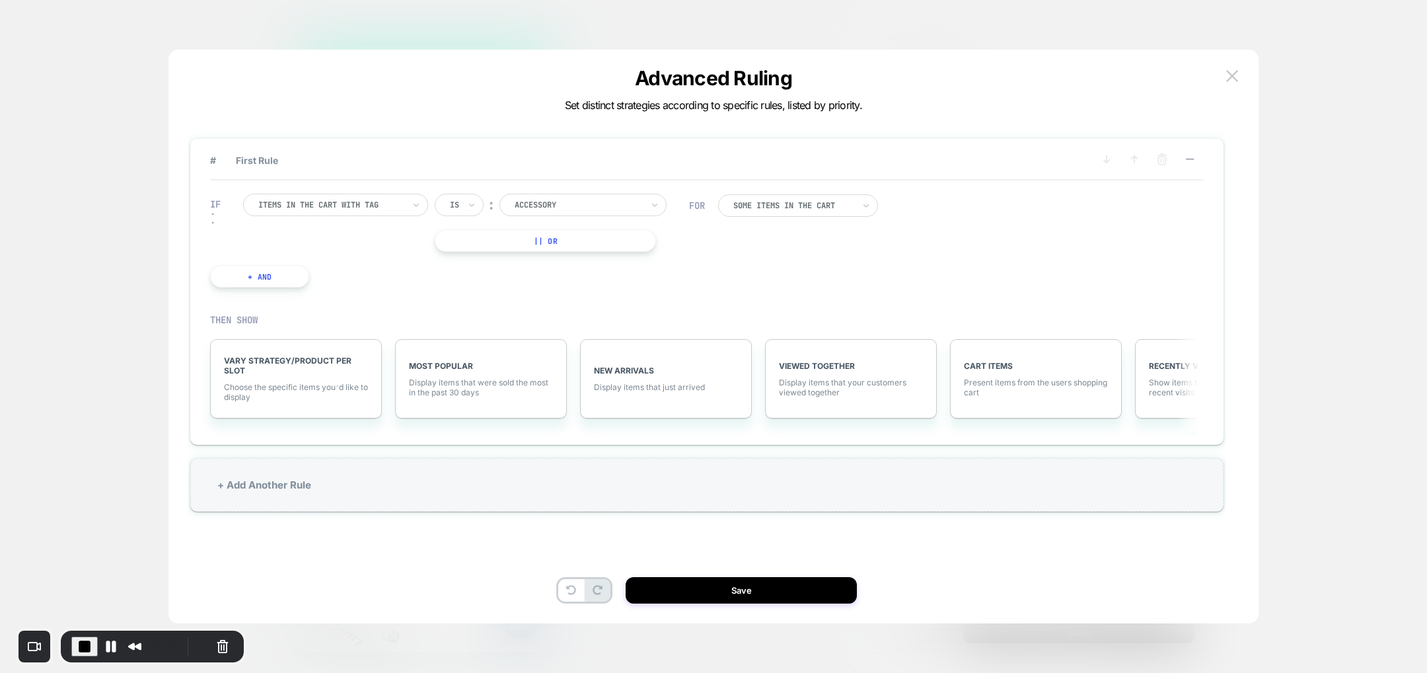
click at [383, 200] on div at bounding box center [330, 205] width 145 height 12
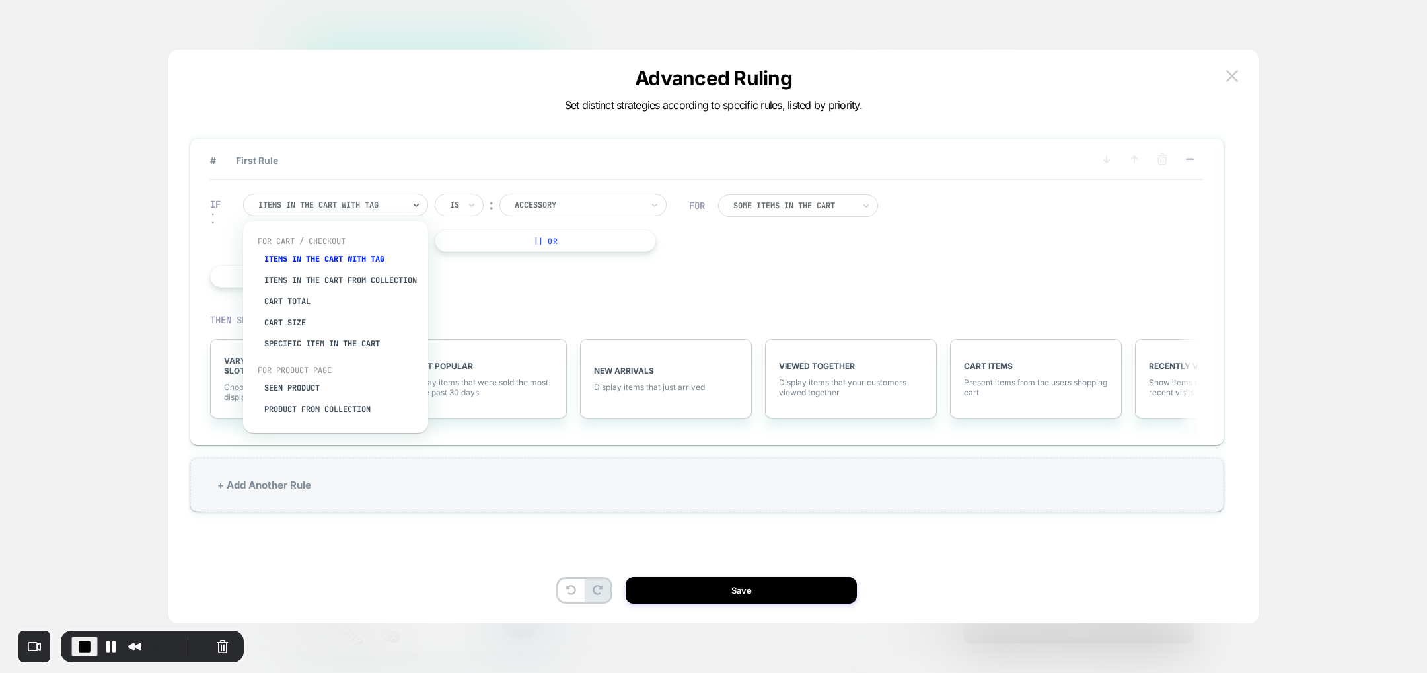
scroll to position [0, 0]
click at [305, 395] on div "Seen Product" at bounding box center [342, 387] width 172 height 21
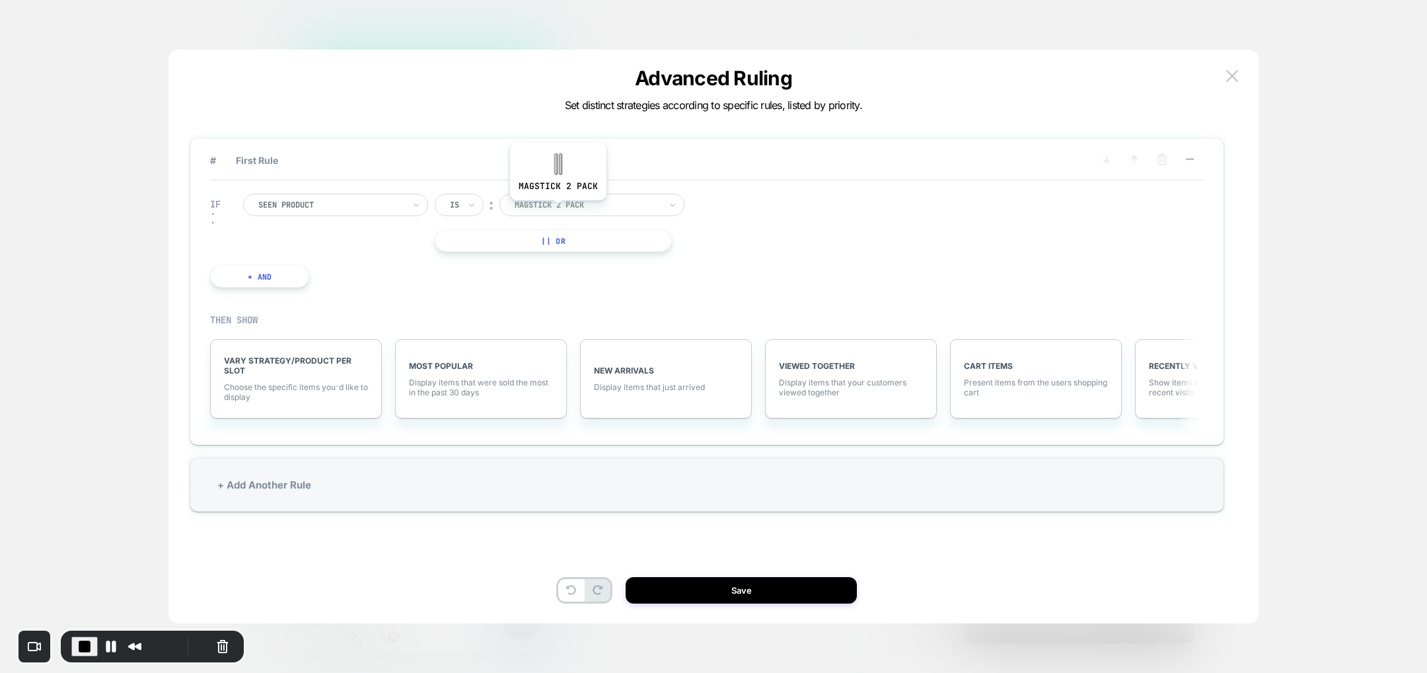
scroll to position [0, 189]
click at [295, 372] on span "VARY STRATEGY/PRODUCT PER SLOT" at bounding box center [296, 366] width 144 height 20
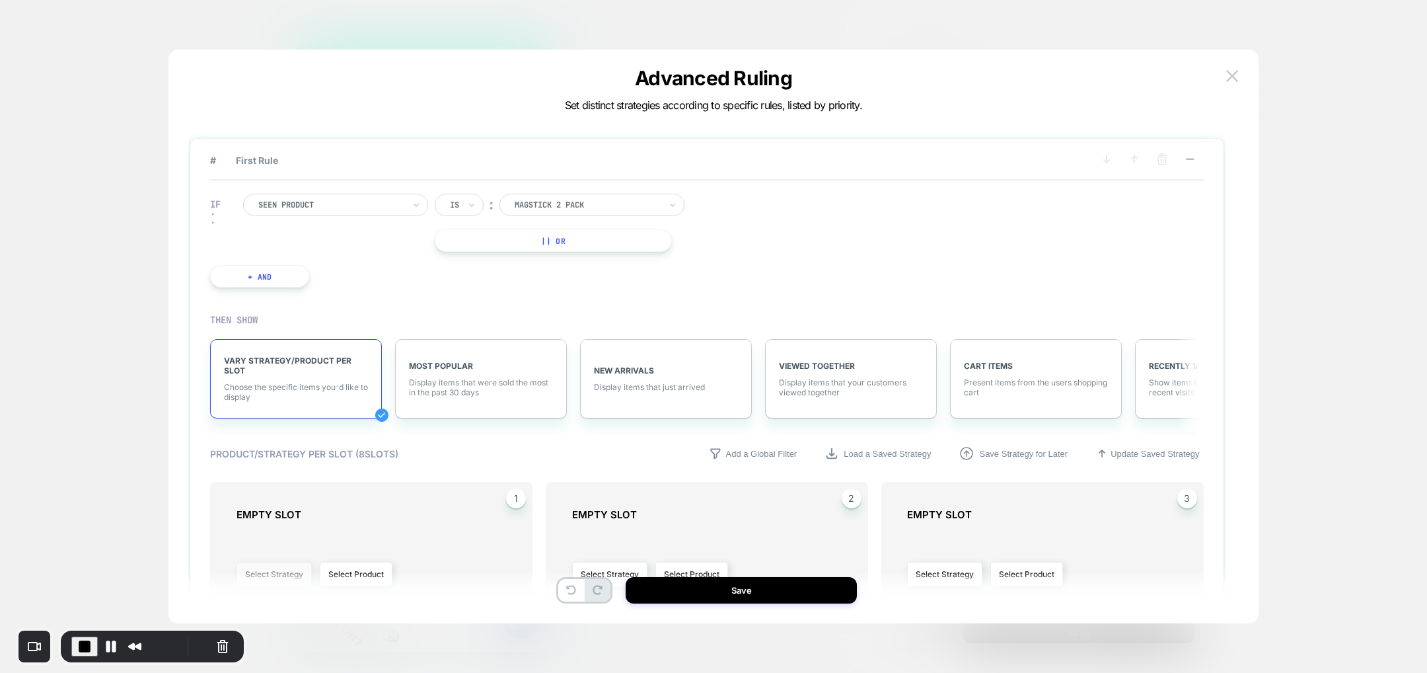
click at [289, 570] on button "Select Strategy" at bounding box center [274, 574] width 75 height 24
click at [246, 476] on span "Purchased Together" at bounding box center [244, 481] width 76 height 10
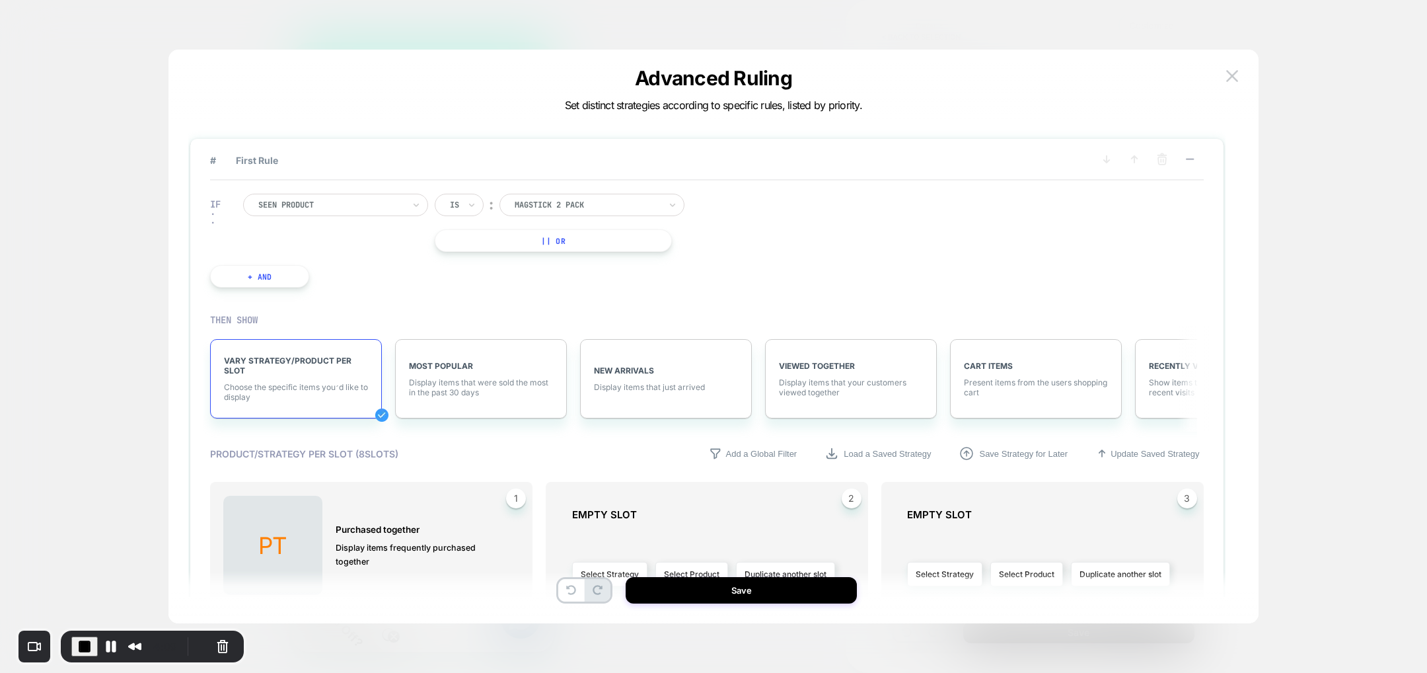
scroll to position [0, 0]
click at [506, 451] on div "Product/Strategy per slot ( 8 slots) Add a Global Filter Load a Saved Strategy …" at bounding box center [706, 453] width 993 height 17
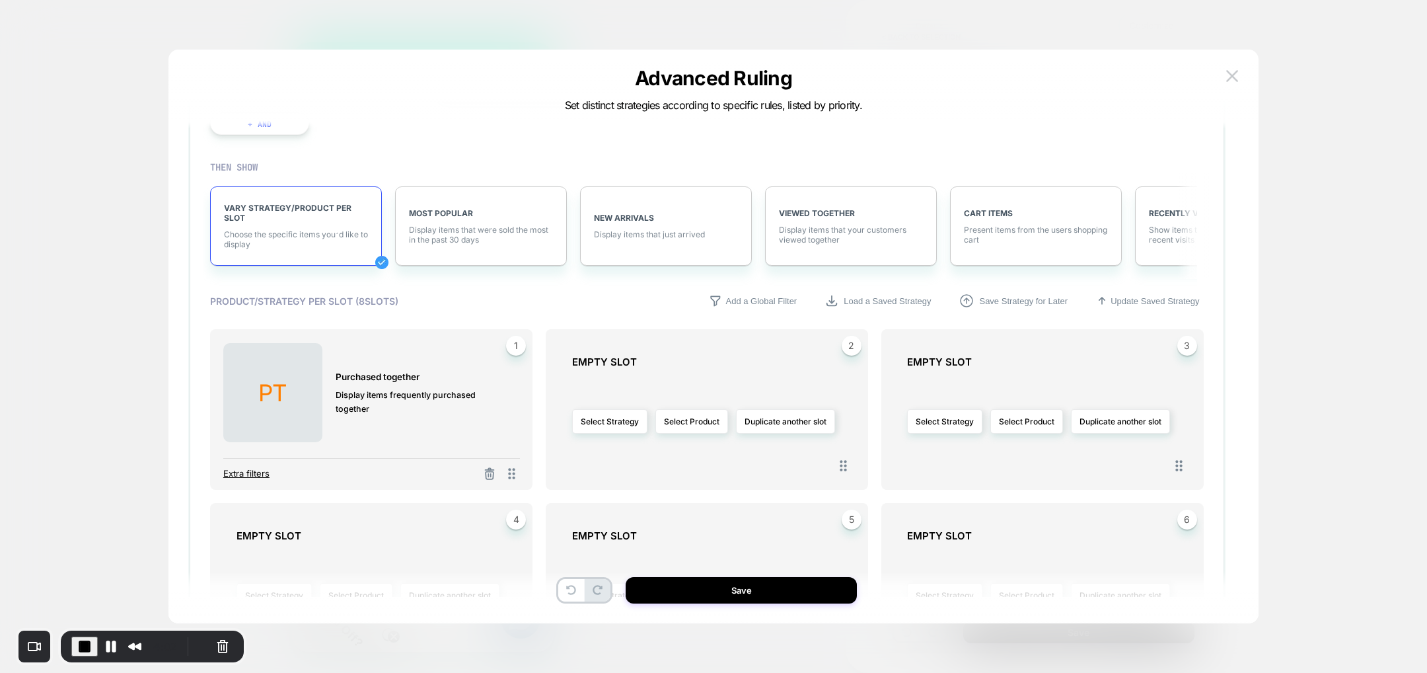
click at [254, 474] on span "Extra filters" at bounding box center [246, 473] width 46 height 11
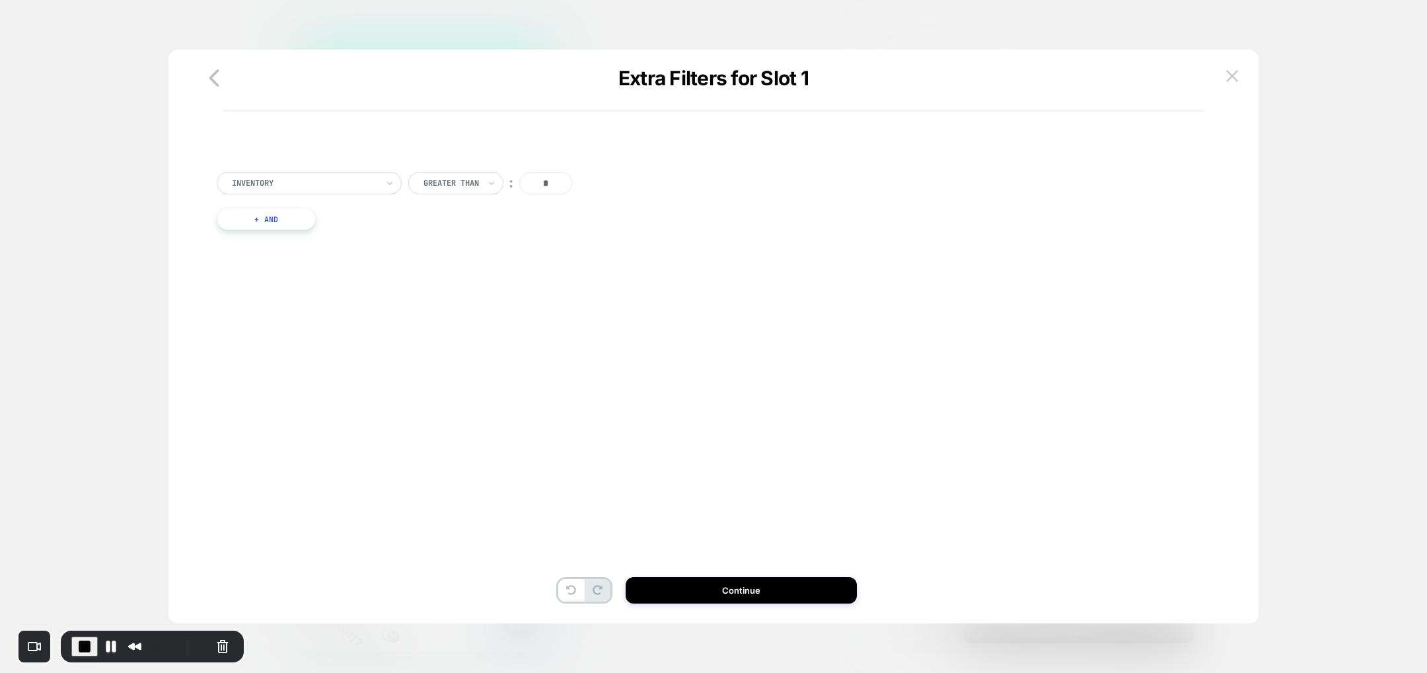
scroll to position [0, 189]
click at [286, 215] on button "+ And" at bounding box center [266, 219] width 99 height 22
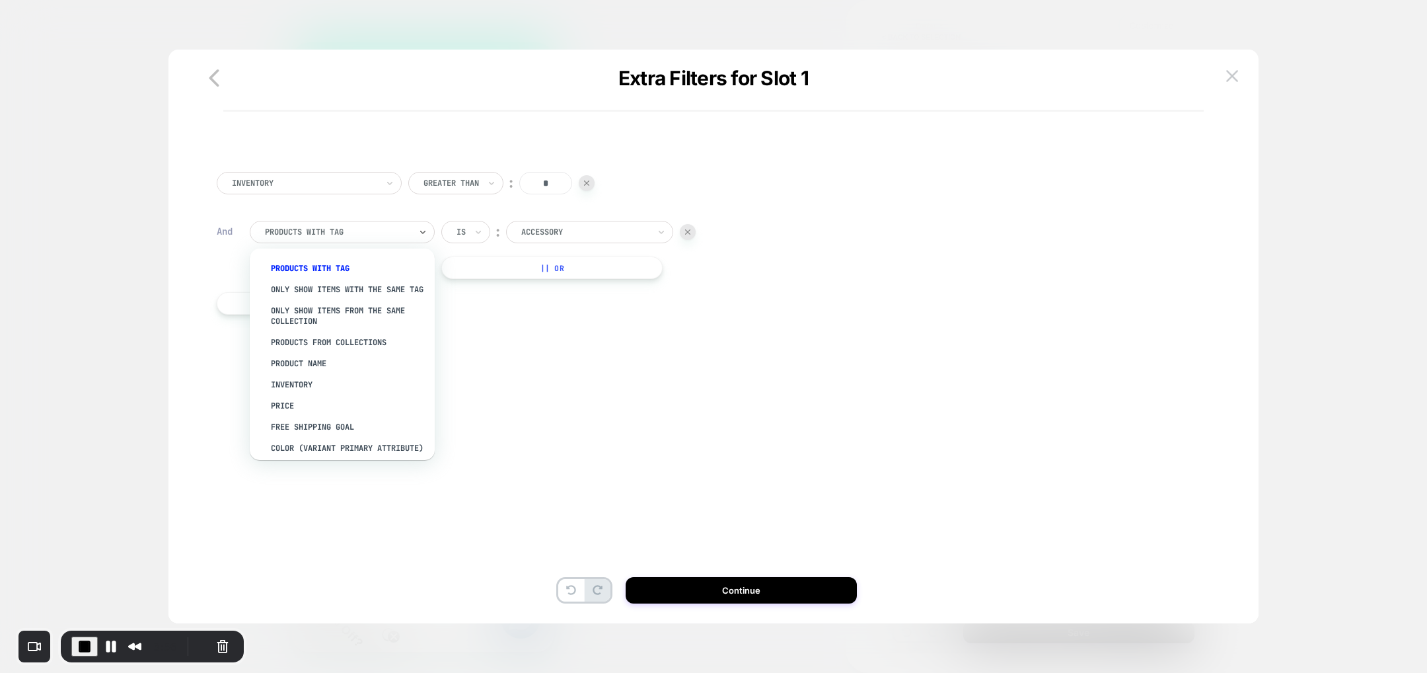
click at [355, 239] on div "PRODUCTS WITH TAG" at bounding box center [338, 232] width 148 height 15
click at [315, 352] on div "PRODUCTS FROM COLLECTIONS" at bounding box center [349, 342] width 172 height 21
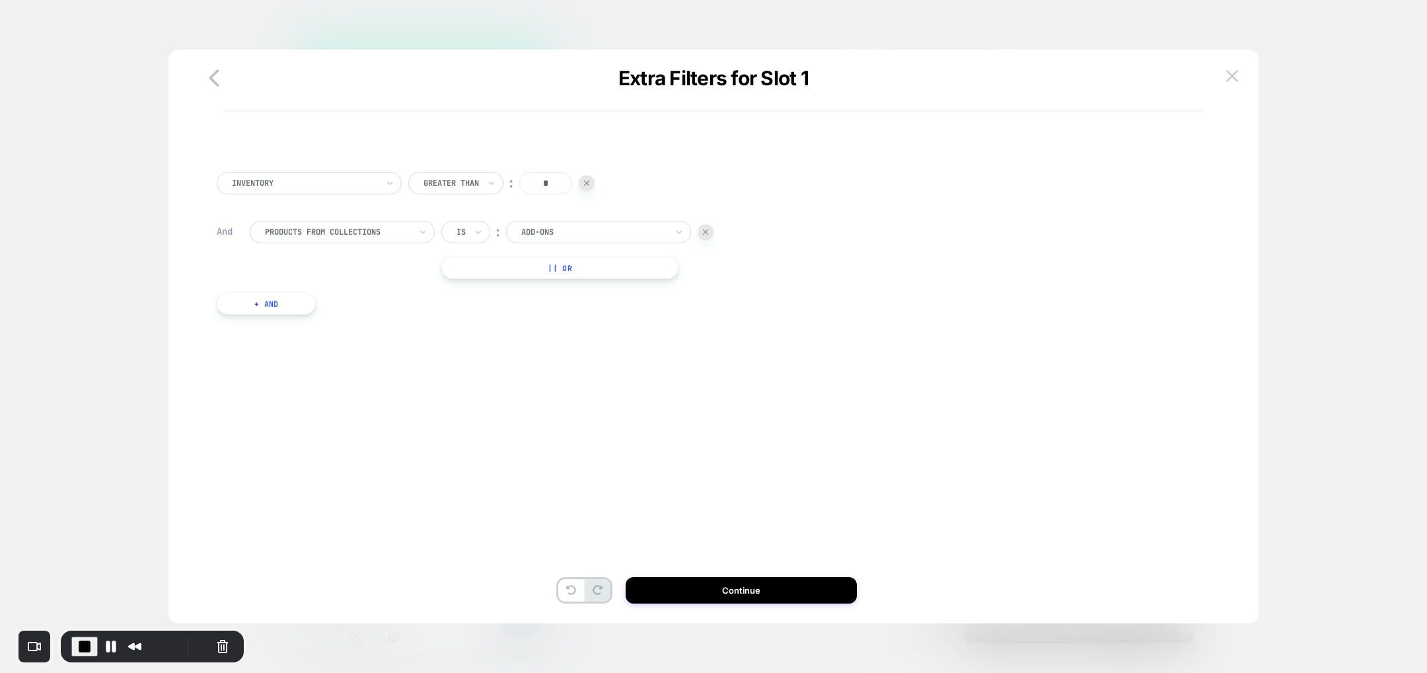
scroll to position [0, 189]
click at [476, 228] on icon at bounding box center [478, 231] width 9 height 13
click at [486, 295] on div "Is not" at bounding box center [498, 289] width 86 height 21
click at [585, 229] on div at bounding box center [612, 232] width 145 height 12
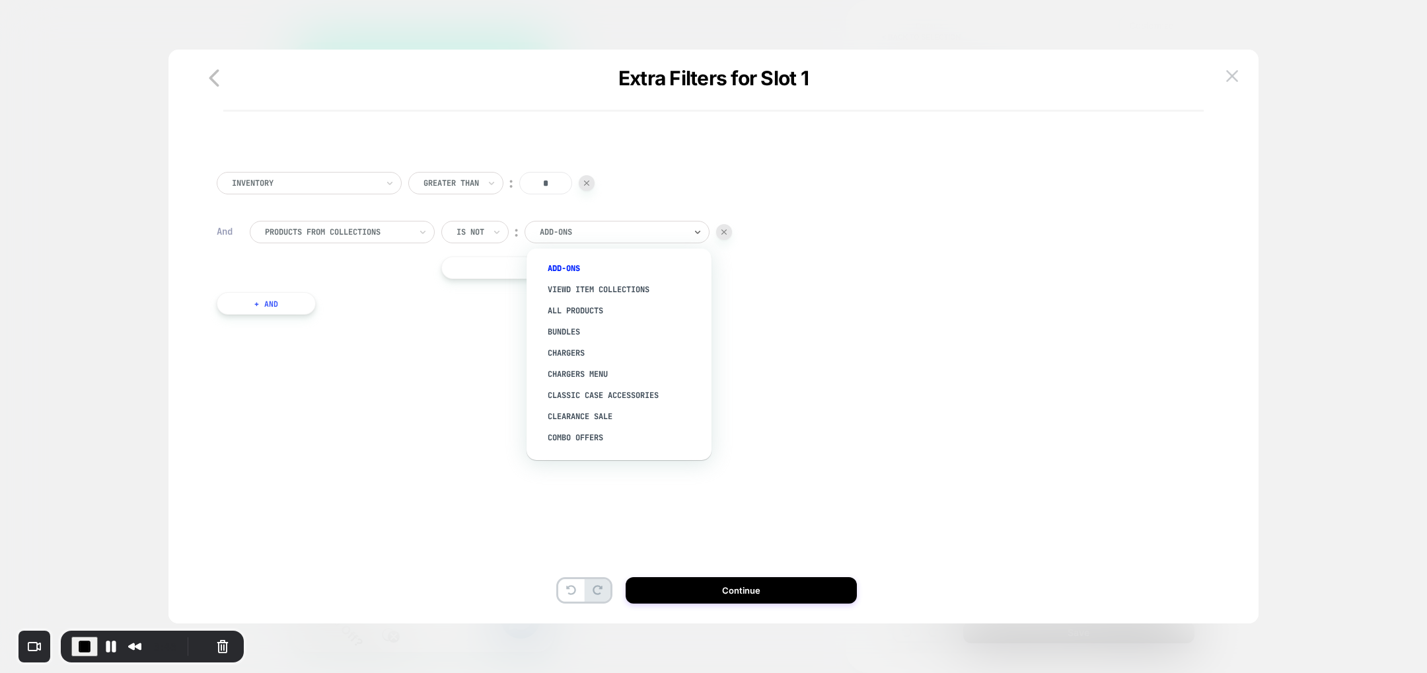
scroll to position [0, 189]
click at [498, 325] on div "Inventory Greater Than ︰ * And PRODUCTS FROM COLLECTIONS Is not ︰ option Add-on…" at bounding box center [706, 256] width 993 height 209
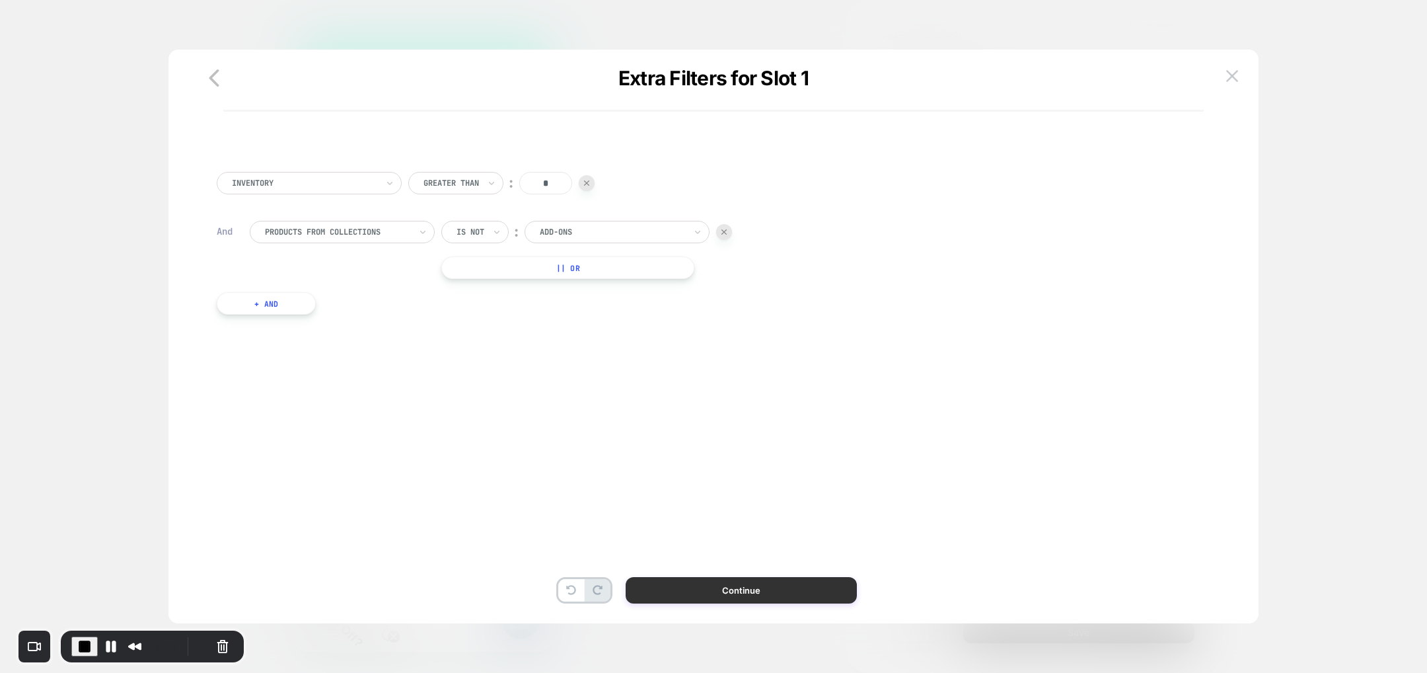
click at [692, 583] on button "Continue" at bounding box center [741, 590] width 231 height 26
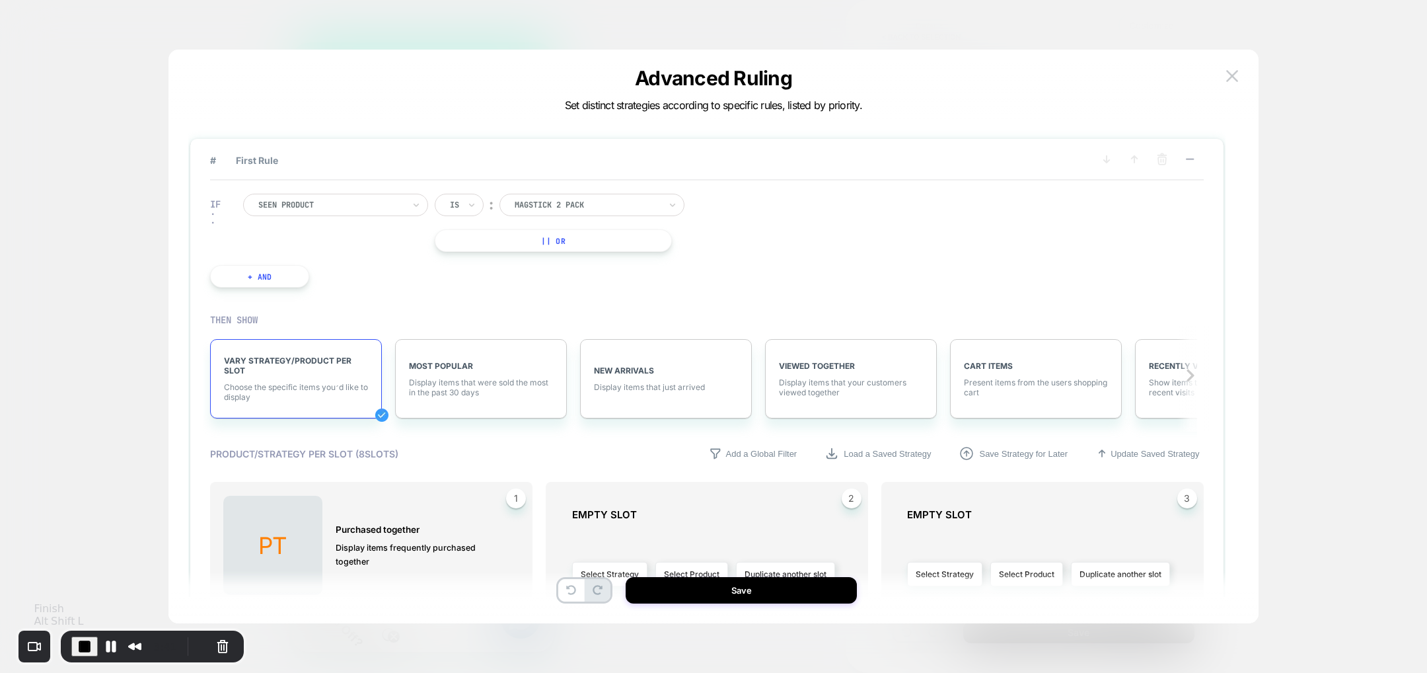
click at [82, 646] on span "End Recording" at bounding box center [85, 646] width 16 height 16
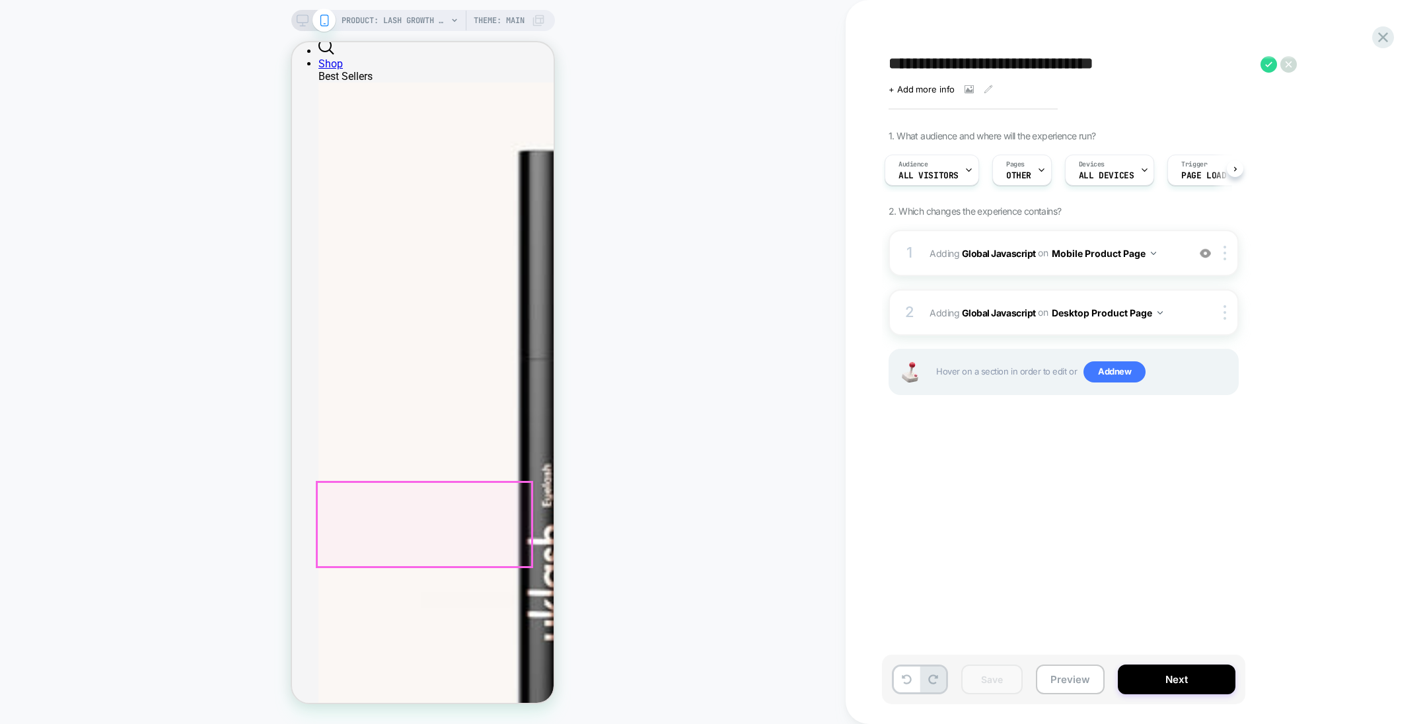
scroll to position [153, 0]
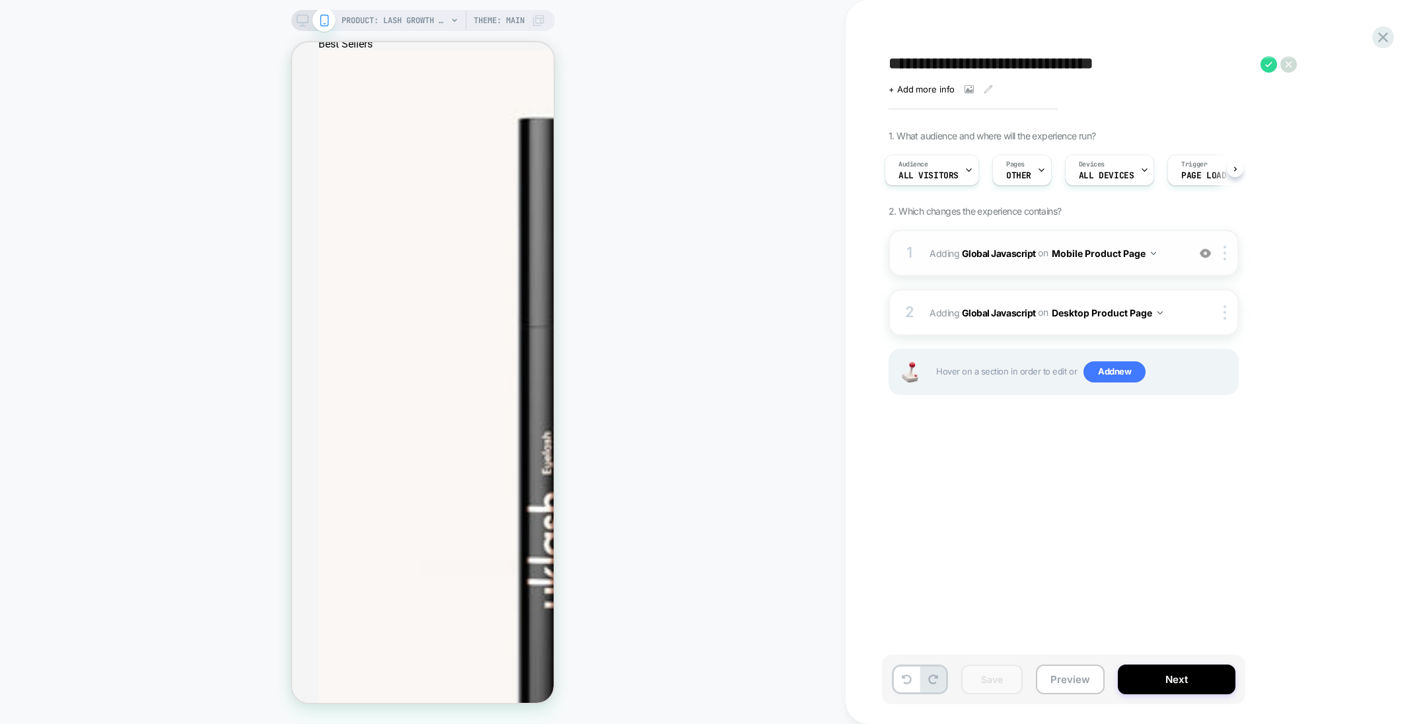
click at [1205, 251] on img at bounding box center [1205, 253] width 11 height 11
click at [1064, 682] on button "Preview" at bounding box center [1070, 680] width 69 height 30
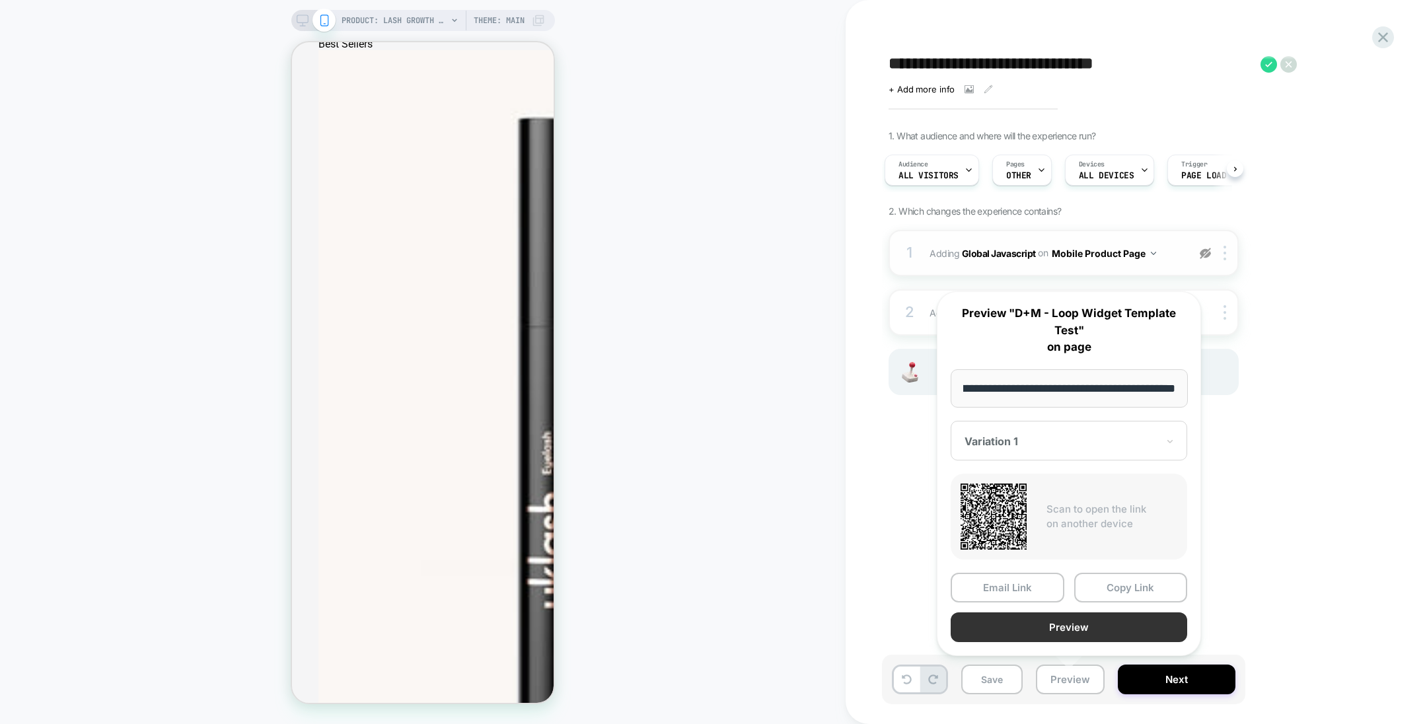
scroll to position [0, 0]
click at [1061, 628] on button "Preview" at bounding box center [1069, 628] width 237 height 30
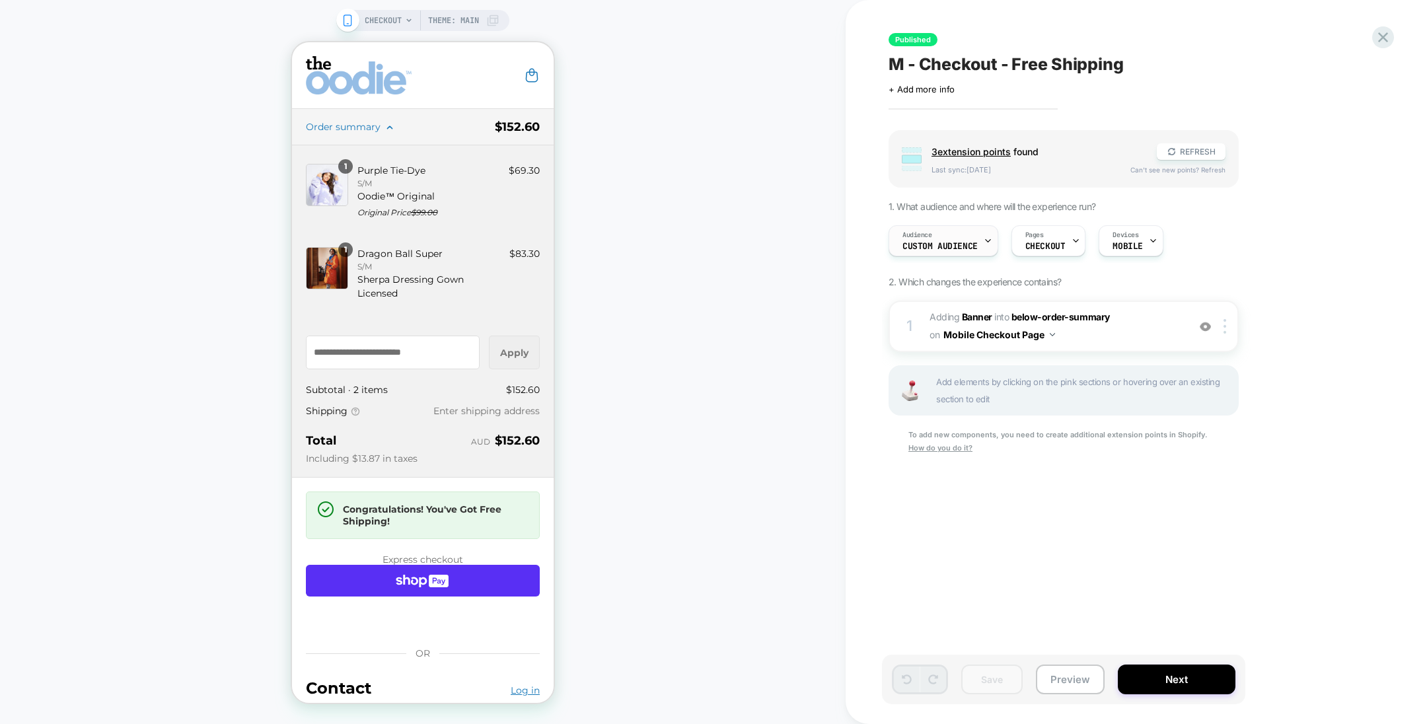
click at [948, 239] on div "Audience Custom Audience" at bounding box center [940, 241] width 102 height 30
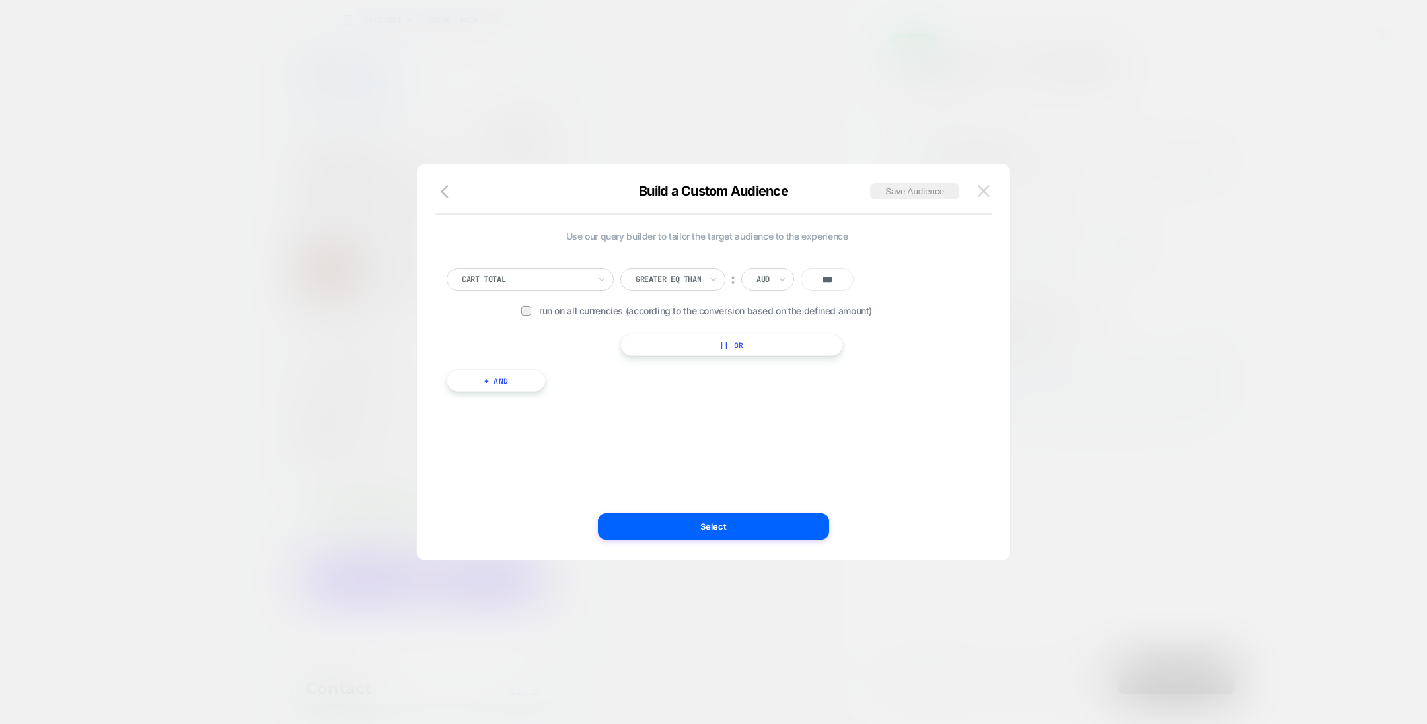
click at [983, 183] on button at bounding box center [984, 191] width 20 height 20
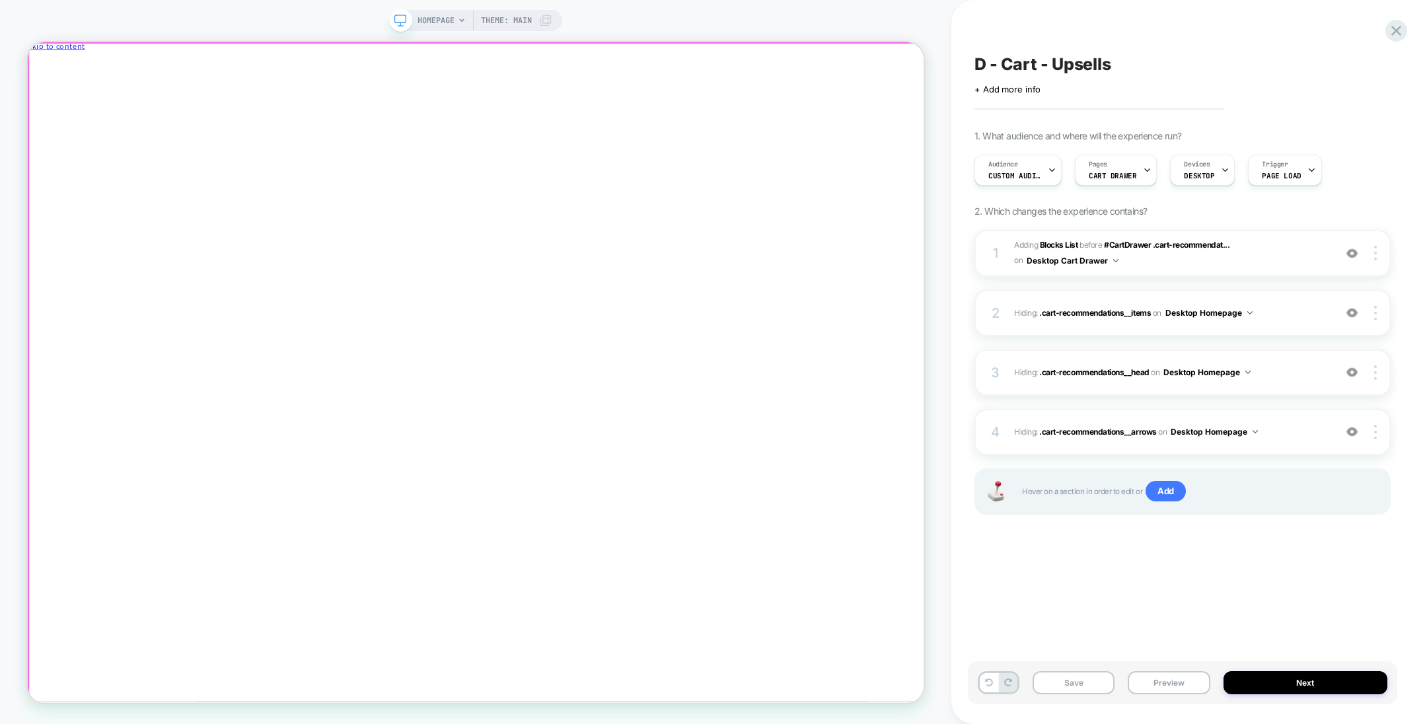
scroll to position [20, 0]
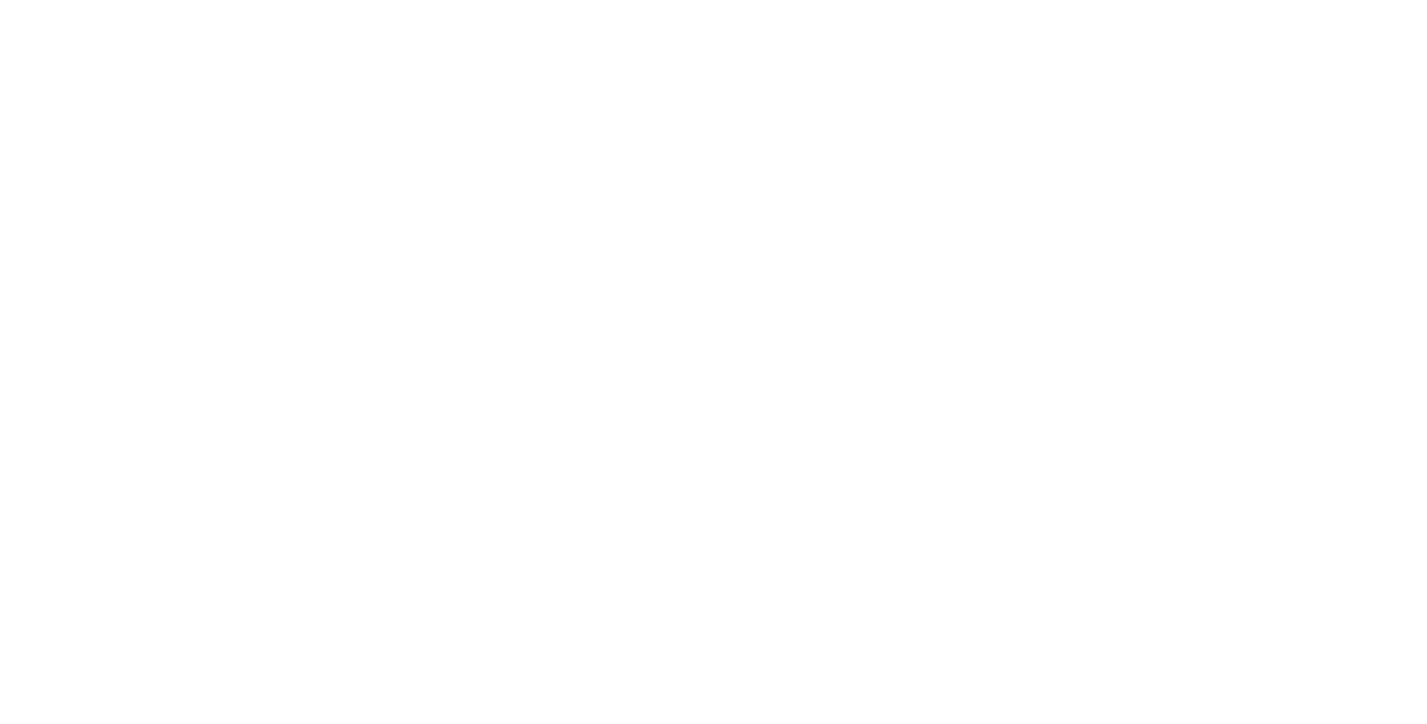
click at [936, 5] on html "Display size not supported Unfortunately, our dashboard is not supported on a m…" at bounding box center [713, 2] width 1427 height 5
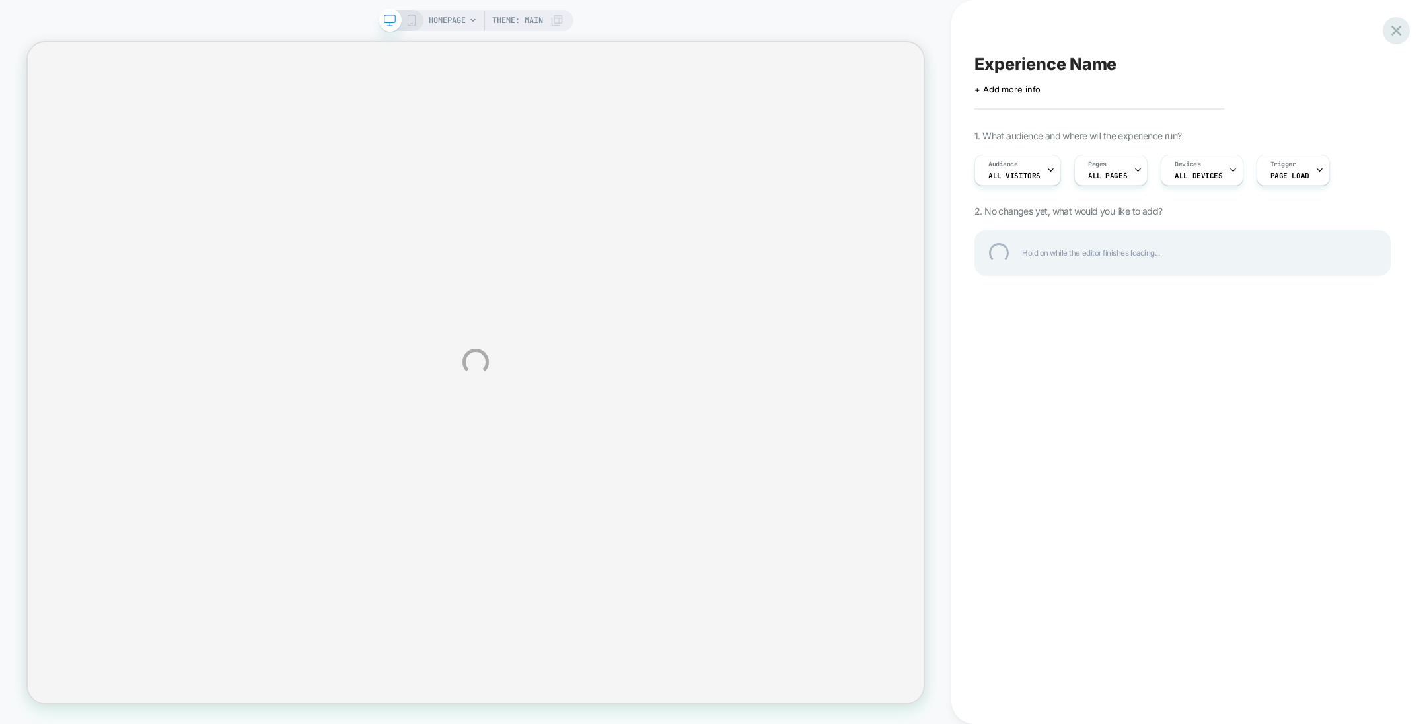
click at [1396, 36] on div at bounding box center [1396, 30] width 27 height 27
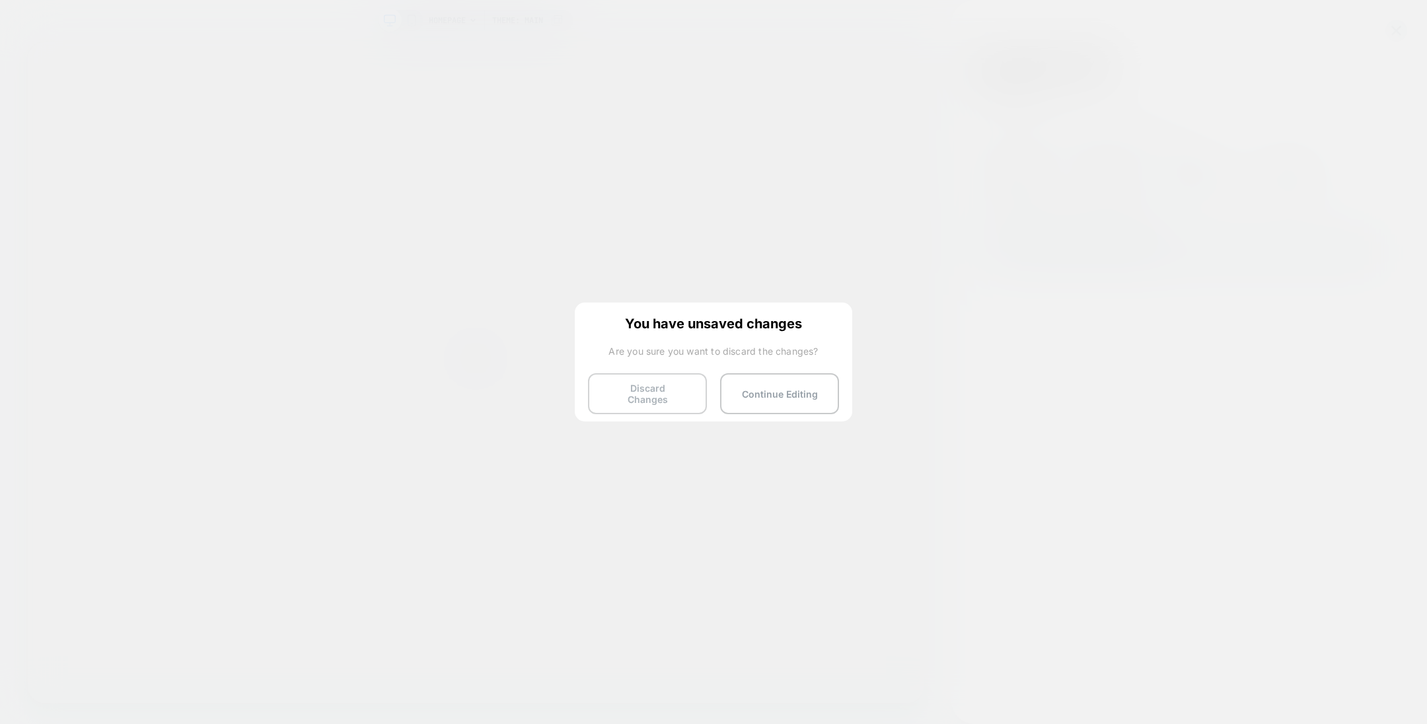
click at [642, 390] on button "Discard Changes" at bounding box center [647, 393] width 119 height 41
click at [784, 385] on button "Continue Editing" at bounding box center [779, 393] width 119 height 41
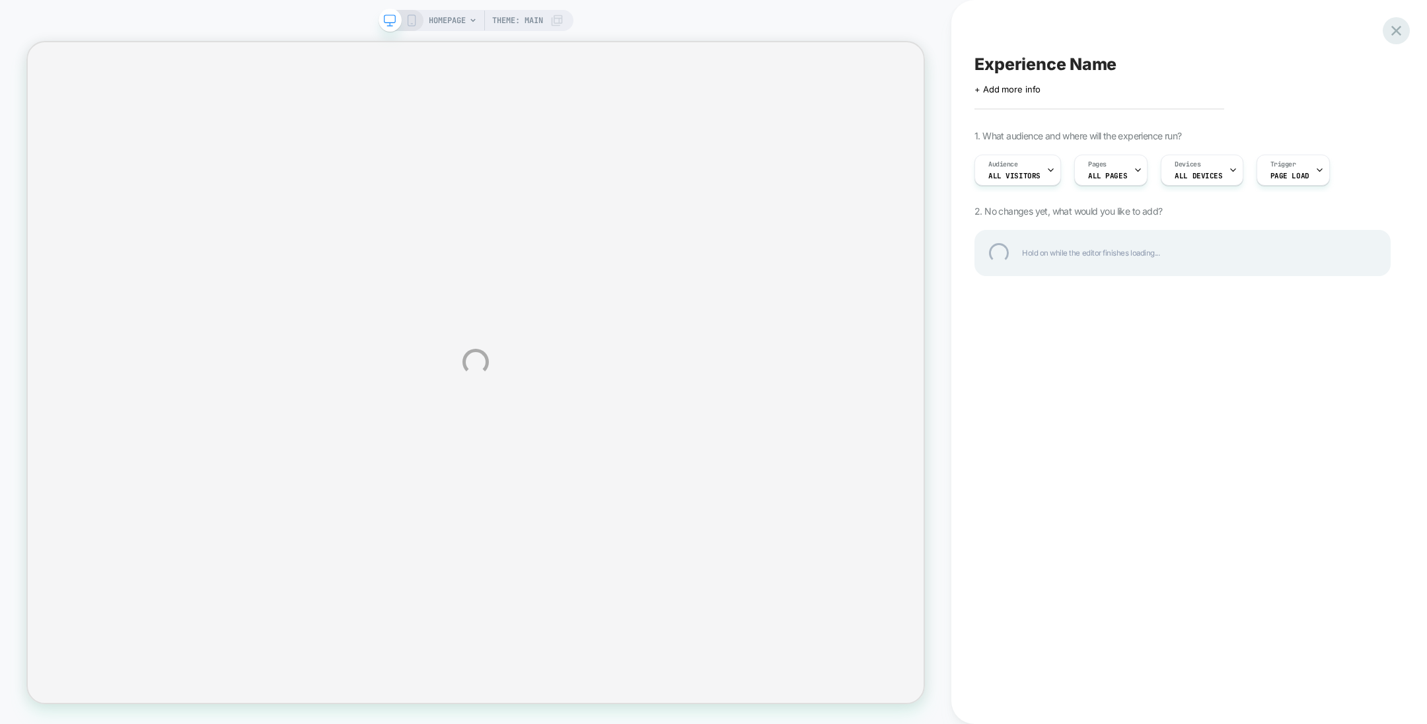
click at [1398, 34] on div at bounding box center [1396, 30] width 27 height 27
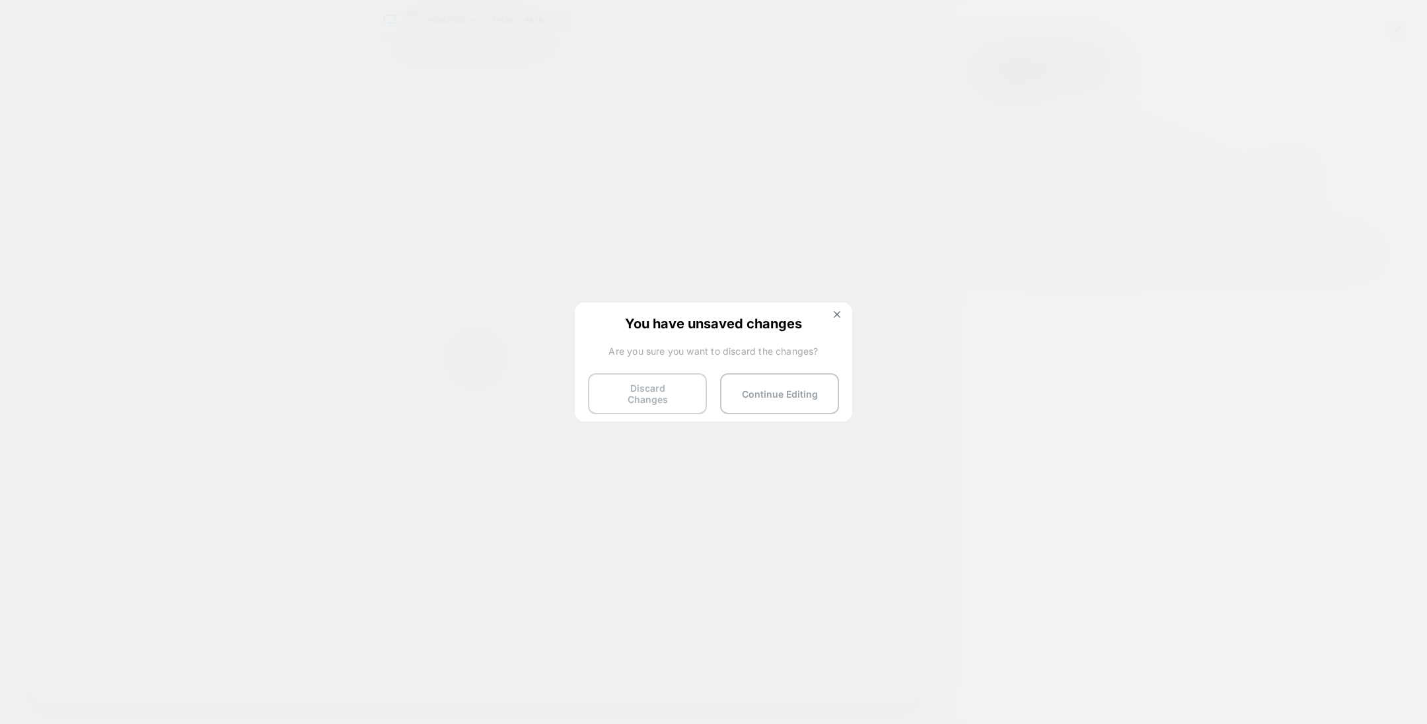
click at [629, 393] on button "Discard Changes" at bounding box center [647, 393] width 119 height 41
click at [662, 395] on html "HOMEPAGE Theme: MAIN Experience Name Click to edit experience details + Add mor…" at bounding box center [713, 407] width 1427 height 814
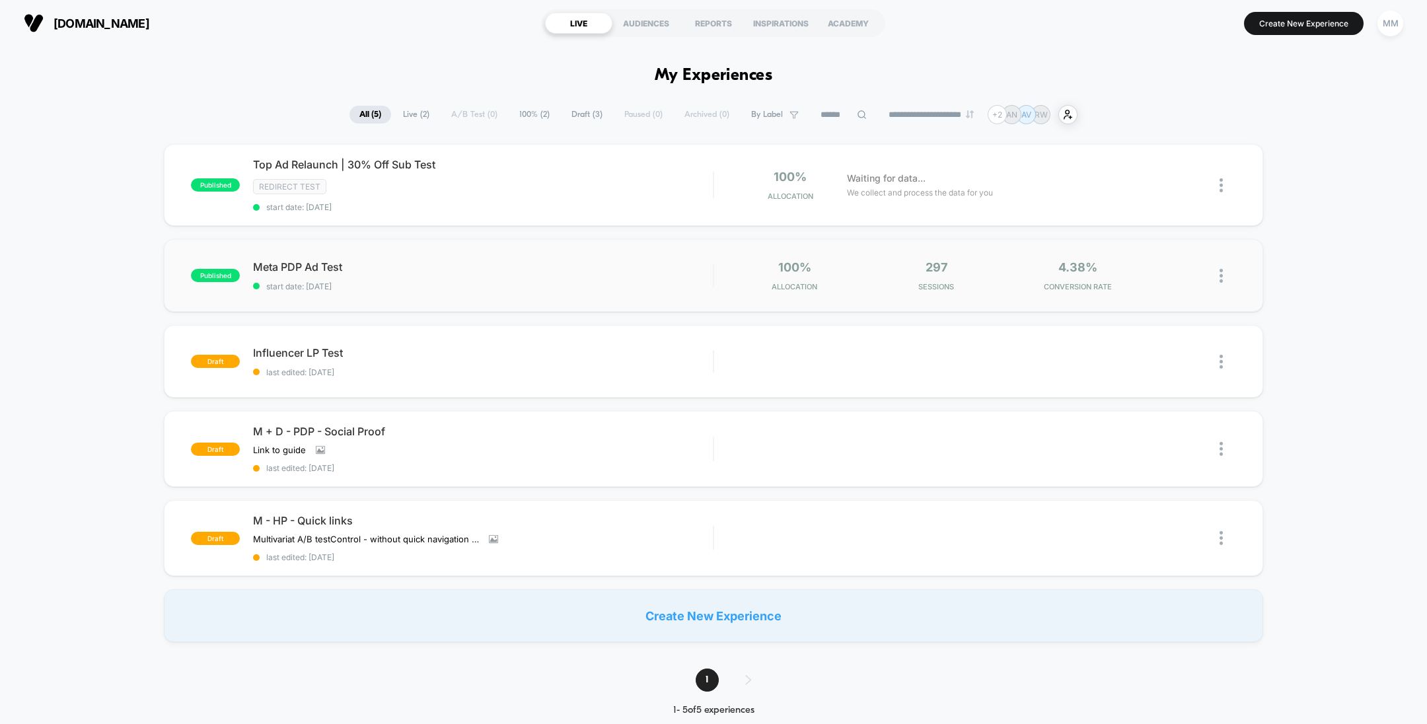
click at [550, 252] on div "published Meta PDP Ad Test start date: [DATE] 100% Allocation 297 Sessions 4.38…" at bounding box center [713, 275] width 1099 height 73
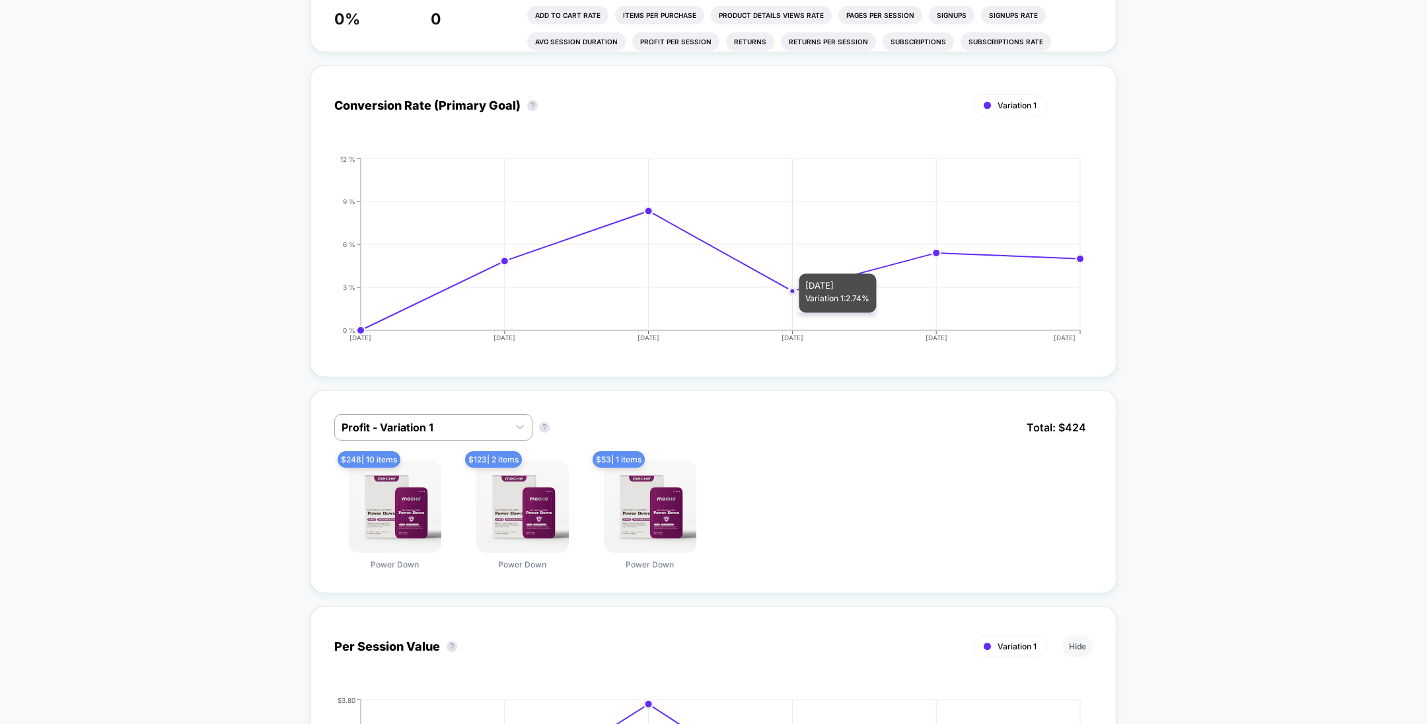
scroll to position [391, 0]
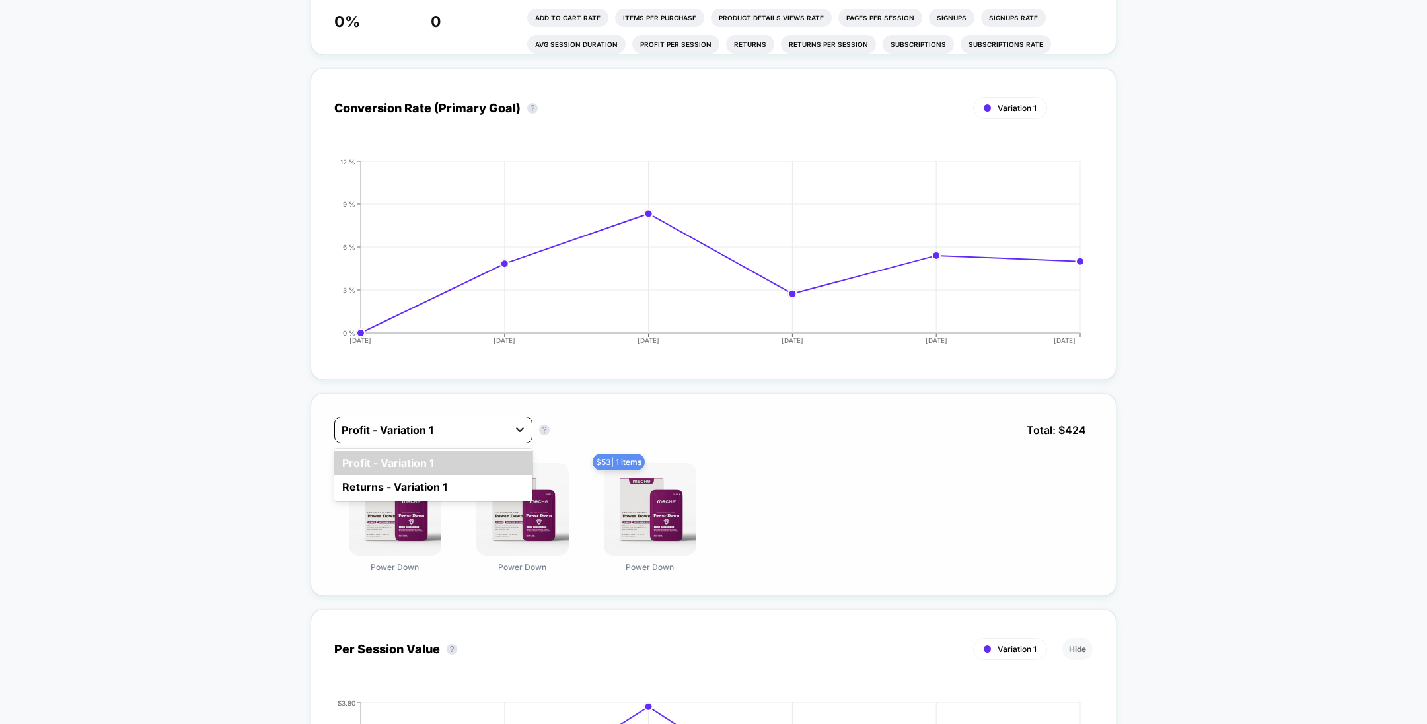
click at [517, 418] on div at bounding box center [520, 430] width 24 height 24
click at [607, 418] on div "Profit - Variation 1 Profit - Variation 1 ? Total: $ 424" at bounding box center [713, 440] width 759 height 46
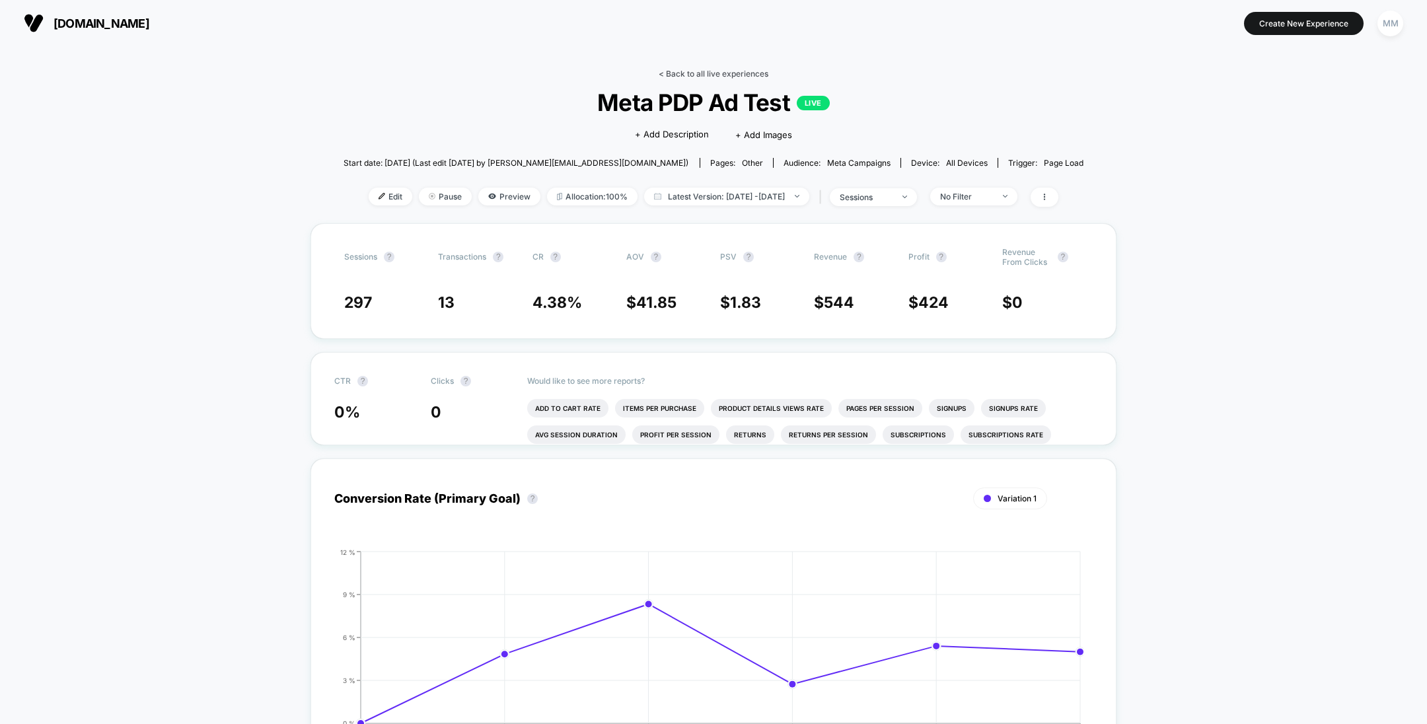
click at [698, 71] on link "< Back to all live experiences" at bounding box center [714, 74] width 110 height 10
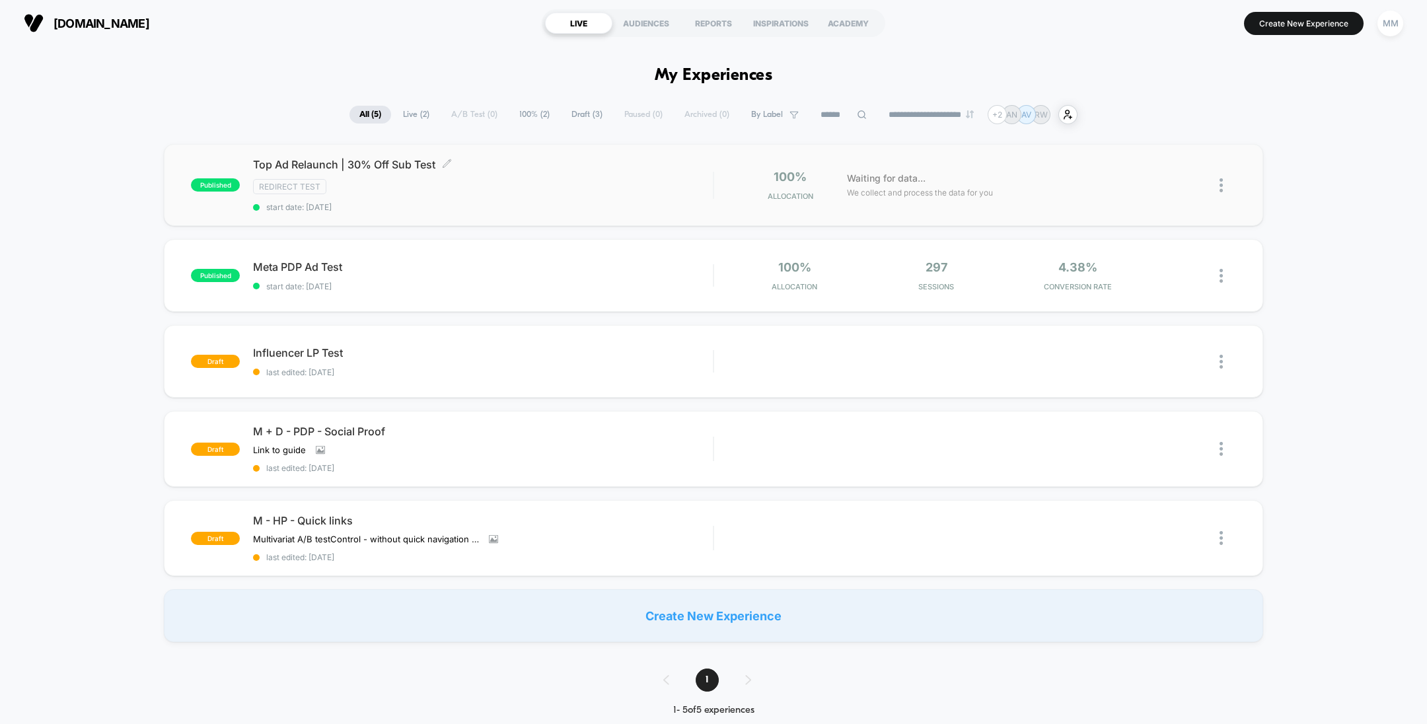
click at [589, 196] on div "Top Ad Relaunch | 30% Off Sub Test Click to edit experience details Click to ed…" at bounding box center [483, 185] width 460 height 54
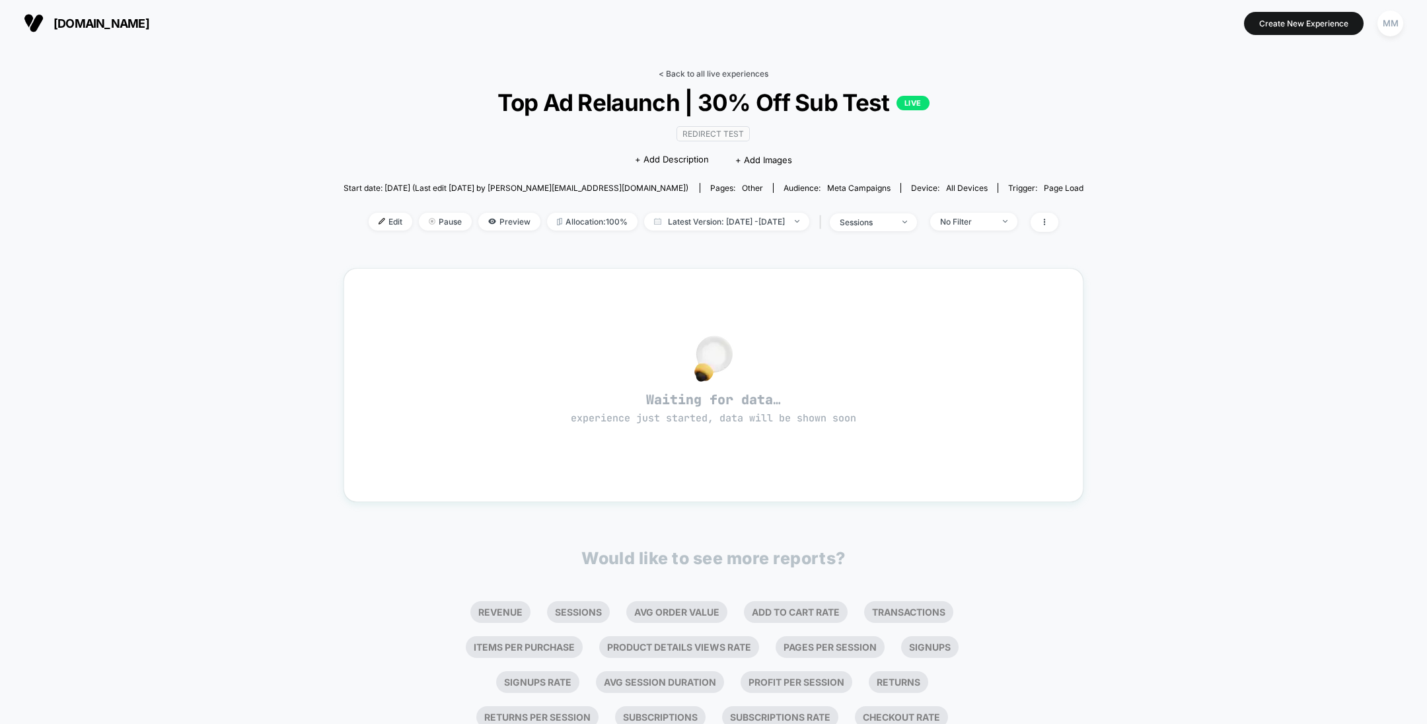
click at [690, 69] on link "< Back to all live experiences" at bounding box center [714, 74] width 110 height 10
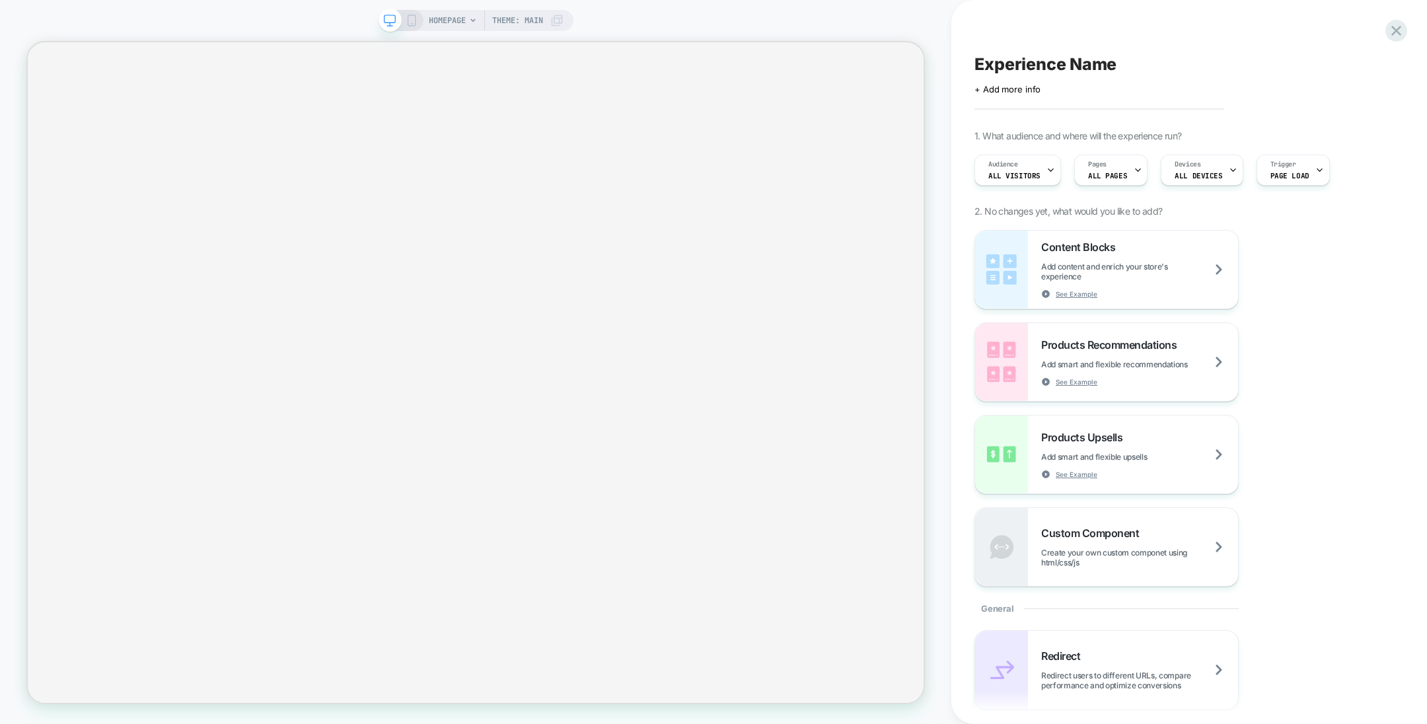
click at [1025, 61] on span "Experience Name" at bounding box center [1046, 64] width 142 height 20
click at [1025, 61] on div at bounding box center [1183, 64] width 416 height 20
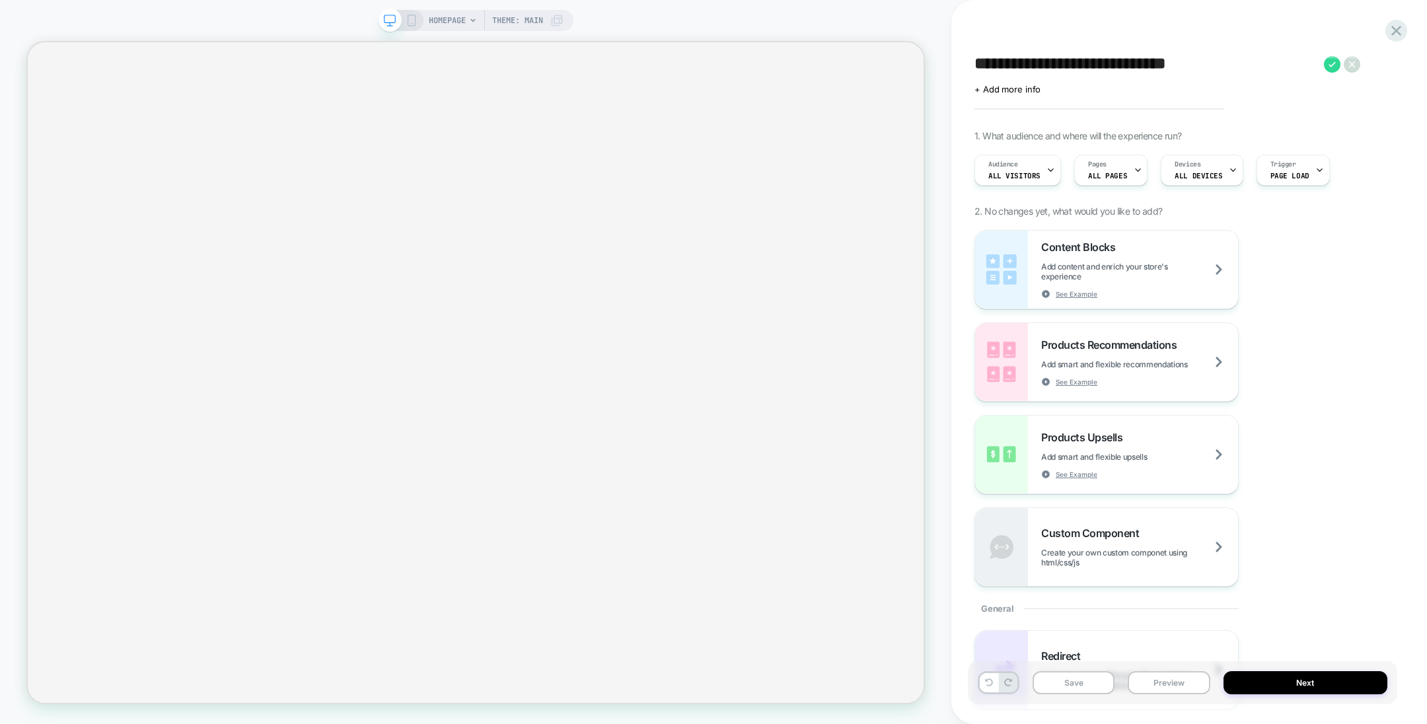
type textarea "**********"
click at [1334, 287] on div "Content Blocks Add content and enrich your store's experience See Example Produ…" at bounding box center [1183, 408] width 416 height 357
click at [1328, 65] on icon at bounding box center [1332, 64] width 17 height 17
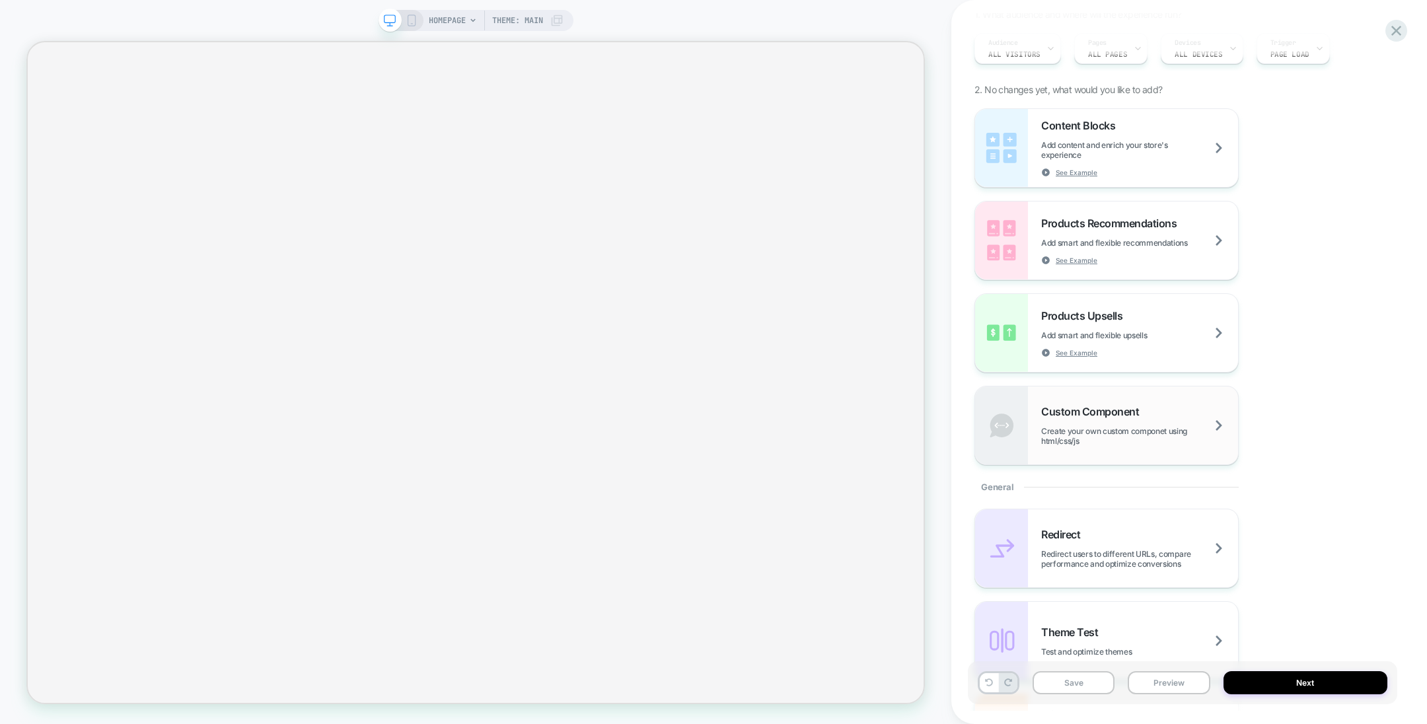
scroll to position [126, 0]
click at [1108, 547] on span "Redirect users to different URLs, compare performance and optimize conversions" at bounding box center [1139, 555] width 197 height 20
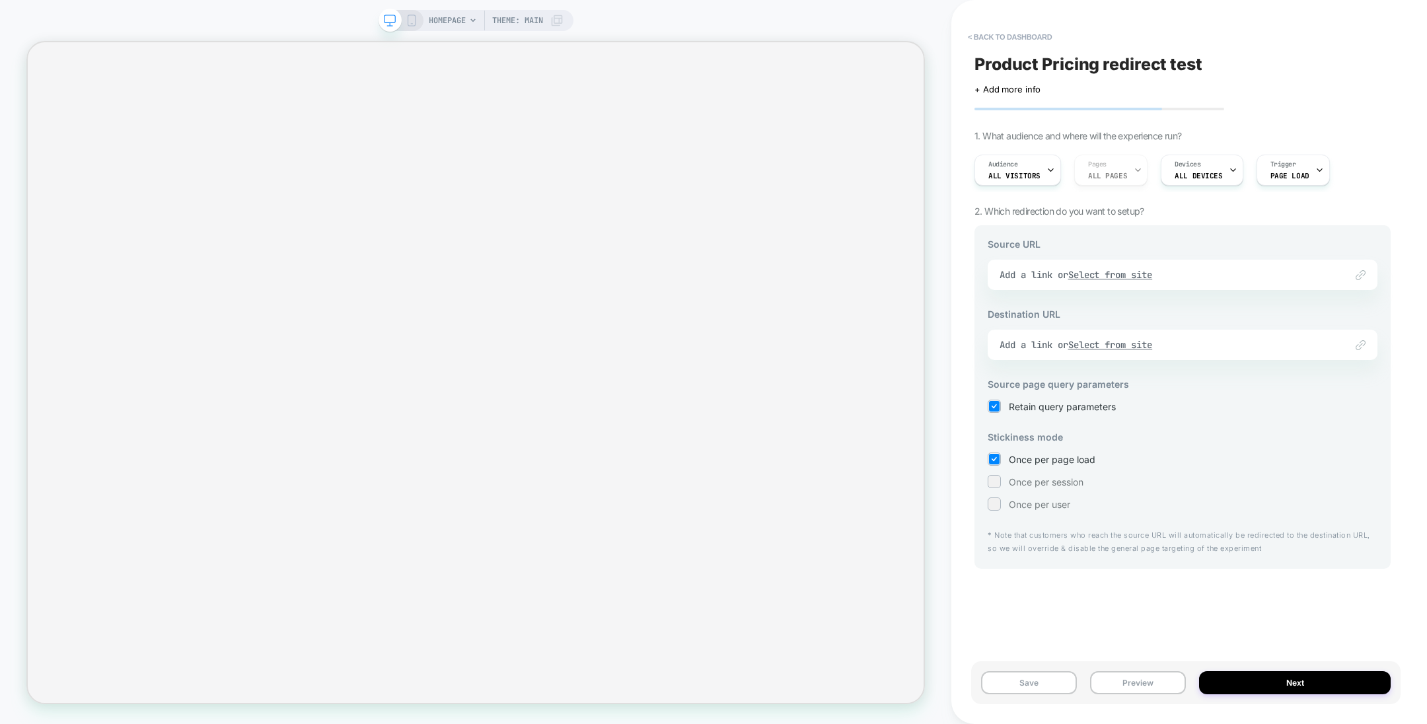
click at [1047, 274] on div "Link to Add a link or Select from site" at bounding box center [1183, 275] width 390 height 30
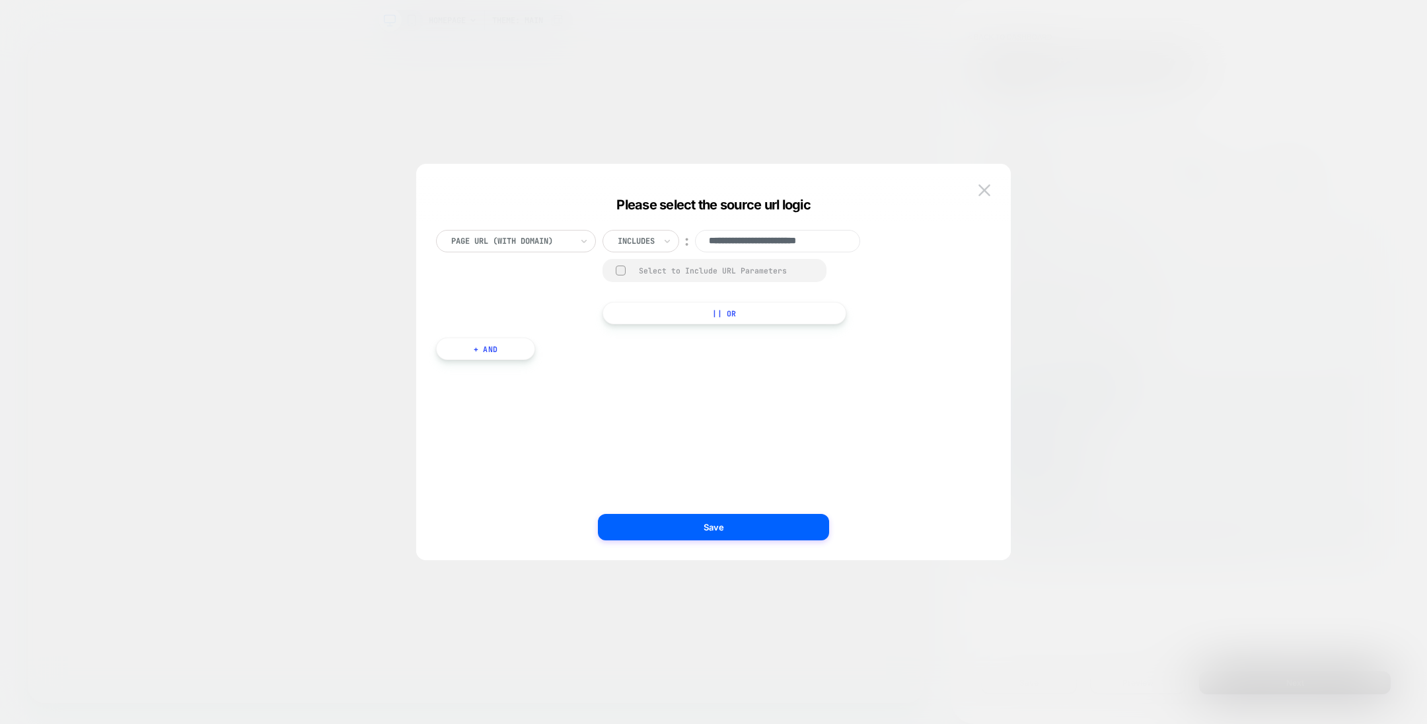
scroll to position [0, 0]
click at [564, 239] on div at bounding box center [511, 241] width 120 height 12
click at [738, 236] on input "**********" at bounding box center [777, 241] width 165 height 22
click at [708, 519] on button "Save" at bounding box center [713, 527] width 231 height 26
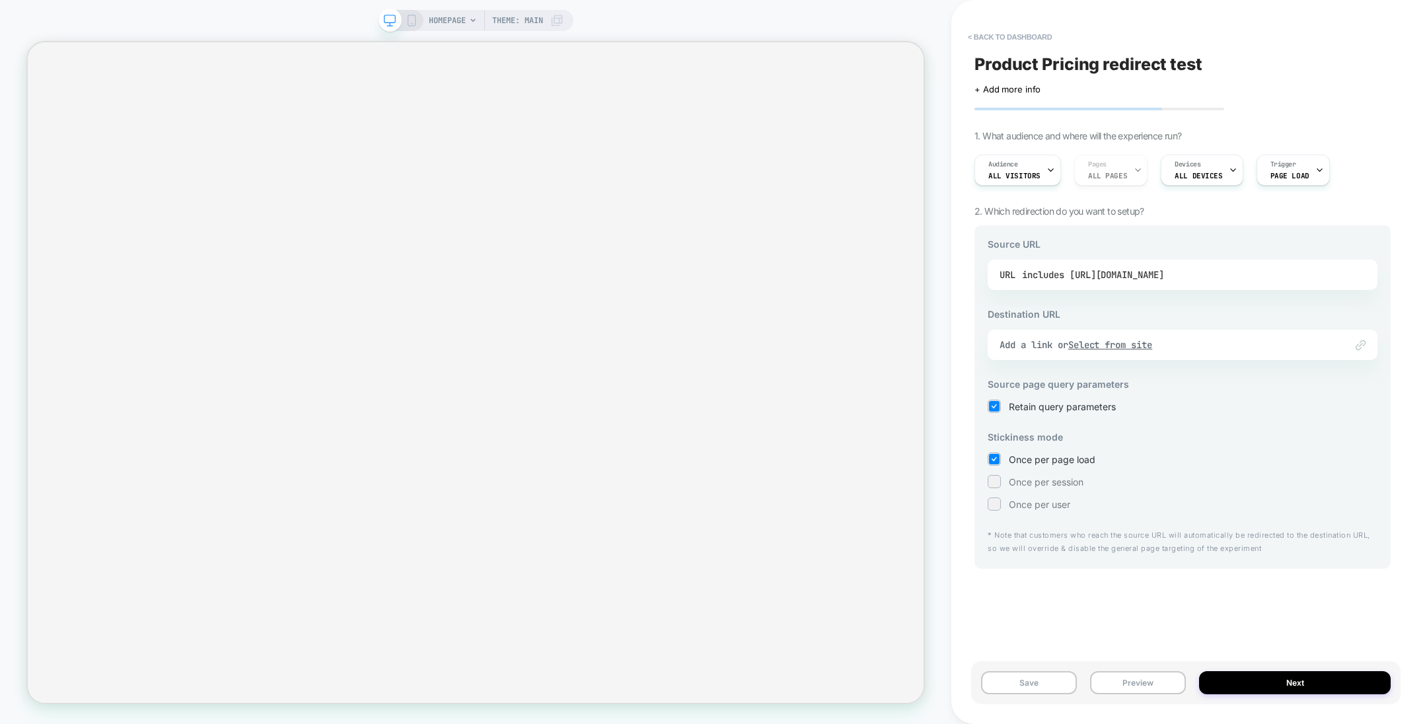
click at [1239, 283] on div "URL includes [URL][DOMAIN_NAME]" at bounding box center [1183, 275] width 366 height 20
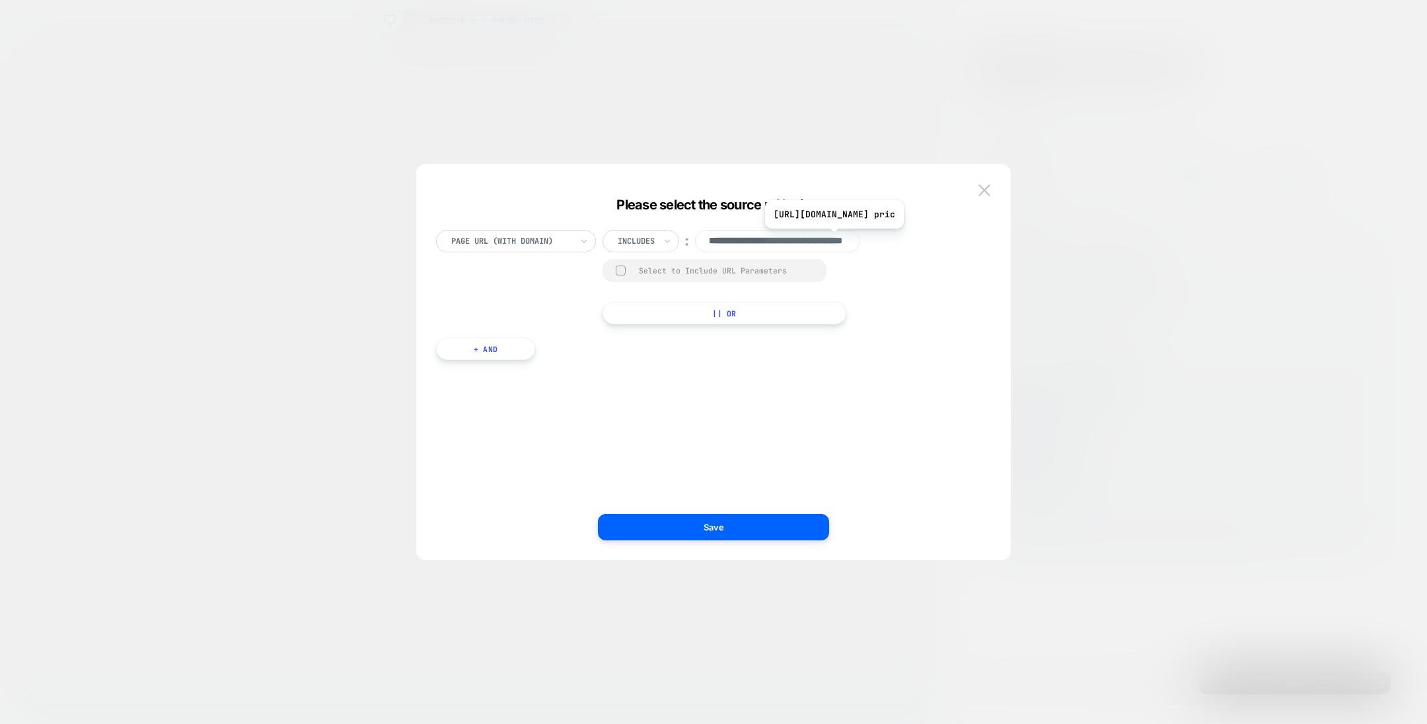
scroll to position [0, 85]
type input "**********"
click at [735, 525] on button "Save" at bounding box center [713, 527] width 231 height 26
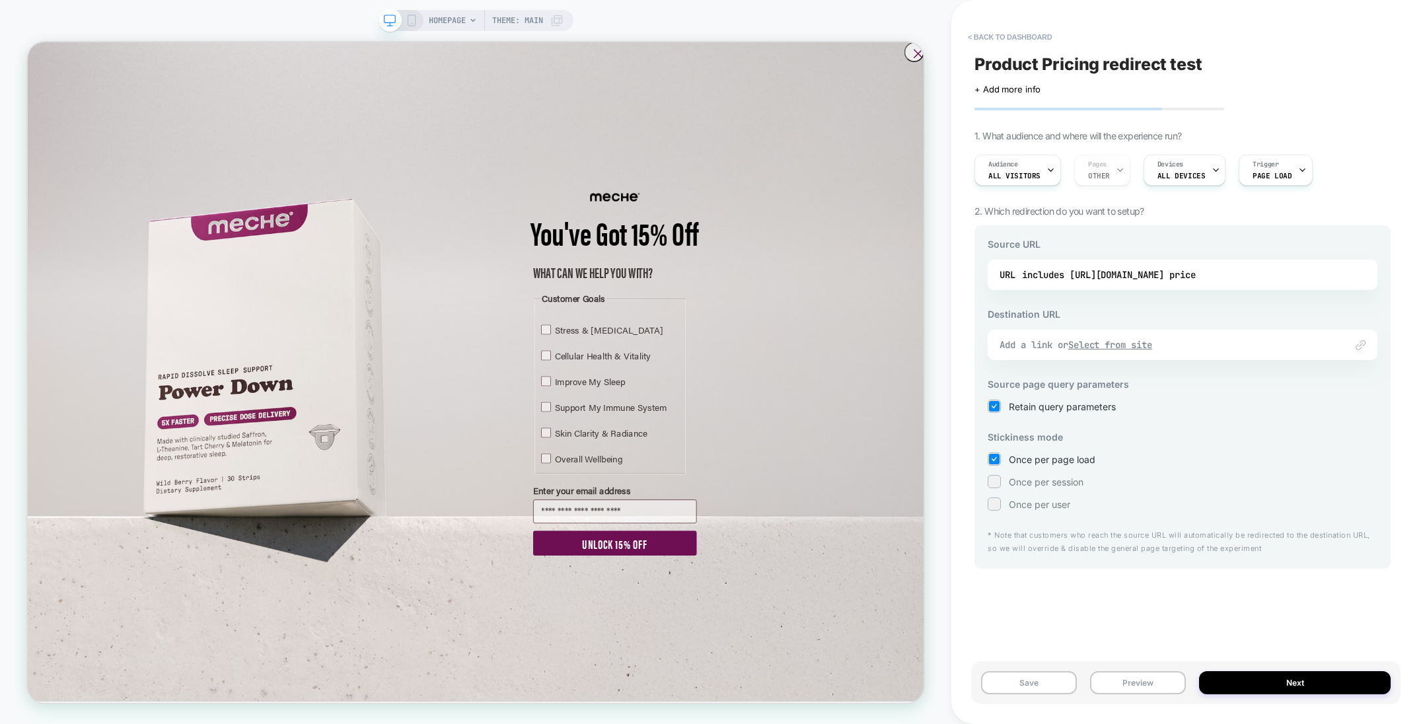
click at [1066, 343] on div "Add a link or Select from site" at bounding box center [1166, 345] width 333 height 12
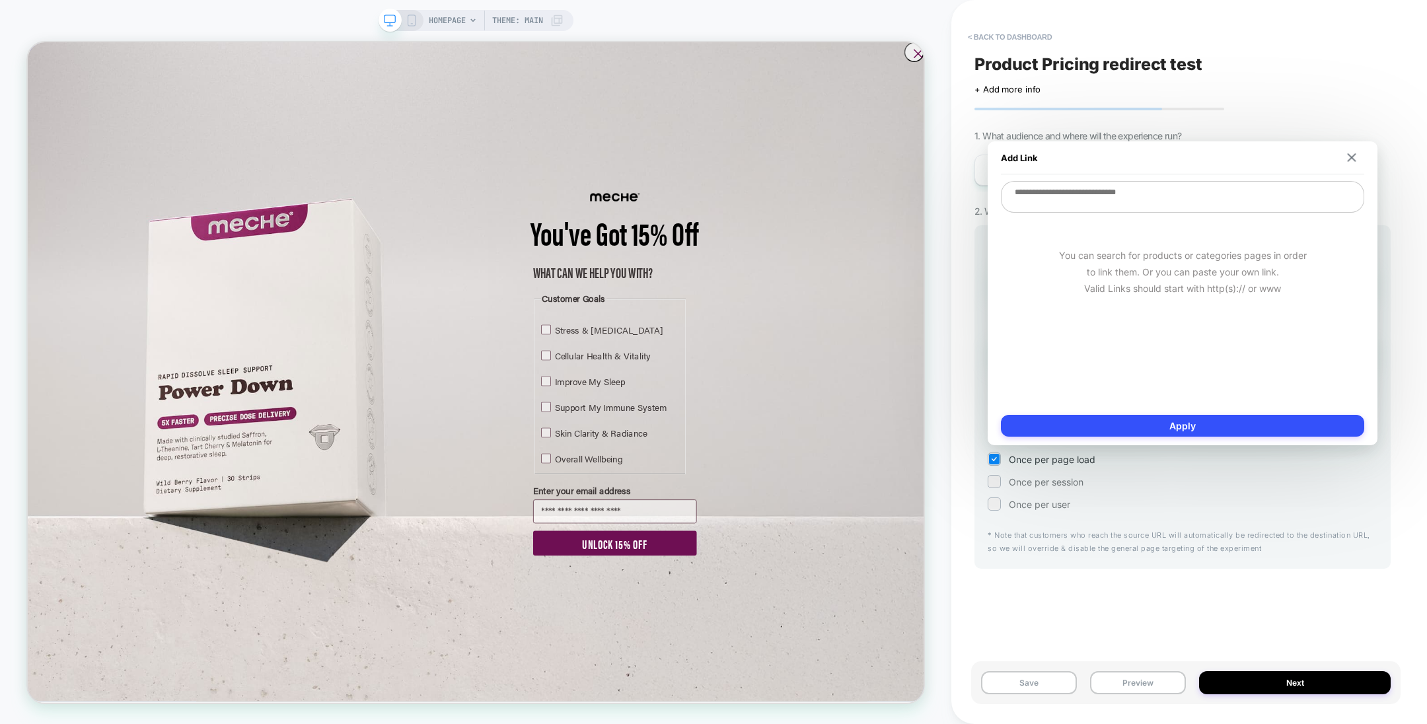
click at [1110, 196] on textarea at bounding box center [1182, 197] width 363 height 32
click at [1351, 154] on img at bounding box center [1352, 157] width 9 height 9
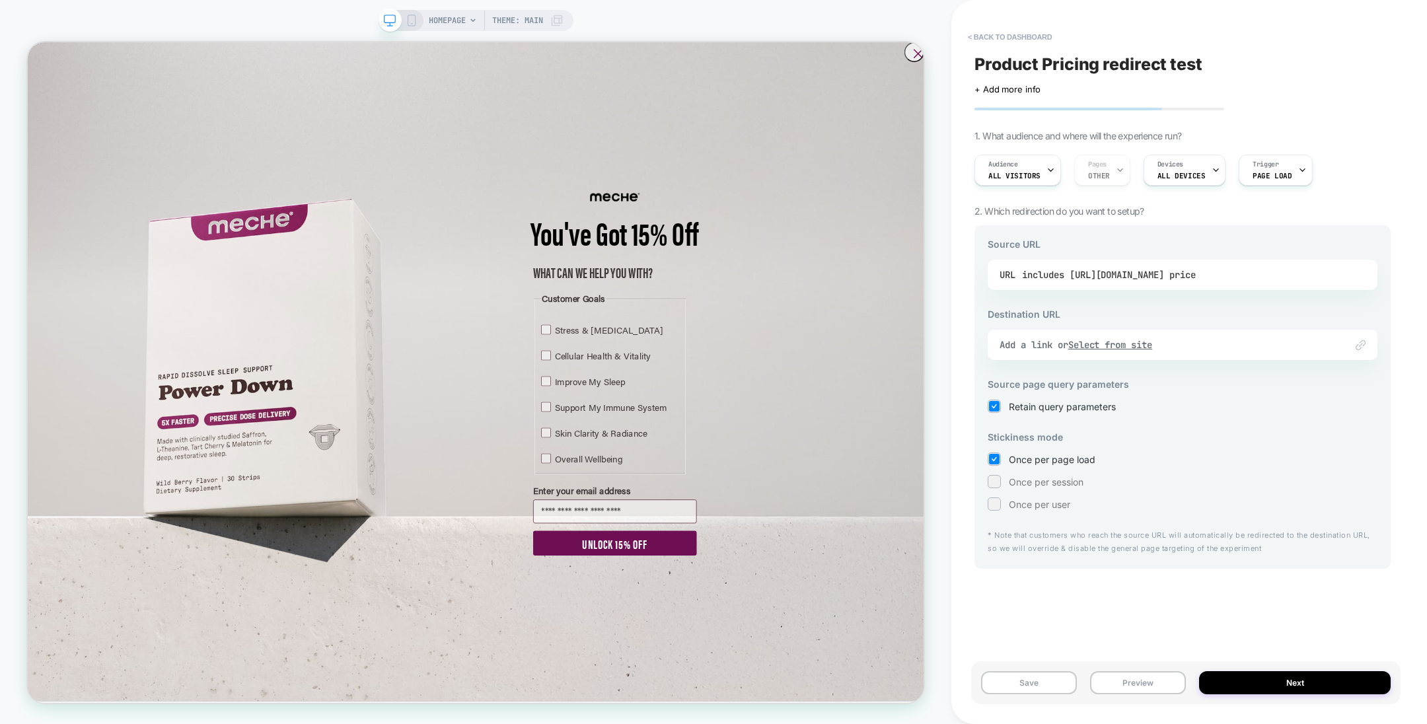
click at [1196, 268] on div "includes [URL][DOMAIN_NAME] price" at bounding box center [1109, 275] width 174 height 20
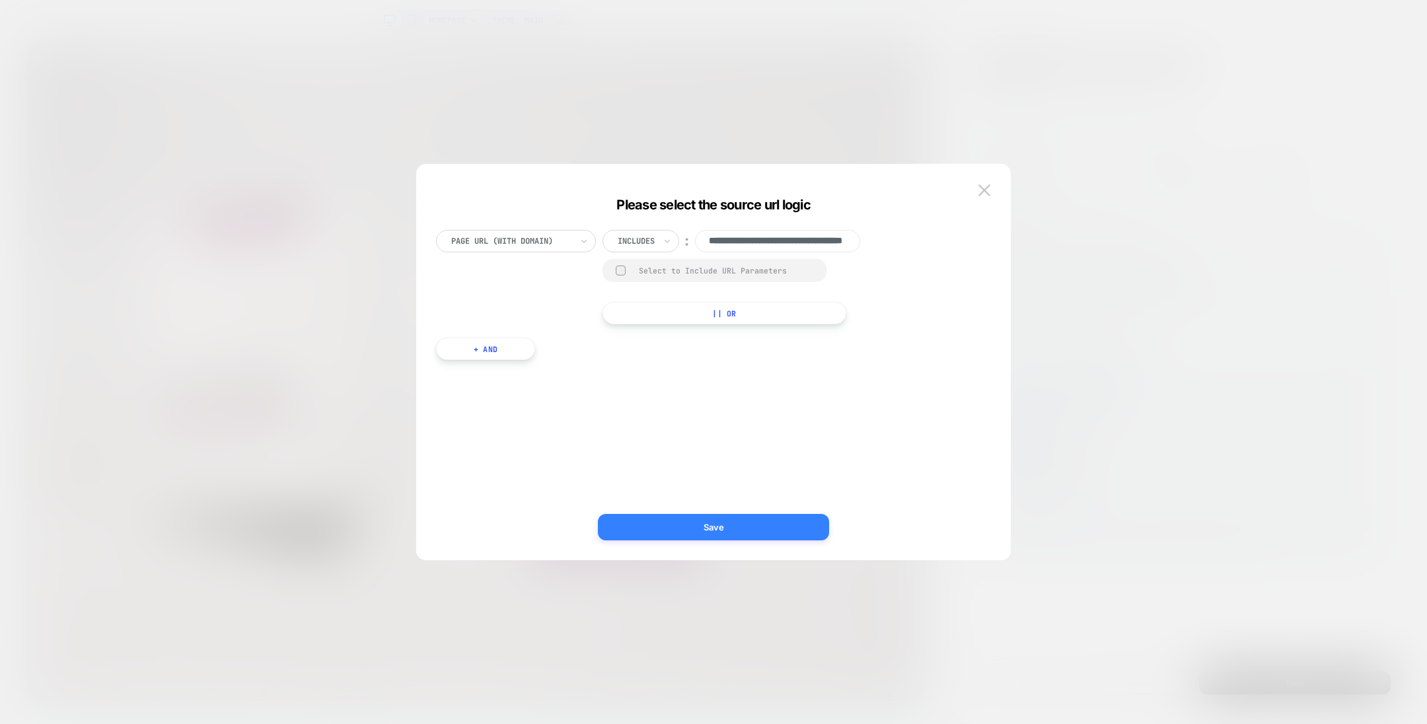
click at [732, 535] on button "Save" at bounding box center [713, 527] width 231 height 26
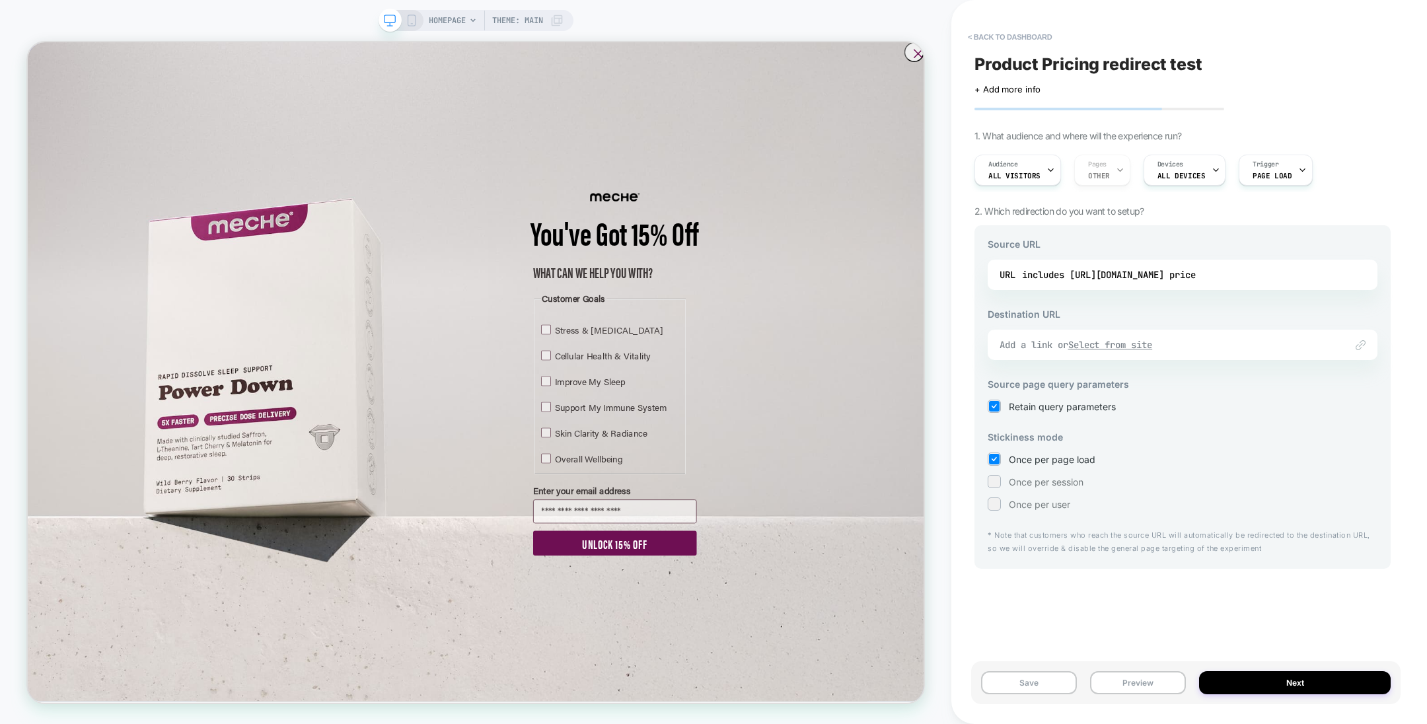
click at [1071, 344] on div "Add a link or Select from site" at bounding box center [1166, 345] width 333 height 12
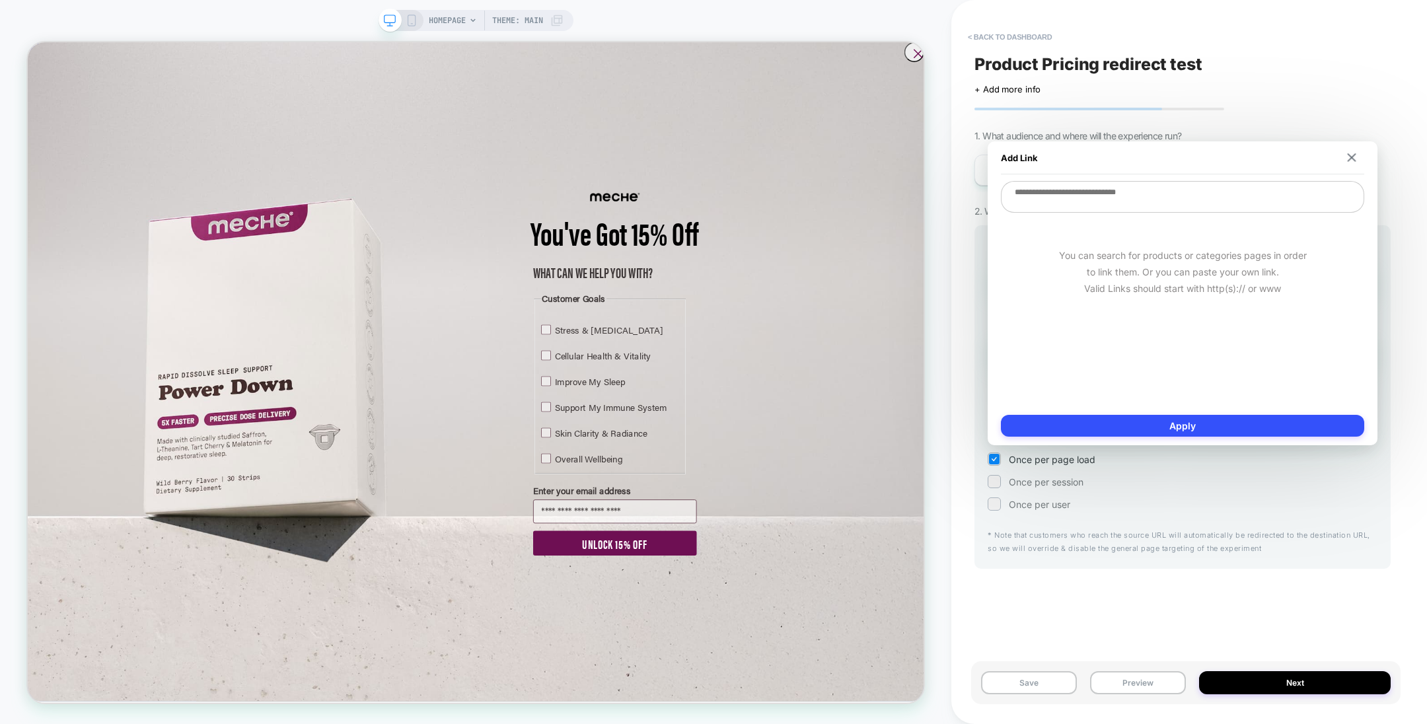
click at [1035, 188] on textarea at bounding box center [1182, 197] width 363 height 32
type textarea "*"
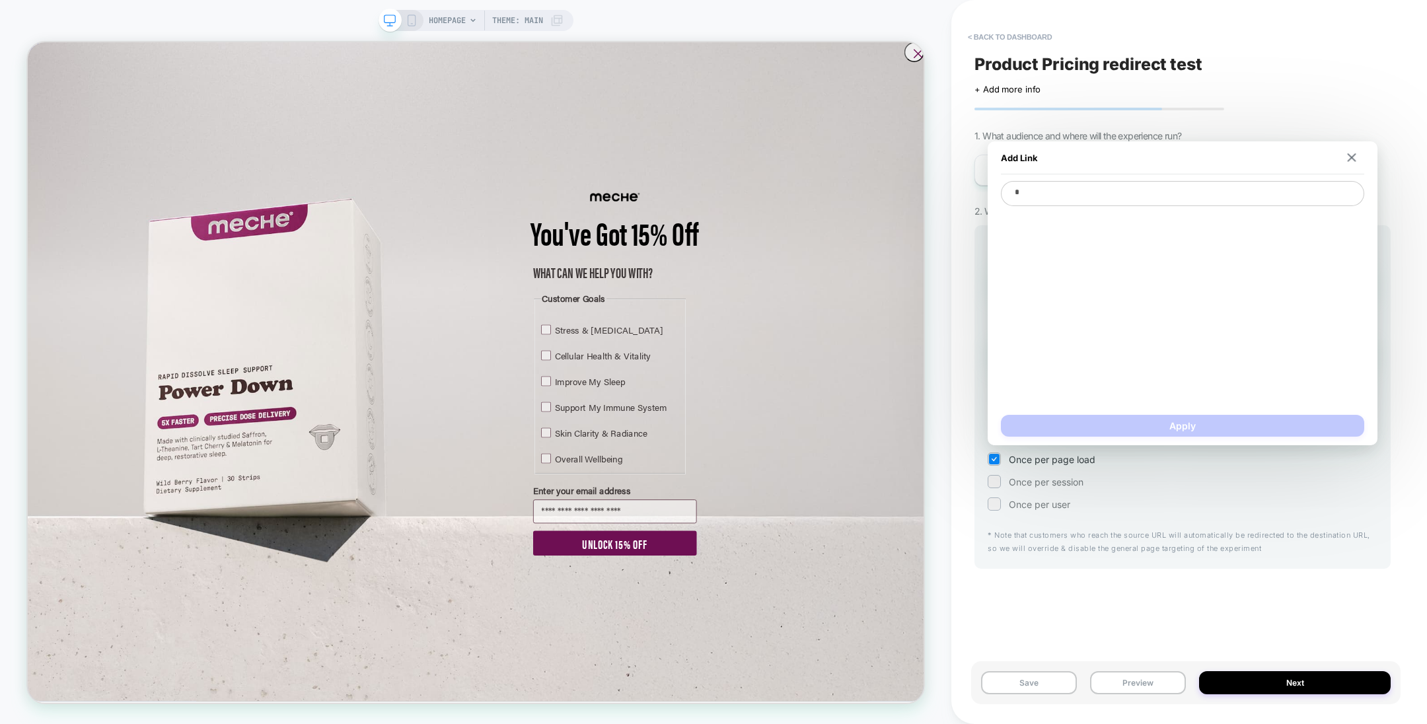
type textarea "*"
type textarea "**"
type textarea "*"
type textarea "***"
type textarea "*"
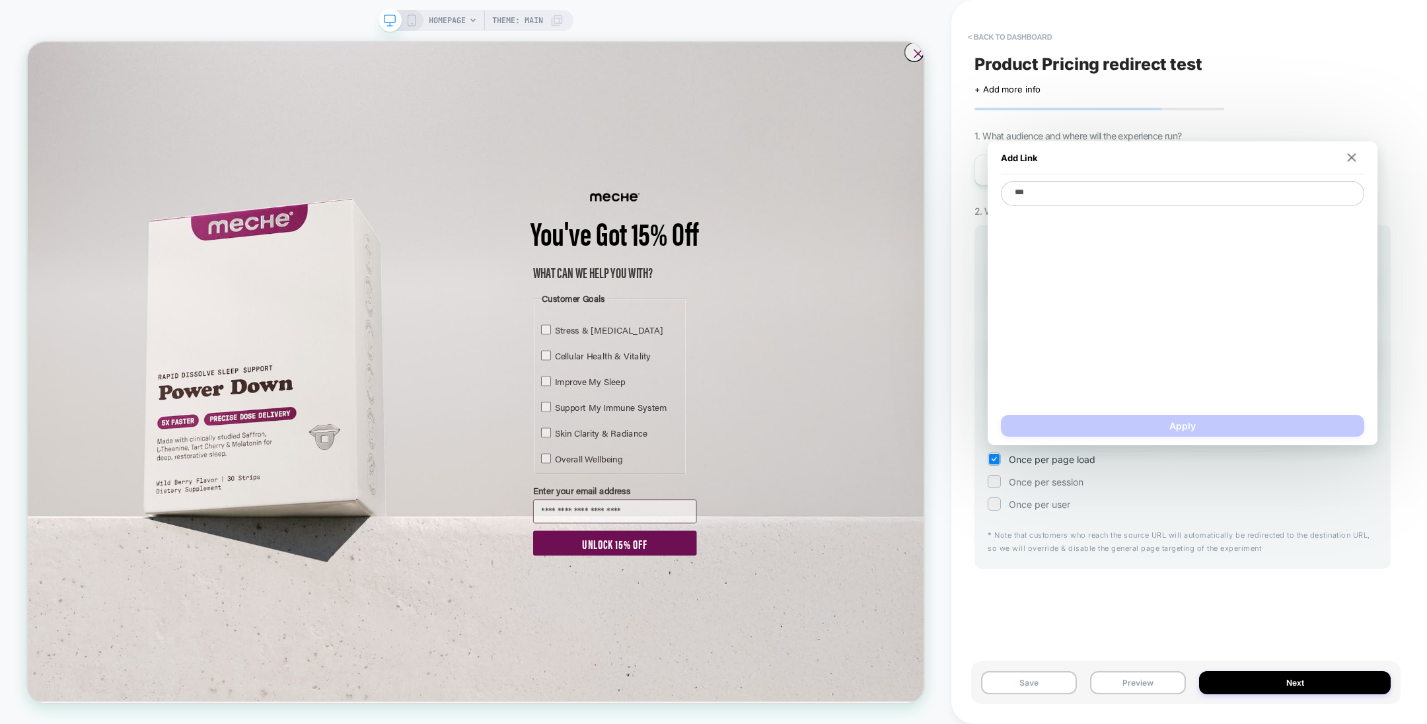
type textarea "***"
type textarea "*"
type textarea "*****"
type textarea "*"
type textarea "******"
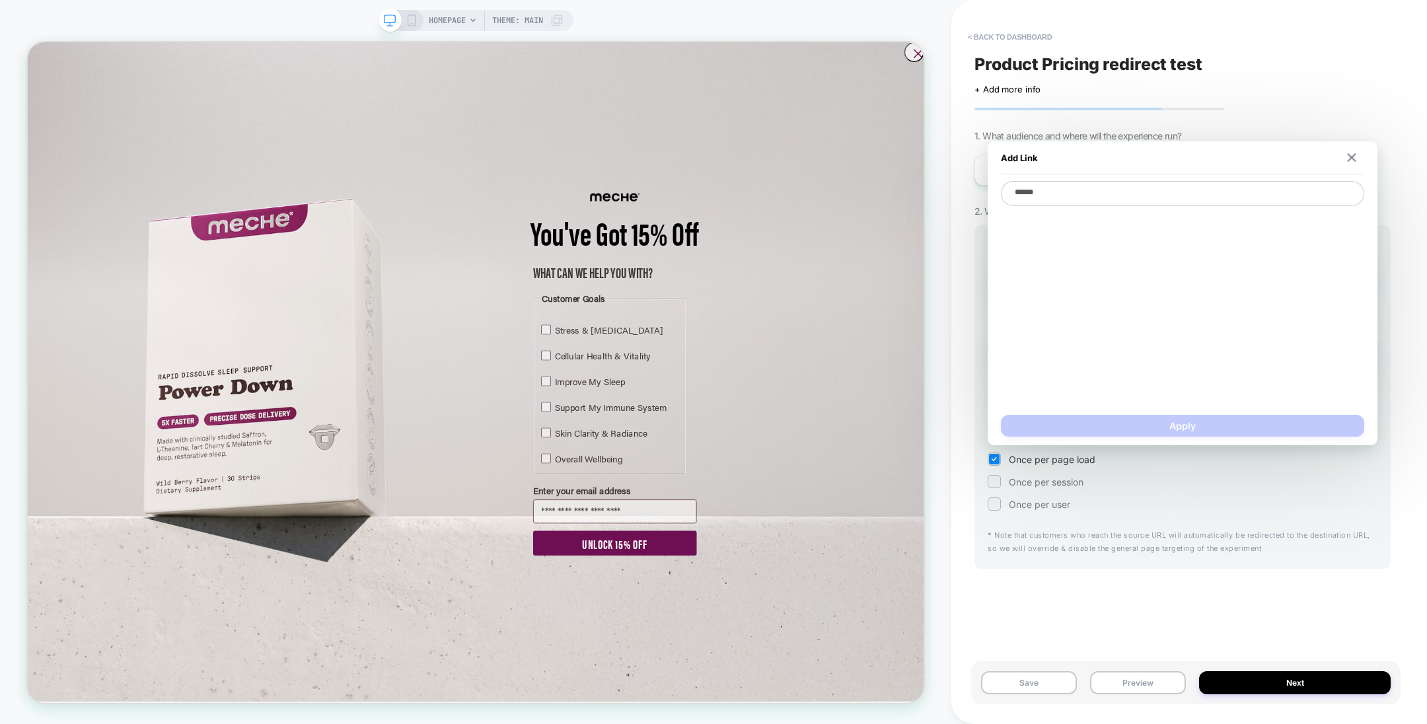
type textarea "*"
type textarea "********"
type textarea "*"
type textarea "*********"
paste textarea "**********"
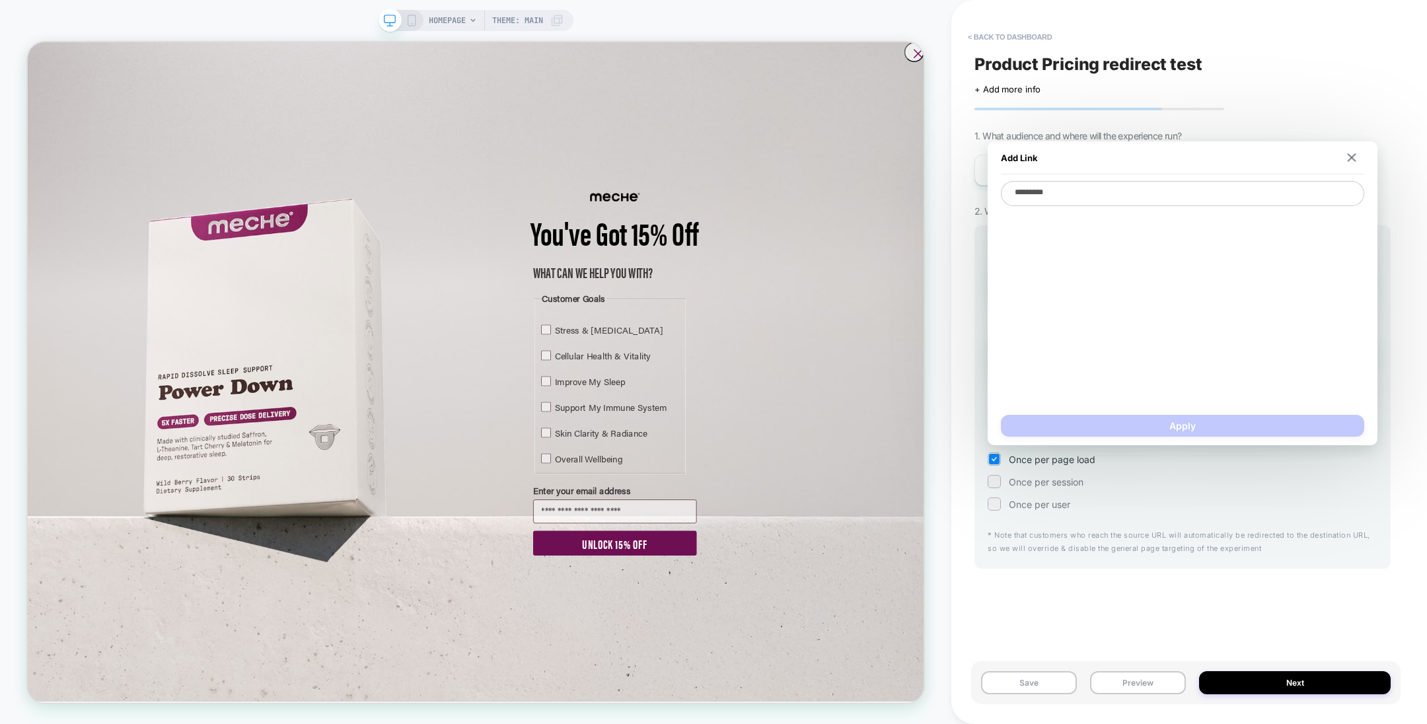
type textarea "*"
type textarea "**********"
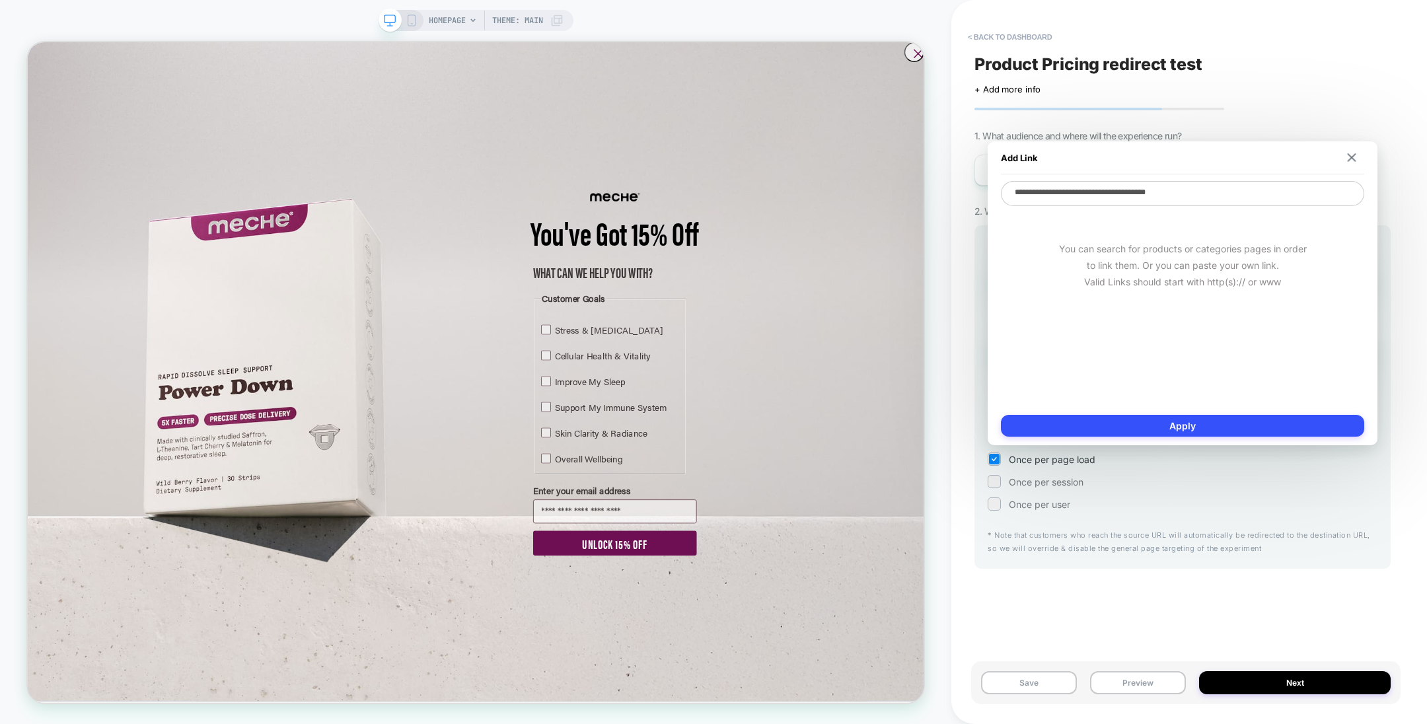
type textarea "*"
type textarea "**********"
type textarea "*"
type textarea "**********"
type textarea "*"
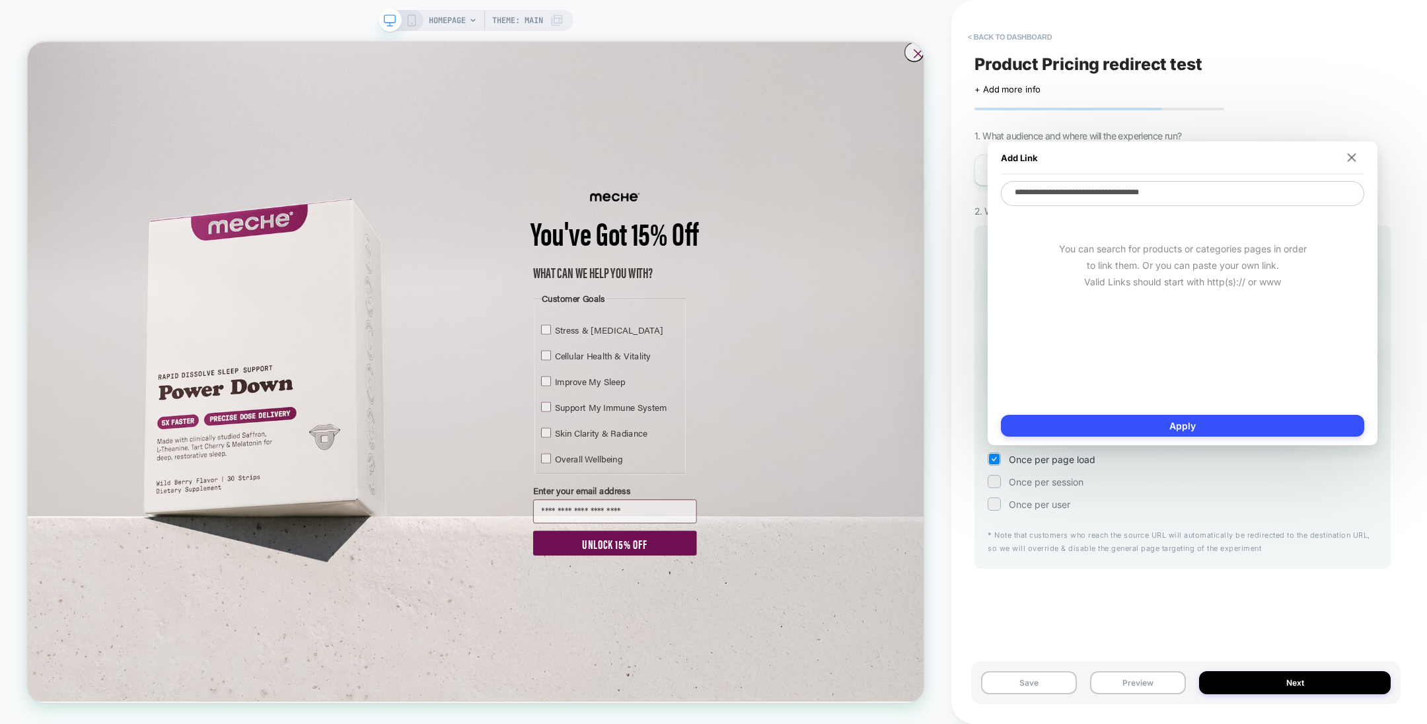
type textarea "**********"
type textarea "*"
type textarea "**********"
type textarea "*"
type textarea "**********"
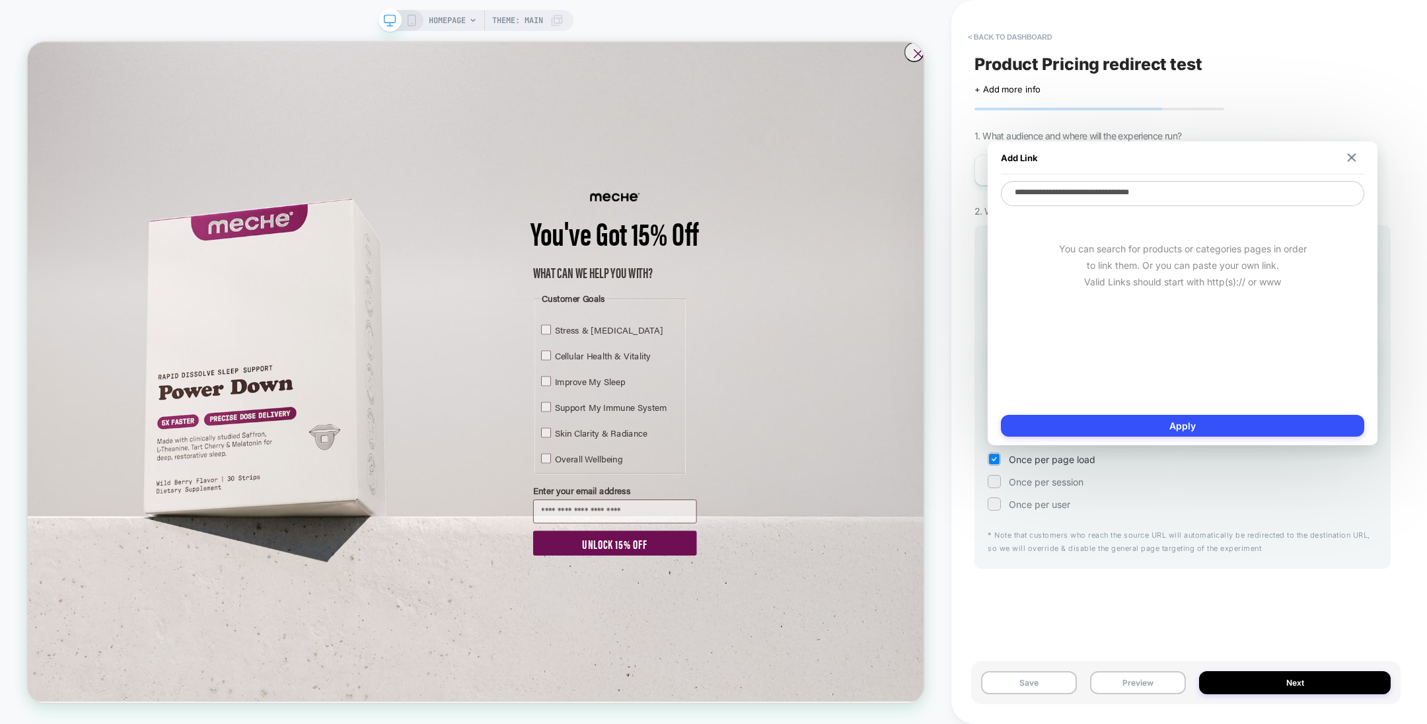
type textarea "*"
type textarea "**********"
type textarea "*"
type textarea "**********"
type textarea "*"
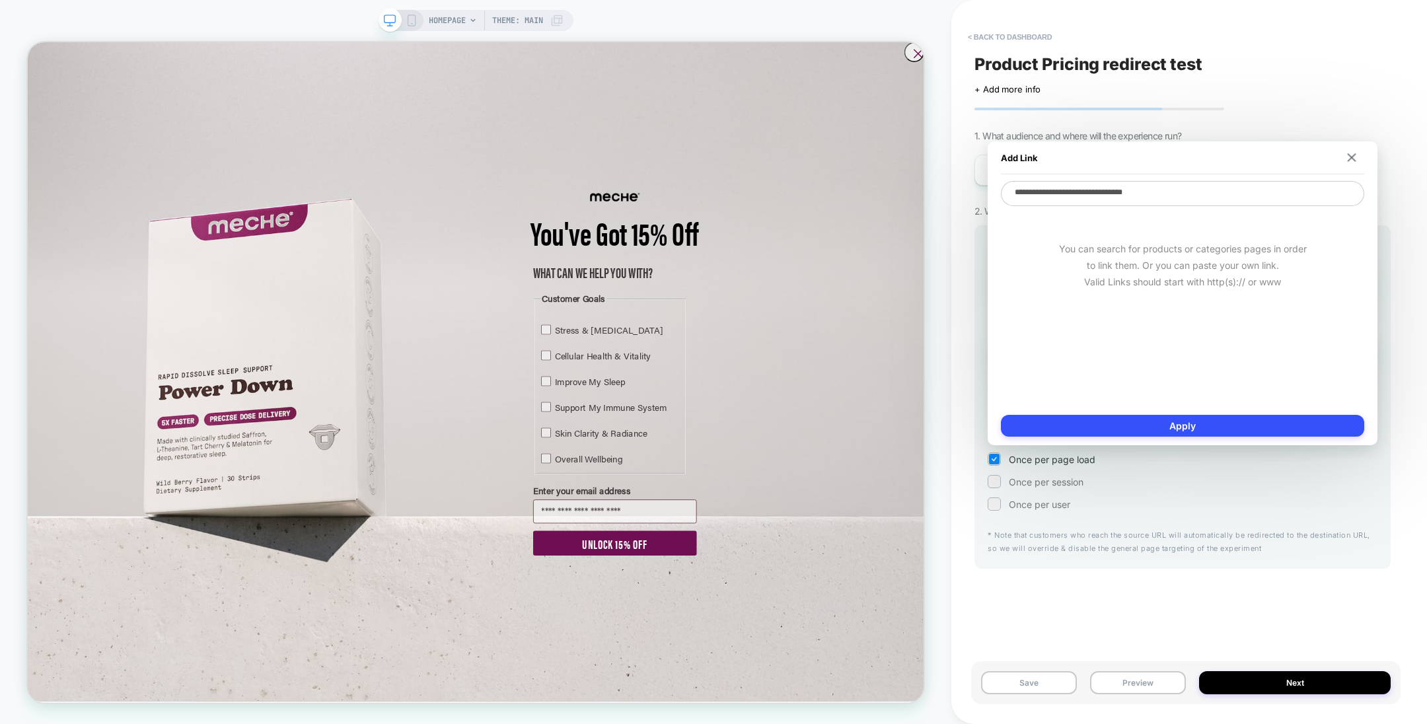
type textarea "**********"
type textarea "*"
type textarea "**********"
type textarea "*"
type textarea "**********"
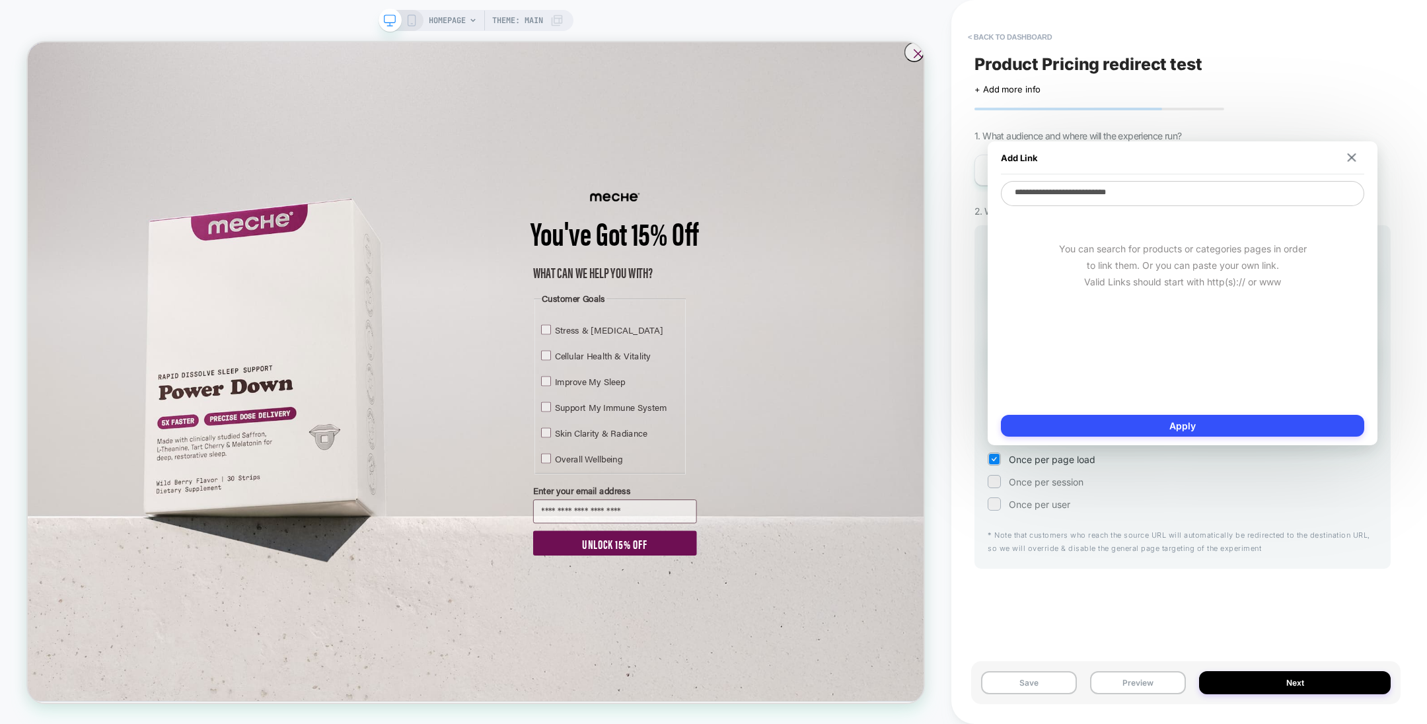
type textarea "*"
type textarea "**********"
type textarea "*"
type textarea "**********"
type textarea "*"
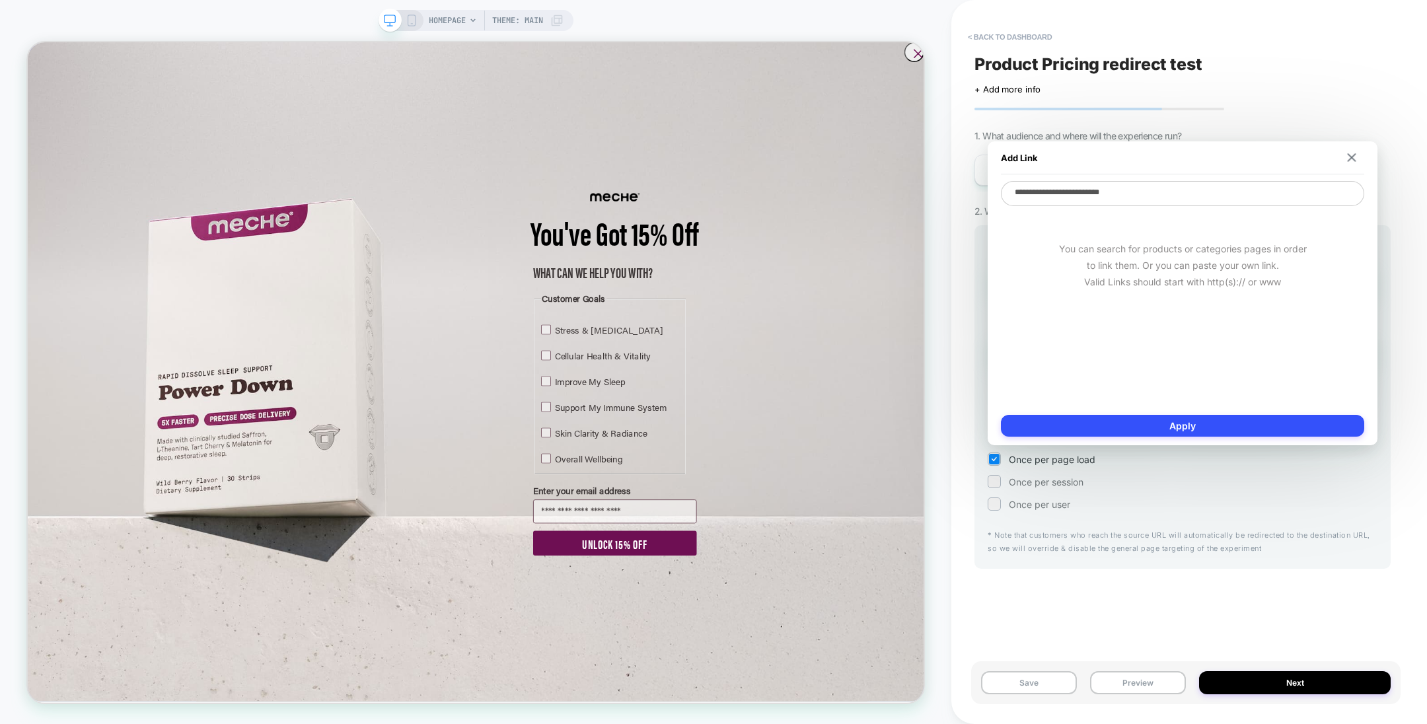
type textarea "**********"
type textarea "*"
type textarea "**********"
type textarea "*"
type textarea "**********"
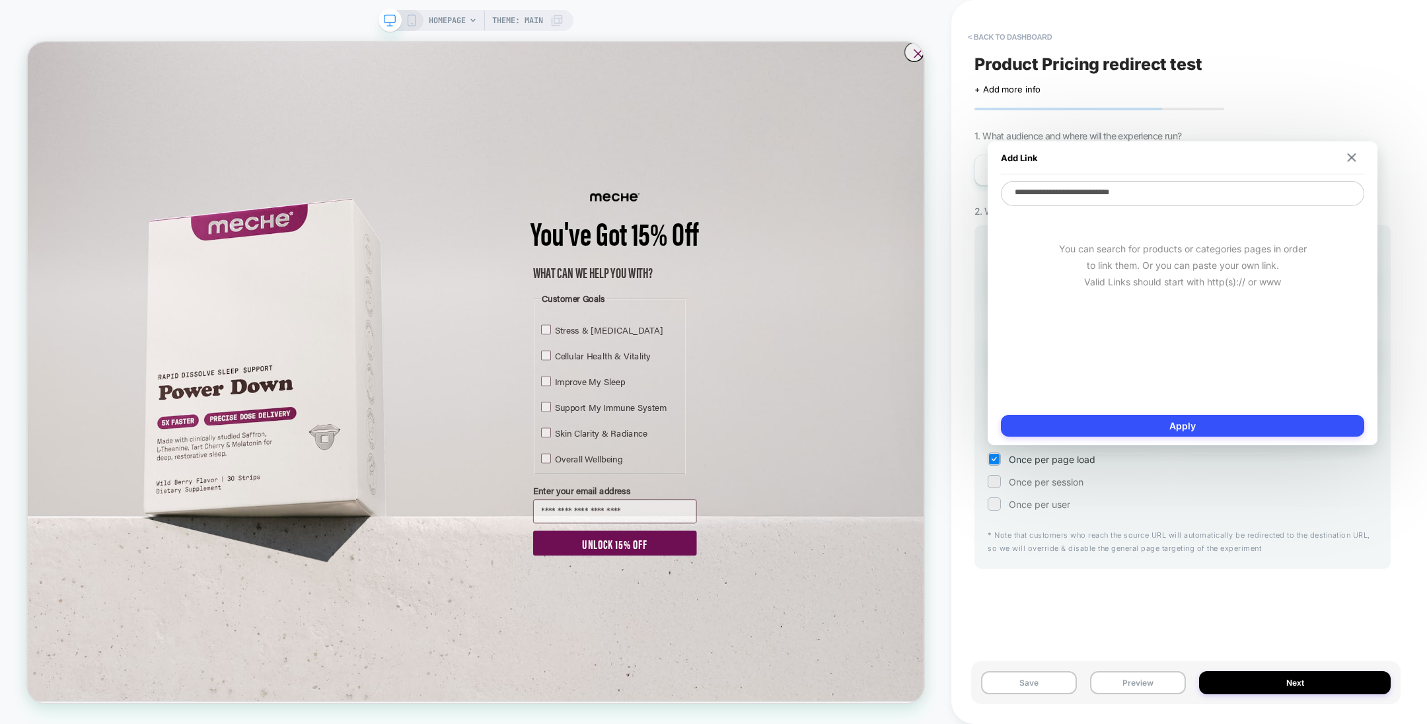
type textarea "*"
type textarea "**********"
type textarea "*"
type textarea "**********"
type textarea "*"
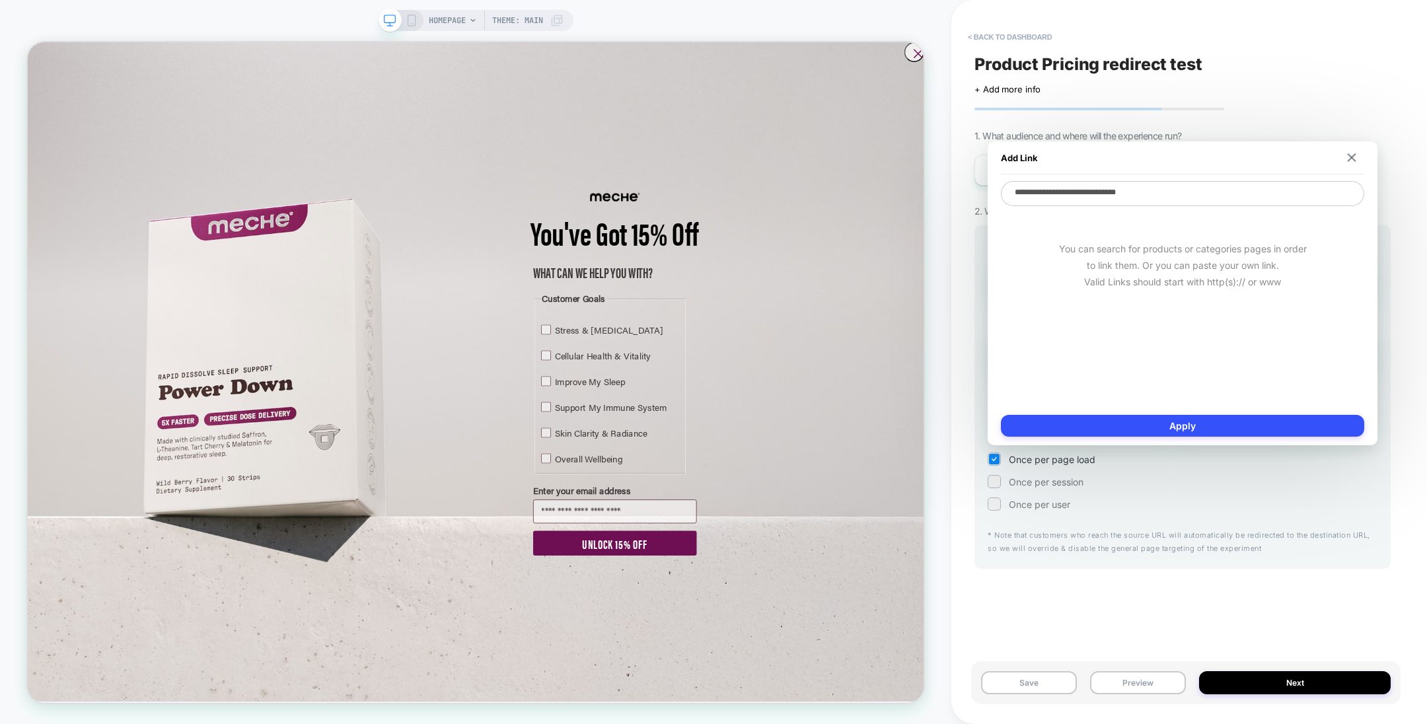
type textarea "**********"
type textarea "*"
type textarea "**********"
type textarea "*"
type textarea "**********"
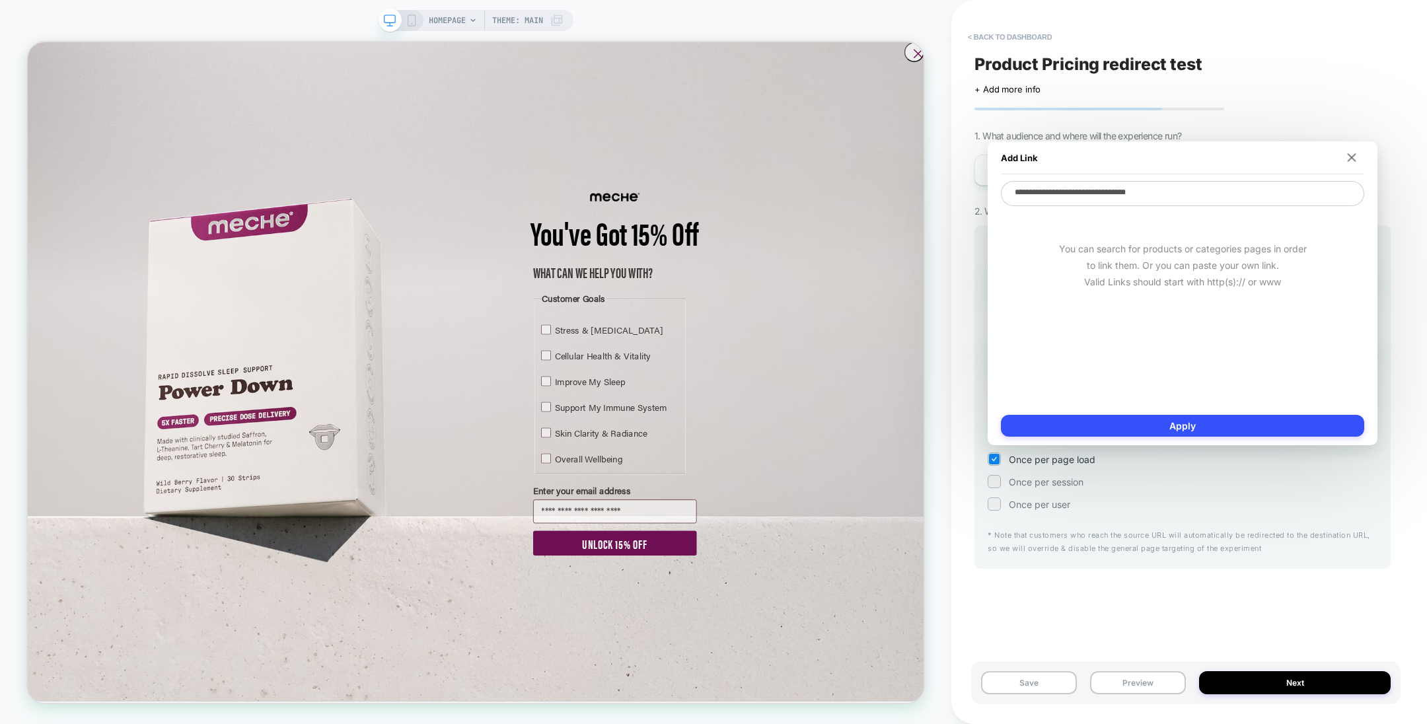
type textarea "*"
type textarea "**********"
click at [1195, 428] on button "Apply" at bounding box center [1182, 426] width 363 height 22
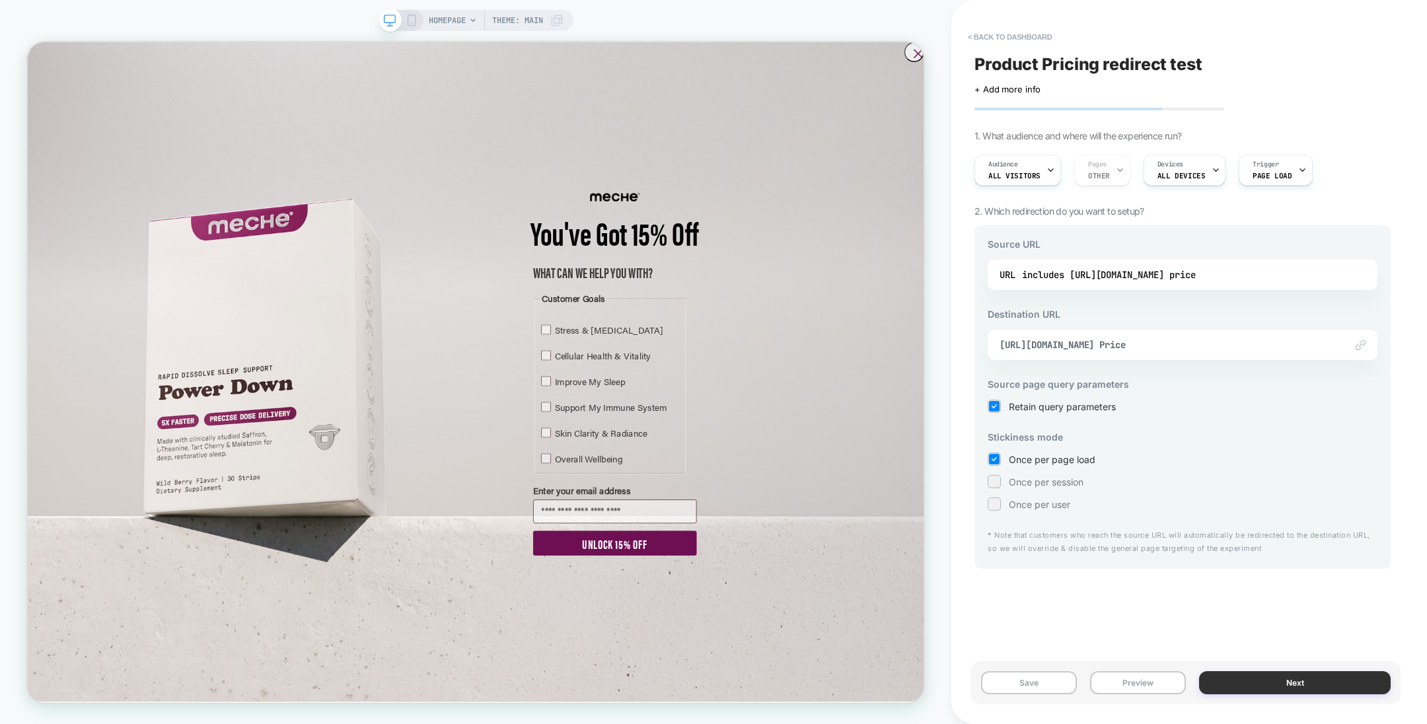
click at [1253, 677] on button "Next" at bounding box center [1295, 682] width 192 height 23
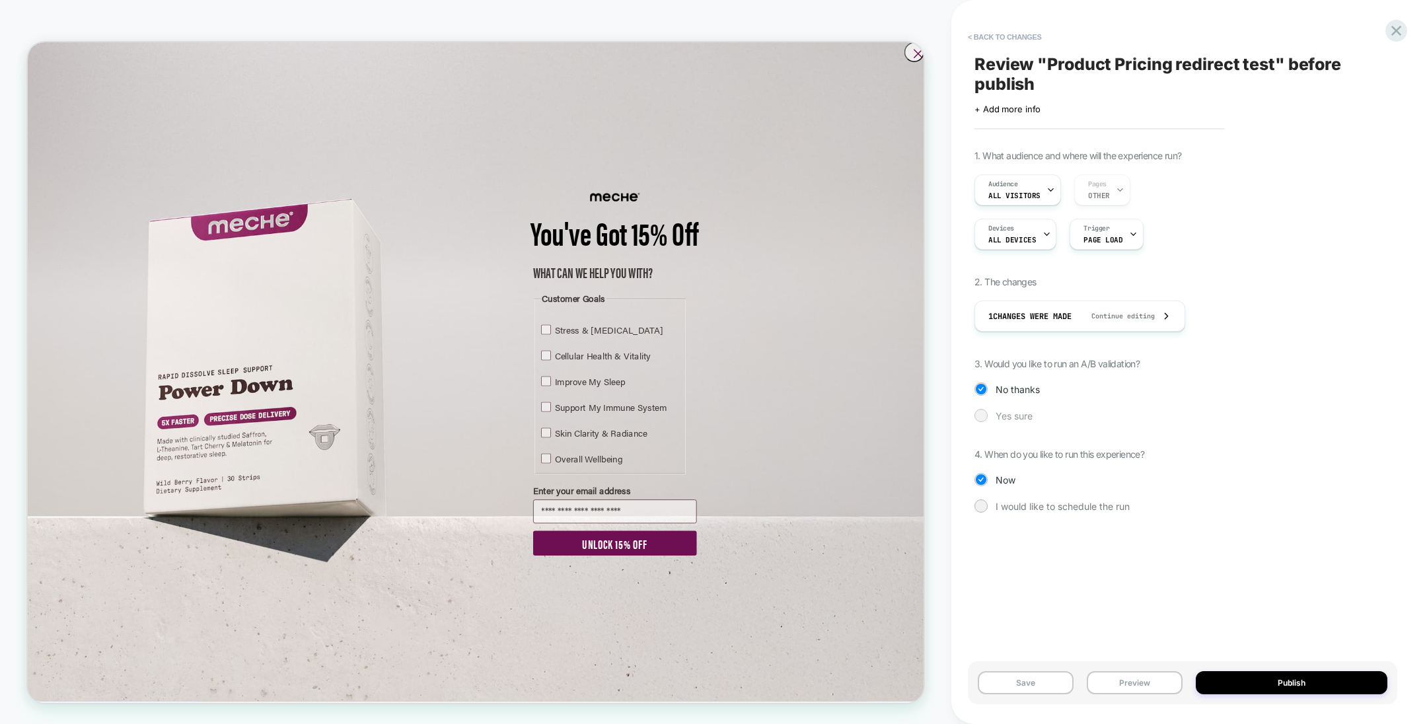
click at [998, 412] on span "Yes sure" at bounding box center [1014, 415] width 37 height 11
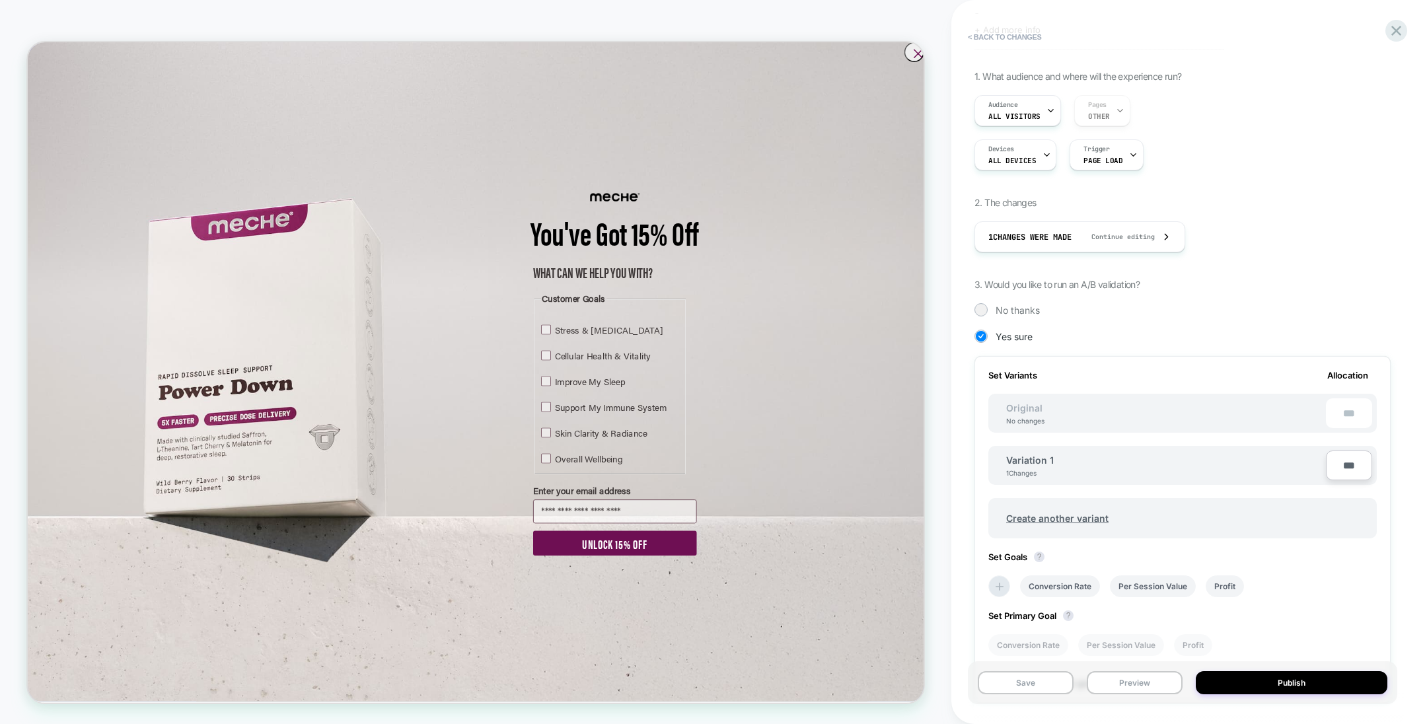
scroll to position [88, 0]
